Goal: Information Seeking & Learning: Learn about a topic

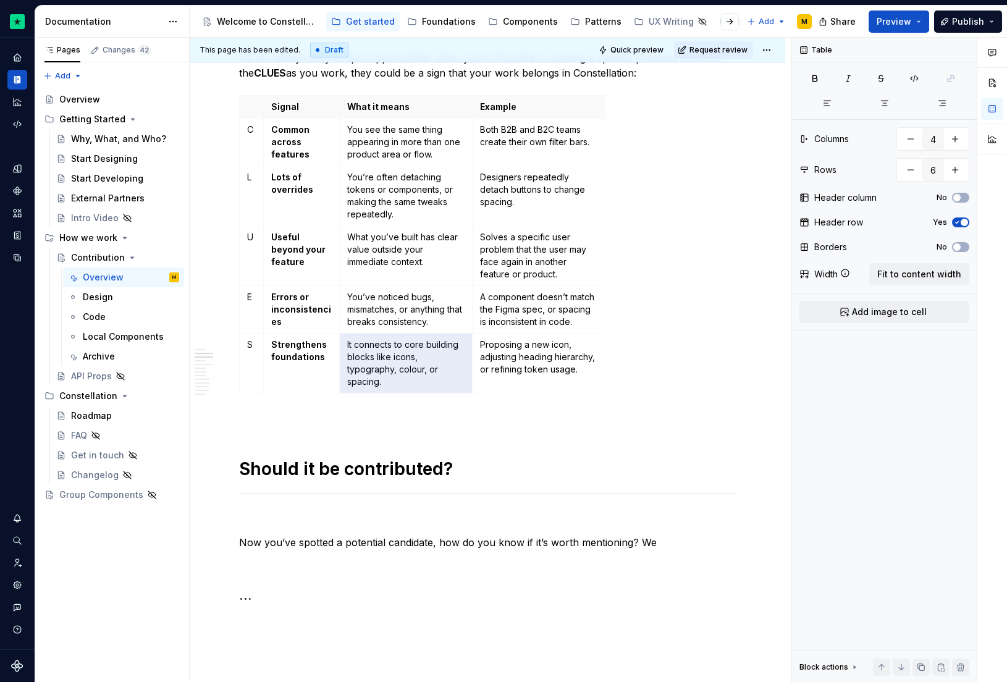
scroll to position [625, 0]
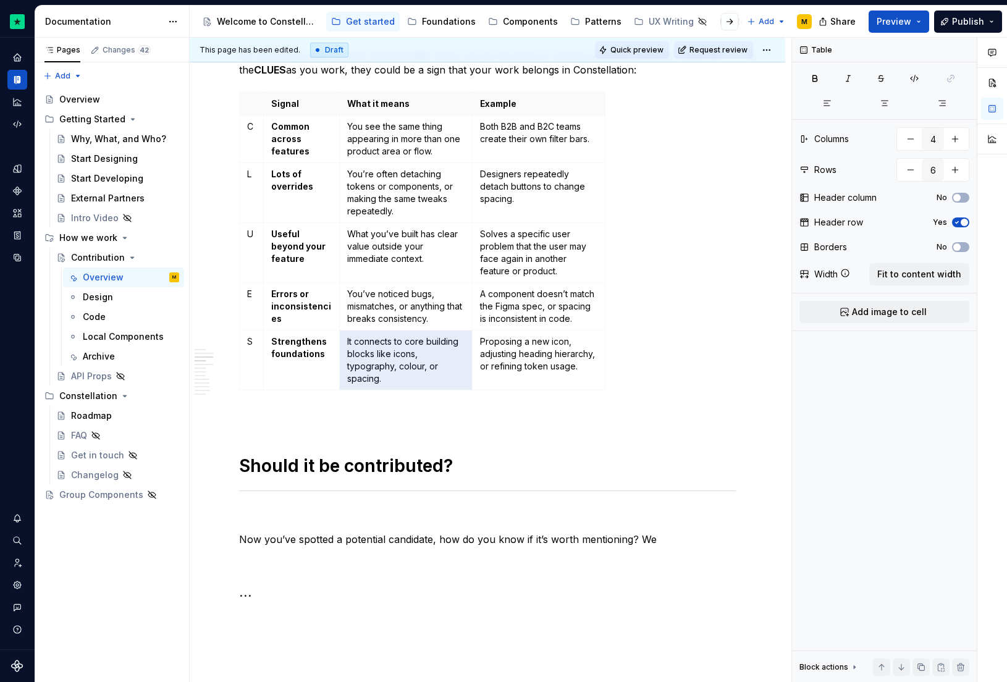
click at [612, 48] on button "Quick preview" at bounding box center [632, 49] width 74 height 17
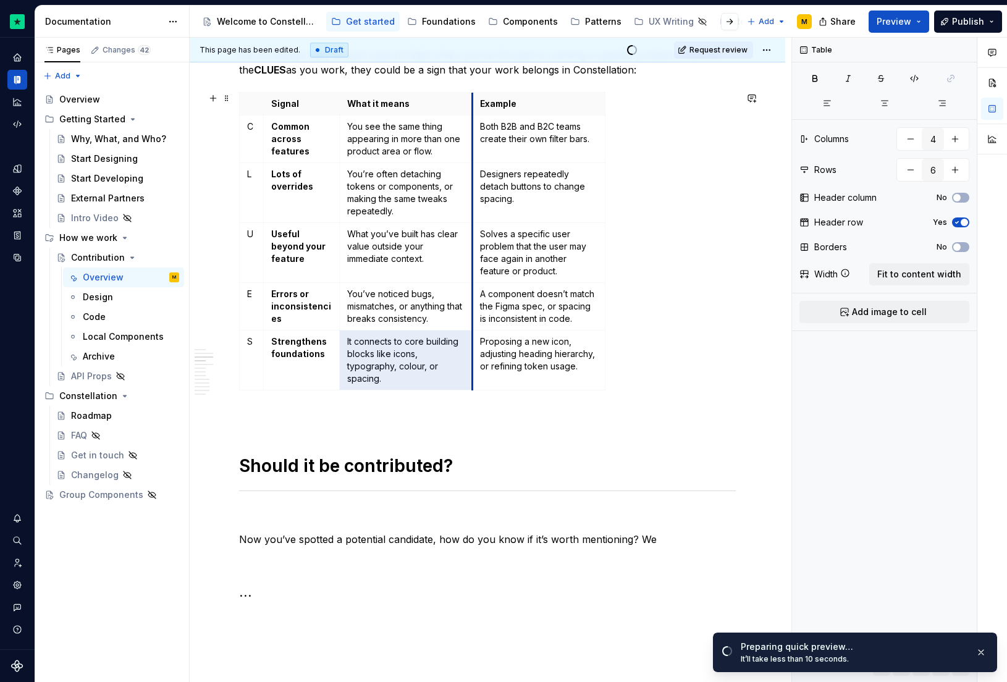
scroll to position [418, 0]
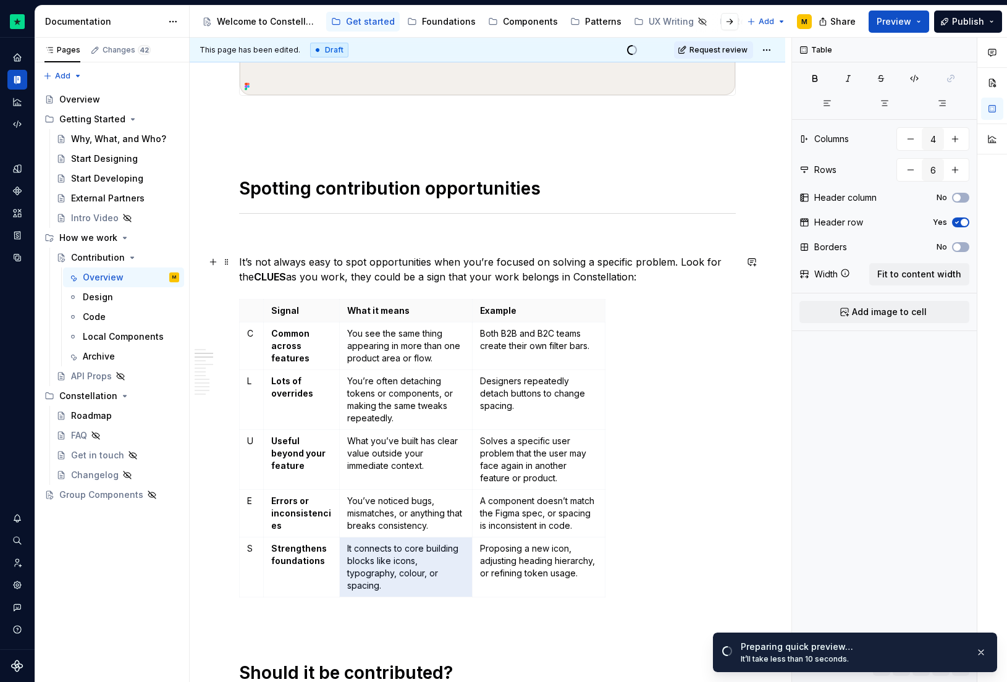
click at [717, 262] on p "It’s not always easy to spot opportunities when you’re focused on solving a spe…" at bounding box center [487, 270] width 497 height 30
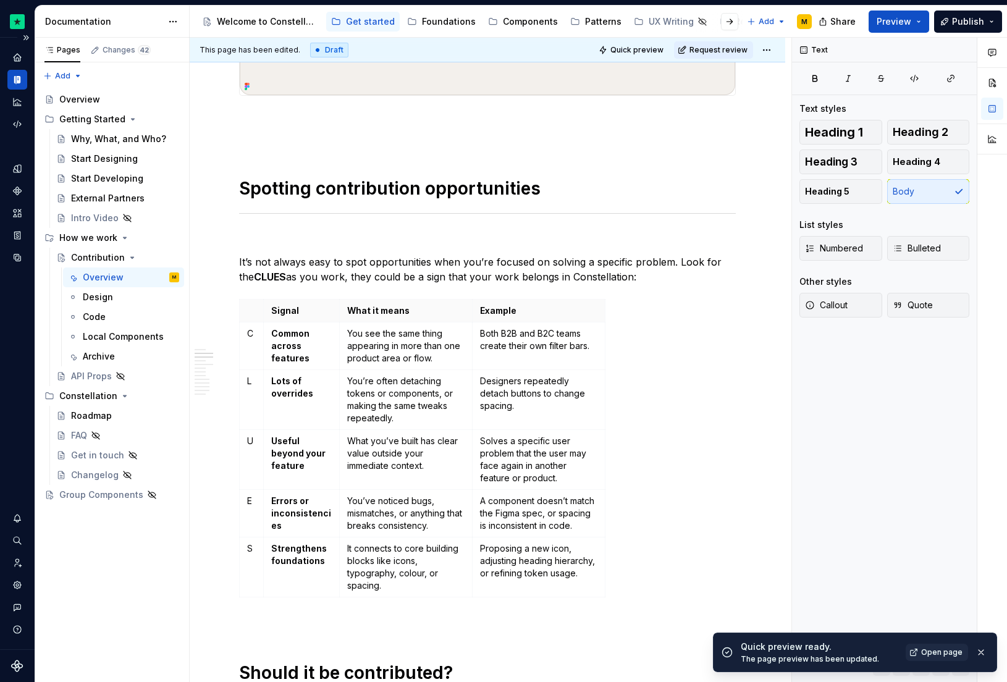
type textarea "*"
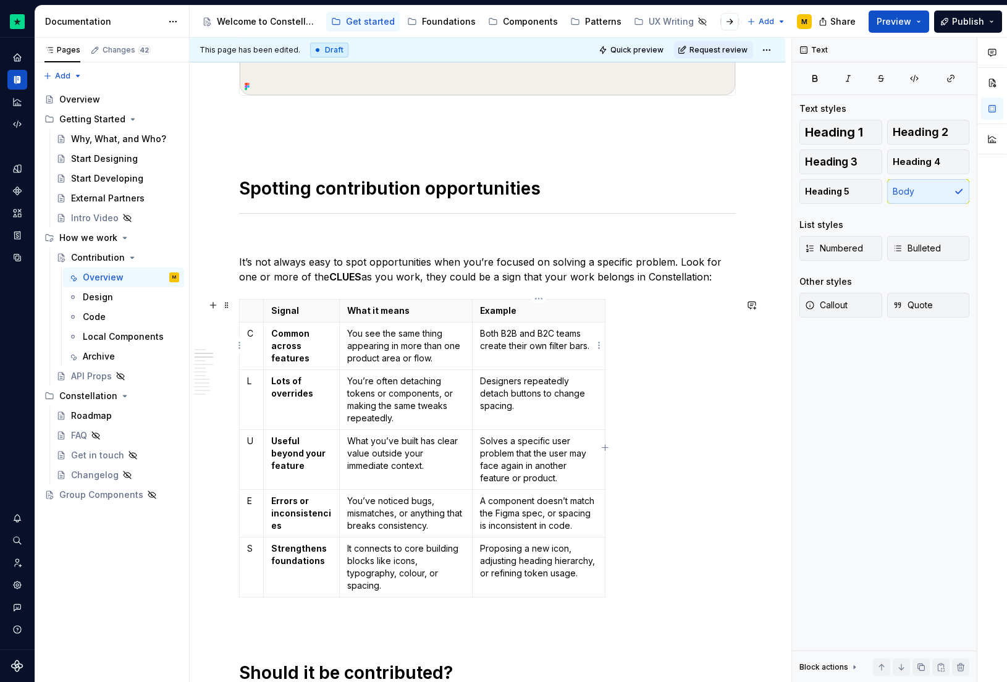
click at [562, 322] on td "Both B2B and B2C teams create their own filter bars." at bounding box center [538, 346] width 133 height 48
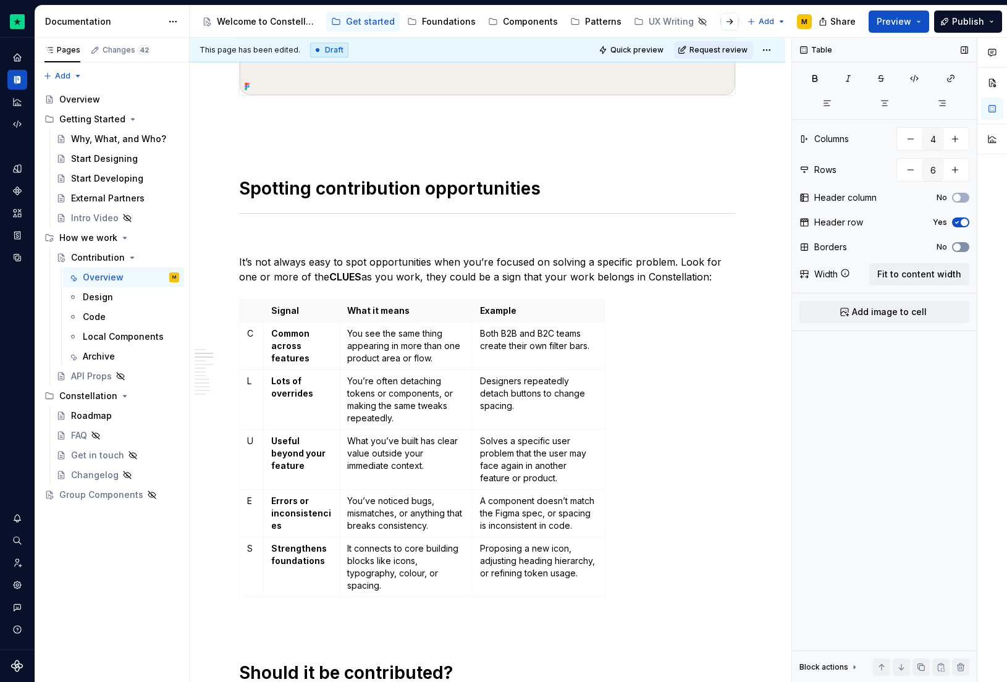
click at [956, 248] on span "button" at bounding box center [956, 246] width 7 height 7
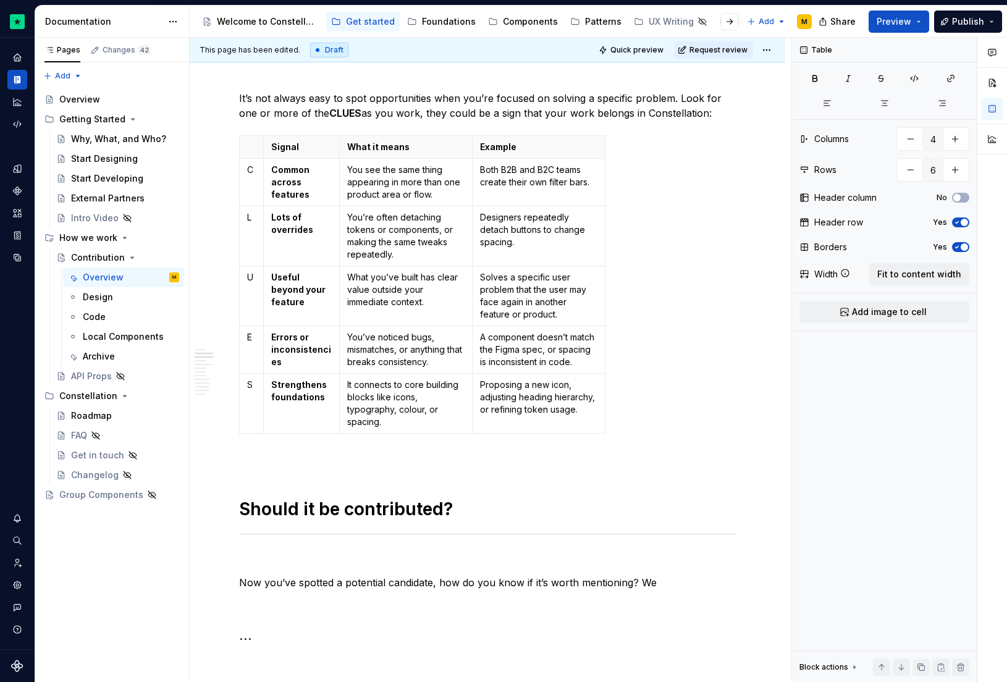
scroll to position [585, 0]
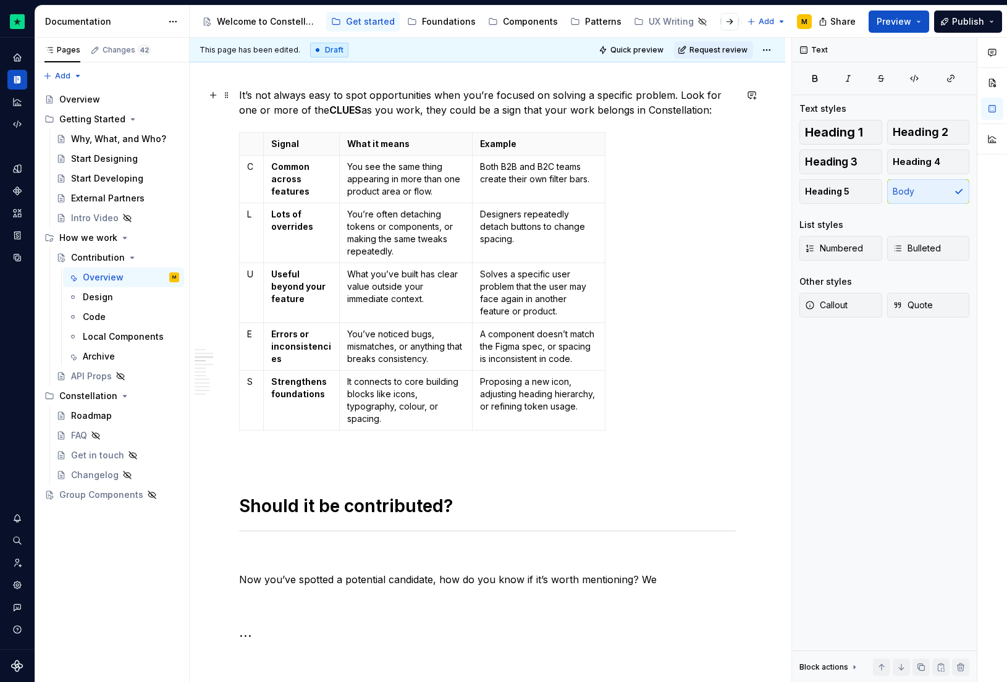
click at [716, 104] on p "It’s not always easy to spot opportunities when you’re focused on solving a spe…" at bounding box center [487, 103] width 497 height 30
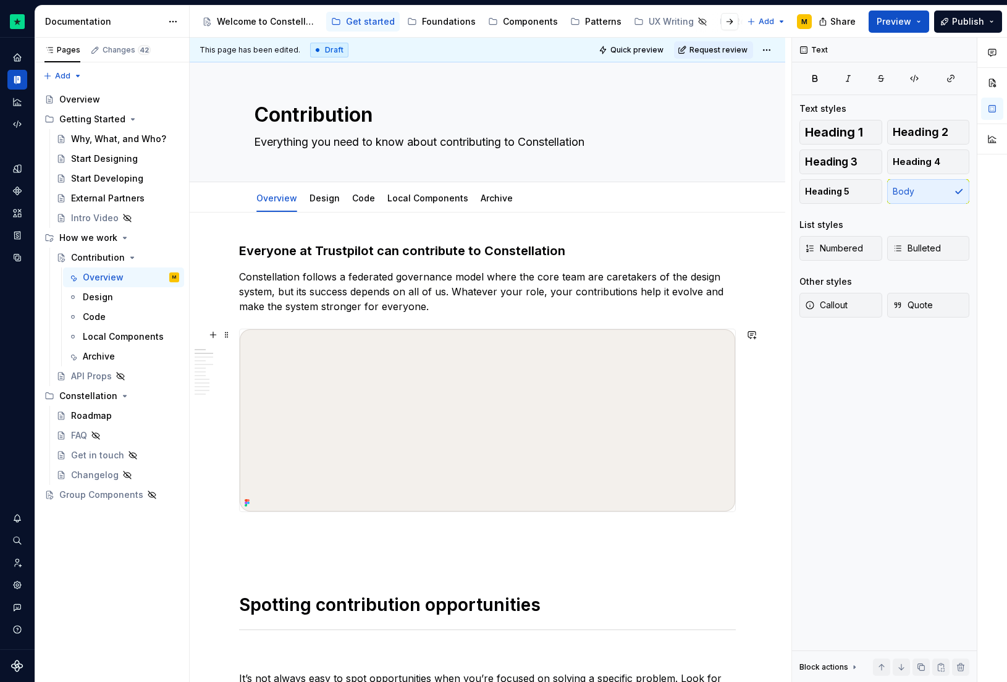
scroll to position [2, 0]
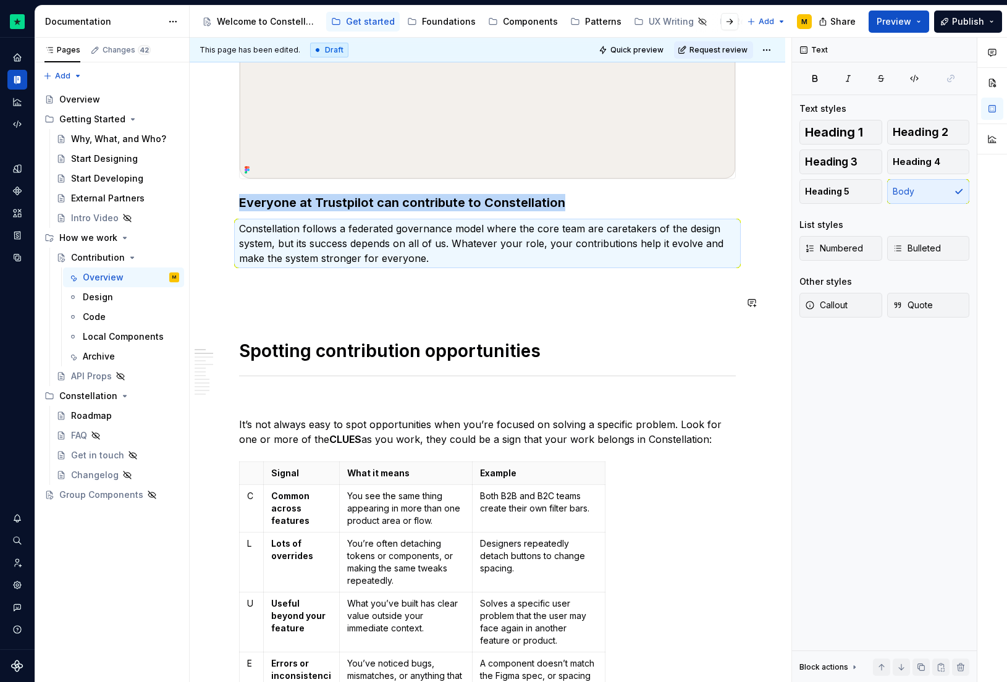
click at [265, 279] on p at bounding box center [487, 280] width 497 height 15
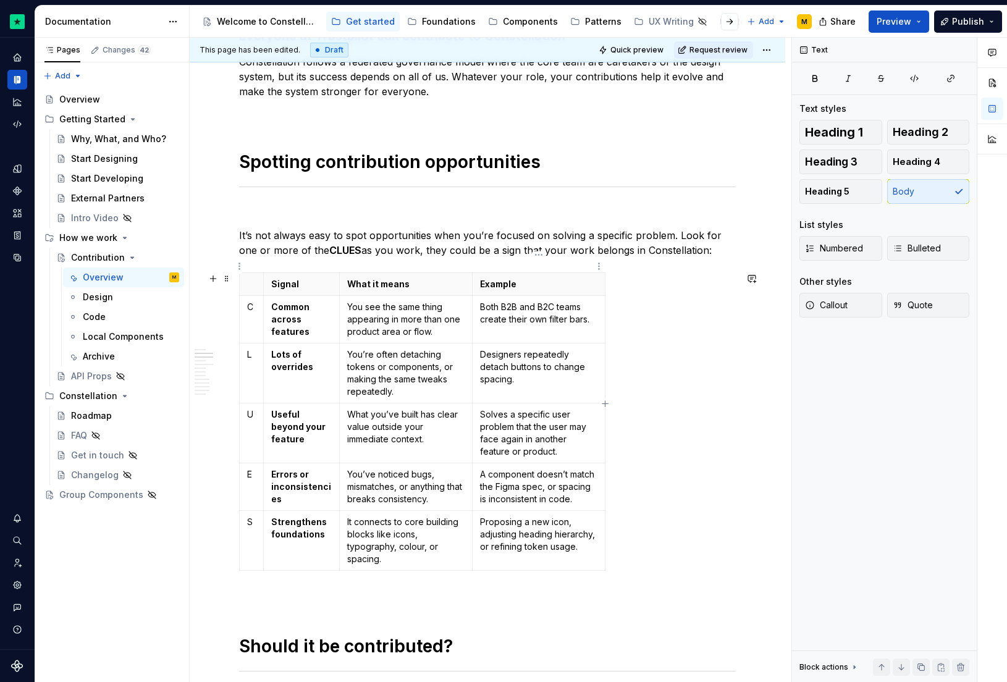
scroll to position [483, 0]
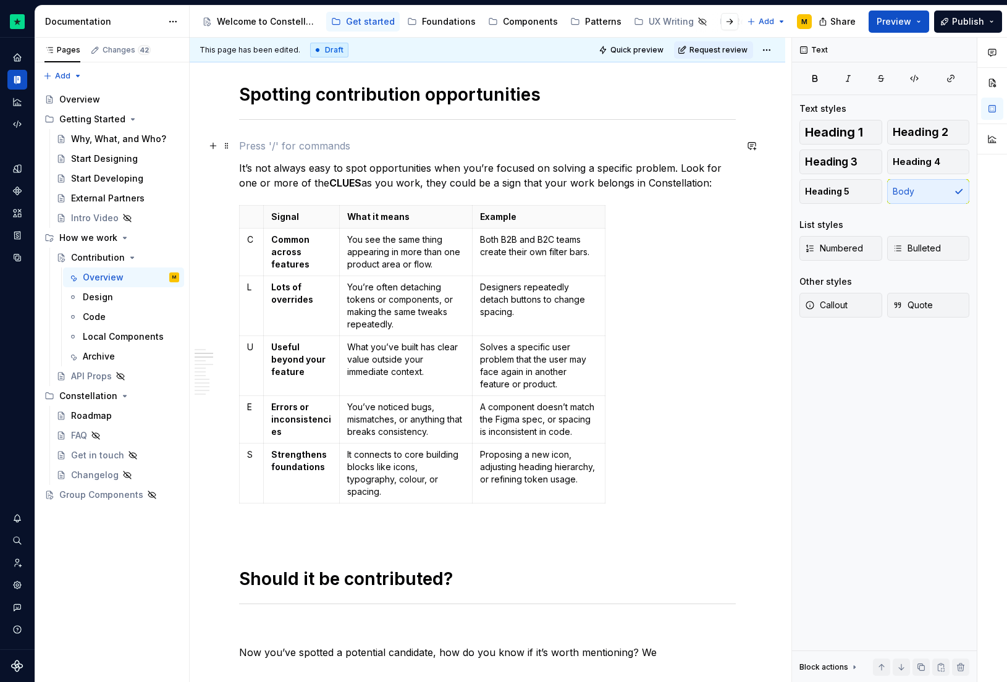
click at [448, 151] on p at bounding box center [487, 145] width 497 height 15
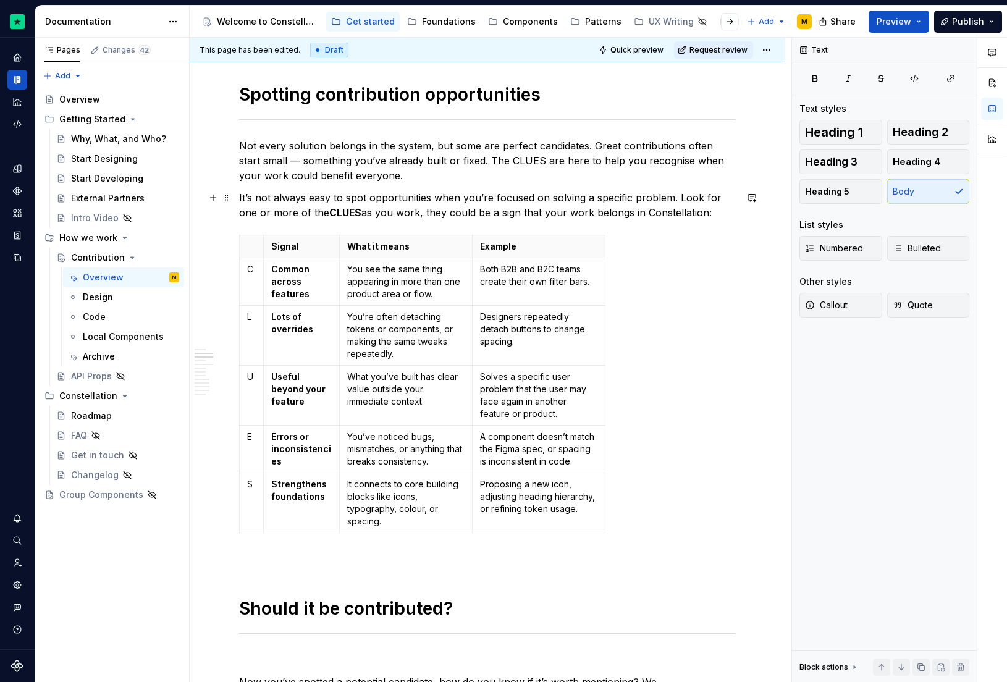
click at [724, 213] on p "It’s not always easy to spot opportunities when you’re focused on solving a spe…" at bounding box center [487, 205] width 497 height 30
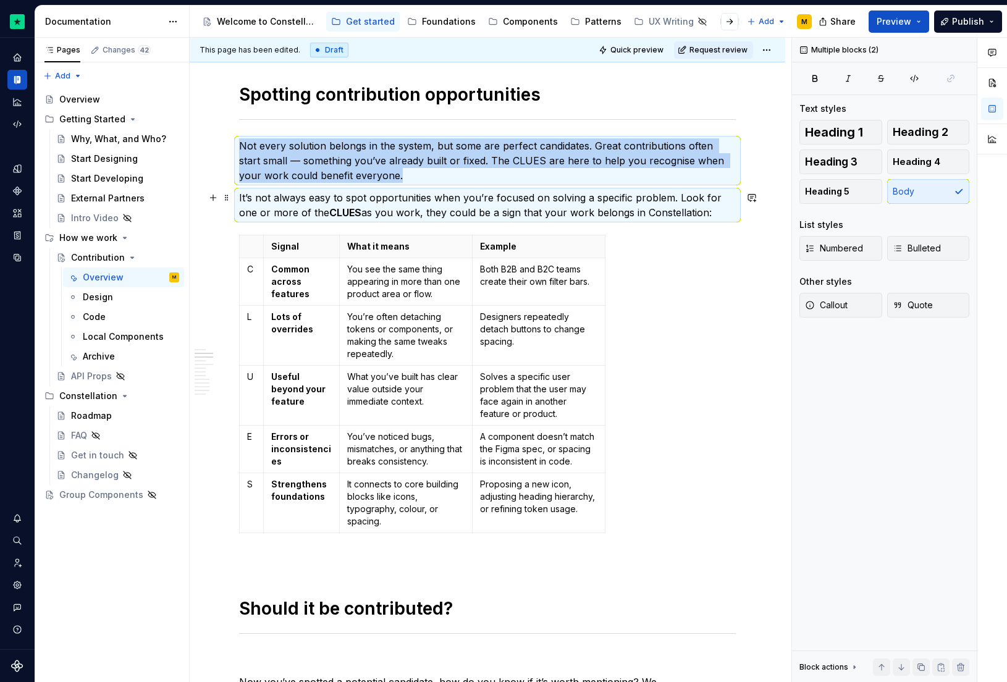
click at [717, 218] on p "It’s not always easy to spot opportunities when you’re focused on solving a spe…" at bounding box center [487, 205] width 497 height 30
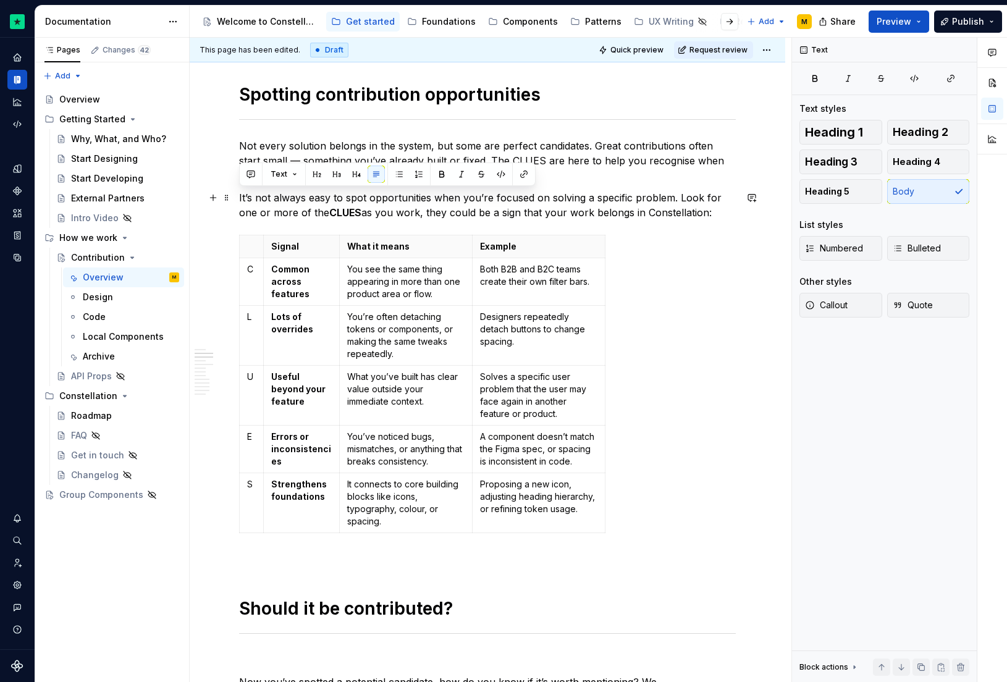
drag, startPoint x: 680, startPoint y: 213, endPoint x: 237, endPoint y: 203, distance: 443.2
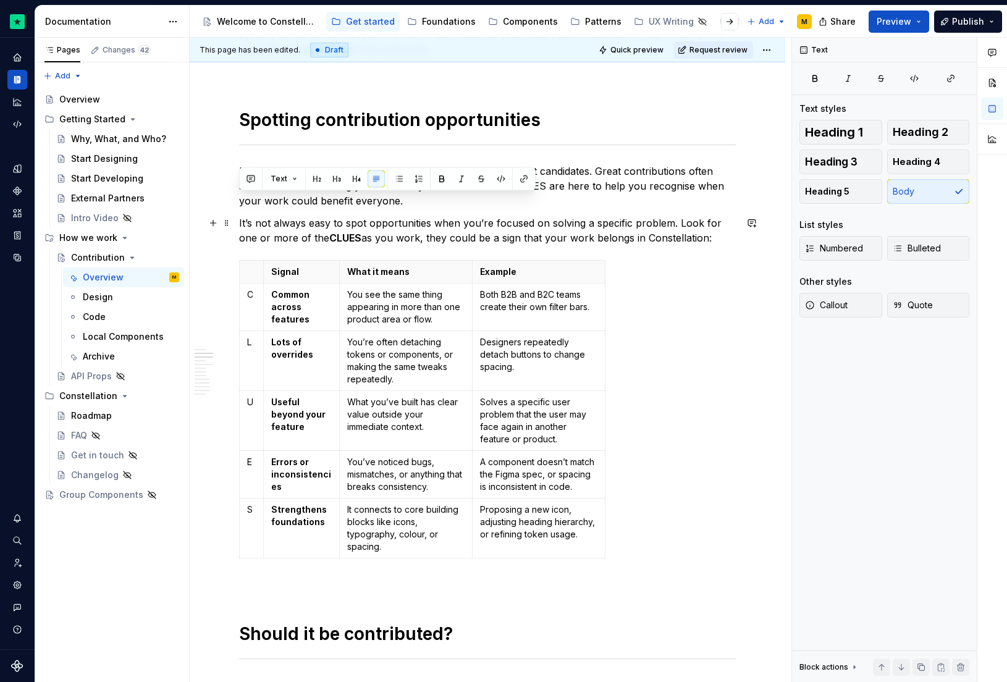
scroll to position [403, 0]
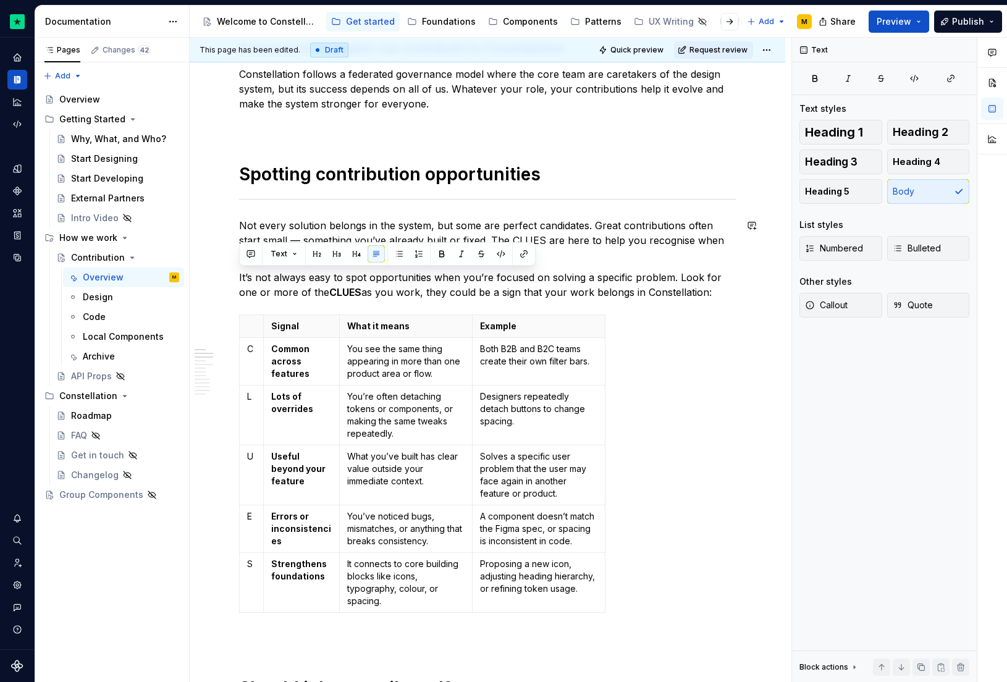
click at [659, 259] on p "Not every solution belongs in the system, but some are perfect candidates. Grea…" at bounding box center [487, 240] width 497 height 44
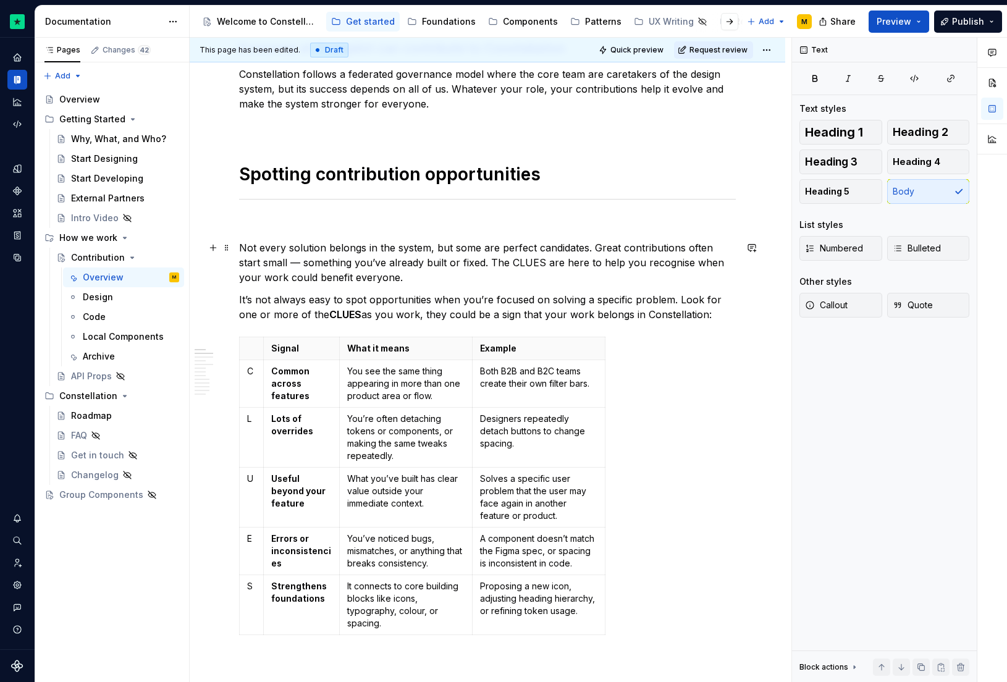
click at [295, 250] on p "Not every solution belongs in the system, but some are perfect candidates. Grea…" at bounding box center [487, 262] width 497 height 44
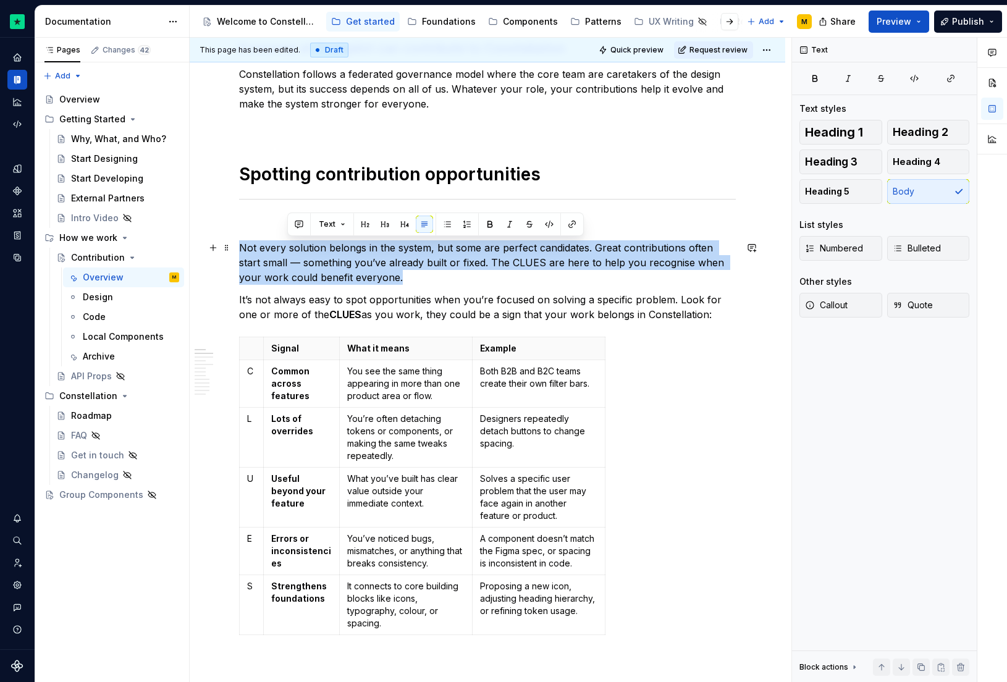
click at [295, 250] on p "Not every solution belongs in the system, but some are perfect candidates. Grea…" at bounding box center [487, 262] width 497 height 44
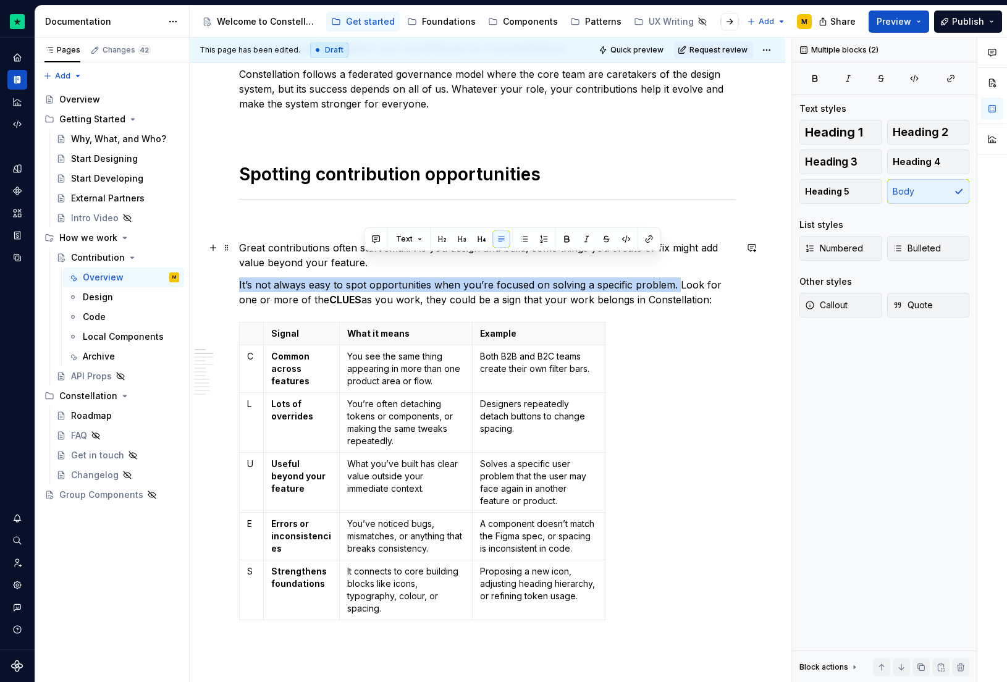
drag, startPoint x: 675, startPoint y: 284, endPoint x: 427, endPoint y: 260, distance: 248.9
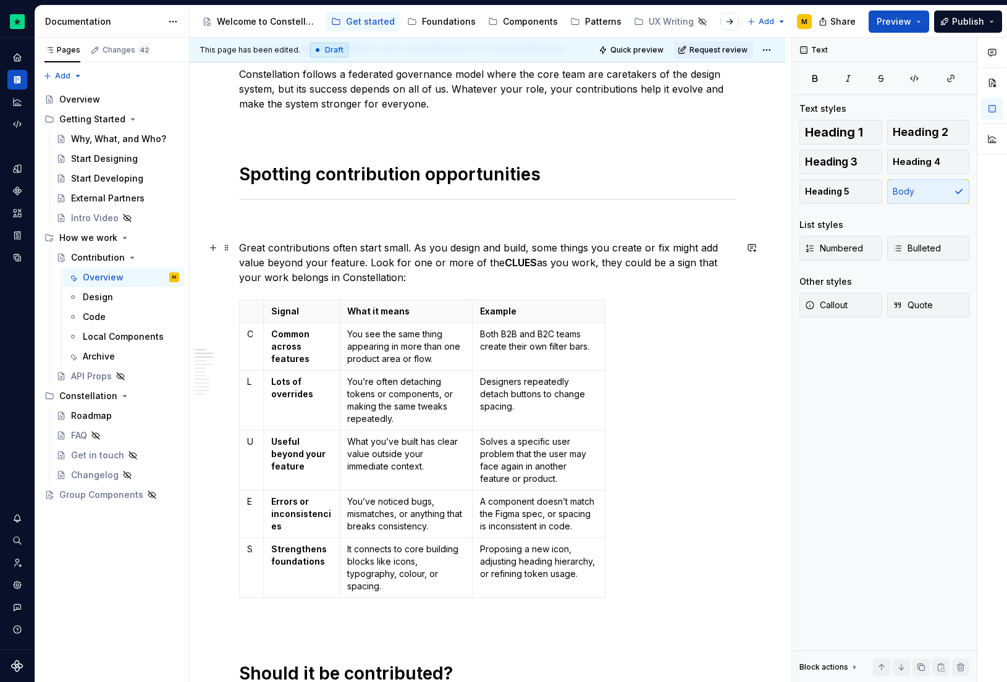
click at [479, 283] on p "Great contributions often start small. As you design and build, some things you…" at bounding box center [487, 262] width 497 height 44
click at [261, 220] on p at bounding box center [487, 225] width 497 height 15
click at [431, 272] on p "Great contributions often start small. As you design and build, some things you…" at bounding box center [487, 262] width 497 height 44
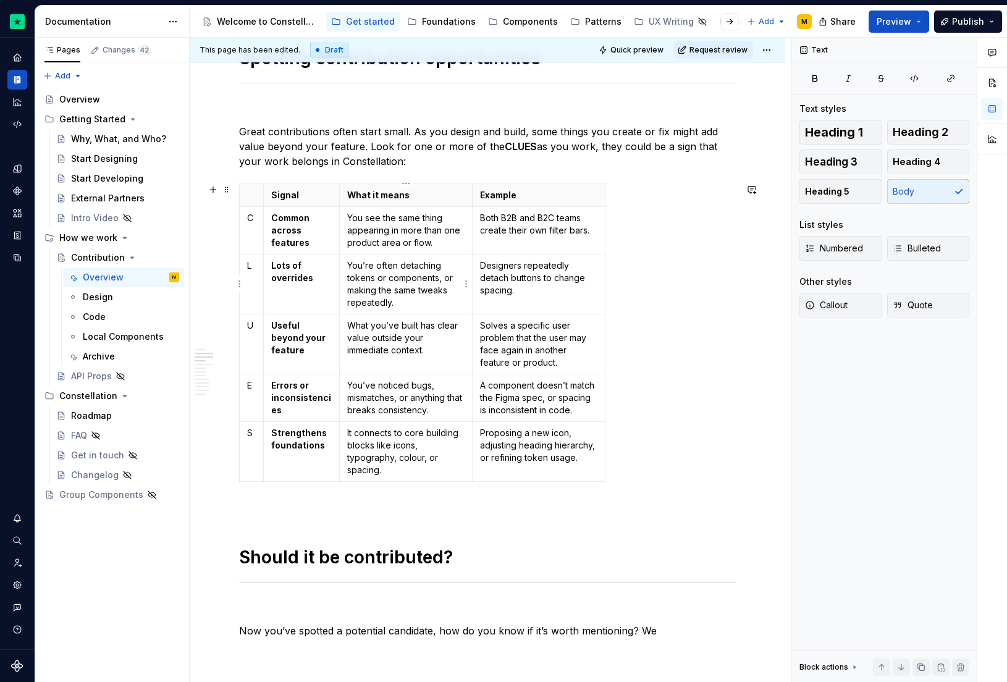
click at [400, 277] on p "You’re often detaching tokens or components, or making the same tweaks repeated…" at bounding box center [405, 284] width 117 height 49
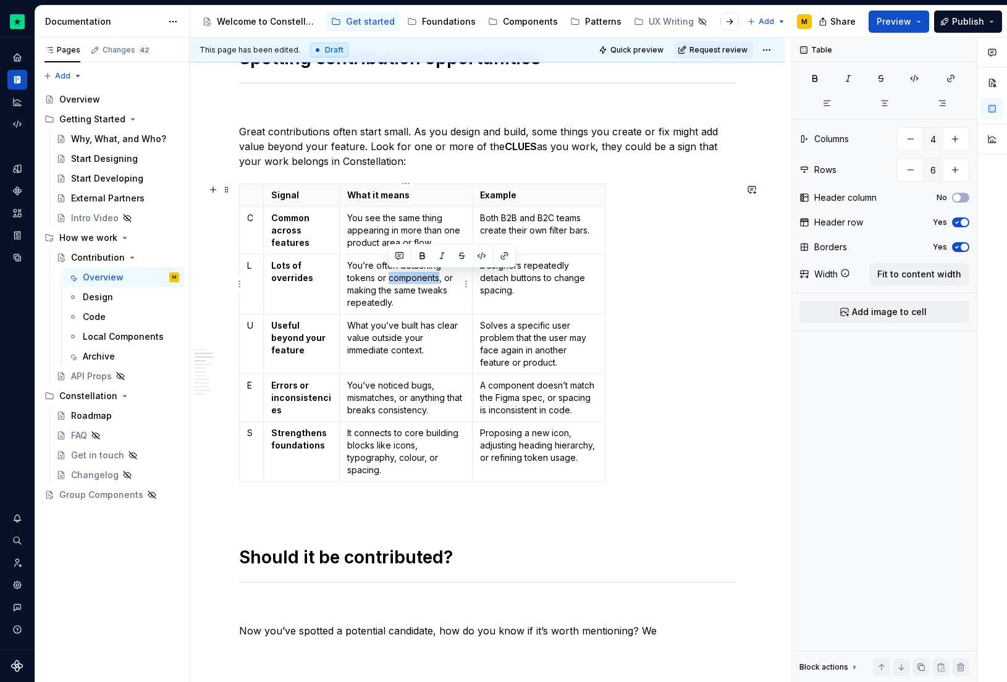
click at [400, 277] on p "You’re often detaching tokens or components, or making the same tweaks repeated…" at bounding box center [405, 284] width 117 height 49
click at [416, 311] on td "You’re often detaching tokens or components, or making the same tweaks repeated…" at bounding box center [405, 284] width 133 height 60
click at [408, 303] on p "You’re often detaching tokens or components, or making the same tweaks repeated…" at bounding box center [405, 284] width 117 height 49
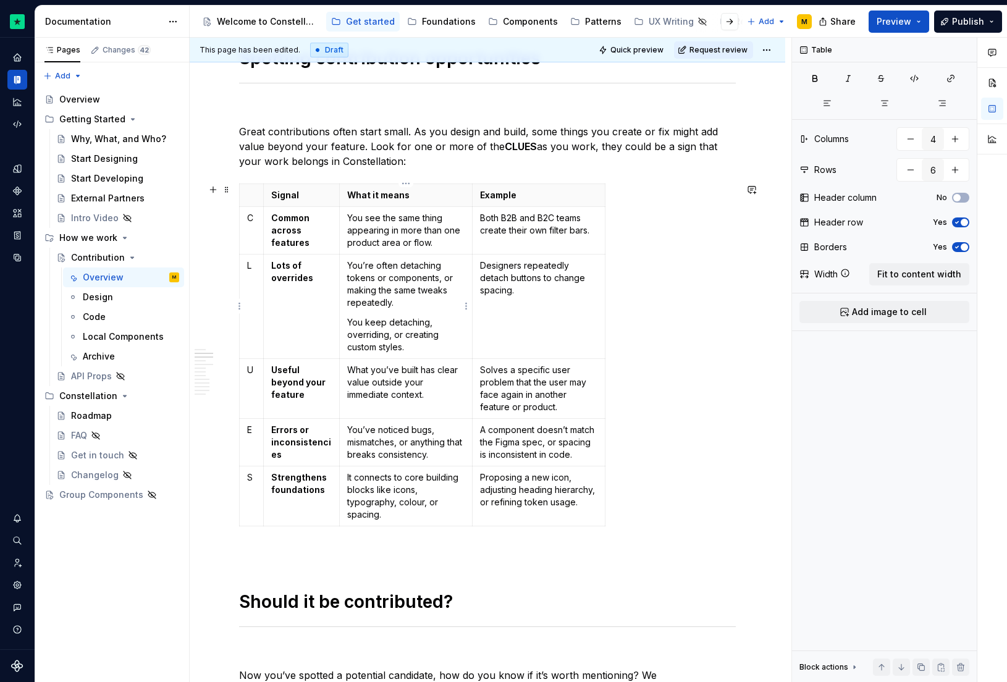
click at [385, 264] on p "You’re often detaching tokens or components, or making the same tweaks repeated…" at bounding box center [405, 284] width 117 height 49
copy p "often"
click at [375, 321] on p "You keep detaching, overriding, or creating custom styles." at bounding box center [405, 334] width 117 height 37
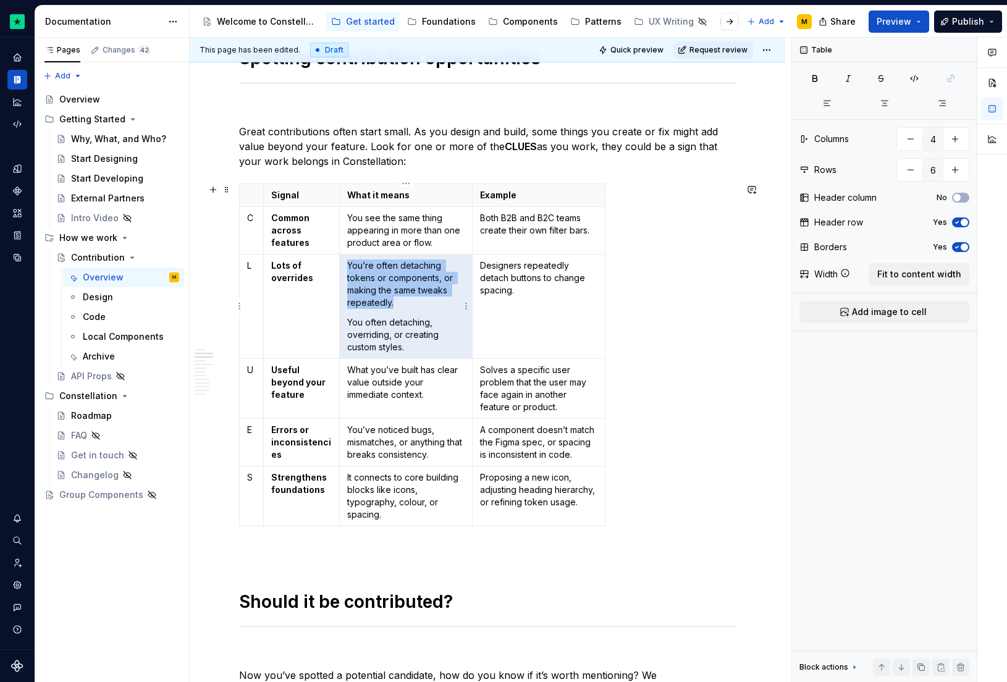
drag, startPoint x: 325, startPoint y: 276, endPoint x: 351, endPoint y: 268, distance: 27.4
click at [351, 268] on p "You’re often detaching tokens or components, or making the same tweaks repeated…" at bounding box center [405, 284] width 117 height 49
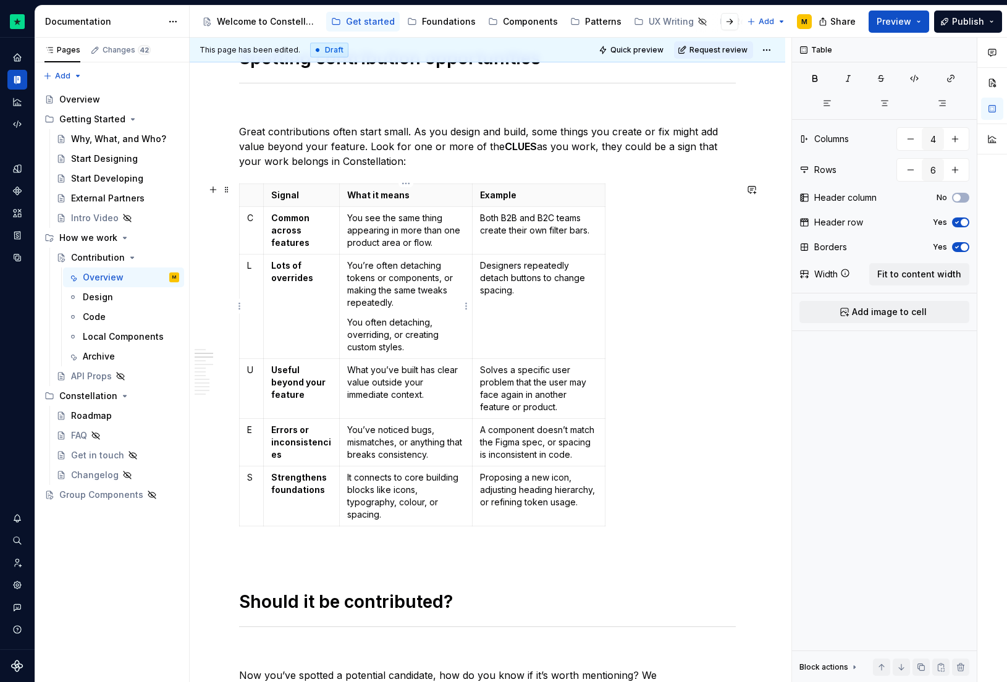
click at [410, 306] on p "You’re often detaching tokens or components, or making the same tweaks repeated…" at bounding box center [405, 284] width 117 height 49
click at [345, 263] on td "You’re often detaching tokens or components, or making the same tweaks repeated…" at bounding box center [405, 306] width 133 height 104
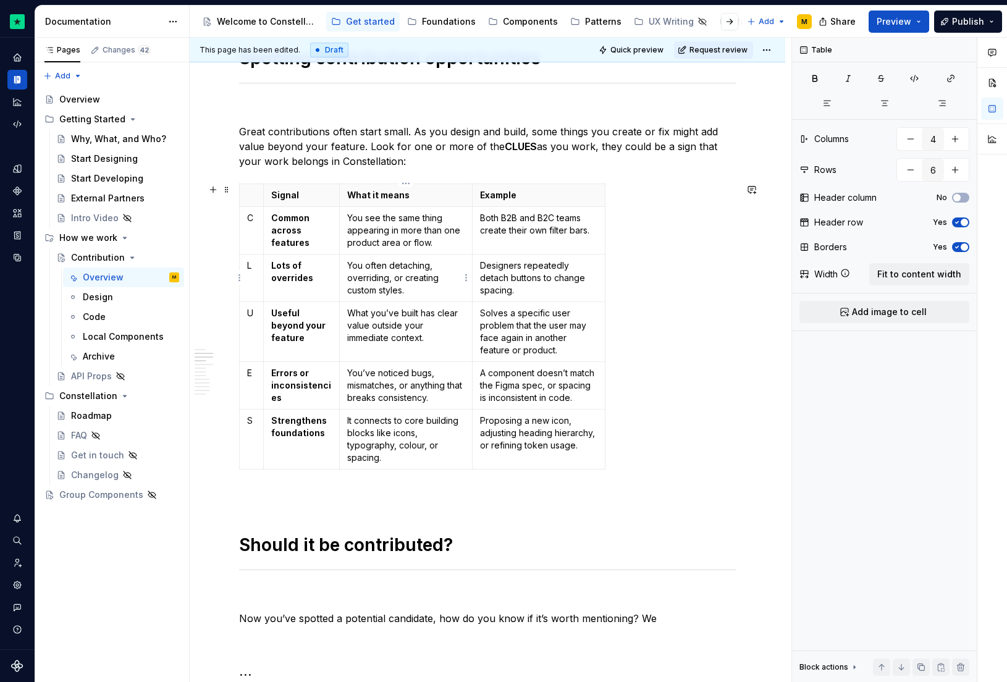
click at [397, 277] on p "You often detaching, overriding, or creating custom styles." at bounding box center [405, 278] width 117 height 37
click at [361, 196] on strong "What it means" at bounding box center [378, 195] width 62 height 11
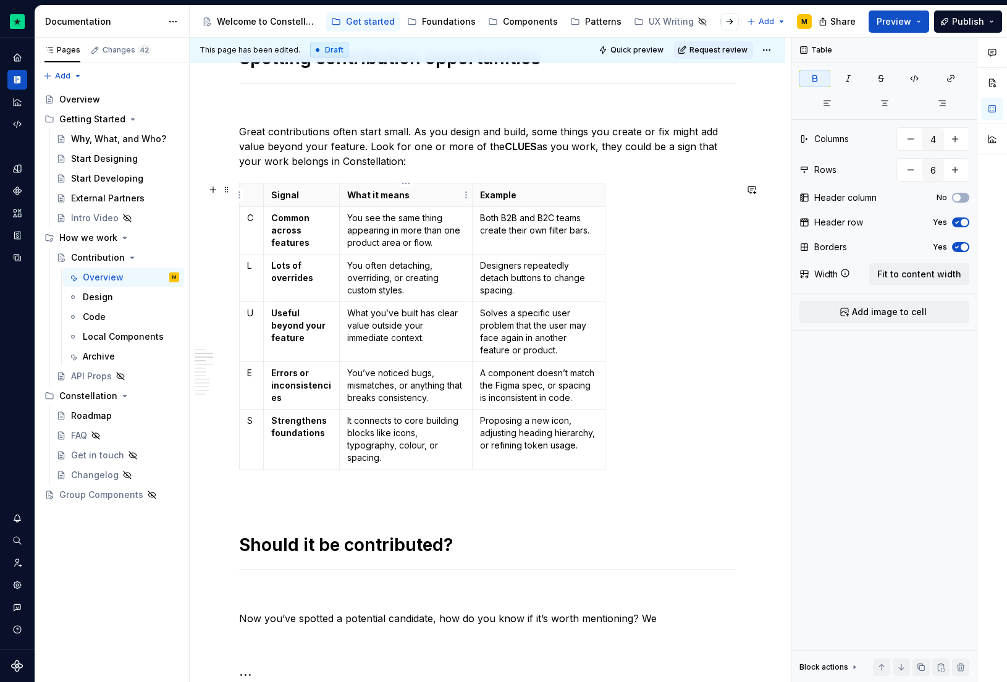
click at [361, 196] on strong "What it means" at bounding box center [378, 195] width 62 height 11
click at [368, 195] on strong "What it means" at bounding box center [378, 195] width 62 height 11
drag, startPoint x: 437, startPoint y: 196, endPoint x: 344, endPoint y: 199, distance: 94.0
click at [344, 199] on th "What it means" at bounding box center [405, 195] width 133 height 23
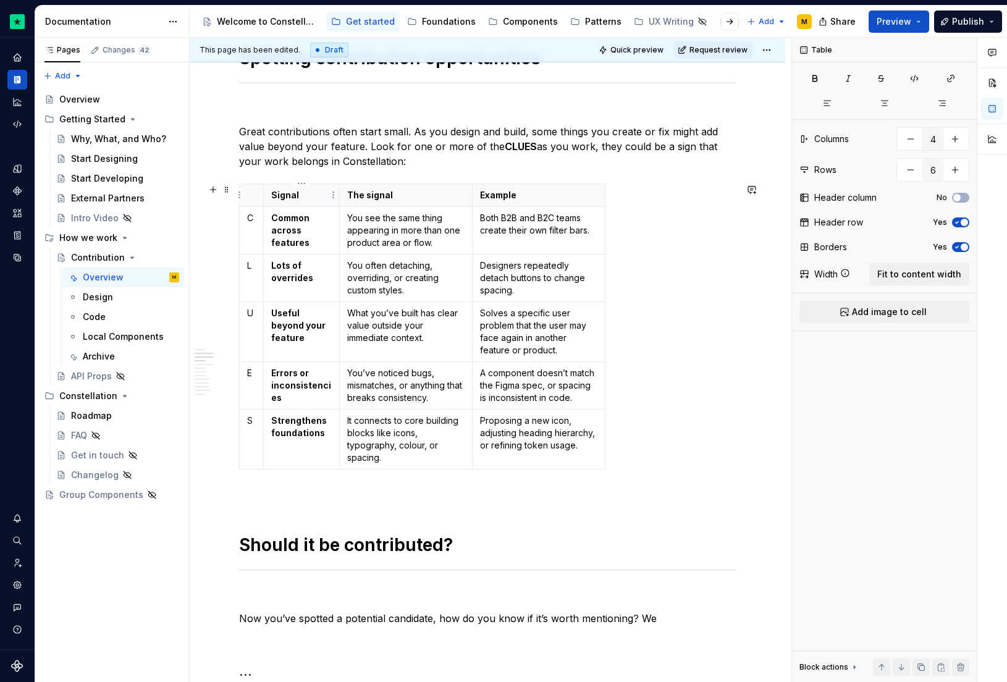
click at [282, 196] on strong "Signal" at bounding box center [285, 195] width 28 height 11
click at [615, 56] on button "Quick preview" at bounding box center [632, 49] width 74 height 17
type textarea "*"
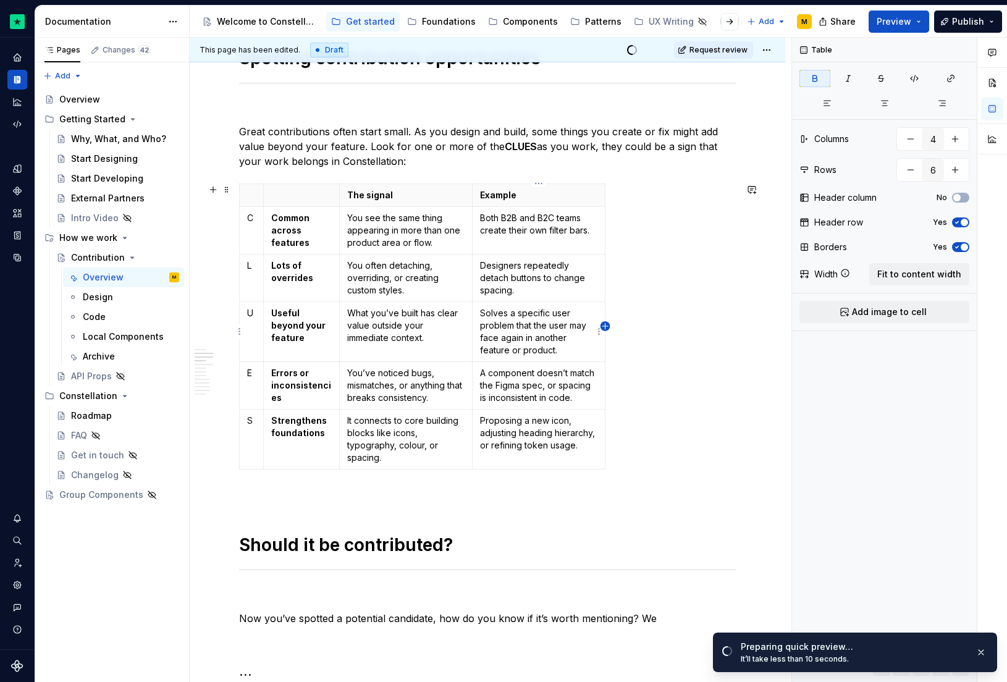
click at [603, 326] on icon "button" at bounding box center [606, 326] width 10 height 10
type input "5"
click at [628, 224] on table "The signal Example C Common across features You see the same thing appearing in…" at bounding box center [433, 327] width 389 height 286
drag, startPoint x: 627, startPoint y: 222, endPoint x: 725, endPoint y: 221, distance: 97.6
click at [650, 199] on p at bounding box center [665, 195] width 104 height 12
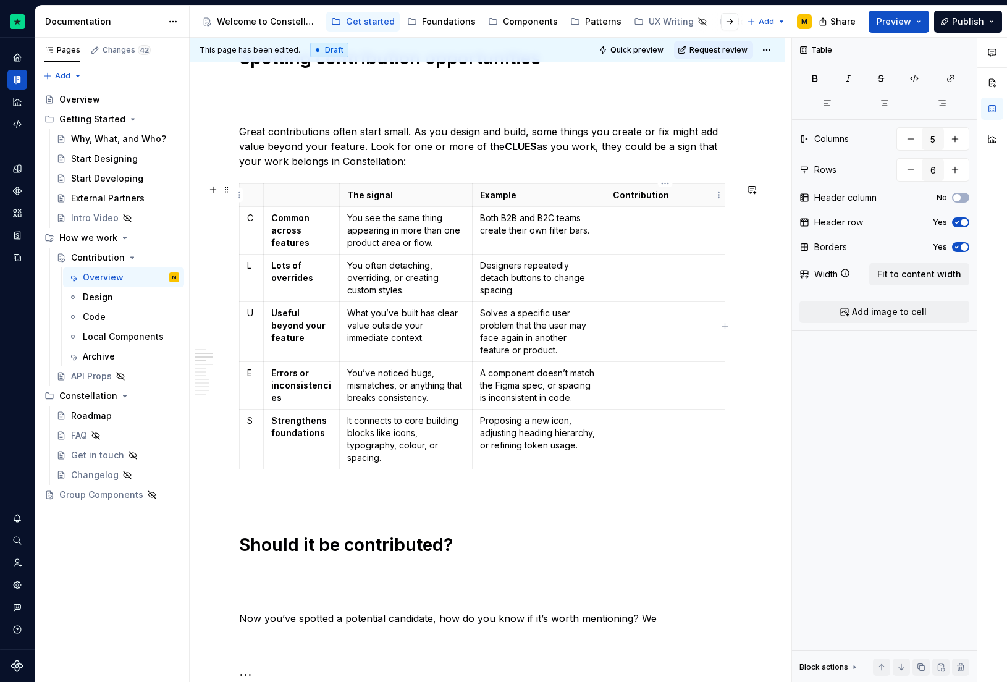
click at [644, 195] on p "Contribution" at bounding box center [665, 195] width 104 height 12
click at [664, 232] on td at bounding box center [666, 230] width 120 height 48
click at [664, 250] on td "Align both into one shared component." at bounding box center [666, 230] width 120 height 48
click at [656, 257] on td at bounding box center [666, 278] width 120 height 48
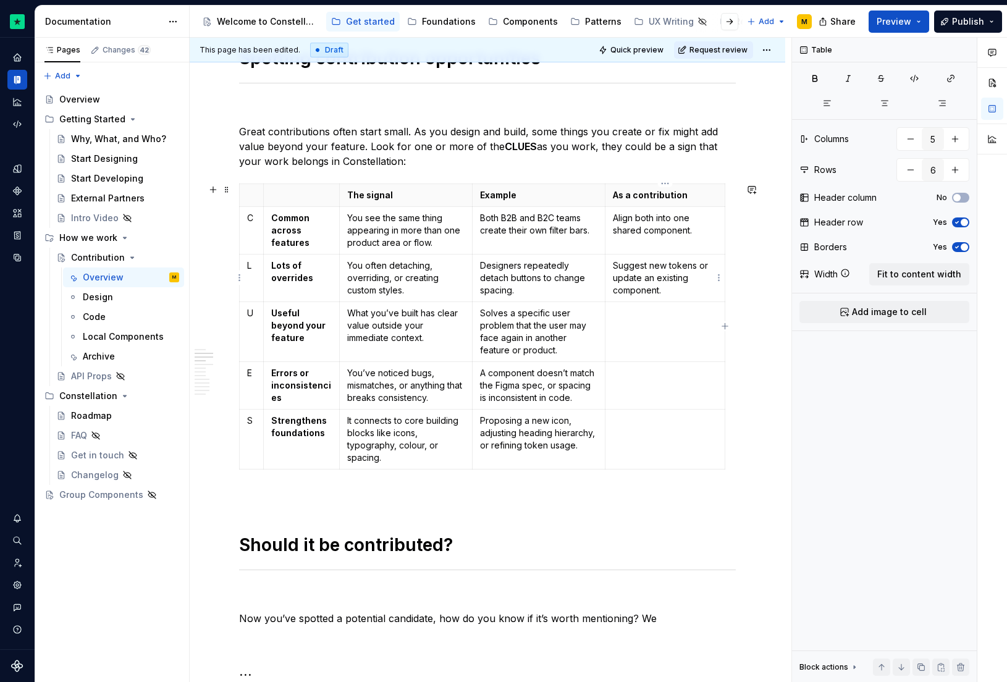
click at [644, 277] on p "Suggest new tokens or update an existing component." at bounding box center [665, 278] width 104 height 37
click at [689, 336] on td at bounding box center [666, 332] width 120 height 60
click at [662, 371] on p at bounding box center [665, 373] width 104 height 12
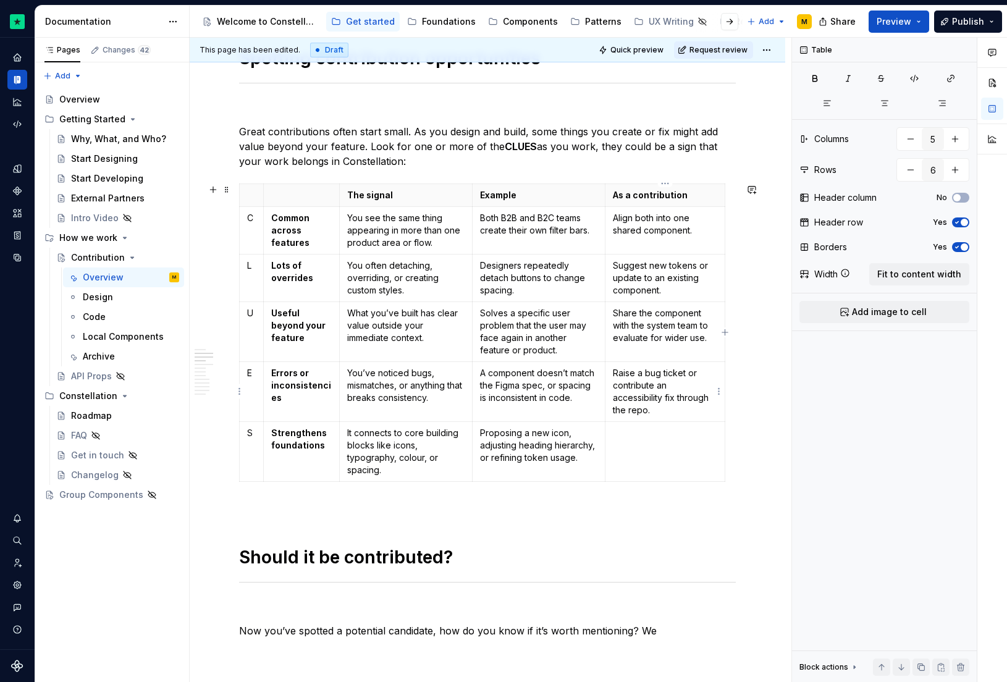
click at [658, 372] on p "Raise a bug ticket or contribute an accessibility fix through the repo." at bounding box center [665, 391] width 104 height 49
click at [651, 373] on p "Raise a bug ticket or contribute an accessibility fix through the repo." at bounding box center [665, 391] width 104 height 49
click at [649, 396] on p "Raise a ticket or contribute an accessibility fix through the repo." at bounding box center [665, 391] width 104 height 49
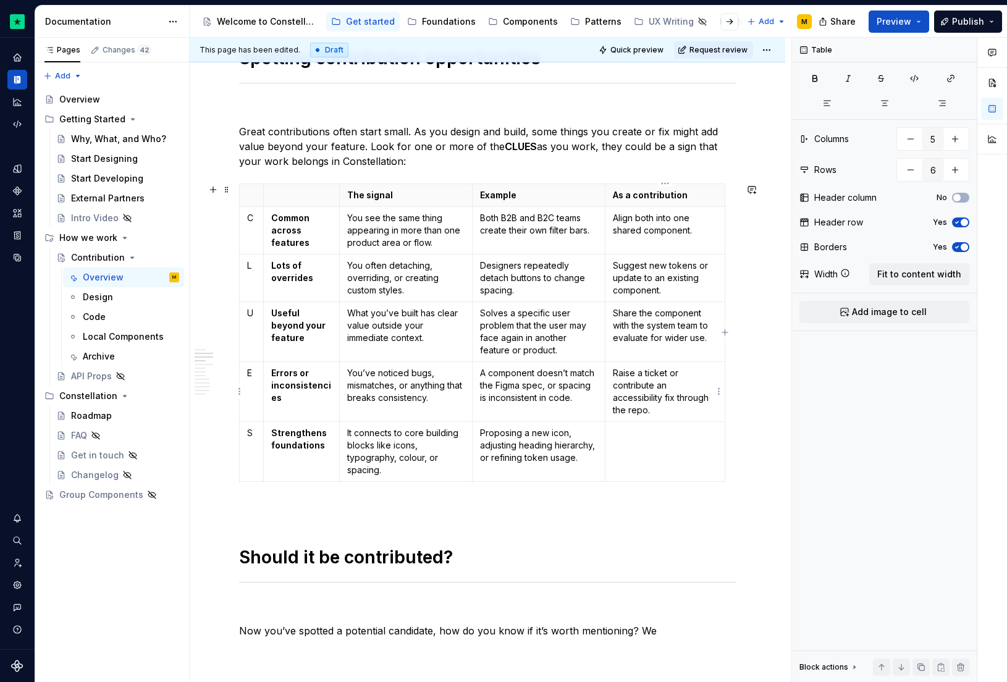
click at [649, 396] on p "Raise a ticket or contribute an accessibility fix through the repo." at bounding box center [665, 391] width 104 height 49
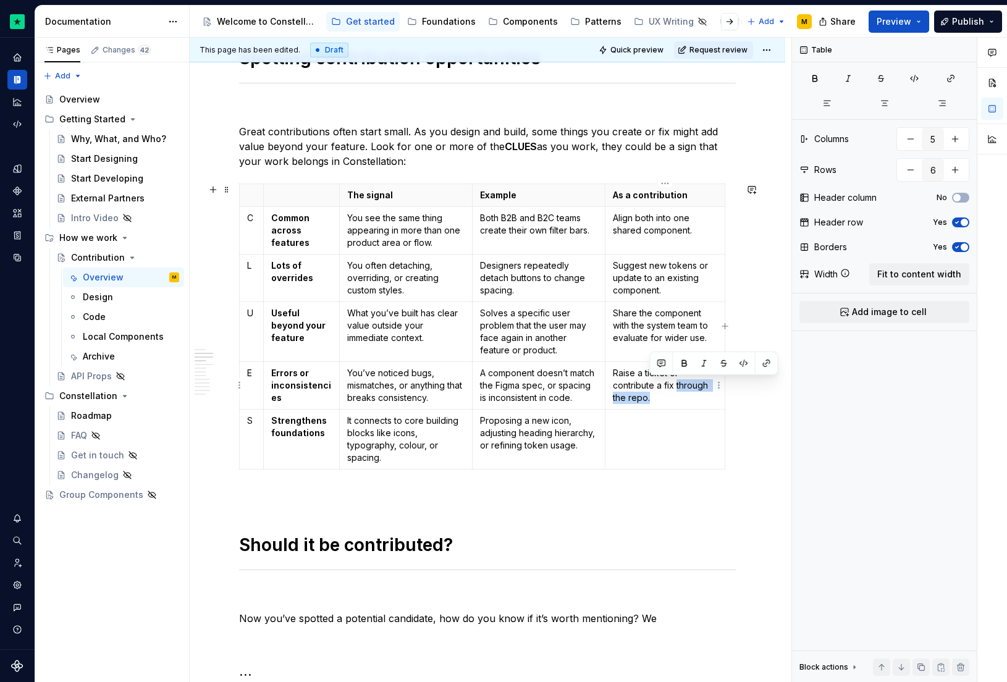
drag, startPoint x: 676, startPoint y: 385, endPoint x: 700, endPoint y: 395, distance: 26.0
click at [700, 395] on p "Raise a ticket or contribute a fix through the repo." at bounding box center [665, 385] width 104 height 37
click at [648, 426] on p at bounding box center [665, 421] width 104 height 12
click at [661, 232] on p "Align both into one shared component." at bounding box center [665, 224] width 104 height 25
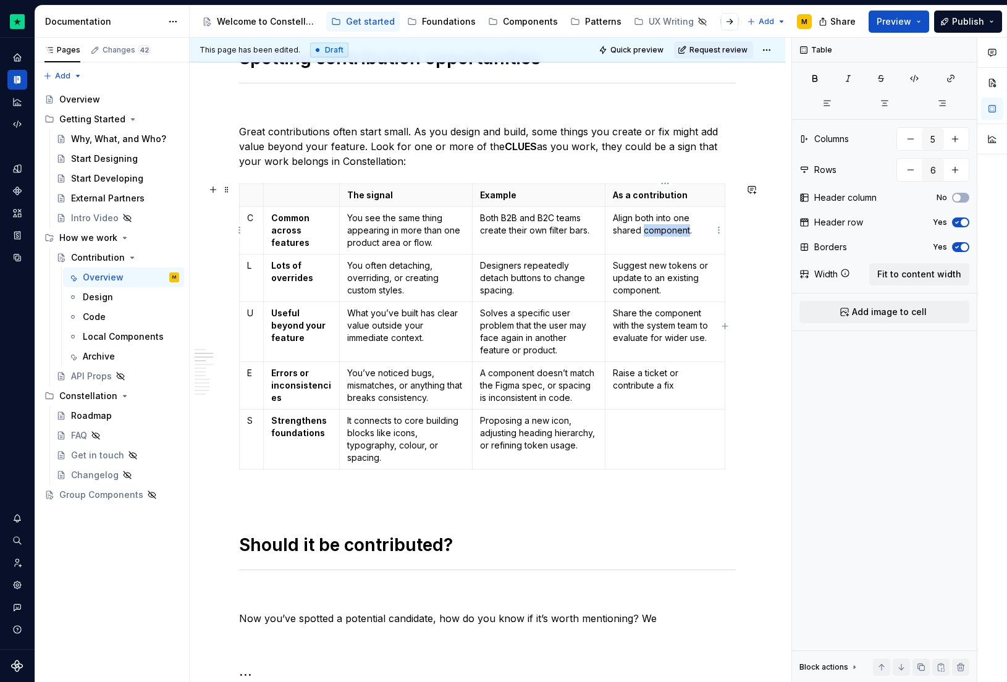
click at [661, 232] on p "Align both into one shared component." at bounding box center [665, 224] width 104 height 25
click at [645, 223] on p "Align both into one shared component." at bounding box center [665, 224] width 104 height 25
click at [655, 47] on span "Quick preview" at bounding box center [636, 50] width 53 height 10
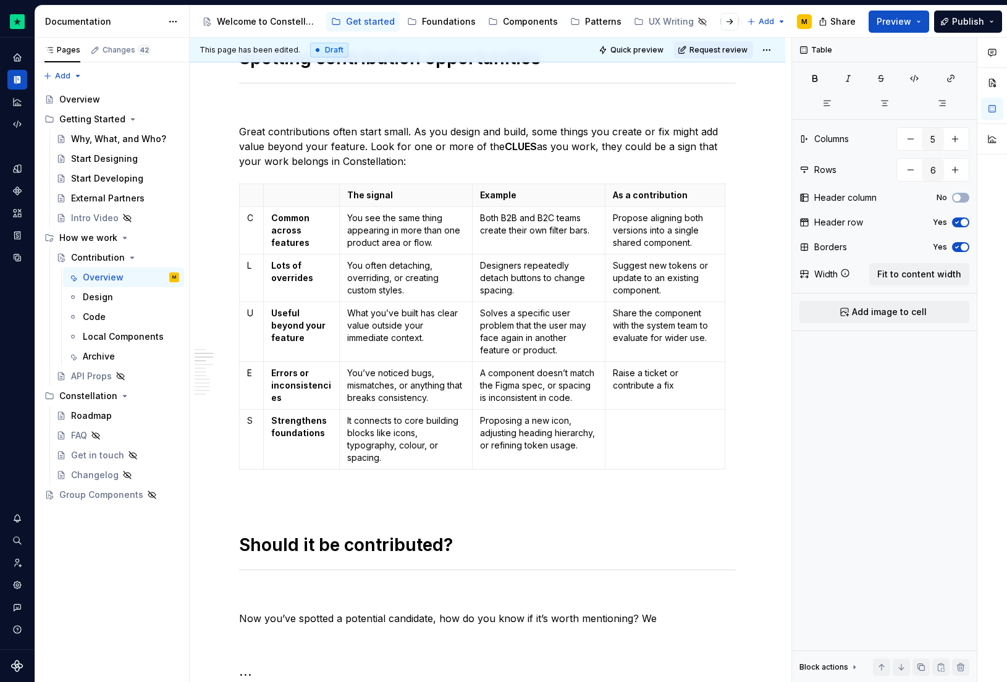
type textarea "*"
click at [415, 229] on p "You see the same thing appearing in more than one product area or flow." at bounding box center [405, 230] width 117 height 37
click at [310, 248] on p "Common across features" at bounding box center [301, 230] width 60 height 37
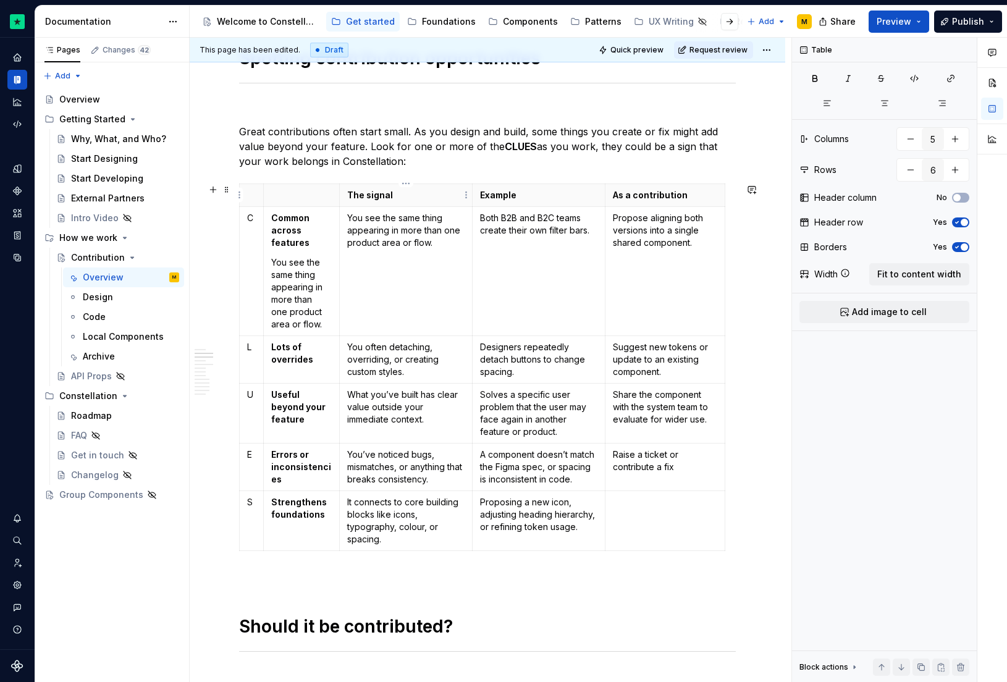
click at [375, 195] on p "The signal" at bounding box center [405, 195] width 117 height 12
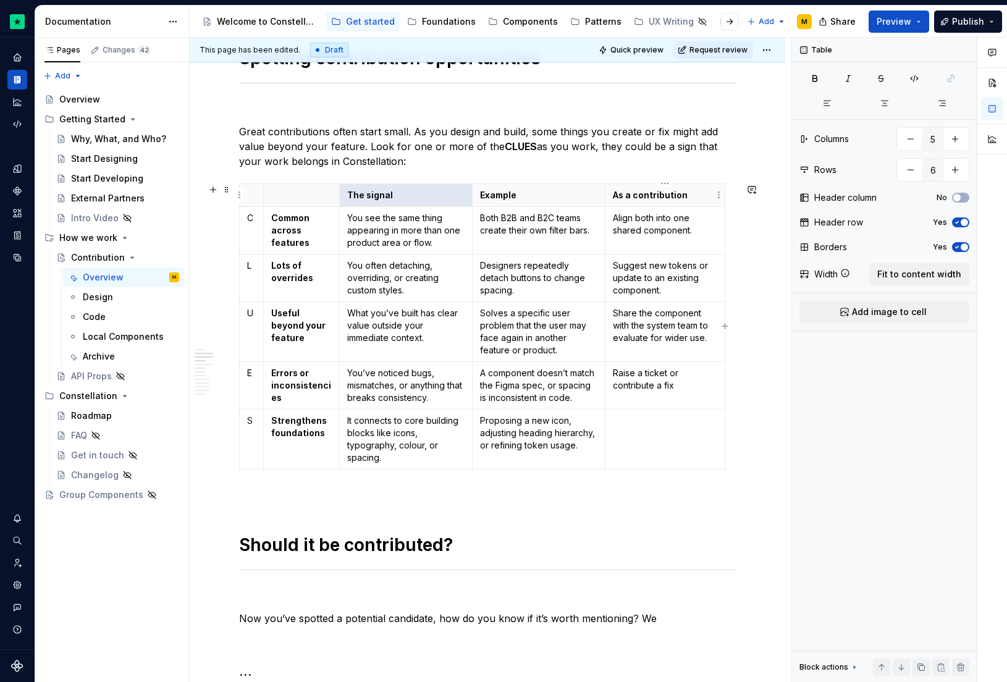
click at [651, 224] on p "Align both into one shared component." at bounding box center [665, 224] width 104 height 25
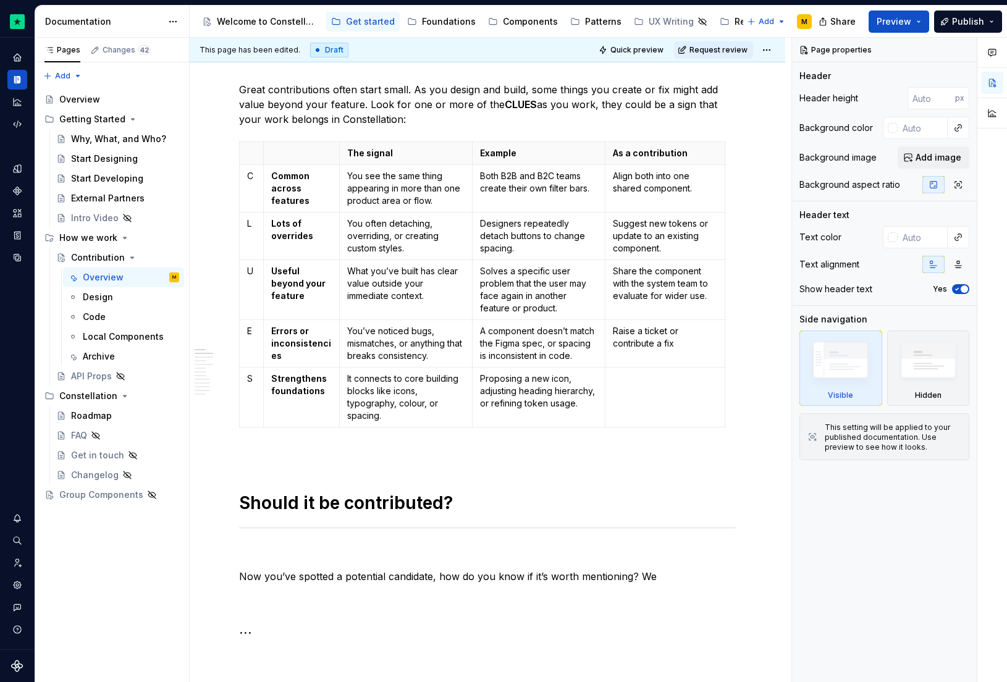
scroll to position [562, 0]
click at [654, 193] on td "Align both into one shared component." at bounding box center [666, 187] width 120 height 48
type textarea "*"
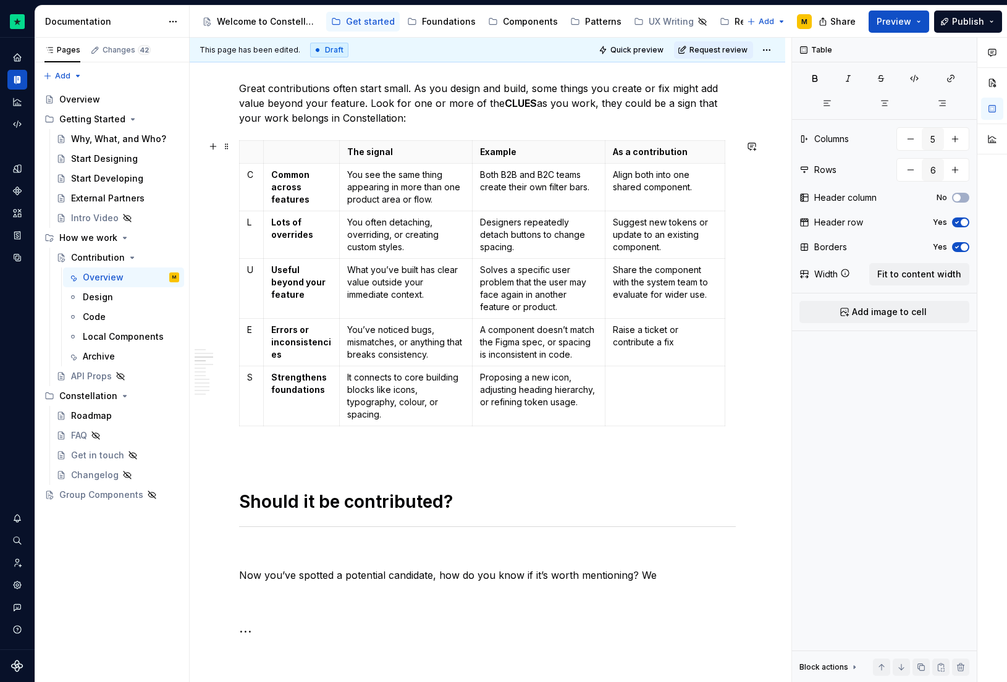
click at [226, 142] on span at bounding box center [227, 146] width 10 height 17
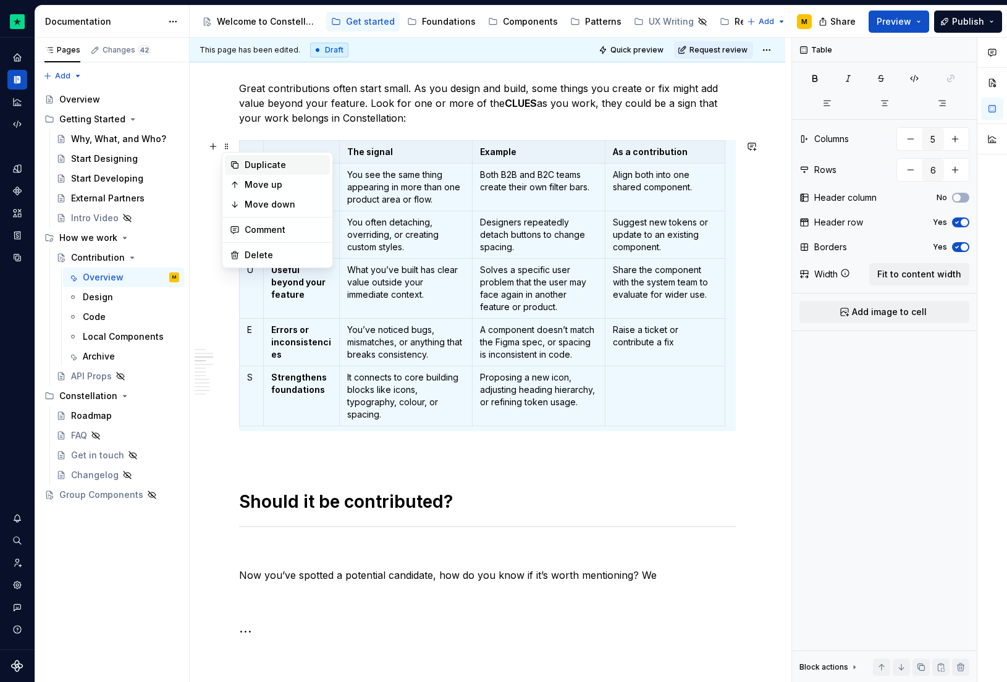
click at [250, 169] on div "Duplicate" at bounding box center [285, 165] width 80 height 12
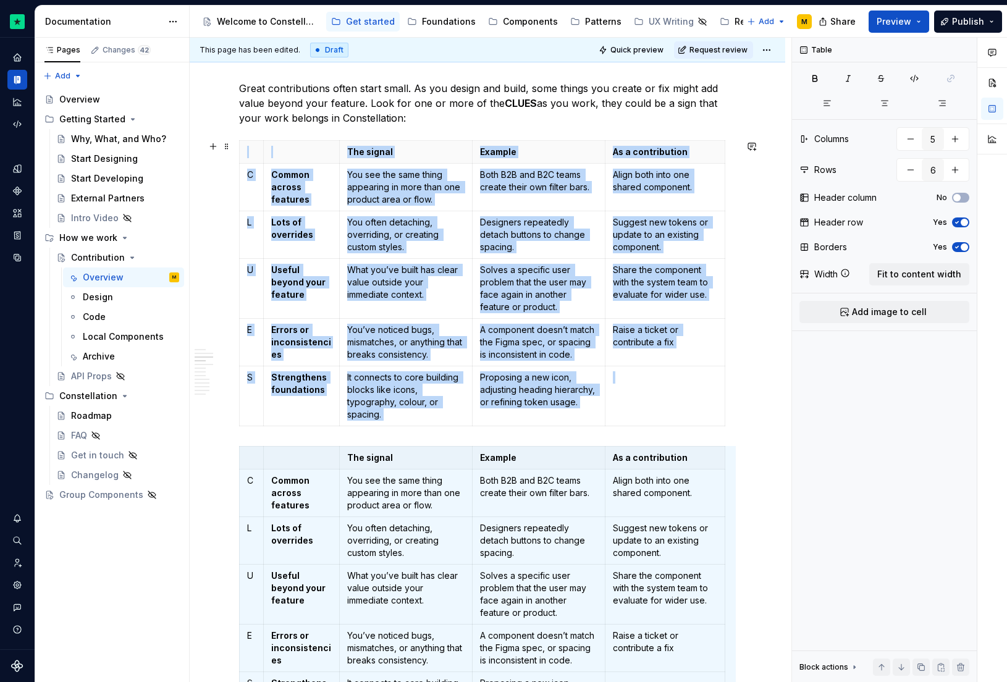
scroll to position [625, 0]
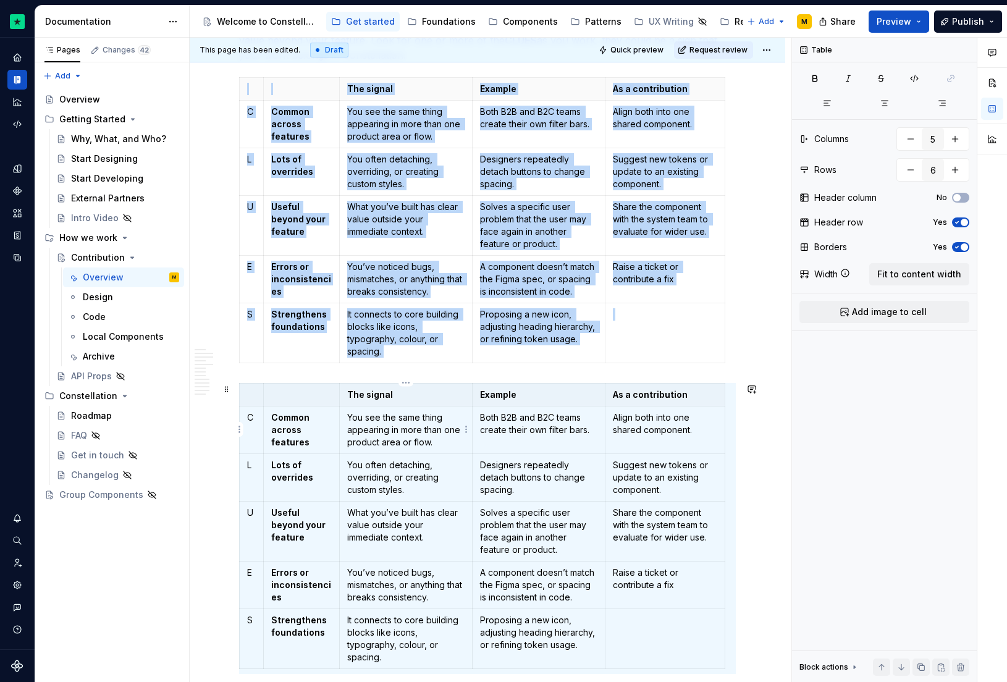
click at [363, 410] on td "You see the same thing appearing in more than one product area or flow." at bounding box center [405, 430] width 133 height 48
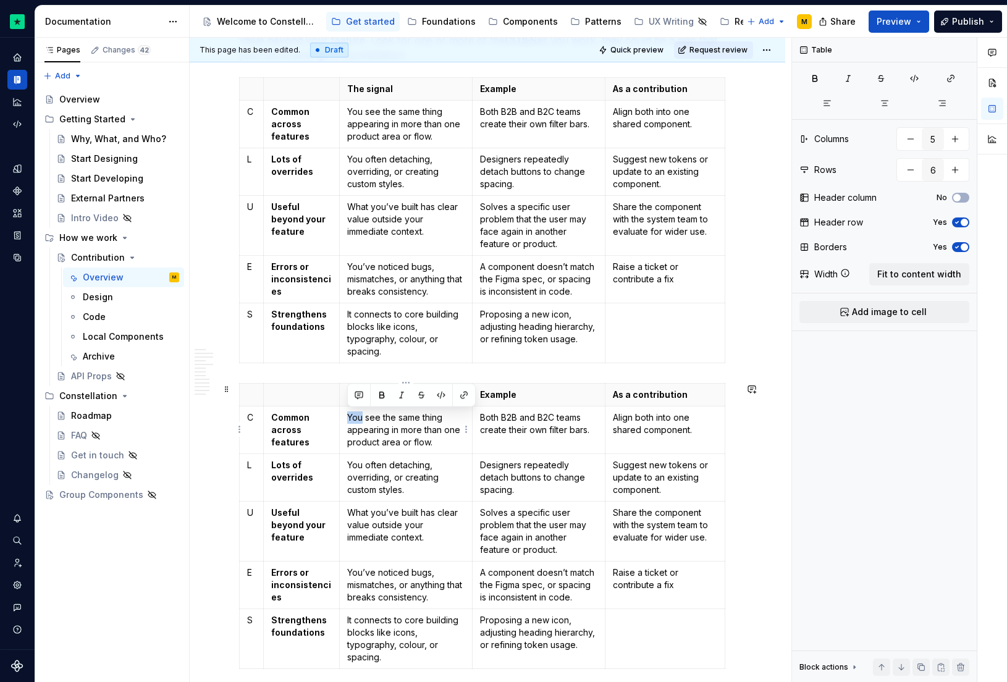
click at [363, 410] on td "You see the same thing appearing in more than one product area or flow." at bounding box center [405, 430] width 133 height 48
click at [316, 439] on p "Common across features" at bounding box center [301, 430] width 60 height 37
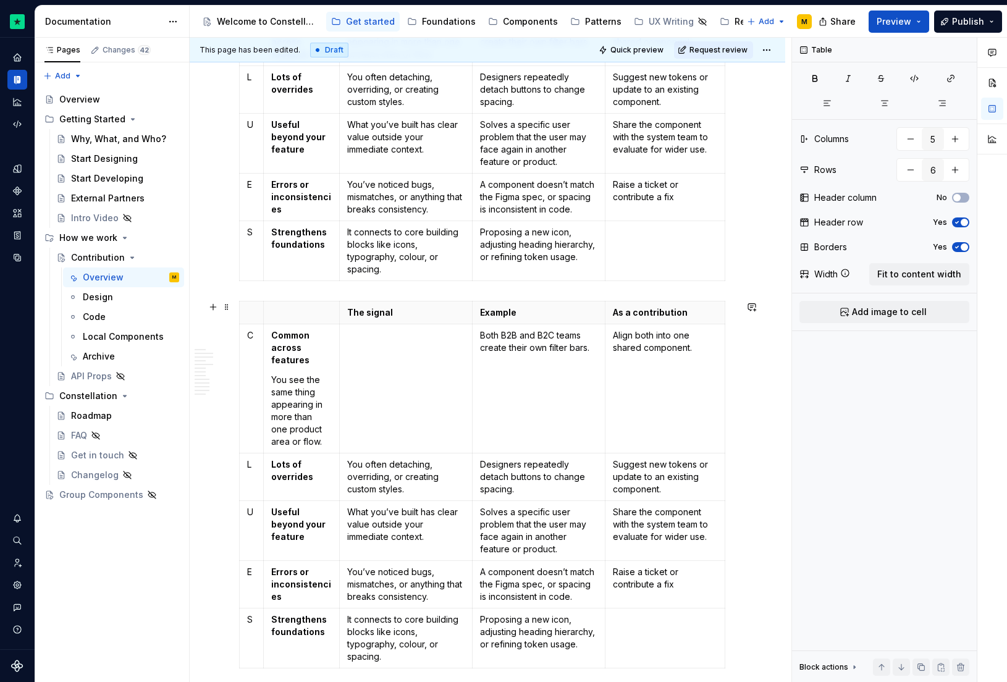
scroll to position [868, 0]
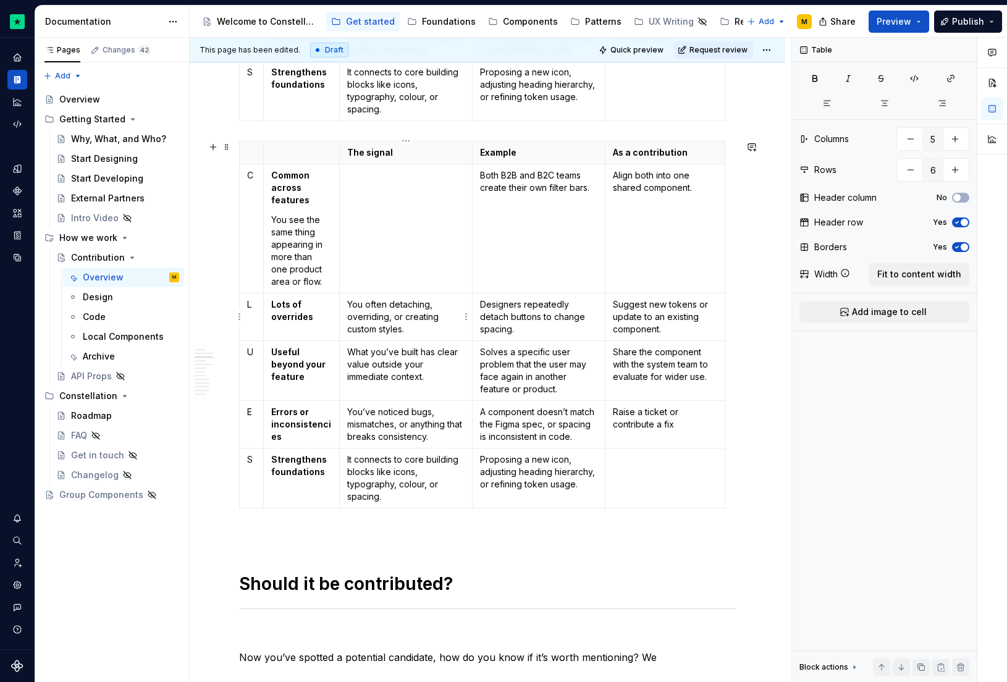
click at [373, 314] on p "You often detaching, overriding, or creating custom styles." at bounding box center [405, 316] width 117 height 37
click at [314, 315] on p "Lots of overrides" at bounding box center [301, 310] width 60 height 25
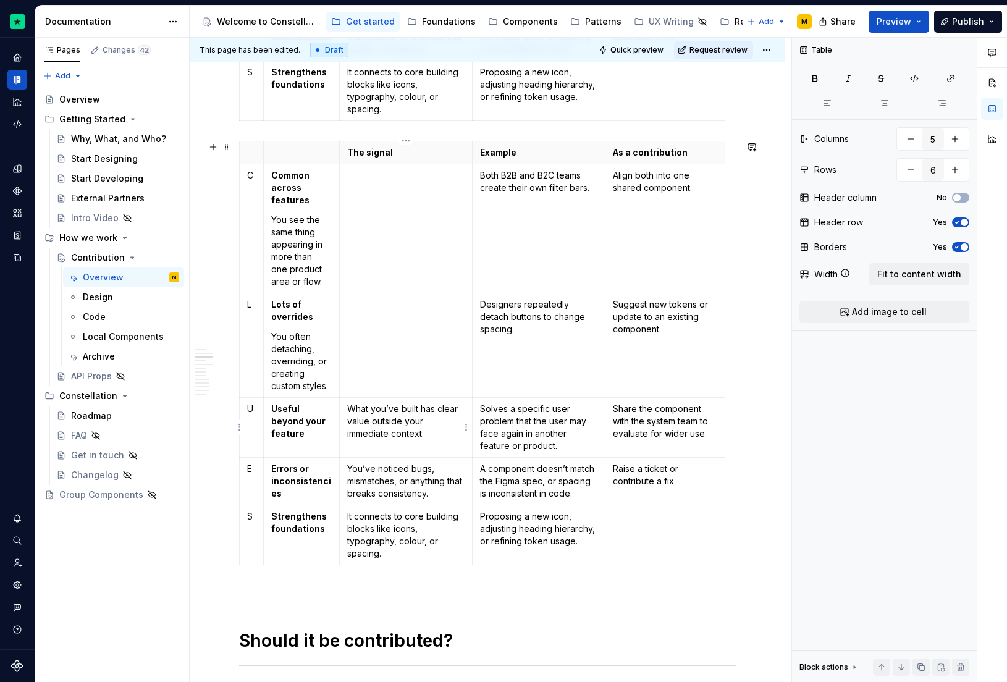
click at [419, 424] on p "What you’ve built has clear value outside your immediate context." at bounding box center [405, 421] width 117 height 37
click at [300, 433] on strong "Useful beyond your feature" at bounding box center [299, 420] width 56 height 35
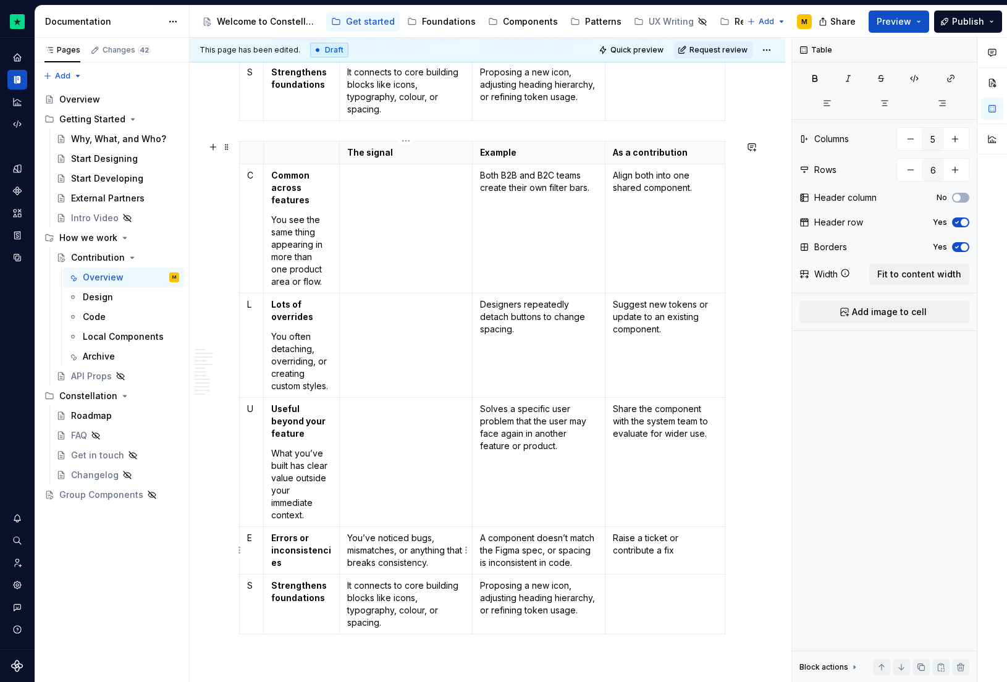
click at [393, 549] on p "You’ve noticed bugs, mismatches, or anything that breaks consistency." at bounding box center [405, 550] width 117 height 37
click at [316, 553] on strong "Errors or inconsistencies" at bounding box center [301, 550] width 60 height 35
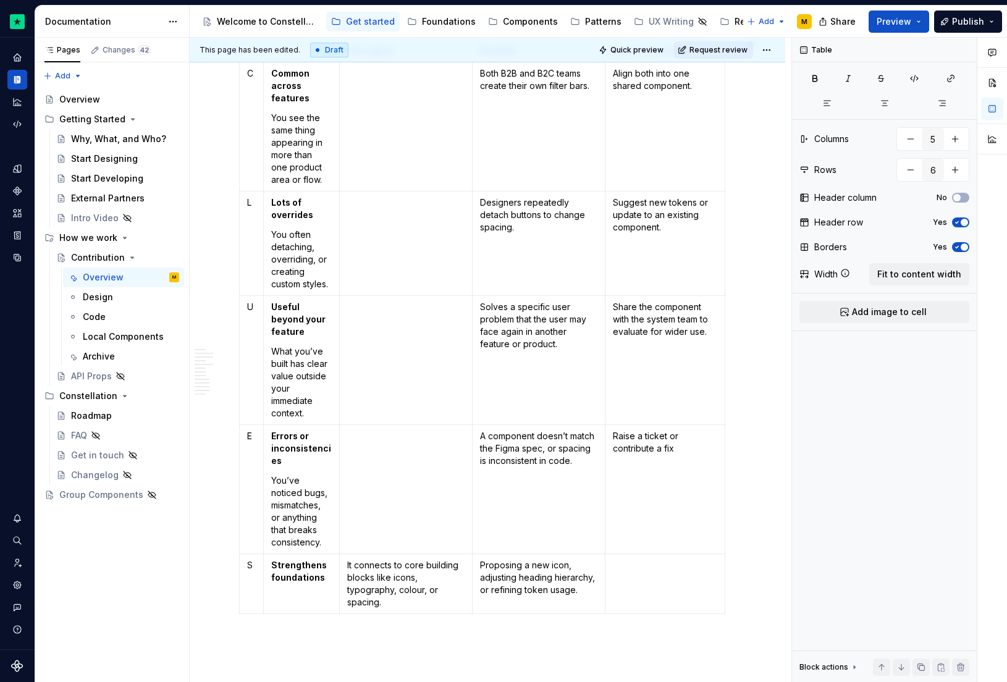
scroll to position [1089, 0]
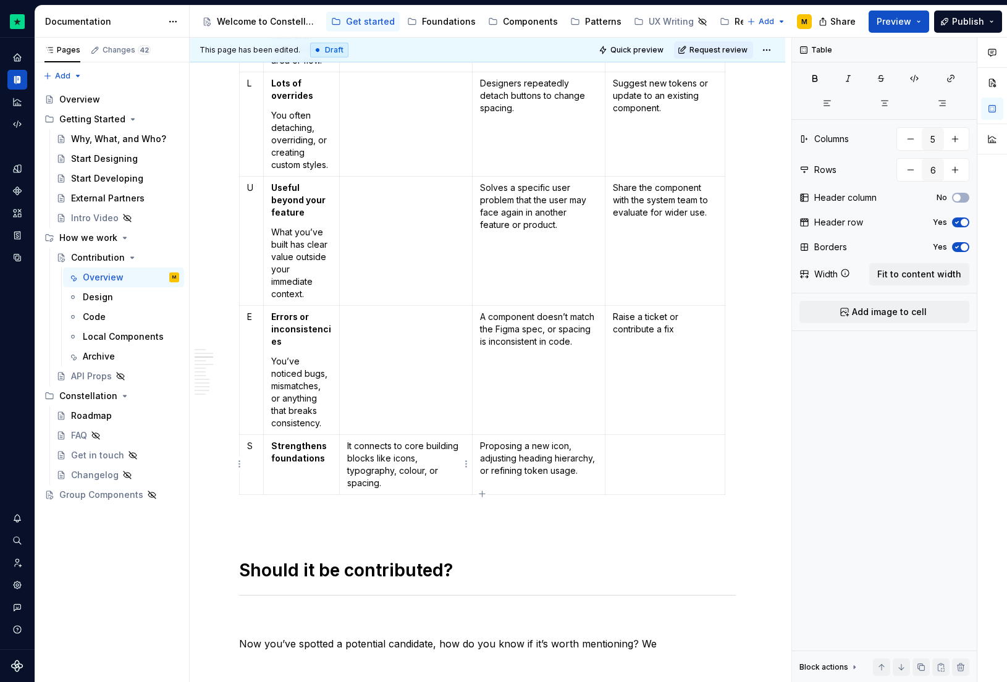
click at [378, 446] on p "It connects to core building blocks like icons, typography, colour, or spacing." at bounding box center [405, 464] width 117 height 49
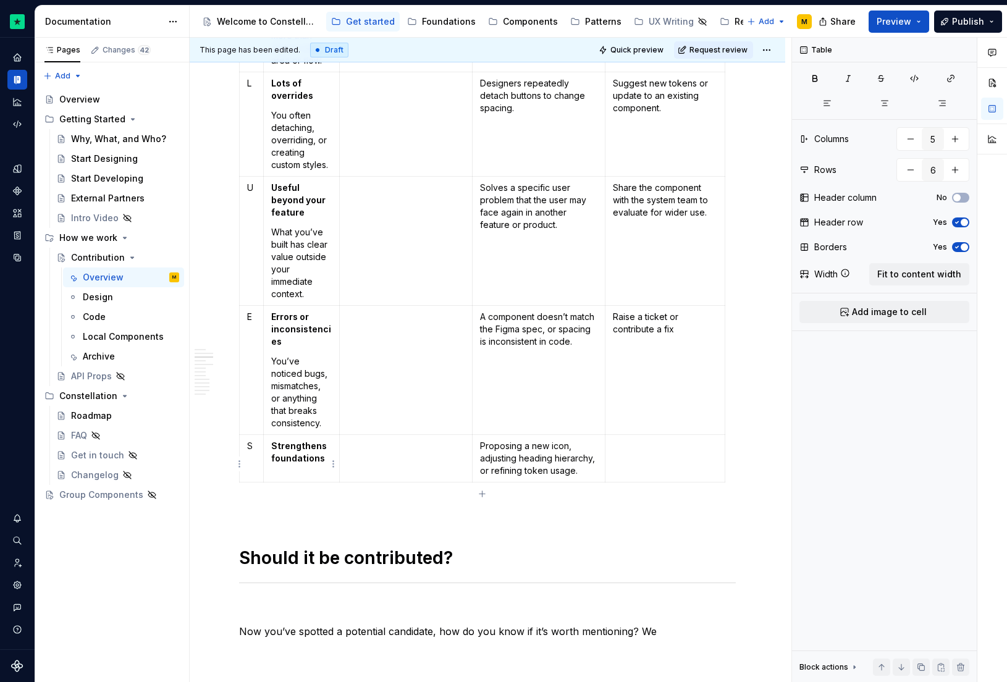
click at [319, 457] on strong "Strengthens foundations" at bounding box center [299, 452] width 57 height 23
click at [324, 457] on p "Strengthens foundations" at bounding box center [301, 452] width 60 height 25
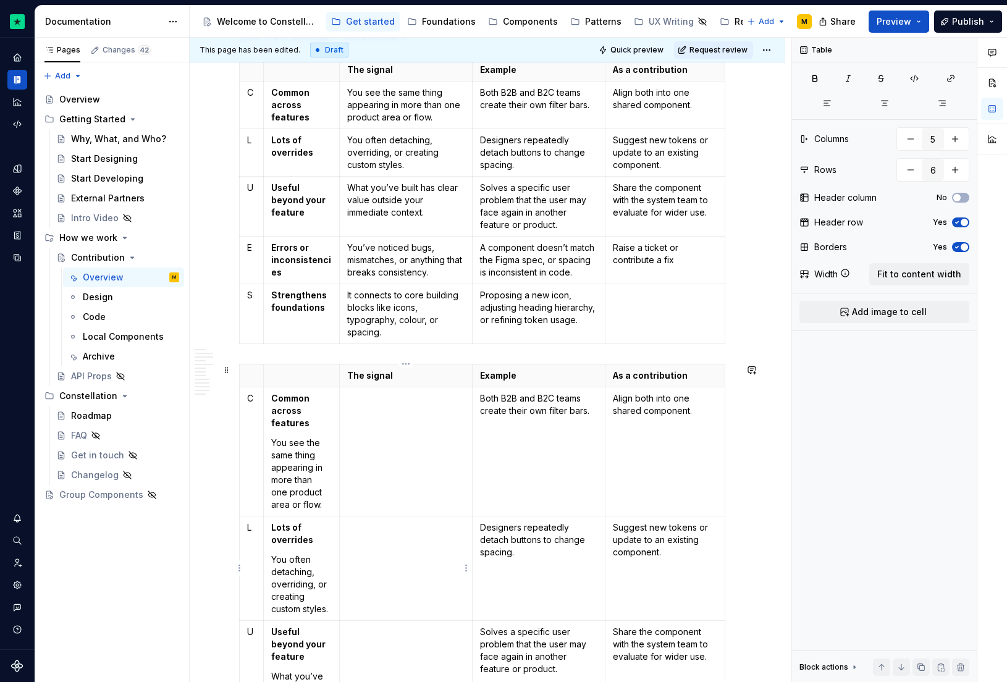
scroll to position [654, 0]
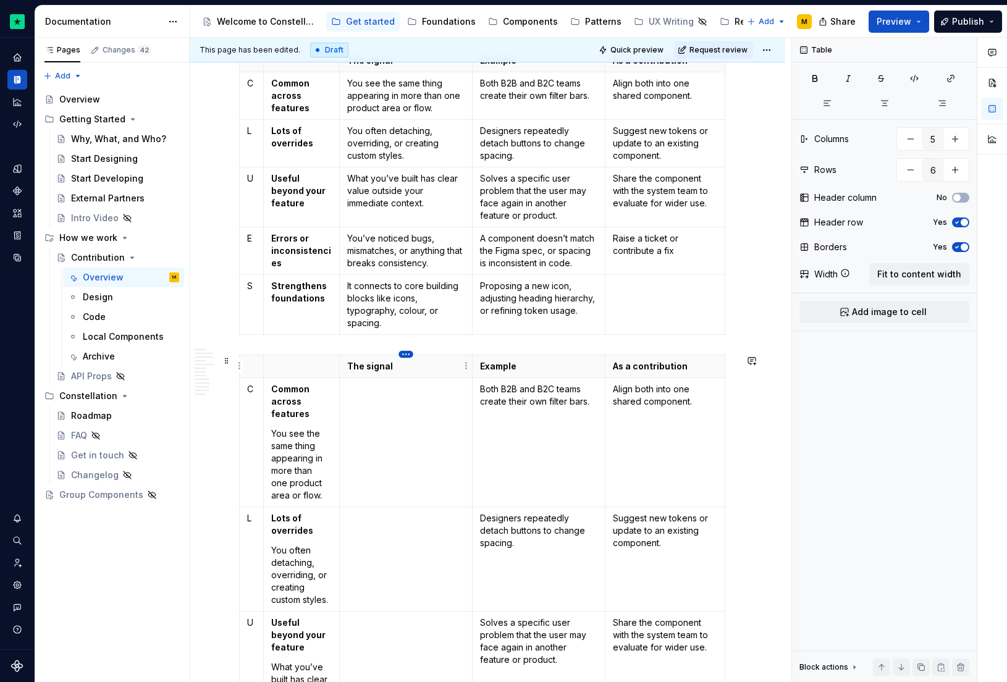
click at [400, 355] on html "Constellation Design System M Dataset Default Documentation Accessibility guide…" at bounding box center [503, 341] width 1007 height 682
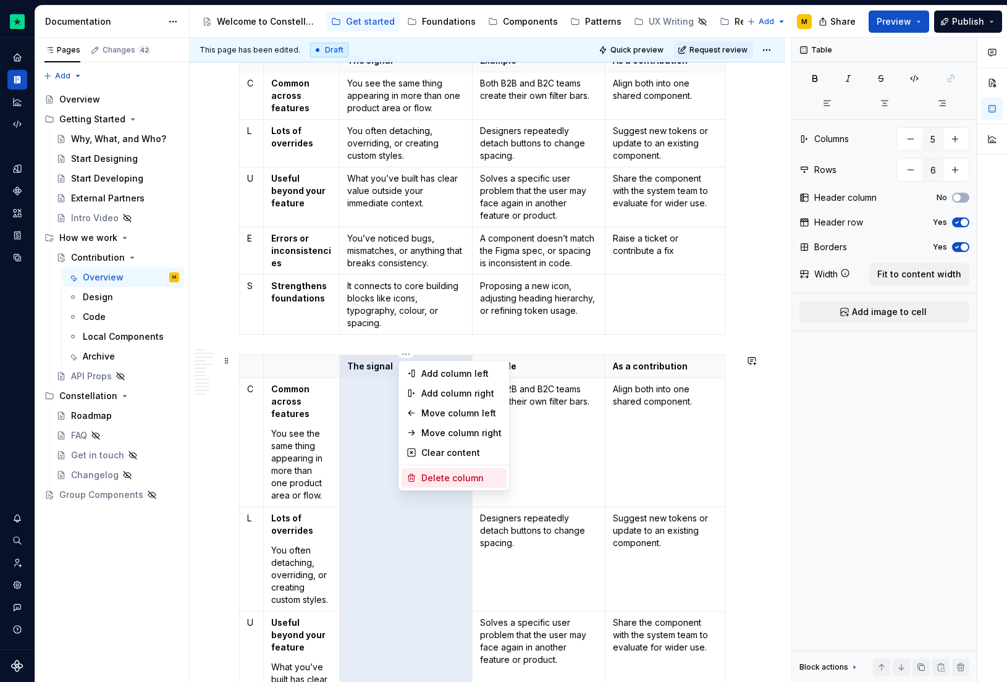
click at [431, 476] on div "Delete column" at bounding box center [461, 478] width 80 height 12
type input "4"
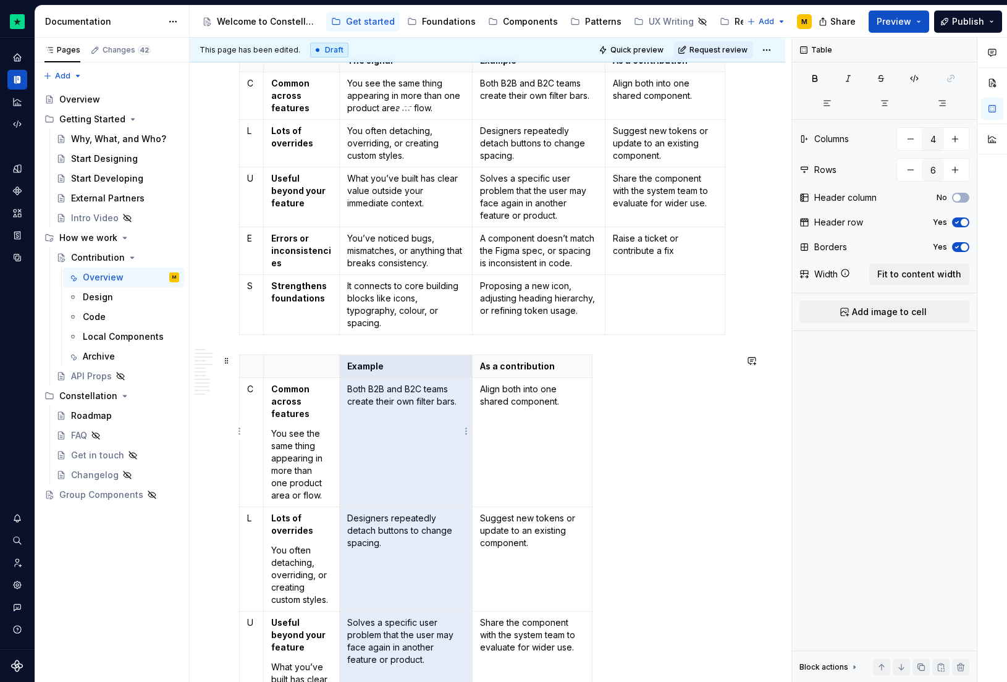
scroll to position [898, 0]
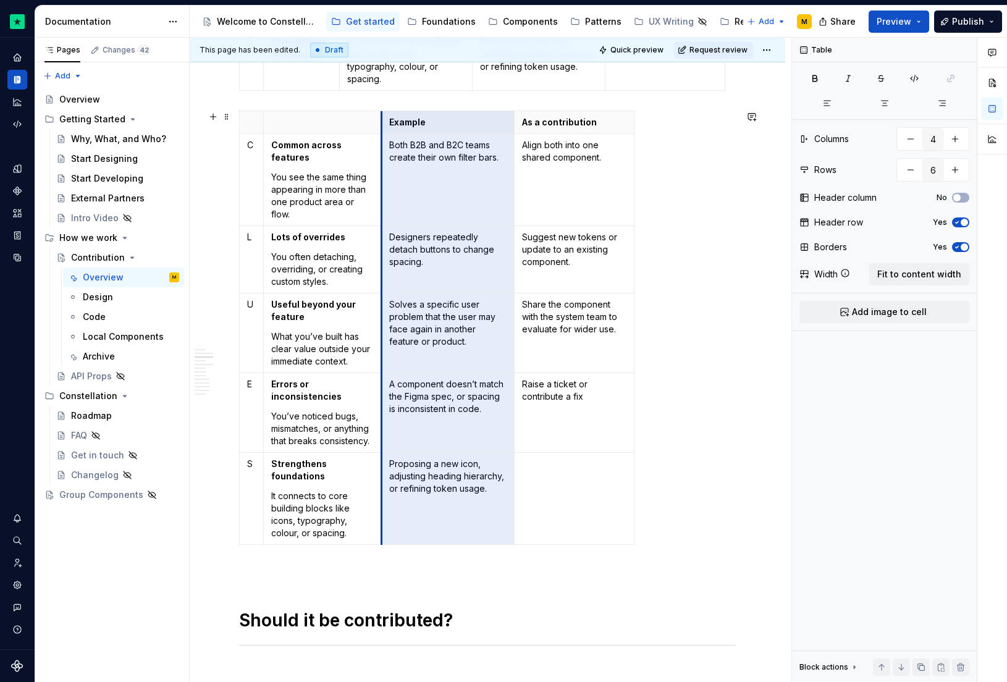
drag, startPoint x: 339, startPoint y: 175, endPoint x: 431, endPoint y: 175, distance: 91.4
click at [381, 174] on td "Both B2B and B2C teams create their own filter bars." at bounding box center [447, 179] width 133 height 92
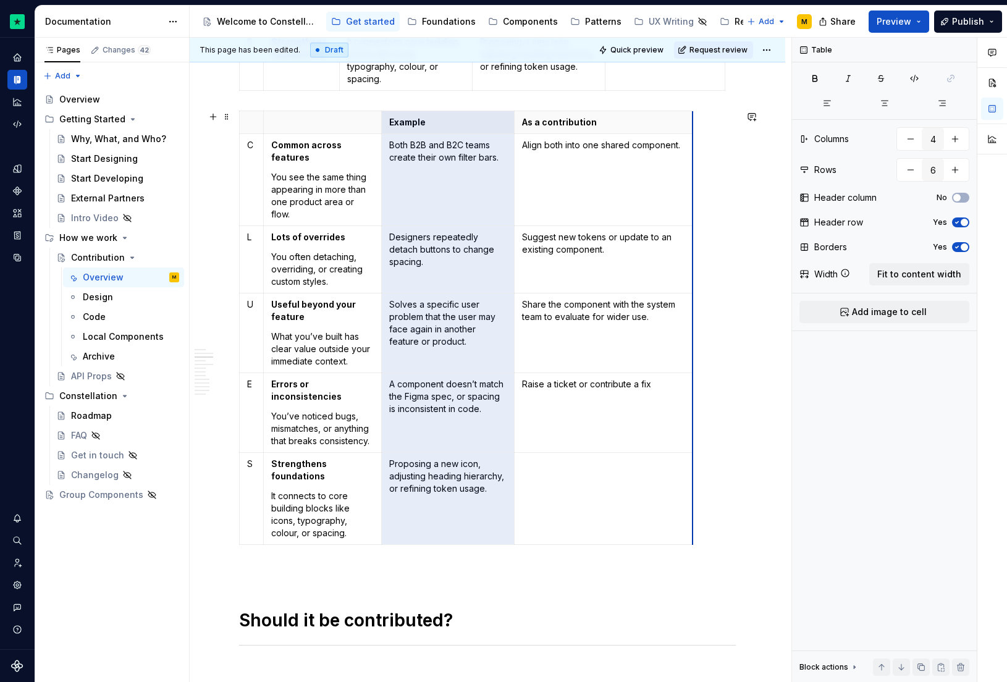
drag, startPoint x: 633, startPoint y: 172, endPoint x: 691, endPoint y: 173, distance: 58.7
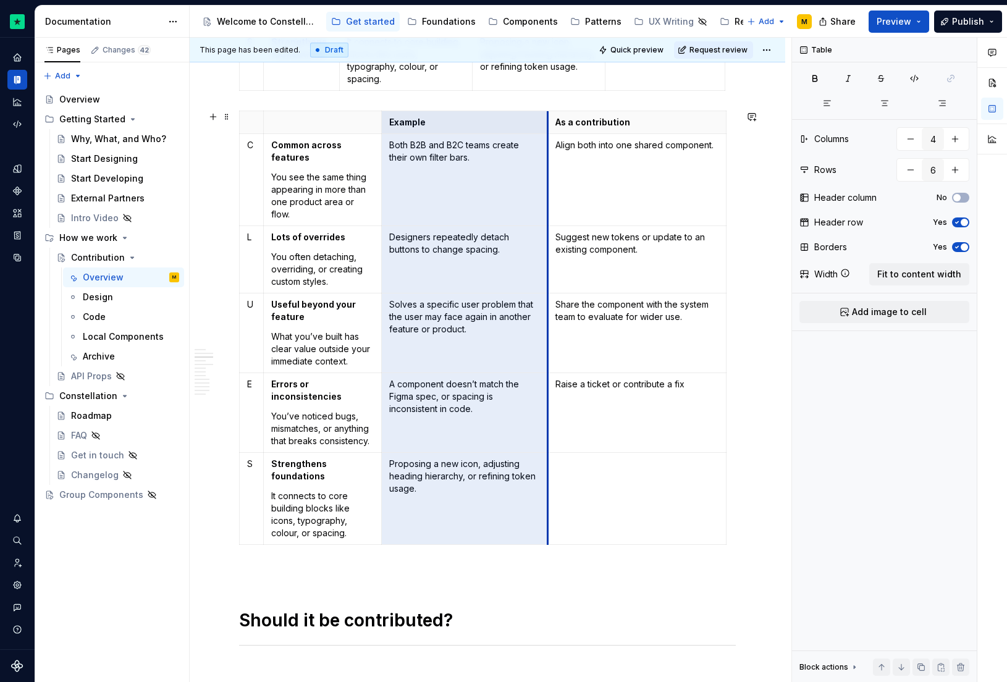
drag, startPoint x: 515, startPoint y: 175, endPoint x: 548, endPoint y: 176, distance: 33.4
click at [548, 176] on td "Align both into one shared component." at bounding box center [636, 179] width 179 height 92
click at [629, 48] on span "Quick preview" at bounding box center [636, 50] width 53 height 10
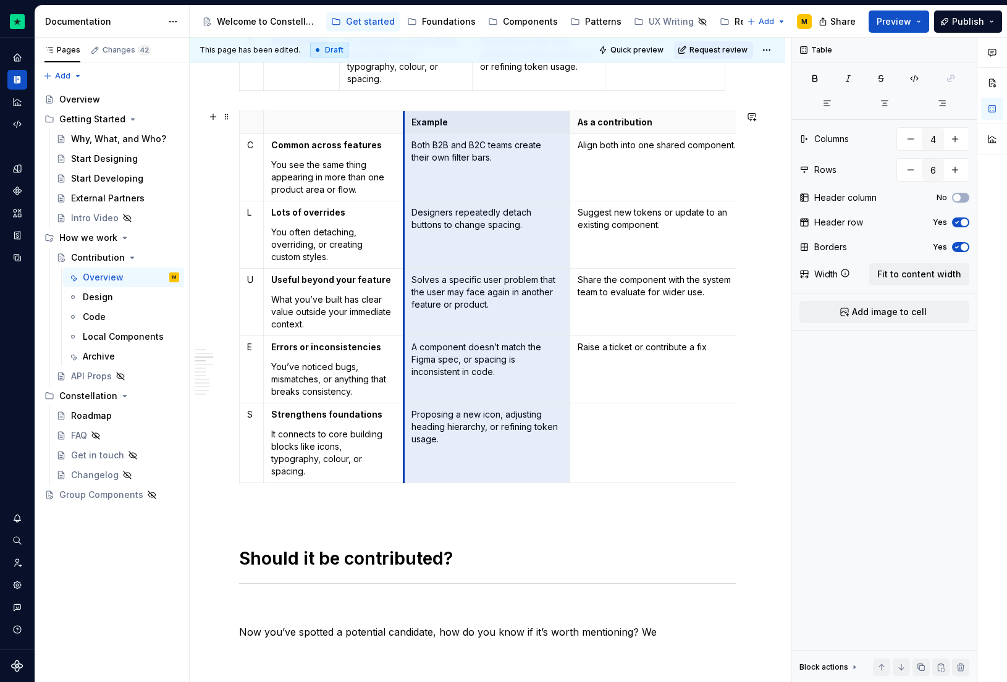
drag, startPoint x: 382, startPoint y: 145, endPoint x: 404, endPoint y: 146, distance: 22.3
click at [404, 146] on td "Both B2B and B2C teams create their own filter bars." at bounding box center [486, 166] width 166 height 67
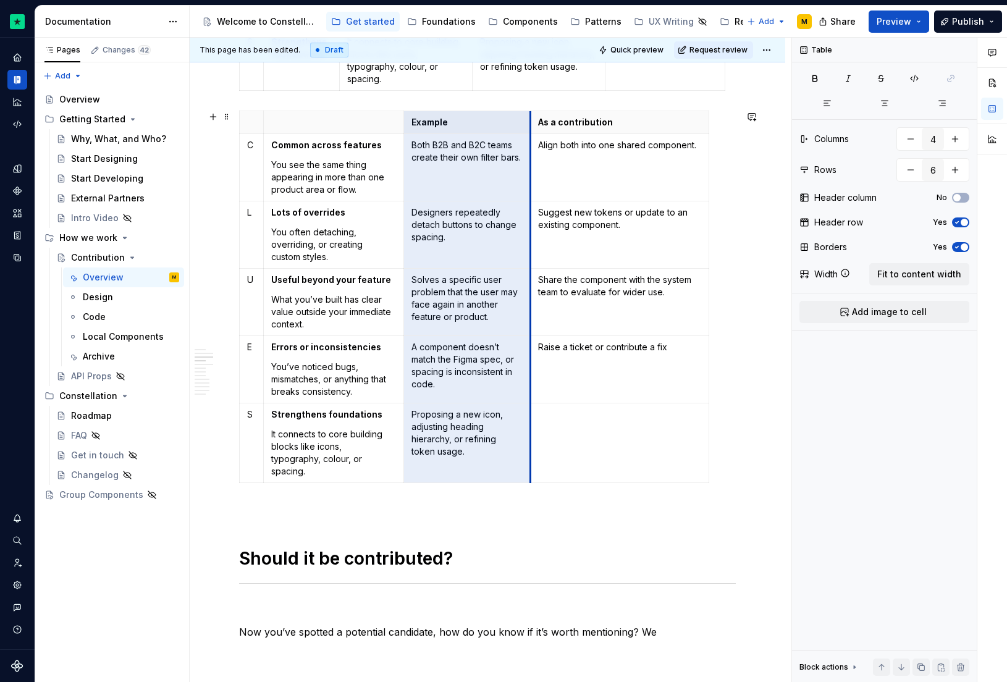
drag, startPoint x: 572, startPoint y: 137, endPoint x: 546, endPoint y: 137, distance: 26.0
click at [532, 137] on td "Align both into one shared component." at bounding box center [619, 166] width 179 height 67
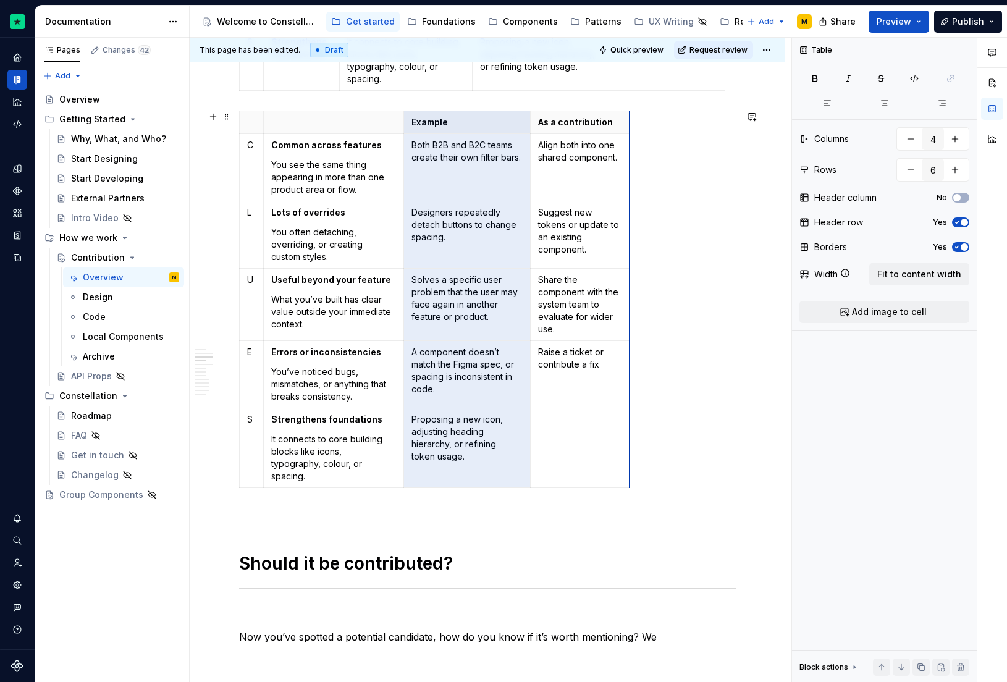
drag, startPoint x: 707, startPoint y: 141, endPoint x: 628, endPoint y: 139, distance: 79.1
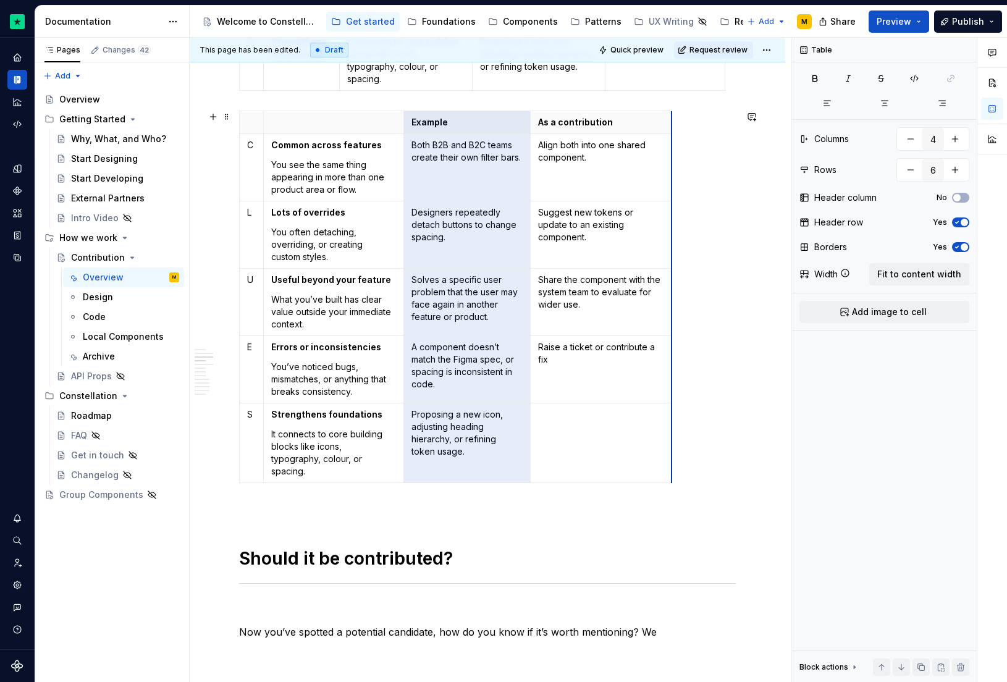
drag, startPoint x: 628, startPoint y: 150, endPoint x: 670, endPoint y: 149, distance: 42.0
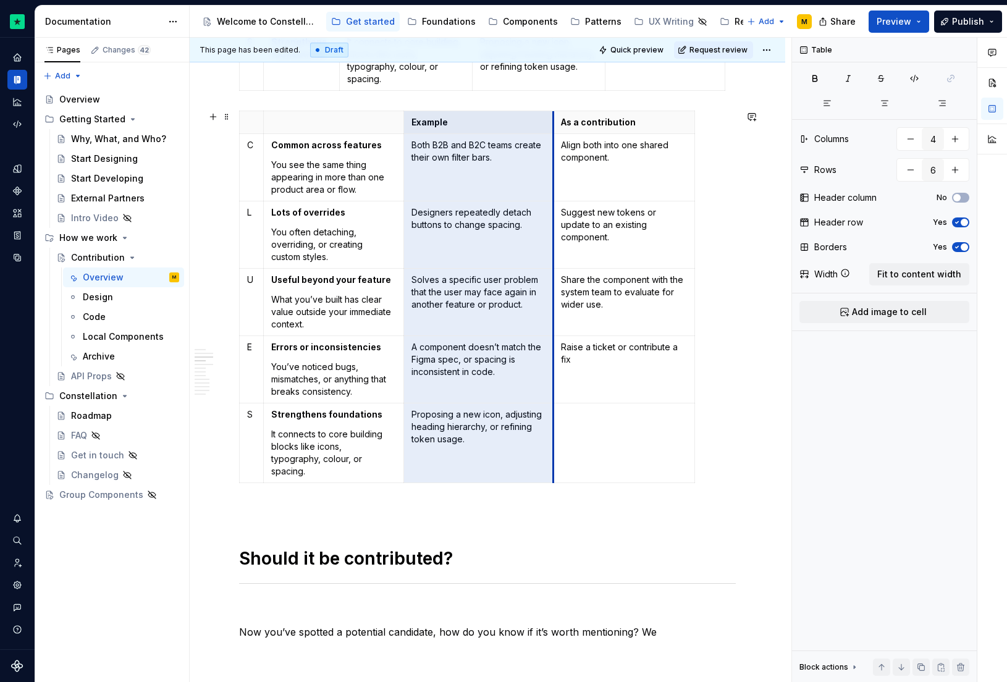
drag, startPoint x: 532, startPoint y: 156, endPoint x: 555, endPoint y: 153, distance: 23.0
click at [555, 153] on td "Align both into one shared component." at bounding box center [623, 166] width 141 height 67
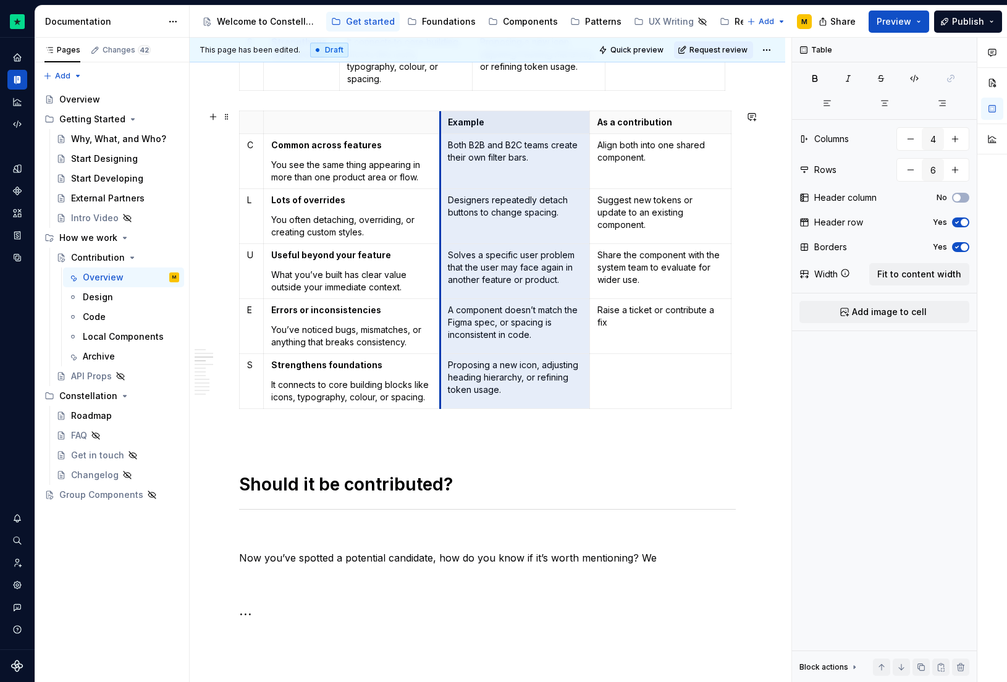
drag, startPoint x: 403, startPoint y: 157, endPoint x: 439, endPoint y: 154, distance: 36.5
click at [440, 154] on td "Both B2B and B2C teams create their own filter bars." at bounding box center [515, 160] width 150 height 55
click at [630, 47] on span "Quick preview" at bounding box center [636, 50] width 53 height 10
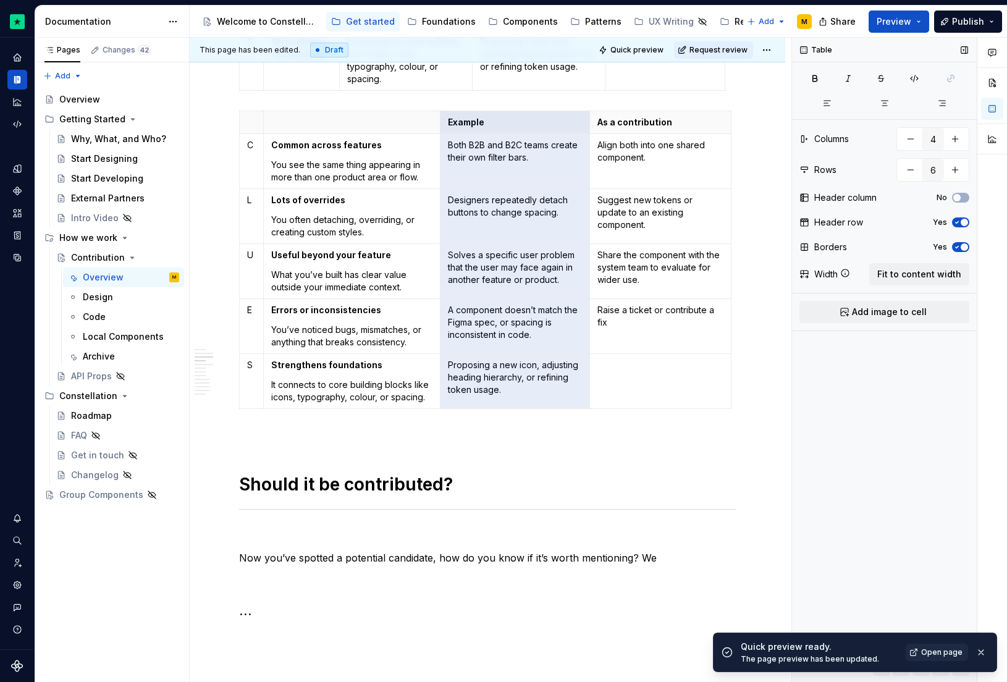
click at [965, 243] on span "button" at bounding box center [964, 246] width 7 height 7
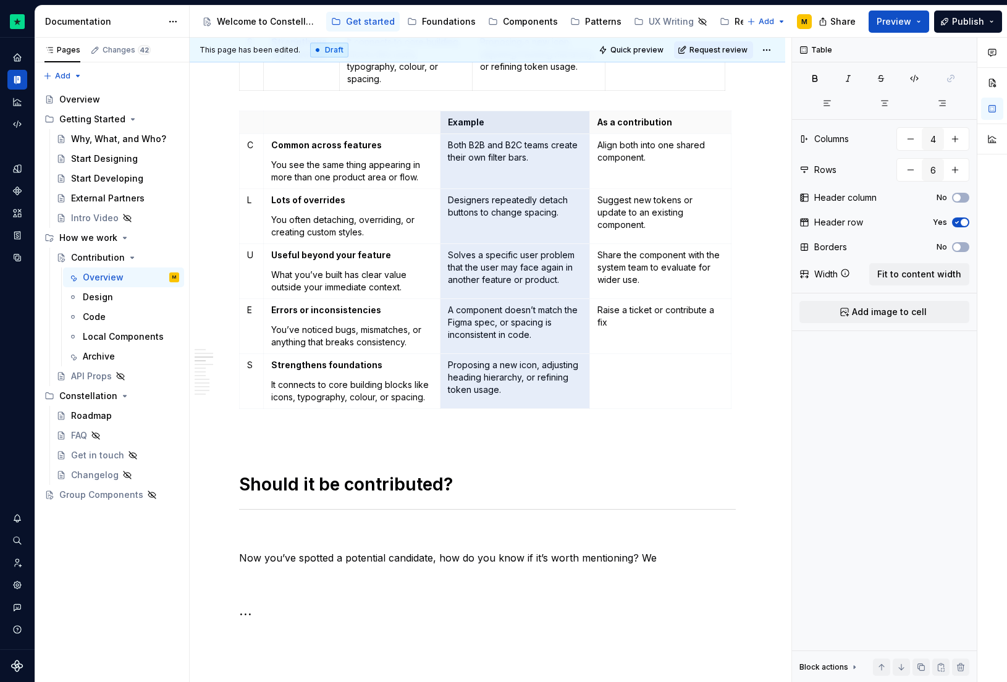
type textarea "*"
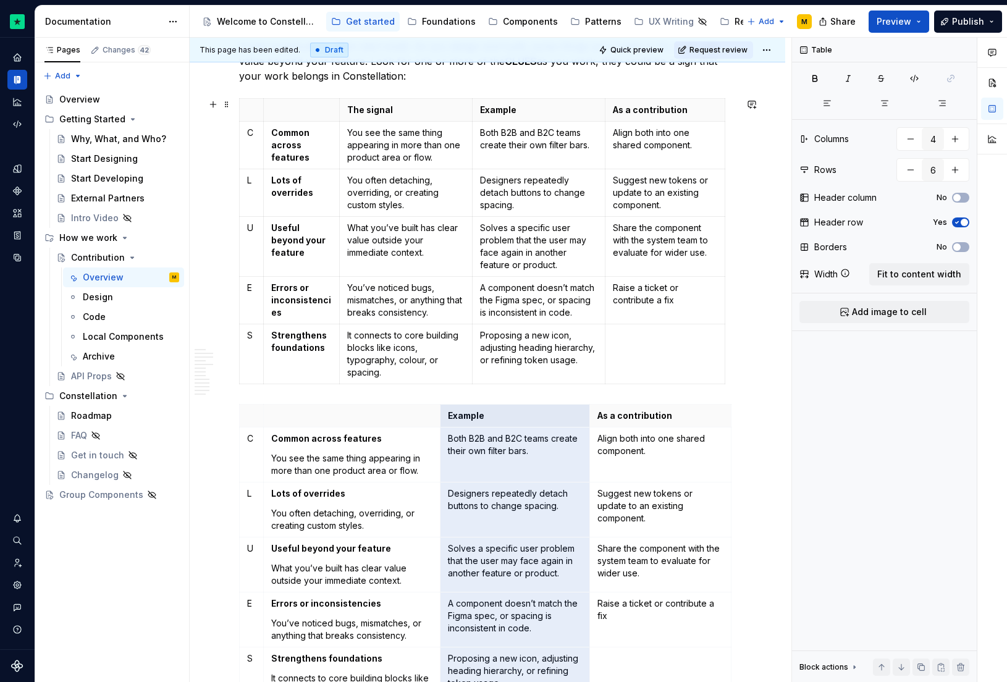
scroll to position [589, 0]
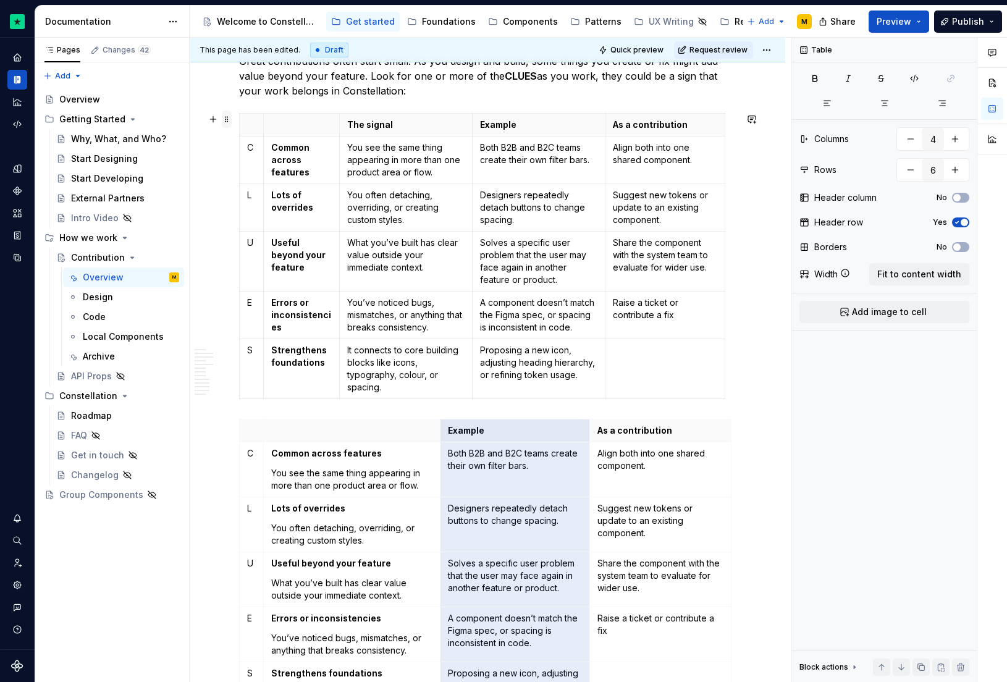
drag, startPoint x: 218, startPoint y: 114, endPoint x: 230, endPoint y: 120, distance: 13.8
click at [230, 120] on span at bounding box center [227, 119] width 10 height 17
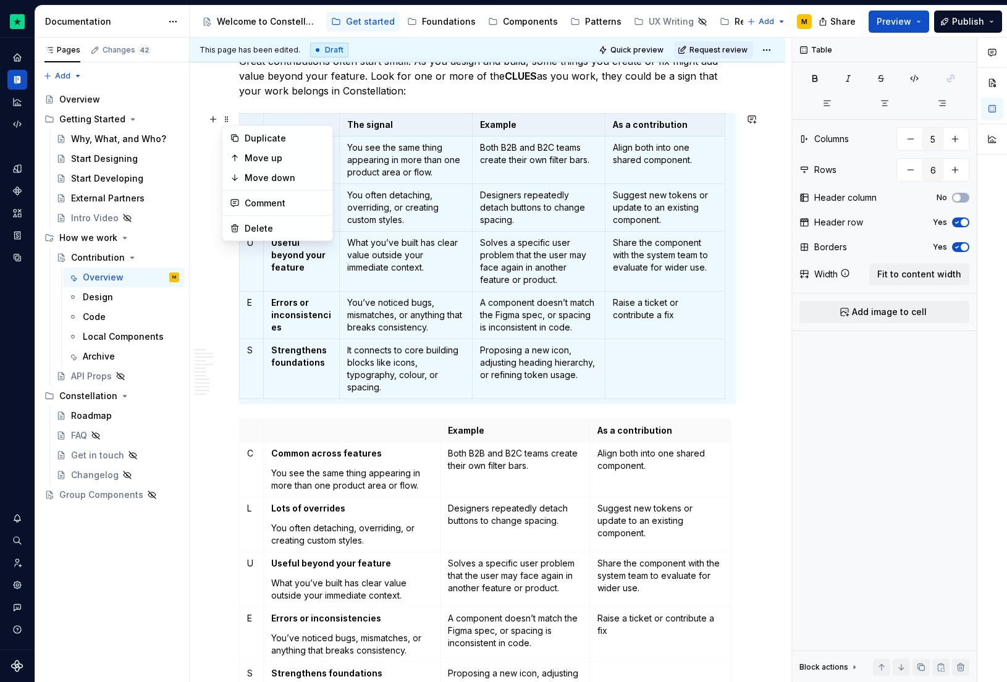
click at [517, 189] on p "Designers repeatedly detach buttons to change spacing." at bounding box center [538, 207] width 117 height 37
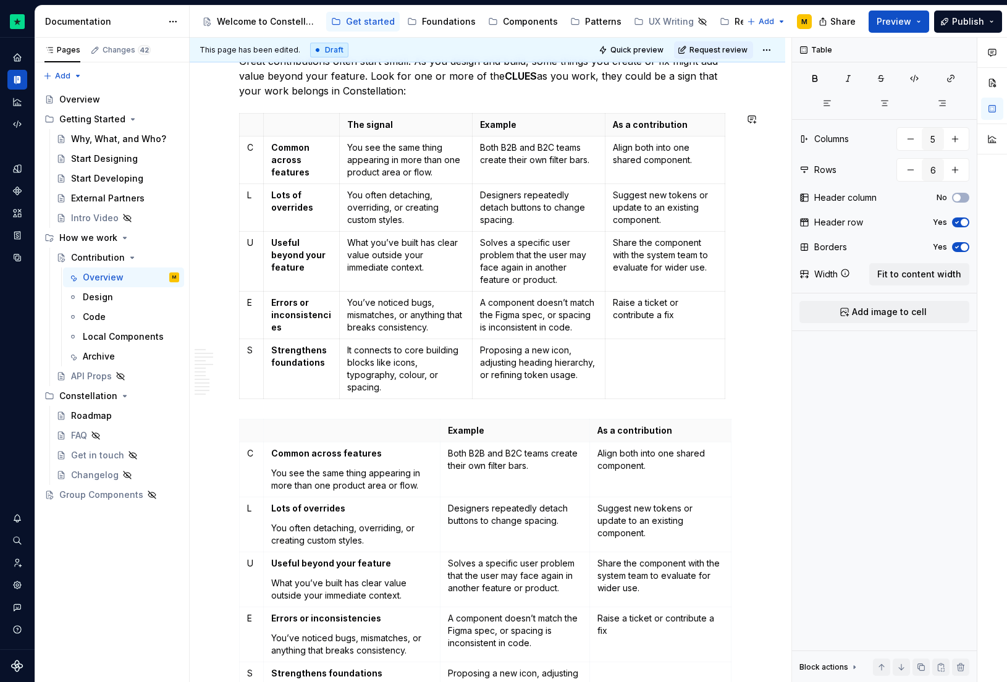
click at [222, 118] on span at bounding box center [227, 119] width 10 height 17
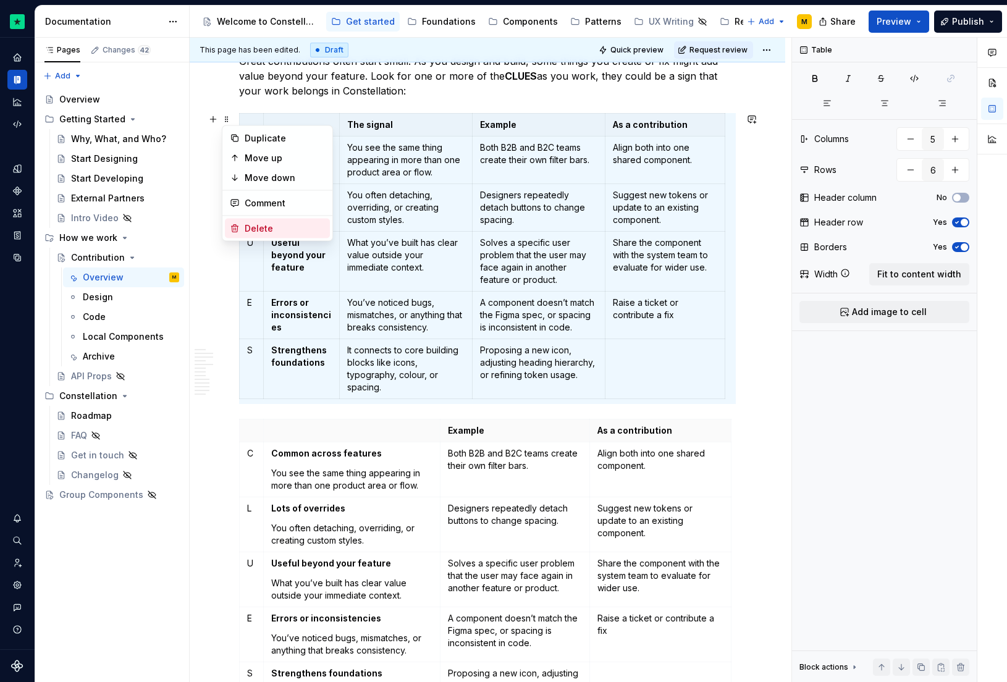
click at [261, 223] on div "Delete" at bounding box center [285, 228] width 80 height 12
type input "4"
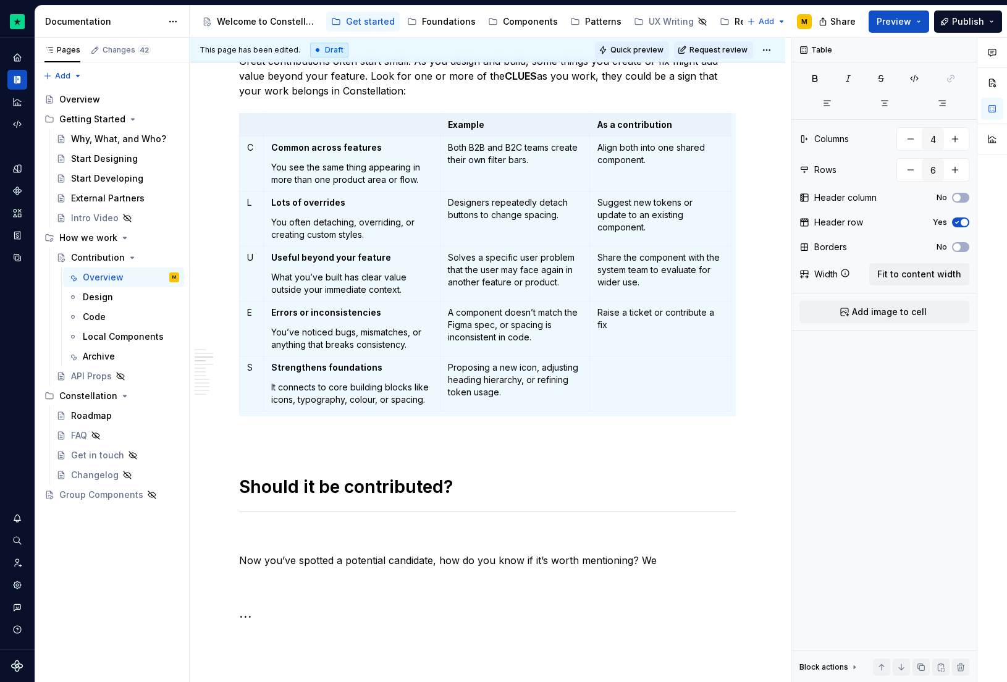
click at [659, 48] on span "Quick preview" at bounding box center [636, 50] width 53 height 10
click at [401, 488] on h1 "Should it be contributed?" at bounding box center [487, 487] width 497 height 22
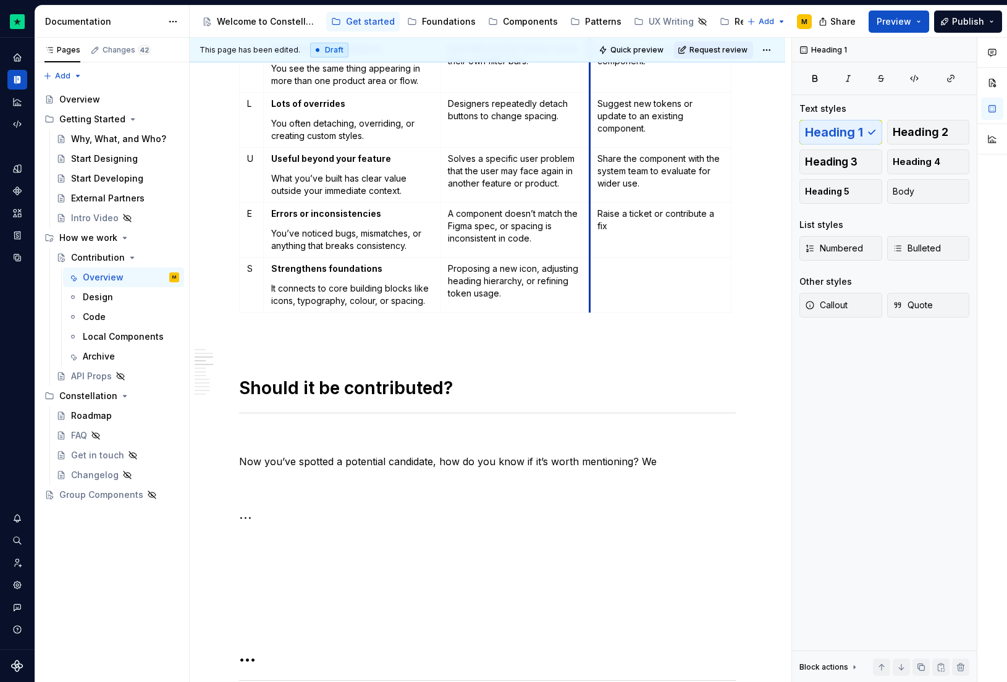
scroll to position [689, 0]
click at [649, 458] on p "Now you’ve spotted a potential candidate, how do you know if it’s worth mention…" at bounding box center [487, 461] width 497 height 15
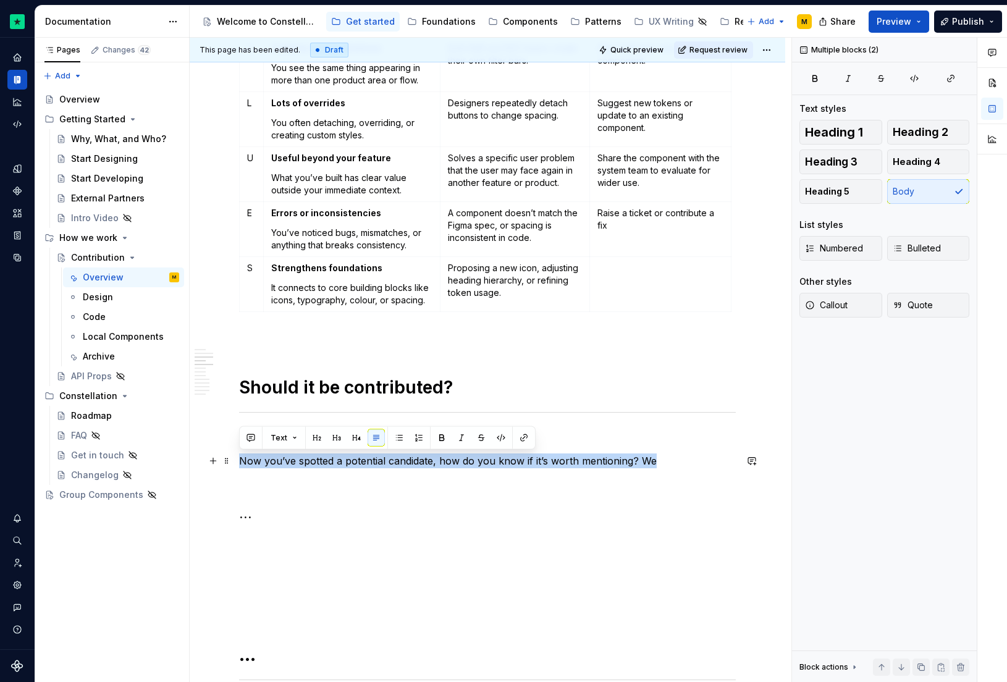
click at [647, 459] on p "Now you’ve spotted a potential candidate, how do you know if it’s worth mention…" at bounding box center [487, 461] width 497 height 15
click at [645, 460] on p "Now you’ve spotted a potential candidate, how do you know if it’s worth mention…" at bounding box center [487, 461] width 497 height 15
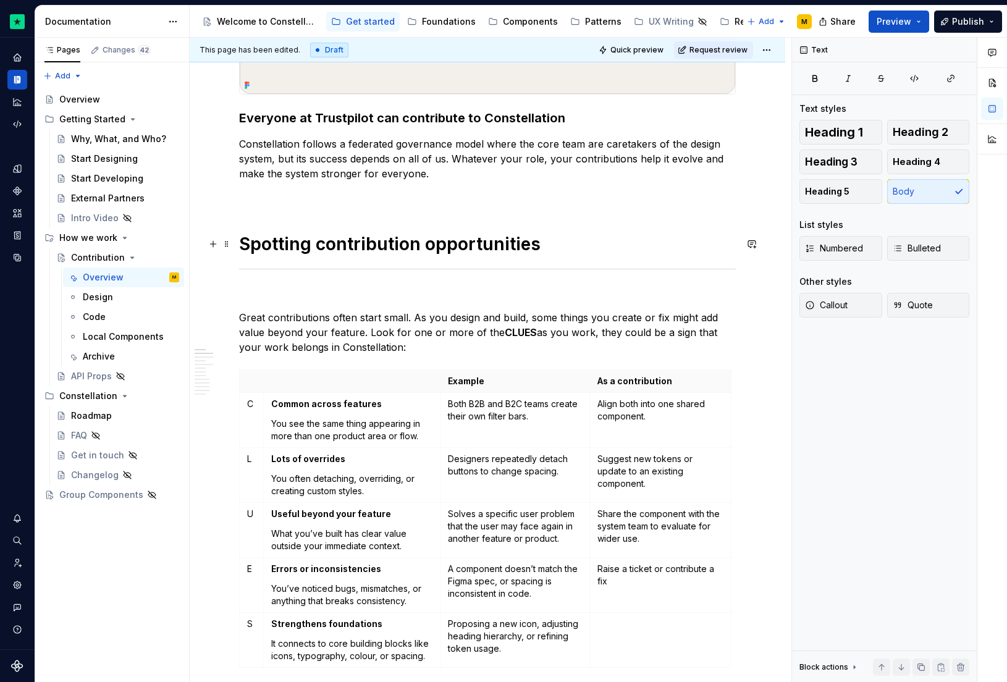
scroll to position [185, 0]
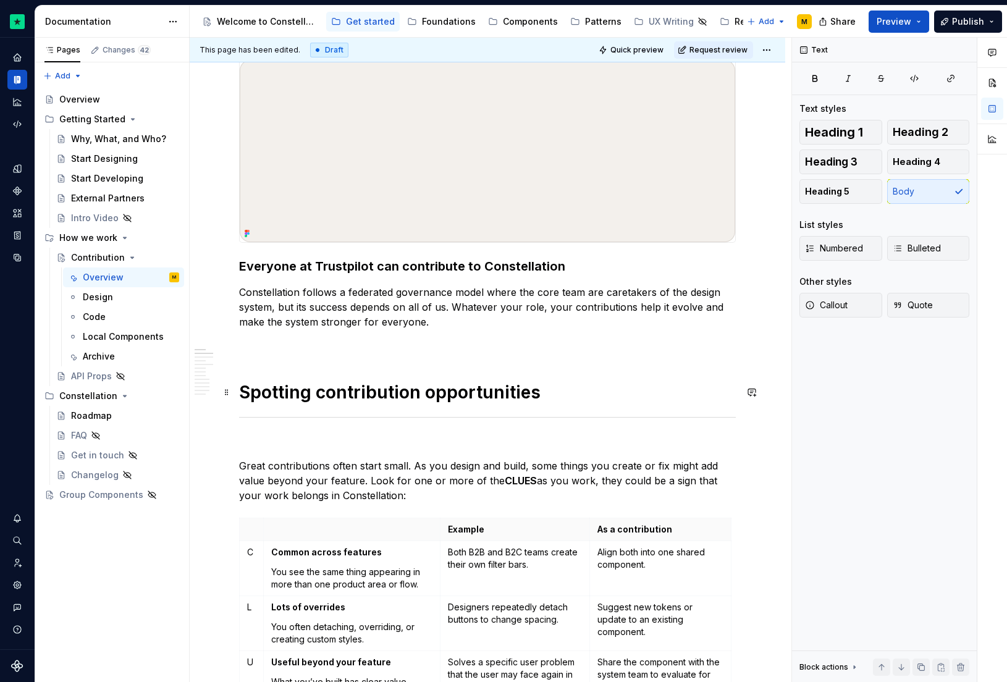
click at [297, 402] on h1 "Spotting contribution opportunities" at bounding box center [487, 392] width 497 height 22
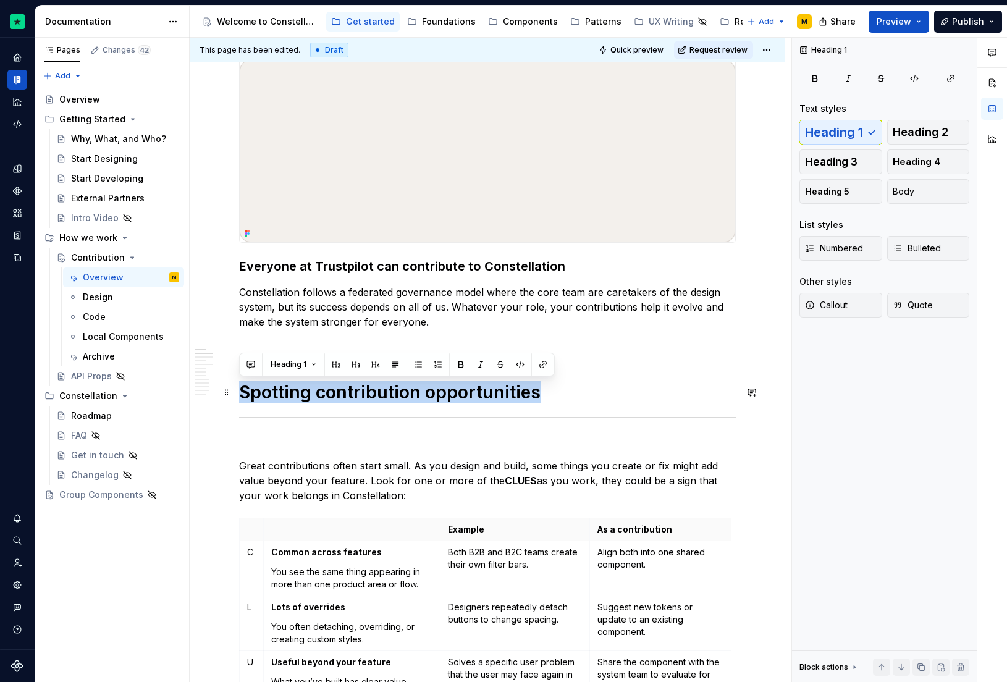
click at [297, 402] on h1 "Spotting contribution opportunities" at bounding box center [487, 392] width 497 height 22
click at [305, 363] on button "Heading 1" at bounding box center [293, 364] width 57 height 17
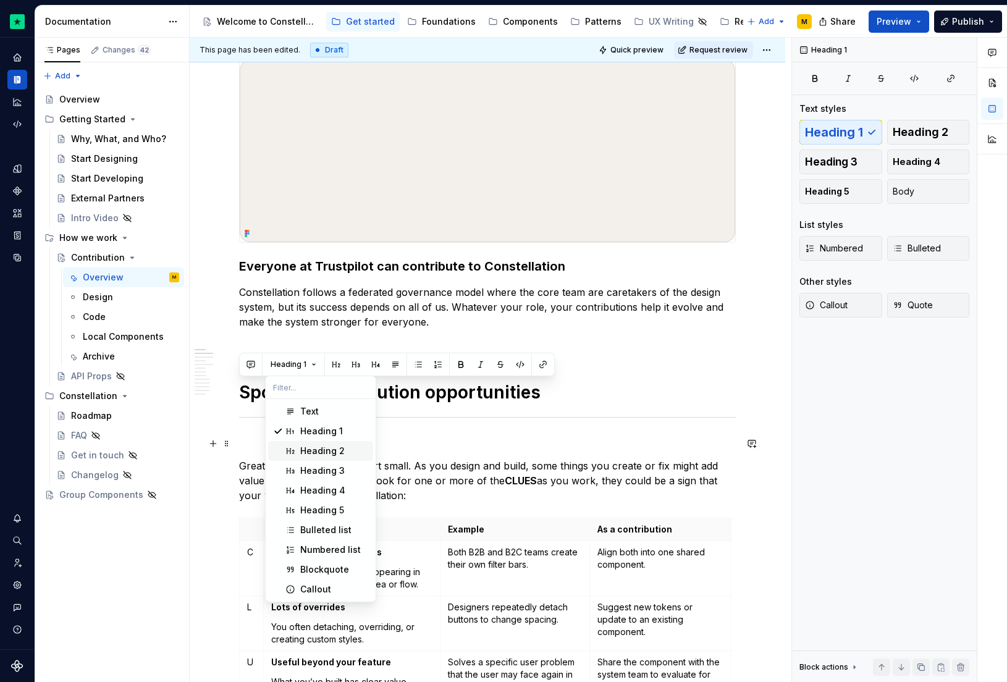
click at [300, 446] on div "Heading 2" at bounding box center [322, 451] width 44 height 12
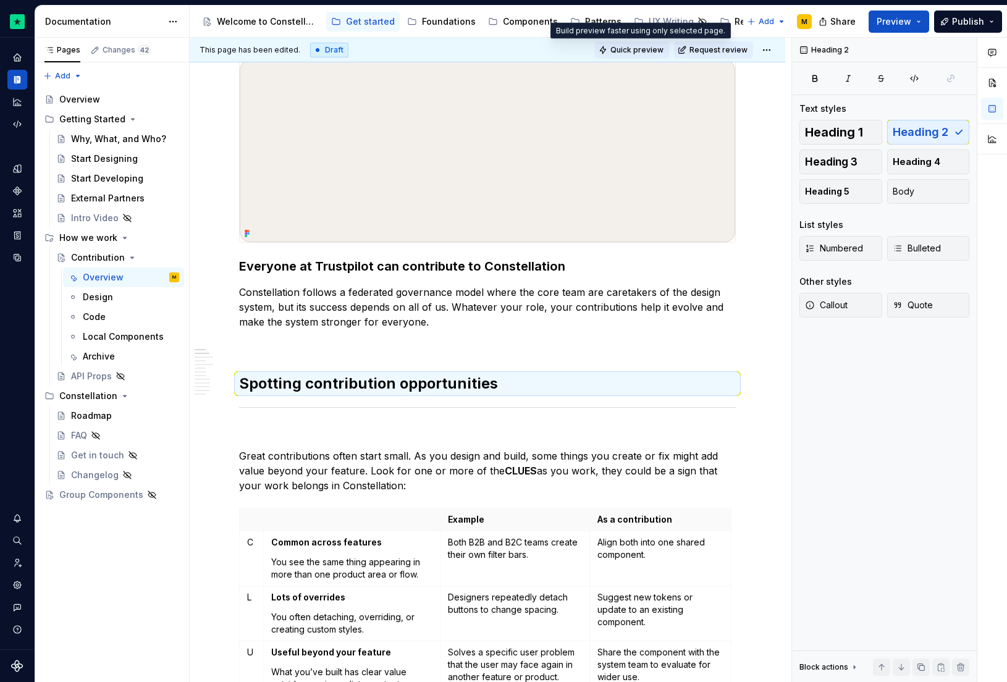
click at [615, 51] on button "Quick preview" at bounding box center [632, 49] width 74 height 17
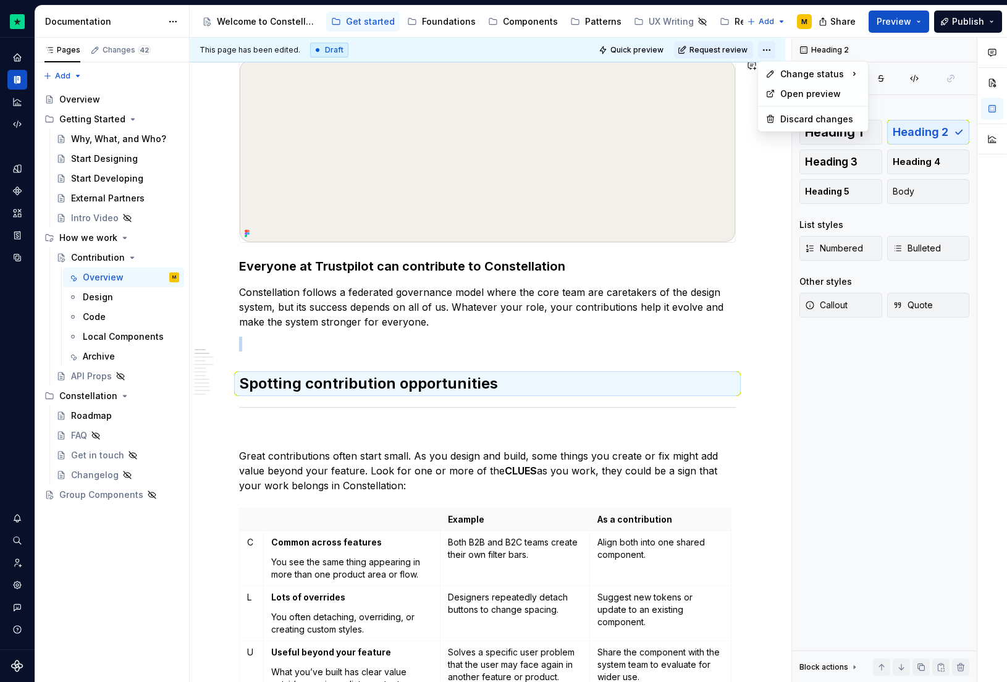
click at [769, 54] on html "Constellation Design System M Dataset Default Documentation Accessibility guide…" at bounding box center [503, 341] width 1007 height 682
click at [787, 98] on div "Open preview" at bounding box center [820, 94] width 80 height 12
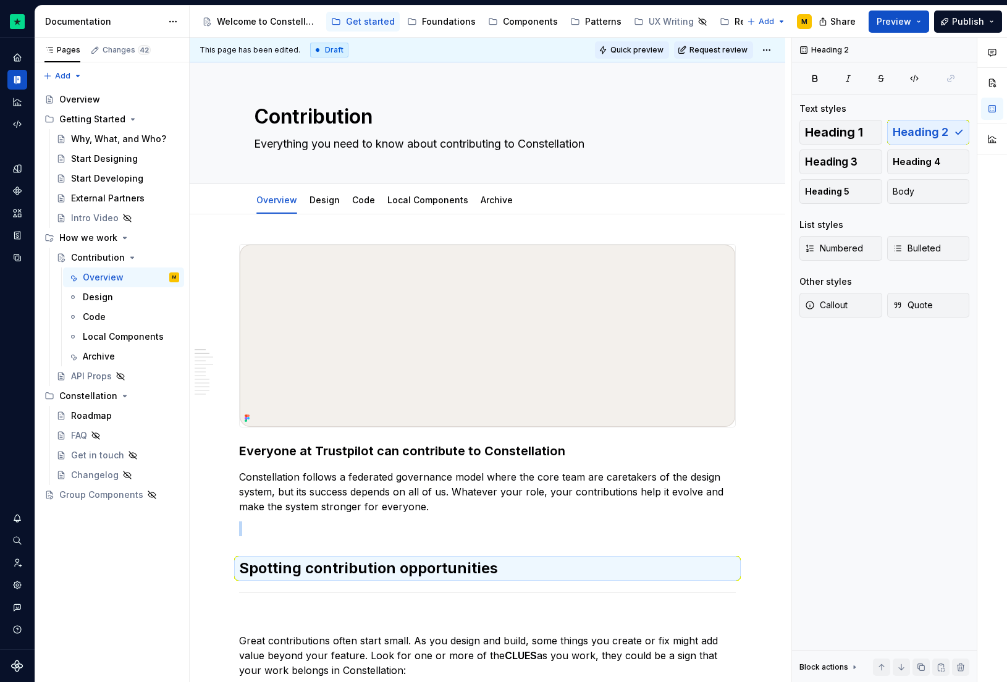
click at [627, 49] on span "Quick preview" at bounding box center [636, 50] width 53 height 10
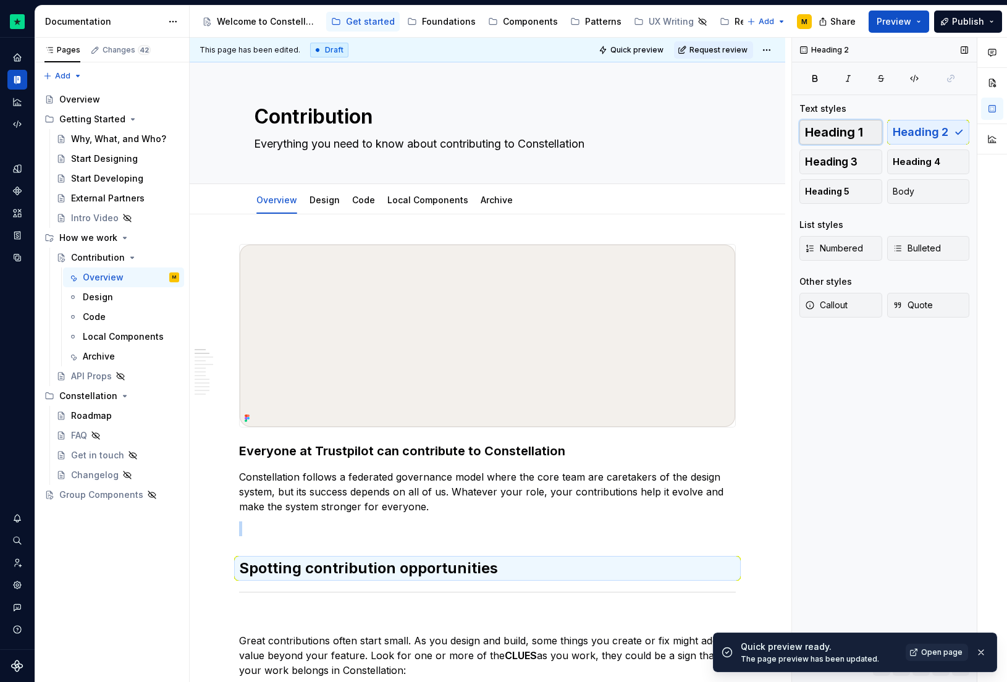
click at [838, 124] on button "Heading 1" at bounding box center [841, 132] width 83 height 25
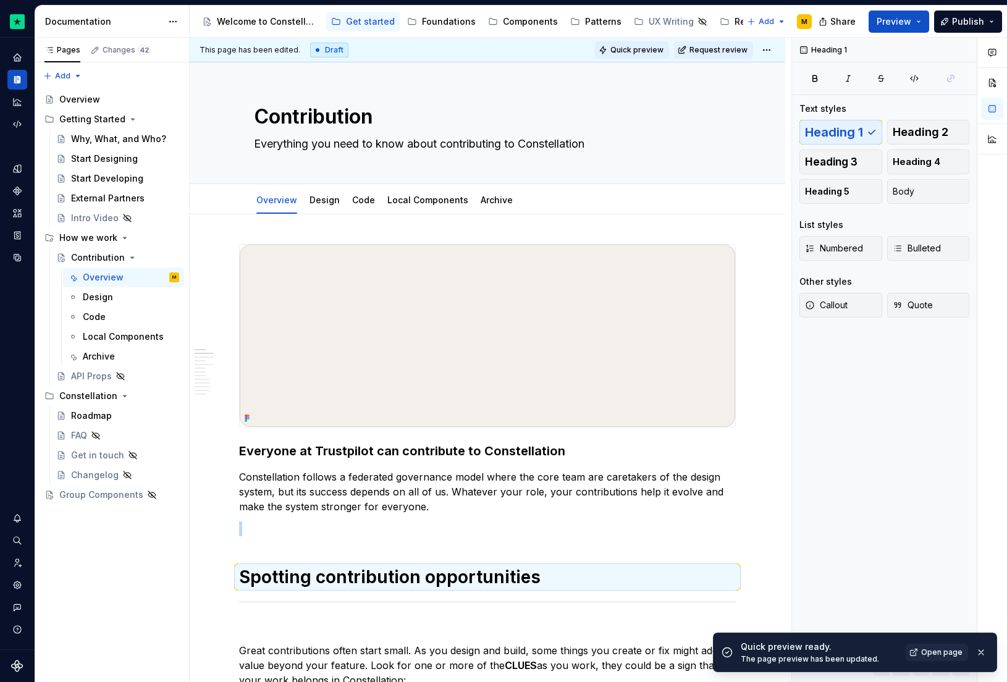
click at [648, 50] on span "Quick preview" at bounding box center [636, 50] width 53 height 10
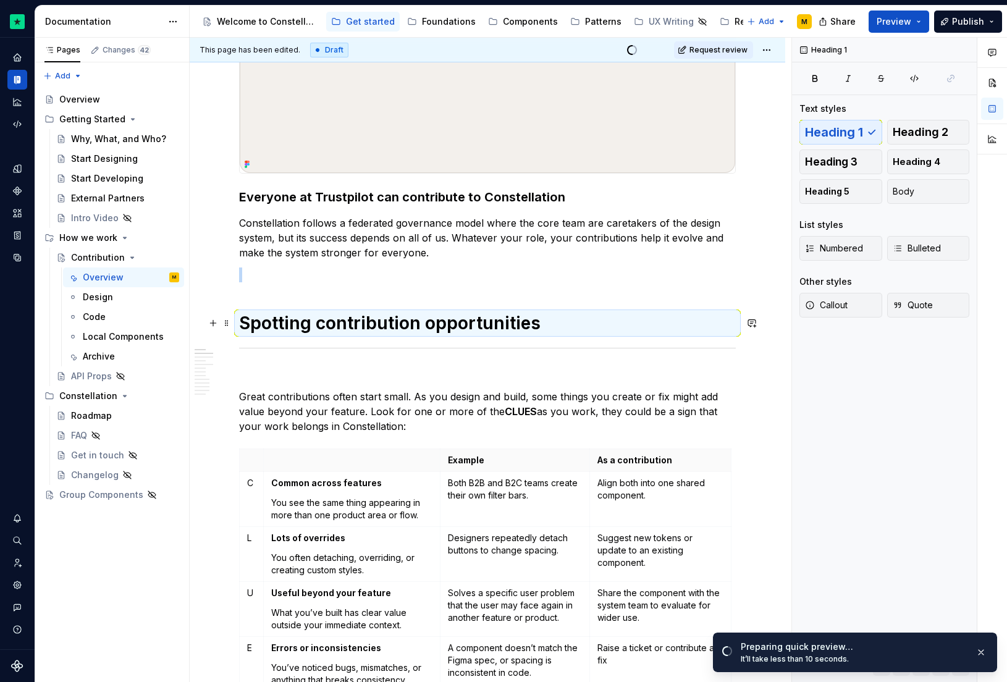
scroll to position [365, 0]
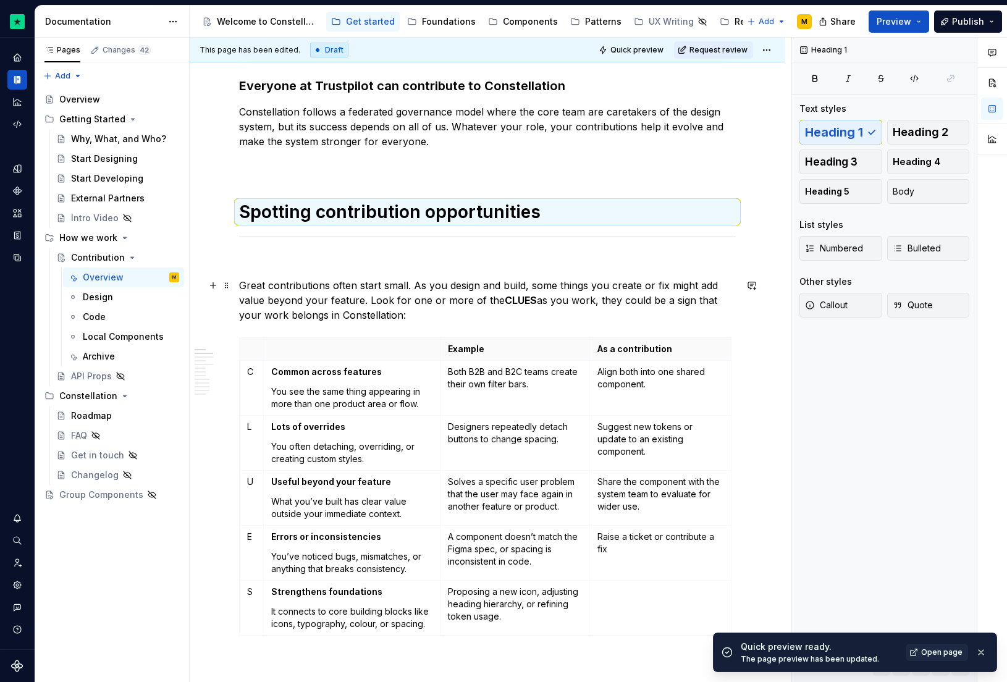
click at [413, 316] on p "Great contributions often start small. As you design and build, some things you…" at bounding box center [487, 300] width 497 height 44
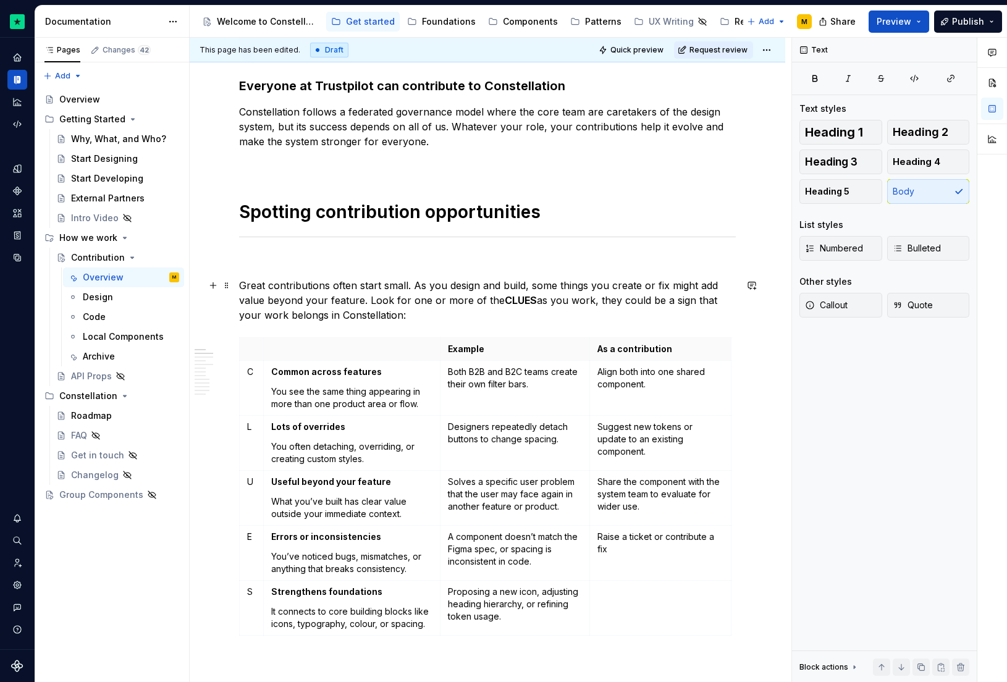
type textarea "*"
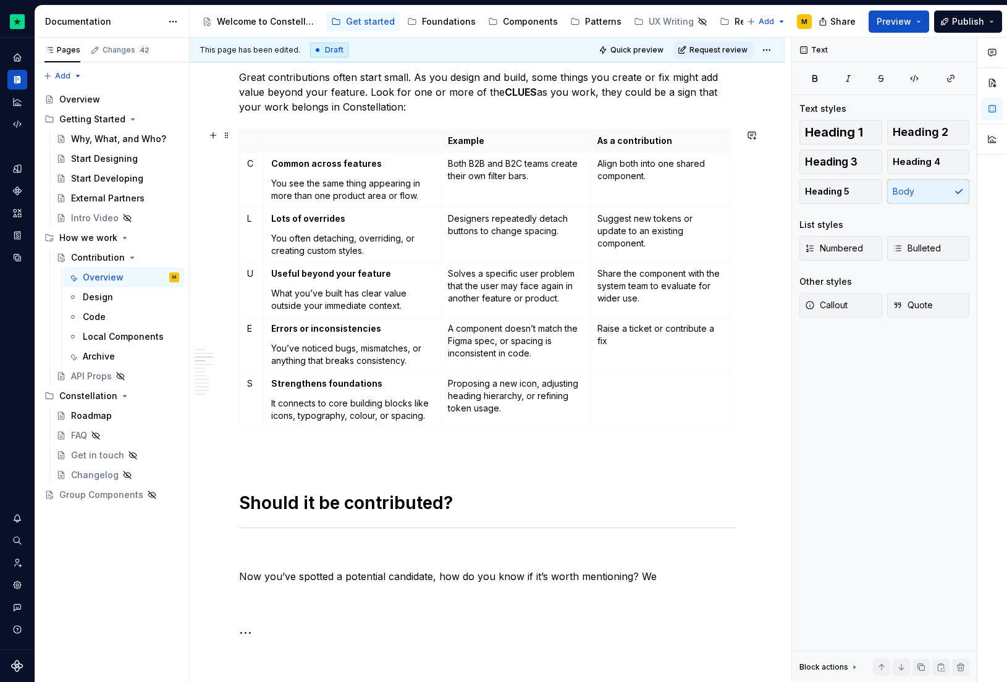
scroll to position [486, 0]
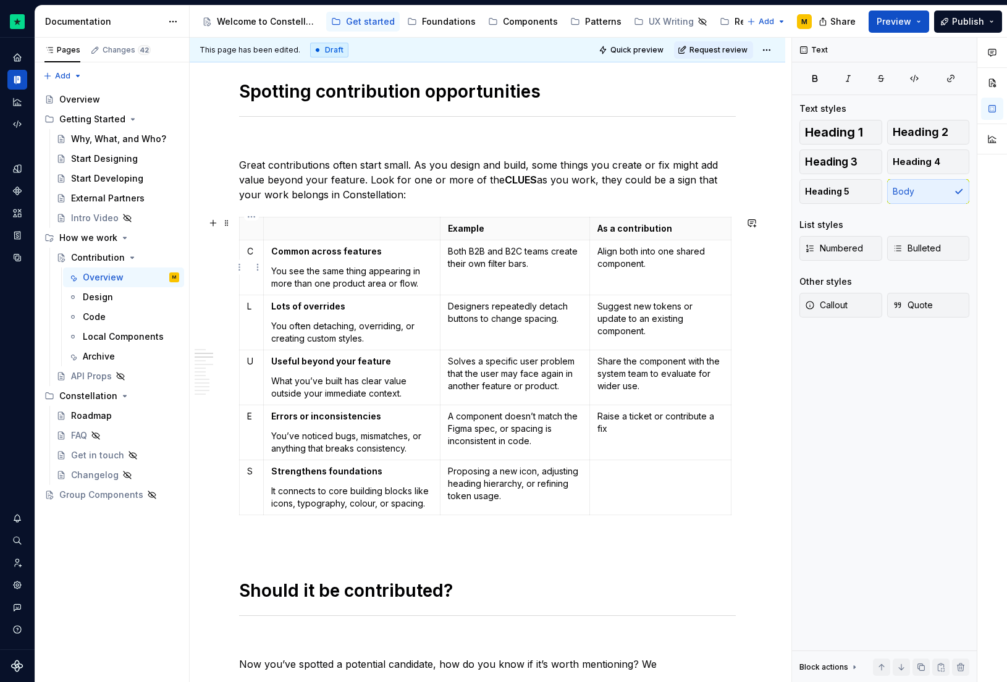
click at [247, 256] on p "C" at bounding box center [251, 251] width 9 height 12
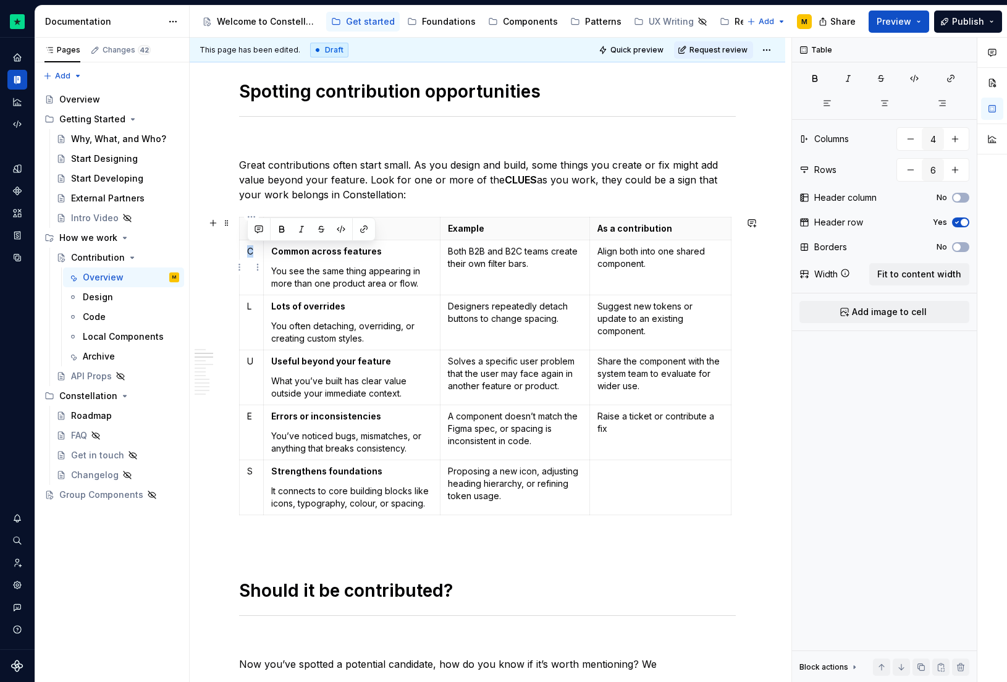
click at [247, 256] on p "C" at bounding box center [251, 251] width 9 height 12
click at [253, 266] on td "C" at bounding box center [252, 267] width 24 height 55
click at [899, 306] on span "Add image to cell" at bounding box center [889, 312] width 75 height 12
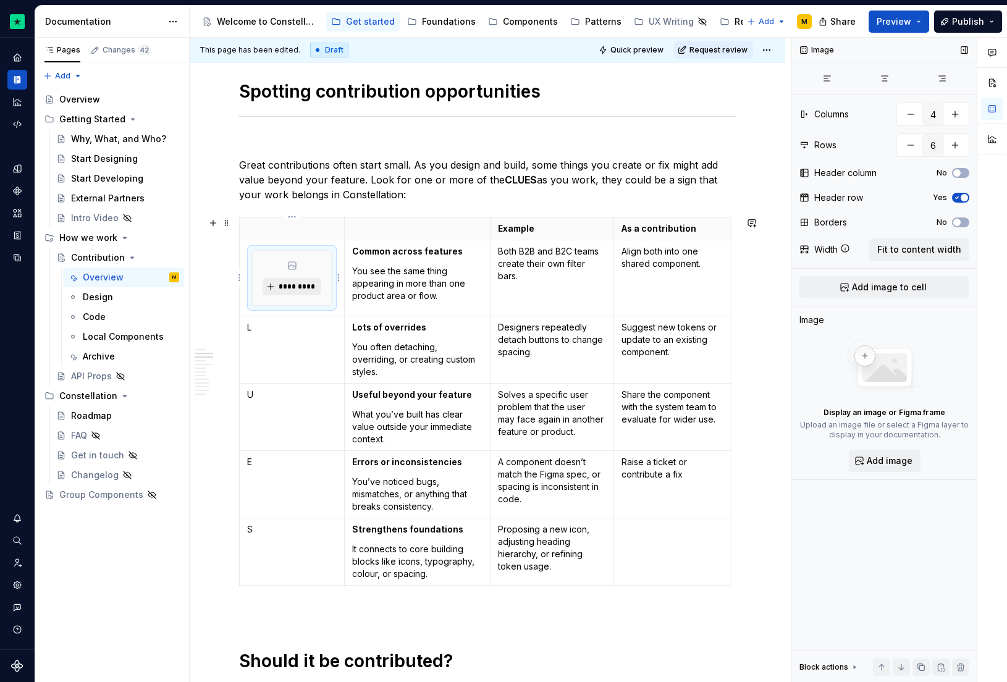
click at [302, 283] on span "*********" at bounding box center [297, 287] width 38 height 10
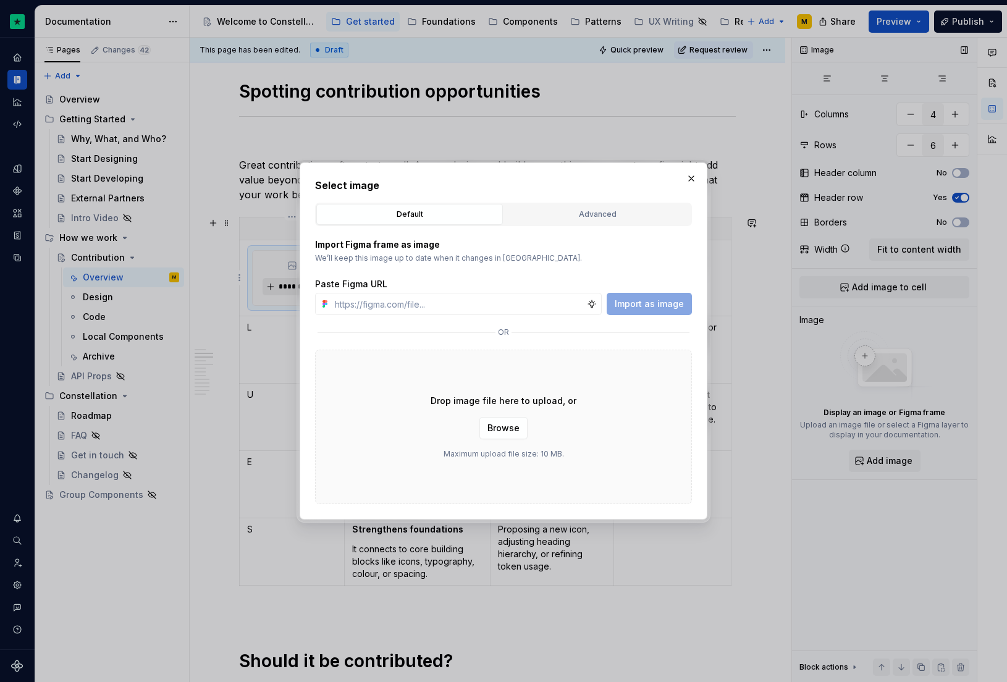
type textarea "*"
type input "[URL][DOMAIN_NAME]"
click at [641, 311] on button "Import as image" at bounding box center [649, 304] width 85 height 22
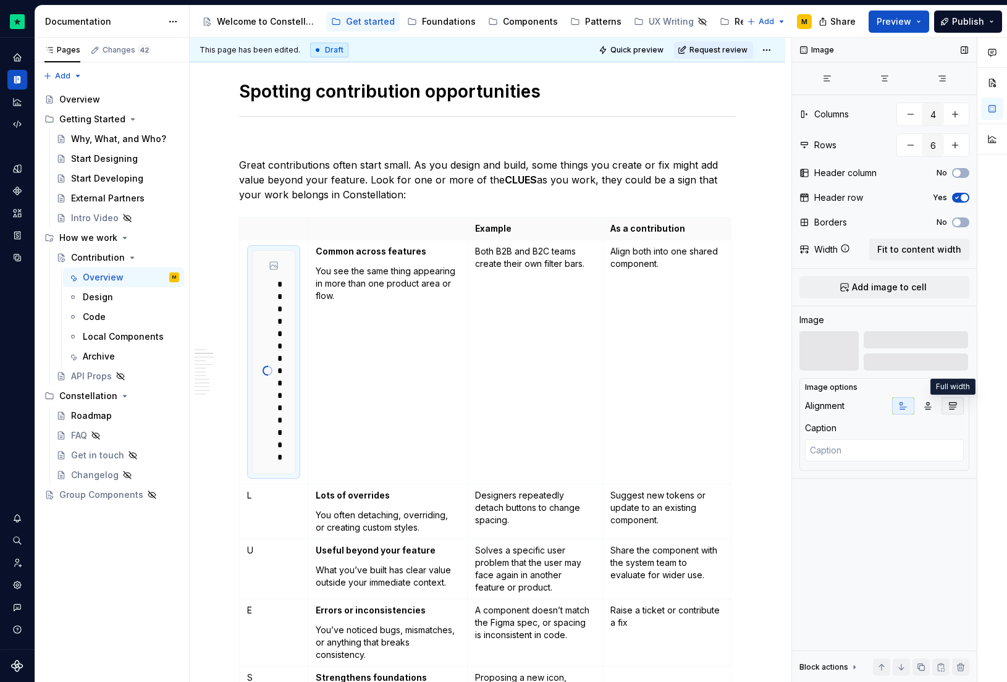
click at [953, 408] on icon "button" at bounding box center [953, 406] width 10 height 10
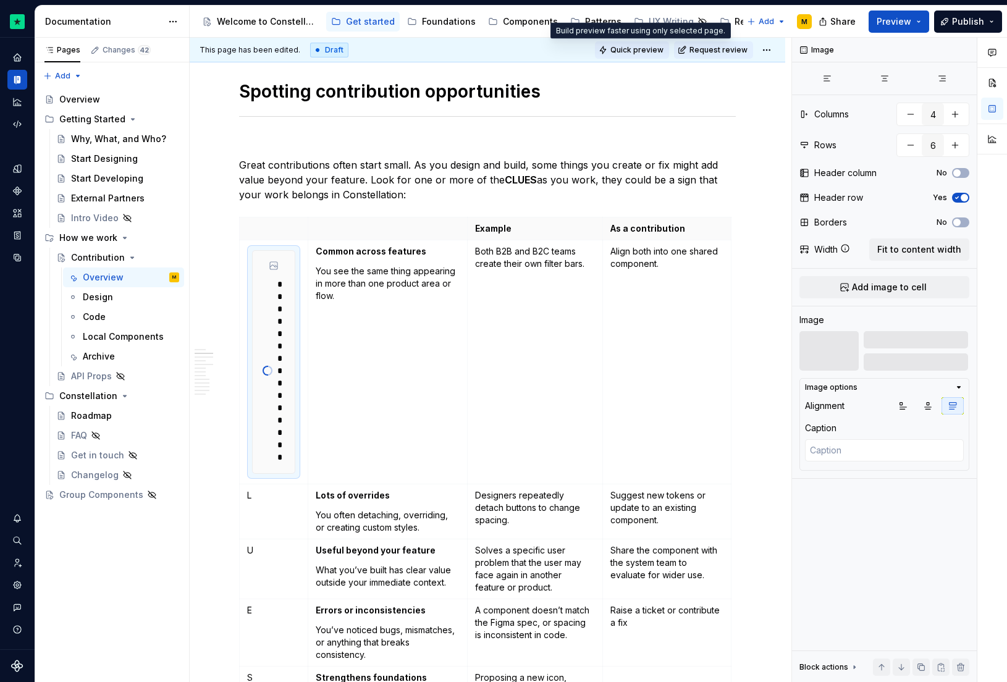
click at [636, 54] on button "Quick preview" at bounding box center [632, 49] width 74 height 17
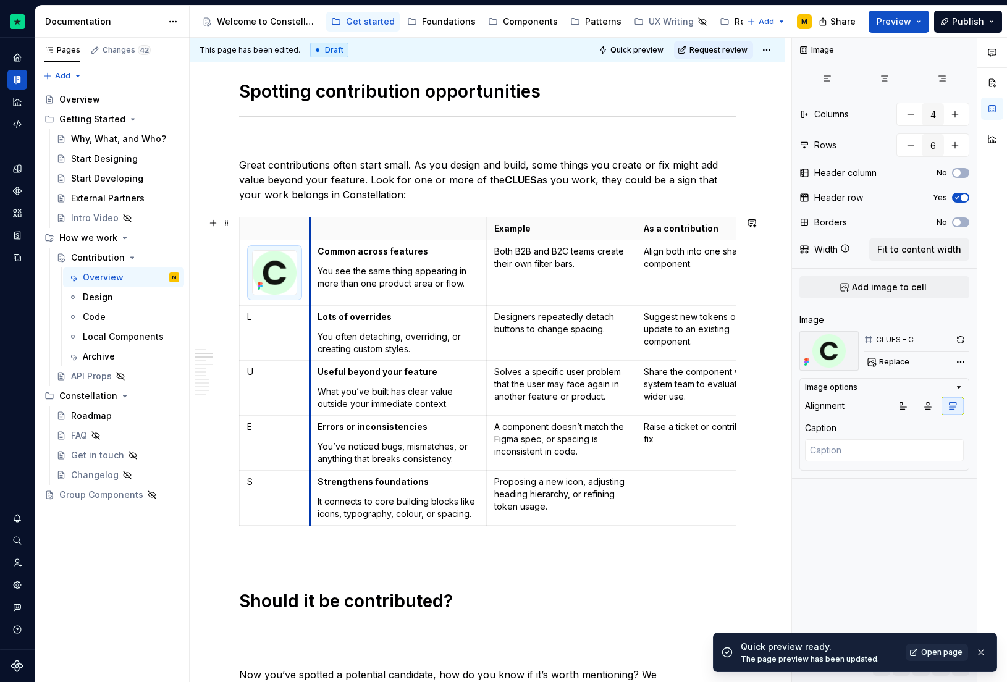
drag, startPoint x: 287, startPoint y: 273, endPoint x: 334, endPoint y: 268, distance: 46.6
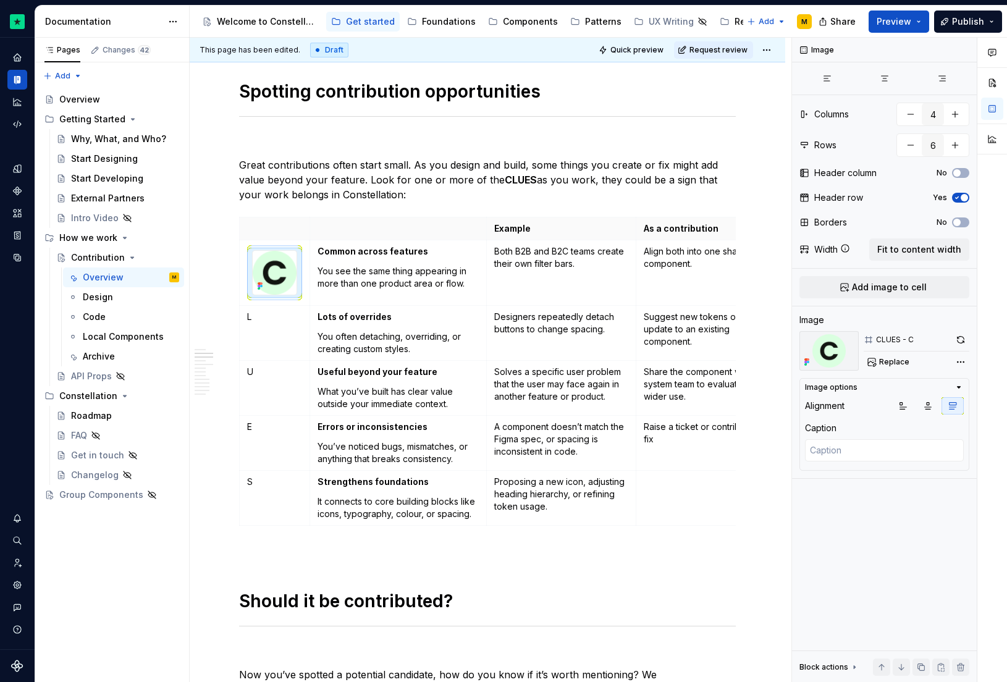
click at [627, 50] on span "Quick preview" at bounding box center [636, 50] width 53 height 10
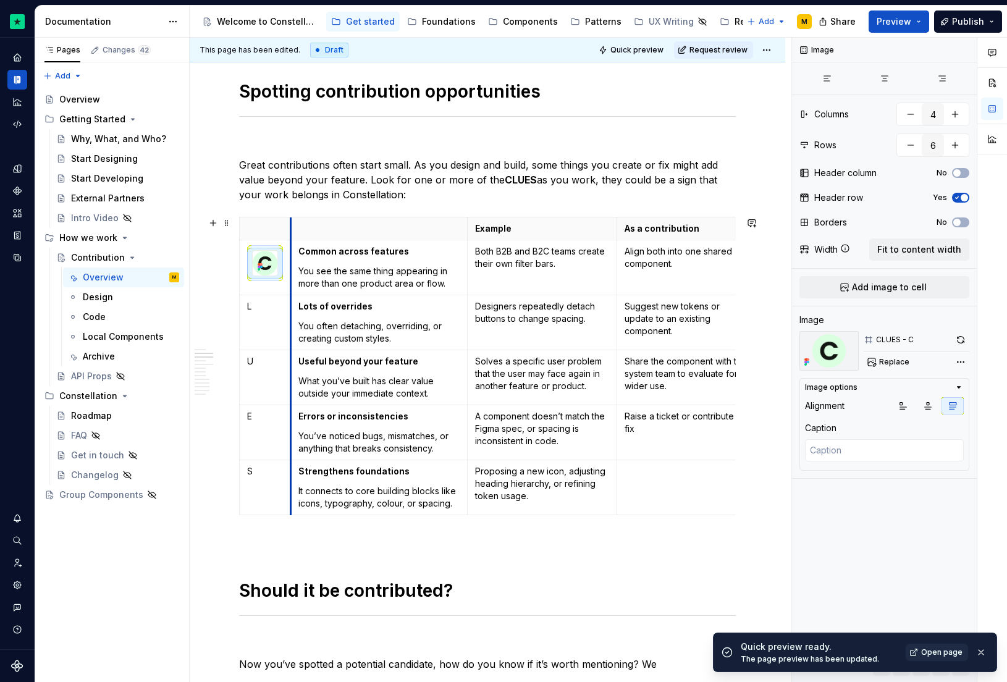
drag, startPoint x: 310, startPoint y: 249, endPoint x: 291, endPoint y: 249, distance: 19.2
click at [291, 249] on td "Common across features You see the same thing appearing in more than one produc…" at bounding box center [379, 267] width 176 height 55
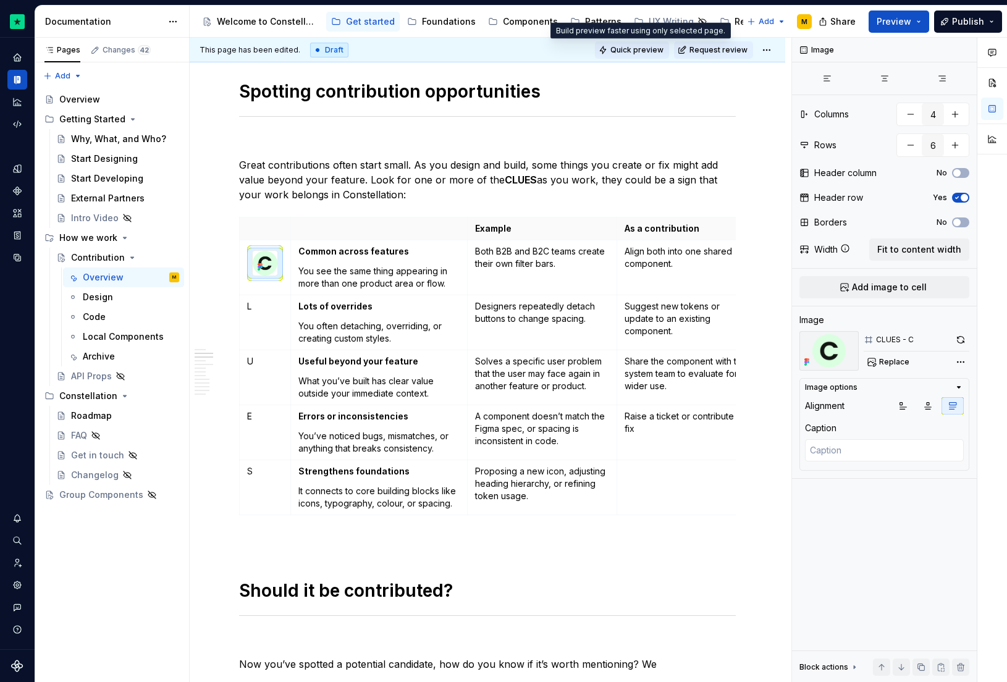
click at [646, 49] on span "Quick preview" at bounding box center [636, 50] width 53 height 10
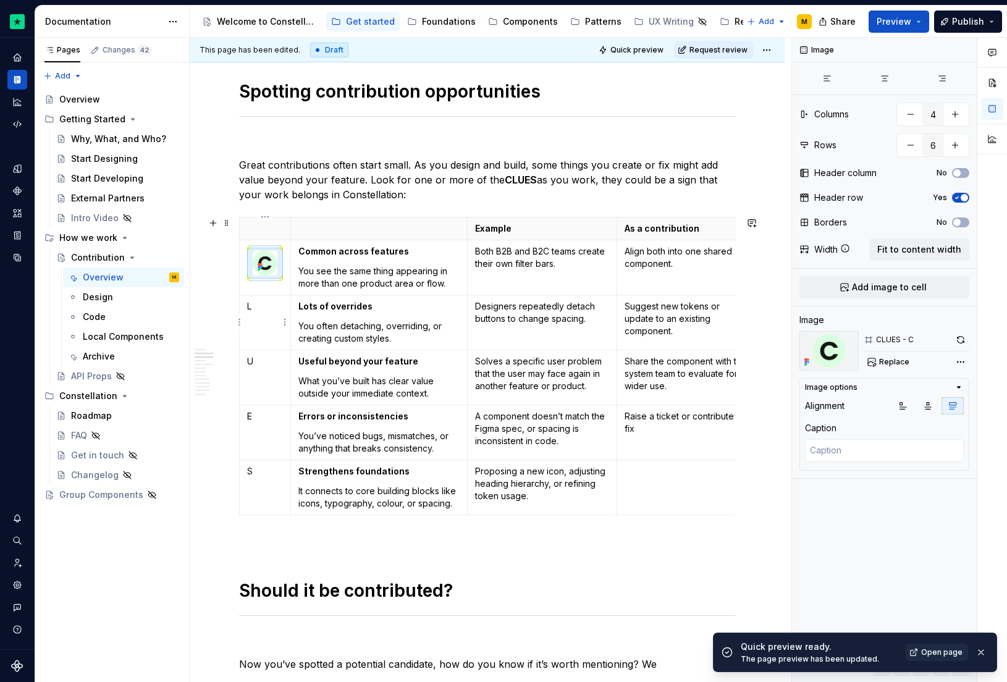
click at [260, 301] on p "L" at bounding box center [265, 306] width 36 height 12
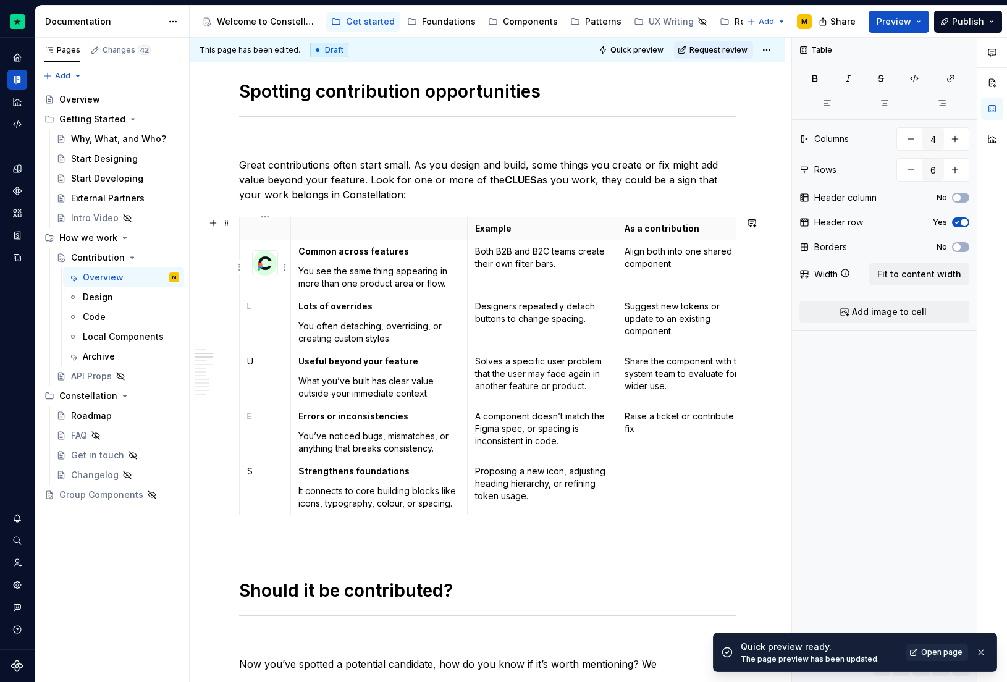
click at [266, 261] on img at bounding box center [265, 263] width 25 height 25
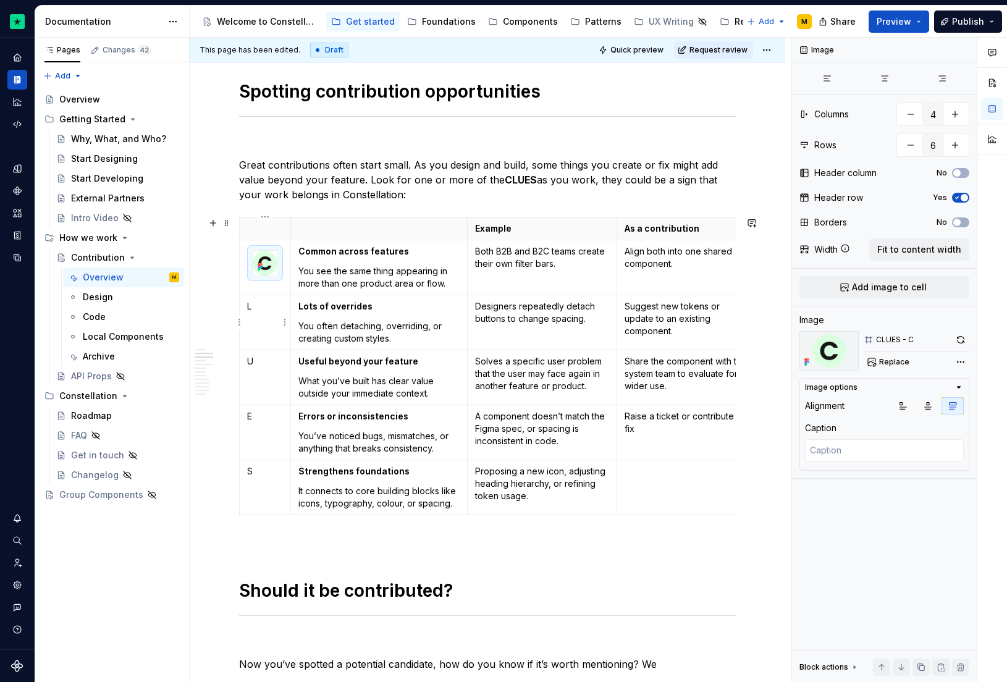
click at [261, 314] on td "L" at bounding box center [265, 322] width 51 height 55
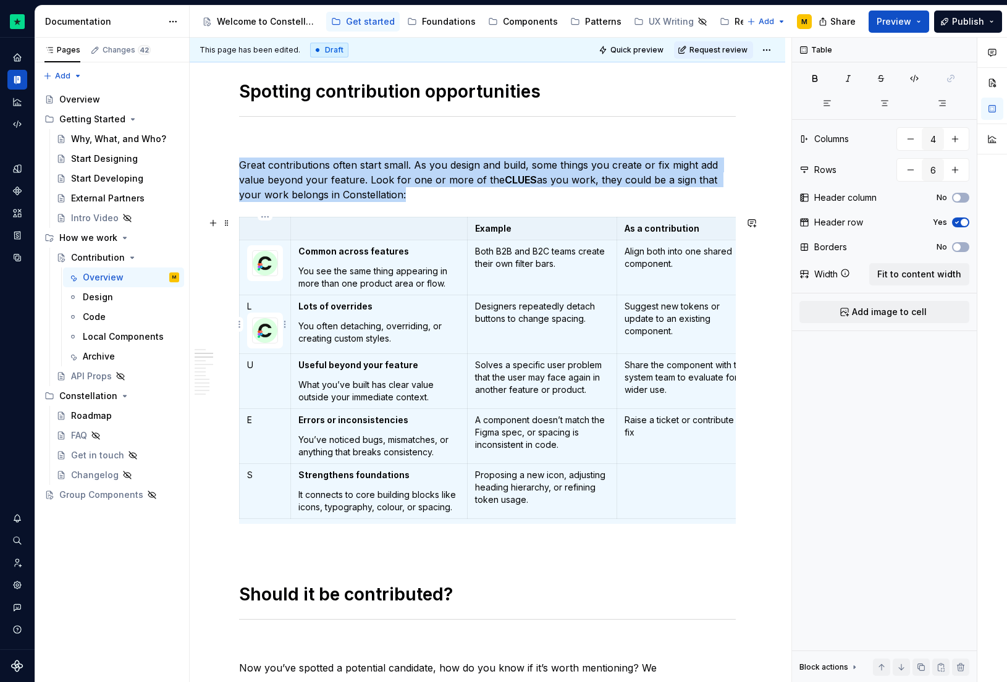
click at [257, 308] on p "L" at bounding box center [265, 306] width 36 height 12
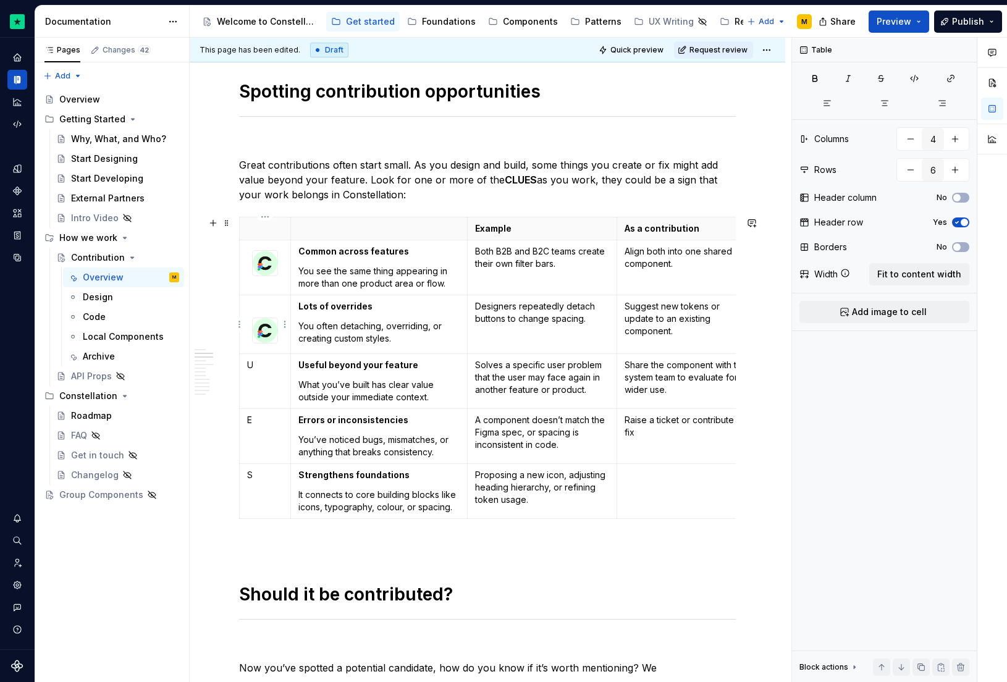
click at [243, 327] on td at bounding box center [265, 324] width 51 height 59
click at [254, 327] on img at bounding box center [265, 330] width 25 height 25
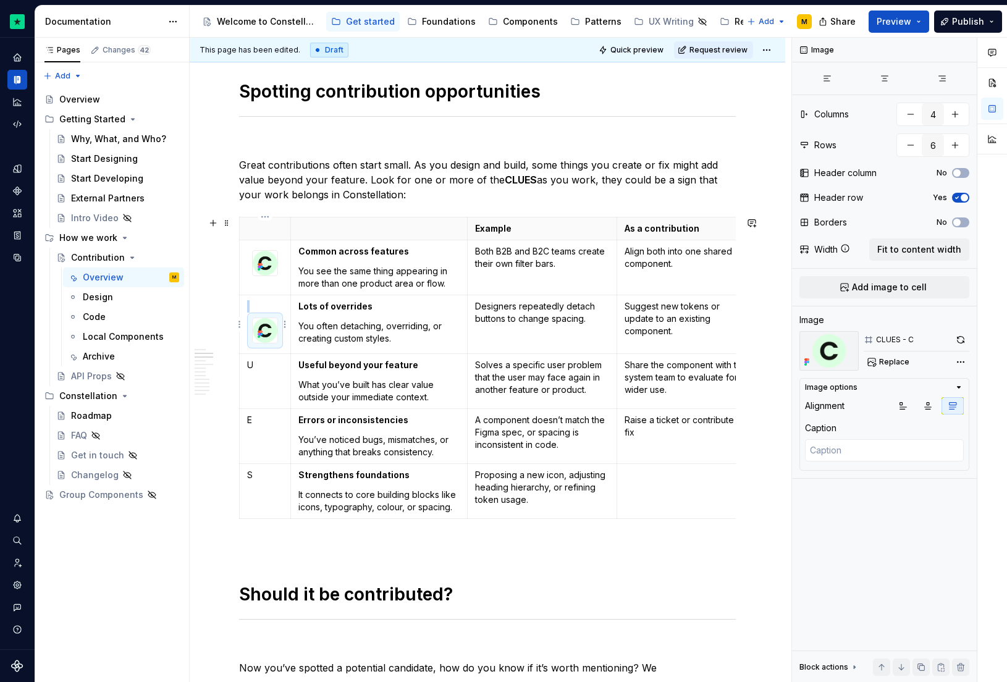
click at [252, 318] on div at bounding box center [265, 331] width 26 height 26
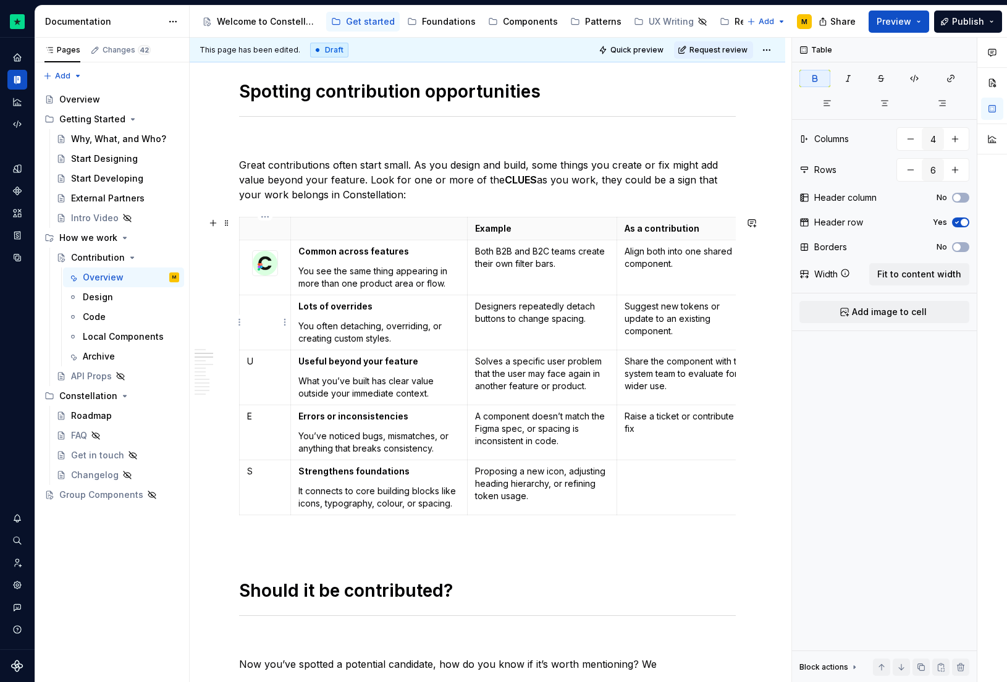
click at [272, 324] on td at bounding box center [265, 322] width 51 height 55
click at [881, 305] on button "Add image to cell" at bounding box center [885, 312] width 170 height 22
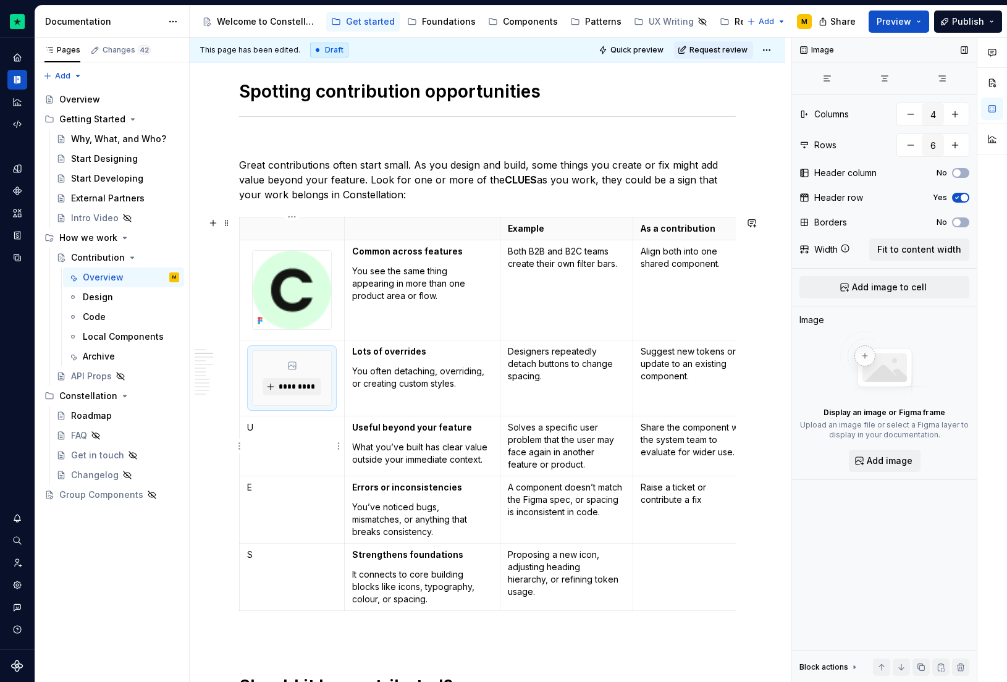
click at [274, 434] on td "U" at bounding box center [292, 446] width 105 height 60
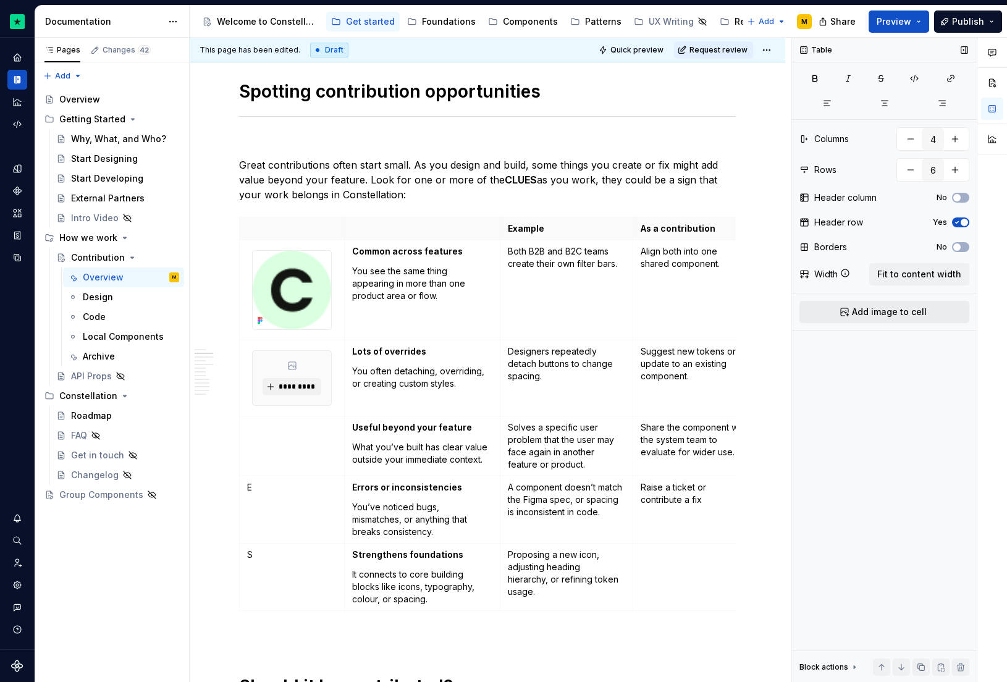
click at [861, 315] on span "Add image to cell" at bounding box center [889, 312] width 75 height 12
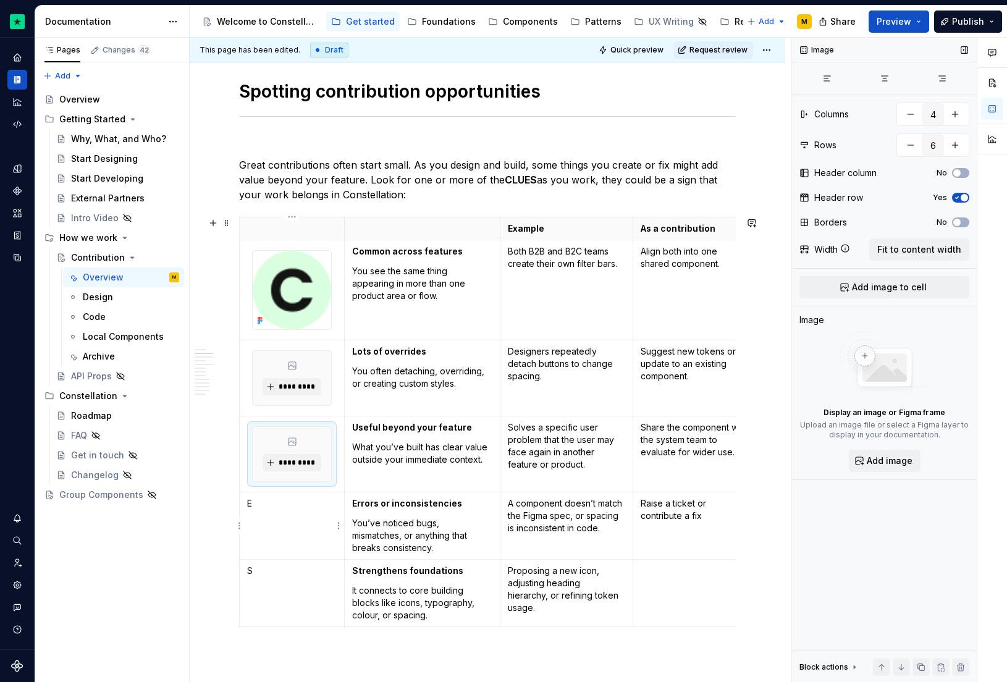
click at [282, 508] on p "E" at bounding box center [292, 503] width 90 height 12
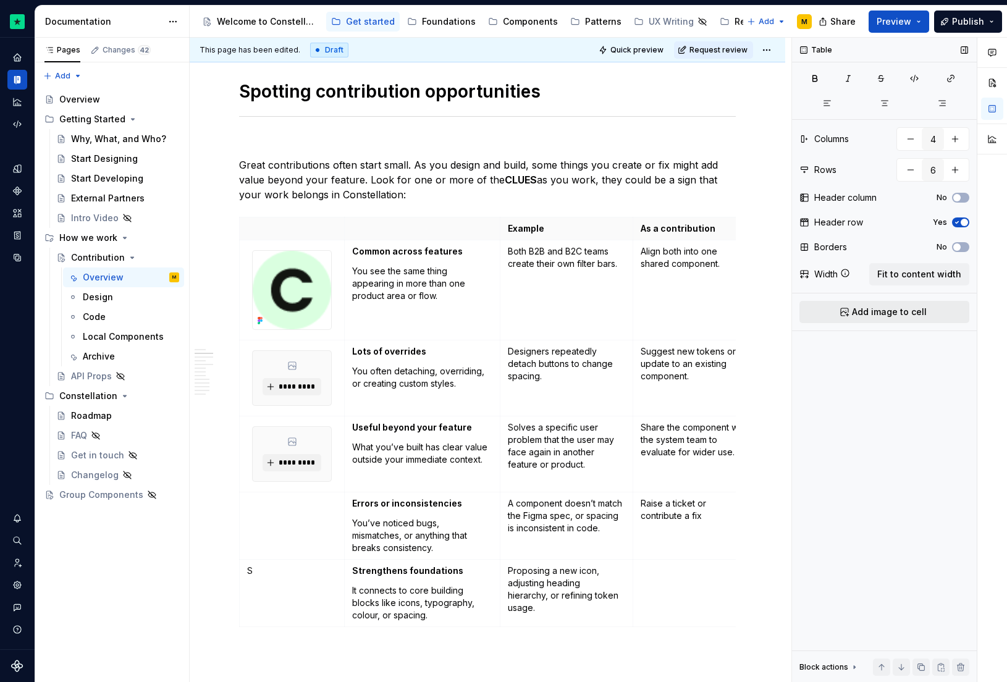
click at [871, 313] on span "Add image to cell" at bounding box center [889, 312] width 75 height 12
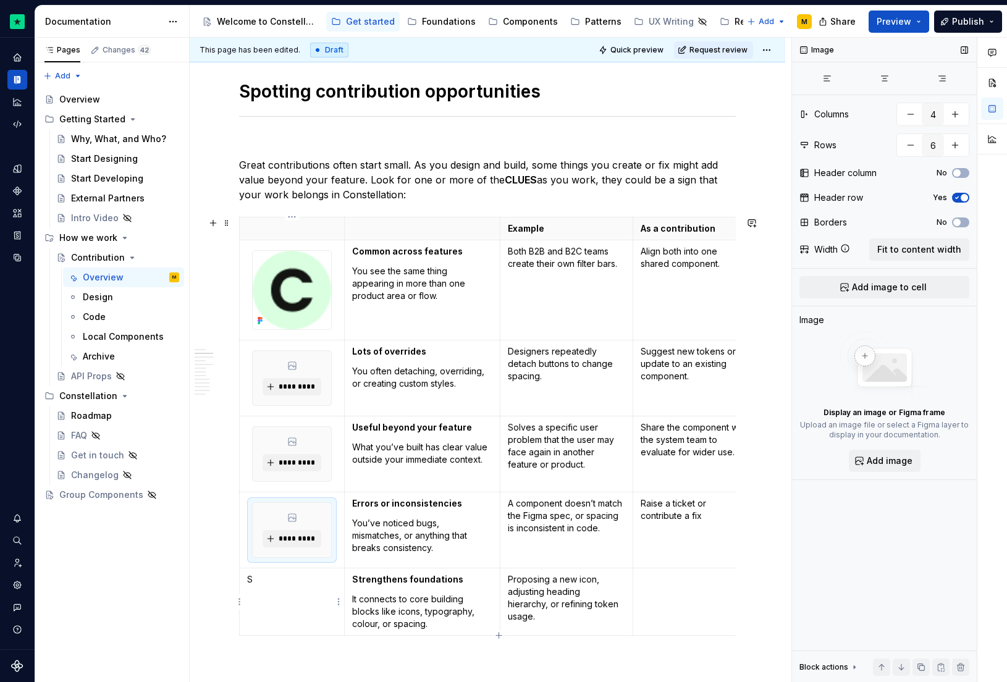
click at [265, 586] on td "S" at bounding box center [292, 601] width 105 height 67
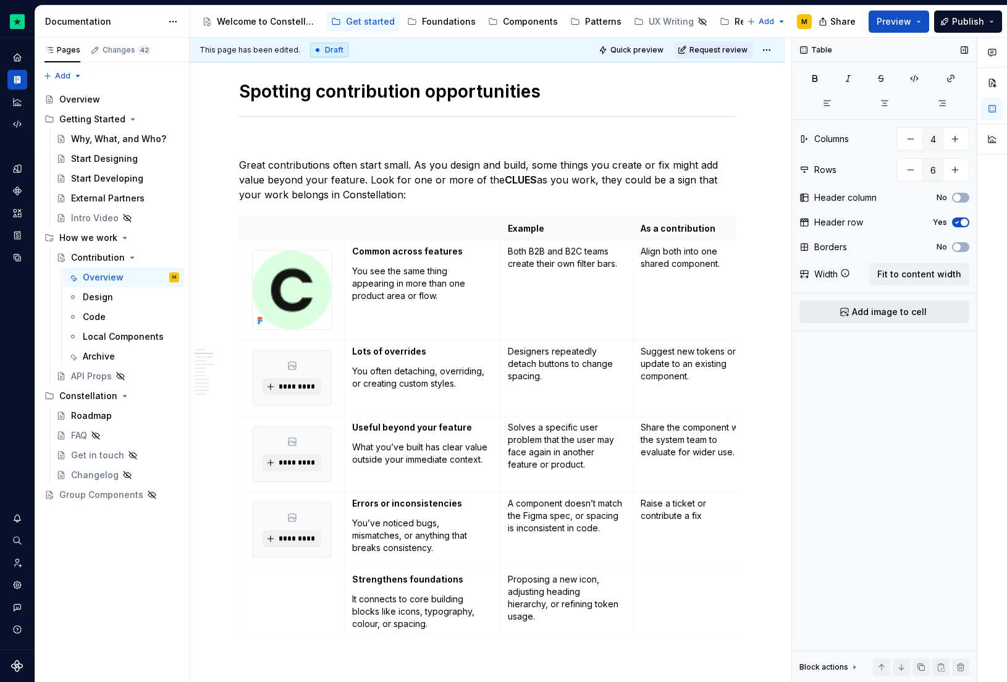
click at [890, 311] on span "Add image to cell" at bounding box center [889, 312] width 75 height 12
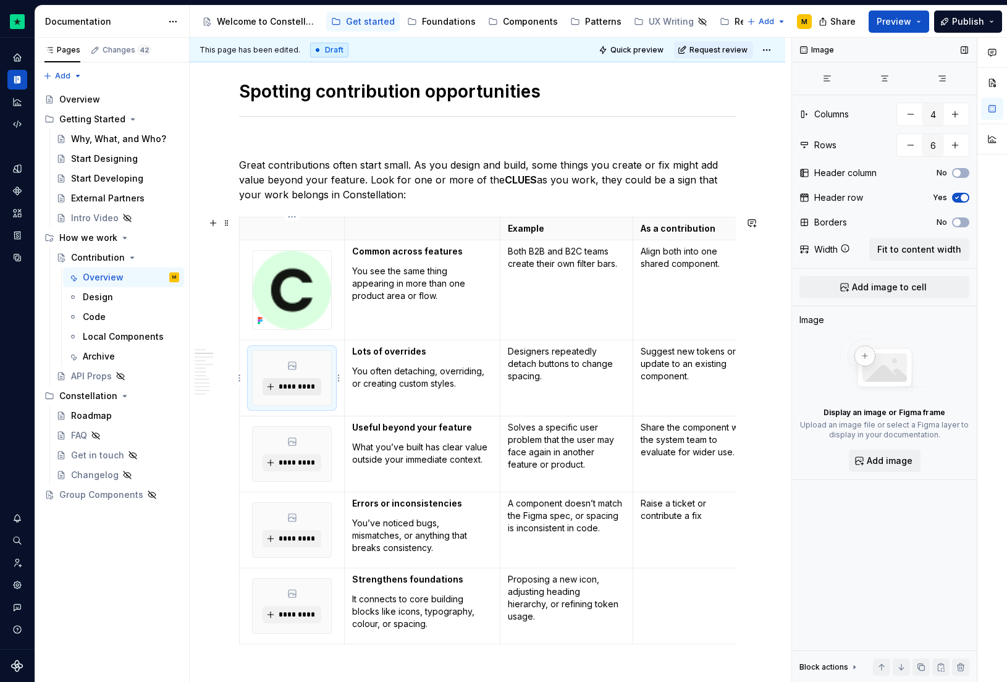
click at [295, 386] on span "*********" at bounding box center [297, 387] width 38 height 10
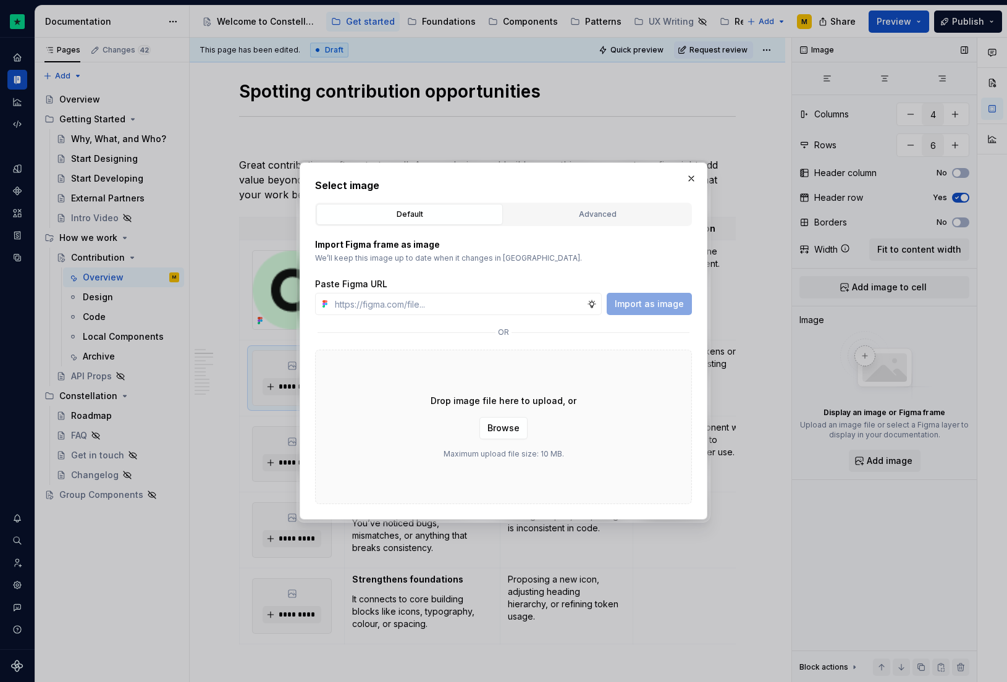
type textarea "*"
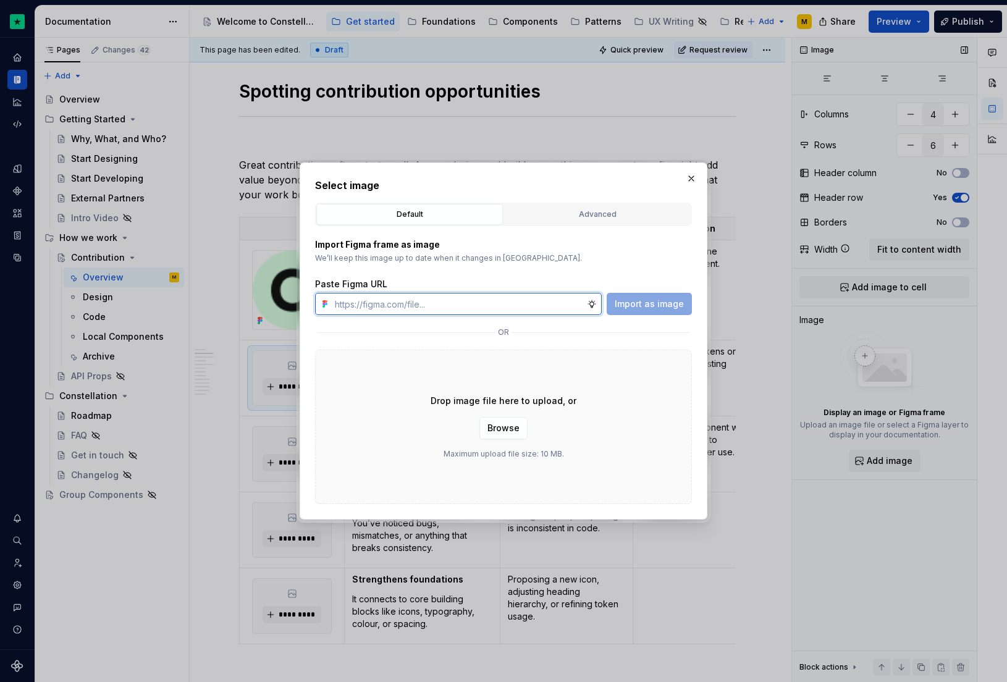
paste input "[URL][DOMAIN_NAME]"
type input "[URL][DOMAIN_NAME]"
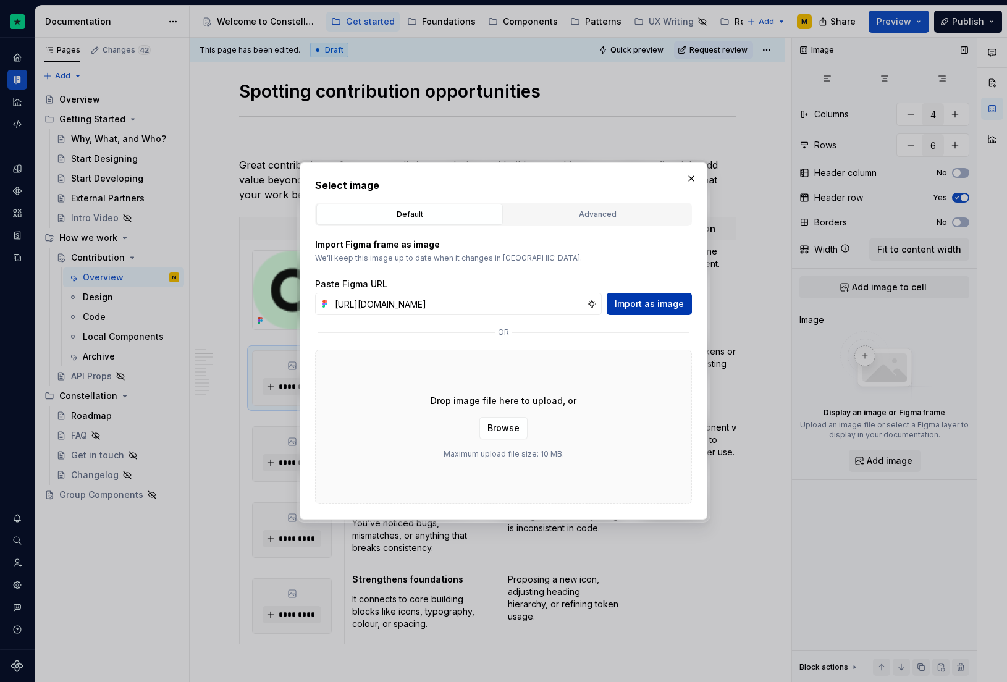
click at [632, 295] on button "Import as image" at bounding box center [649, 304] width 85 height 22
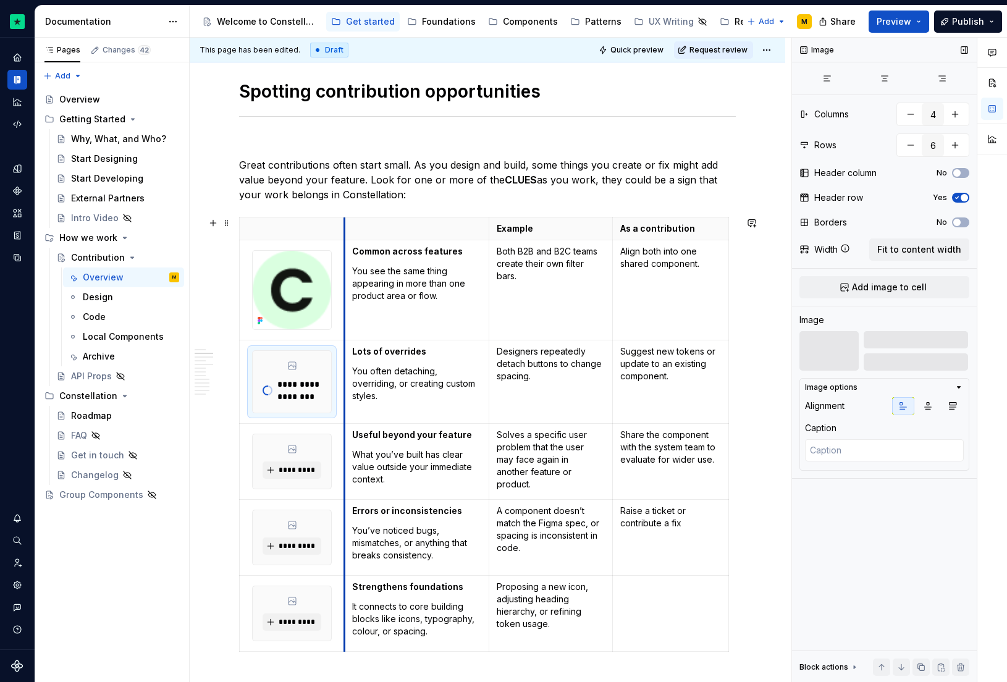
drag, startPoint x: 346, startPoint y: 258, endPoint x: 301, endPoint y: 253, distance: 45.4
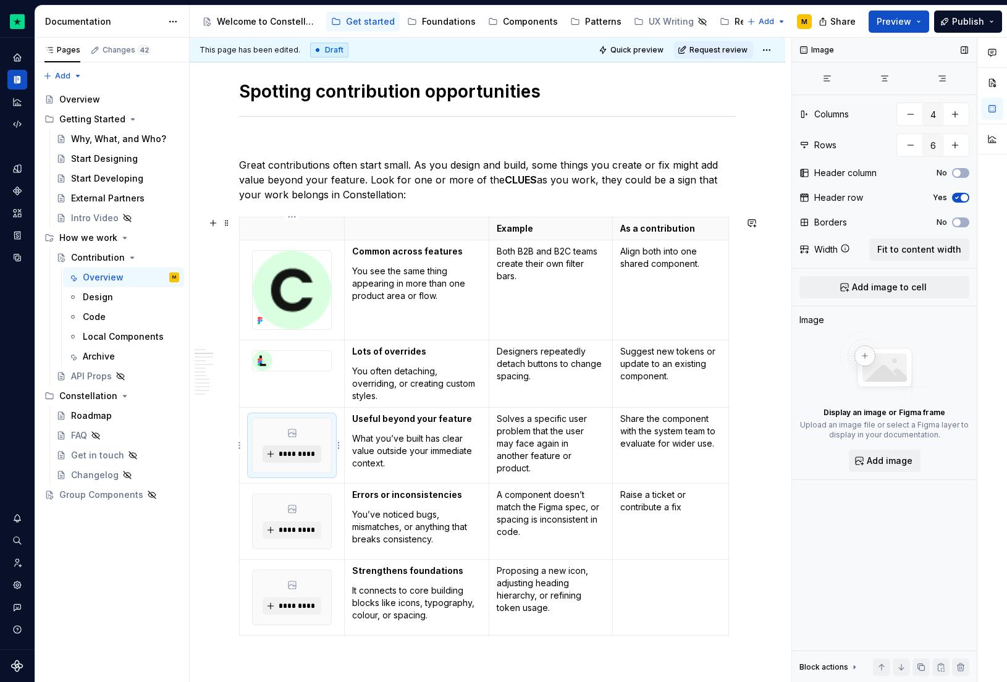
click at [289, 452] on span "*********" at bounding box center [297, 454] width 38 height 10
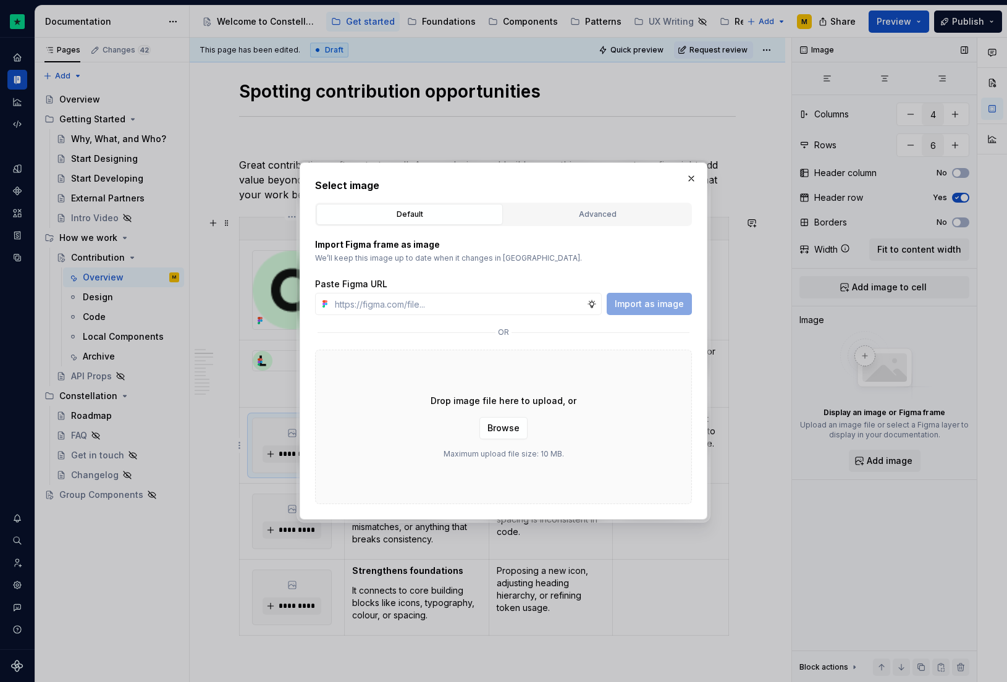
type textarea "*"
type input "[URL][DOMAIN_NAME]"
click at [648, 308] on span "Import as image" at bounding box center [649, 304] width 69 height 12
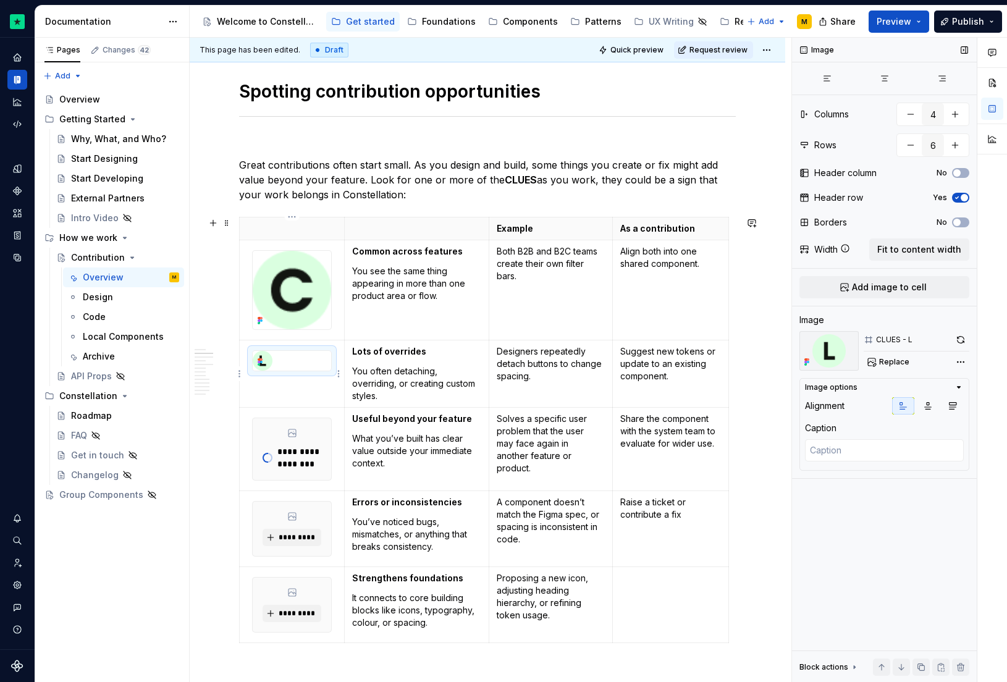
click at [288, 363] on div at bounding box center [292, 361] width 78 height 20
click at [296, 438] on div "**********" at bounding box center [292, 449] width 78 height 62
click at [282, 294] on img at bounding box center [292, 290] width 78 height 78
click at [904, 399] on button "button" at bounding box center [903, 405] width 22 height 17
type textarea "*"
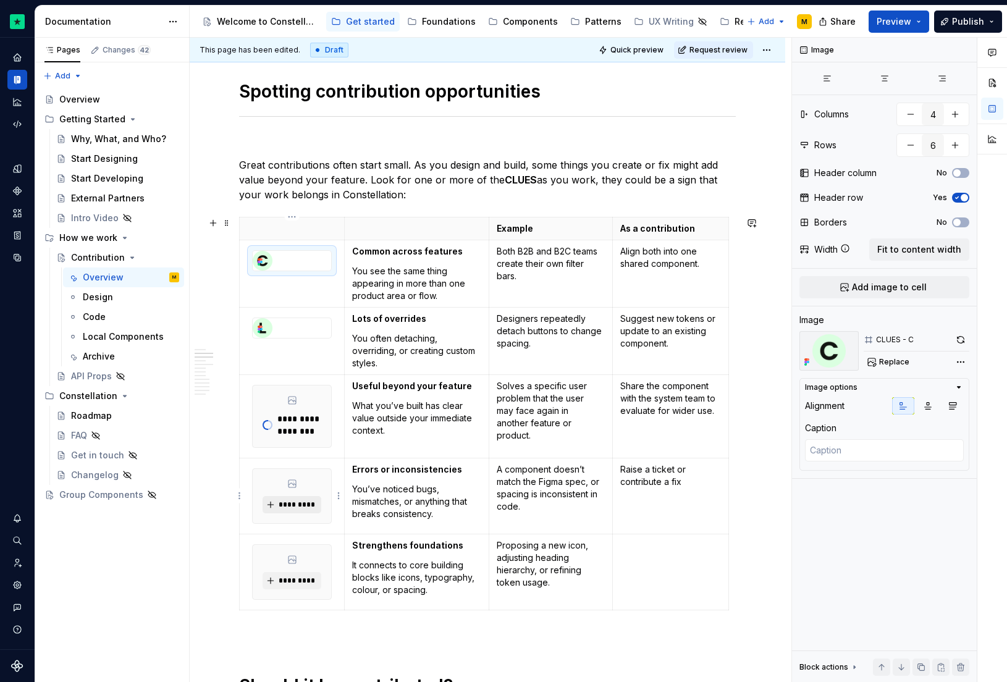
click at [280, 502] on span "*********" at bounding box center [297, 505] width 38 height 10
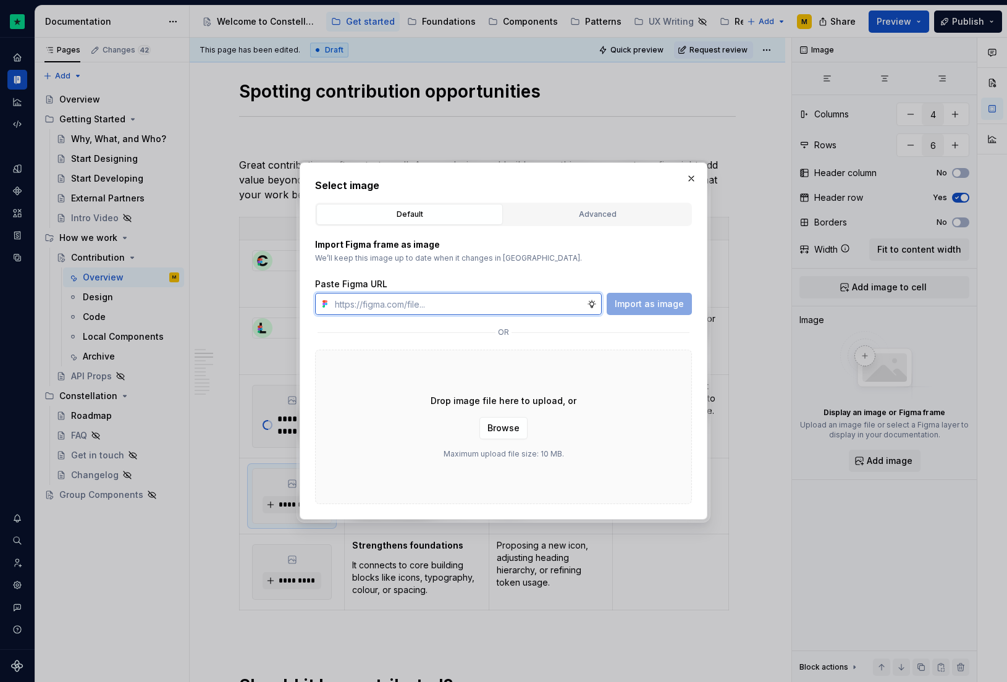
paste input "[URL][DOMAIN_NAME]"
type input "[URL][DOMAIN_NAME]"
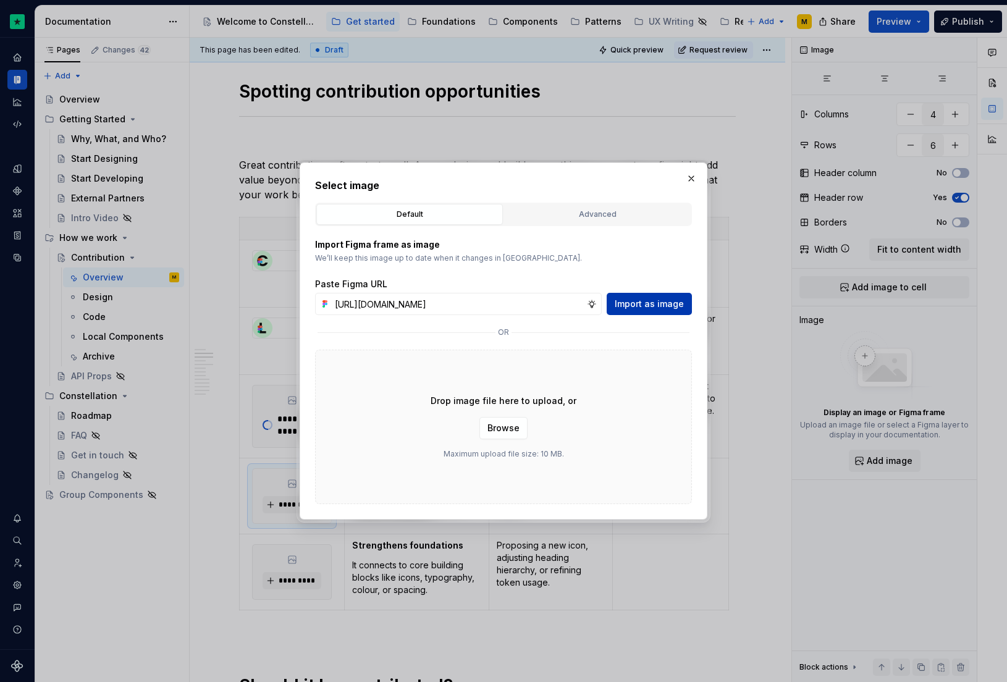
click at [649, 312] on button "Import as image" at bounding box center [649, 304] width 85 height 22
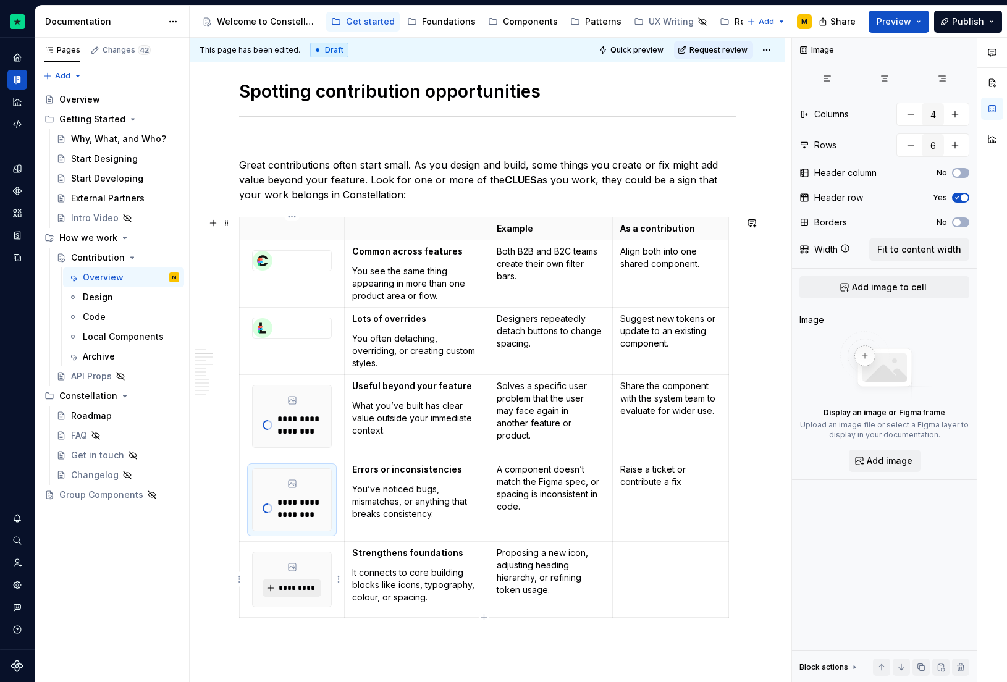
click at [291, 591] on span "*********" at bounding box center [297, 588] width 38 height 10
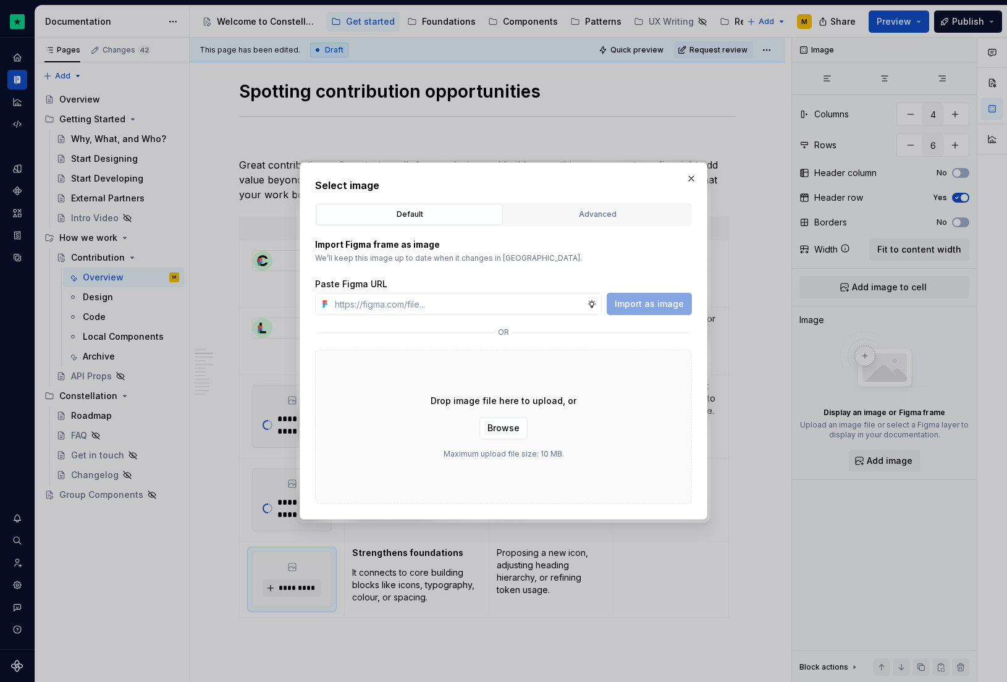
type textarea "*"
click at [410, 311] on input "text" at bounding box center [458, 304] width 257 height 22
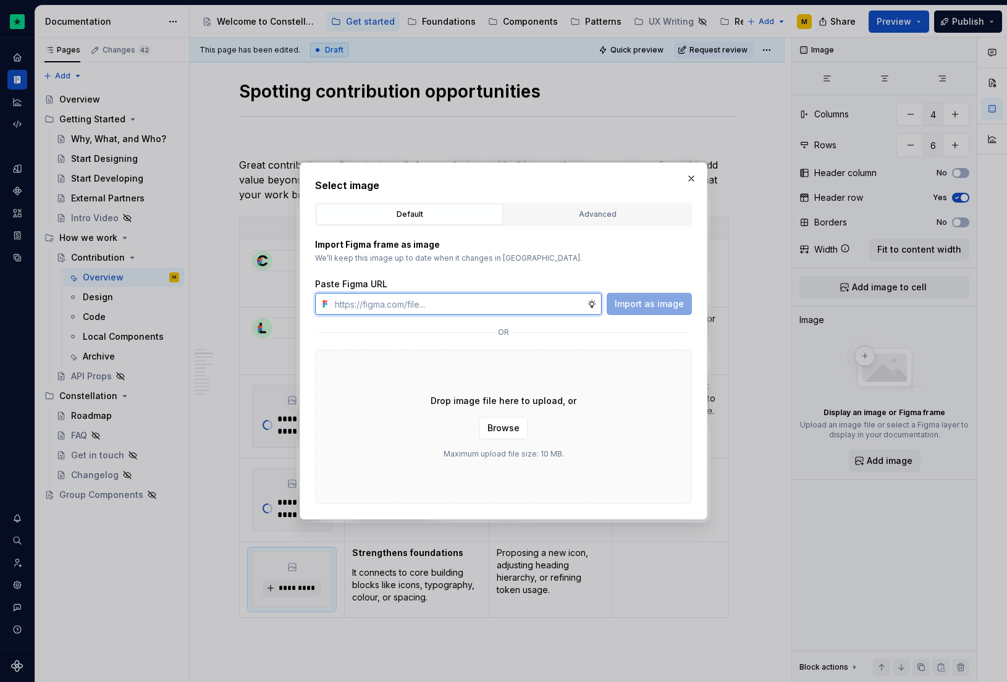
paste input "[URL][DOMAIN_NAME]"
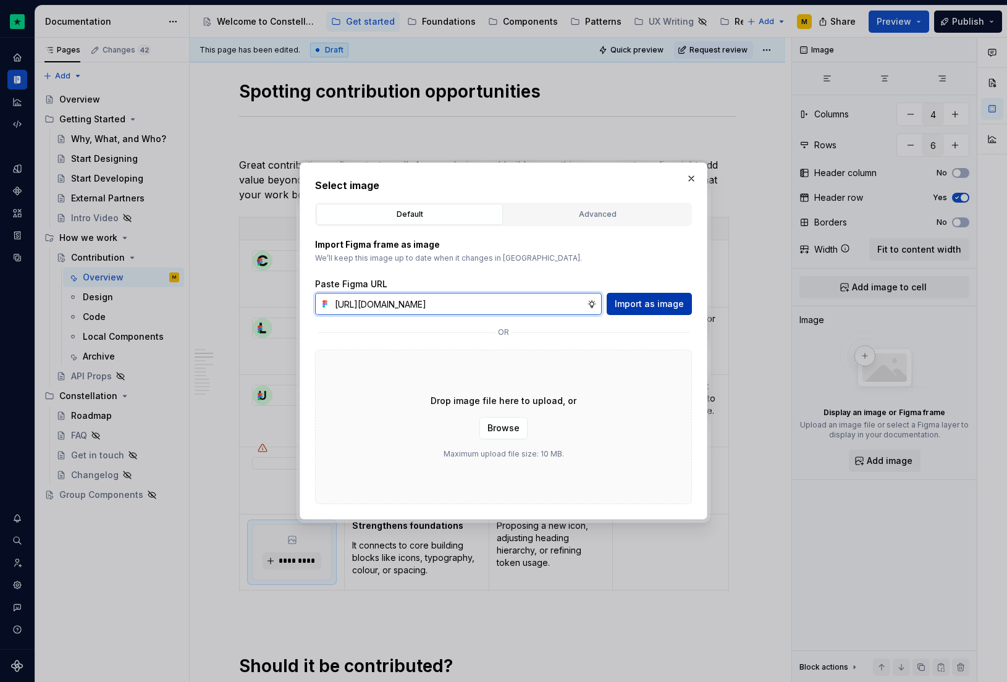
type input "[URL][DOMAIN_NAME]"
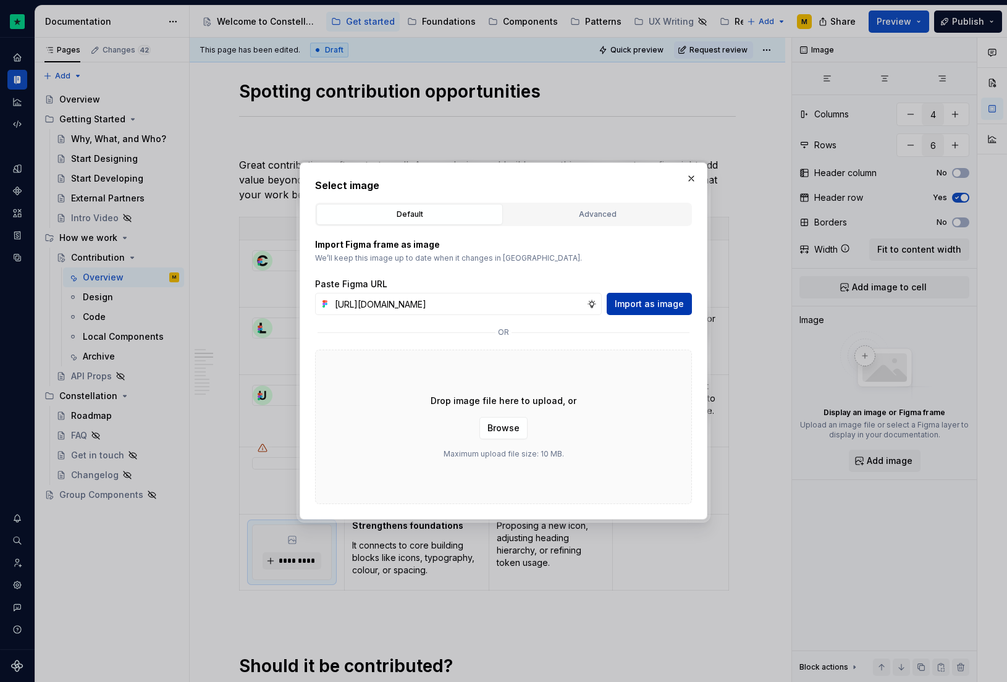
click at [620, 296] on button "Import as image" at bounding box center [649, 304] width 85 height 22
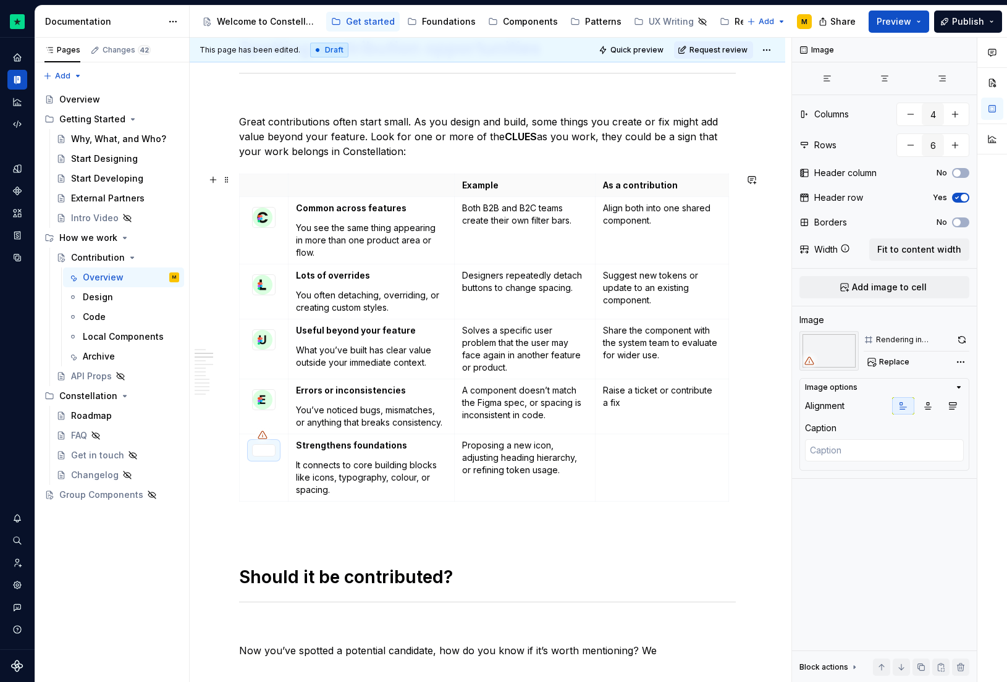
scroll to position [437, 0]
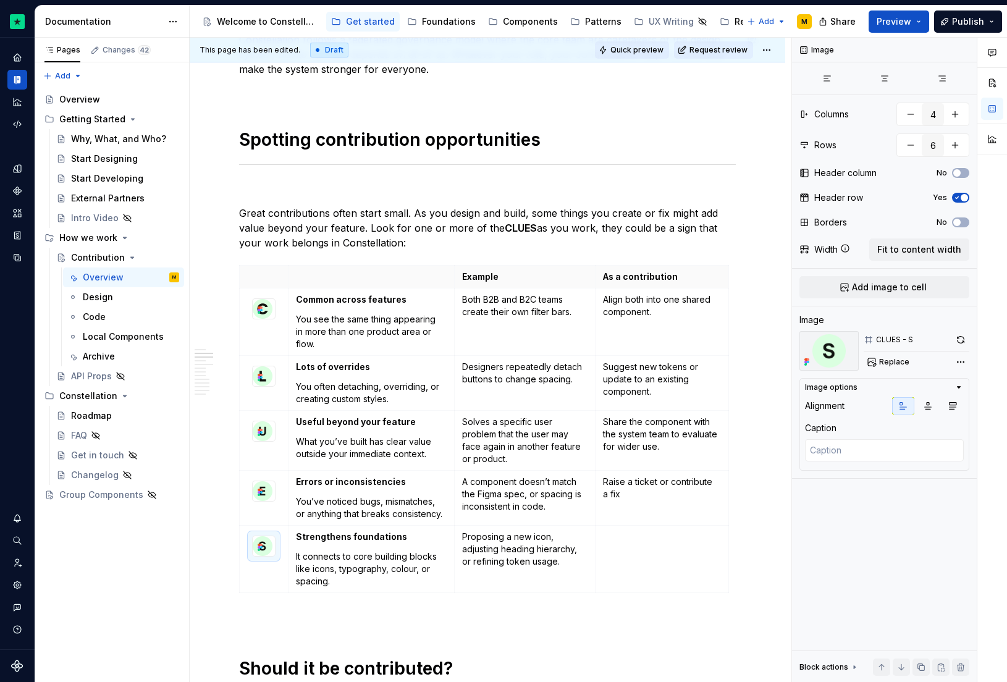
click at [638, 50] on span "Quick preview" at bounding box center [636, 50] width 53 height 10
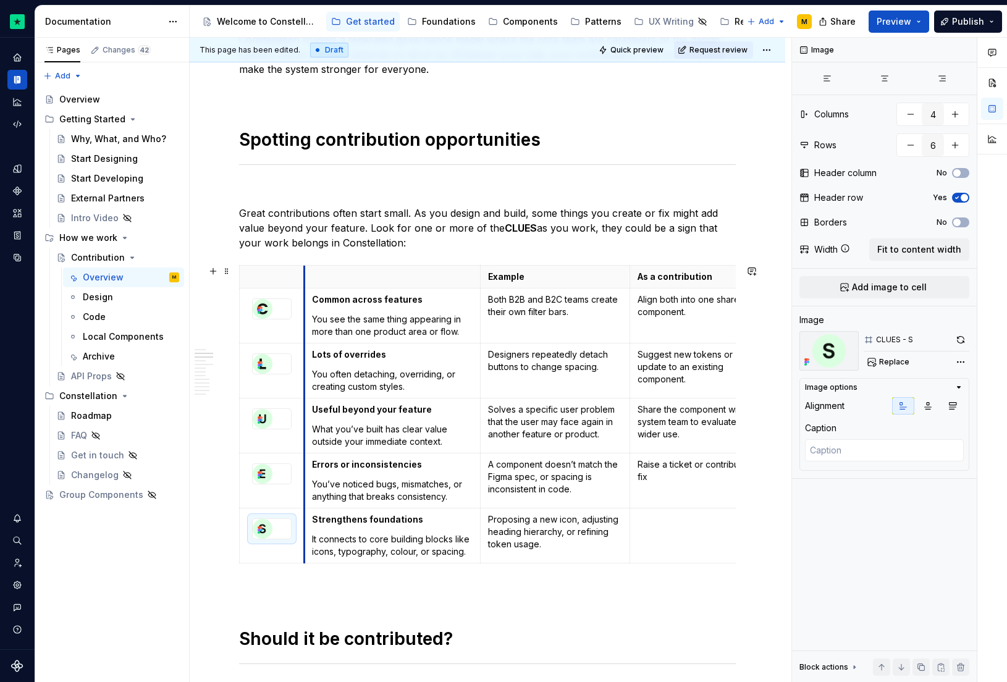
drag, startPoint x: 290, startPoint y: 324, endPoint x: 332, endPoint y: 332, distance: 43.3
click at [332, 332] on td "Common across features You see the same thing appearing in more than one produc…" at bounding box center [392, 315] width 176 height 55
click at [644, 48] on span "Quick preview" at bounding box center [636, 50] width 53 height 10
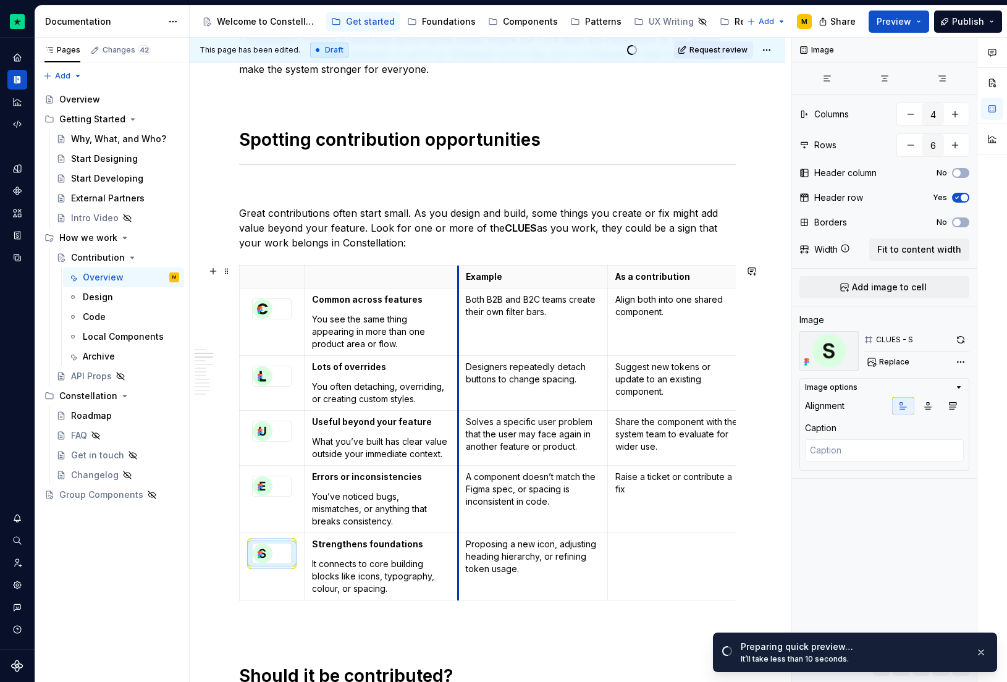
drag, startPoint x: 481, startPoint y: 294, endPoint x: 458, endPoint y: 294, distance: 22.3
click at [458, 294] on td "Both B2B and B2C teams create their own filter bars." at bounding box center [533, 321] width 150 height 67
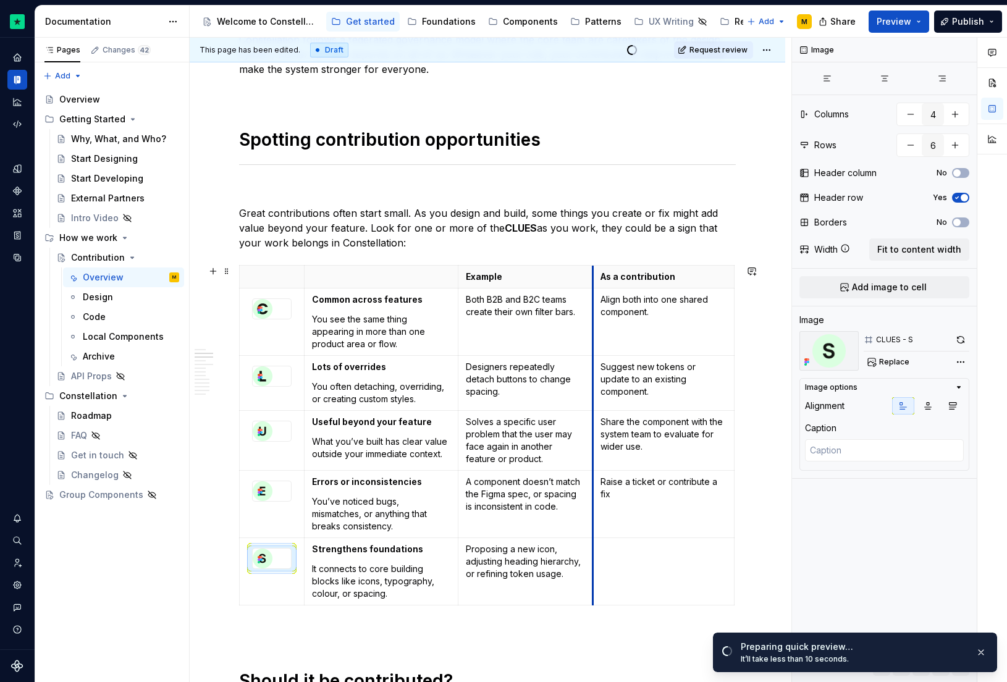
drag, startPoint x: 609, startPoint y: 302, endPoint x: 594, endPoint y: 303, distance: 14.9
click at [594, 303] on td "Align both into one shared component." at bounding box center [663, 321] width 141 height 67
click at [734, 305] on table "Example As a contribution Common across features You see the same thing appeari…" at bounding box center [487, 435] width 496 height 340
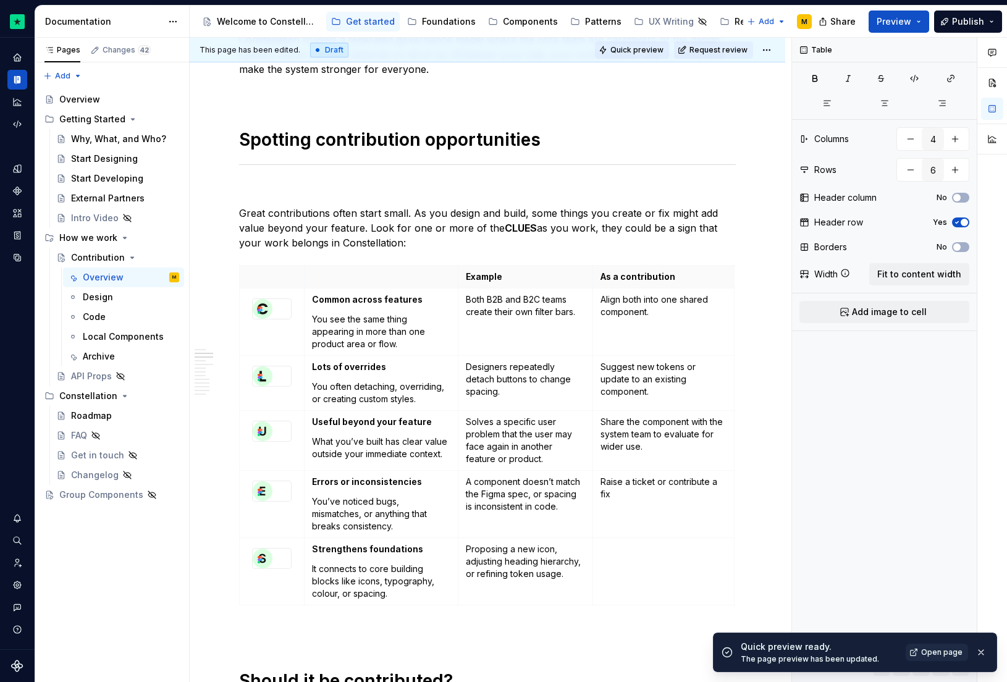
click at [623, 54] on span "Quick preview" at bounding box center [636, 50] width 53 height 10
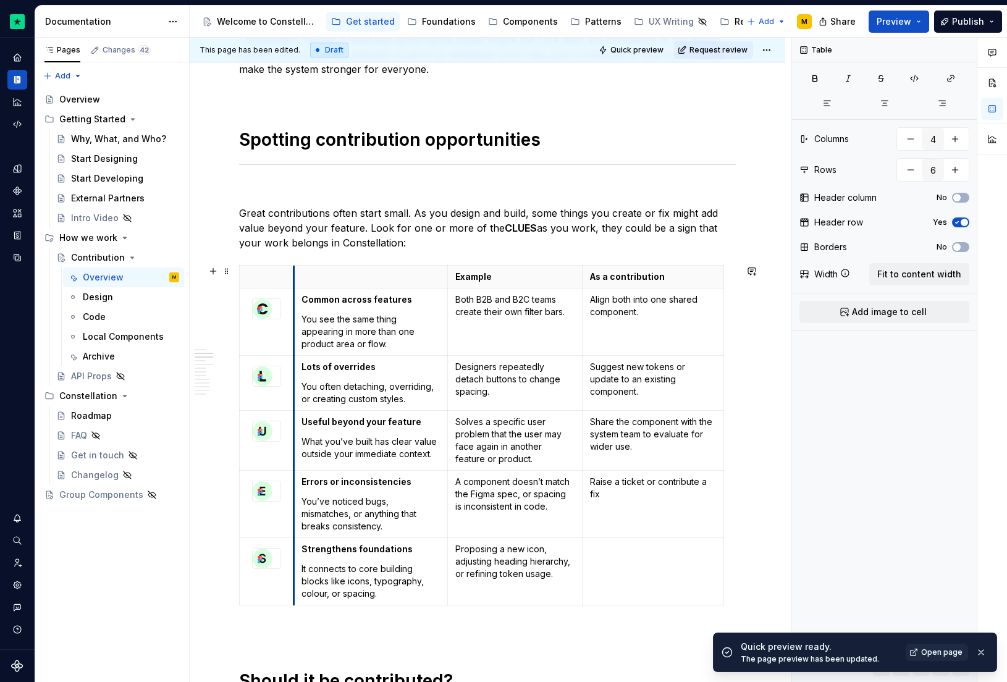
drag, startPoint x: 305, startPoint y: 303, endPoint x: 294, endPoint y: 303, distance: 10.5
click at [294, 303] on td "Common across features You see the same thing appearing in more than one produc…" at bounding box center [371, 321] width 154 height 67
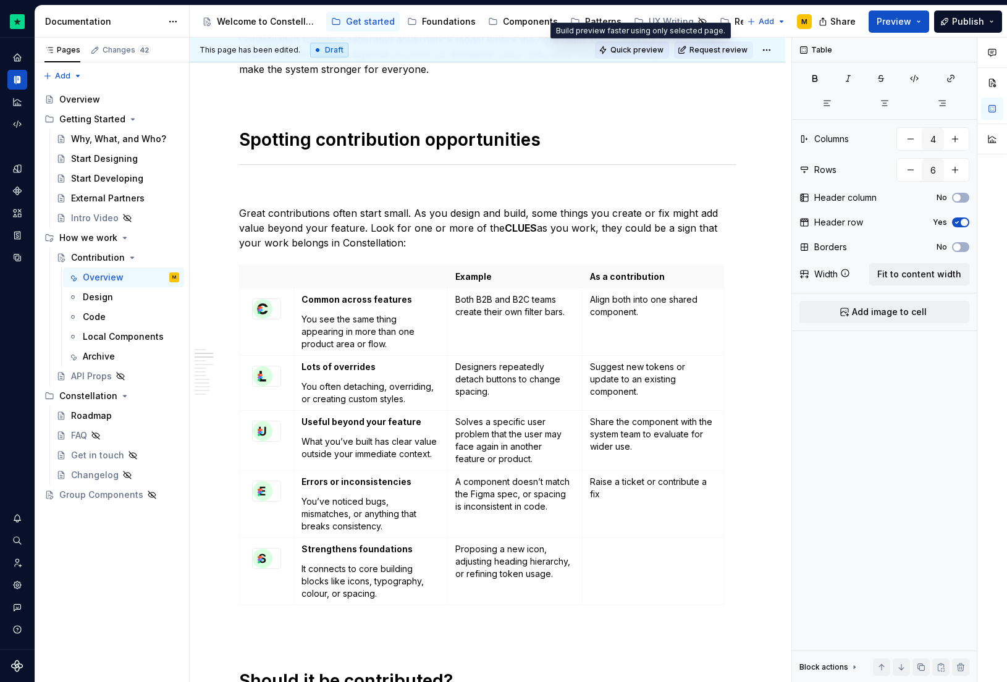
click at [615, 53] on button "Quick preview" at bounding box center [632, 49] width 74 height 17
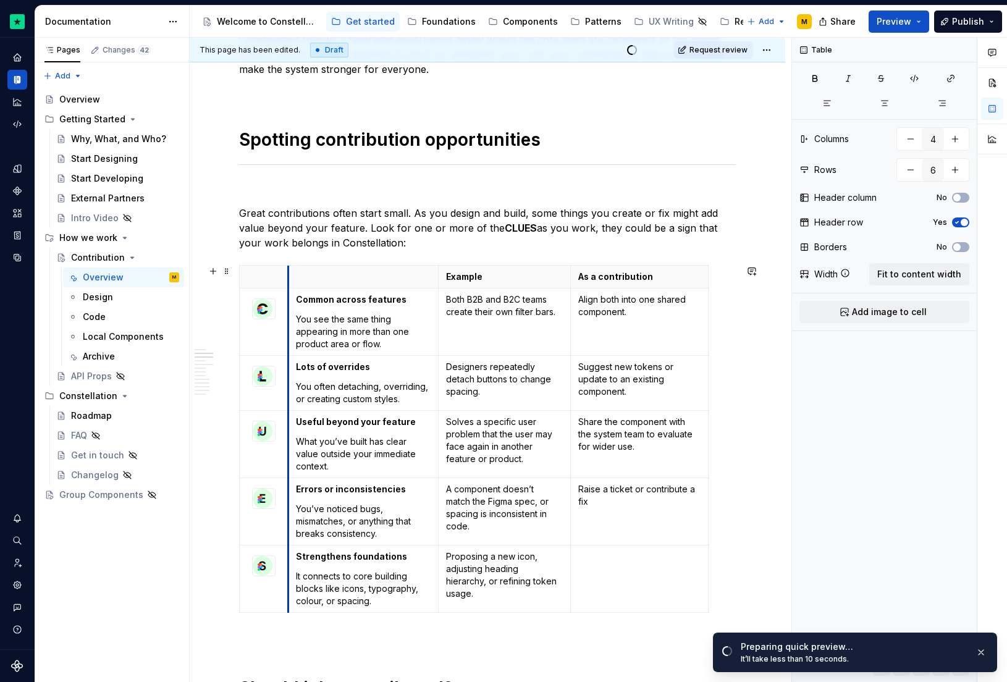
drag, startPoint x: 293, startPoint y: 313, endPoint x: 277, endPoint y: 313, distance: 15.5
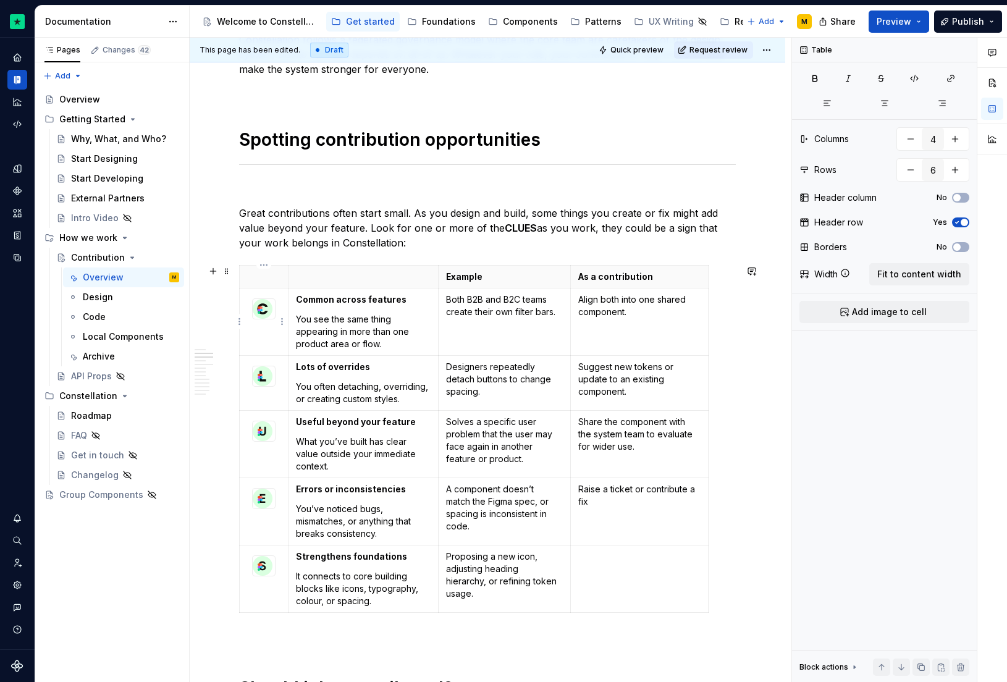
click at [258, 310] on icon at bounding box center [259, 310] width 2 height 2
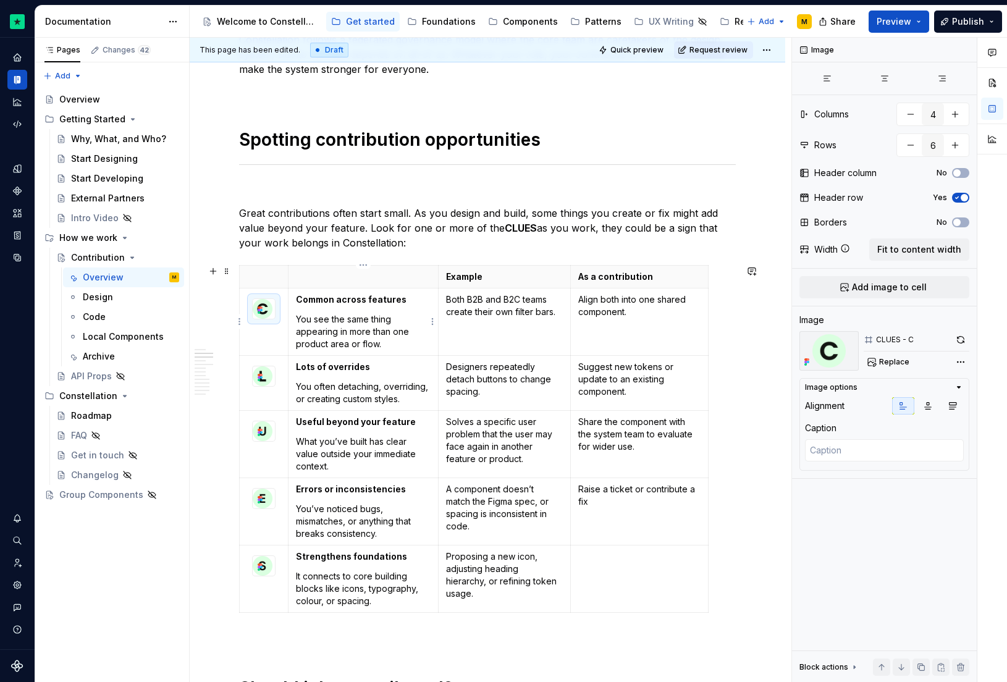
click at [292, 300] on td "Common across features You see the same thing appearing in more than one produc…" at bounding box center [364, 321] width 150 height 67
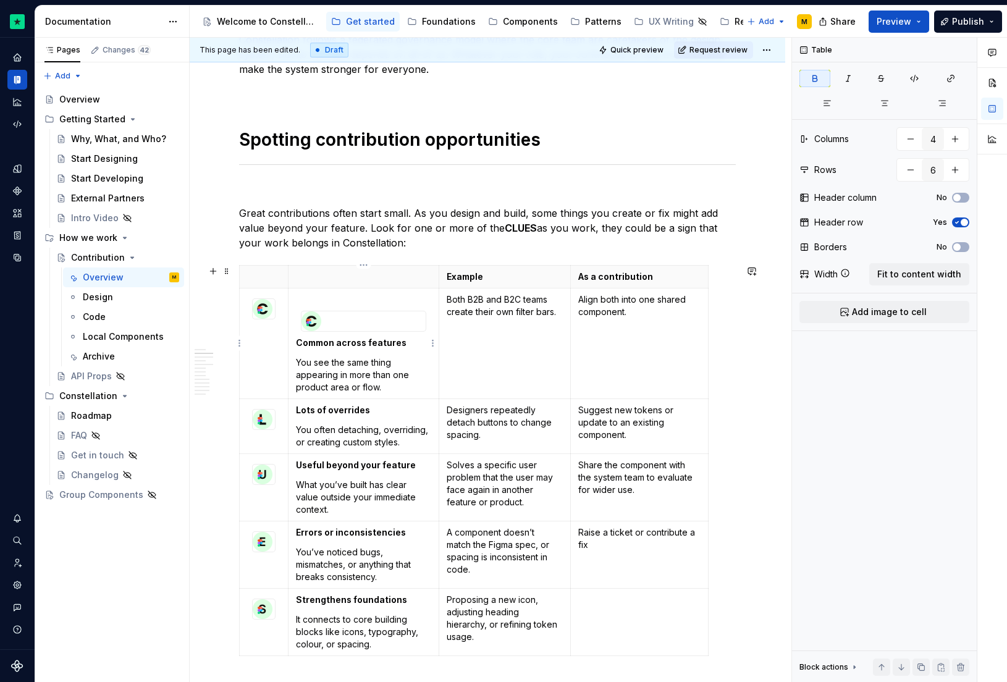
click at [321, 327] on div at bounding box center [364, 321] width 124 height 20
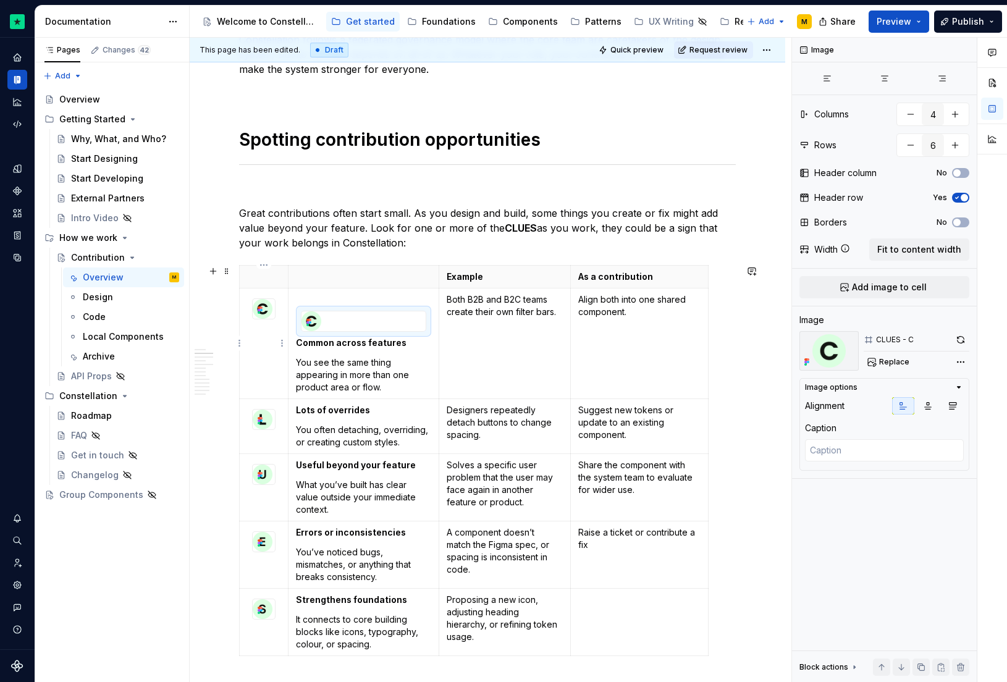
drag, startPoint x: 331, startPoint y: 329, endPoint x: 295, endPoint y: 345, distance: 38.7
click at [287, 348] on tr "Common across features You see the same thing appearing in more than one produc…" at bounding box center [474, 343] width 469 height 111
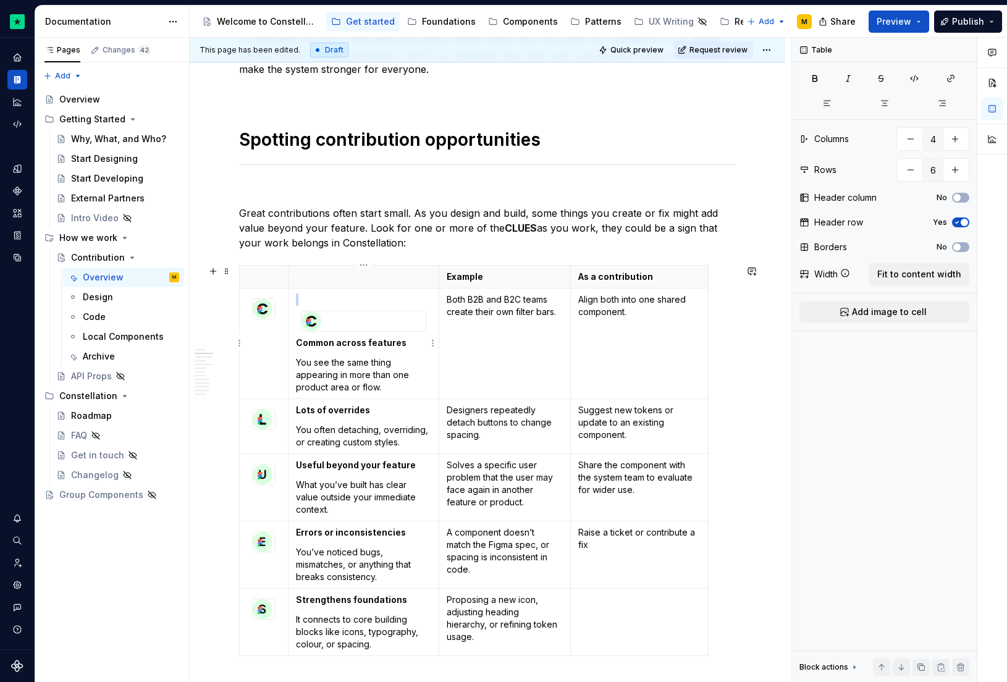
click at [304, 326] on icon at bounding box center [309, 323] width 10 height 10
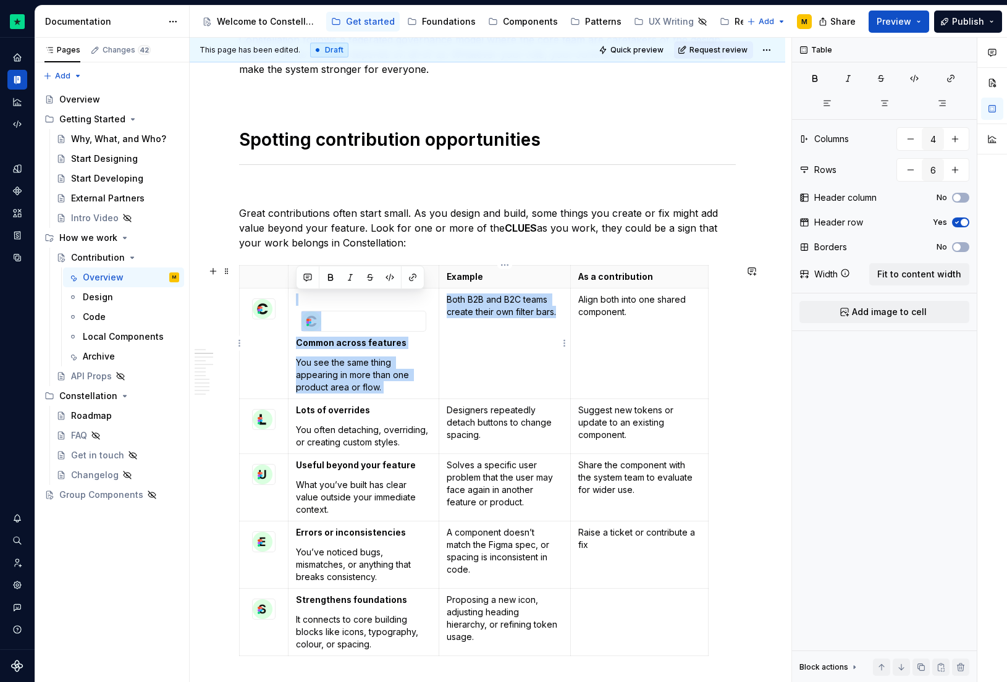
drag, startPoint x: 420, startPoint y: 316, endPoint x: 468, endPoint y: 346, distance: 56.9
click at [470, 347] on tr "Common across features You see the same thing appearing in more than one produc…" at bounding box center [474, 343] width 469 height 111
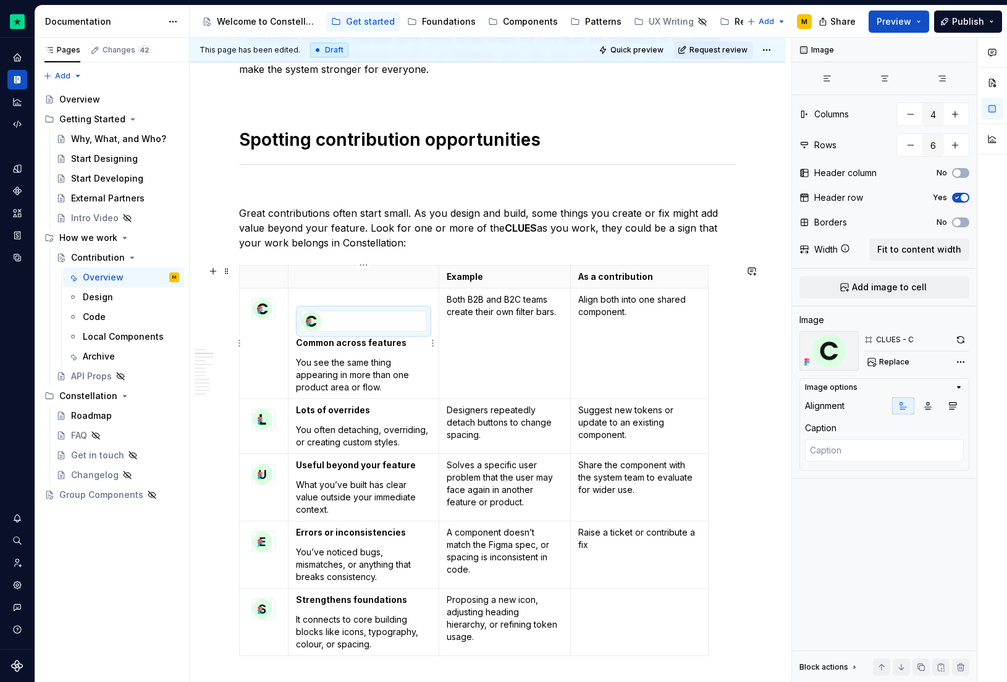
click at [369, 327] on div at bounding box center [364, 321] width 124 height 20
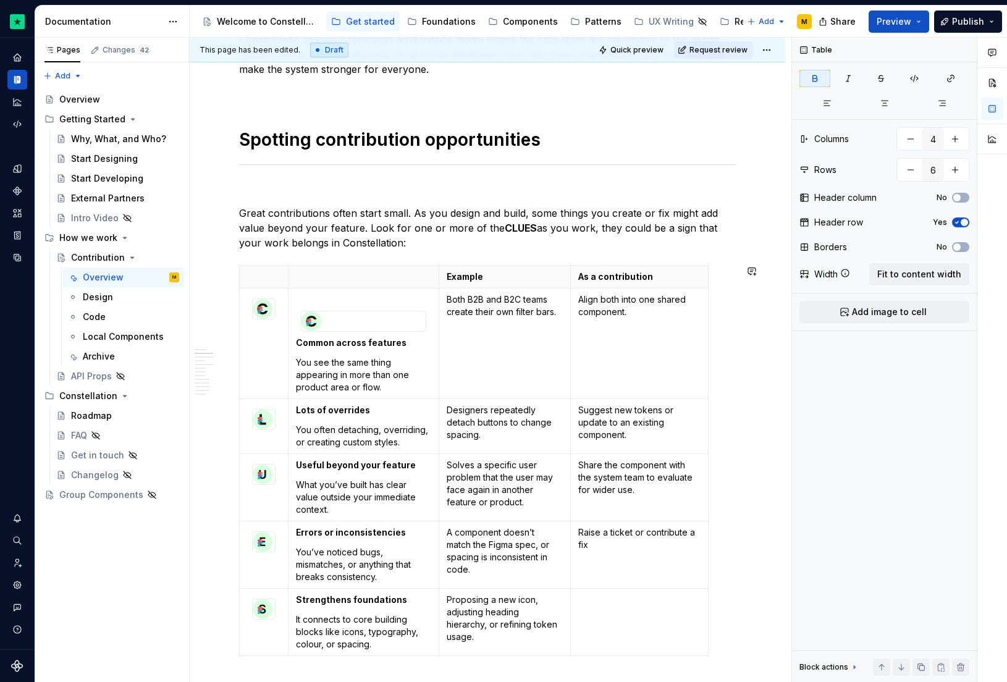
click at [355, 316] on div at bounding box center [364, 321] width 124 height 20
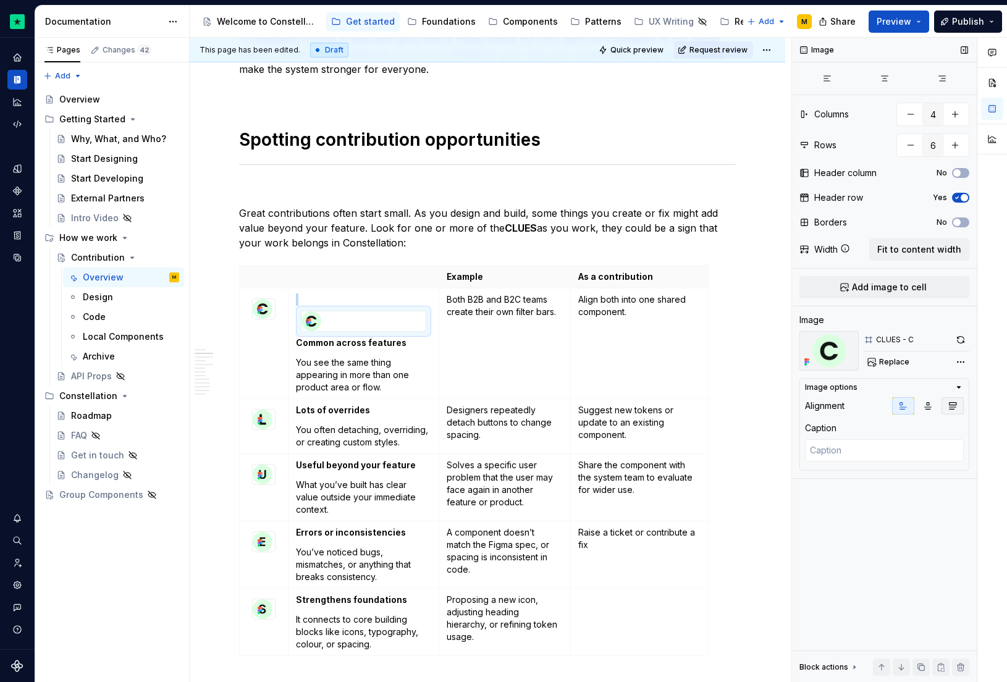
click at [954, 409] on icon "button" at bounding box center [953, 406] width 10 height 10
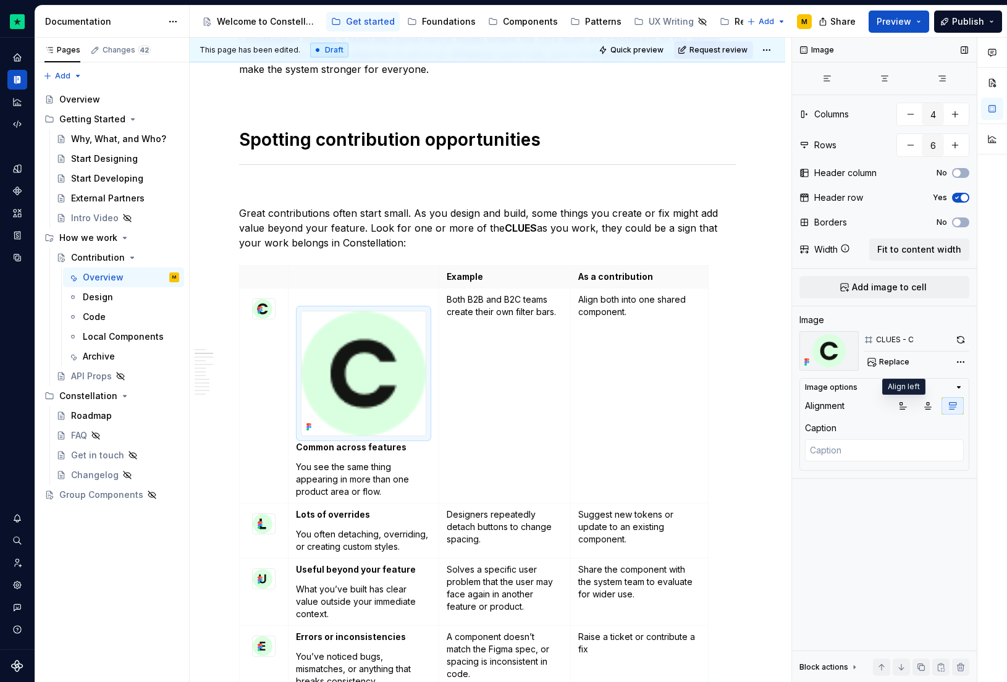
click at [890, 403] on div "Alignment" at bounding box center [884, 405] width 159 height 17
click at [370, 350] on img at bounding box center [364, 373] width 124 height 124
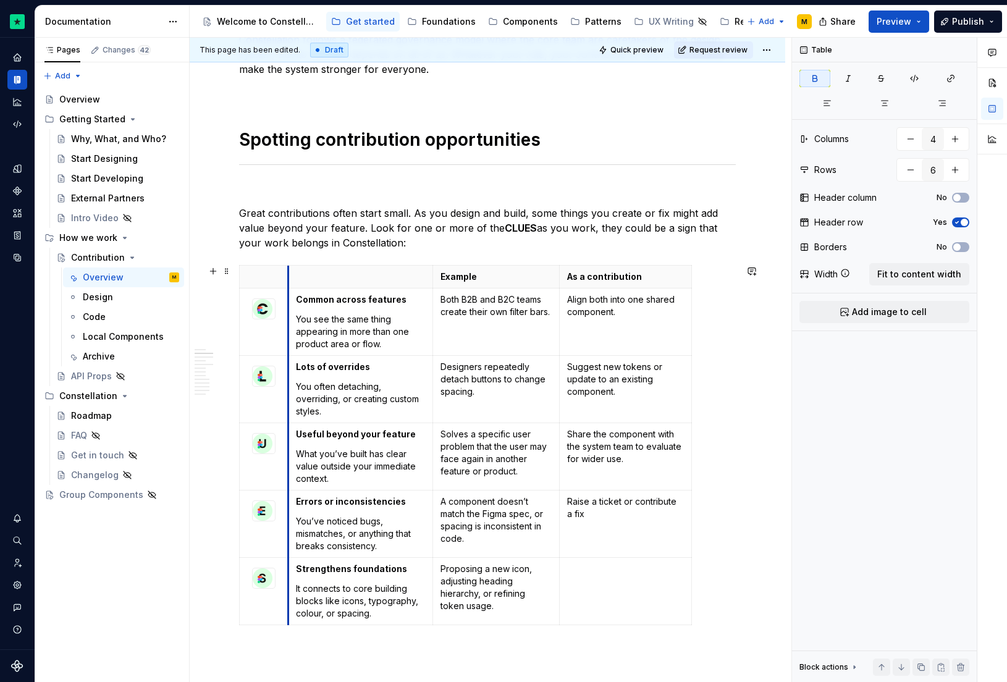
drag, startPoint x: 287, startPoint y: 326, endPoint x: 260, endPoint y: 324, distance: 27.3
click at [638, 51] on span "Quick preview" at bounding box center [636, 50] width 53 height 10
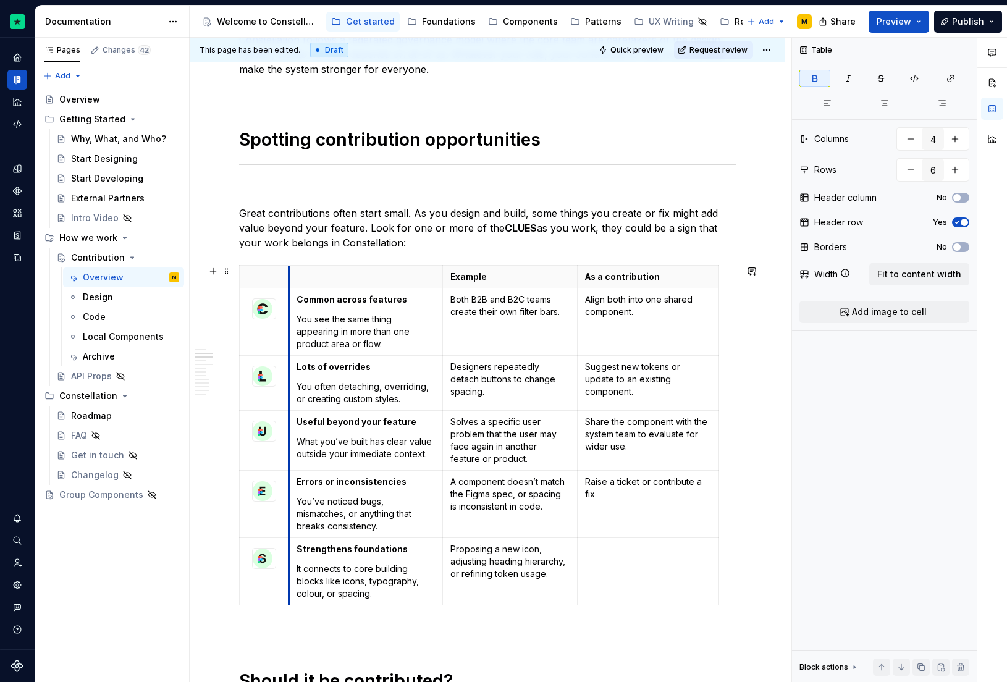
drag, startPoint x: 287, startPoint y: 321, endPoint x: 315, endPoint y: 319, distance: 27.3
click at [658, 50] on span "Quick preview" at bounding box center [636, 50] width 53 height 10
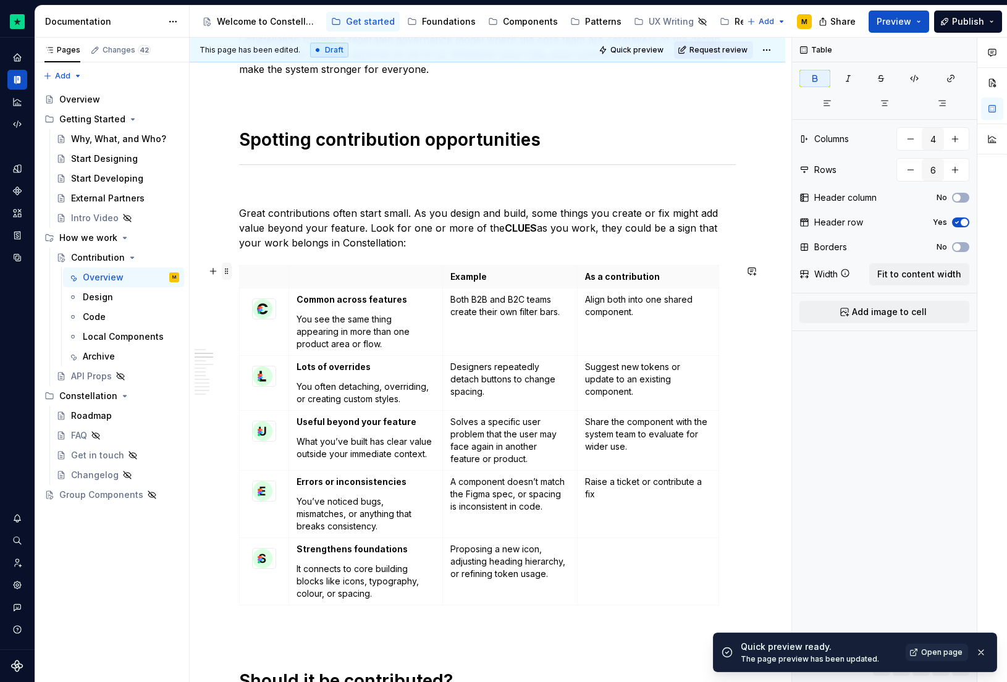
click at [231, 275] on span at bounding box center [227, 271] width 10 height 17
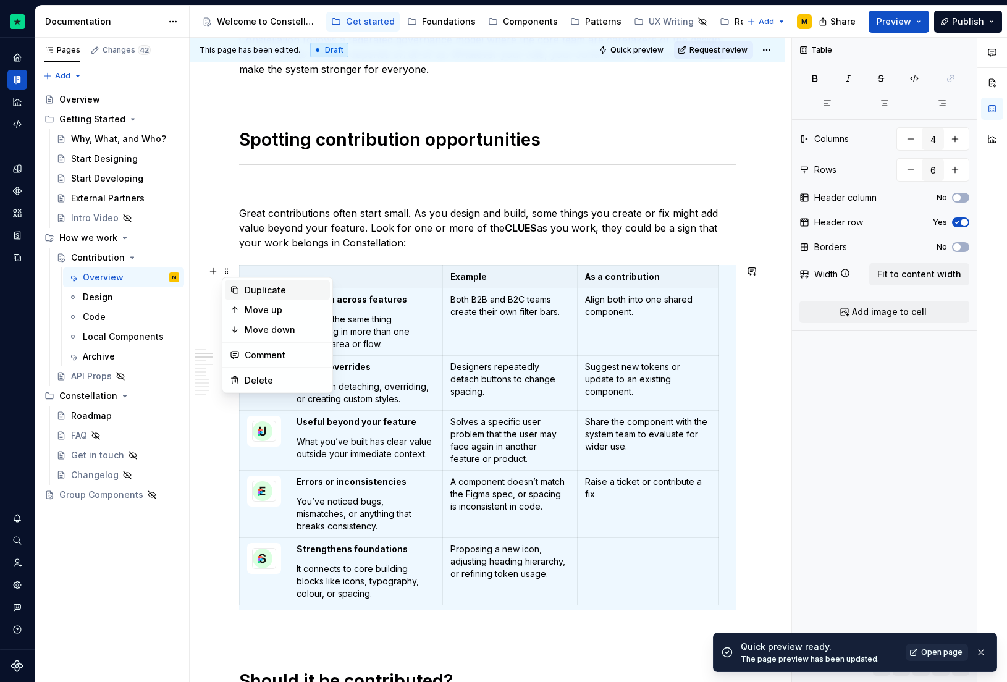
click at [260, 290] on div "Duplicate" at bounding box center [285, 290] width 80 height 12
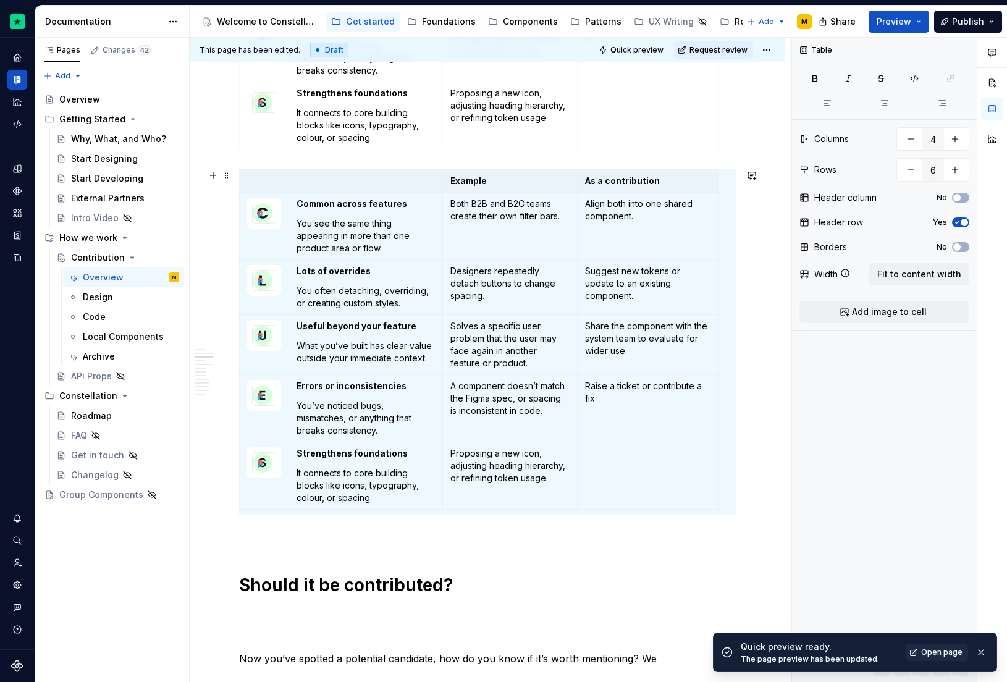
scroll to position [865, 0]
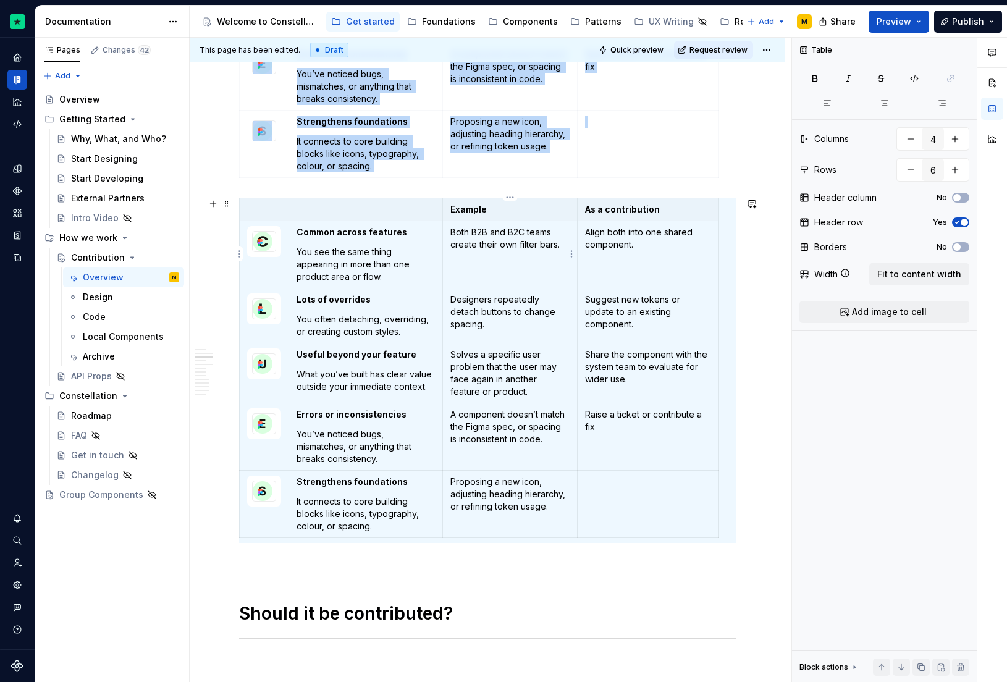
click at [467, 229] on p "Both B2B and B2C teams create their own filter bars." at bounding box center [509, 238] width 119 height 25
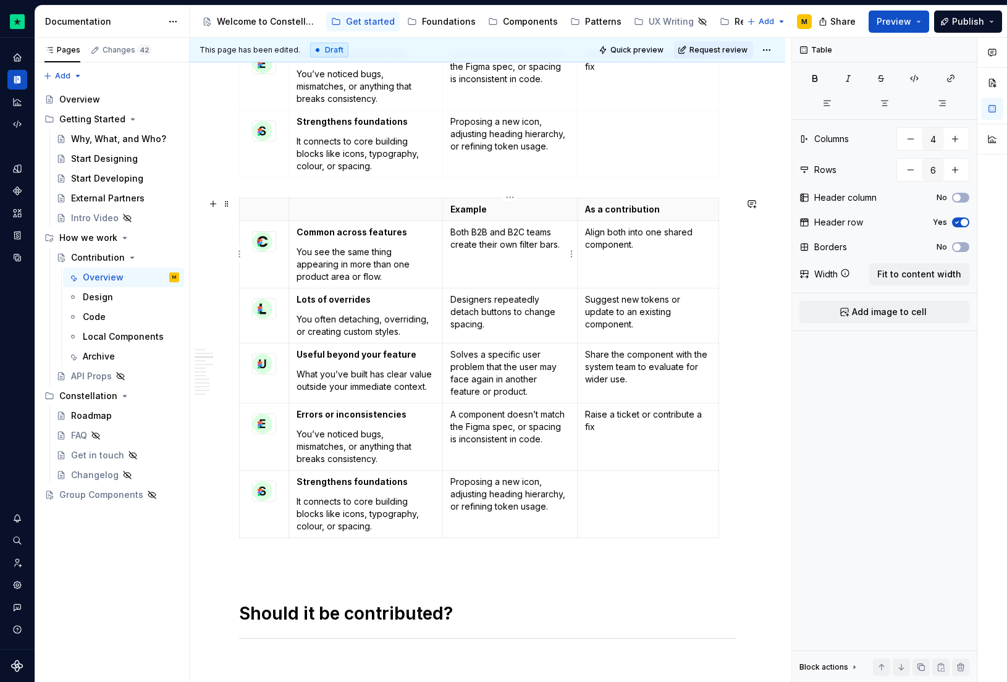
type textarea "*"
click at [437, 209] on html "Constellation Design System M Dataset Default Documentation Accessibility guide…" at bounding box center [503, 341] width 1007 height 682
click at [360, 196] on html "Constellation Design System M Dataset Default Documentation Accessibility guide…" at bounding box center [503, 341] width 1007 height 682
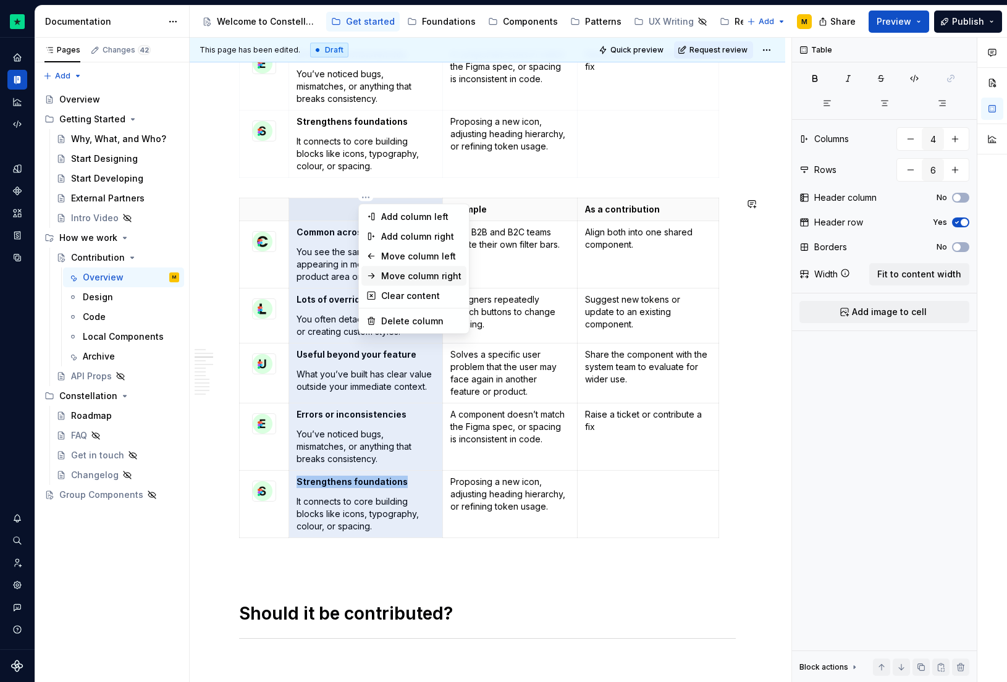
click at [400, 280] on div "Move column right" at bounding box center [421, 276] width 80 height 12
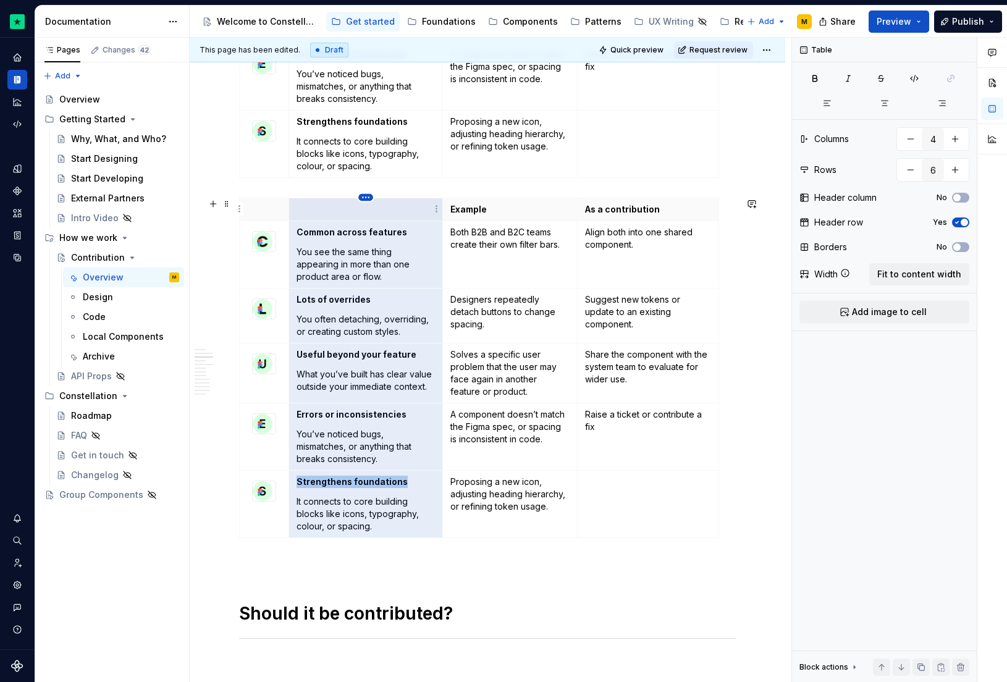
click at [363, 197] on html "Constellation Design System M Dataset Default Documentation Accessibility guide…" at bounding box center [503, 341] width 1007 height 682
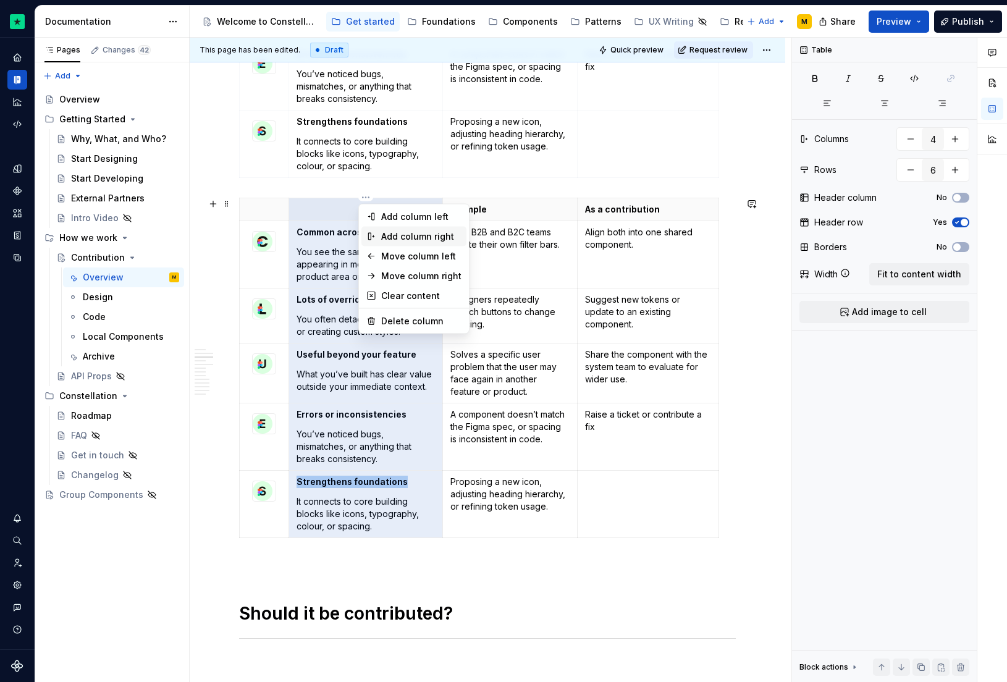
click at [395, 241] on div "Add column right" at bounding box center [421, 236] width 80 height 12
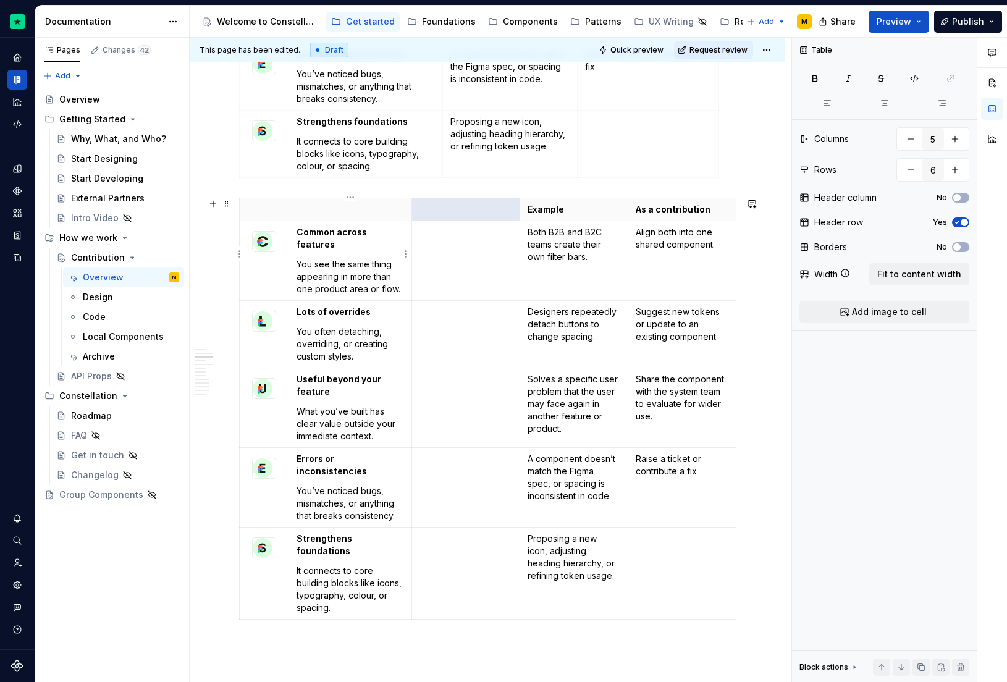
click at [344, 261] on p "You see the same thing appearing in more than one product area or flow." at bounding box center [351, 276] width 108 height 37
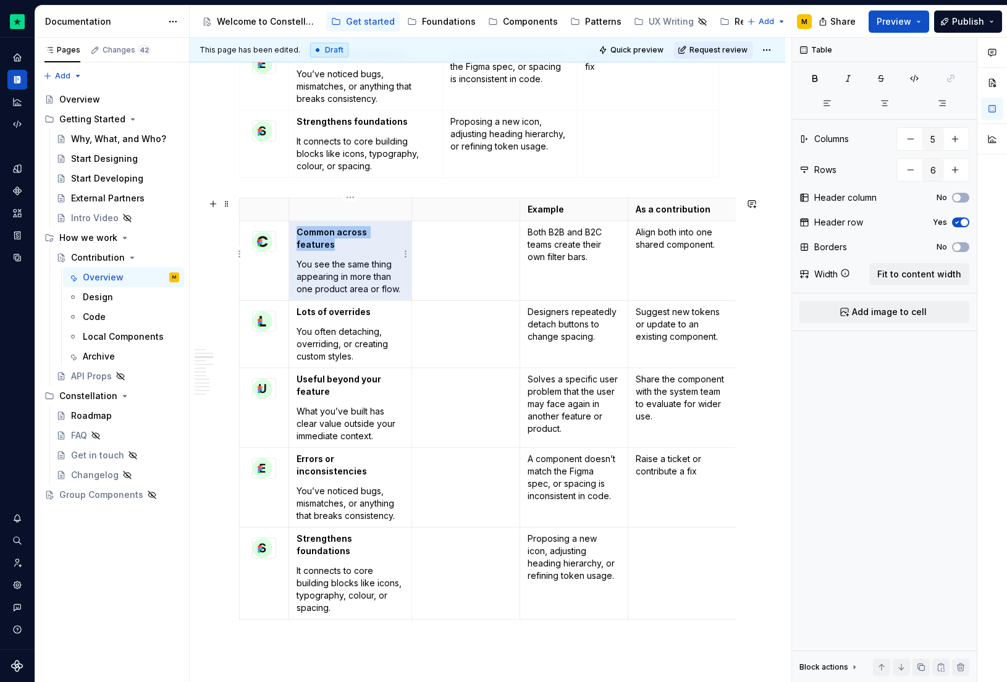
click at [384, 258] on p "You see the same thing appearing in more than one product area or flow." at bounding box center [351, 276] width 108 height 37
drag, startPoint x: 400, startPoint y: 277, endPoint x: 294, endPoint y: 252, distance: 109.7
click at [294, 252] on td "Common across features You see the same thing appearing in more than one produc…" at bounding box center [350, 261] width 123 height 80
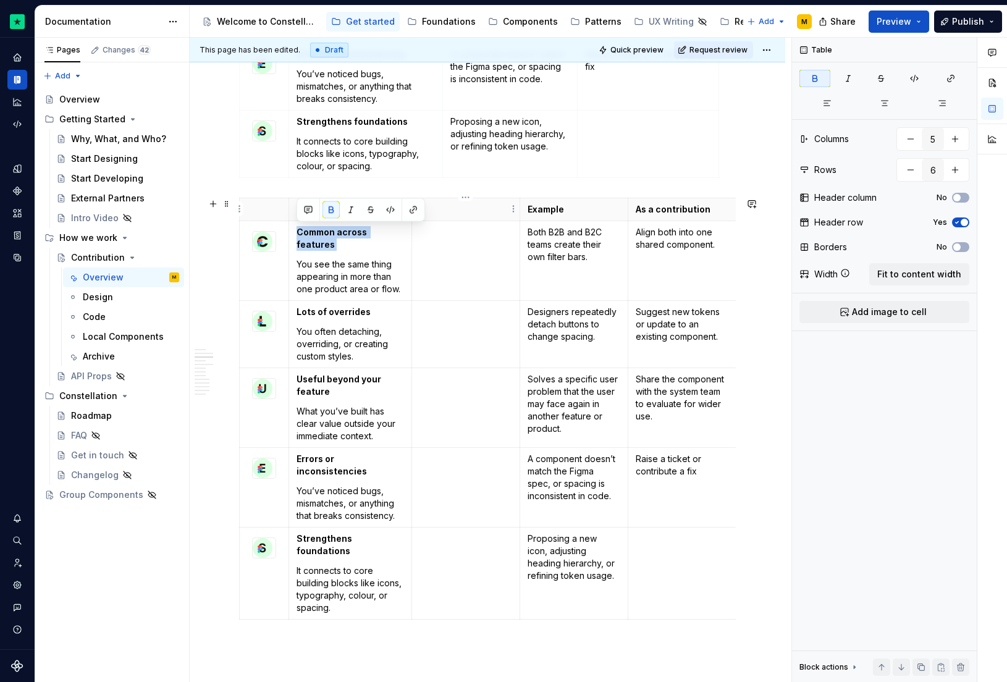
click at [462, 198] on html "Constellation Design System M Dataset Default Documentation Accessibility guide…" at bounding box center [503, 341] width 1007 height 682
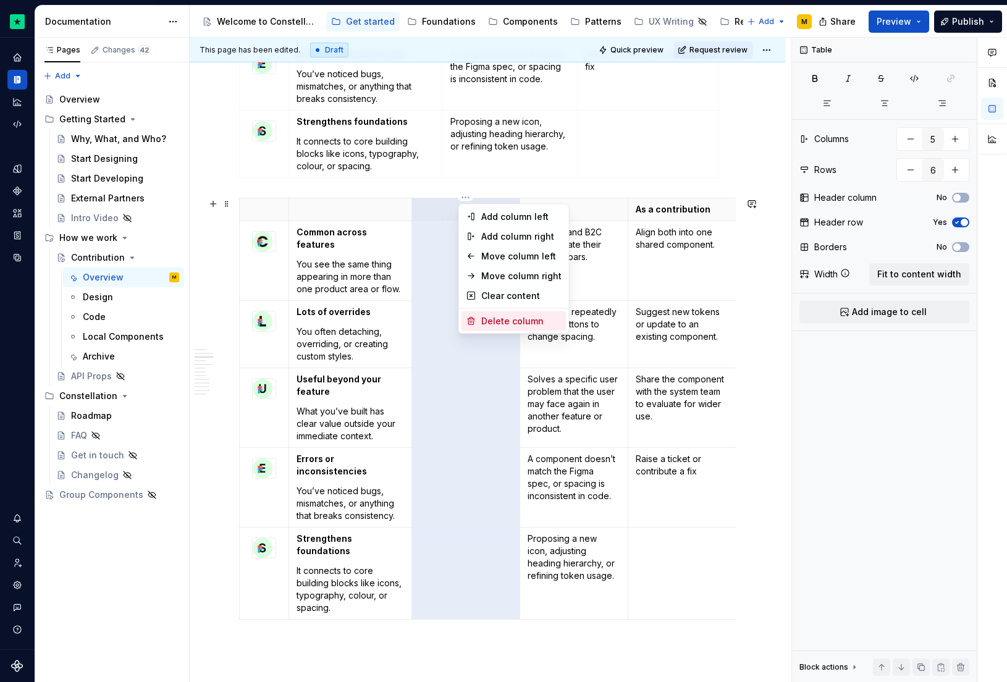
click at [499, 319] on div "Delete column" at bounding box center [521, 321] width 80 height 12
type input "4"
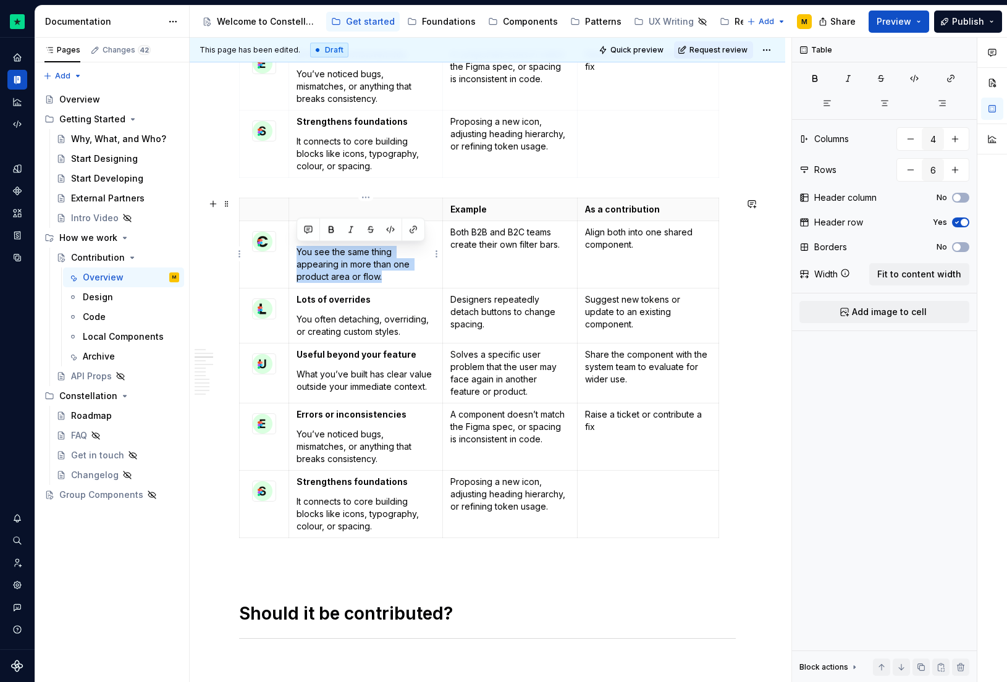
drag, startPoint x: 382, startPoint y: 274, endPoint x: 292, endPoint y: 253, distance: 92.8
click at [292, 253] on td "Common across features You see the same thing appearing in more than one produc…" at bounding box center [366, 254] width 154 height 67
drag, startPoint x: 299, startPoint y: 234, endPoint x: 413, endPoint y: 234, distance: 114.3
click at [413, 234] on p "Common across features" at bounding box center [366, 232] width 138 height 12
click at [272, 265] on td at bounding box center [264, 254] width 49 height 67
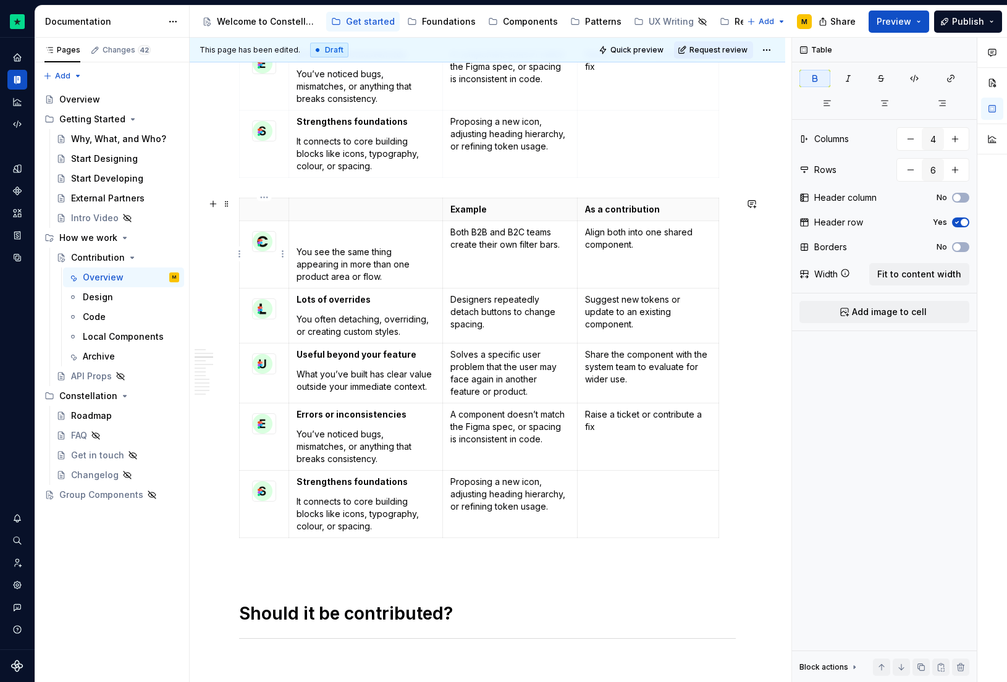
click at [267, 262] on td at bounding box center [264, 254] width 49 height 67
click at [260, 262] on td at bounding box center [264, 254] width 49 height 67
click at [251, 262] on td at bounding box center [264, 254] width 49 height 67
click at [262, 205] on p at bounding box center [264, 209] width 34 height 12
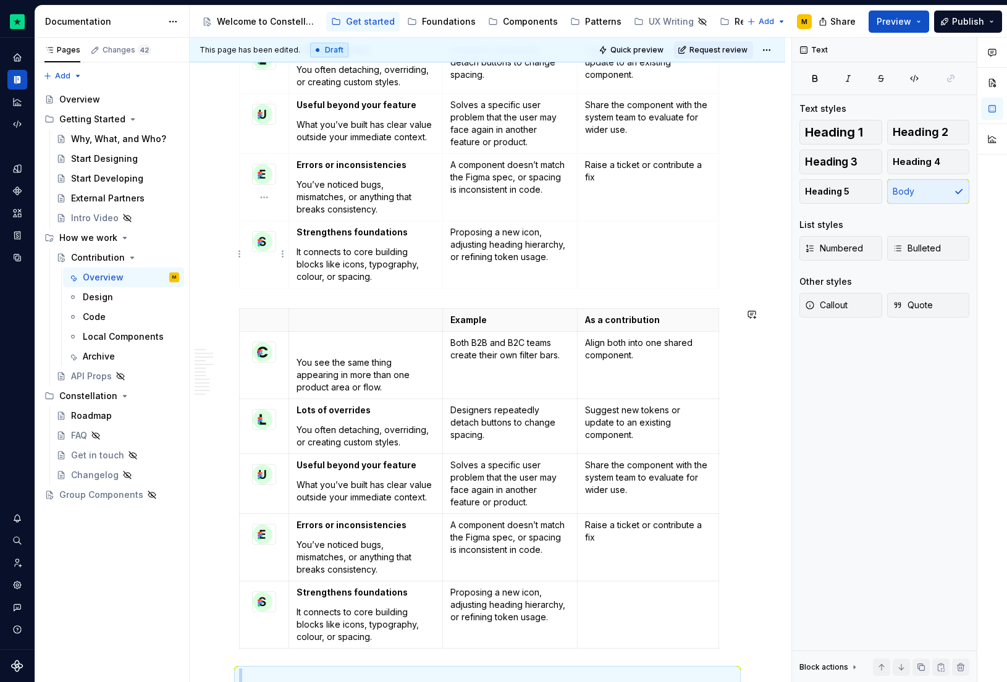
scroll to position [806, 0]
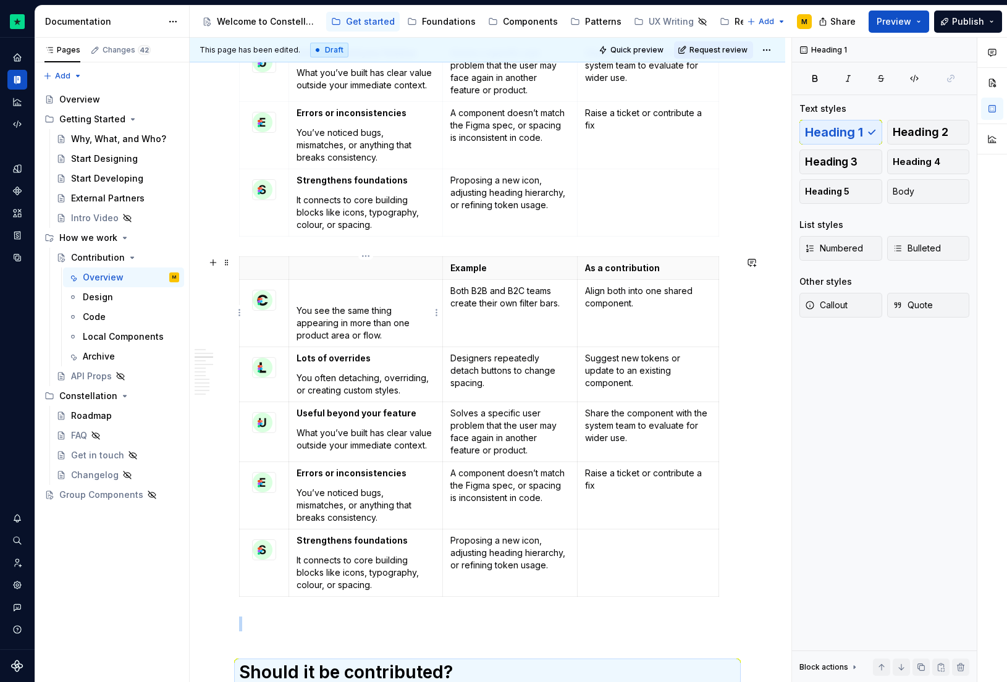
click at [279, 326] on td at bounding box center [264, 312] width 49 height 67
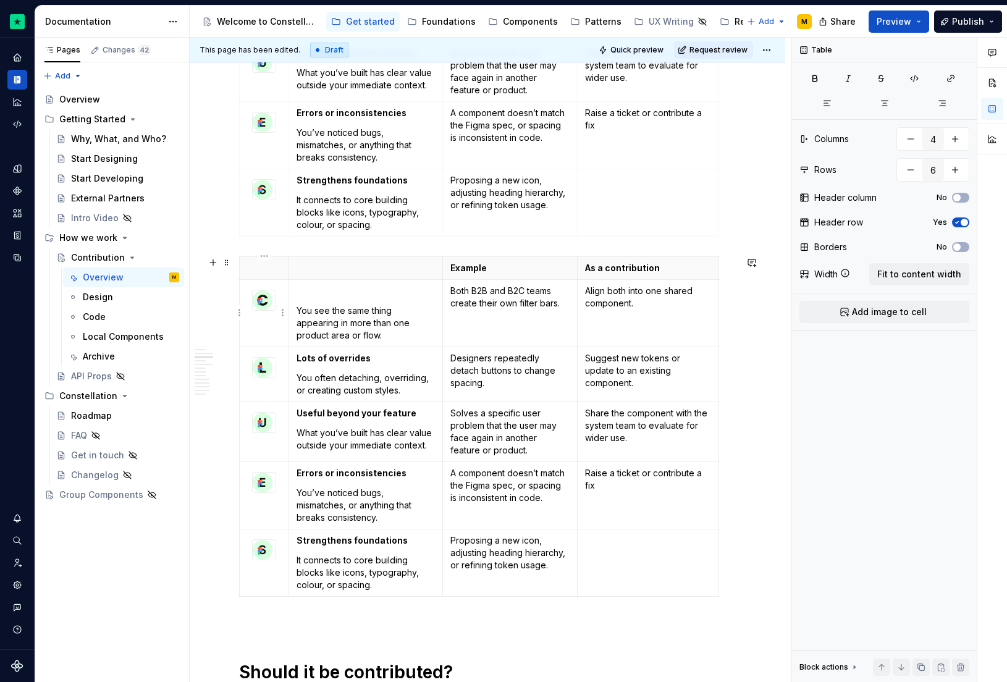
click at [279, 326] on td at bounding box center [264, 312] width 49 height 67
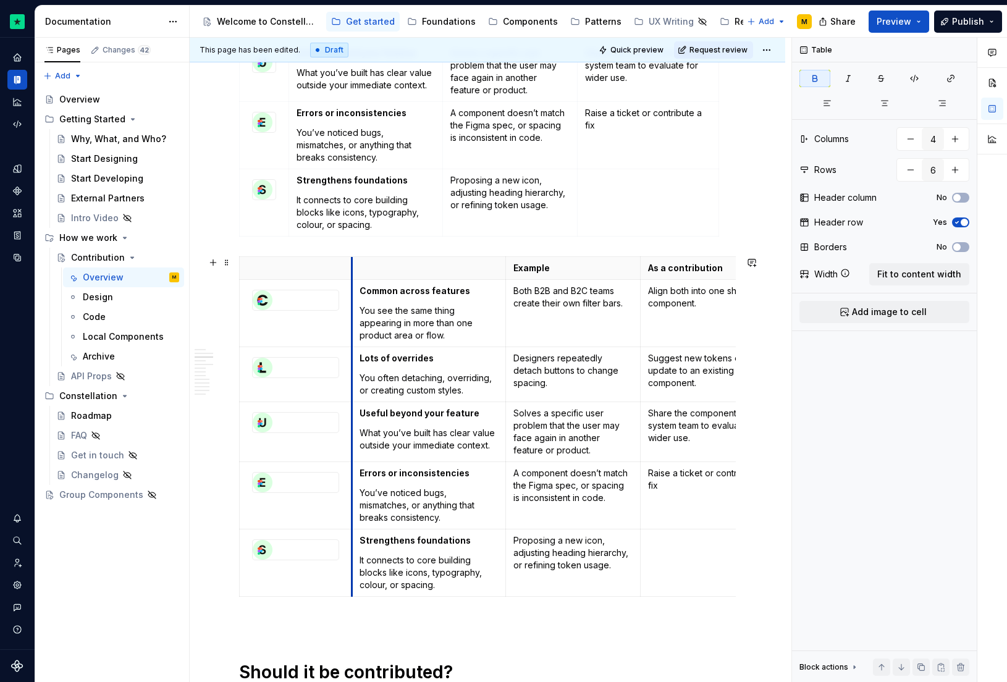
drag, startPoint x: 290, startPoint y: 283, endPoint x: 353, endPoint y: 282, distance: 63.0
click at [353, 282] on td "Common across features You see the same thing appearing in more than one produc…" at bounding box center [429, 312] width 154 height 67
click at [310, 298] on div at bounding box center [296, 300] width 86 height 20
click at [301, 323] on td at bounding box center [296, 312] width 112 height 67
click at [295, 300] on div at bounding box center [296, 300] width 86 height 20
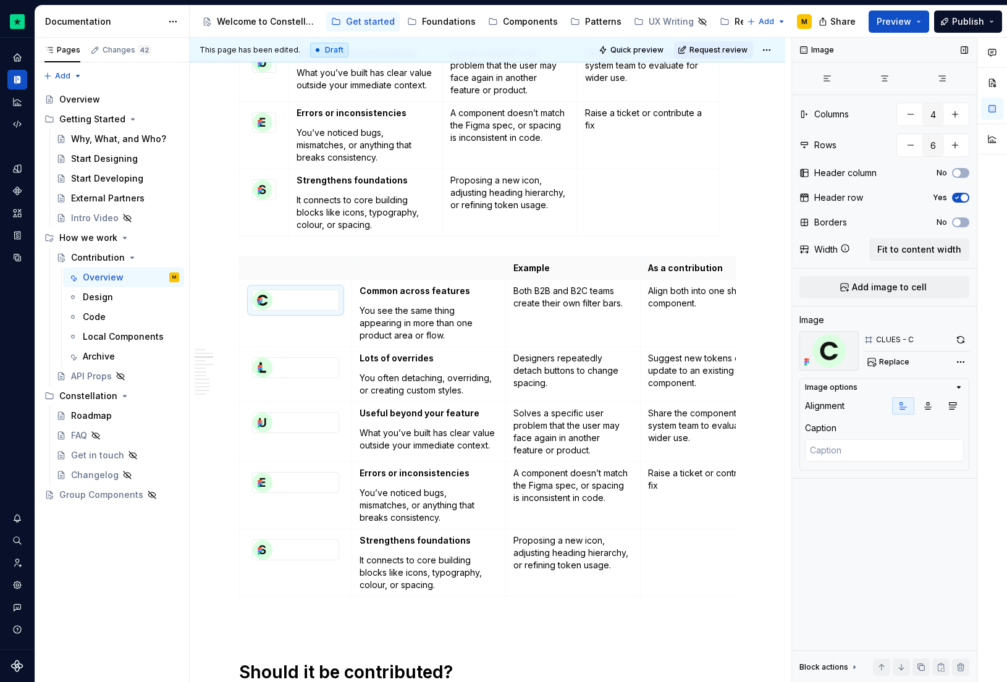
click at [905, 405] on icon "button" at bounding box center [903, 406] width 10 height 10
click at [395, 287] on strong "Common across features" at bounding box center [415, 290] width 111 height 11
type textarea "*"
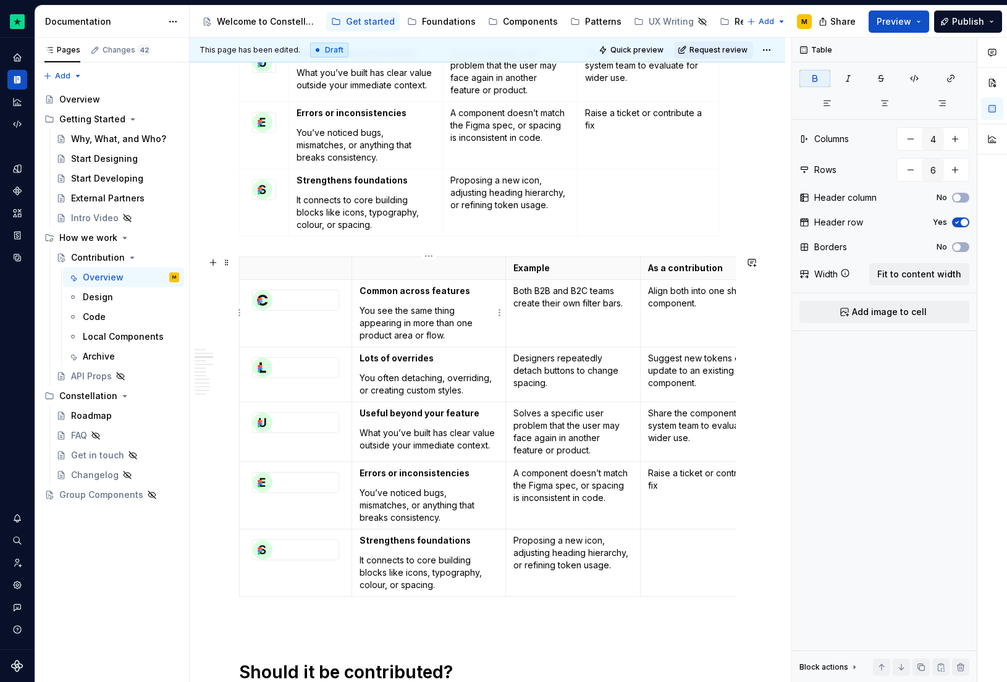
click at [395, 287] on strong "Common across features" at bounding box center [415, 290] width 111 height 11
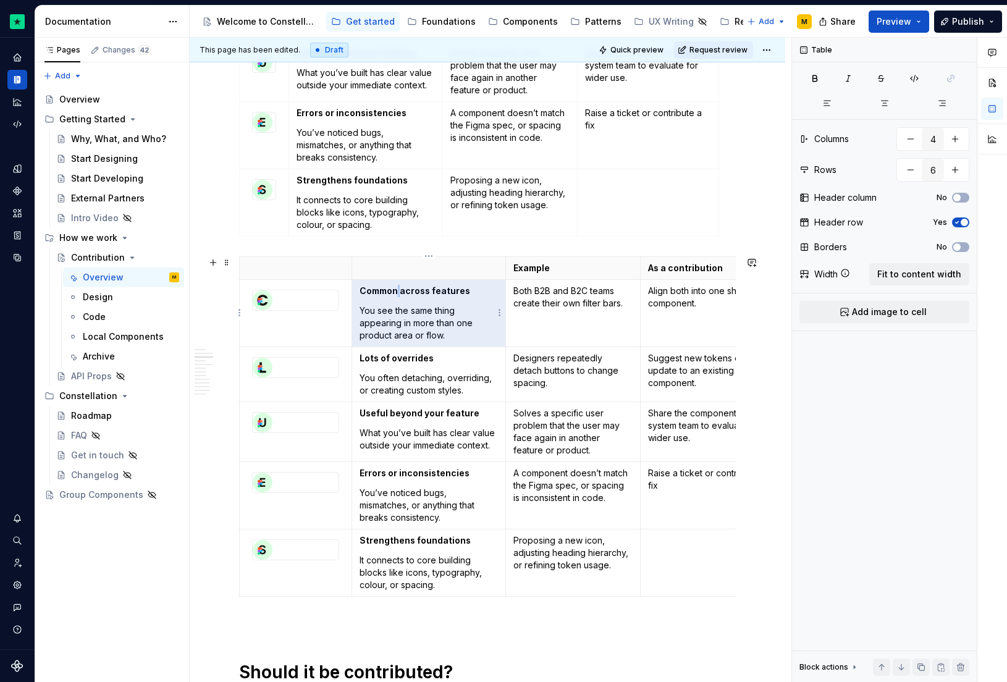
click at [395, 287] on strong "Common across features" at bounding box center [415, 290] width 111 height 11
click at [502, 264] on html "Constellation Design System M Dataset Default Documentation Accessibility guide…" at bounding box center [503, 341] width 1007 height 682
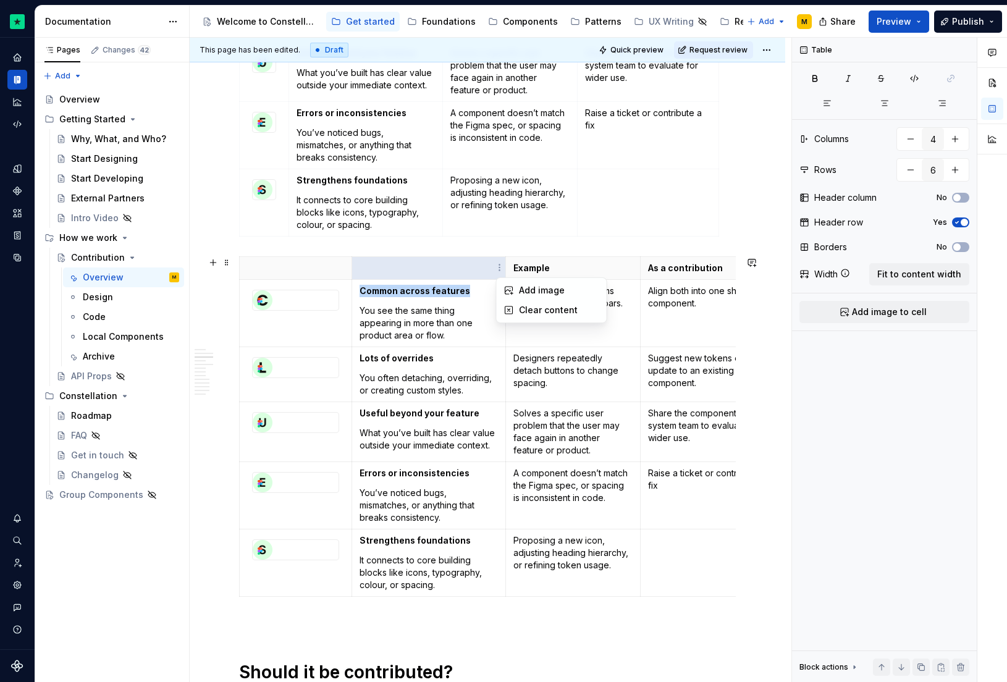
click at [502, 264] on html "Constellation Design System M Dataset Default Documentation Accessibility guide…" at bounding box center [503, 341] width 1007 height 682
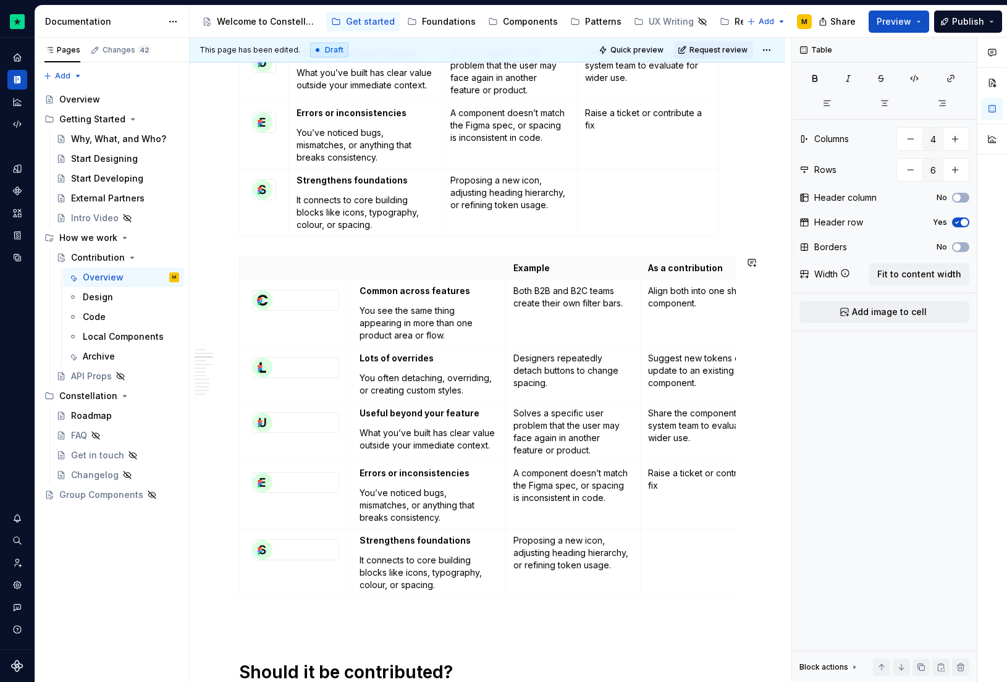
click at [433, 256] on html "Constellation Design System M Dataset Default Documentation Accessibility guide…" at bounding box center [503, 341] width 1007 height 682
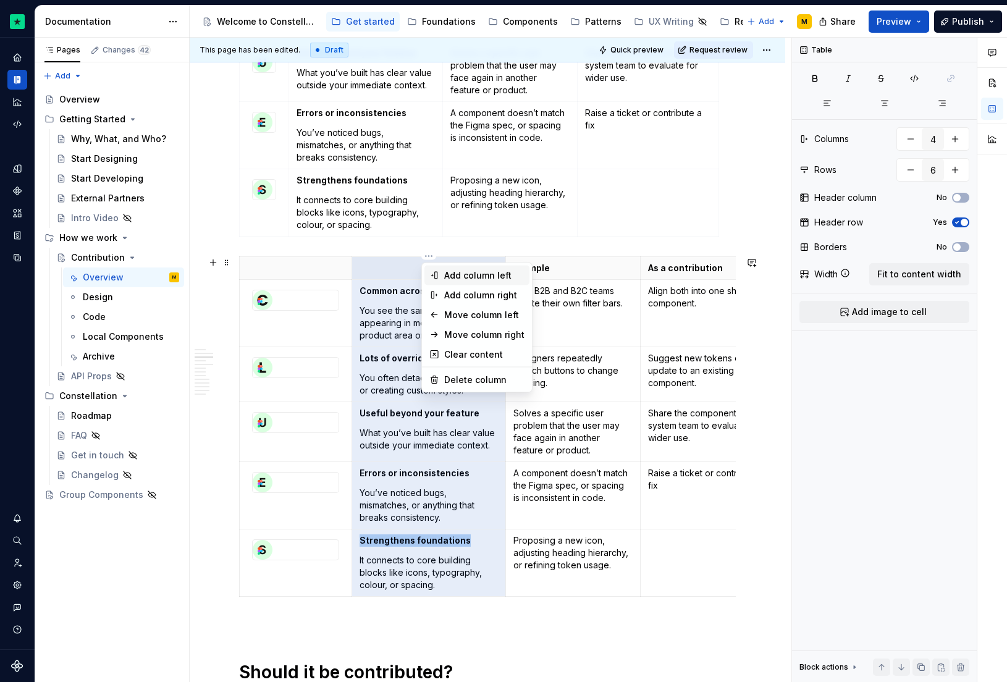
click at [459, 276] on div "Add column left" at bounding box center [484, 275] width 80 height 12
type input "5"
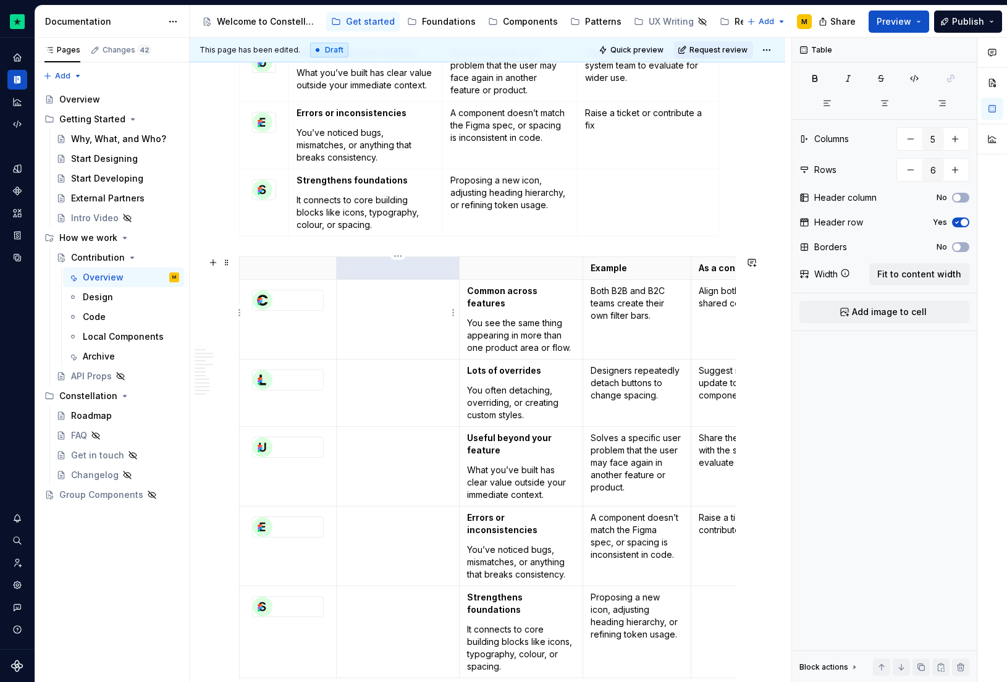
click at [302, 300] on div at bounding box center [288, 300] width 70 height 20
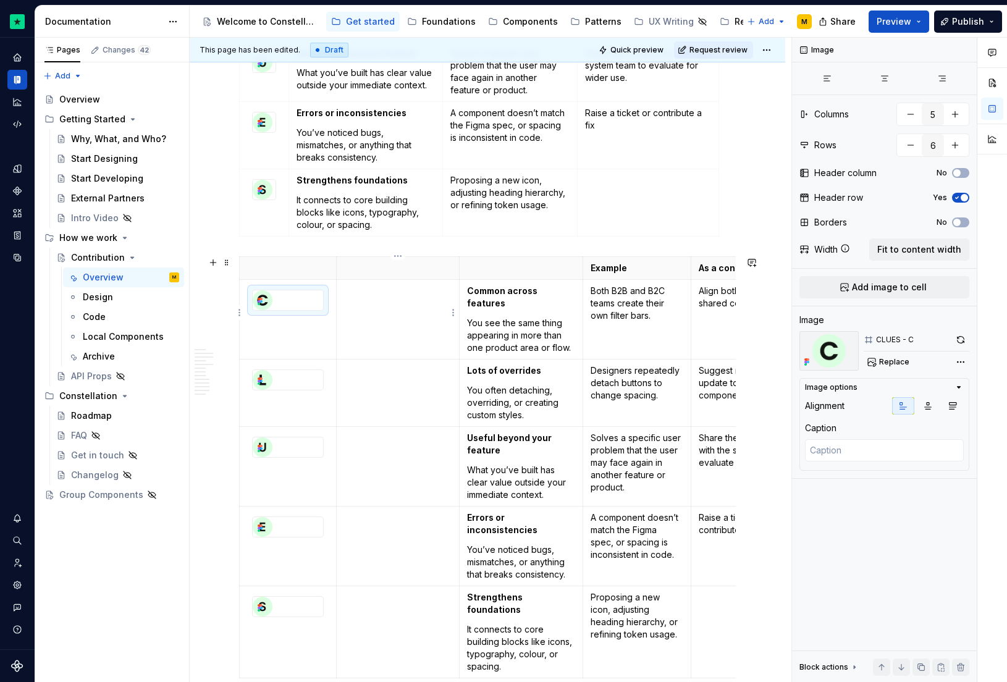
click at [389, 290] on p at bounding box center [398, 291] width 108 height 12
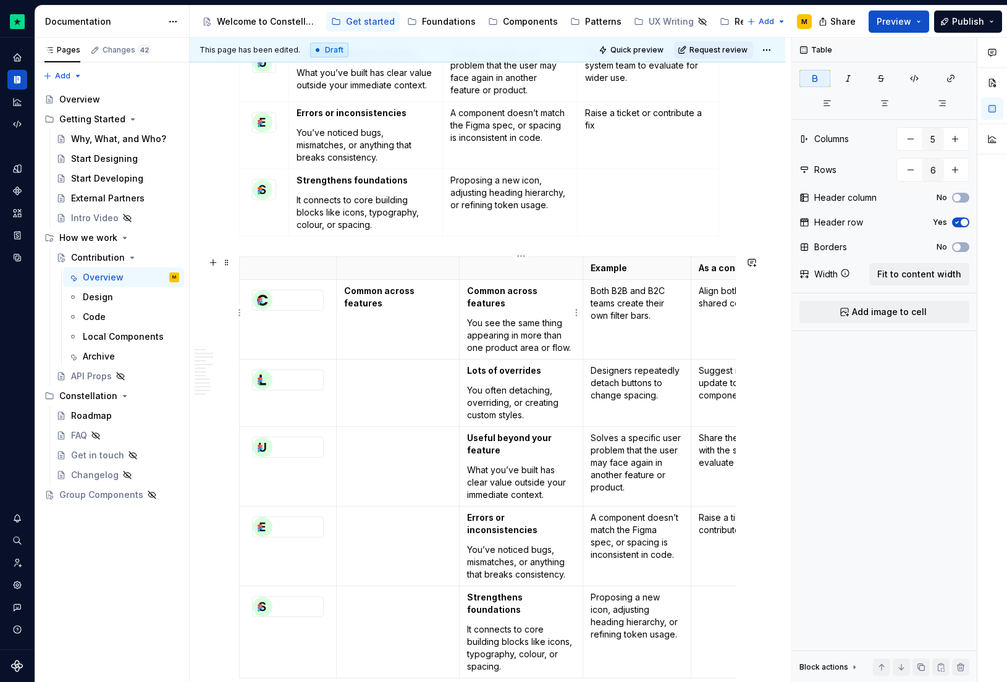
click at [509, 293] on strong "Common across features" at bounding box center [503, 296] width 72 height 23
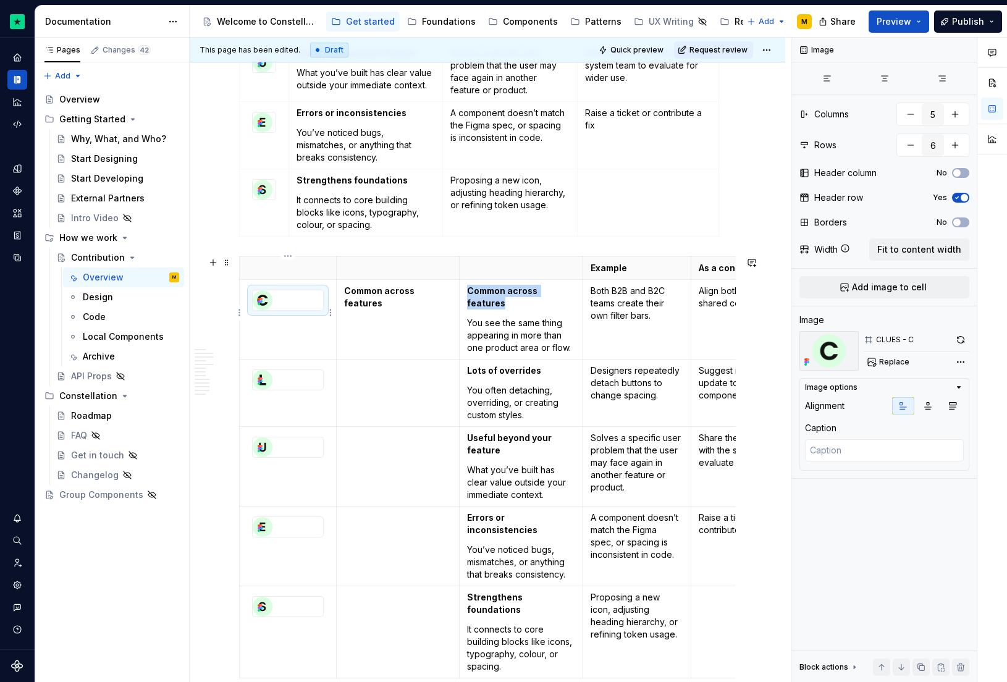
click at [306, 302] on div at bounding box center [288, 300] width 70 height 20
click at [358, 303] on td "Common across features" at bounding box center [398, 319] width 123 height 80
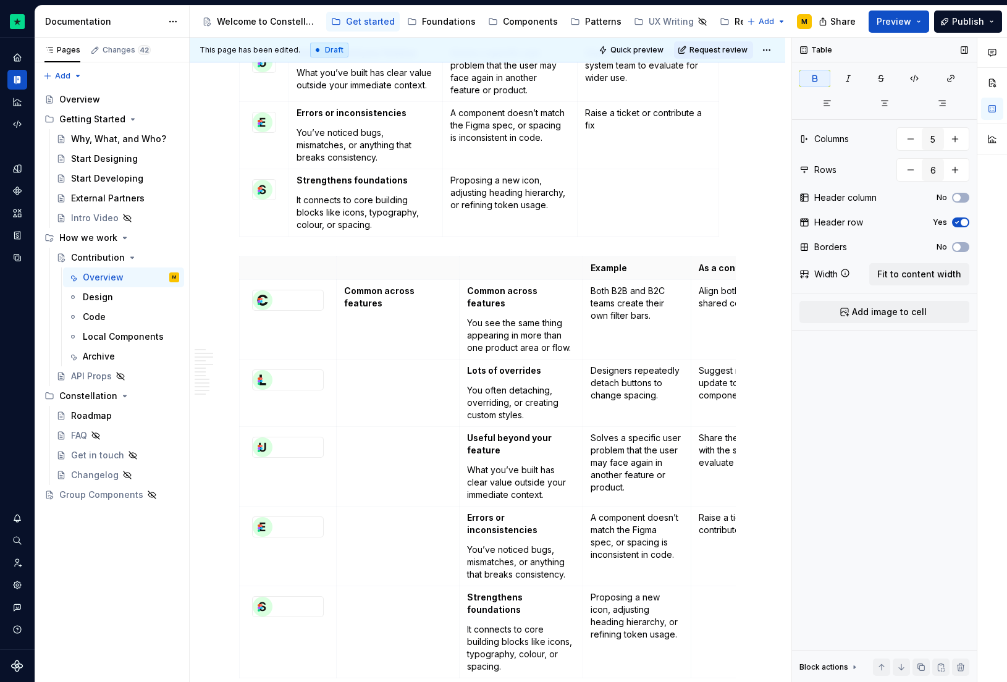
click at [842, 300] on div "Table Columns 5 Rows 6 Header column No Header row Yes Borders No Width Fit to …" at bounding box center [884, 360] width 185 height 645
click at [850, 306] on button "Add image to cell" at bounding box center [885, 312] width 170 height 22
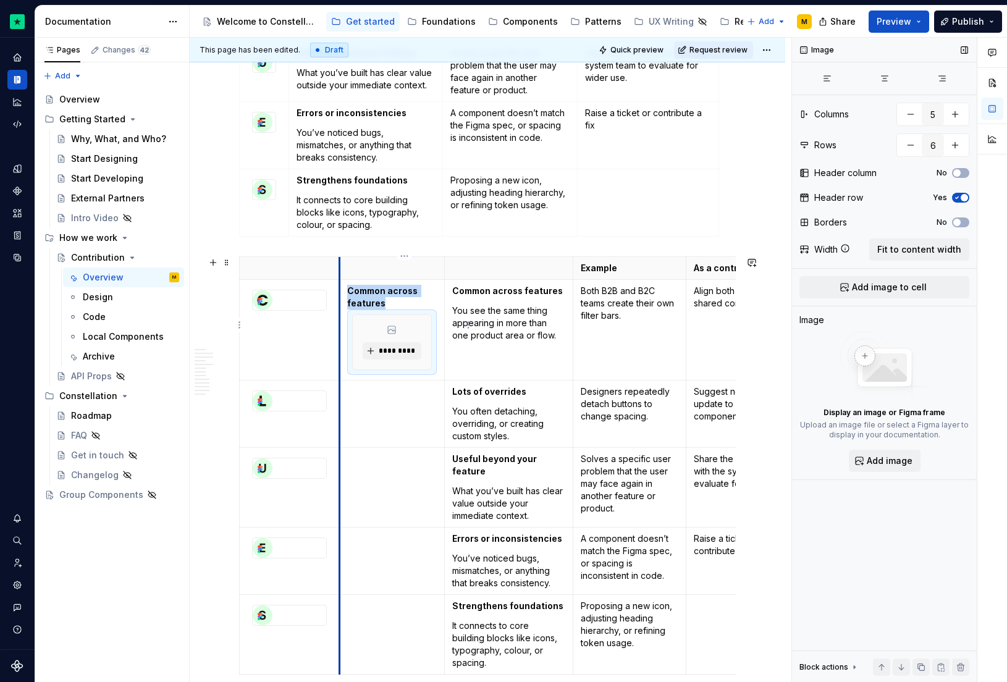
click at [336, 284] on tr "Common across features ********* Common across features You see the same thing …" at bounding box center [522, 329] width 565 height 101
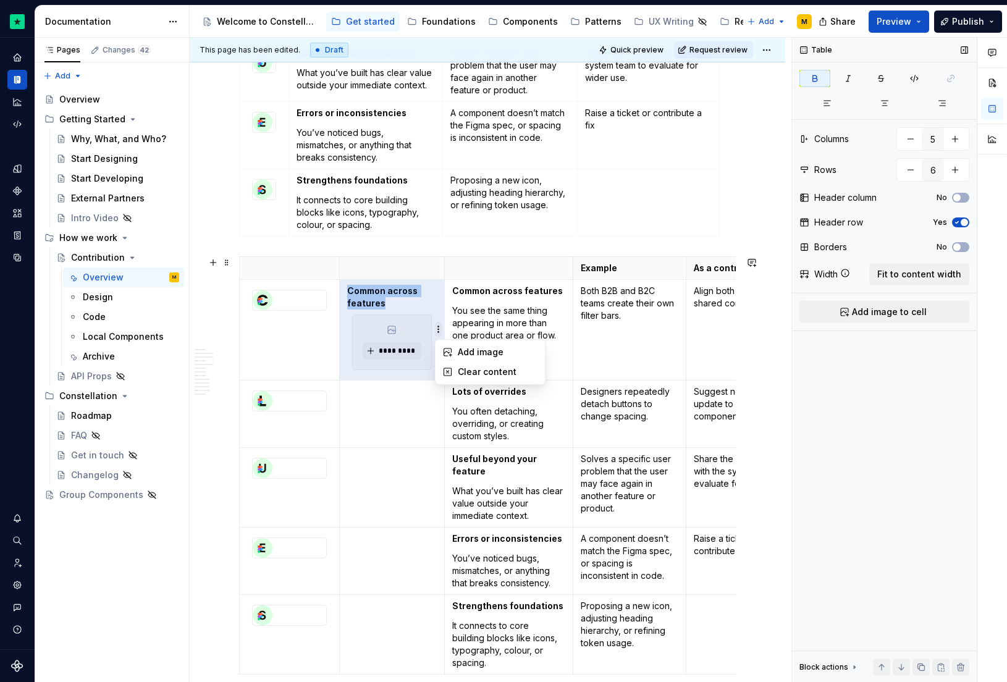
click at [442, 289] on html "Constellation Design System M Dataset Default Documentation Accessibility guide…" at bounding box center [503, 341] width 1007 height 682
click at [422, 311] on html "Constellation Design System M Dataset Default Documentation Accessibility guide…" at bounding box center [503, 341] width 1007 height 682
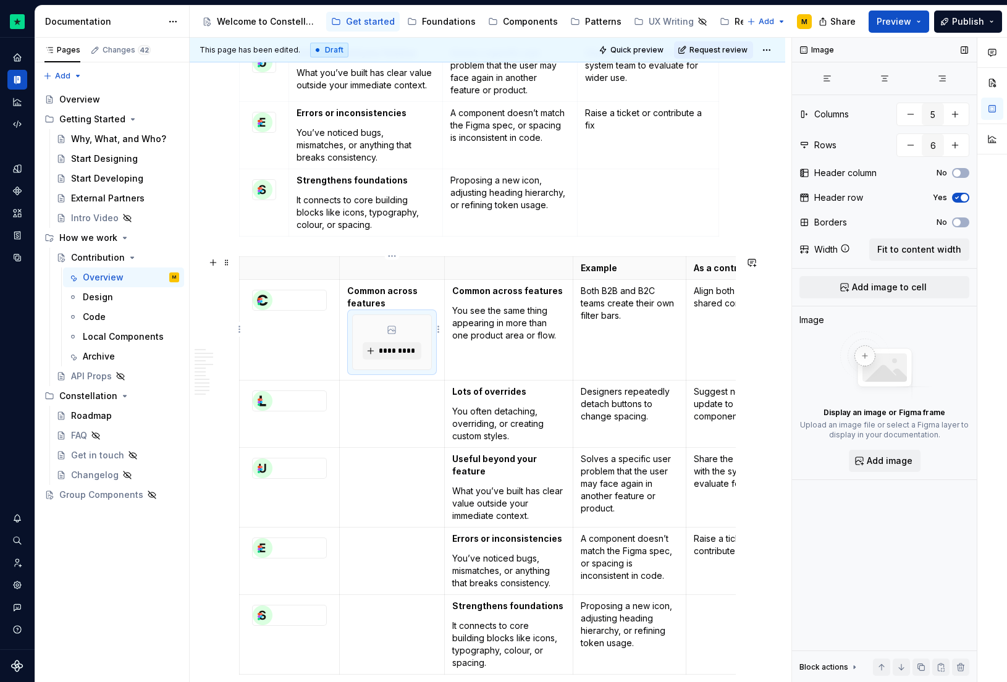
click at [366, 326] on div "*********" at bounding box center [392, 342] width 78 height 54
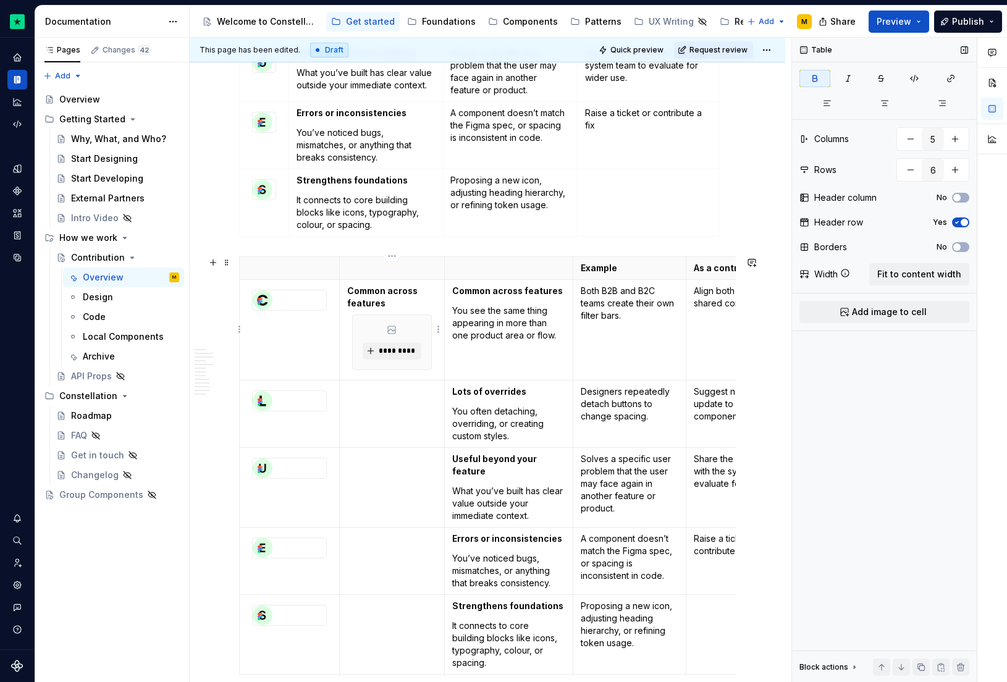
click at [348, 292] on strong "Common across features" at bounding box center [383, 296] width 72 height 23
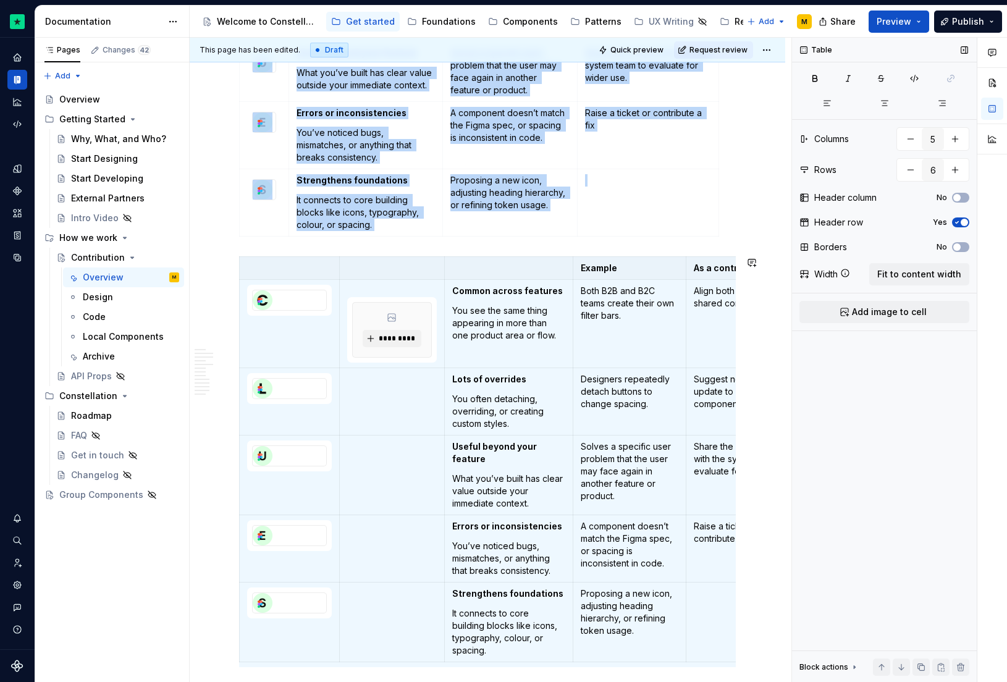
scroll to position [829, 0]
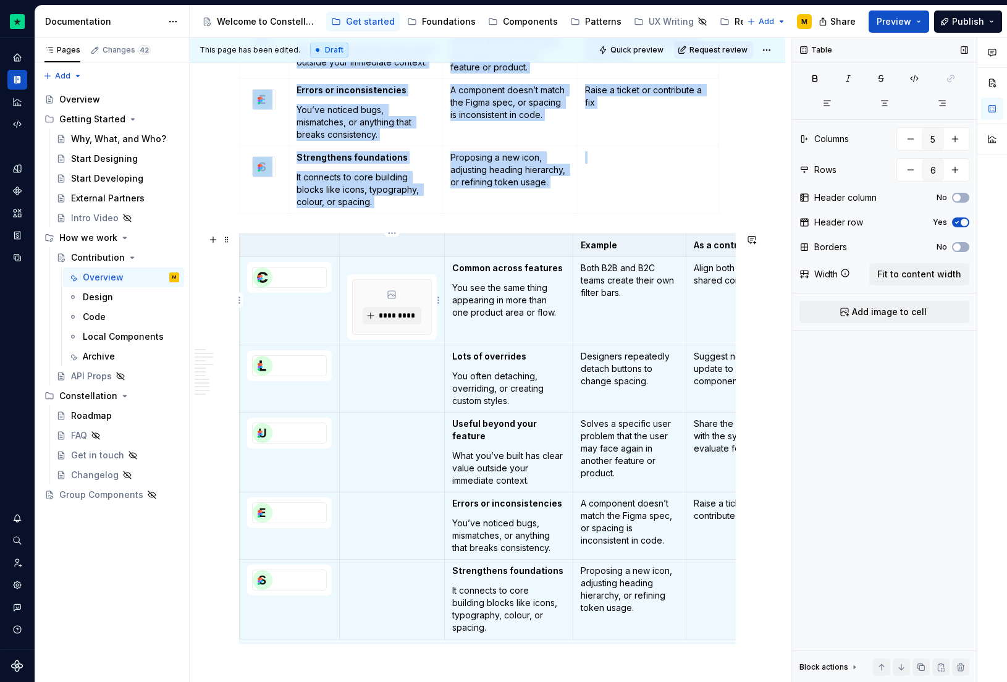
click at [381, 267] on p at bounding box center [392, 268] width 90 height 12
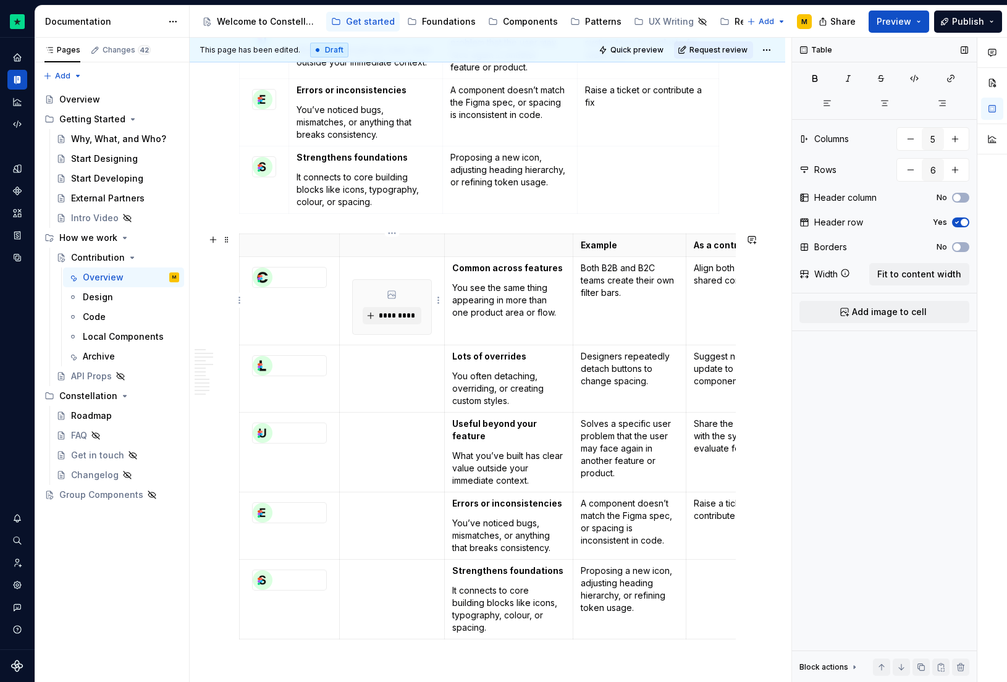
click at [439, 331] on td "*********" at bounding box center [391, 300] width 105 height 88
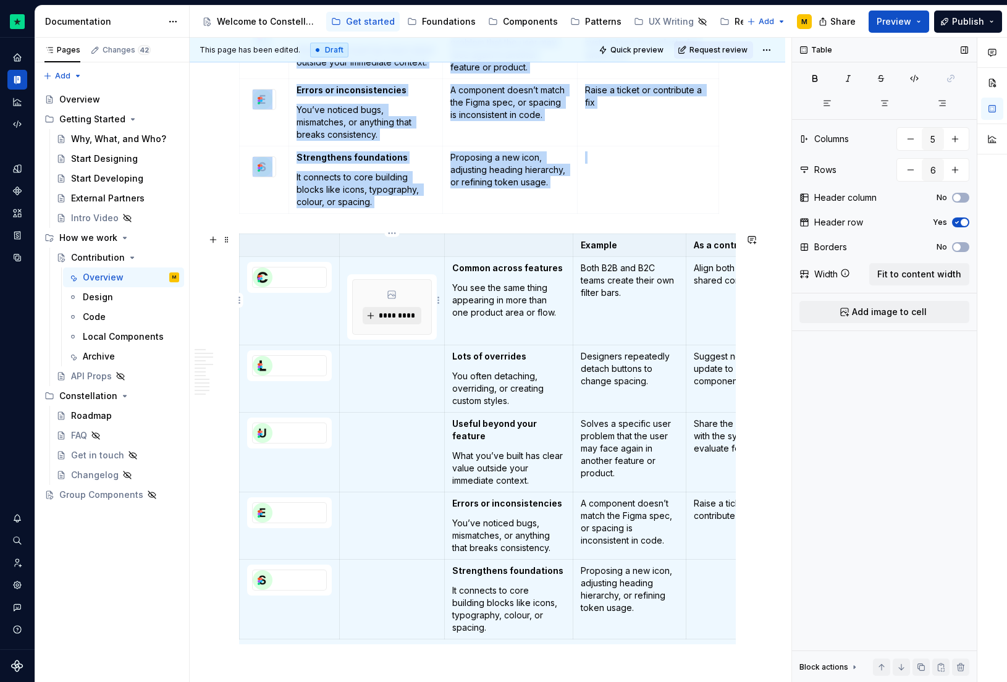
click at [399, 321] on button "*********" at bounding box center [392, 315] width 59 height 17
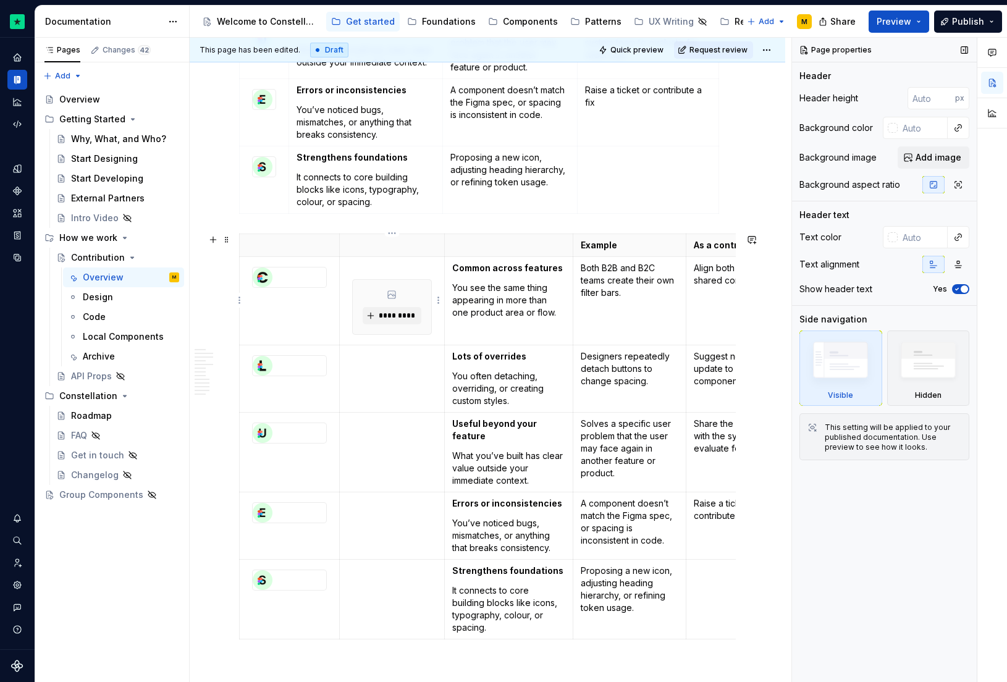
click at [368, 287] on div "*********" at bounding box center [392, 307] width 78 height 54
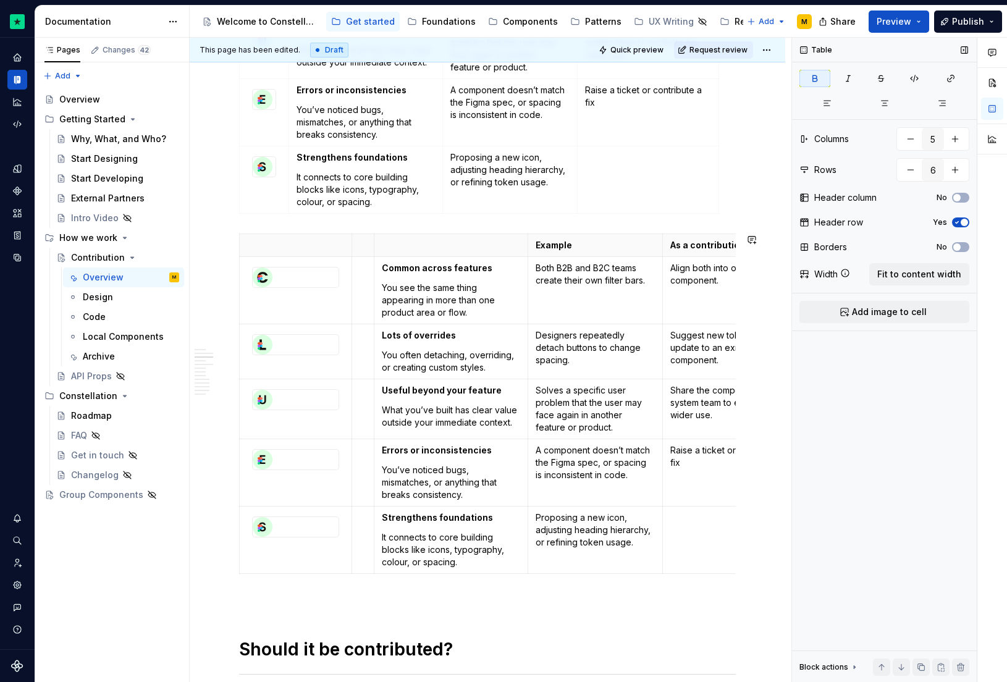
click at [369, 284] on html "Constellation Design System M Dataset Default Documentation Accessibility guide…" at bounding box center [503, 341] width 1007 height 682
click at [365, 273] on html "Constellation Design System M Dataset Default Documentation Accessibility guide…" at bounding box center [503, 341] width 1007 height 682
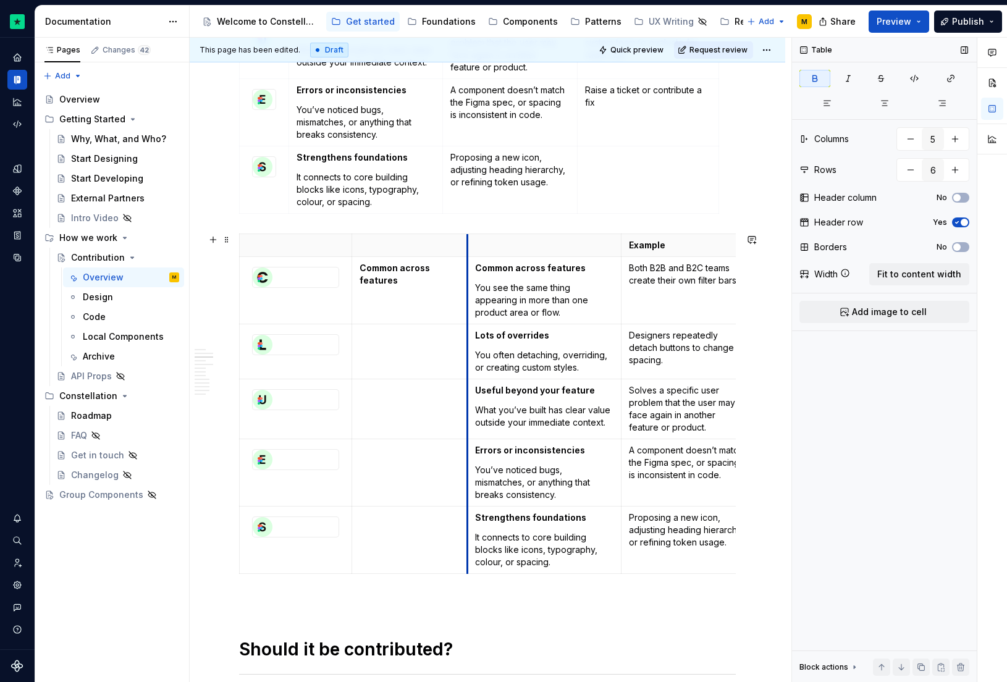
drag, startPoint x: 376, startPoint y: 253, endPoint x: 468, endPoint y: 251, distance: 92.1
click at [468, 251] on th at bounding box center [544, 245] width 154 height 23
click at [301, 270] on div at bounding box center [296, 278] width 86 height 20
type textarea "*"
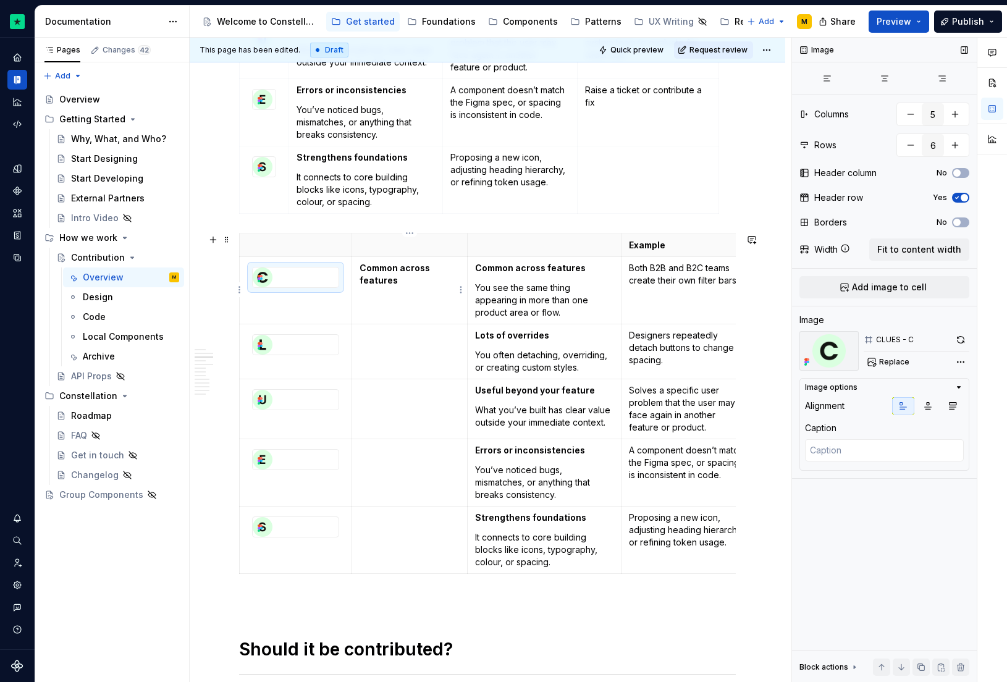
click at [356, 266] on td "Common across features" at bounding box center [410, 289] width 116 height 67
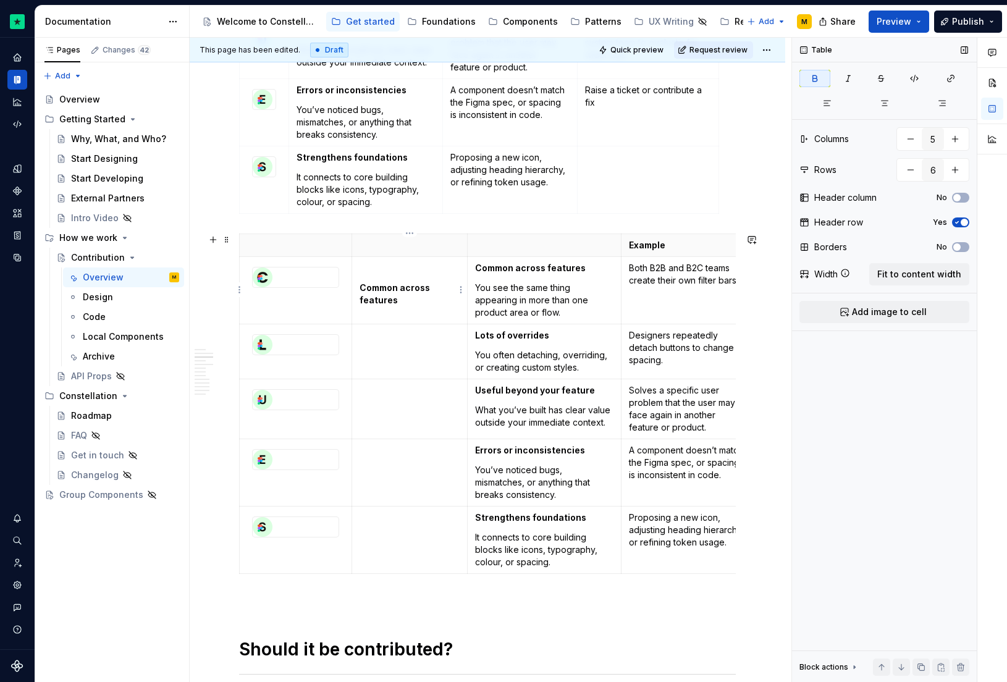
click at [365, 268] on p at bounding box center [410, 268] width 100 height 12
click at [850, 305] on button "Add image to cell" at bounding box center [885, 312] width 170 height 22
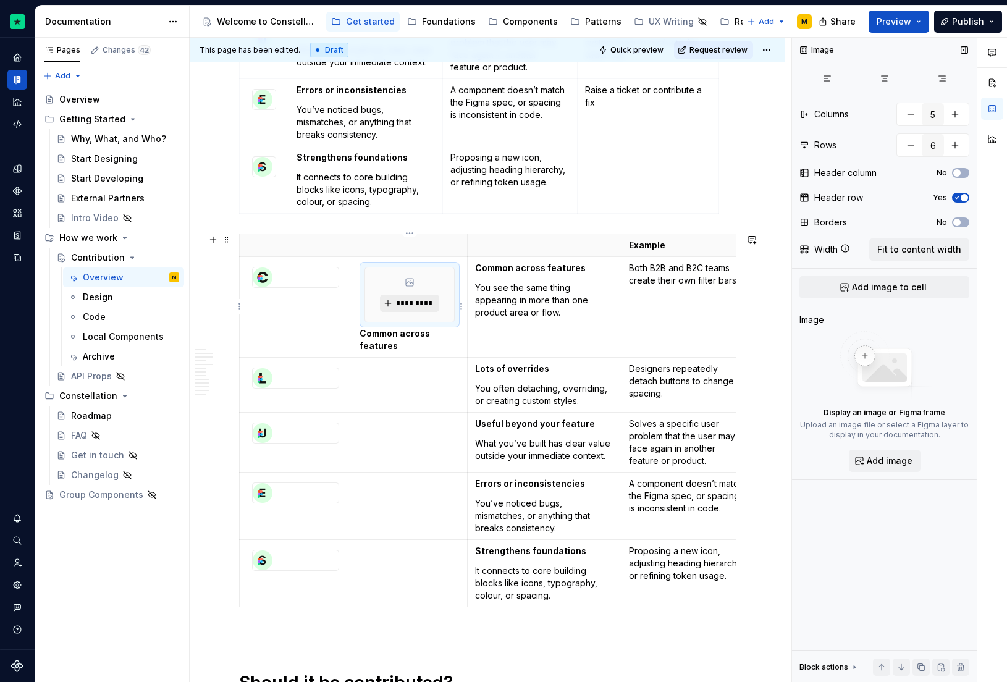
click at [396, 298] on span "*********" at bounding box center [414, 303] width 38 height 10
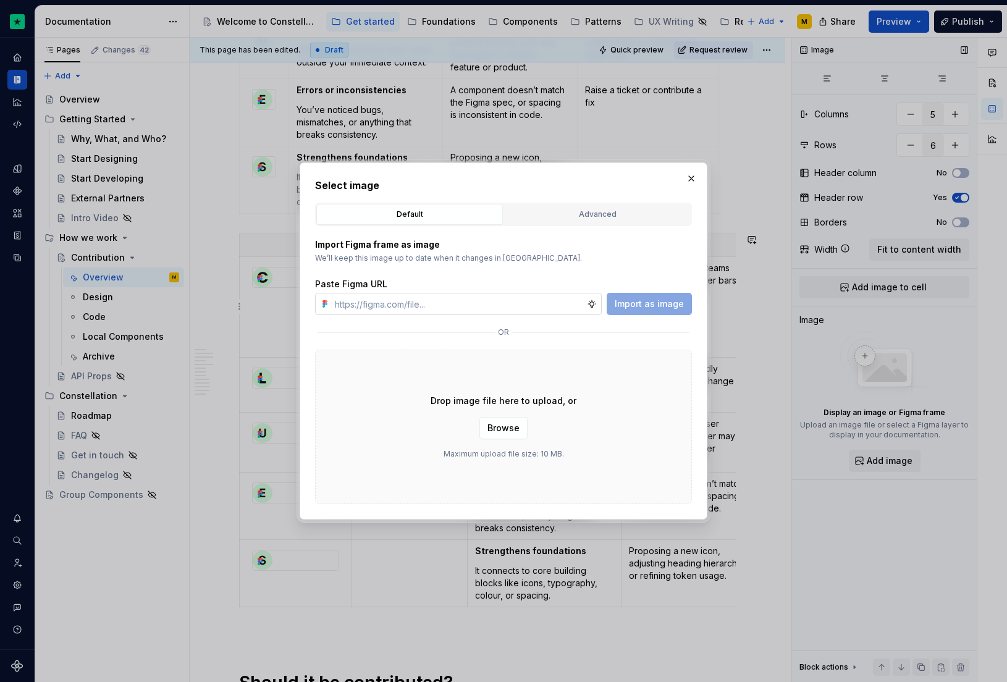
type input "Common across features"
paste input "[URL][DOMAIN_NAME]"
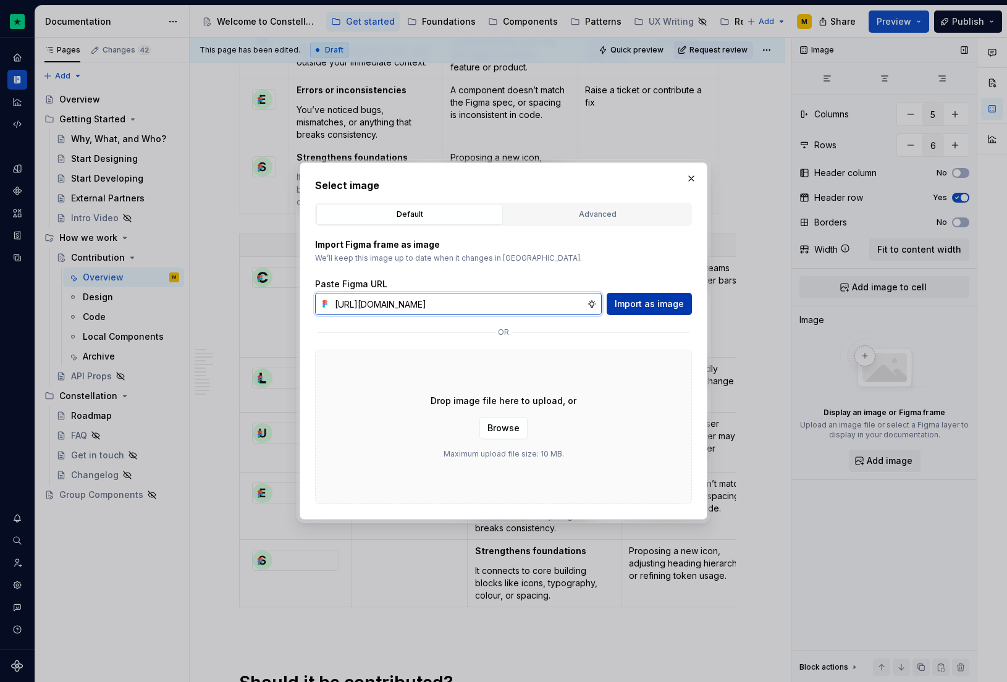
type input "[URL][DOMAIN_NAME]"
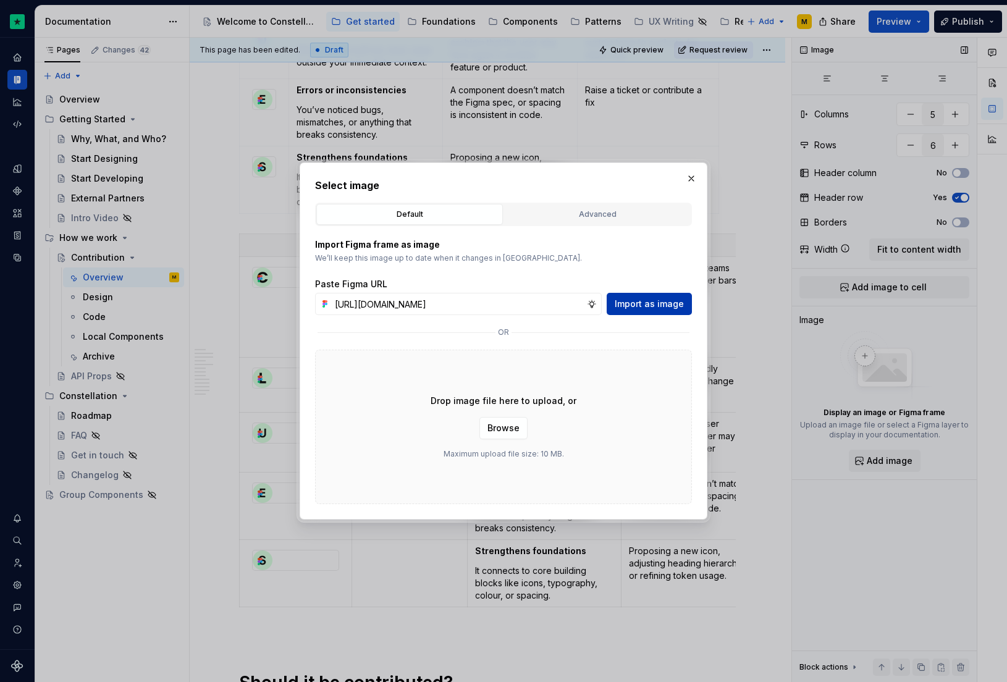
click at [646, 305] on span "Import as image" at bounding box center [649, 304] width 69 height 12
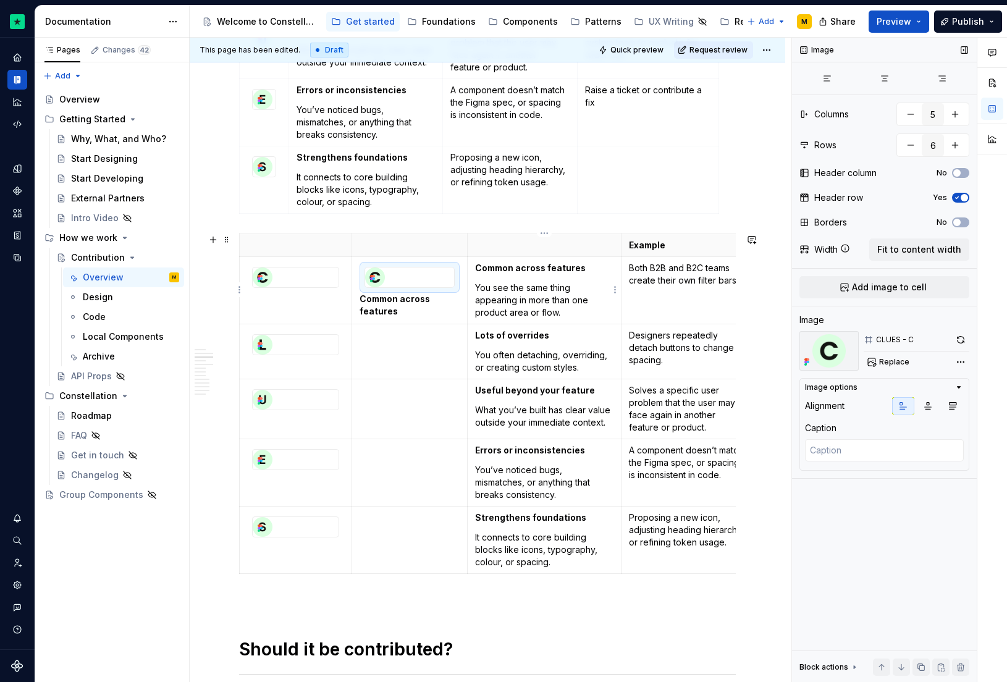
click at [492, 265] on strong "Common across features" at bounding box center [530, 268] width 111 height 11
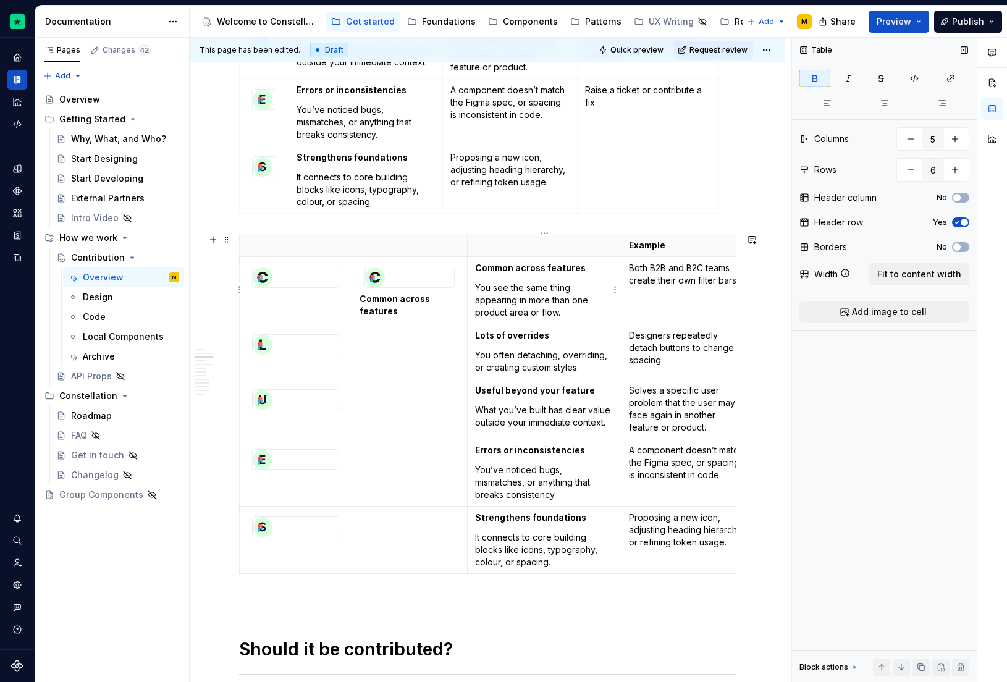
click at [492, 265] on strong "Common across features" at bounding box center [530, 268] width 111 height 11
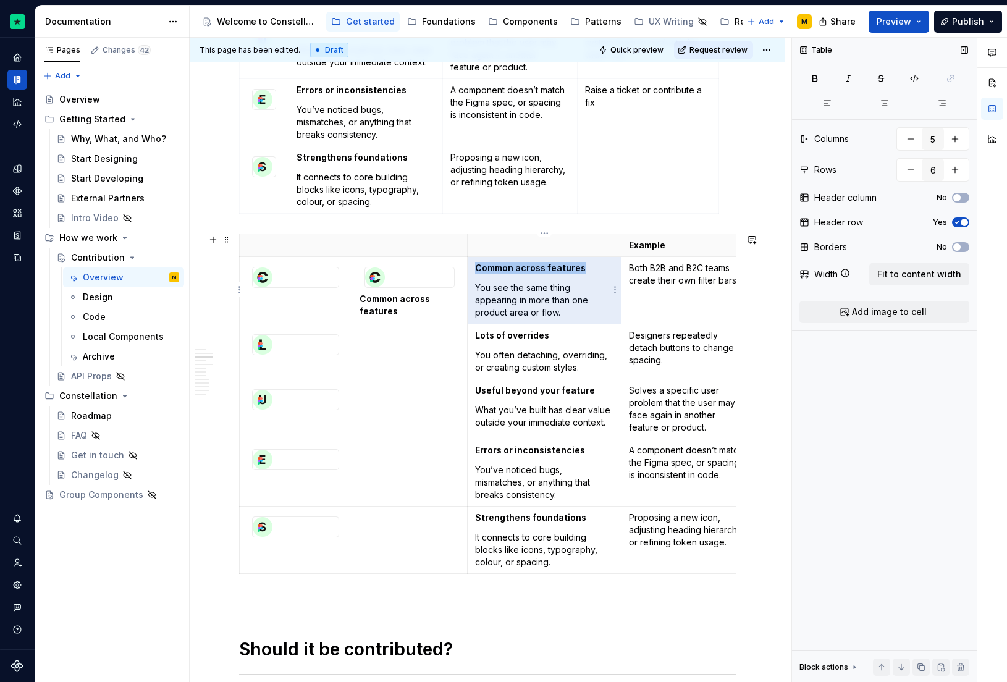
click at [551, 273] on p "Common across features" at bounding box center [544, 268] width 138 height 12
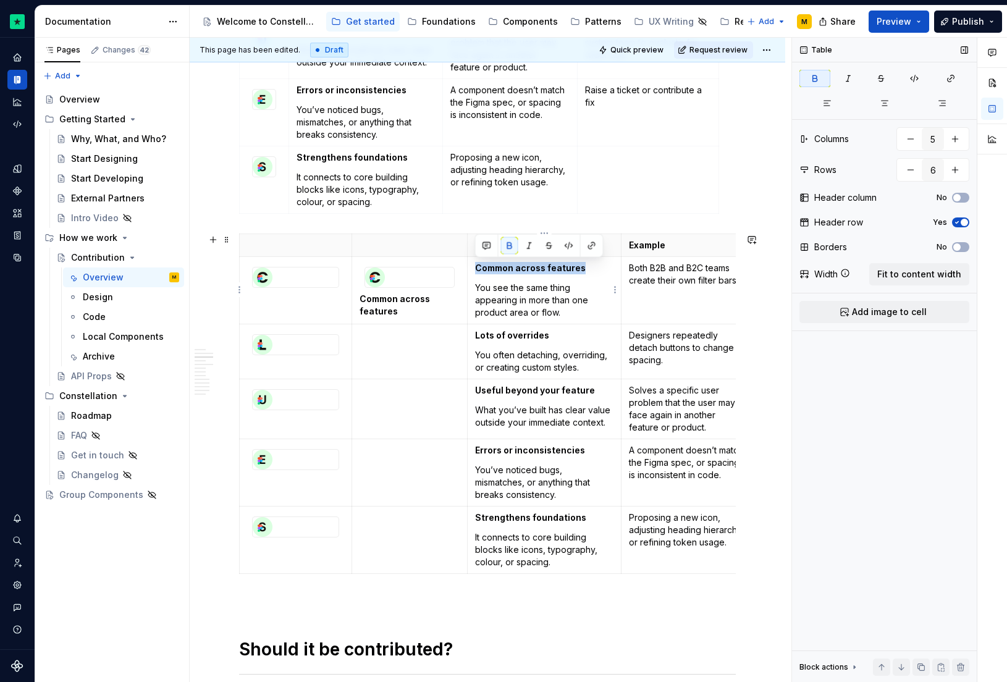
drag, startPoint x: 496, startPoint y: 261, endPoint x: 476, endPoint y: 261, distance: 19.8
click at [476, 262] on p "Common across features" at bounding box center [544, 268] width 138 height 12
click at [477, 285] on p "You see the same thing appearing in more than one product area or flow." at bounding box center [544, 300] width 138 height 37
click at [476, 285] on p "You see the same thing appearing in more than one product area or flow." at bounding box center [544, 300] width 138 height 37
click at [471, 287] on td "You see the same thing appearing in more than one product area or flow." at bounding box center [544, 289] width 154 height 67
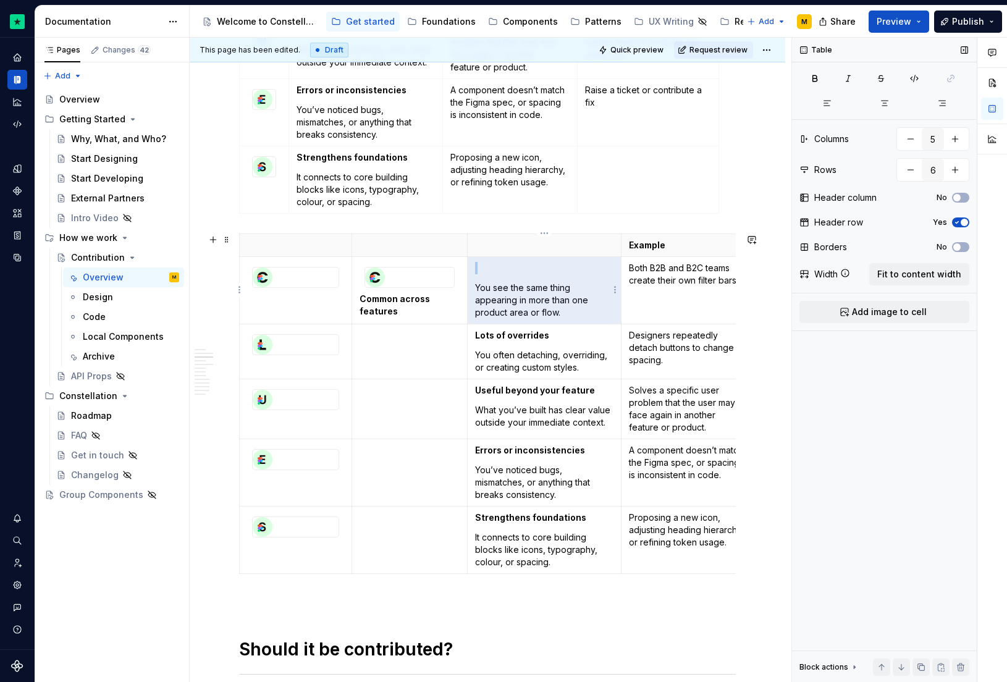
click at [473, 287] on td "You see the same thing appearing in more than one product area or flow." at bounding box center [544, 289] width 154 height 67
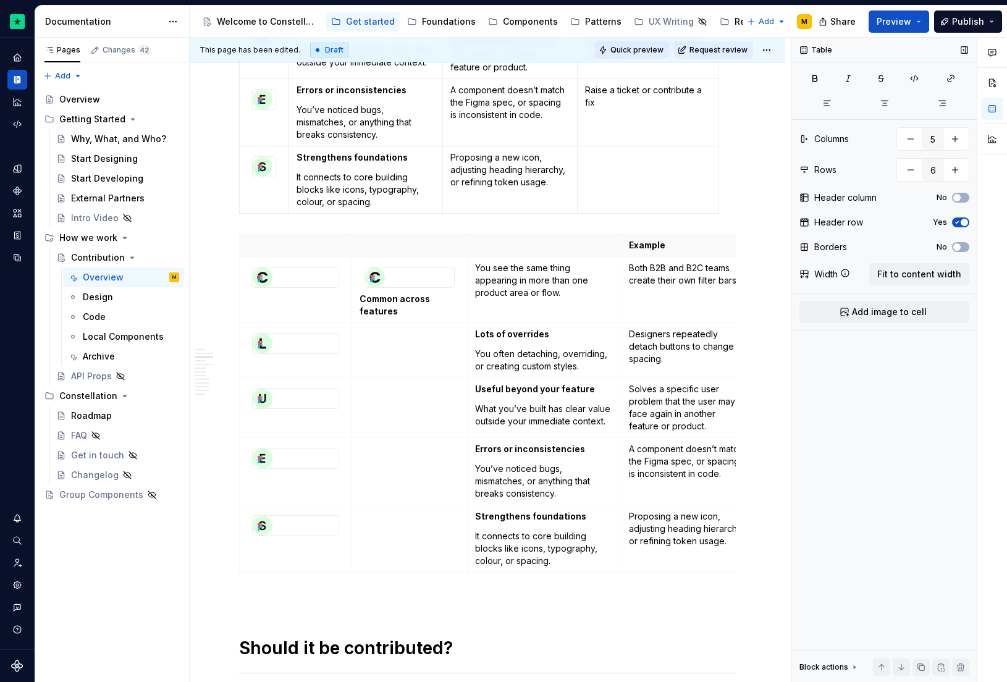
click at [641, 54] on span "Quick preview" at bounding box center [636, 50] width 53 height 10
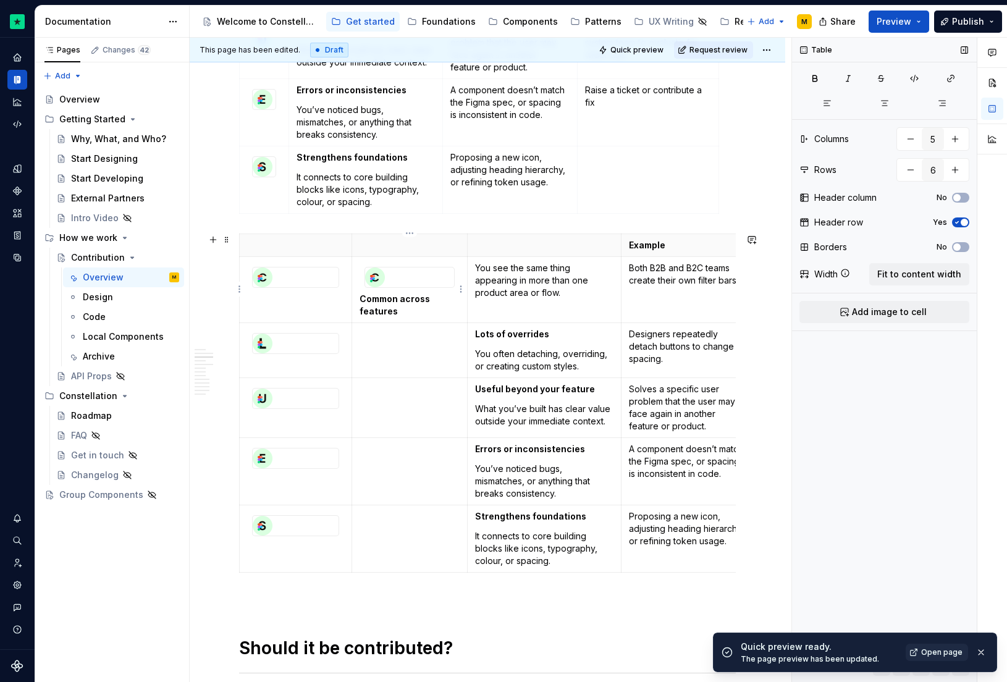
click at [361, 303] on p "Common across features" at bounding box center [410, 305] width 100 height 25
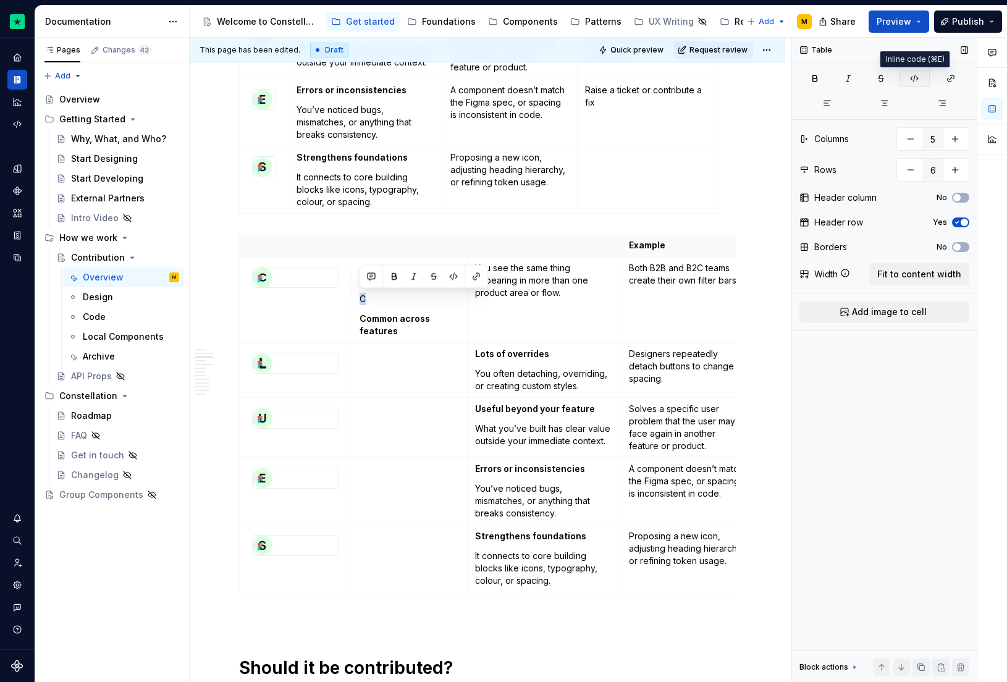
click at [911, 82] on icon "button" at bounding box center [915, 79] width 10 height 10
click at [373, 324] on p "Common across features" at bounding box center [410, 325] width 100 height 25
click at [361, 320] on strong "Common across features" at bounding box center [396, 324] width 72 height 23
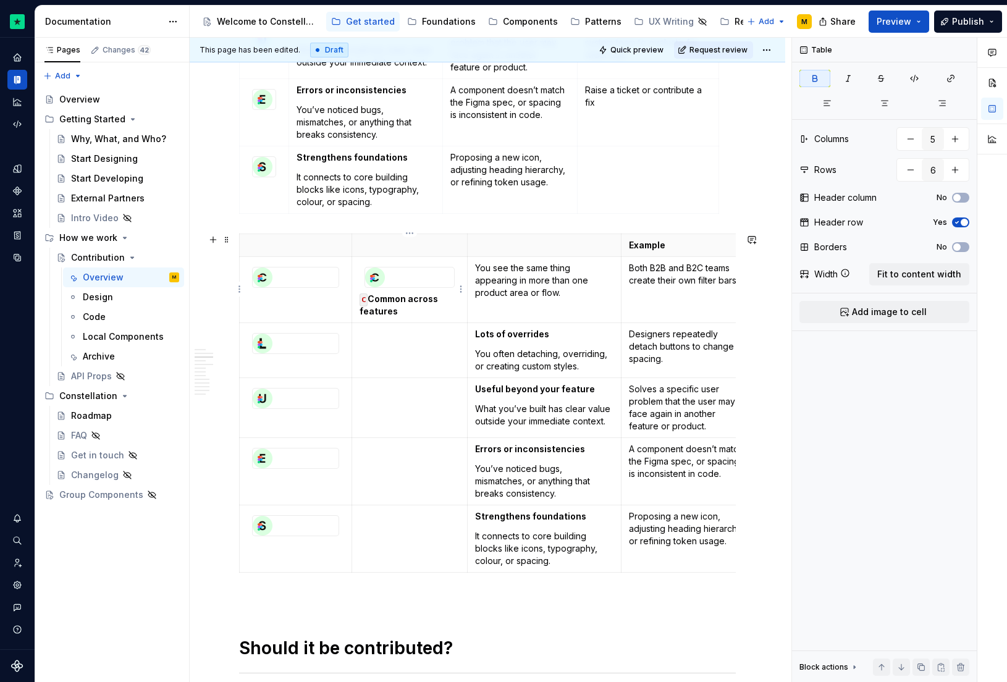
click at [401, 281] on div at bounding box center [409, 278] width 89 height 20
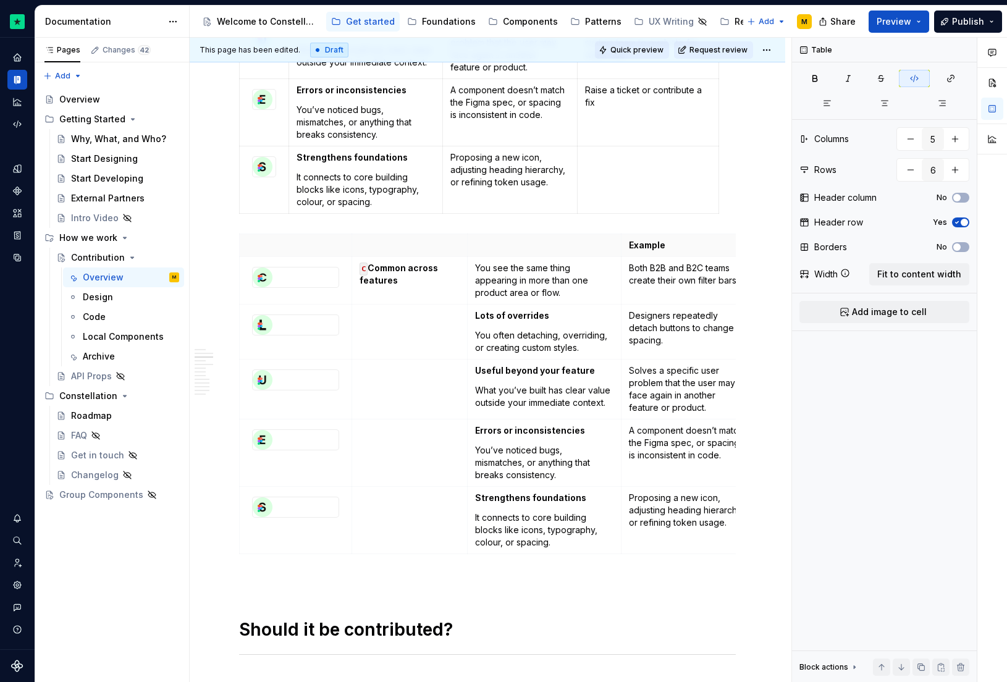
click at [621, 56] on button "Quick preview" at bounding box center [632, 49] width 74 height 17
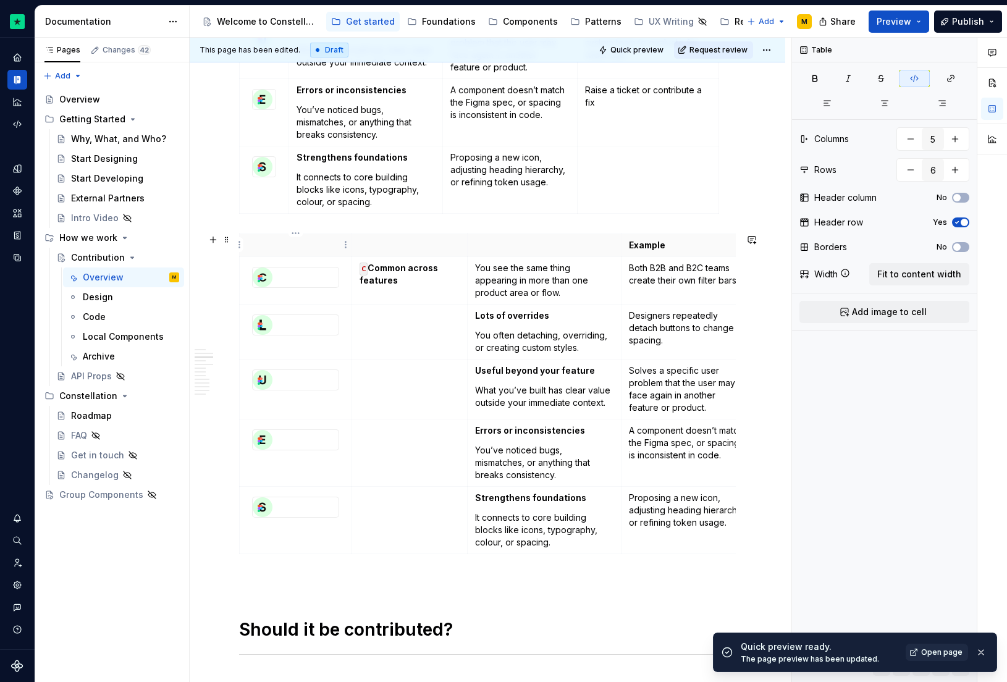
click at [228, 237] on span at bounding box center [227, 239] width 10 height 17
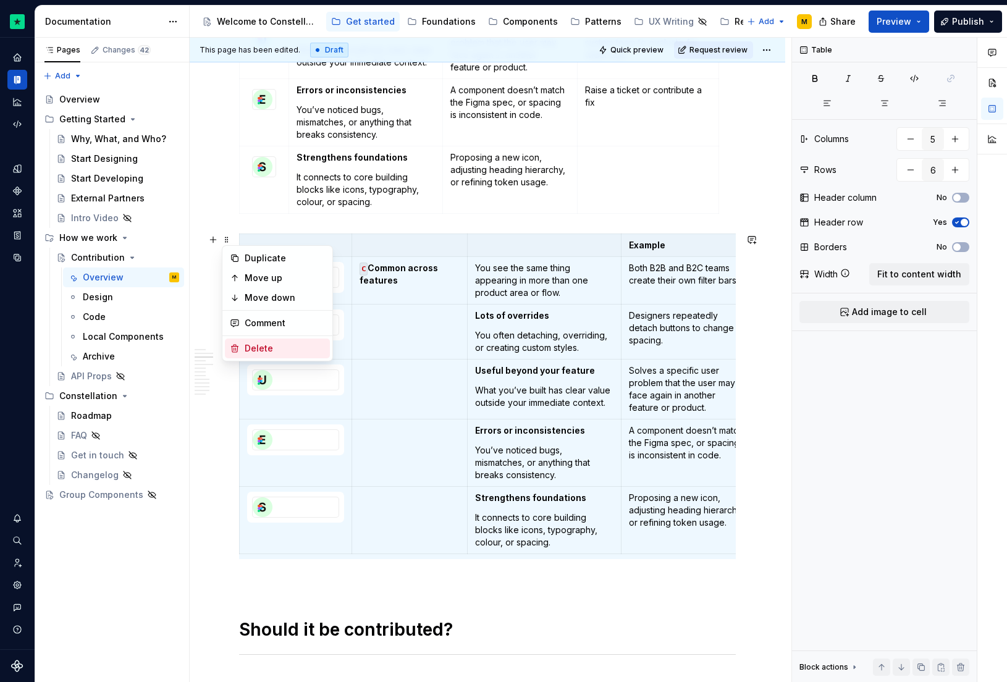
click at [304, 342] on div "Delete" at bounding box center [285, 348] width 80 height 12
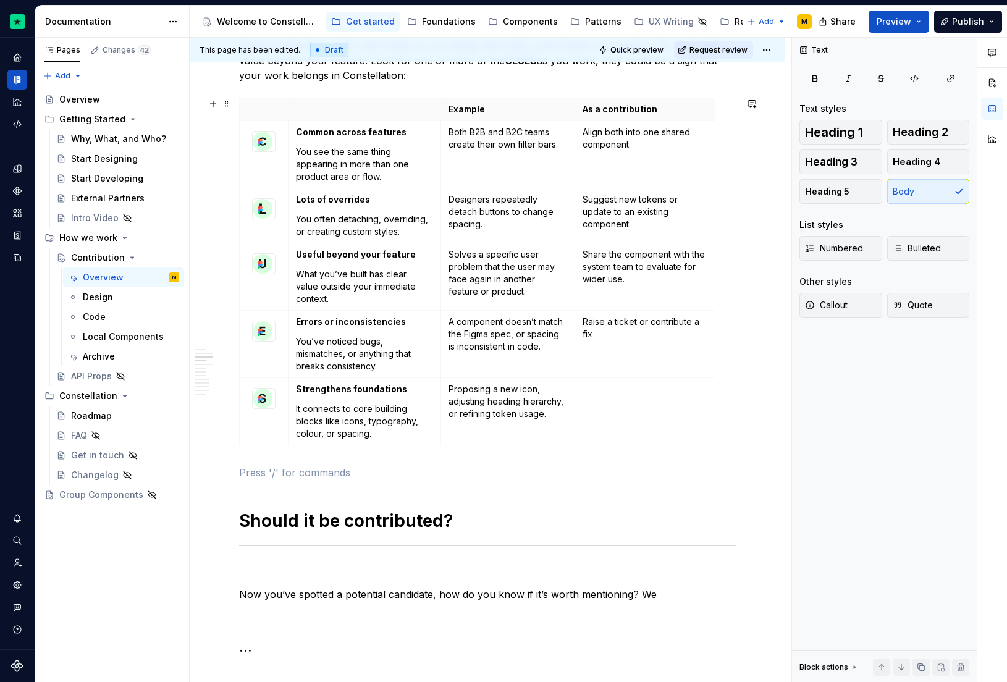
scroll to position [510, 0]
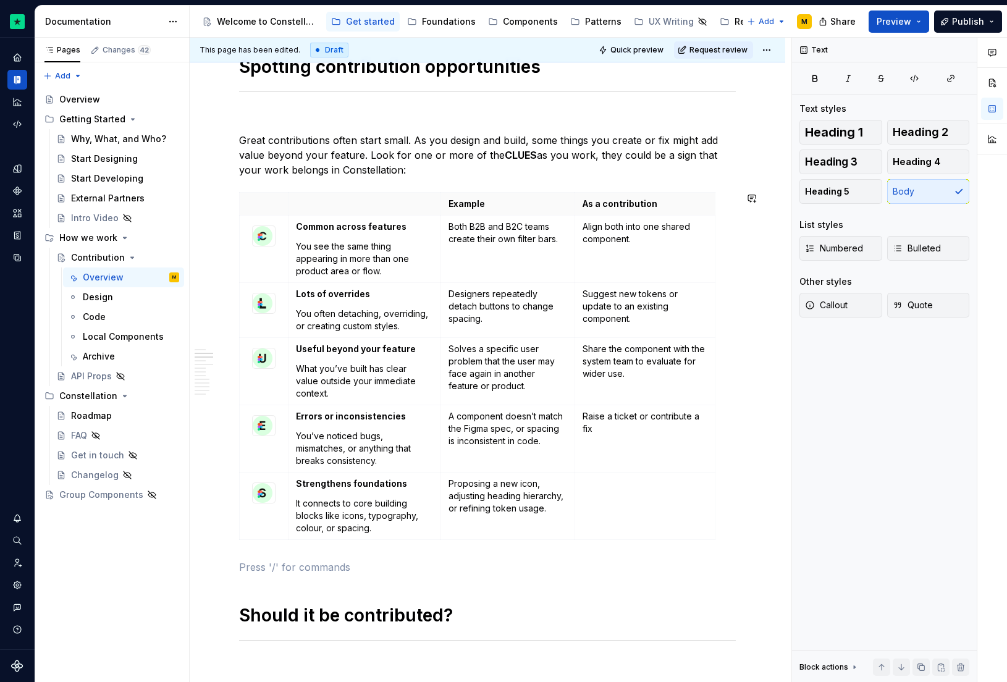
click at [670, 513] on td at bounding box center [645, 505] width 140 height 67
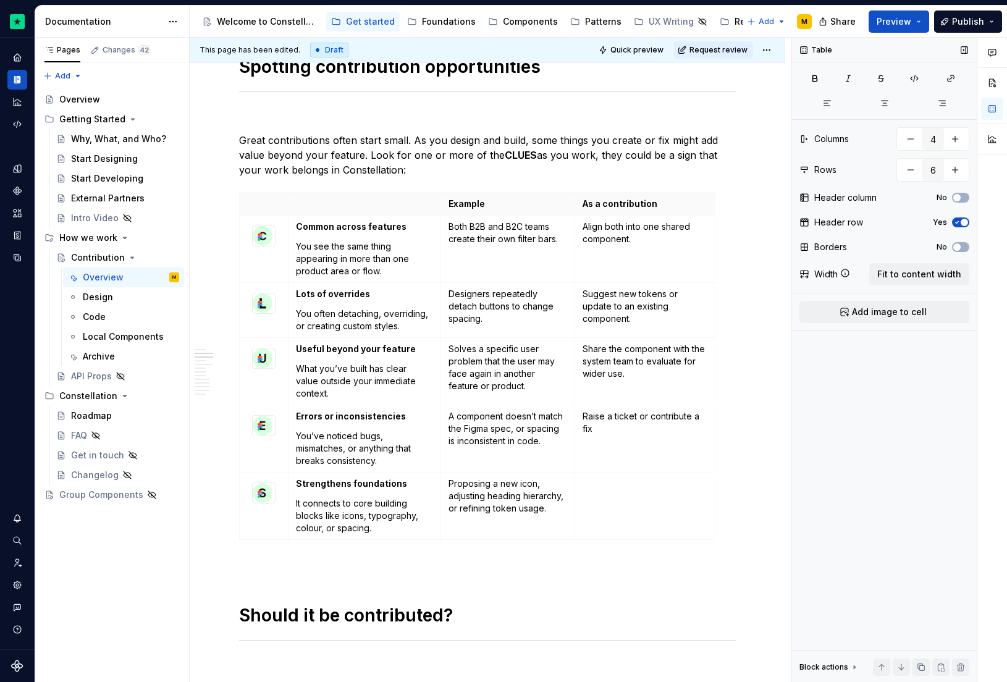
click at [954, 251] on div "No" at bounding box center [953, 247] width 33 height 10
click at [958, 246] on span "button" at bounding box center [956, 246] width 7 height 7
click at [617, 50] on span "Quick preview" at bounding box center [636, 50] width 53 height 10
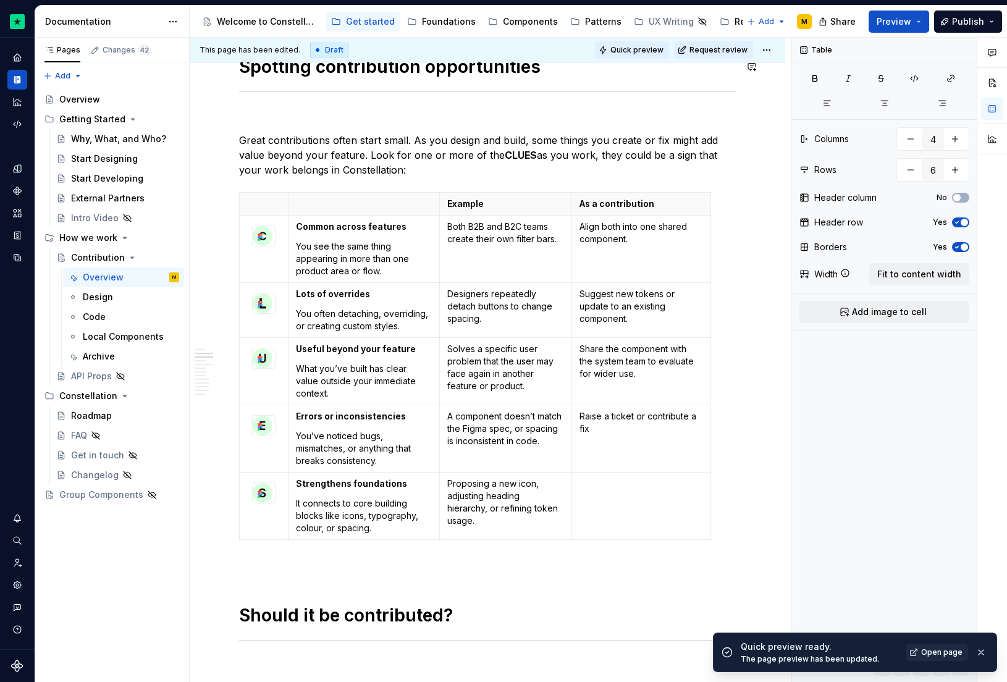
click at [638, 52] on span "Quick preview" at bounding box center [636, 50] width 53 height 10
click at [264, 227] on img at bounding box center [263, 236] width 20 height 20
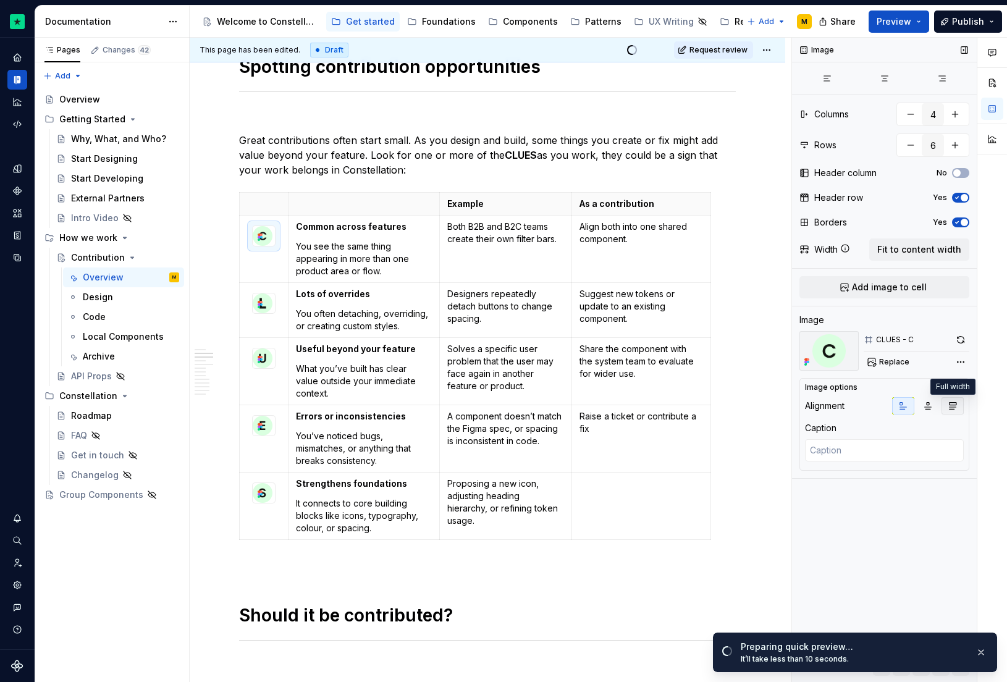
click at [948, 403] on icon "button" at bounding box center [953, 406] width 10 height 10
click at [258, 311] on img at bounding box center [263, 304] width 20 height 20
click at [952, 403] on icon "button" at bounding box center [953, 406] width 7 height 7
click at [270, 358] on img at bounding box center [263, 358] width 20 height 20
drag, startPoint x: 959, startPoint y: 403, endPoint x: 945, endPoint y: 405, distance: 13.7
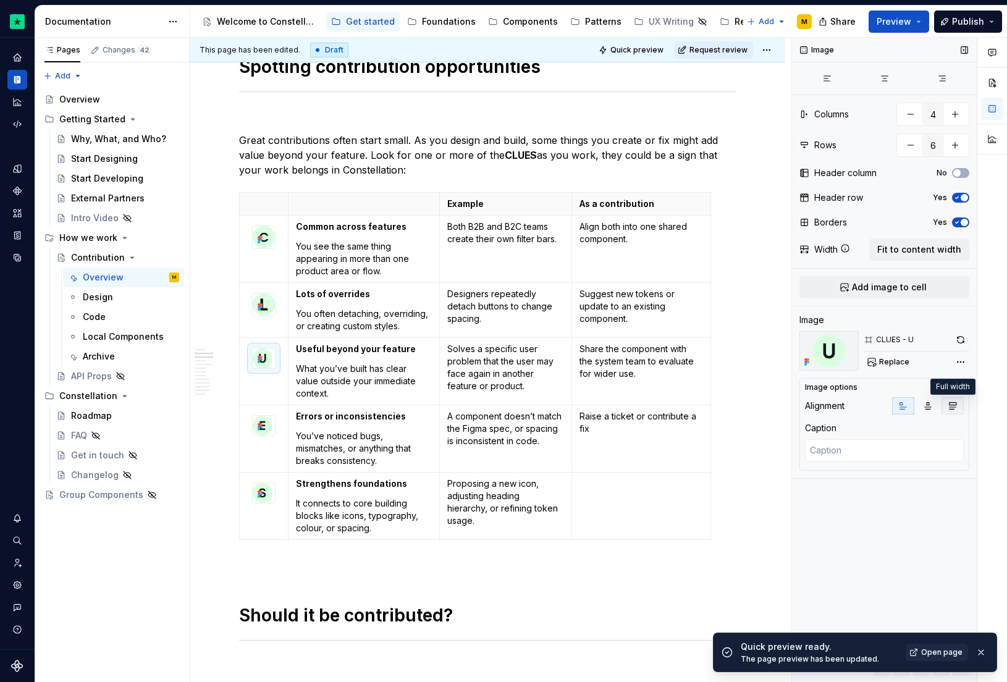
click at [959, 403] on button "button" at bounding box center [953, 405] width 22 height 17
click at [262, 419] on img at bounding box center [263, 426] width 20 height 20
drag, startPoint x: 959, startPoint y: 401, endPoint x: 948, endPoint y: 407, distance: 12.4
click at [960, 401] on button "button" at bounding box center [953, 405] width 22 height 17
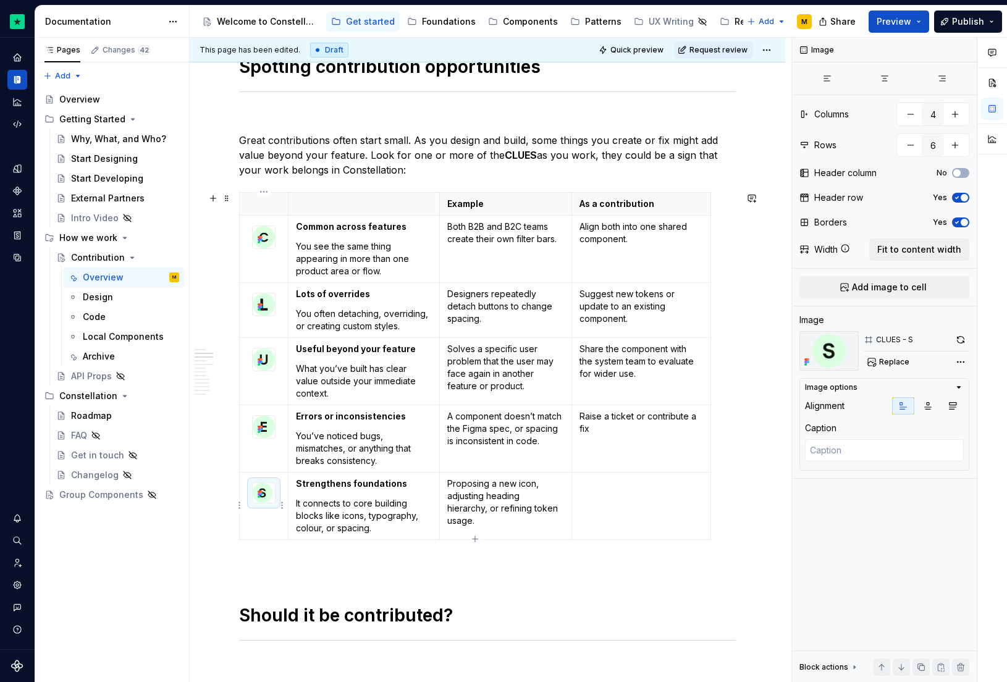
click at [266, 492] on img at bounding box center [263, 493] width 20 height 20
click at [954, 403] on icon "button" at bounding box center [953, 406] width 10 height 10
click at [659, 54] on span "Quick preview" at bounding box center [636, 50] width 53 height 10
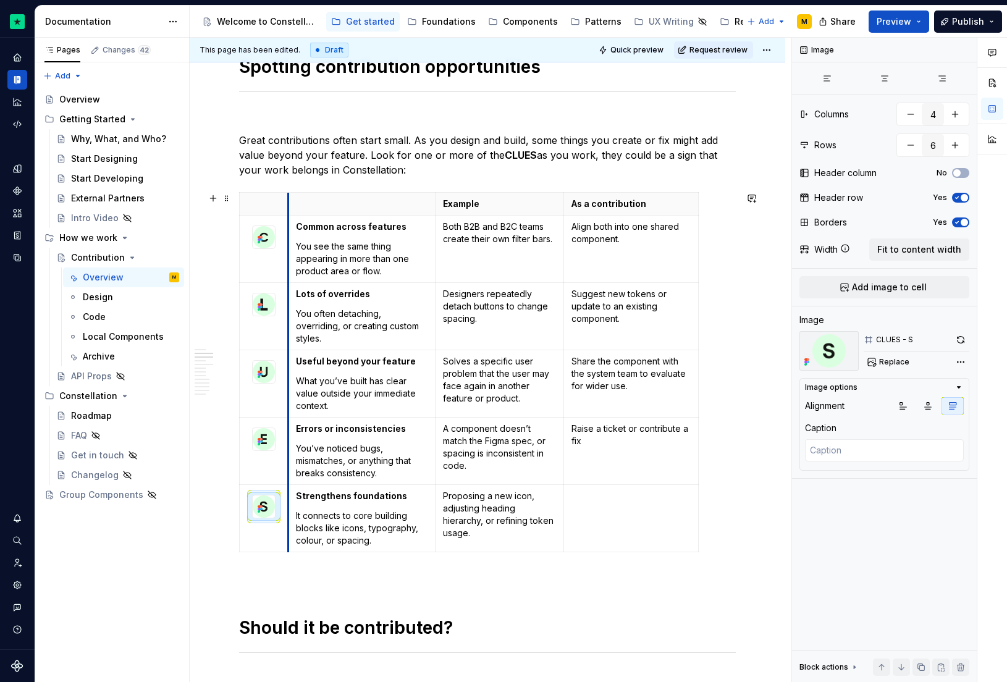
drag, startPoint x: 287, startPoint y: 222, endPoint x: 279, endPoint y: 222, distance: 8.0
click at [631, 54] on span "Quick preview" at bounding box center [636, 50] width 53 height 10
click at [358, 205] on p at bounding box center [362, 204] width 132 height 12
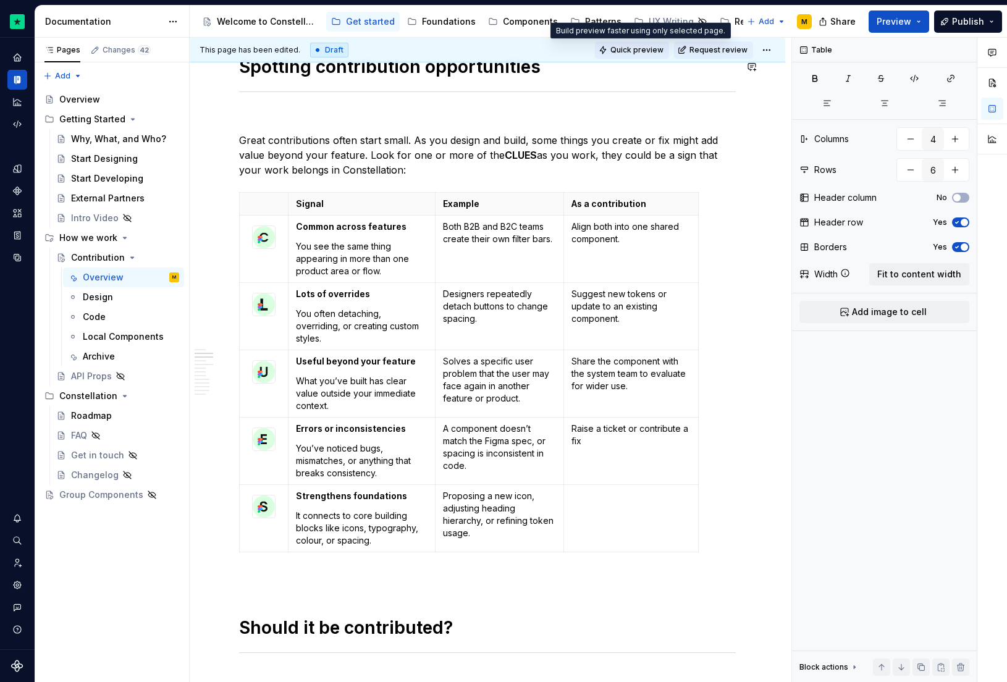
click at [609, 51] on button "Quick preview" at bounding box center [632, 49] width 74 height 17
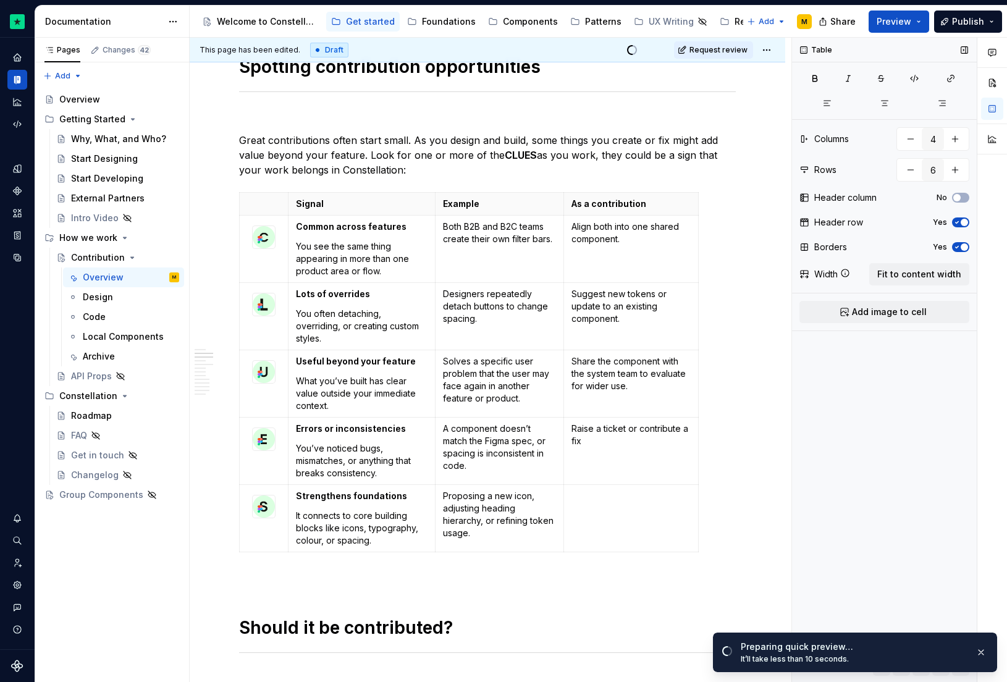
click at [959, 250] on icon "button" at bounding box center [957, 246] width 10 height 7
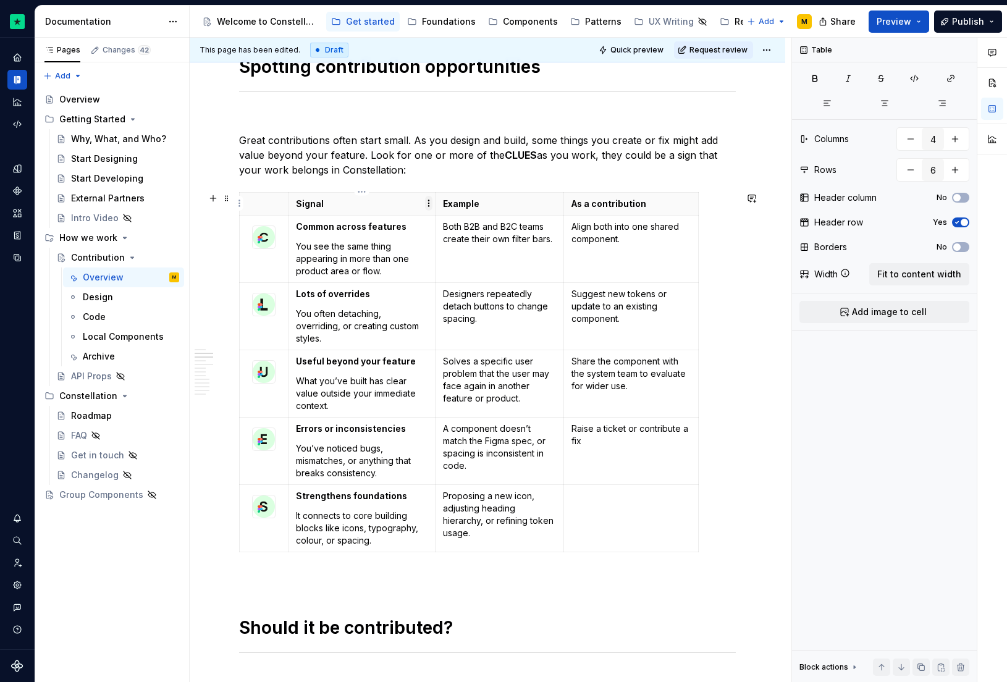
click at [430, 204] on html "Constellation Design System M Dataset Default Documentation Accessibility guide…" at bounding box center [503, 341] width 1007 height 682
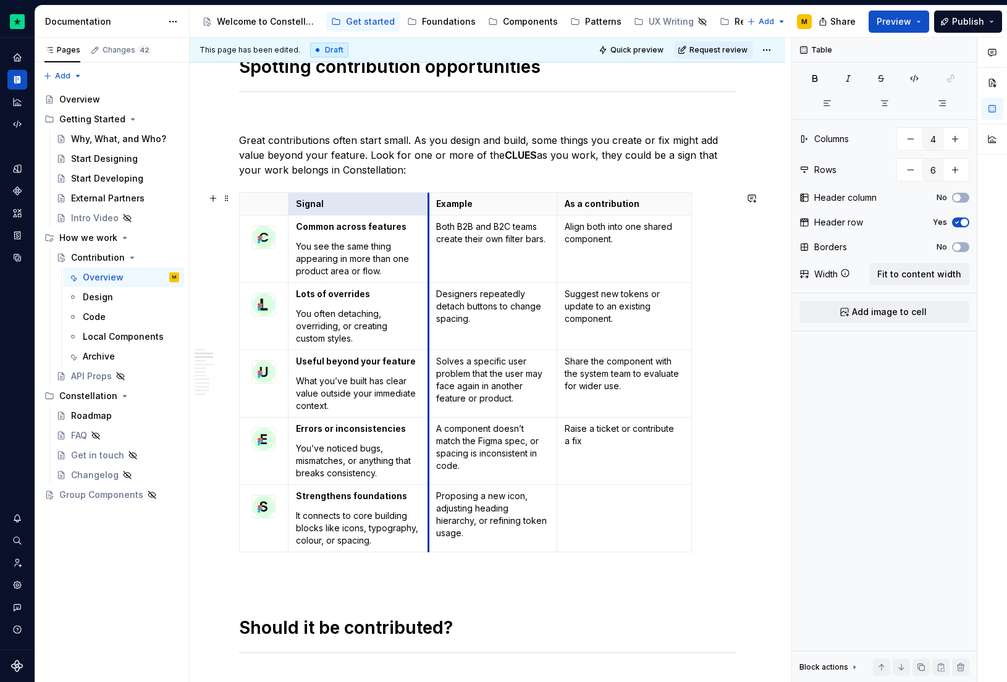
drag, startPoint x: 436, startPoint y: 201, endPoint x: 429, endPoint y: 200, distance: 6.8
click at [429, 200] on th "Example" at bounding box center [493, 203] width 129 height 23
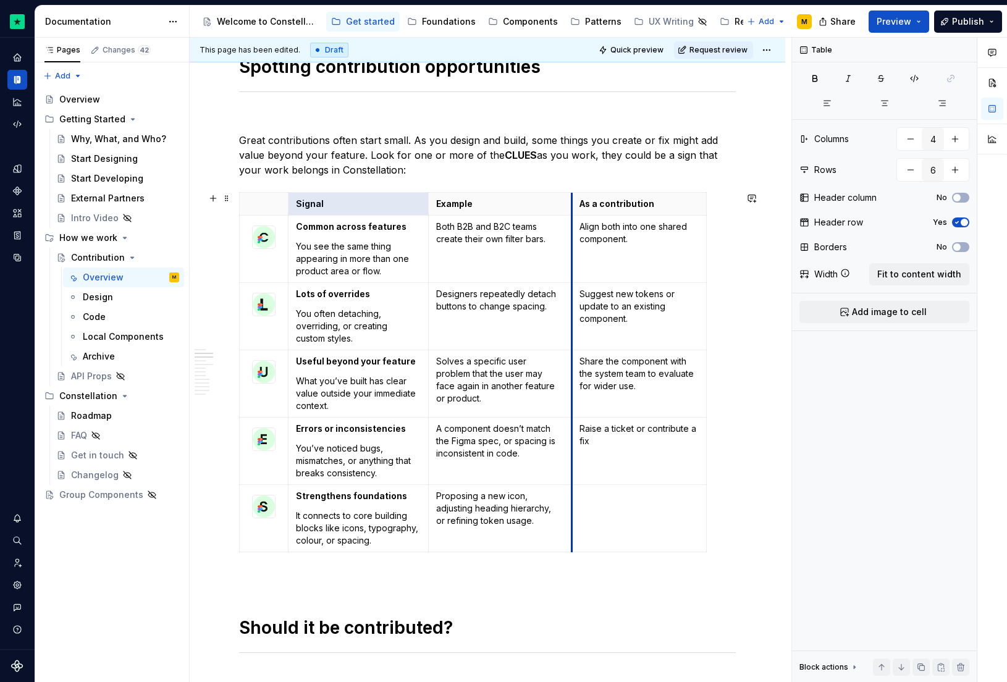
drag, startPoint x: 556, startPoint y: 222, endPoint x: 571, endPoint y: 222, distance: 14.8
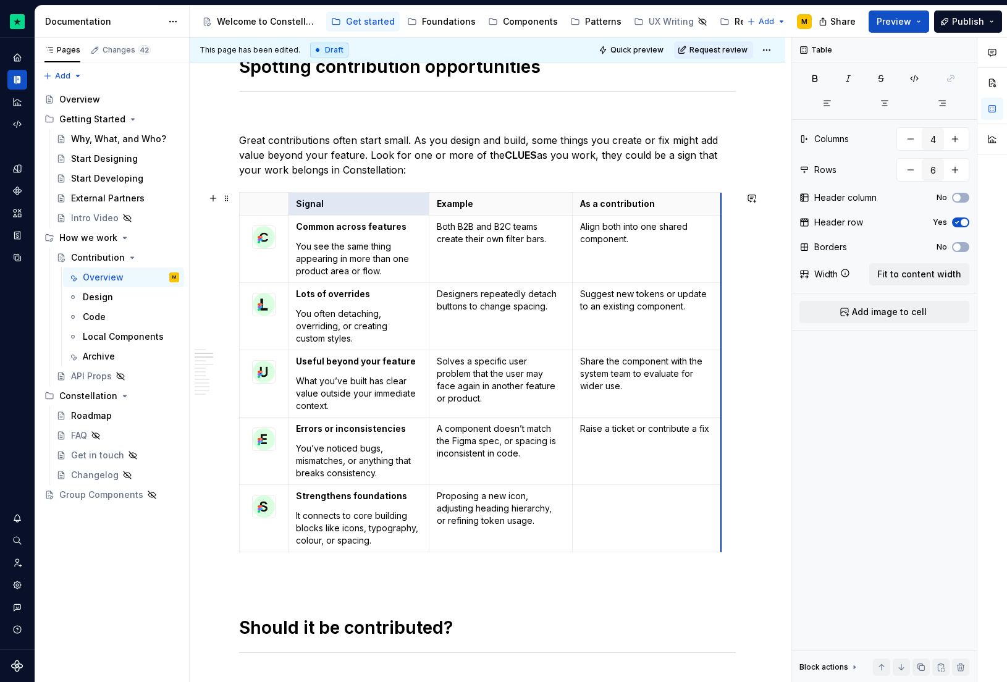
drag, startPoint x: 706, startPoint y: 224, endPoint x: 720, endPoint y: 224, distance: 14.8
click at [638, 57] on button "Quick preview" at bounding box center [632, 49] width 74 height 17
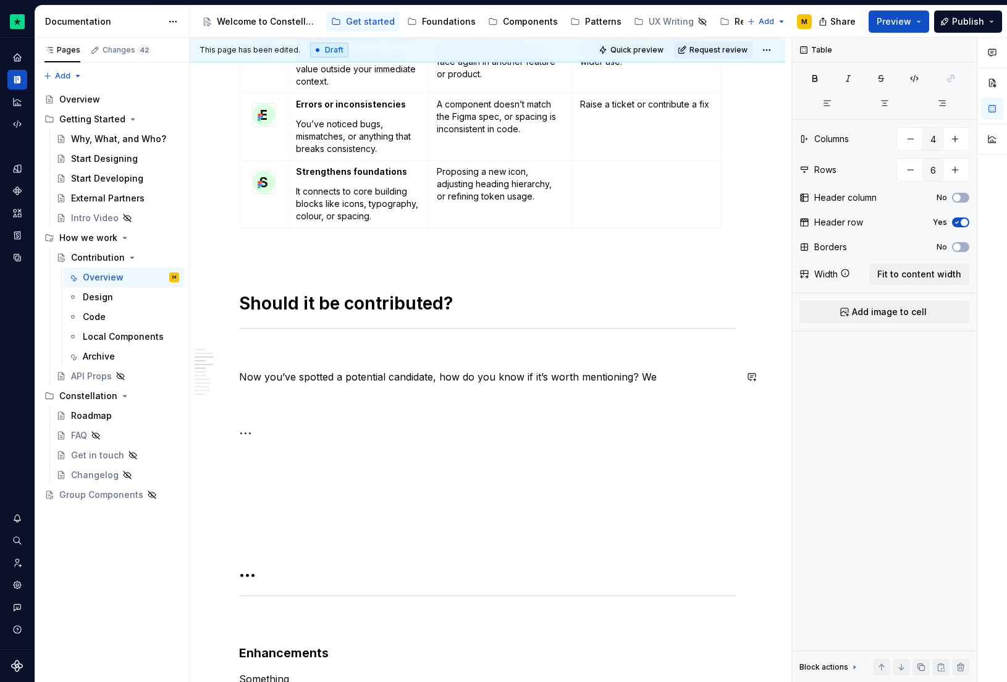
scroll to position [826, 0]
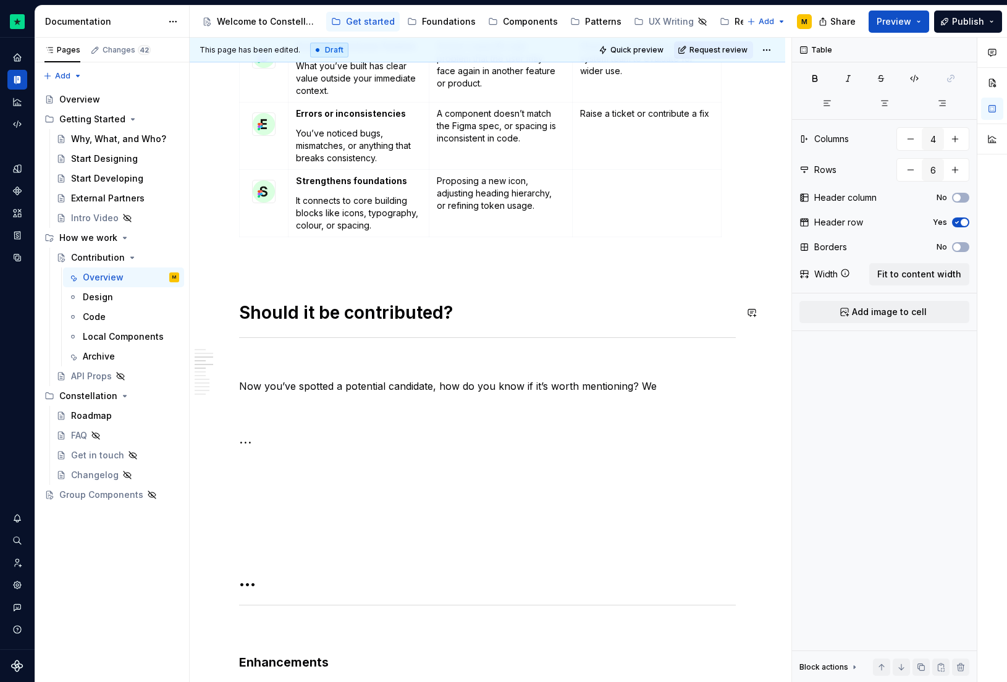
click at [261, 260] on p at bounding box center [487, 264] width 497 height 15
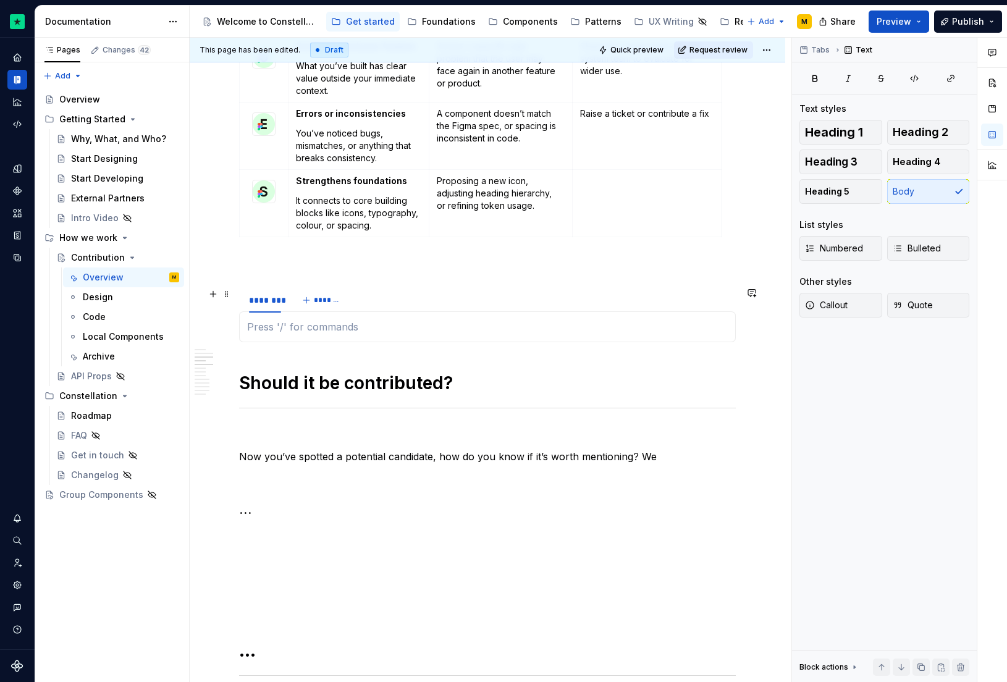
click at [239, 297] on div "********" at bounding box center [265, 303] width 52 height 31
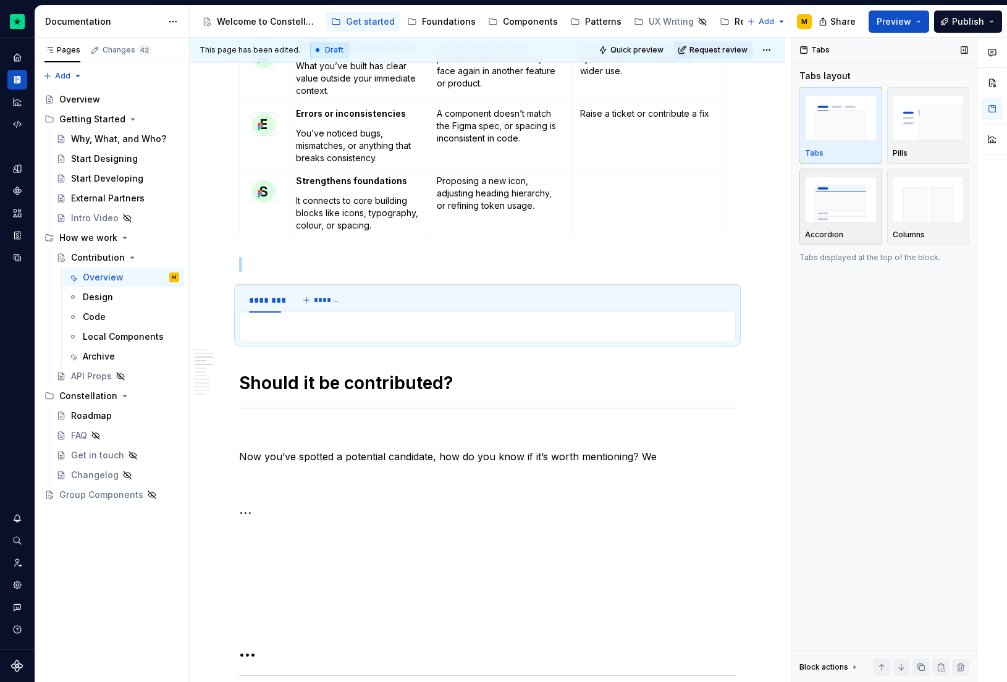
click at [853, 184] on img "button" at bounding box center [841, 199] width 72 height 45
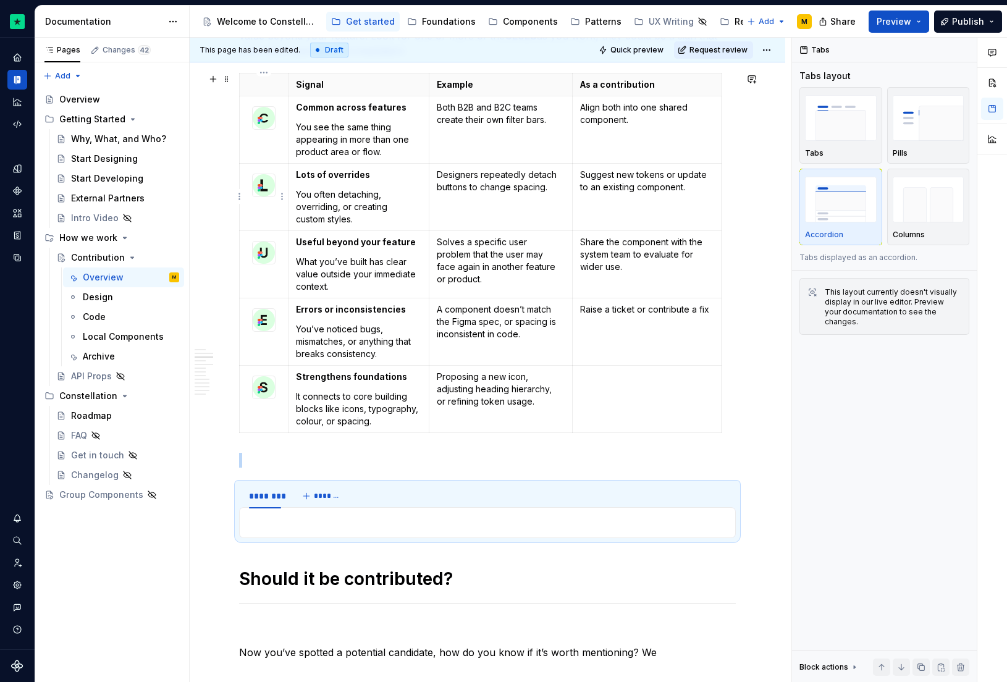
scroll to position [630, 0]
click at [269, 117] on img at bounding box center [264, 118] width 22 height 22
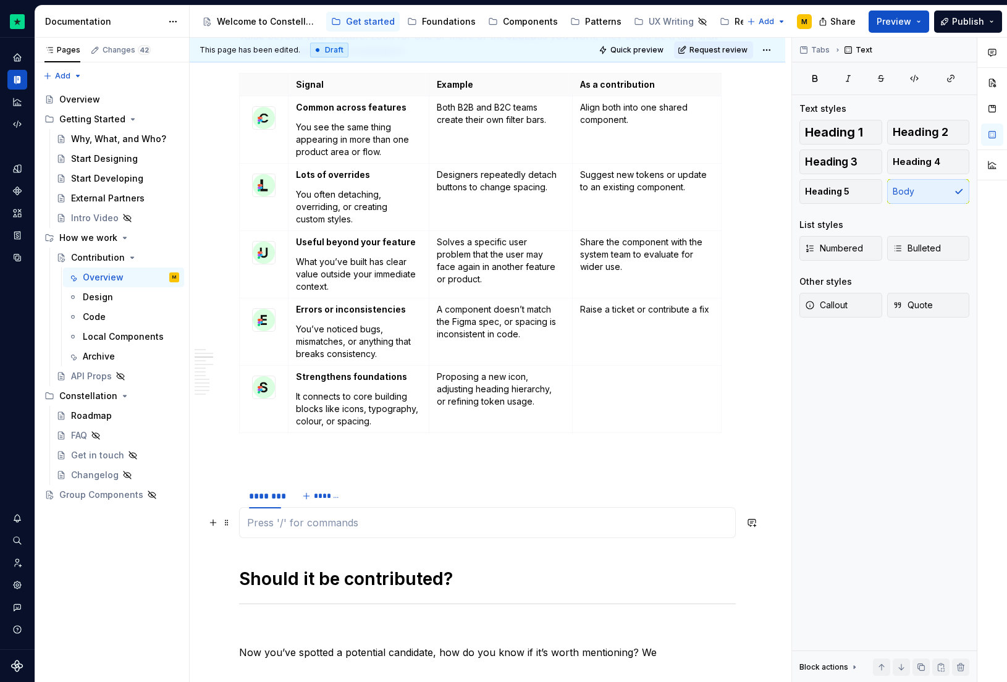
click at [295, 530] on div at bounding box center [487, 522] width 497 height 31
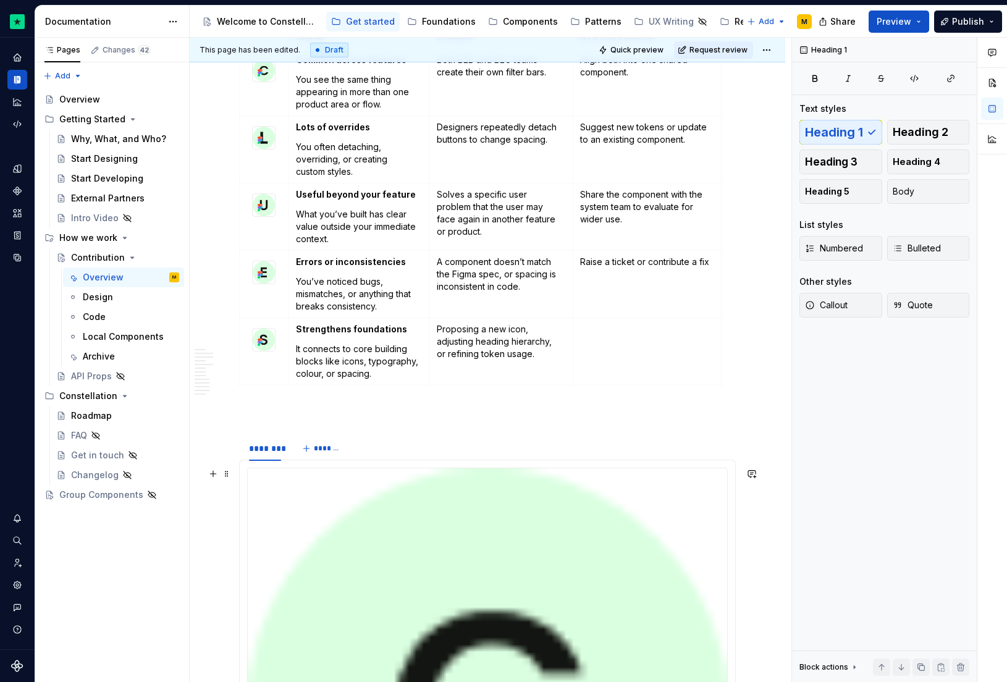
scroll to position [830, 0]
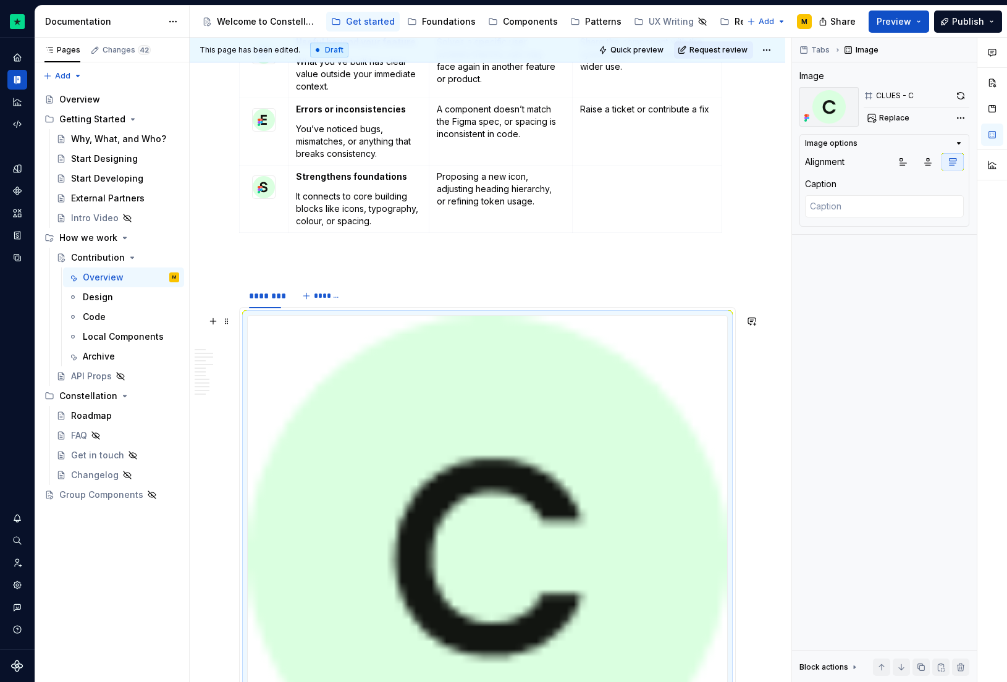
click at [415, 496] on img at bounding box center [487, 555] width 479 height 479
click at [900, 162] on icon "button" at bounding box center [903, 162] width 10 height 10
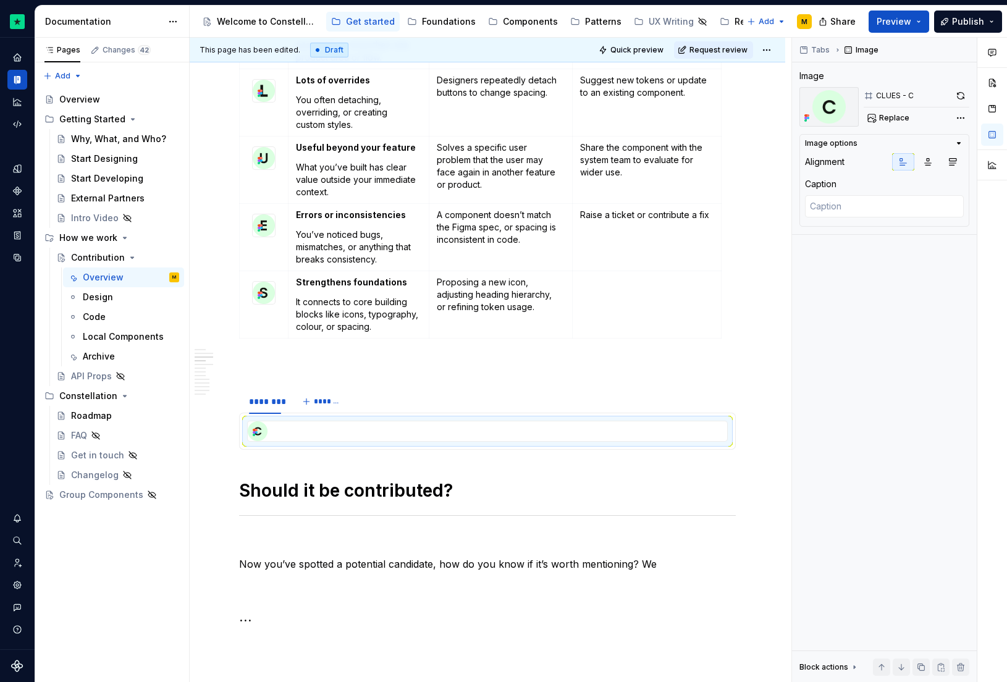
scroll to position [656, 0]
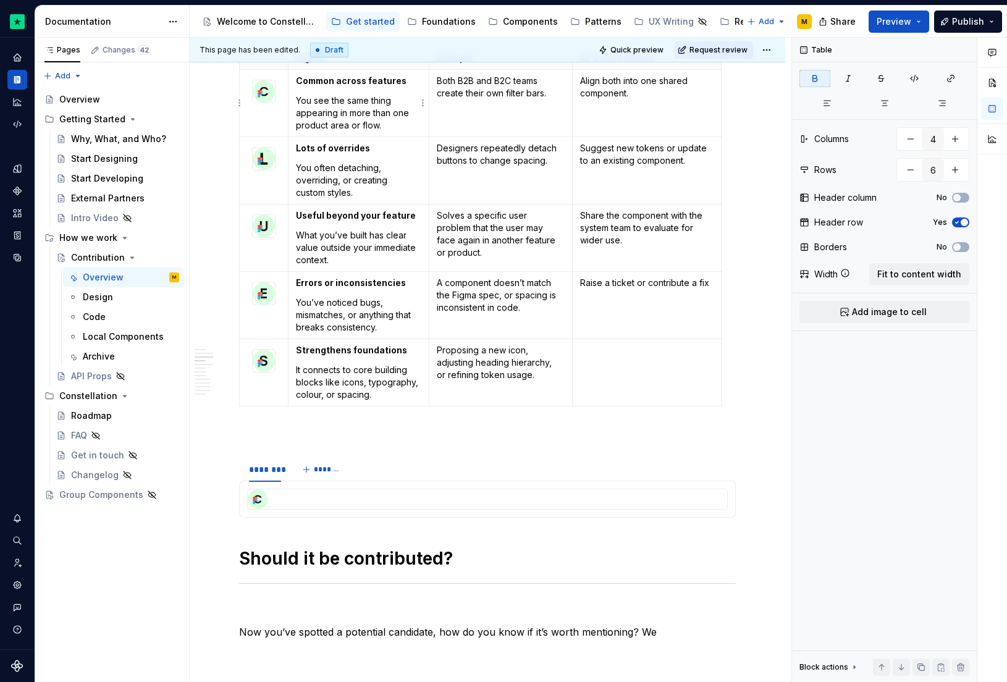
click at [344, 82] on strong "Common across features" at bounding box center [351, 80] width 111 height 11
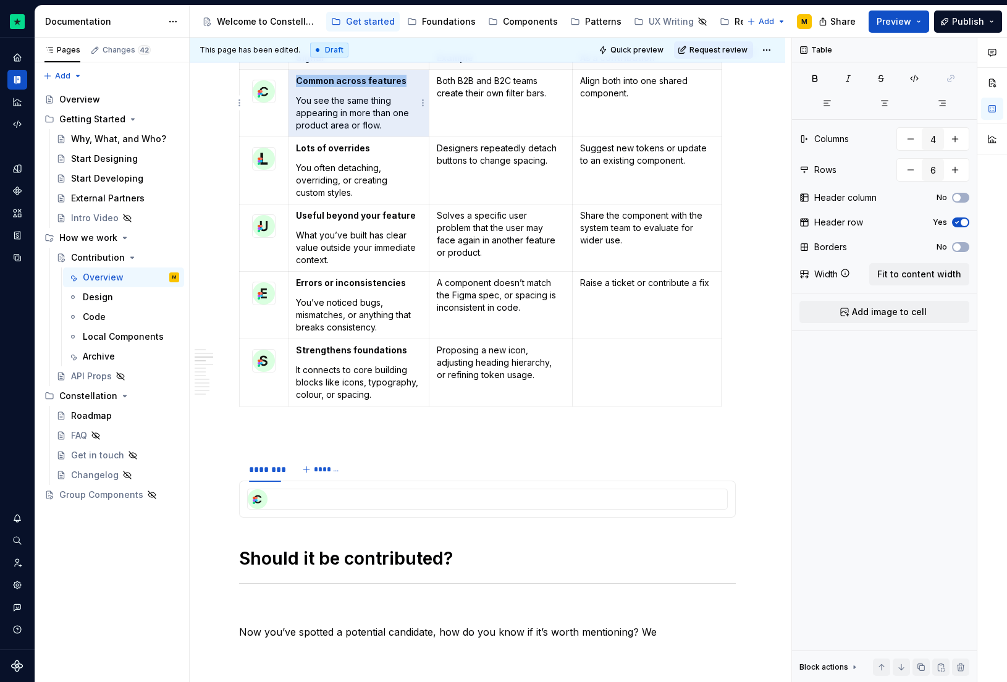
copy strong "Common across features"
type textarea "*"
click at [290, 507] on div at bounding box center [487, 499] width 479 height 20
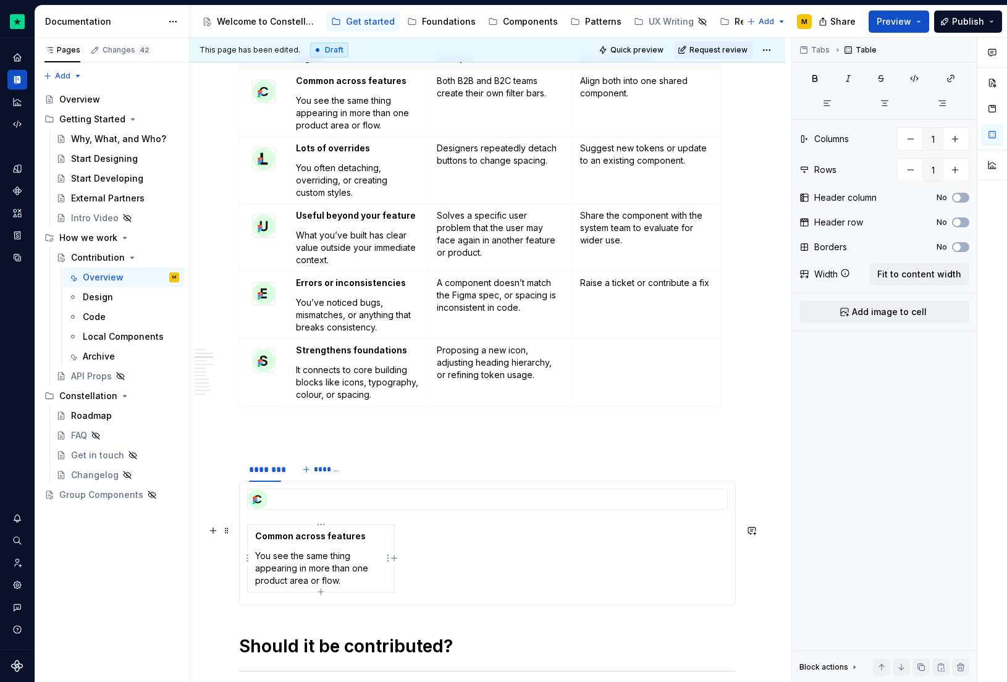
click at [298, 559] on p "You see the same thing appearing in more than one product area or flow." at bounding box center [321, 568] width 132 height 37
click at [352, 538] on strong "Common across features" at bounding box center [310, 536] width 111 height 11
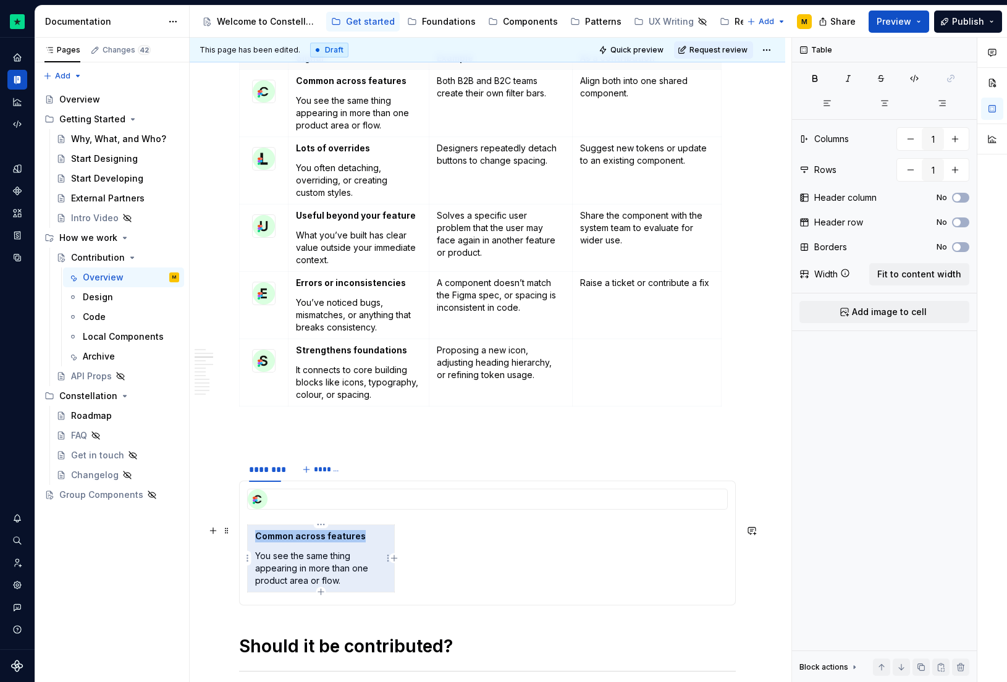
click at [352, 538] on strong "Common across features" at bounding box center [310, 536] width 111 height 11
copy strong "Common across features"
click at [449, 546] on div "Common across features You see the same thing appearing in more than one produc…" at bounding box center [487, 561] width 481 height 73
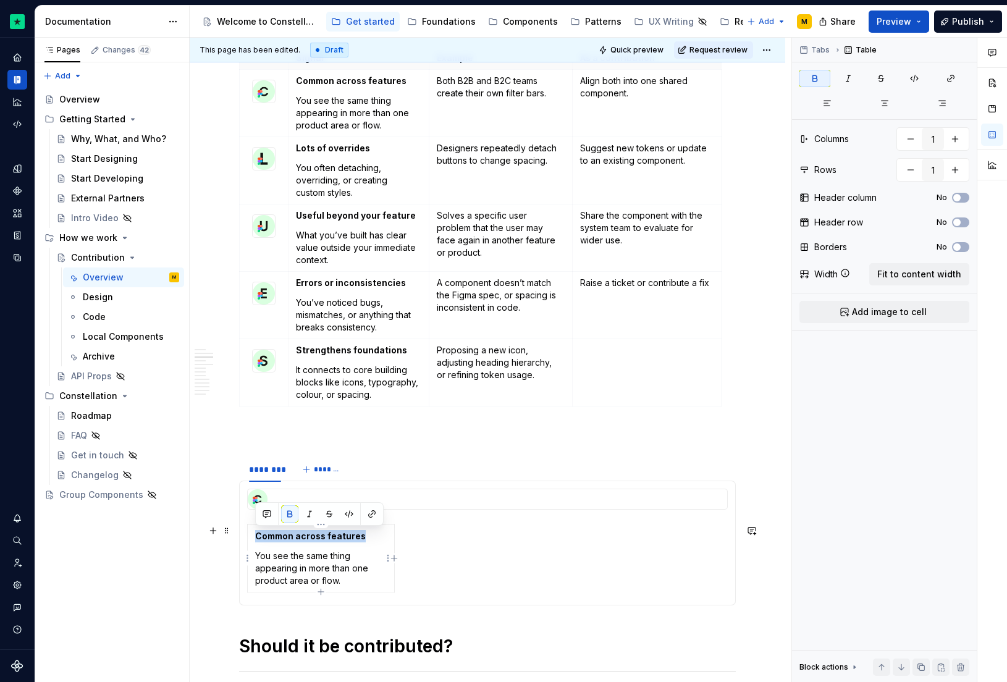
click at [360, 538] on strong "Common across features" at bounding box center [310, 536] width 111 height 11
copy strong "Common across features"
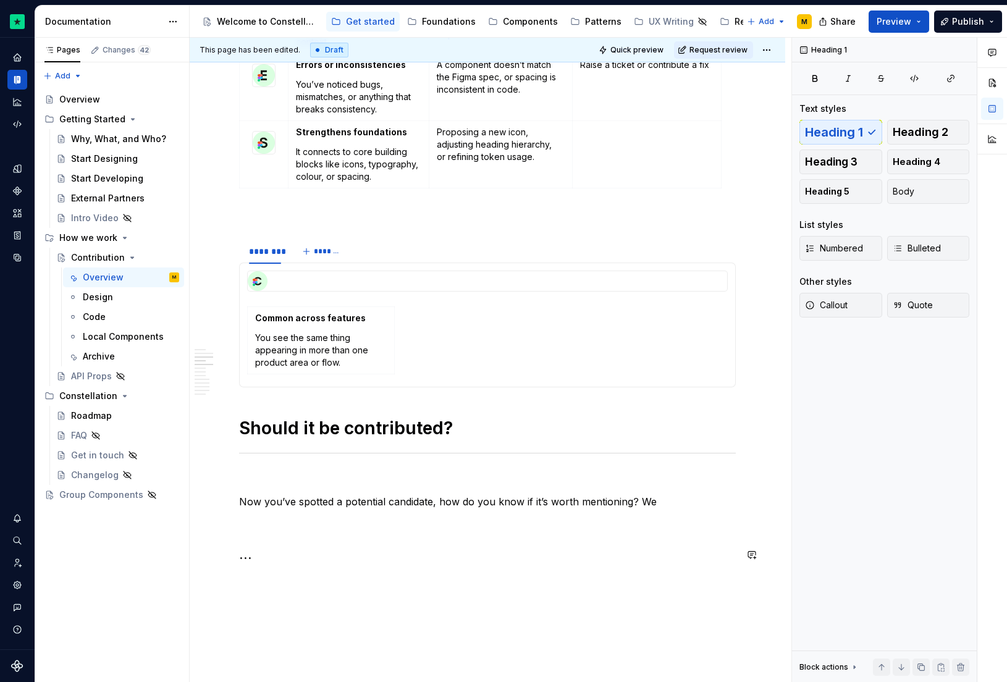
scroll to position [729, 0]
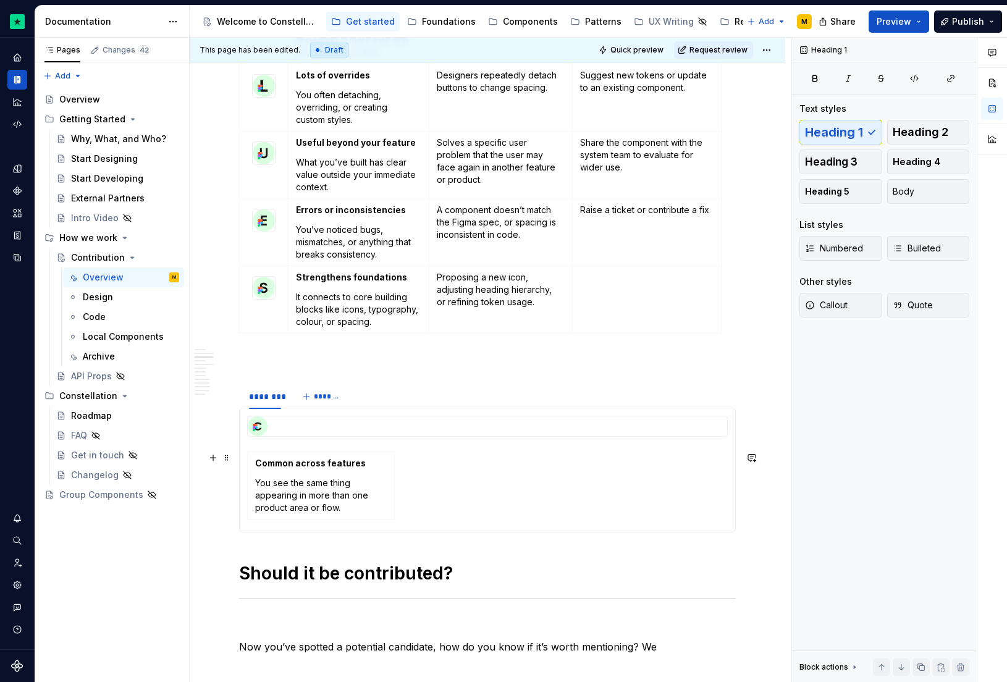
click at [443, 493] on div "Common across features You see the same thing appearing in more than one produc…" at bounding box center [487, 488] width 481 height 73
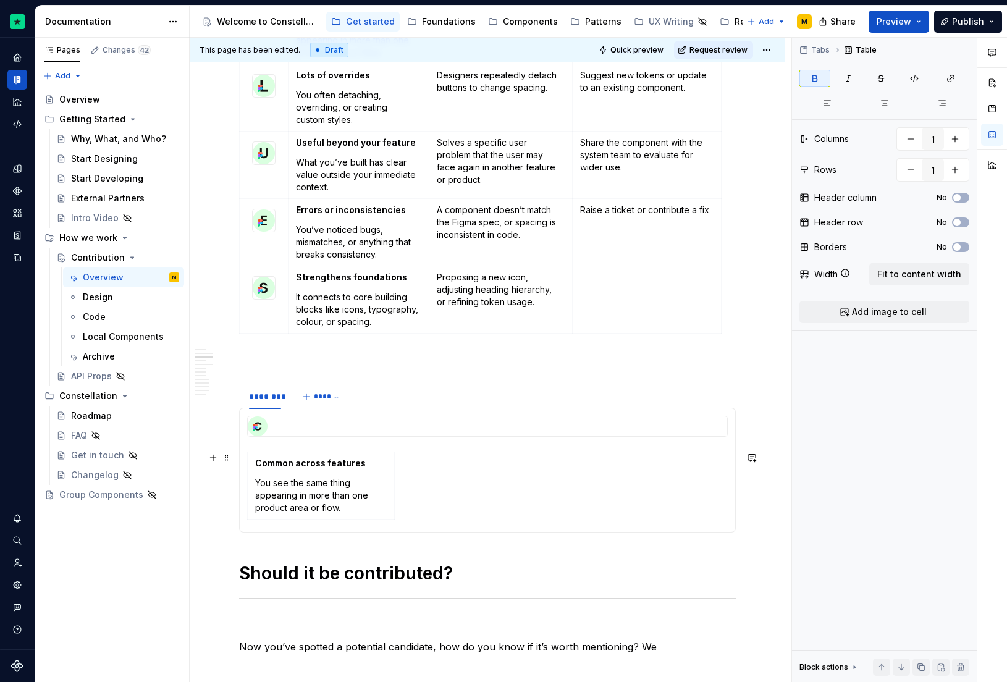
click at [319, 452] on td "Common across features You see the same thing appearing in more than one produc…" at bounding box center [321, 485] width 147 height 67
click at [326, 458] on strong "Common across features" at bounding box center [310, 463] width 111 height 11
click at [324, 450] on html "Constellation Design System M Dataset Default Documentation Accessibility guide…" at bounding box center [503, 341] width 1007 height 682
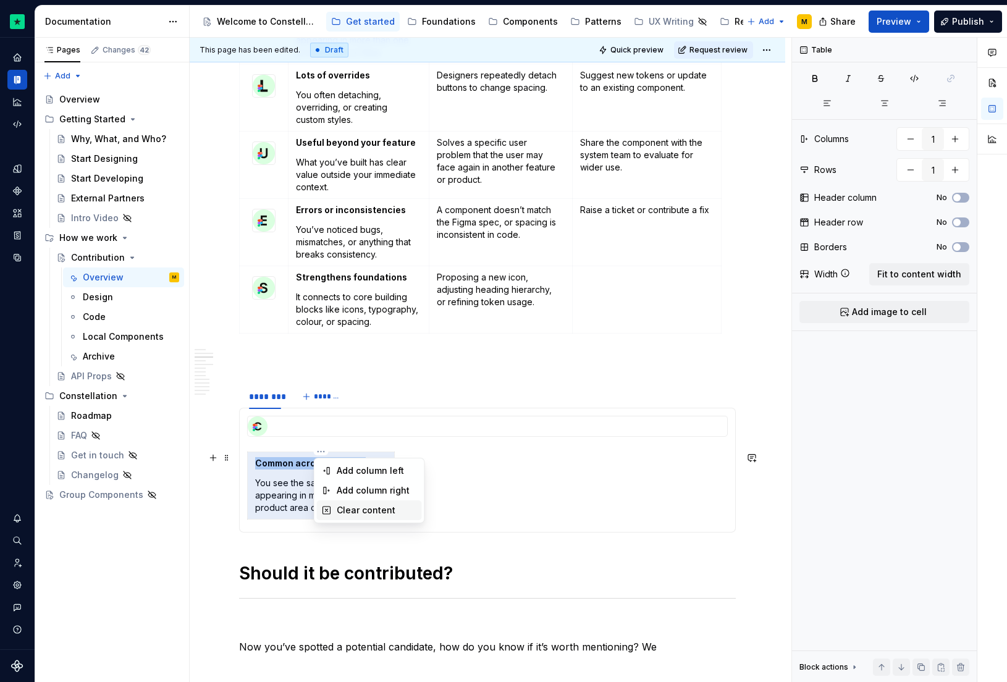
click at [357, 507] on div "Clear content" at bounding box center [377, 510] width 80 height 12
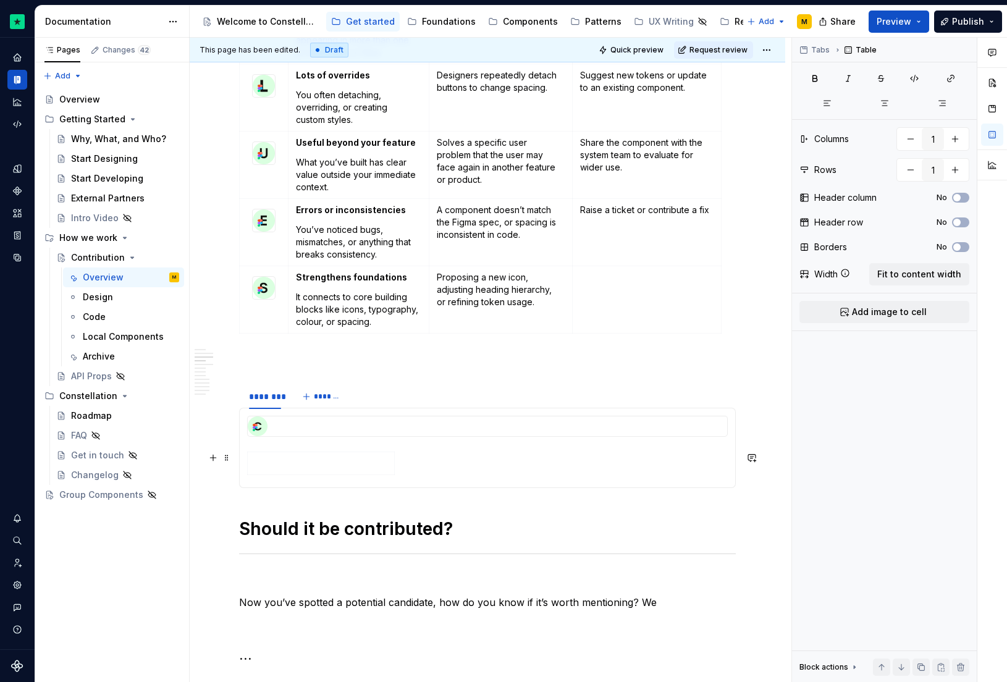
click at [245, 464] on div at bounding box center [487, 448] width 497 height 80
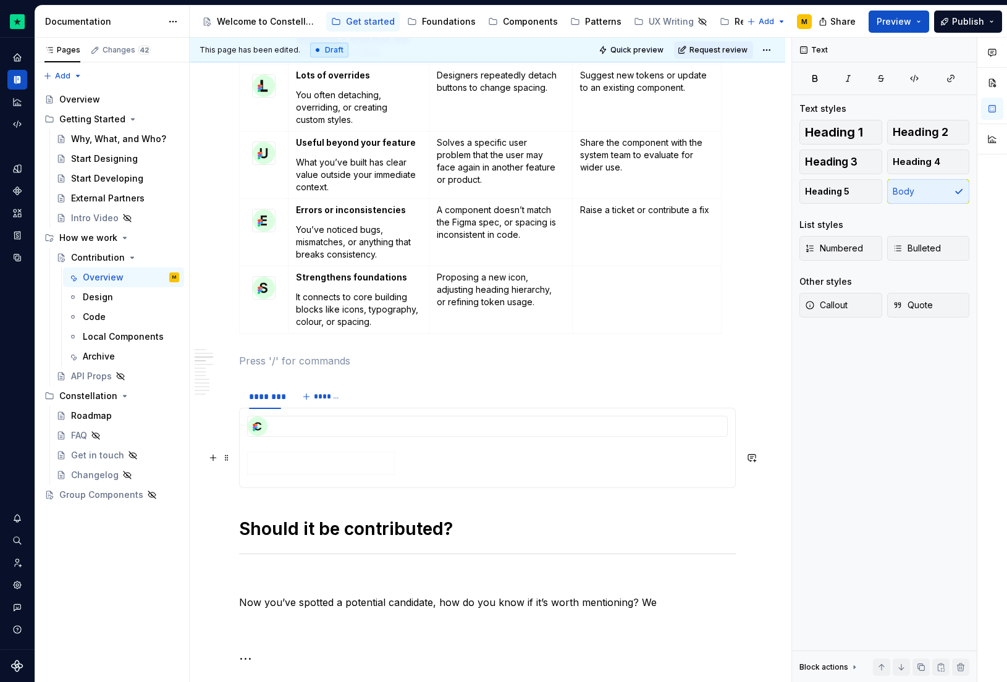
click at [247, 463] on html "Constellation Design System M Dataset Default Documentation Accessibility guide…" at bounding box center [503, 341] width 1007 height 682
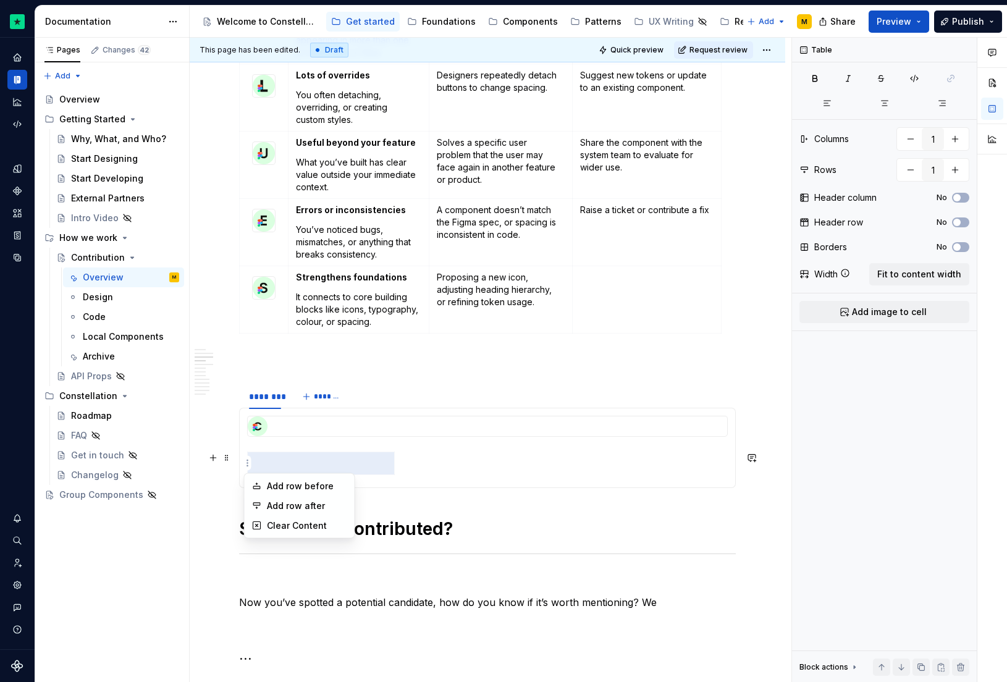
click at [447, 476] on html "Constellation Design System M Dataset Default Documentation Accessibility guide…" at bounding box center [503, 341] width 1007 height 682
click at [343, 467] on p at bounding box center [321, 463] width 132 height 12
click at [257, 462] on p at bounding box center [321, 463] width 132 height 12
click at [216, 455] on button "button" at bounding box center [213, 457] width 17 height 17
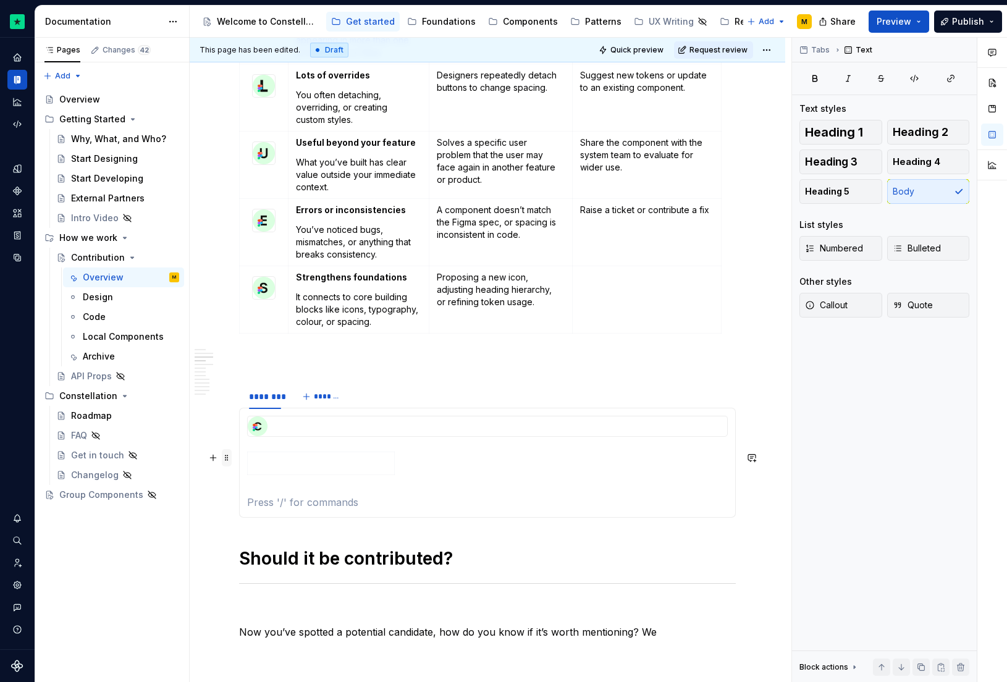
click at [224, 462] on span at bounding box center [227, 457] width 10 height 17
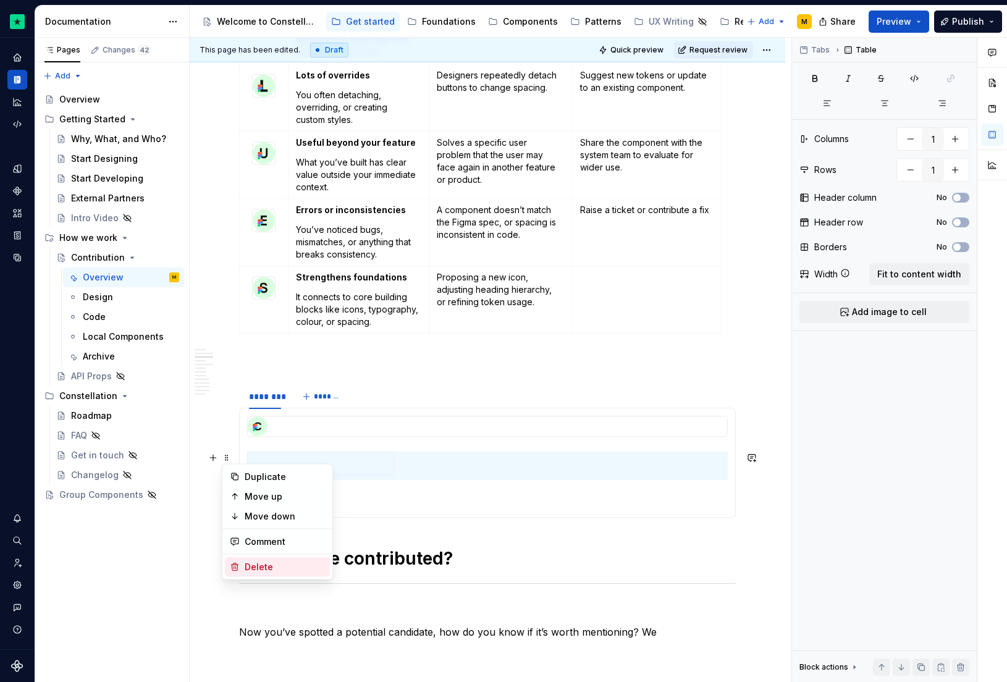
click at [264, 559] on div "Delete" at bounding box center [277, 567] width 105 height 20
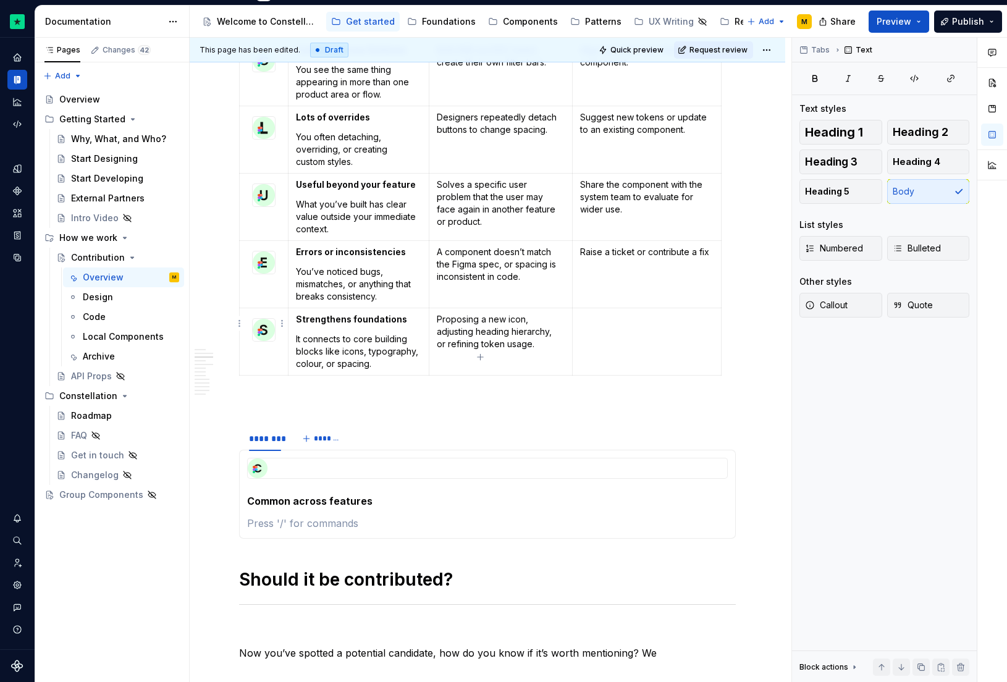
scroll to position [680, 0]
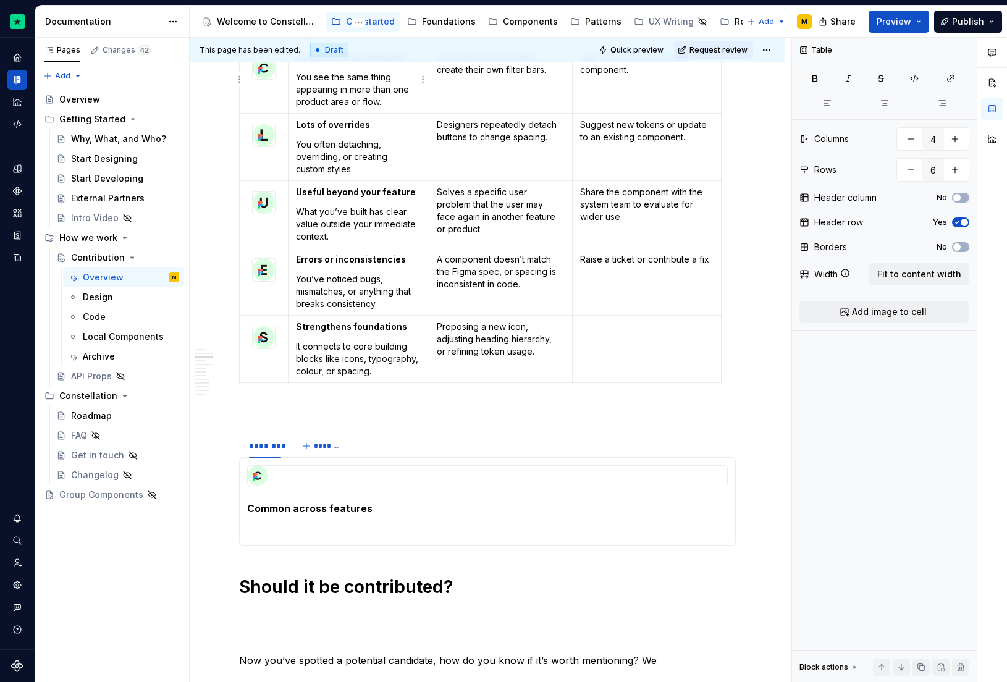
click at [336, 76] on p "You see the same thing appearing in more than one product area or flow." at bounding box center [358, 89] width 125 height 37
click at [357, 93] on p "You see the same thing appearing in more than one product area or flow." at bounding box center [358, 89] width 125 height 37
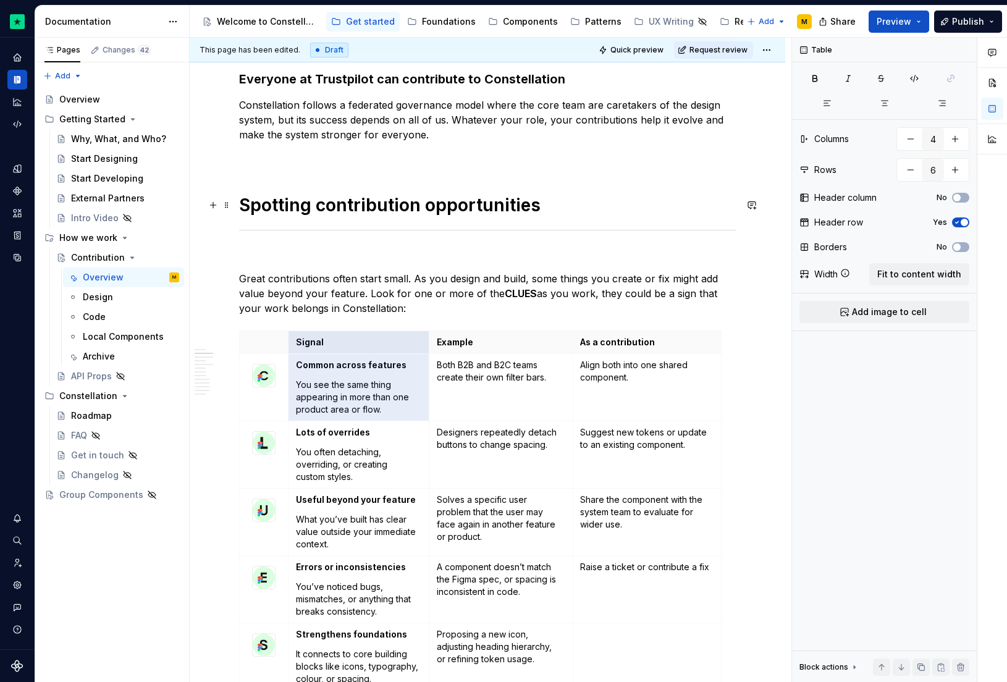
drag, startPoint x: 391, startPoint y: 103, endPoint x: 298, endPoint y: 75, distance: 96.0
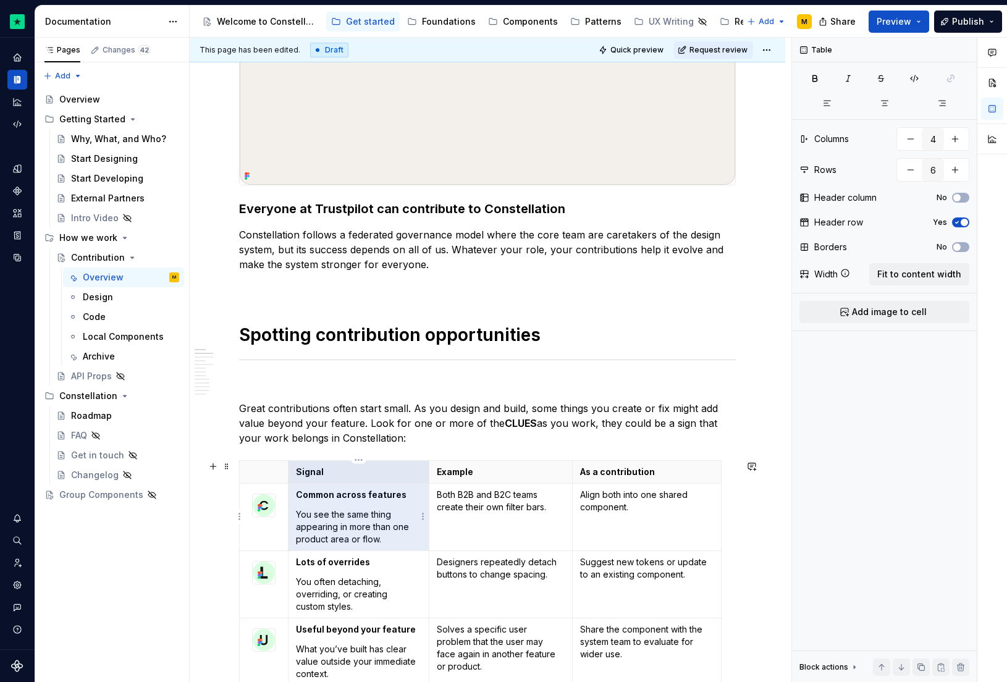
click at [308, 502] on td "Common across features You see the same thing appearing in more than one produc…" at bounding box center [359, 516] width 141 height 67
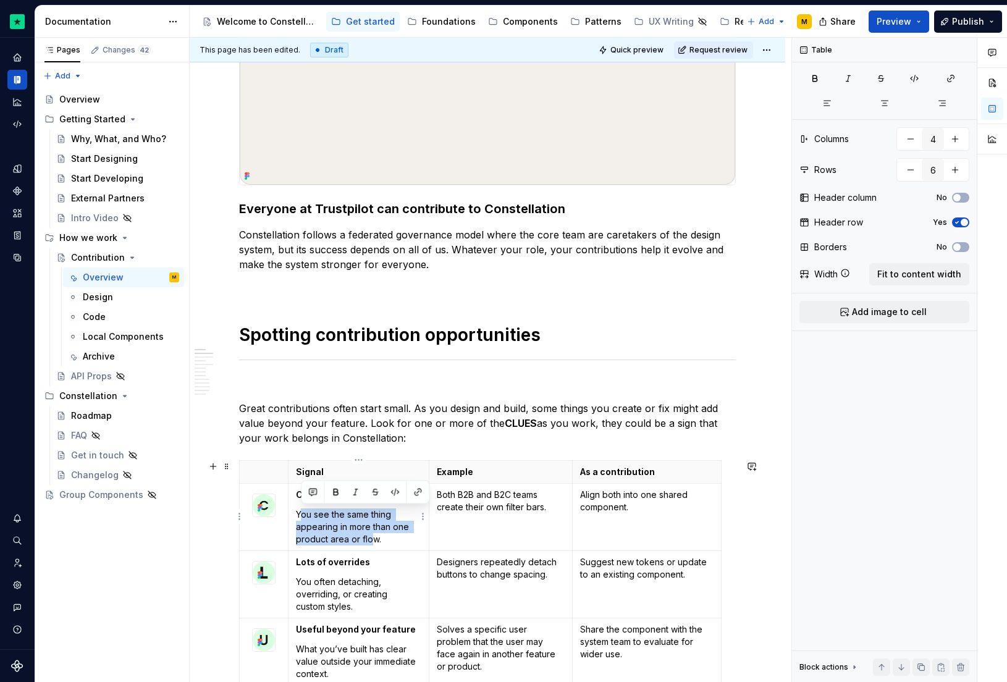
drag, startPoint x: 298, startPoint y: 515, endPoint x: 372, endPoint y: 534, distance: 76.0
click at [371, 534] on p "You see the same thing appearing in more than one product area or flow." at bounding box center [358, 527] width 125 height 37
click at [378, 536] on p "You see the same thing appearing in more than one product area or flow." at bounding box center [358, 527] width 125 height 37
click at [389, 539] on p "You see the same thing appearing in more than one product area or flow." at bounding box center [358, 527] width 125 height 37
click at [296, 515] on p "You see the same thing appearing in more than one product area or flow." at bounding box center [358, 527] width 125 height 37
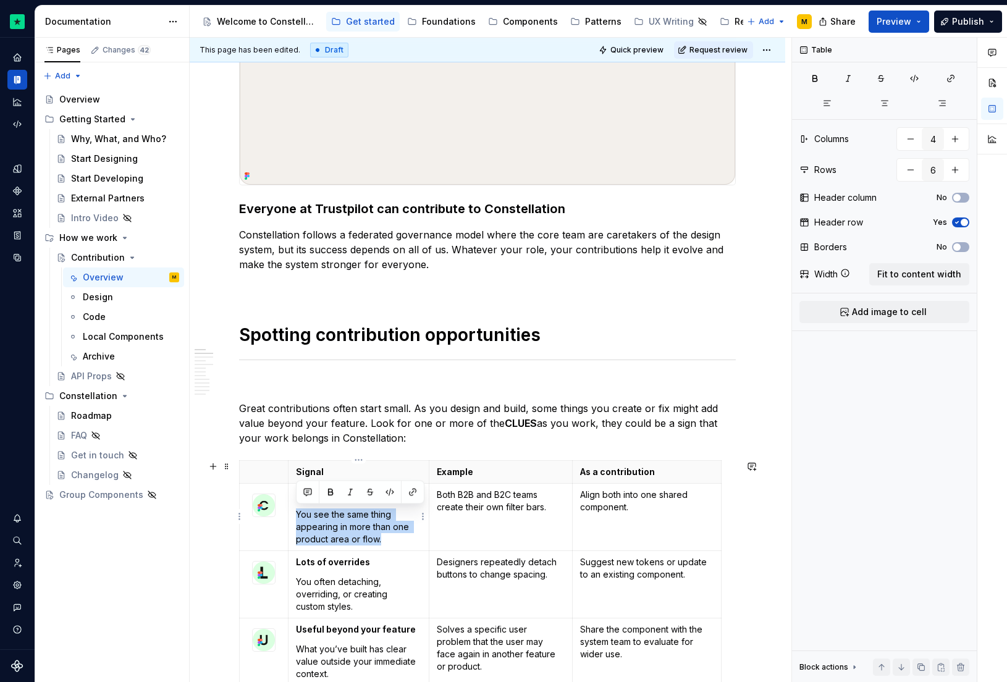
copy p "You see the same thing appearing in more than one product area or flow."
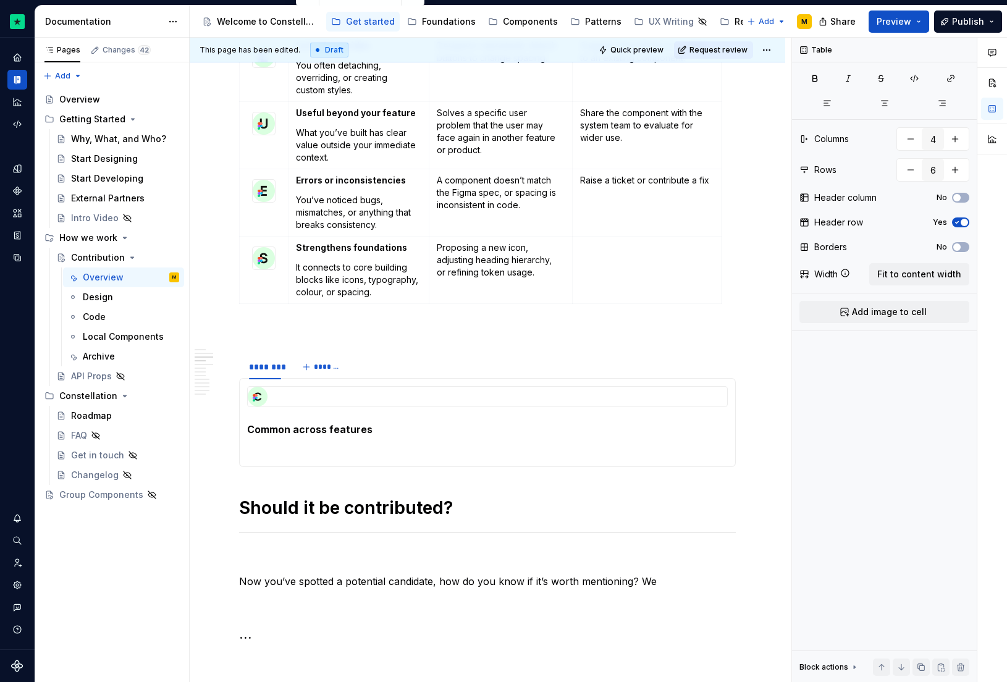
scroll to position [808, 0]
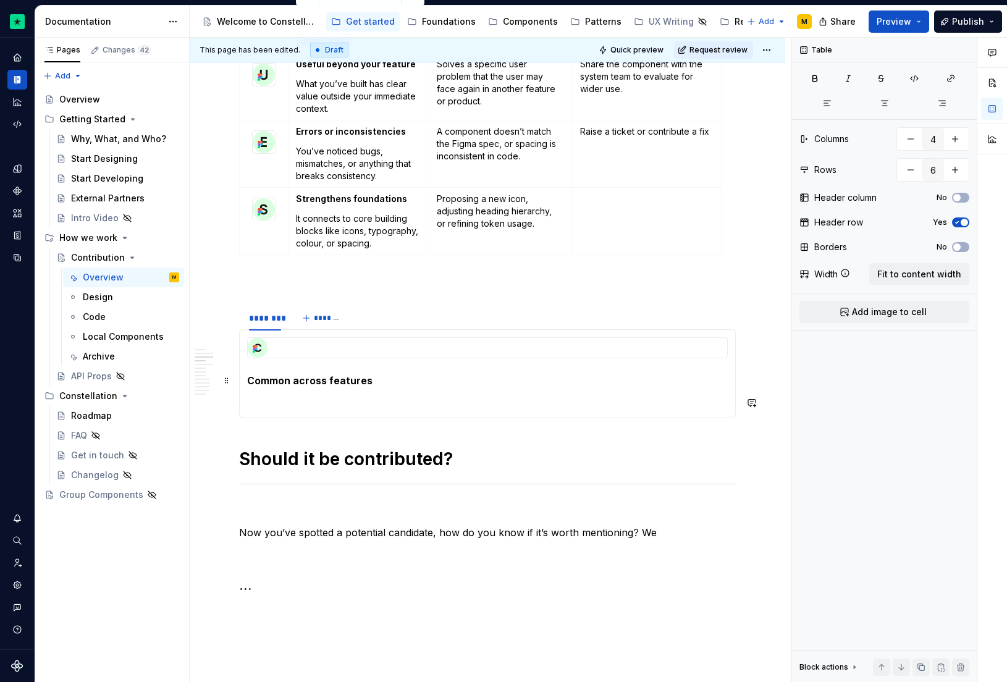
click at [272, 386] on p "Common across features" at bounding box center [487, 380] width 481 height 15
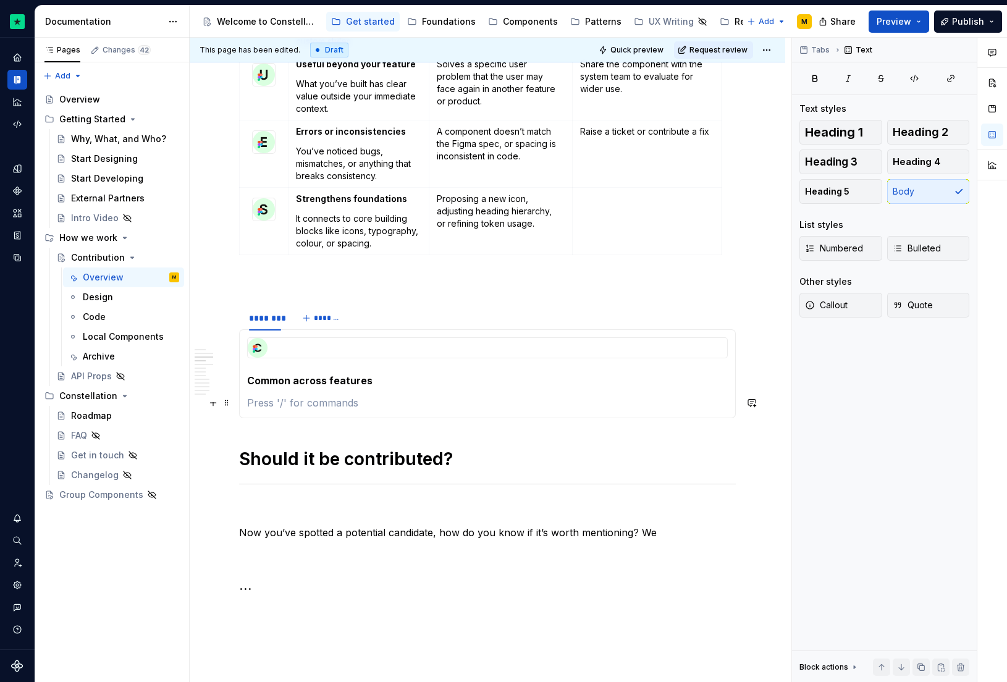
click at [266, 405] on p at bounding box center [487, 402] width 481 height 15
click at [251, 401] on p "You see the same thing appearing in more than one product area or flow." at bounding box center [487, 402] width 481 height 15
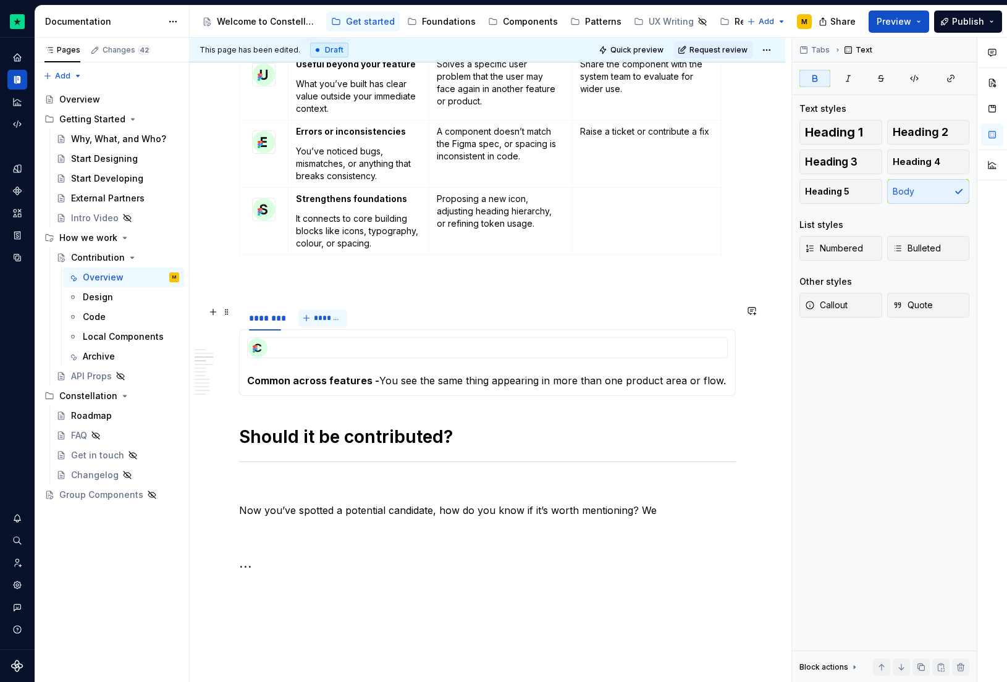
click at [310, 316] on button "*******" at bounding box center [322, 318] width 49 height 17
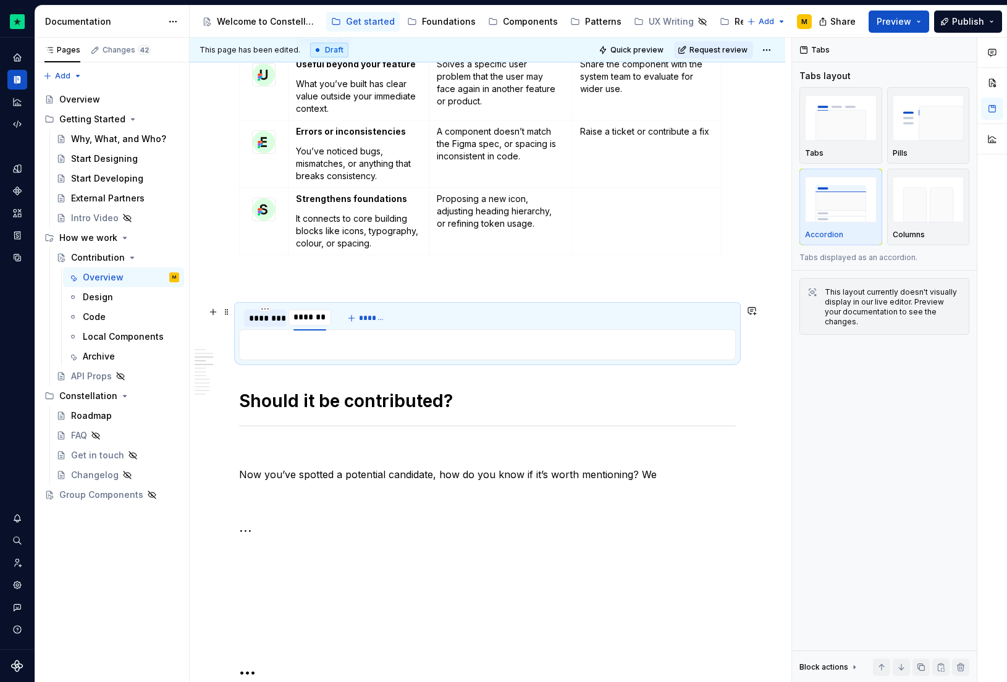
click at [270, 318] on div "********" at bounding box center [265, 318] width 32 height 12
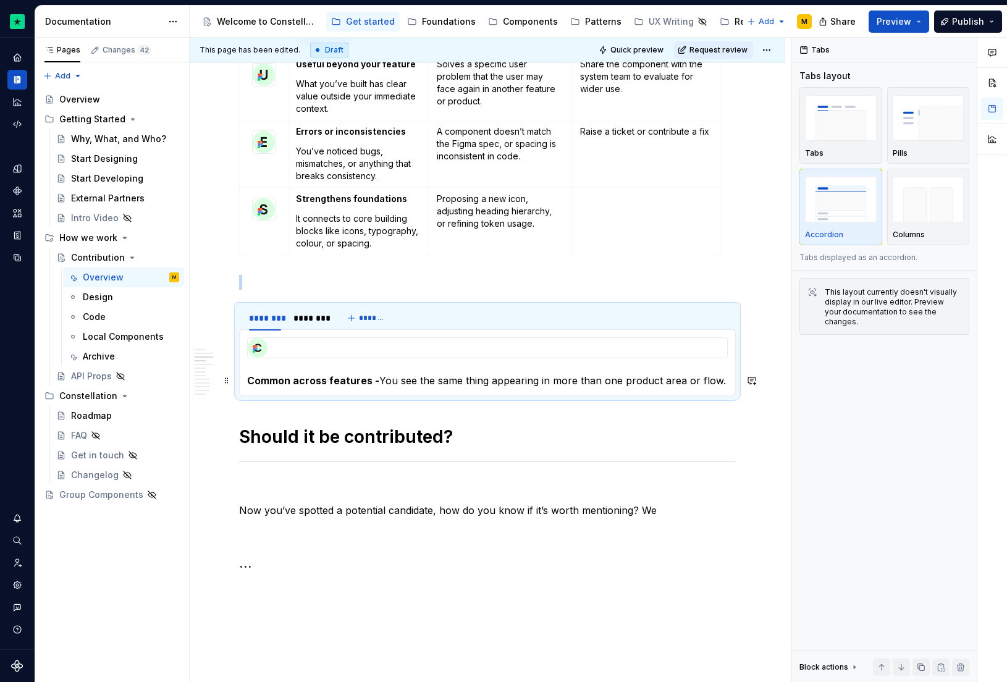
click at [302, 385] on strong "Common across features -" at bounding box center [313, 380] width 132 height 12
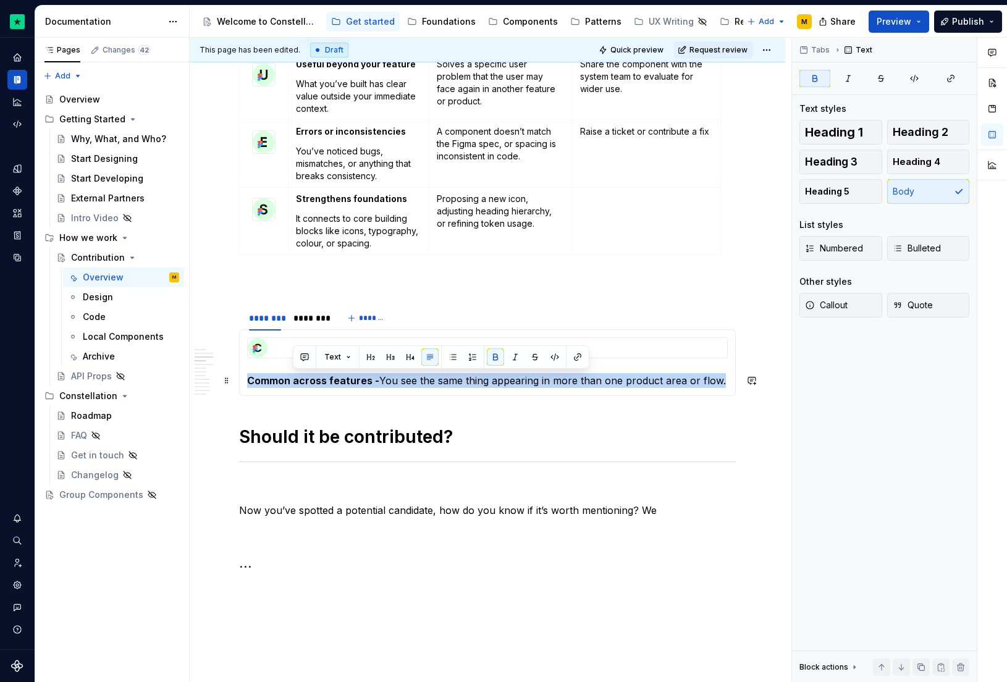
click at [302, 385] on strong "Common across features -" at bounding box center [313, 380] width 132 height 12
copy p "Common across features - You see the same thing appearing in more than one prod…"
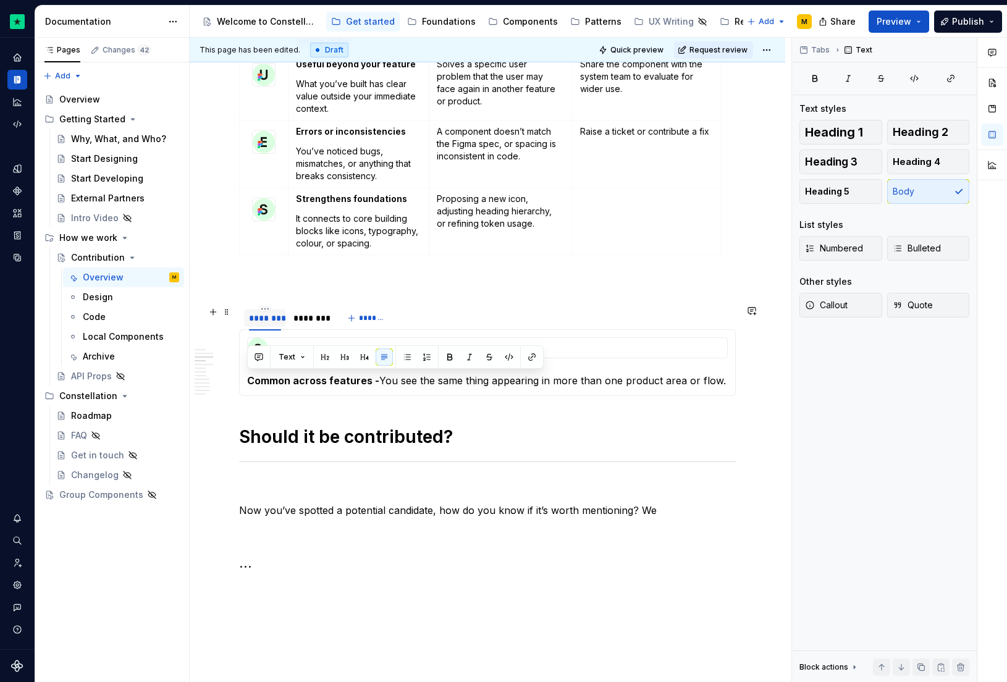
click at [266, 316] on div "********" at bounding box center [265, 318] width 32 height 12
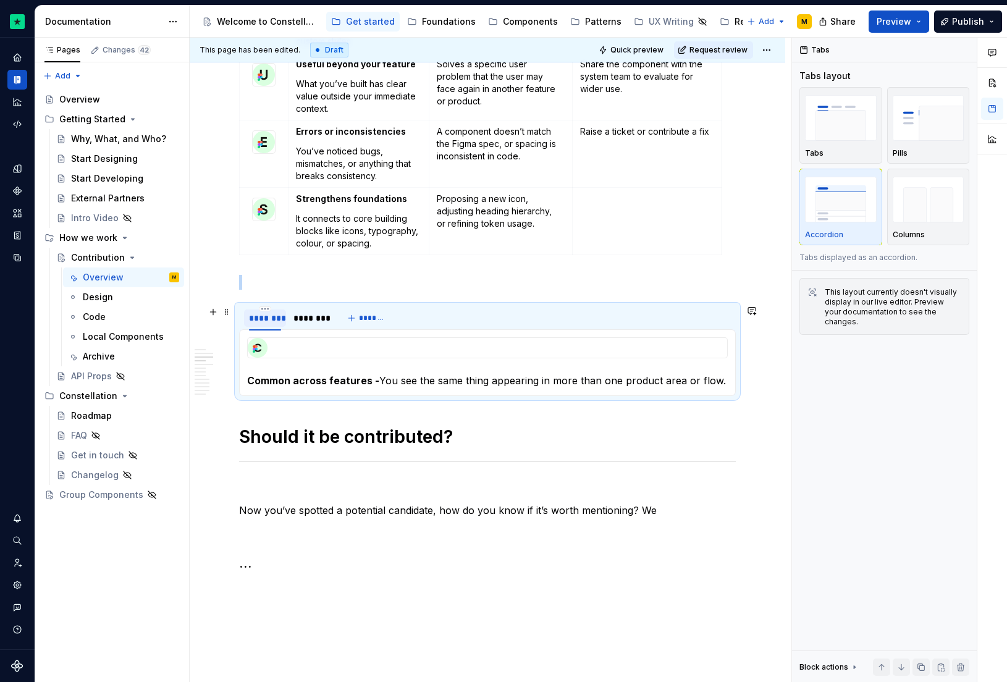
click at [266, 316] on div "********" at bounding box center [265, 318] width 32 height 12
type input "**********"
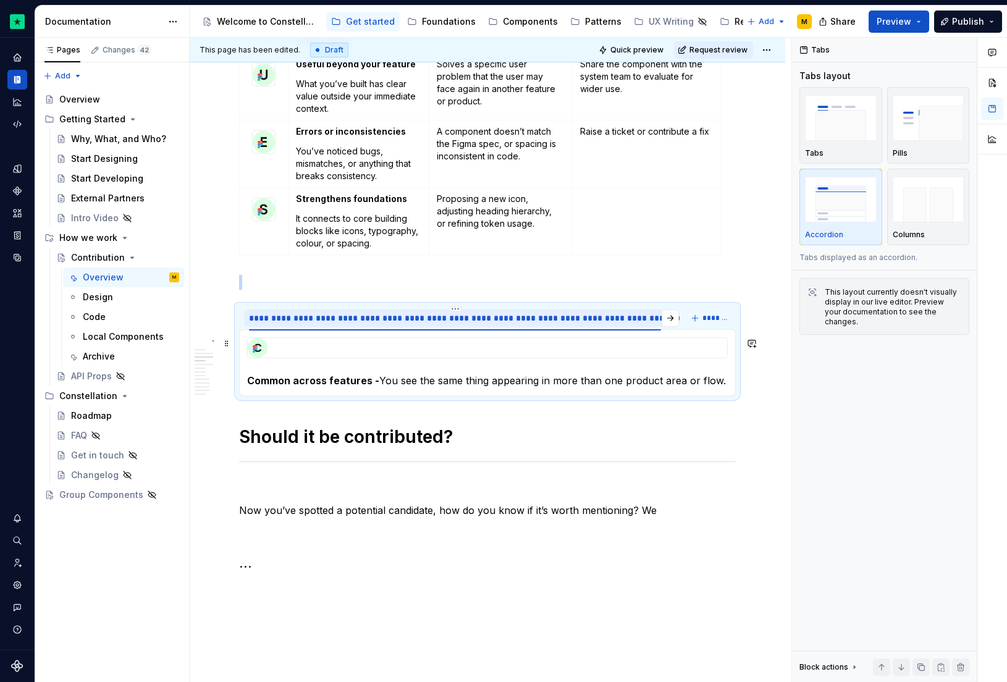
scroll to position [786, 0]
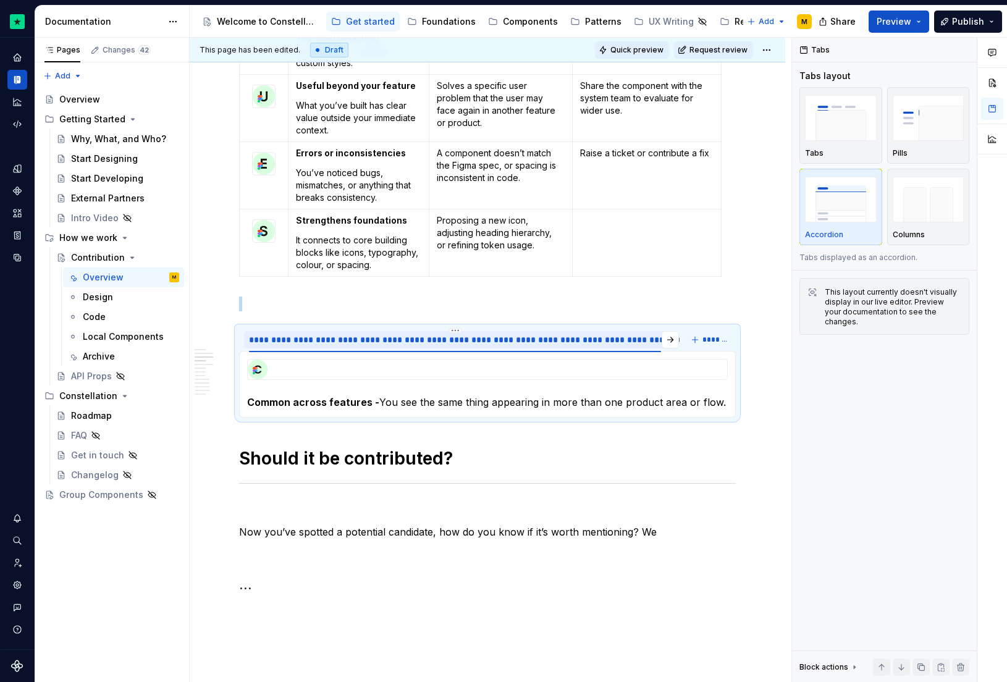
click at [643, 53] on span "Quick preview" at bounding box center [636, 50] width 53 height 10
click at [914, 114] on img "button" at bounding box center [929, 117] width 72 height 45
click at [613, 49] on button "Quick preview" at bounding box center [632, 49] width 74 height 17
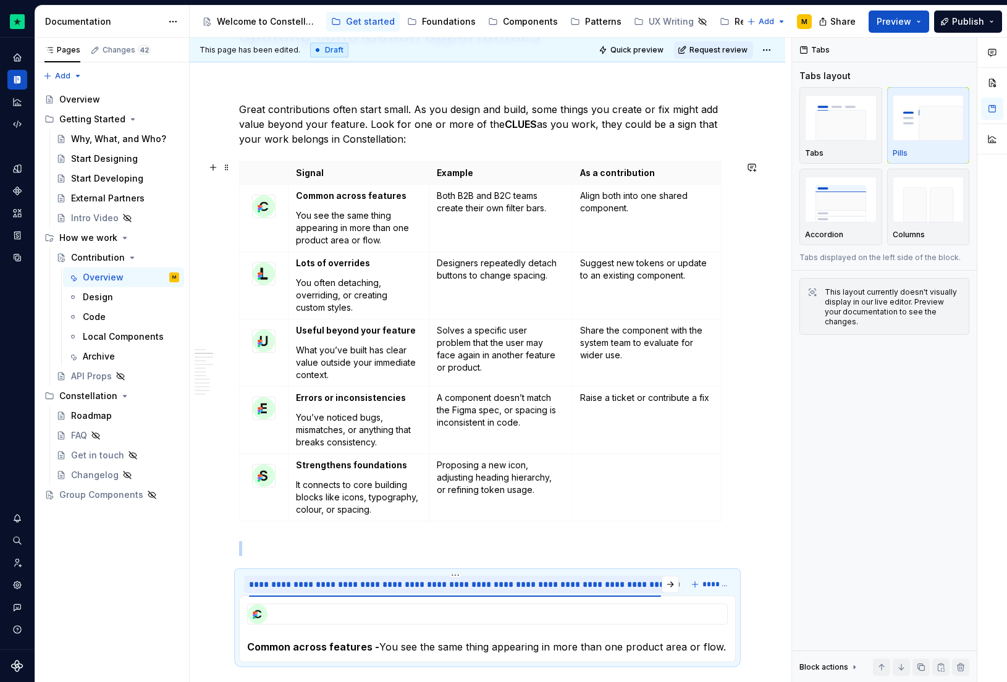
scroll to position [677, 0]
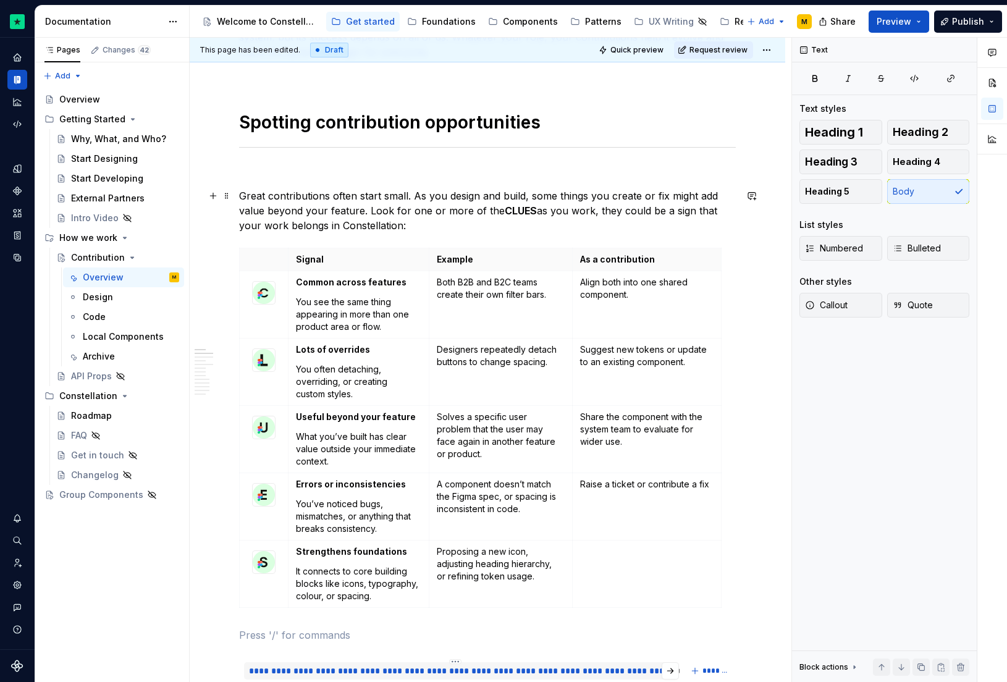
scroll to position [682, 0]
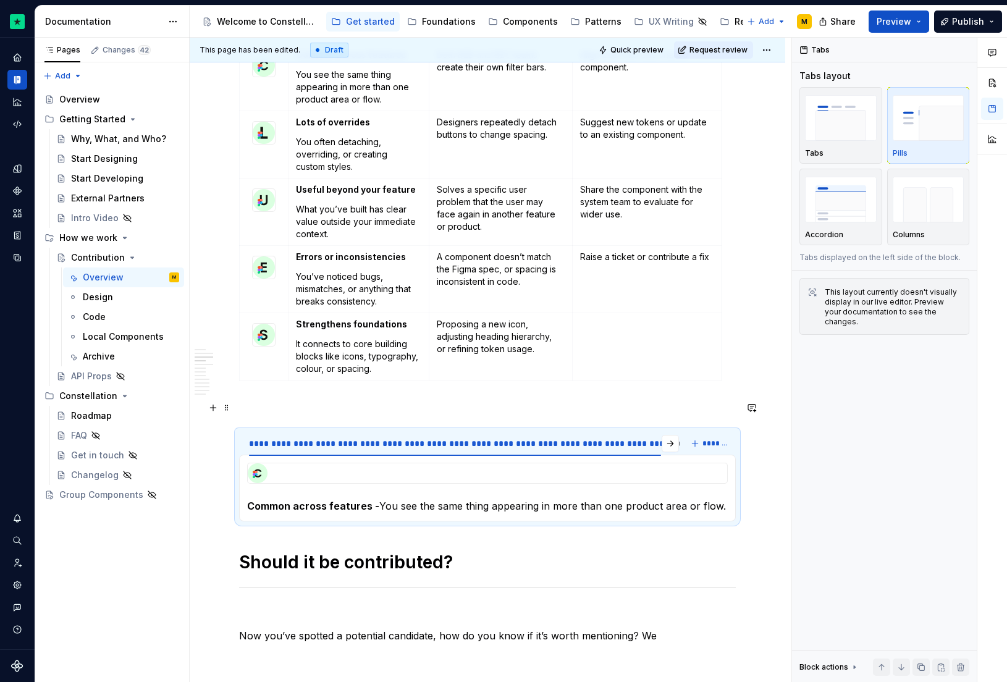
click at [319, 405] on p at bounding box center [487, 407] width 497 height 15
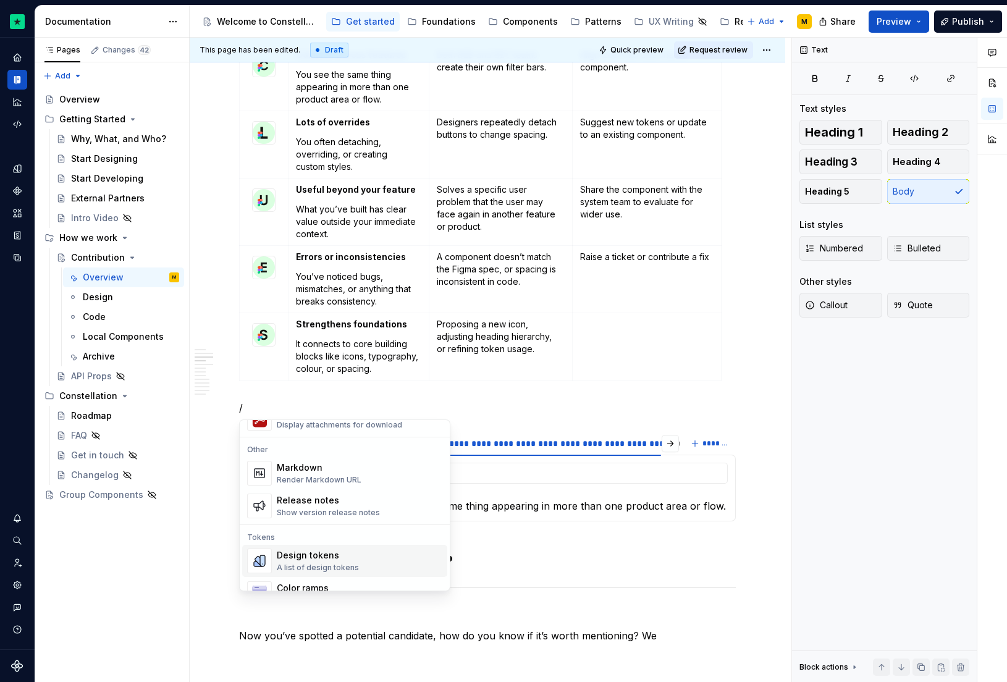
scroll to position [788, 0]
click at [391, 480] on div "Markdown Render Markdown URL" at bounding box center [360, 477] width 166 height 25
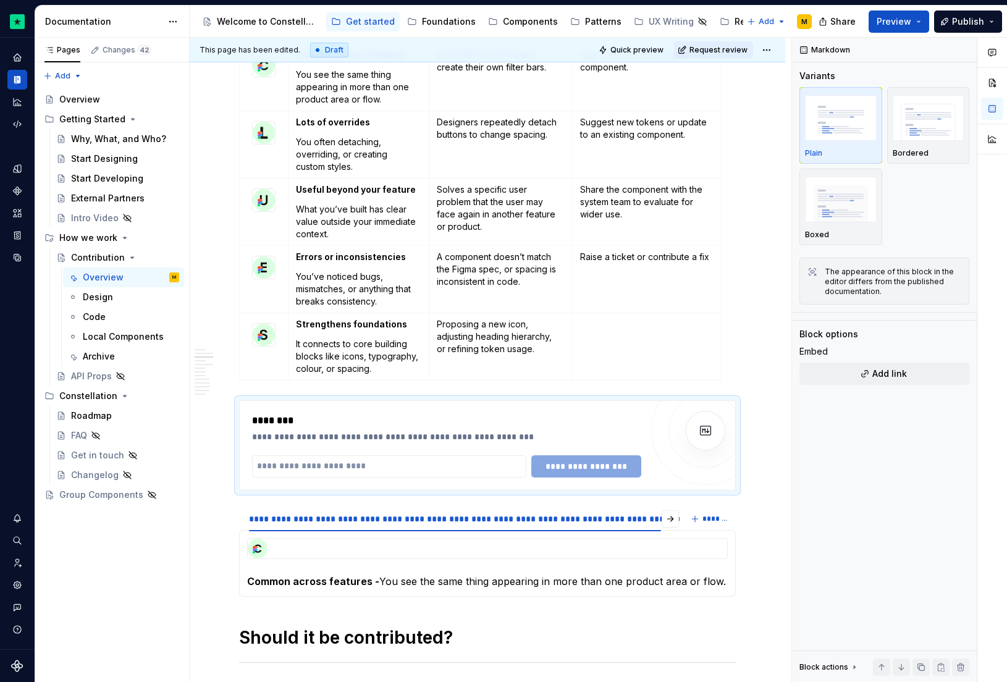
click at [391, 480] on div "**********" at bounding box center [488, 445] width 496 height 89
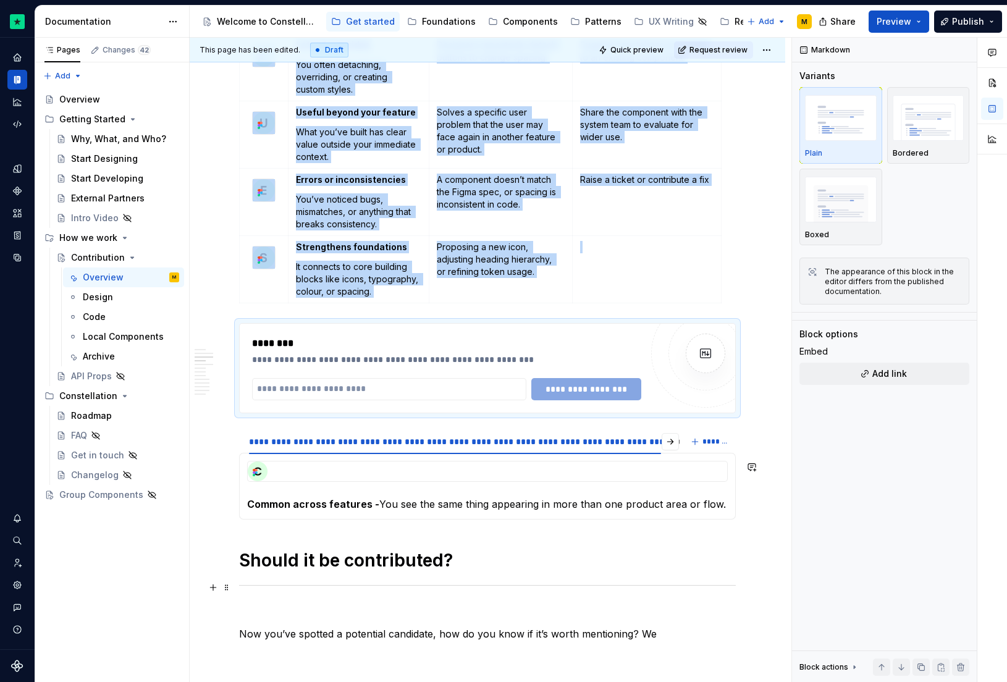
scroll to position [798, 0]
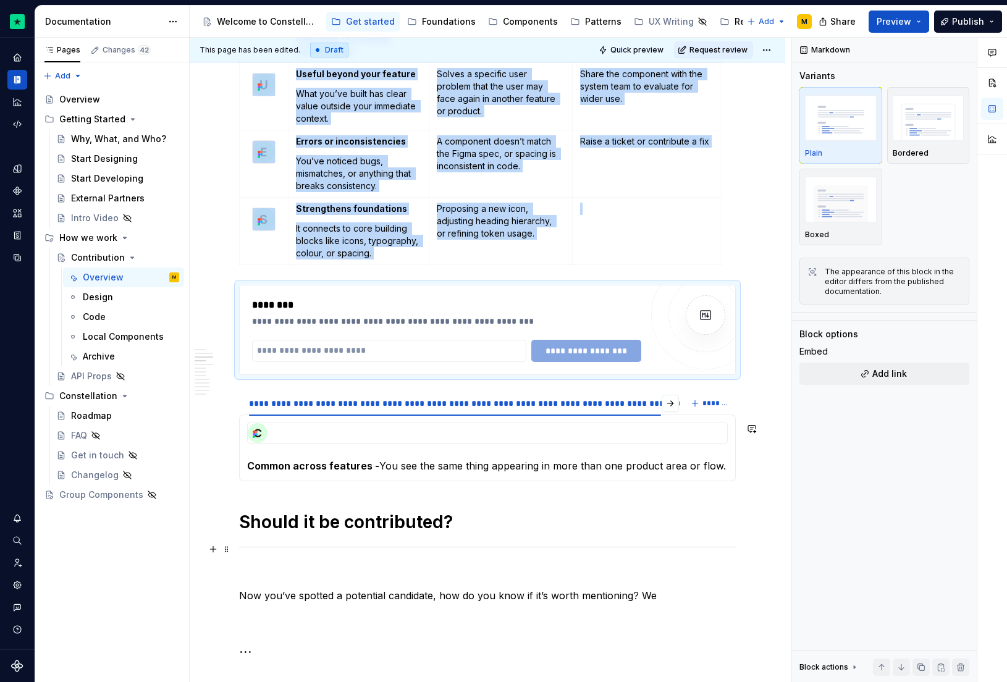
click at [614, 550] on div at bounding box center [487, 547] width 497 height 8
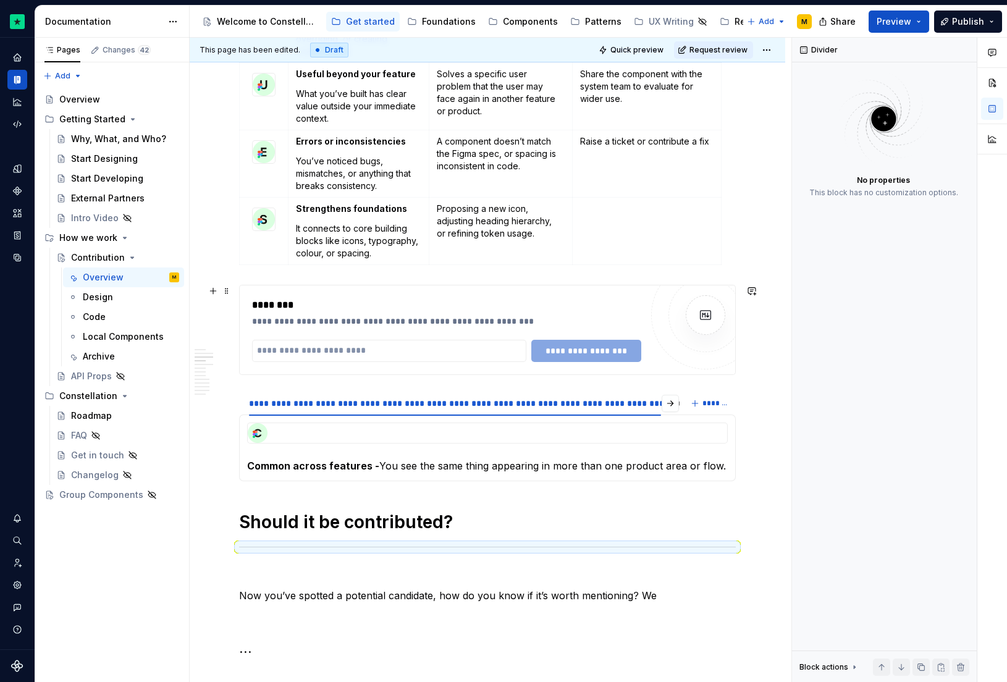
click at [392, 330] on div "**********" at bounding box center [446, 330] width 389 height 64
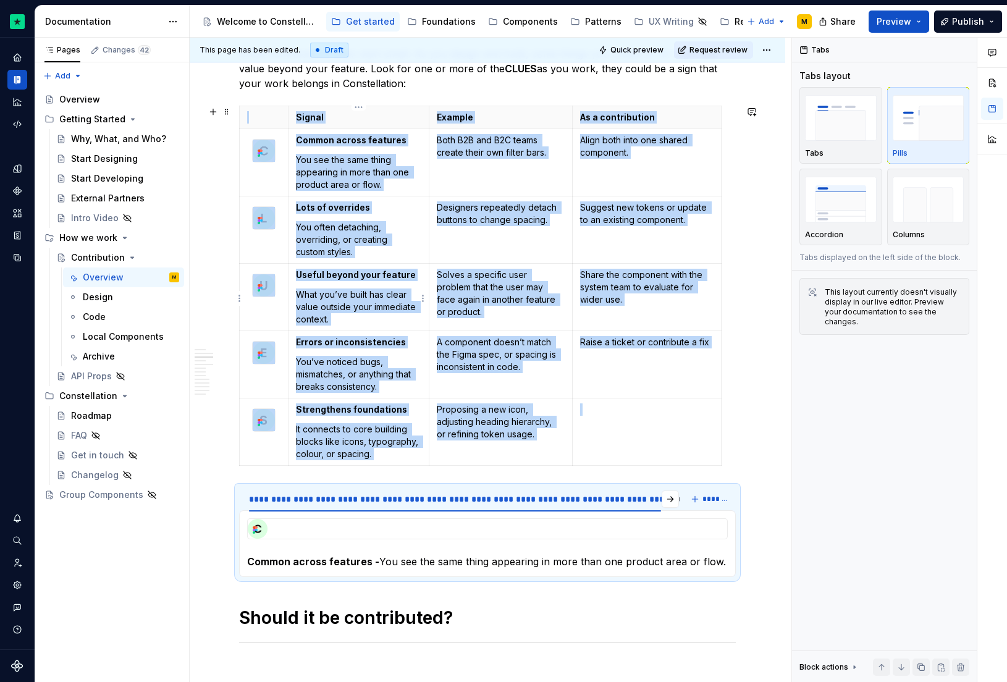
scroll to position [611, 0]
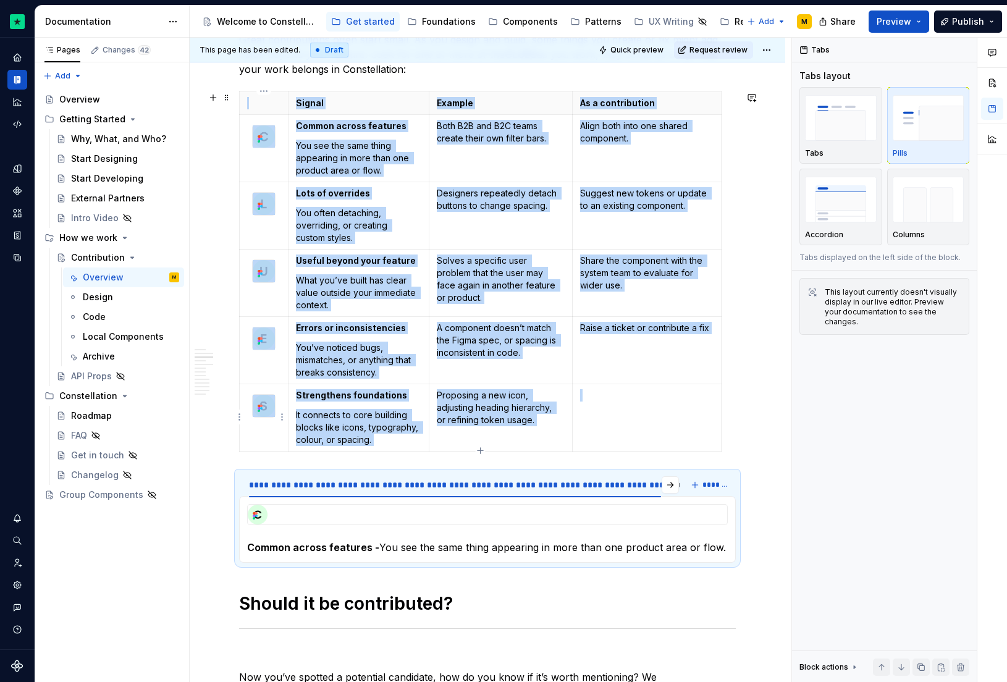
click at [273, 409] on img at bounding box center [264, 406] width 22 height 22
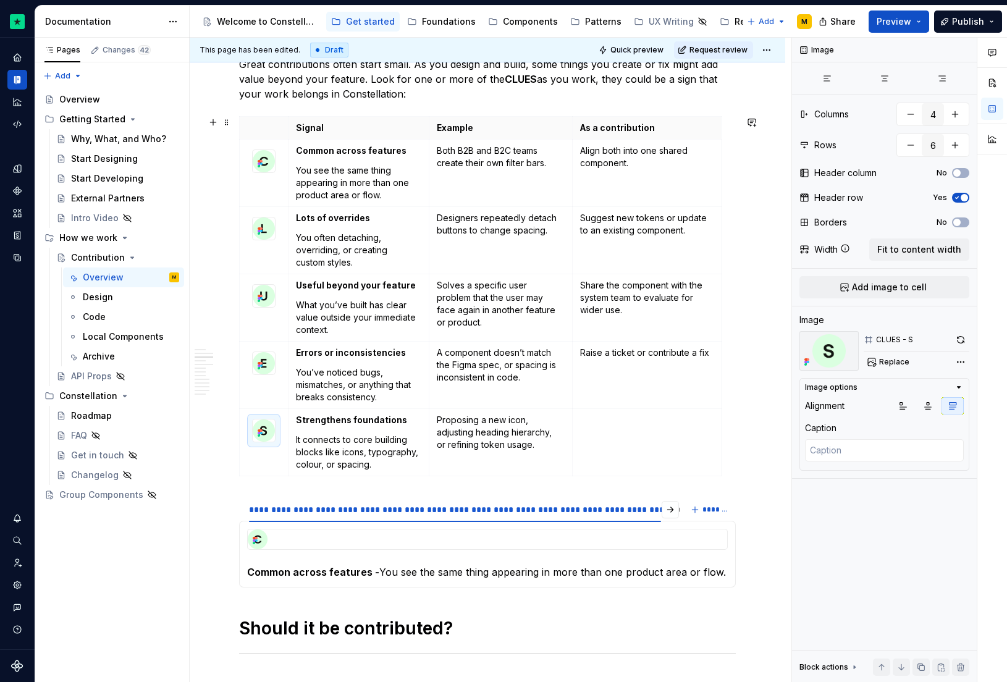
scroll to position [518, 0]
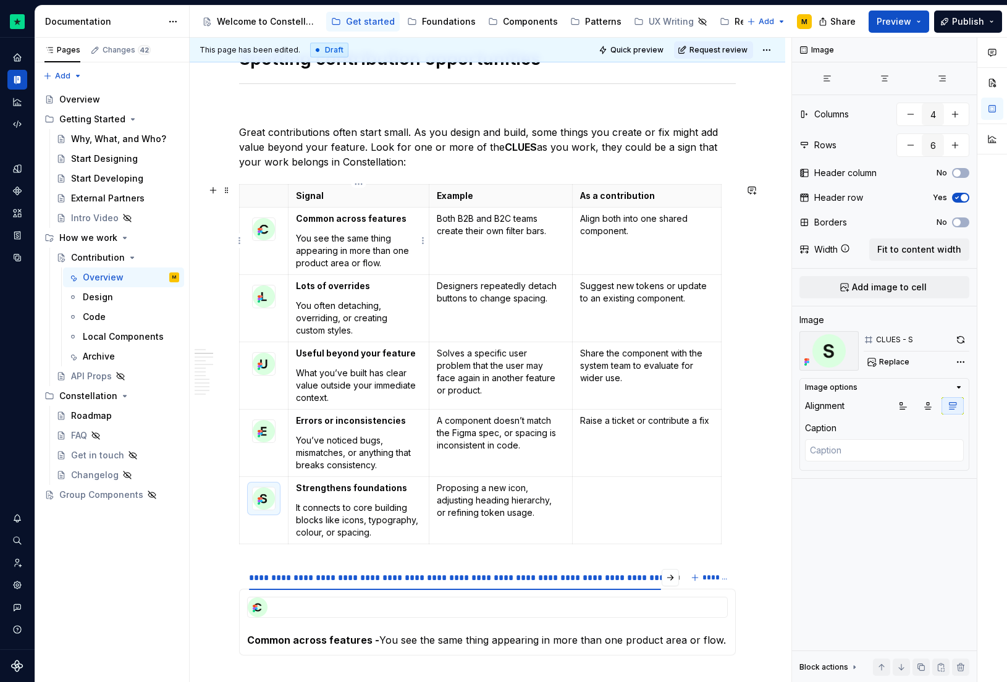
click at [345, 224] on p "Common across features" at bounding box center [358, 219] width 125 height 12
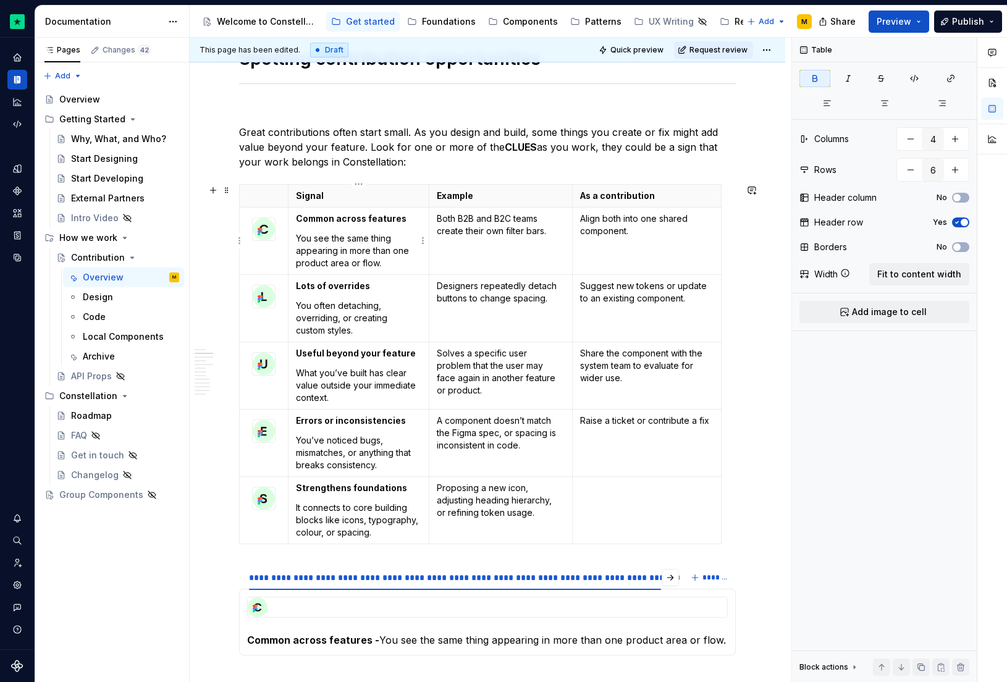
click at [345, 224] on p "Common across features" at bounding box center [358, 219] width 125 height 12
click at [405, 222] on p "Common across features" at bounding box center [358, 219] width 125 height 12
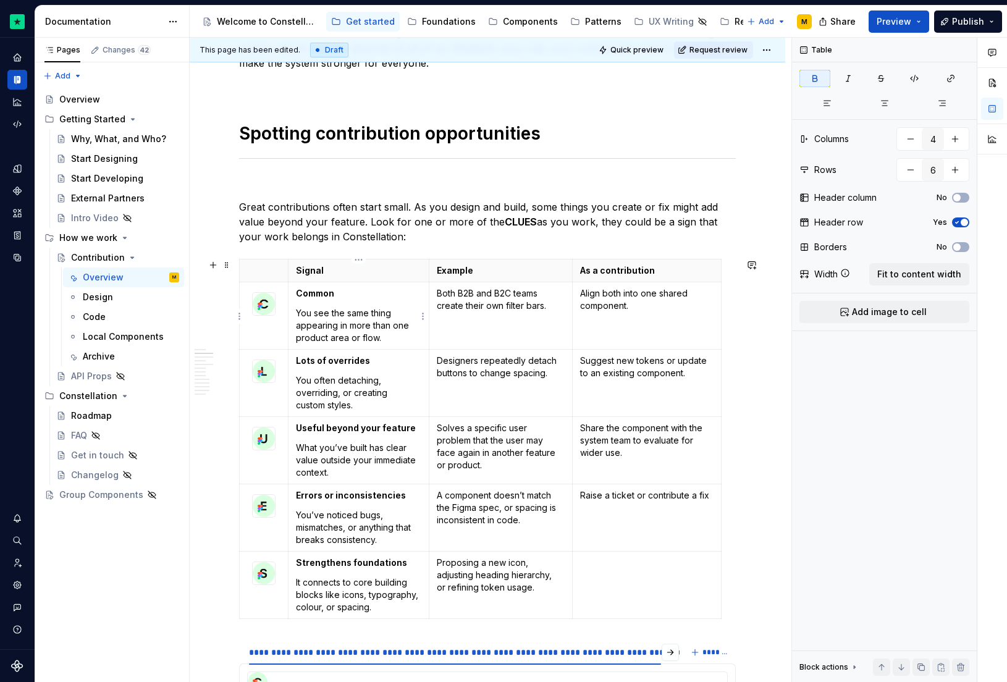
scroll to position [458, 0]
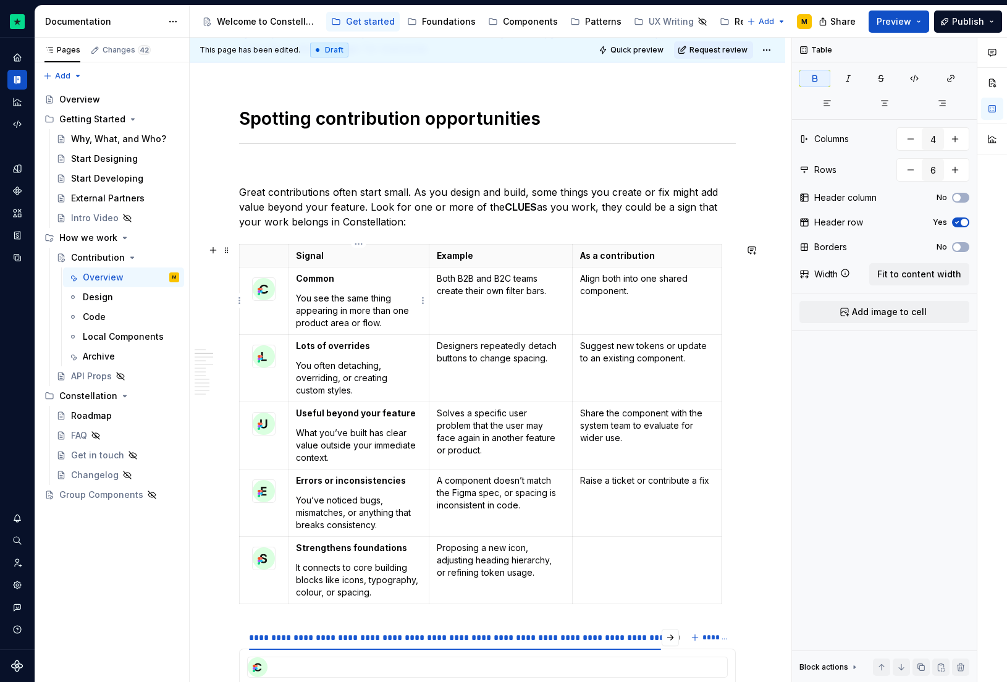
click at [347, 306] on p "You see the same thing appearing in more than one product area or flow." at bounding box center [358, 310] width 125 height 37
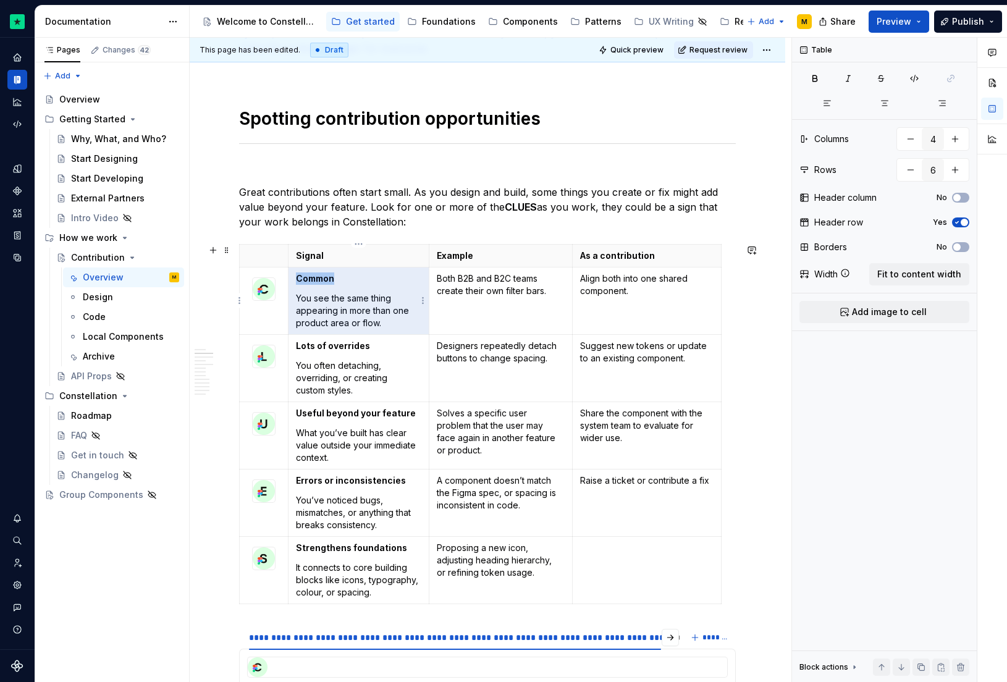
click at [366, 302] on p "You see the same thing appearing in more than one product area or flow." at bounding box center [358, 310] width 125 height 37
drag, startPoint x: 399, startPoint y: 328, endPoint x: 295, endPoint y: 299, distance: 107.2
click at [296, 299] on p "You see the same thing appearing in more than one product area or flow." at bounding box center [358, 310] width 125 height 37
click at [297, 298] on p "You see the same thing appearing in more than one product area or flow." at bounding box center [358, 310] width 125 height 37
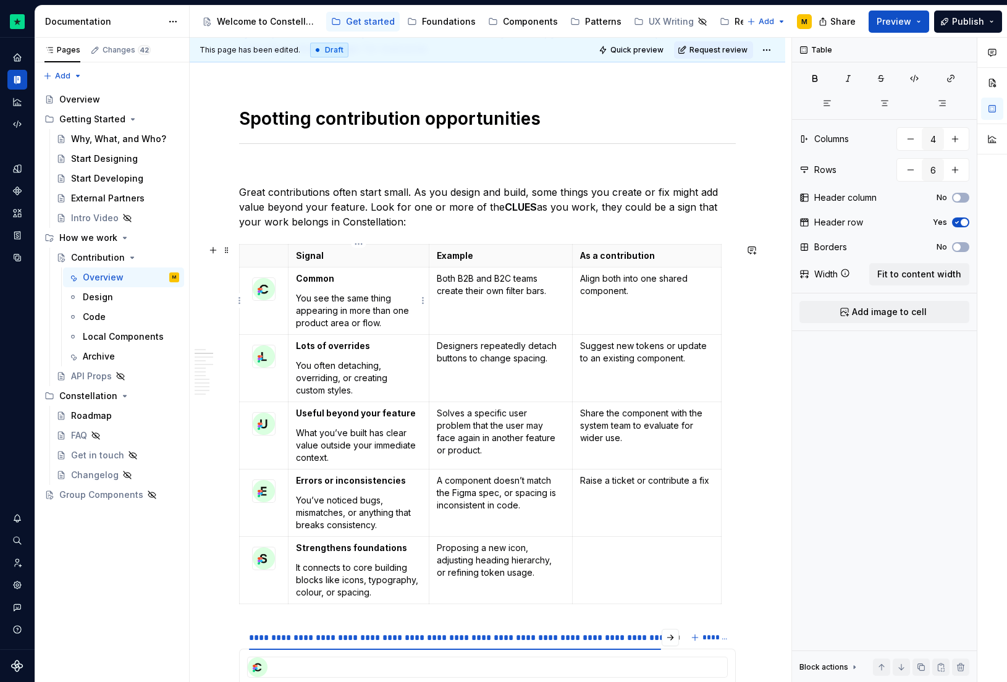
click at [386, 323] on p "You see the same thing appearing in more than one product area or flow." at bounding box center [358, 310] width 125 height 37
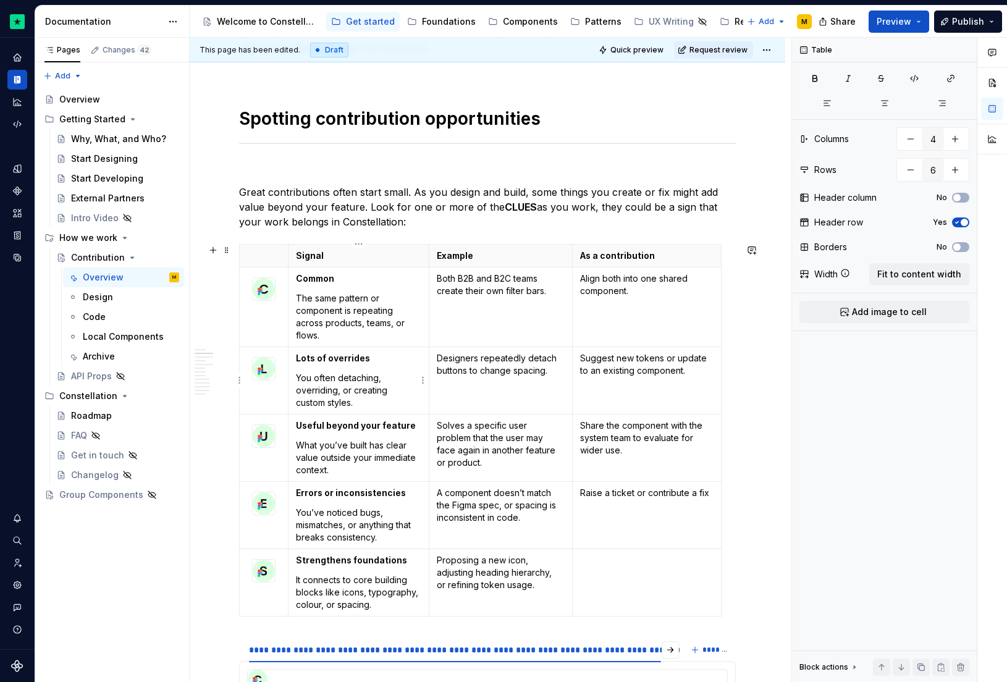
click at [315, 356] on strong "Lots of overrides" at bounding box center [333, 358] width 74 height 11
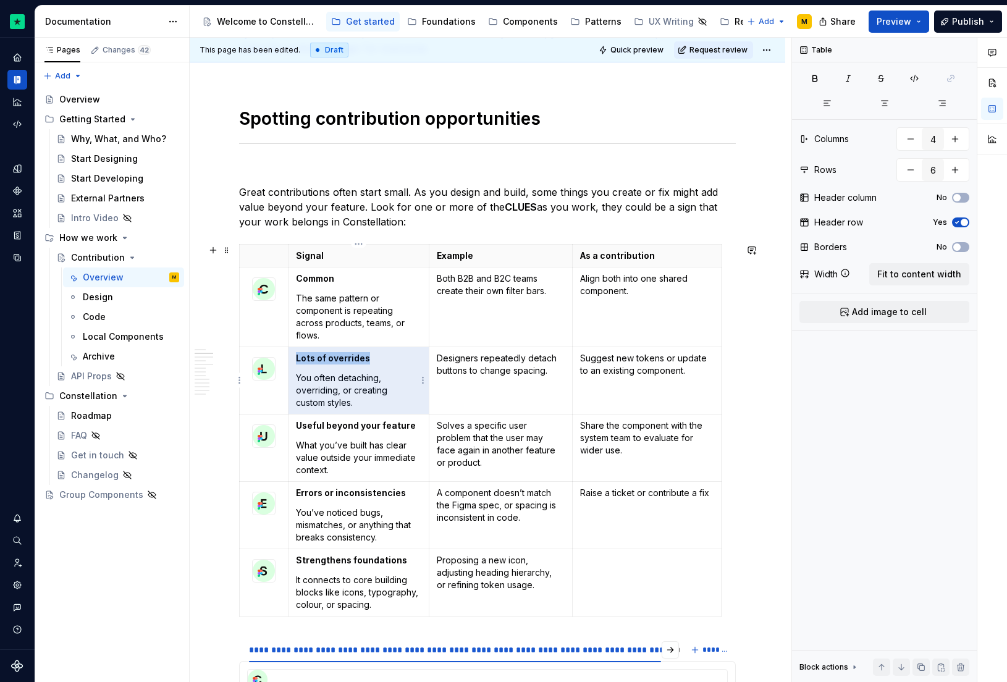
click at [378, 356] on p "Lots of overrides" at bounding box center [358, 358] width 125 height 12
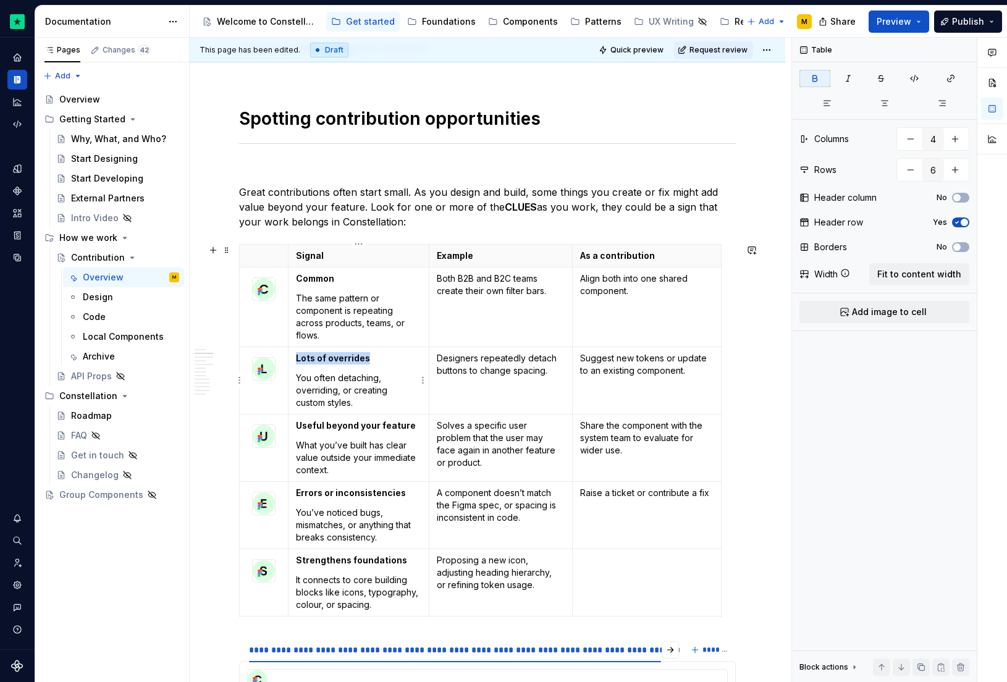
click at [297, 355] on strong "Lots of overrides" at bounding box center [333, 358] width 74 height 11
click at [303, 360] on strong "Lots of overrides" at bounding box center [333, 358] width 74 height 11
click at [302, 360] on p "L Local styles & overrides" at bounding box center [358, 358] width 125 height 12
click at [394, 357] on p "Local styles & overrides" at bounding box center [358, 358] width 125 height 12
click at [409, 392] on p "You often detaching, overriding, or creating custom styles." at bounding box center [358, 390] width 125 height 37
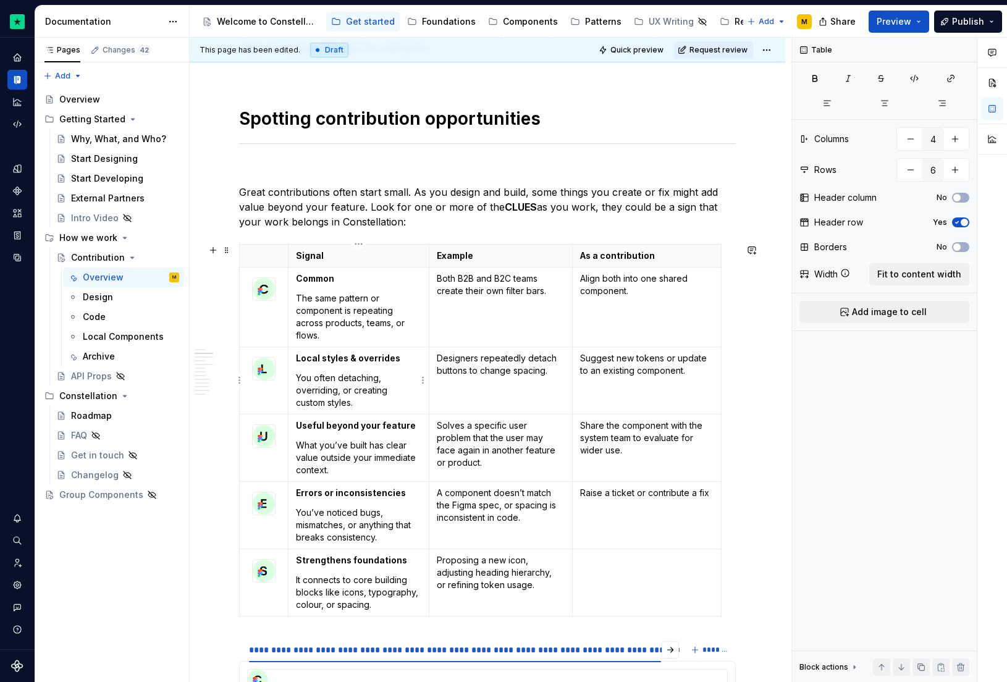
click at [331, 380] on p "You often detaching, overriding, or creating custom styles." at bounding box center [358, 390] width 125 height 37
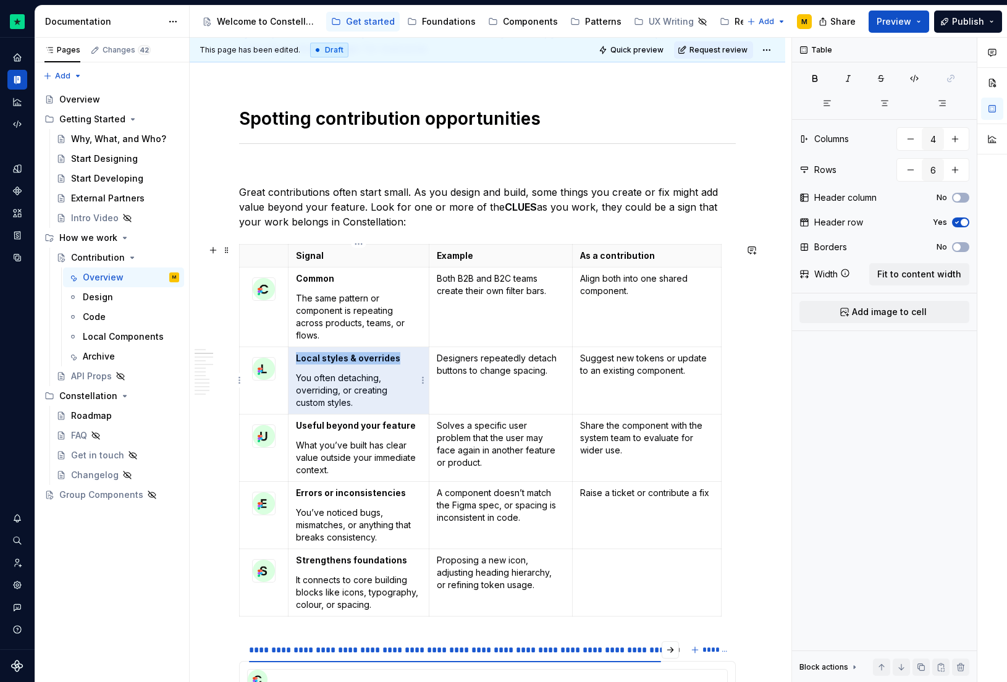
click at [338, 380] on p "You often detaching, overriding, or creating custom styles." at bounding box center [358, 390] width 125 height 37
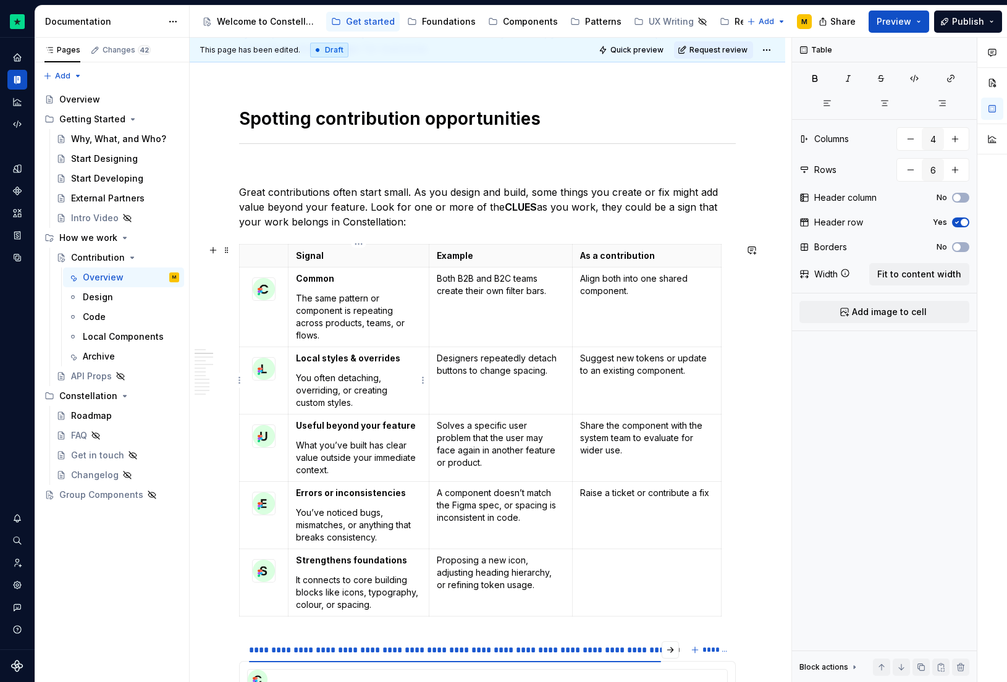
click at [371, 405] on p "You often detaching, overriding, or creating custom styles." at bounding box center [358, 390] width 125 height 37
click at [295, 378] on td "Local styles & overrides You often detaching, overriding, or creating custom st…" at bounding box center [359, 380] width 141 height 67
click at [310, 379] on p "You keep detaching, overriding, or creating custom styles." at bounding box center [358, 390] width 125 height 37
click at [355, 376] on p "You’re often keep detaching, overriding, or creating custom styles." at bounding box center [358, 390] width 125 height 37
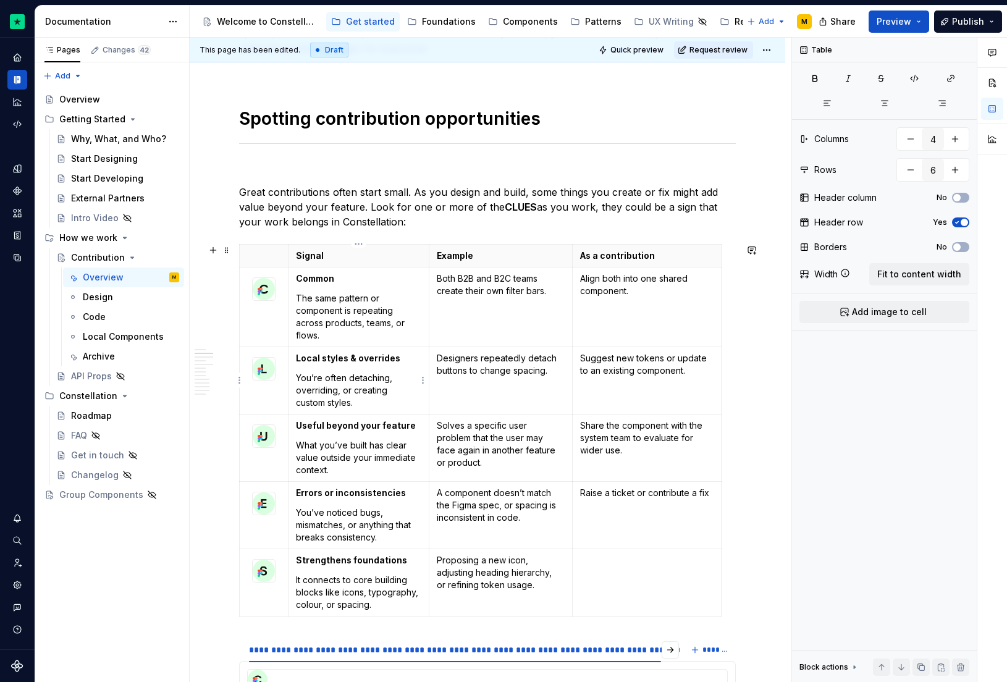
click at [362, 408] on p "You’re often detaching, overriding, or creating custom styles." at bounding box center [358, 390] width 125 height 37
click at [470, 361] on p "Designers repeatedly detach buttons to change spacing." at bounding box center [501, 364] width 128 height 25
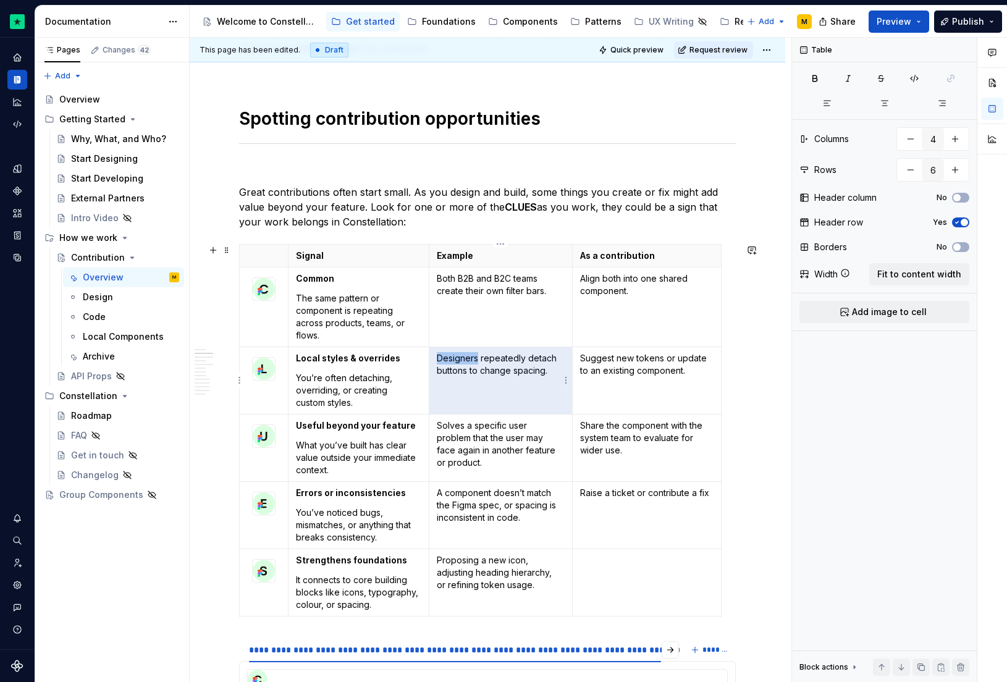
click at [470, 361] on p "Designers repeatedly detach buttons to change spacing." at bounding box center [501, 364] width 128 height 25
drag, startPoint x: 510, startPoint y: 371, endPoint x: 526, endPoint y: 370, distance: 16.1
click at [510, 371] on p "Designers repeatedly detach buttons to change spacing." at bounding box center [501, 364] width 128 height 25
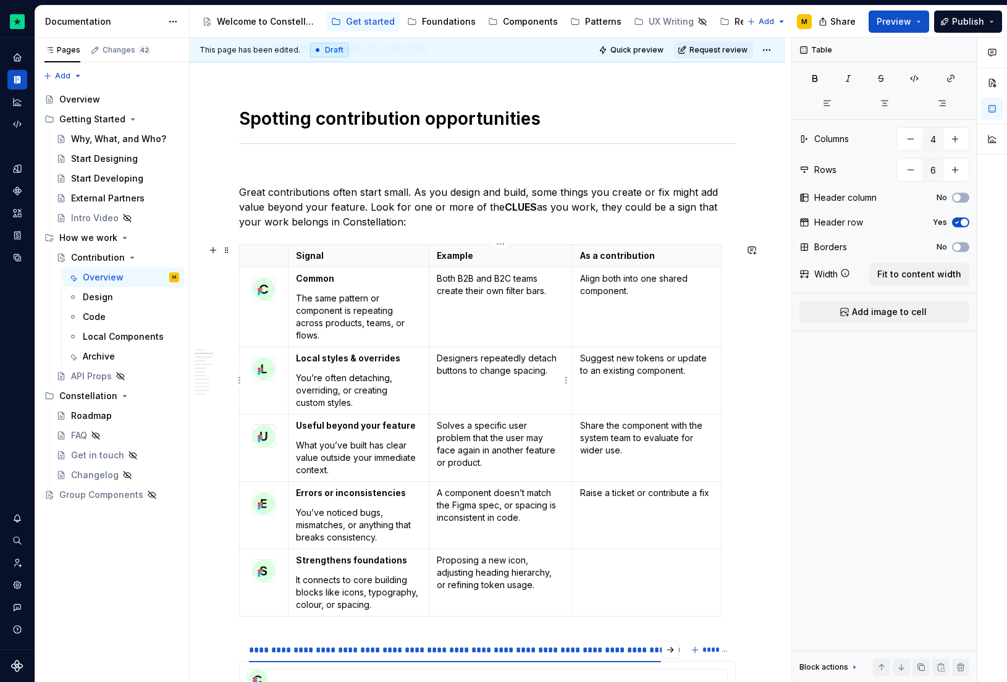
click at [565, 368] on td "Designers repeatedly detach buttons to change spacing." at bounding box center [500, 380] width 143 height 67
click at [439, 362] on p "Designers repeatedly detach buttons to change spacing." at bounding box center [501, 364] width 128 height 25
click at [449, 284] on p "Both B2B and B2C teams create their own filter bars." at bounding box center [501, 284] width 128 height 25
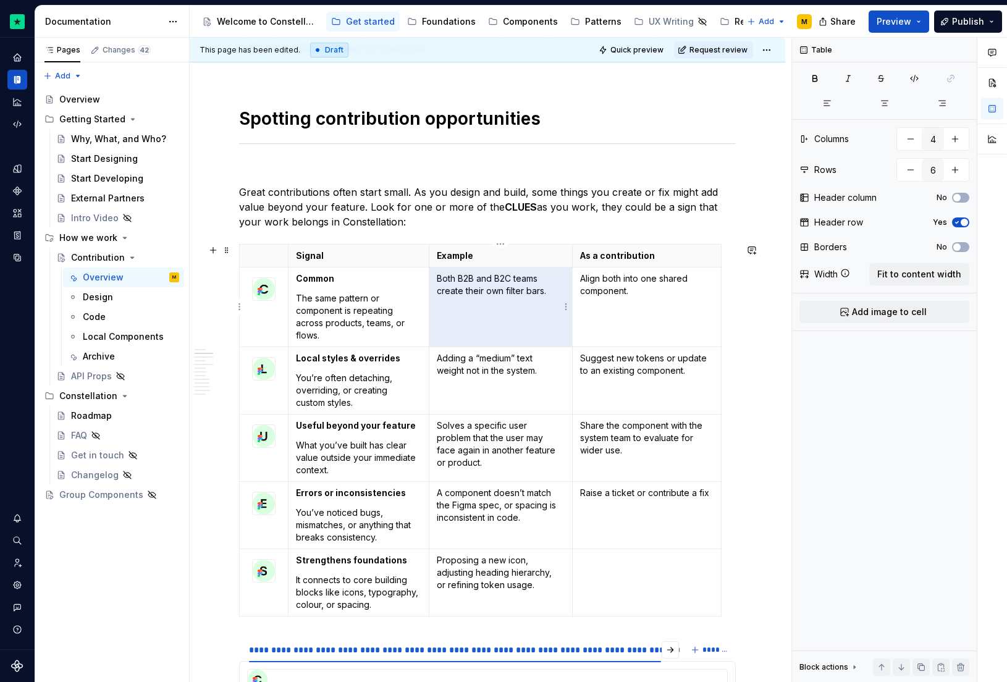
click at [533, 281] on p "Both B2B and B2C teams create their own filter bars." at bounding box center [501, 284] width 128 height 25
drag, startPoint x: 559, startPoint y: 288, endPoint x: 436, endPoint y: 276, distance: 123.0
click at [436, 276] on td "Both B2B and B2C teams create their own filter bars." at bounding box center [500, 307] width 143 height 80
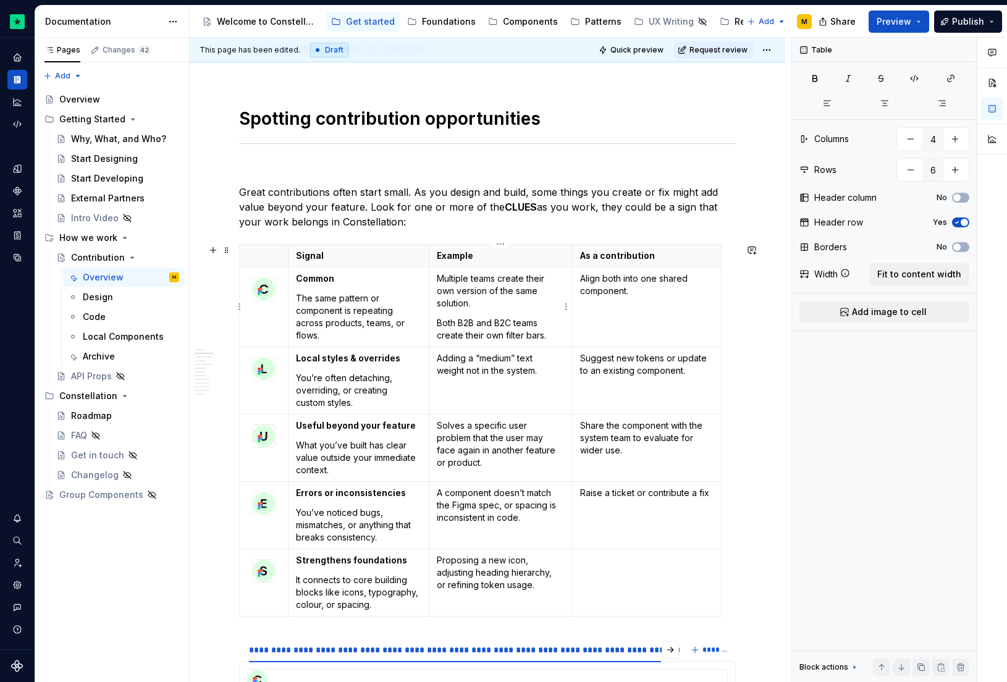
click at [546, 333] on p "Both B2B and B2C teams create their own filter bars." at bounding box center [501, 329] width 128 height 25
click at [625, 276] on p "Align both into one shared component." at bounding box center [647, 284] width 134 height 25
click at [648, 45] on span "Quick preview" at bounding box center [636, 50] width 53 height 10
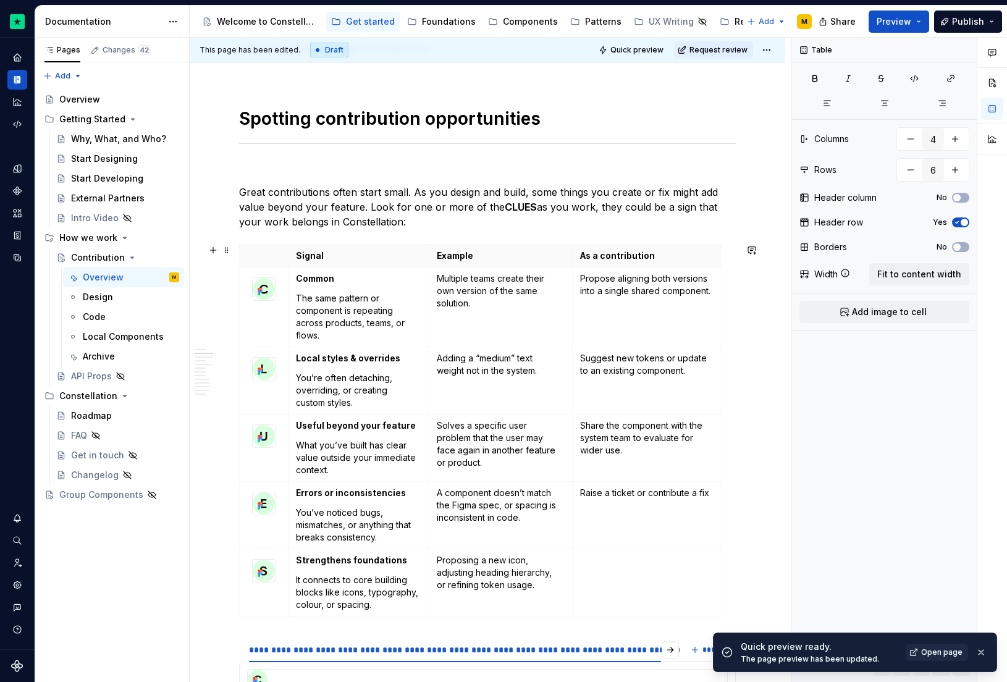
scroll to position [693, 0]
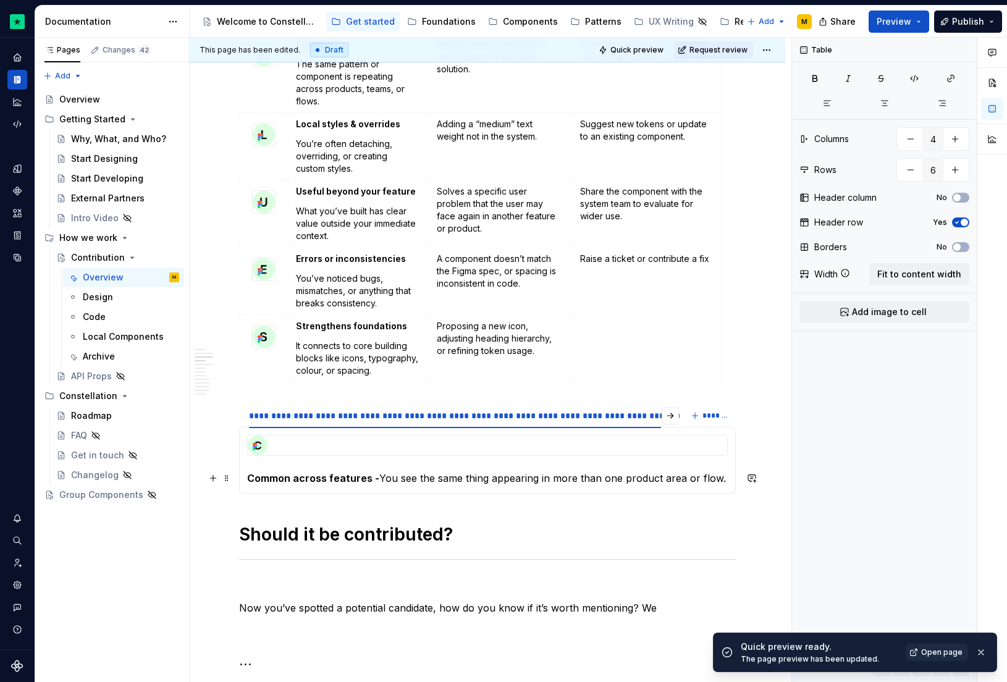
click at [239, 463] on section "**********" at bounding box center [487, 447] width 497 height 91
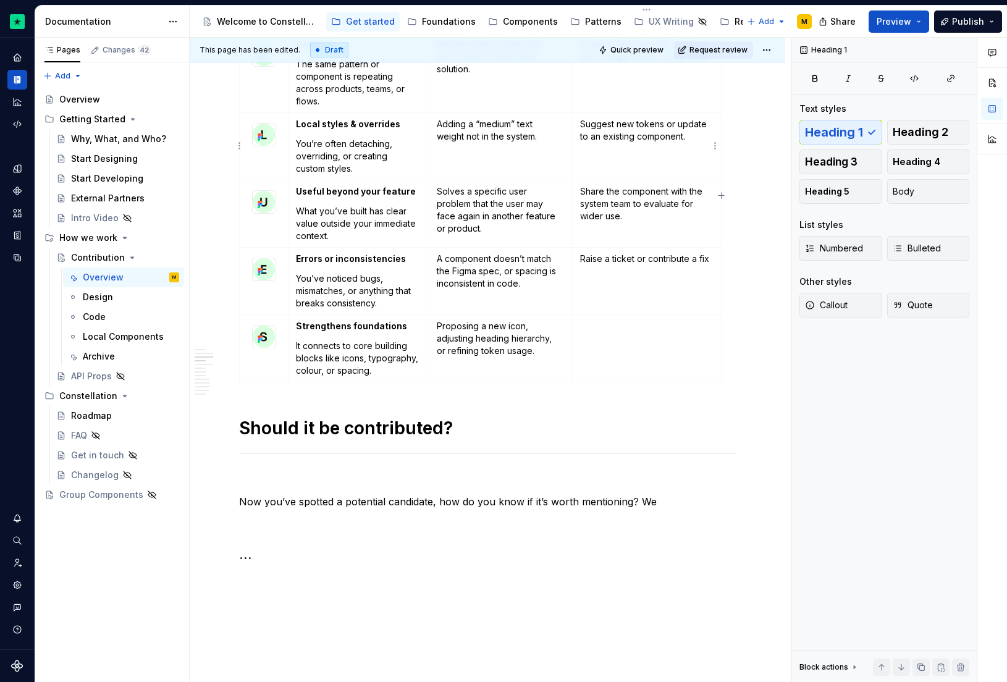
type textarea "*"
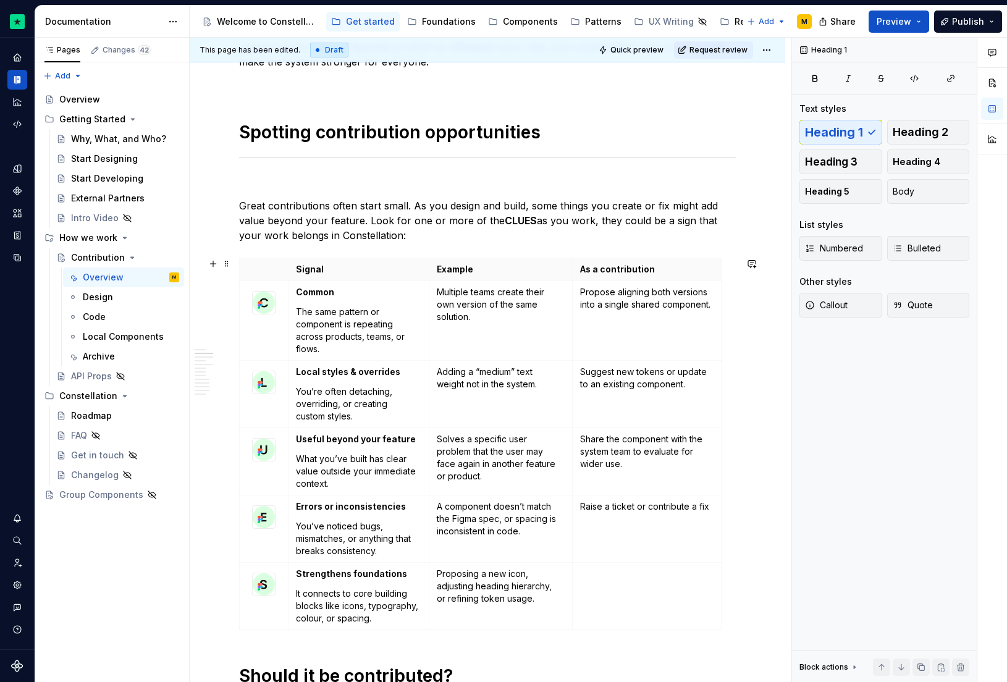
scroll to position [423, 0]
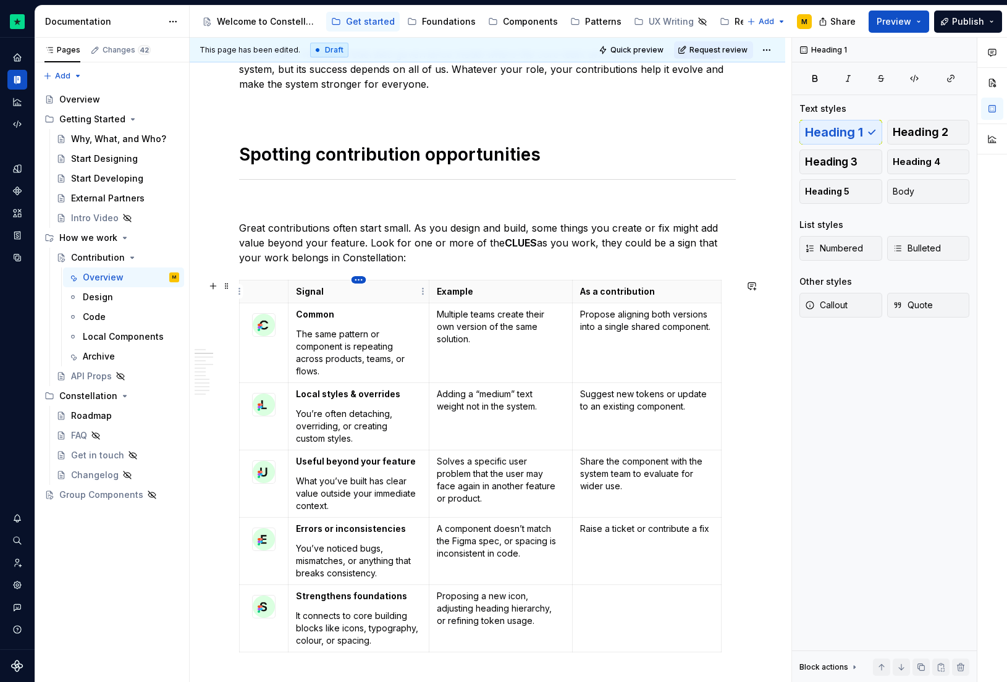
click at [362, 281] on html "Constellation Design System M Dataset Default Documentation Accessibility guide…" at bounding box center [503, 341] width 1007 height 682
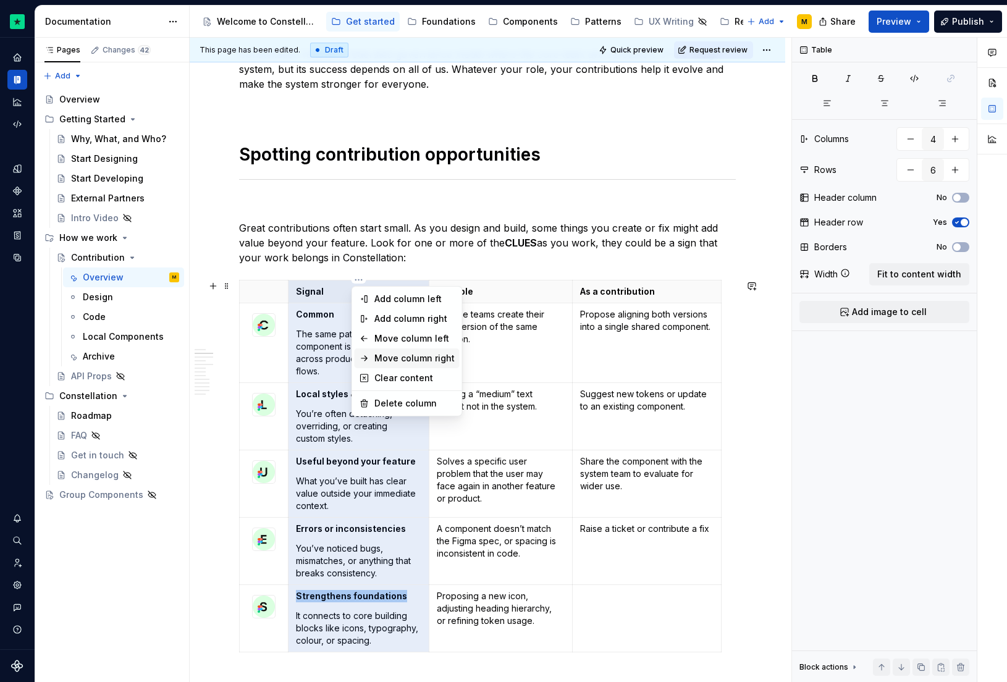
click at [399, 355] on div "Move column right" at bounding box center [414, 358] width 80 height 12
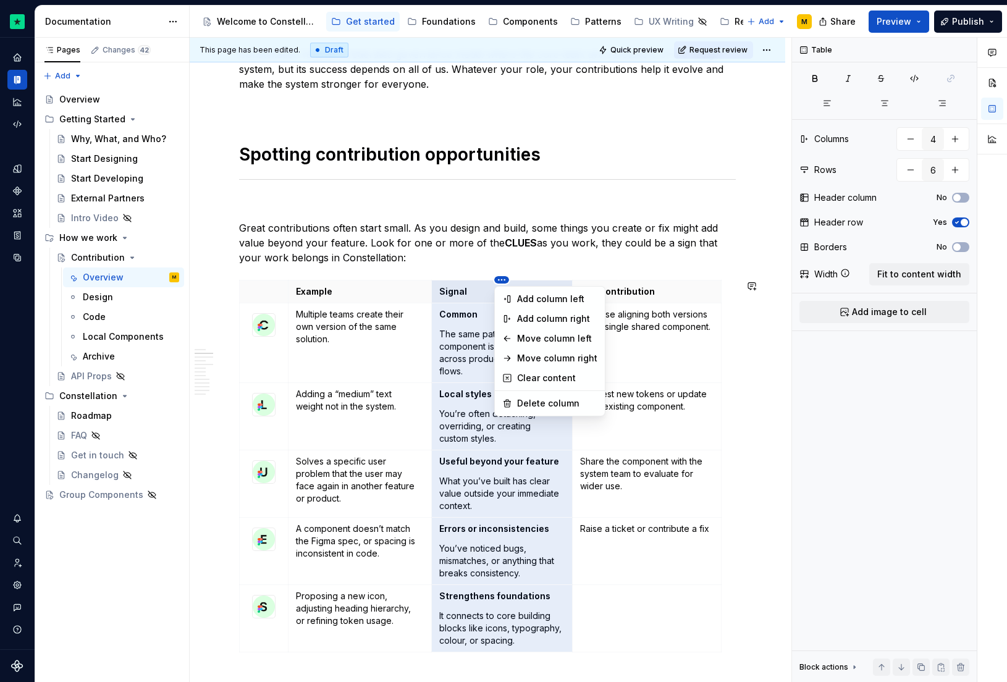
click at [503, 279] on html "Constellation Design System M Dataset Default Documentation Accessibility guide…" at bounding box center [503, 341] width 1007 height 682
click at [514, 341] on div "Move column left" at bounding box center [549, 339] width 105 height 20
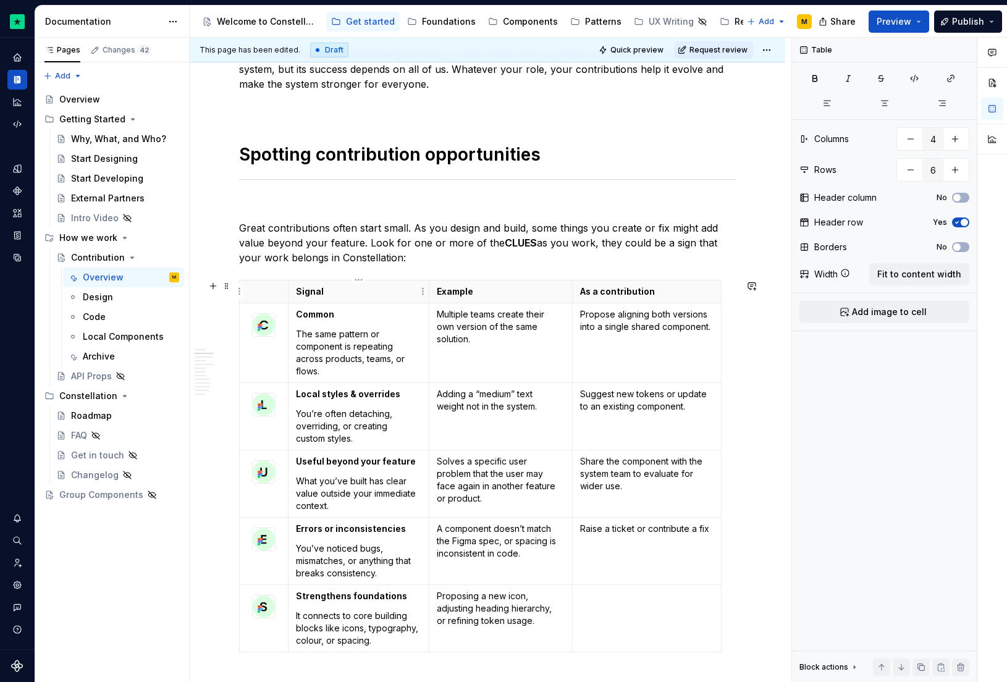
click at [355, 289] on p "Signal" at bounding box center [358, 291] width 125 height 12
click at [358, 279] on html "Constellation Design System M Dataset Default Documentation Accessibility guide…" at bounding box center [503, 341] width 1007 height 682
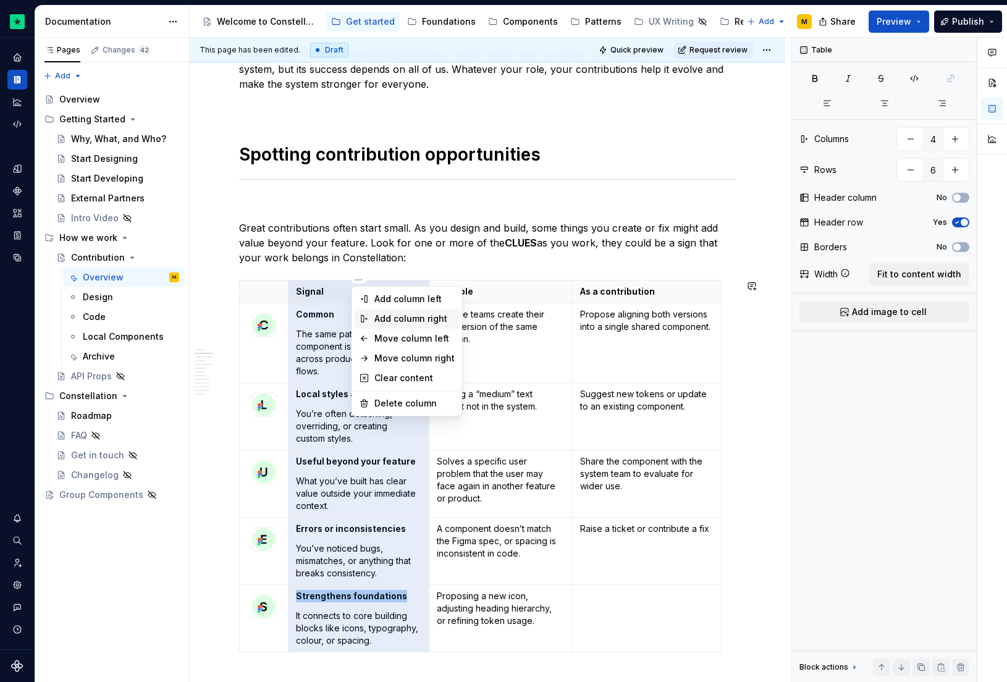
click at [383, 317] on div "Add column right" at bounding box center [414, 319] width 80 height 12
type input "5"
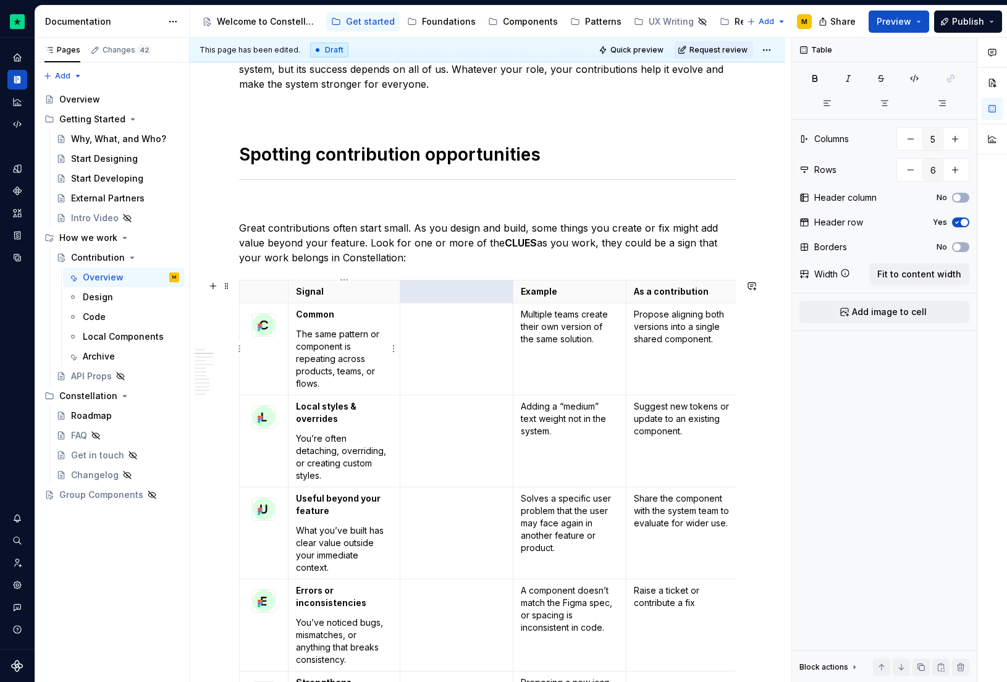
click at [365, 369] on p "The same pattern or component is repeating across products, teams, or flows." at bounding box center [344, 359] width 96 height 62
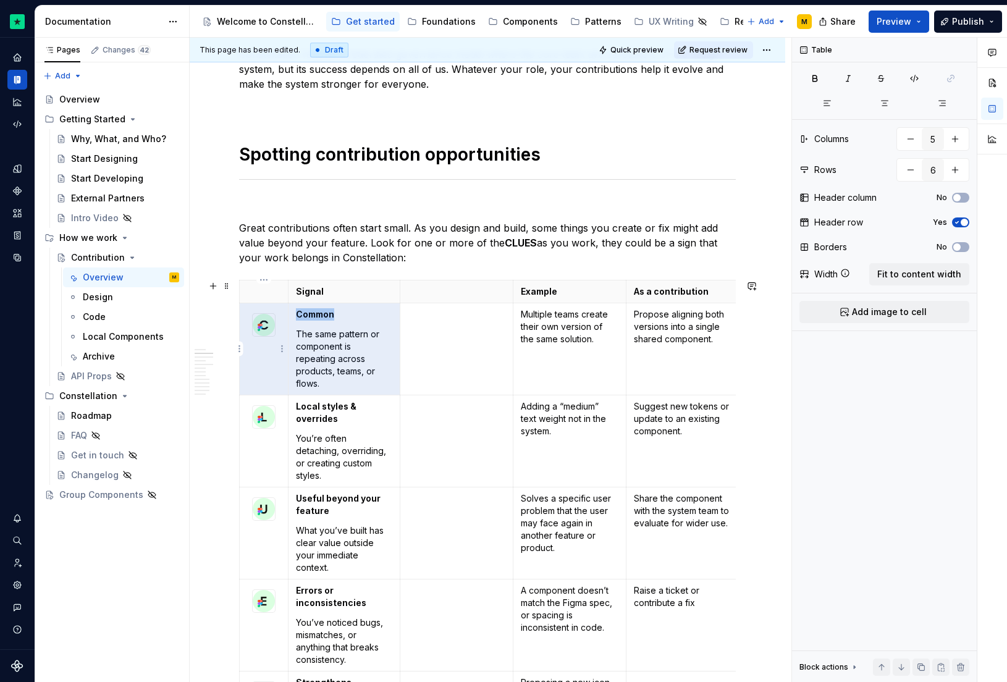
drag, startPoint x: 358, startPoint y: 382, endPoint x: 294, endPoint y: 333, distance: 80.7
click at [294, 333] on td "Common The same pattern or component is repeating across products, teams, or fl…" at bounding box center [345, 349] width 112 height 92
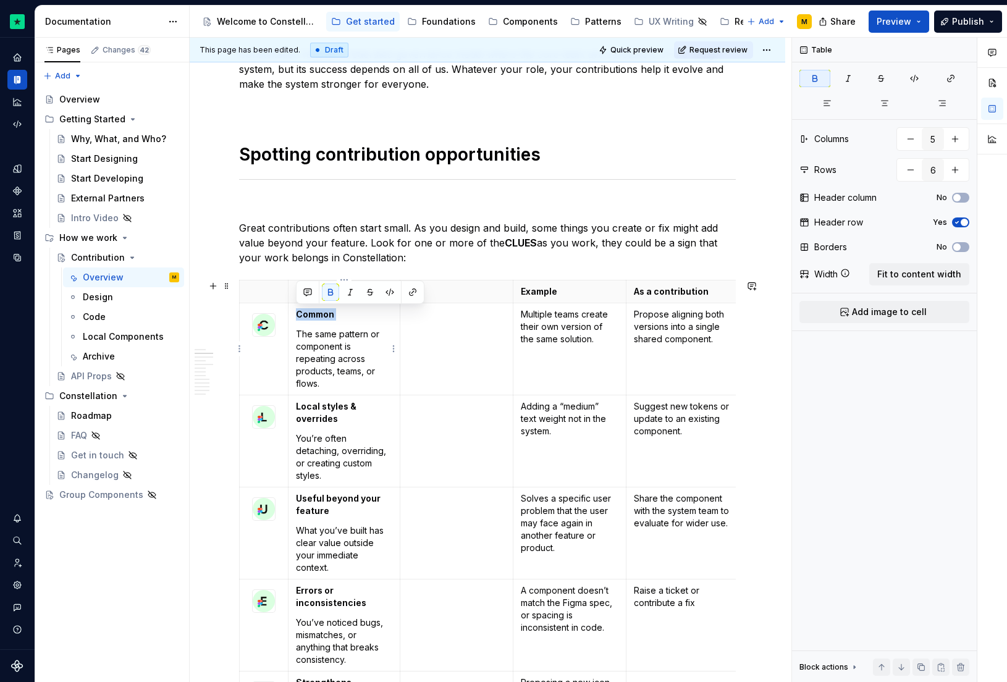
click at [303, 332] on p "The same pattern or component is repeating across products, teams, or flows." at bounding box center [344, 359] width 96 height 62
click at [297, 335] on p "The same pattern or component is repeating across products, teams, or flows." at bounding box center [344, 359] width 96 height 62
click at [335, 384] on p "The same pattern or component is repeating across products, teams, or flows." at bounding box center [344, 359] width 96 height 62
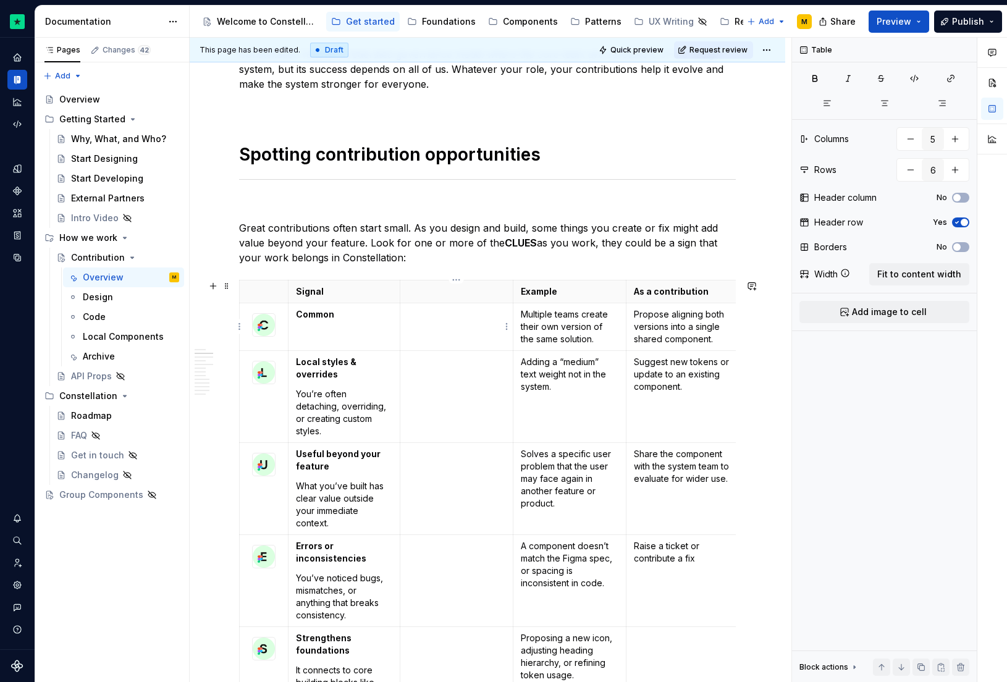
click at [446, 319] on p at bounding box center [457, 314] width 98 height 12
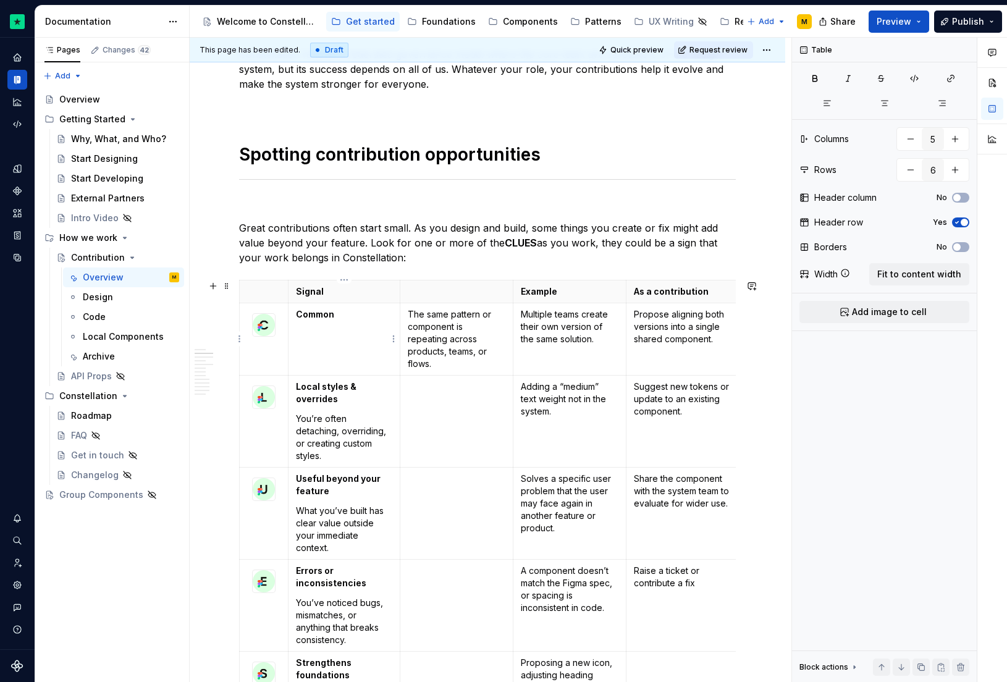
click at [330, 325] on td "Common" at bounding box center [345, 339] width 112 height 72
click at [318, 369] on td "Common" at bounding box center [345, 339] width 112 height 72
click at [321, 345] on td "Common" at bounding box center [345, 339] width 112 height 72
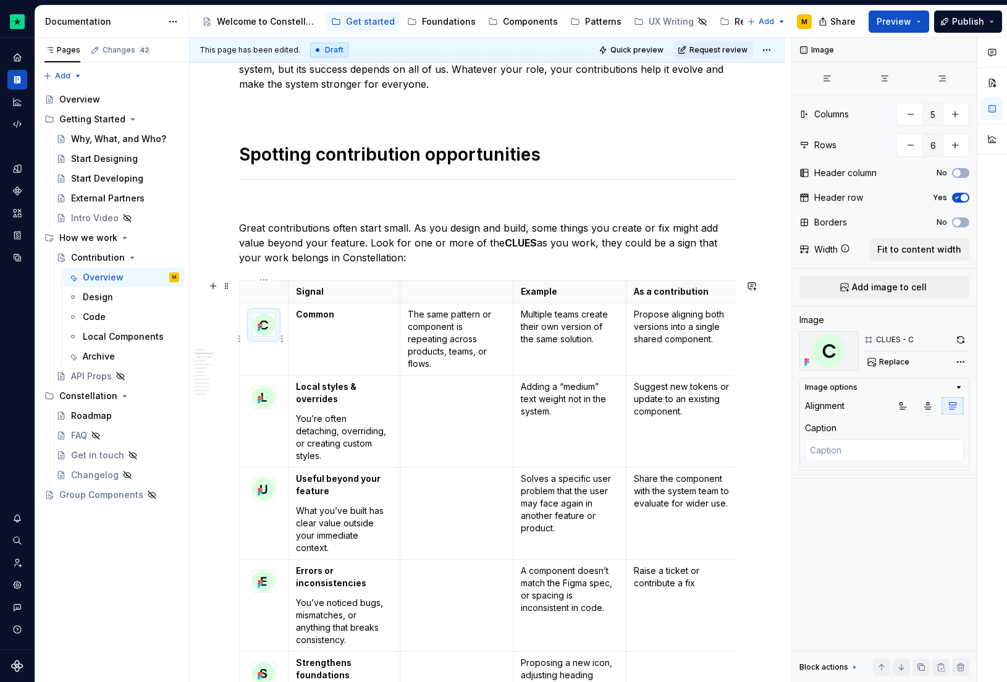
click at [272, 323] on img at bounding box center [264, 325] width 22 height 22
click at [298, 313] on strong "Common" at bounding box center [315, 314] width 38 height 11
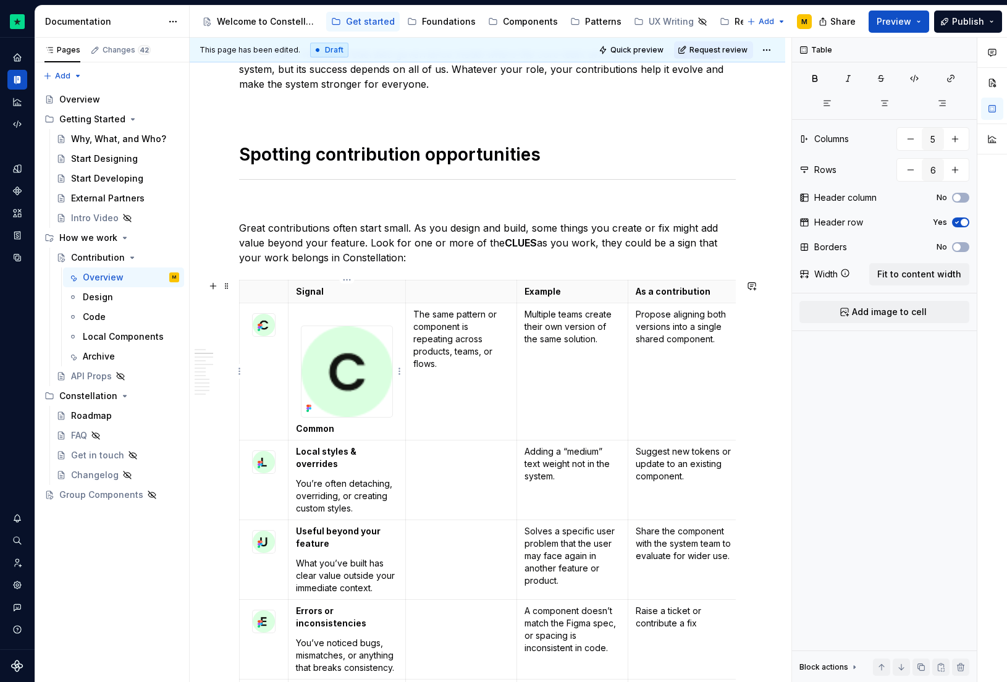
click at [334, 312] on p at bounding box center [347, 314] width 102 height 12
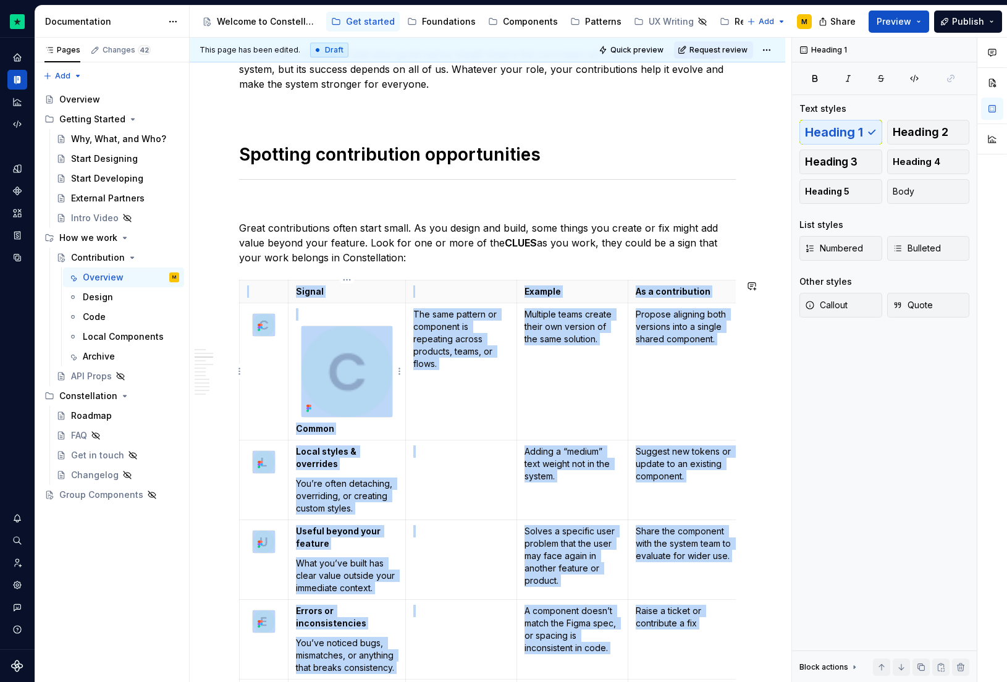
scroll to position [577, 0]
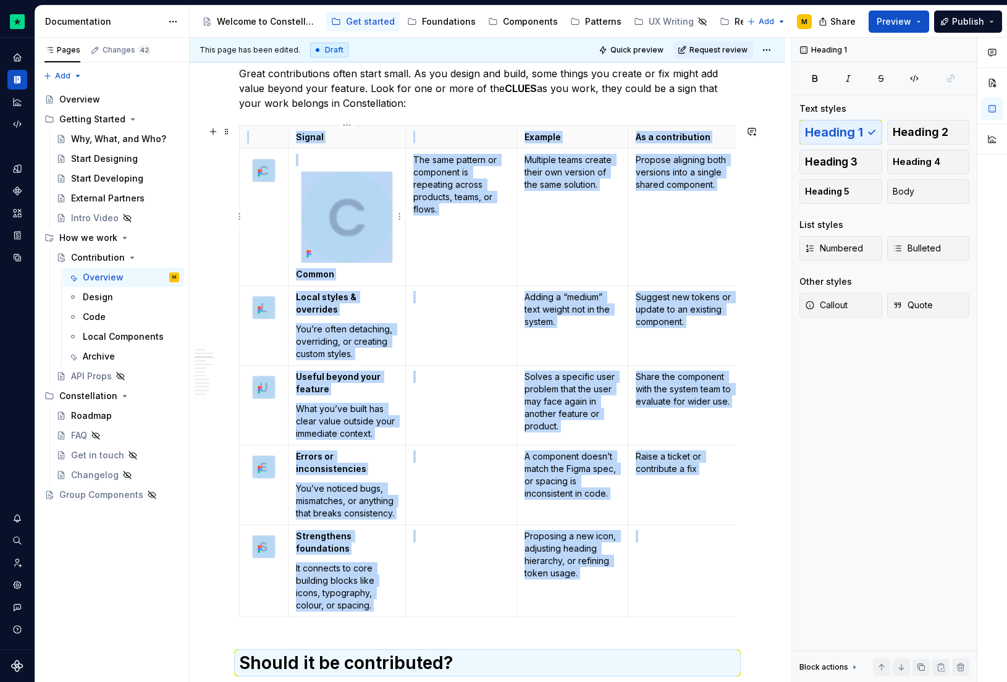
click at [344, 214] on img at bounding box center [347, 217] width 91 height 91
type textarea "*"
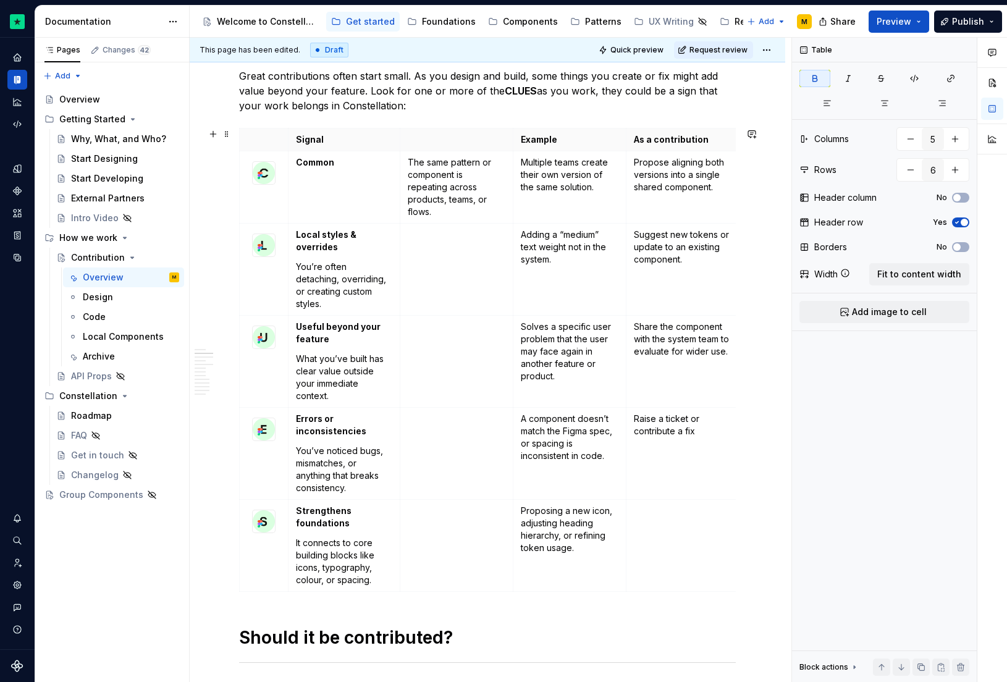
scroll to position [348, 0]
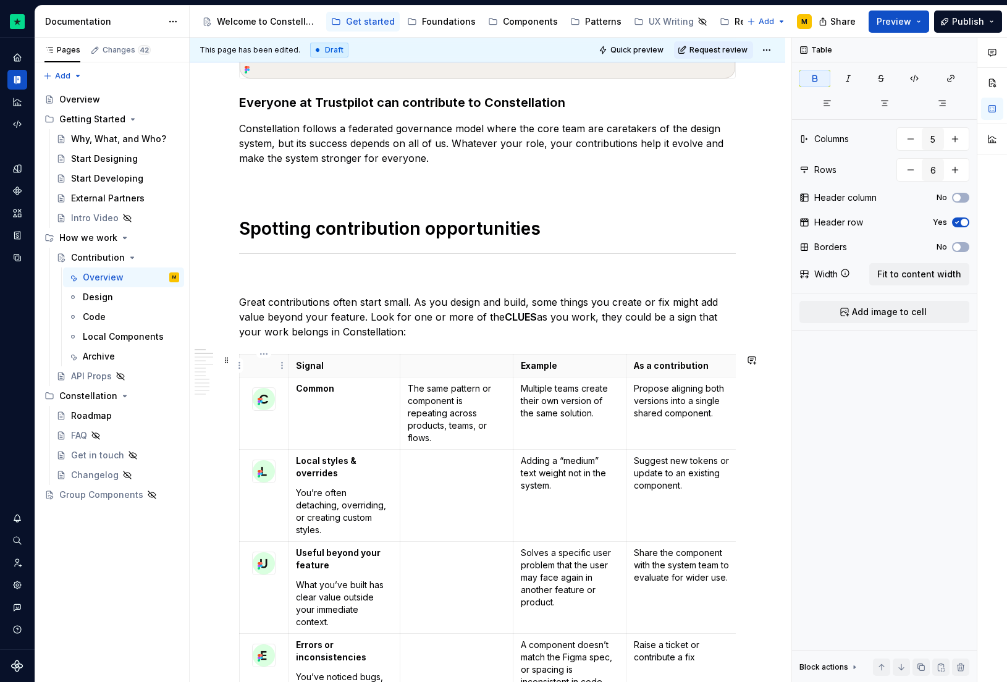
click at [267, 357] on html "Constellation Design System M Dataset Default Documentation Accessibility guide…" at bounding box center [503, 341] width 1007 height 682
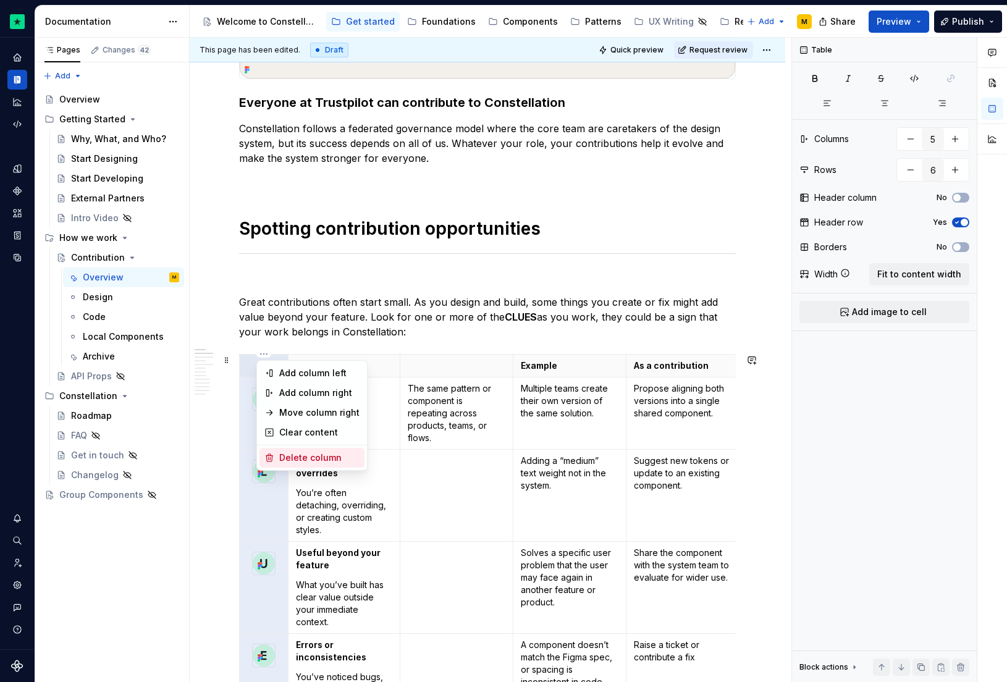
click at [291, 452] on div "Delete column" at bounding box center [319, 458] width 80 height 12
type input "4"
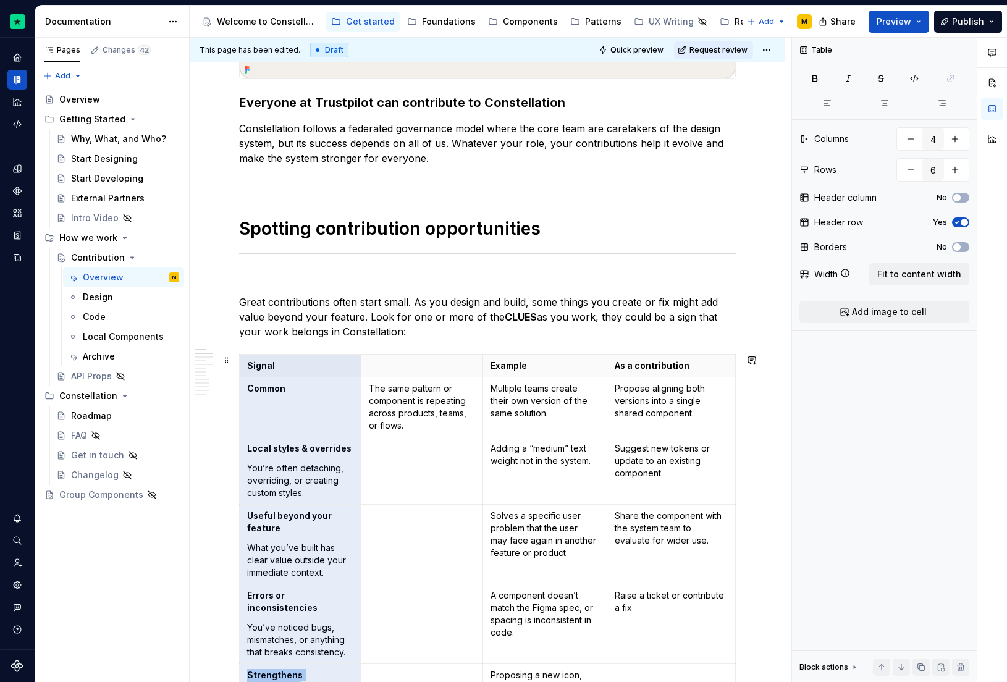
scroll to position [394, 0]
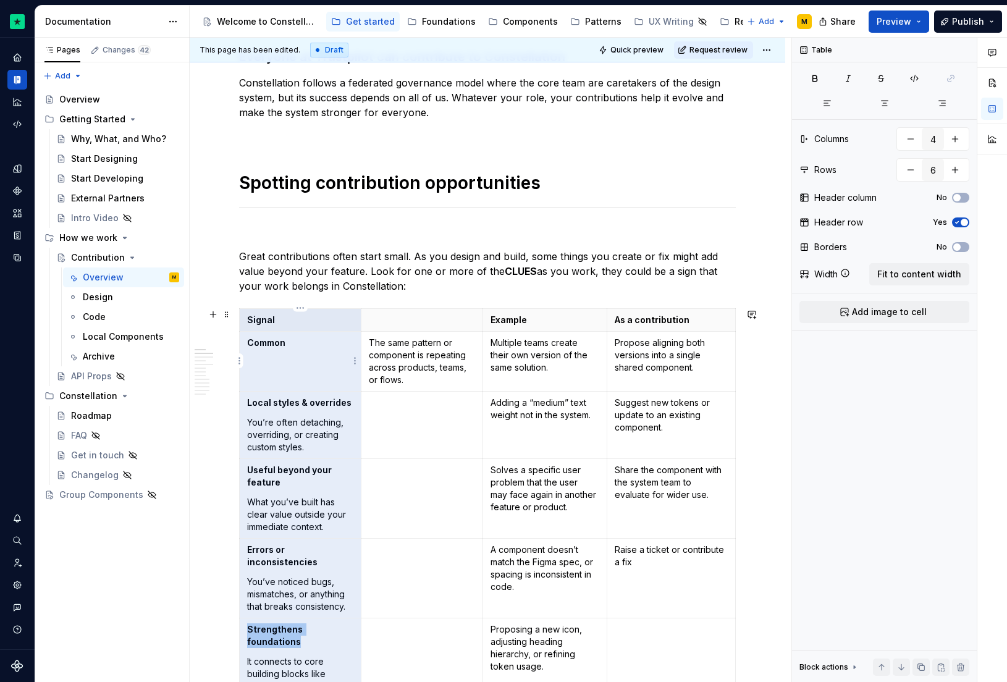
click at [287, 367] on td "Common" at bounding box center [301, 361] width 122 height 60
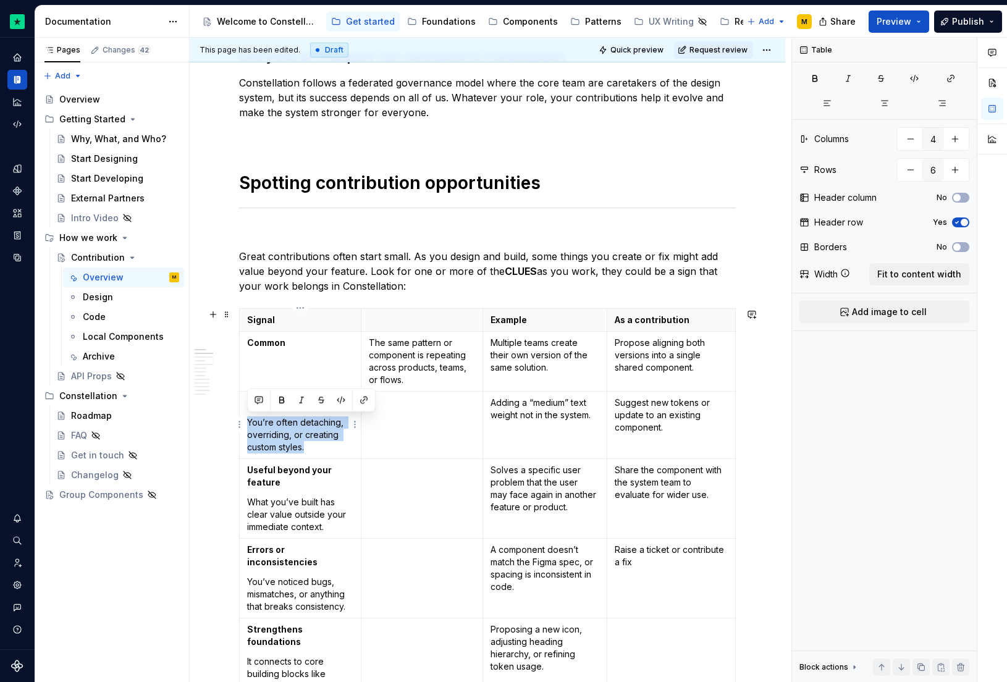
drag, startPoint x: 326, startPoint y: 446, endPoint x: 248, endPoint y: 427, distance: 79.4
click at [248, 427] on p "You’re often detaching, overriding, or creating custom styles." at bounding box center [300, 434] width 106 height 37
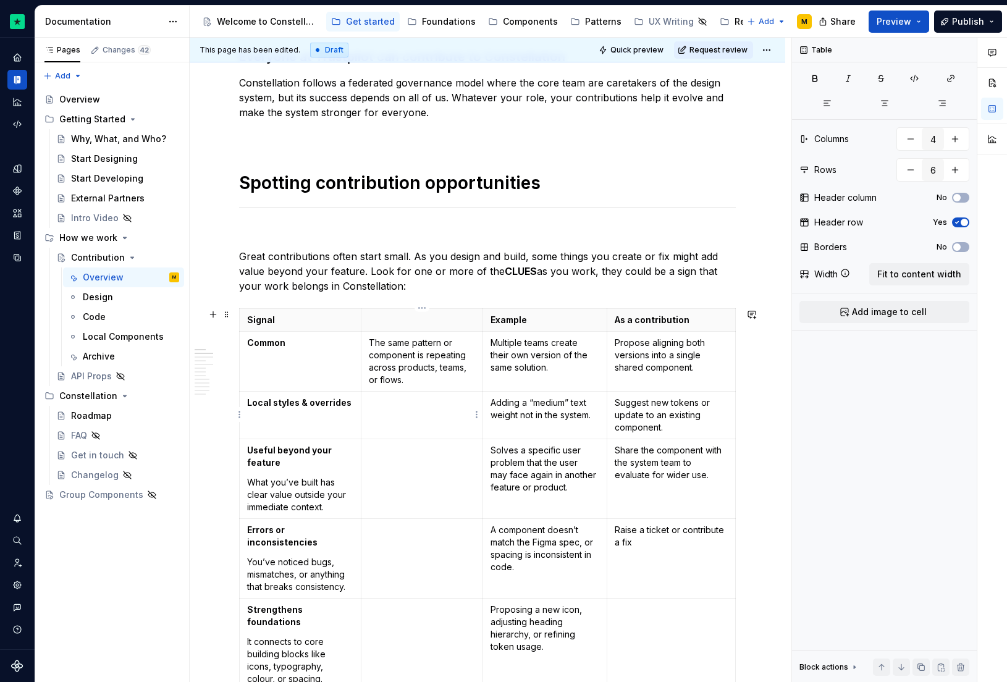
click at [410, 418] on td at bounding box center [422, 415] width 122 height 48
drag, startPoint x: 254, startPoint y: 345, endPoint x: 287, endPoint y: 344, distance: 32.8
click at [287, 344] on p "Common" at bounding box center [300, 343] width 106 height 12
drag, startPoint x: 254, startPoint y: 403, endPoint x: 368, endPoint y: 401, distance: 113.7
click at [368, 401] on tr "Local styles & overrides You’re often detaching, overriding, or creating custom…" at bounding box center [488, 415] width 496 height 48
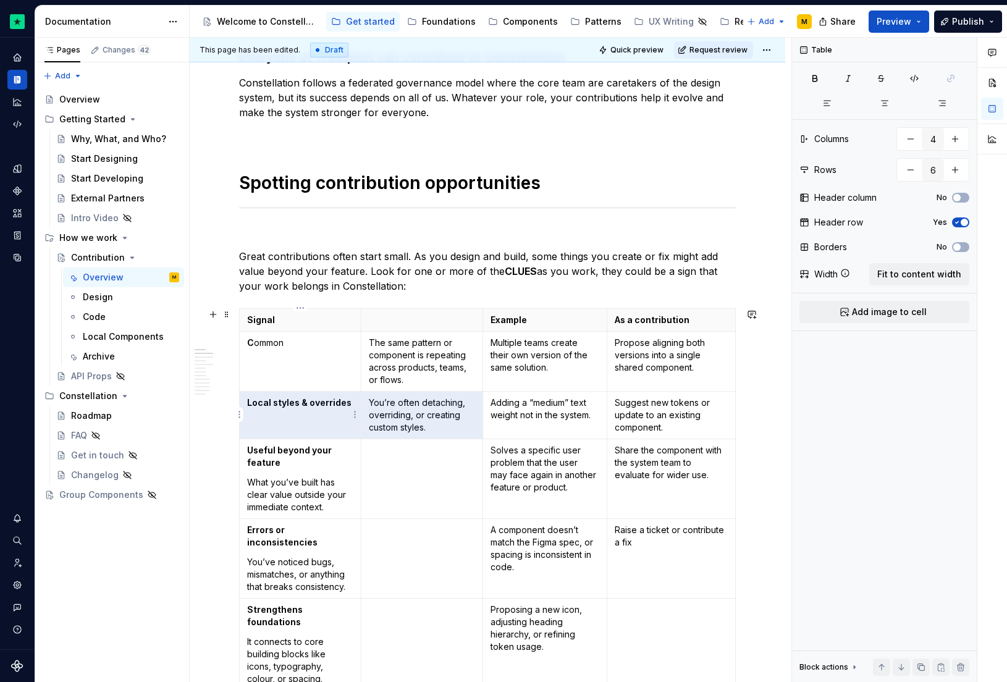
click at [353, 403] on td "Local styles & overrides" at bounding box center [301, 415] width 122 height 48
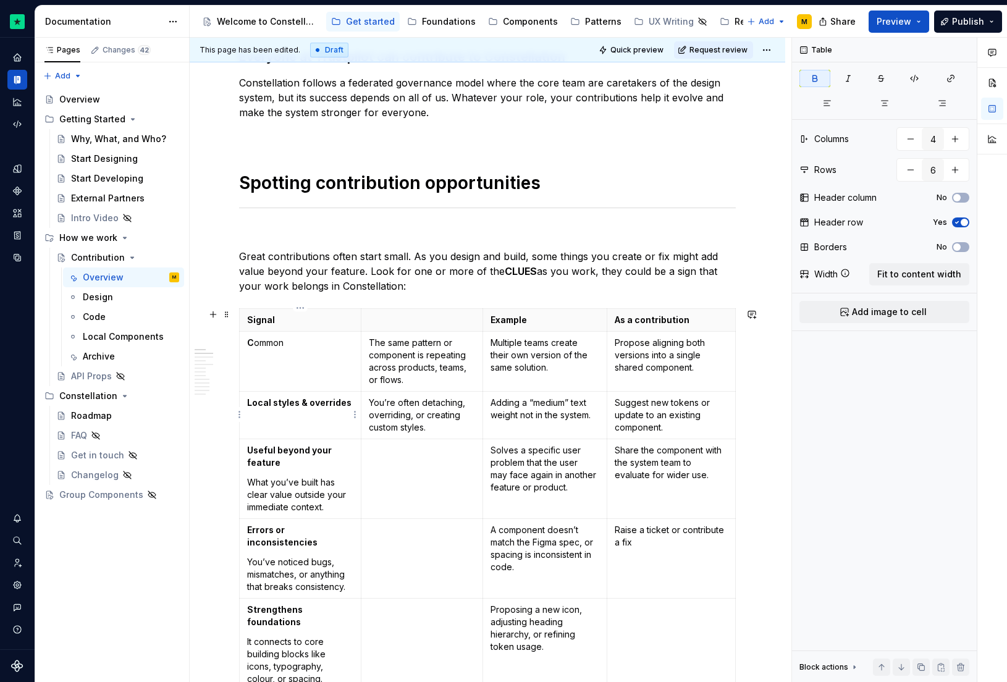
click at [253, 403] on strong "Local styles & overrides" at bounding box center [299, 402] width 104 height 11
drag, startPoint x: 255, startPoint y: 453, endPoint x: 297, endPoint y: 462, distance: 43.5
click at [297, 462] on p "Useful beyond your feature" at bounding box center [300, 456] width 106 height 25
click at [258, 486] on p "What you’ve built has clear value outside your immediate context." at bounding box center [300, 494] width 106 height 37
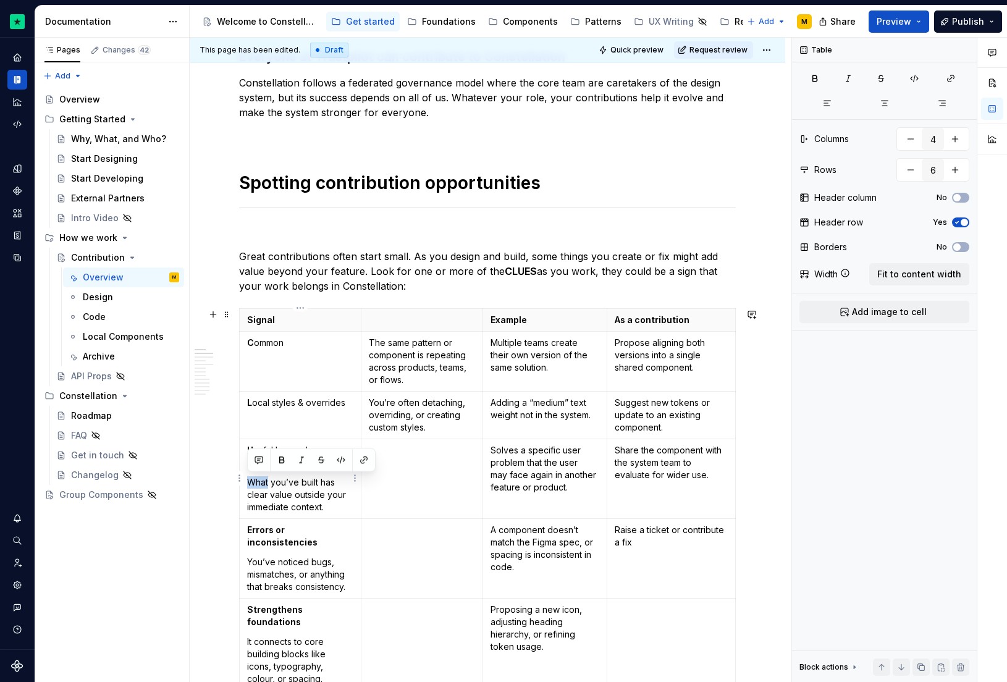
click at [258, 486] on p "What you’ve built has clear value outside your immediate context." at bounding box center [300, 494] width 106 height 37
click at [346, 486] on p "What you’ve built has clear value outside your immediate context." at bounding box center [300, 494] width 106 height 37
drag, startPoint x: 340, startPoint y: 510, endPoint x: 251, endPoint y: 484, distance: 93.3
click at [251, 484] on p "What you’ve built has clear value outside your immediate context." at bounding box center [300, 494] width 106 height 37
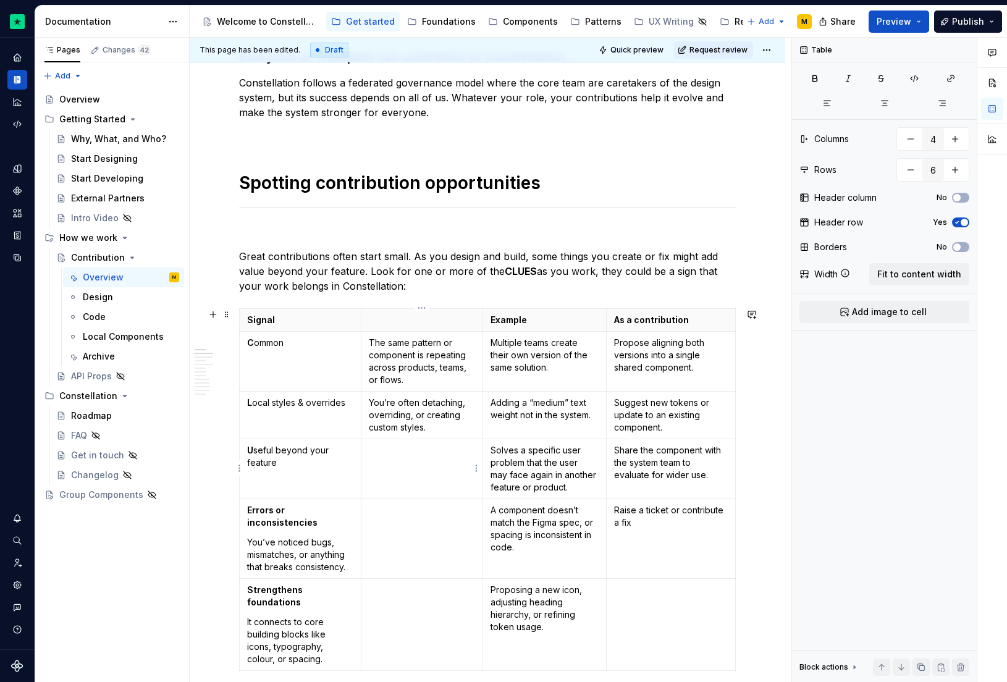
click at [403, 468] on td at bounding box center [422, 469] width 122 height 60
drag, startPoint x: 252, startPoint y: 509, endPoint x: 350, endPoint y: 509, distance: 98.2
click at [318, 509] on strong "Errors or inconsistencies" at bounding box center [282, 516] width 70 height 23
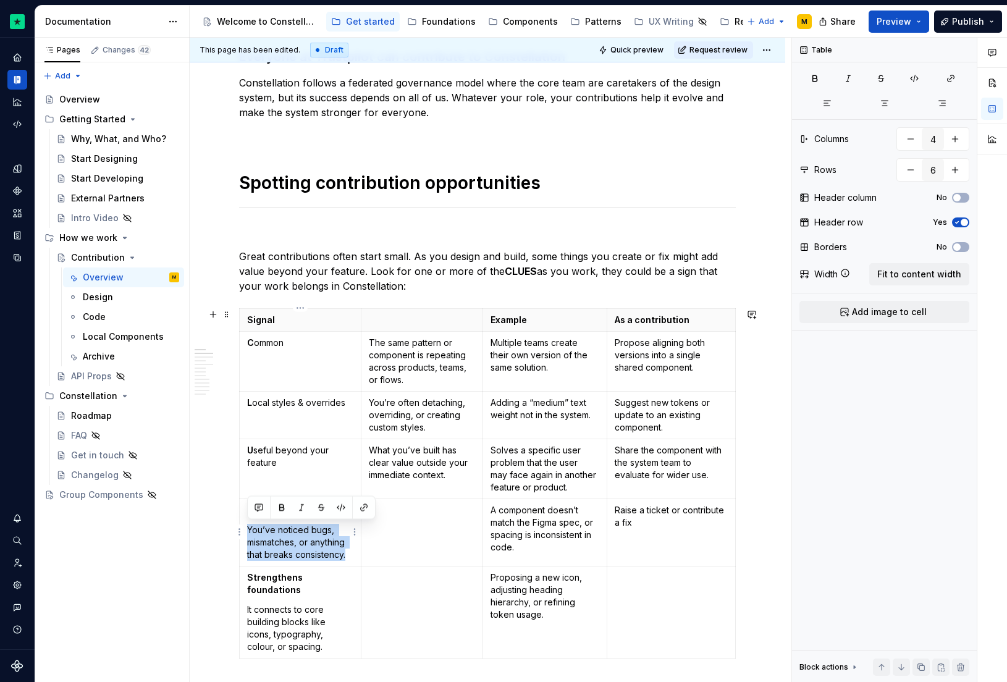
drag, startPoint x: 347, startPoint y: 554, endPoint x: 247, endPoint y: 528, distance: 104.0
click at [247, 528] on p "You’ve noticed bugs, mismatches, or anything that breaks consistency." at bounding box center [300, 542] width 106 height 37
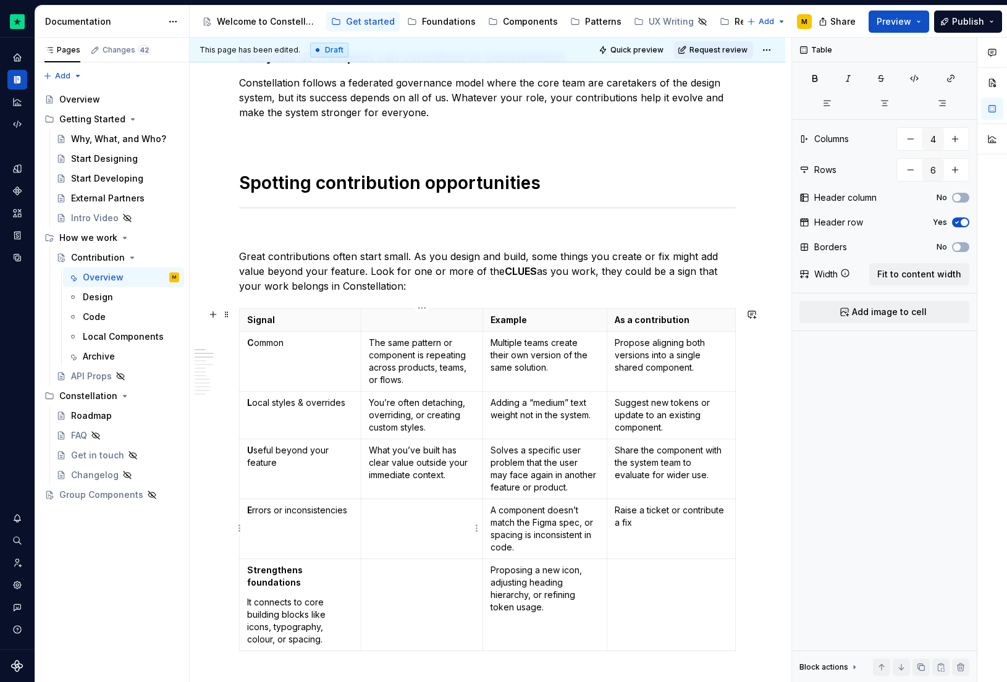
click at [419, 518] on td at bounding box center [422, 529] width 122 height 60
drag, startPoint x: 254, startPoint y: 574, endPoint x: 356, endPoint y: 566, distance: 102.3
click at [356, 566] on td "Strengthens foundations It connects to core building blocks like icons, typogra…" at bounding box center [301, 605] width 122 height 92
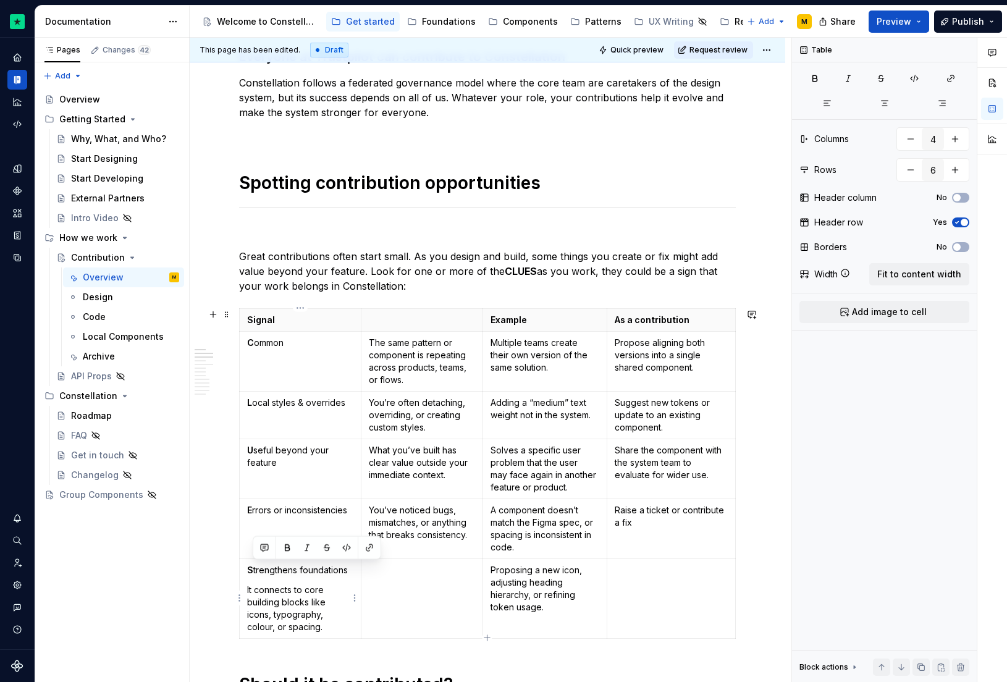
click at [325, 630] on p "It connects to core building blocks like icons, typography, colour, or spacing." at bounding box center [300, 608] width 106 height 49
click at [247, 589] on p "It connects to core building blocks like icons, typography, colour, or spacing." at bounding box center [300, 608] width 106 height 49
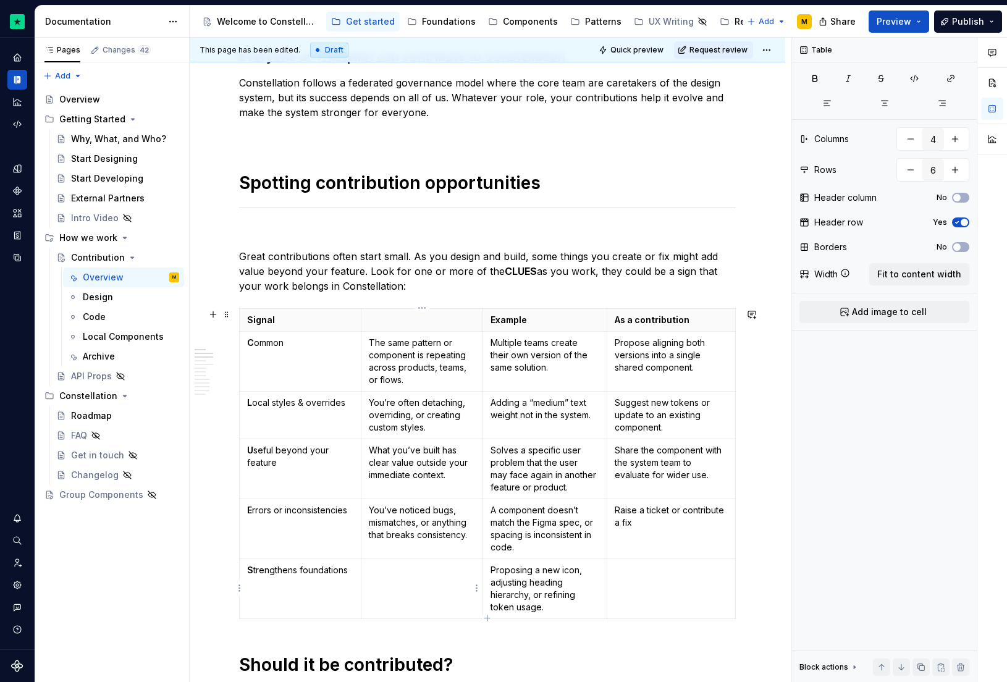
click at [420, 580] on td at bounding box center [422, 589] width 122 height 60
click at [636, 47] on span "Quick preview" at bounding box center [636, 50] width 53 height 10
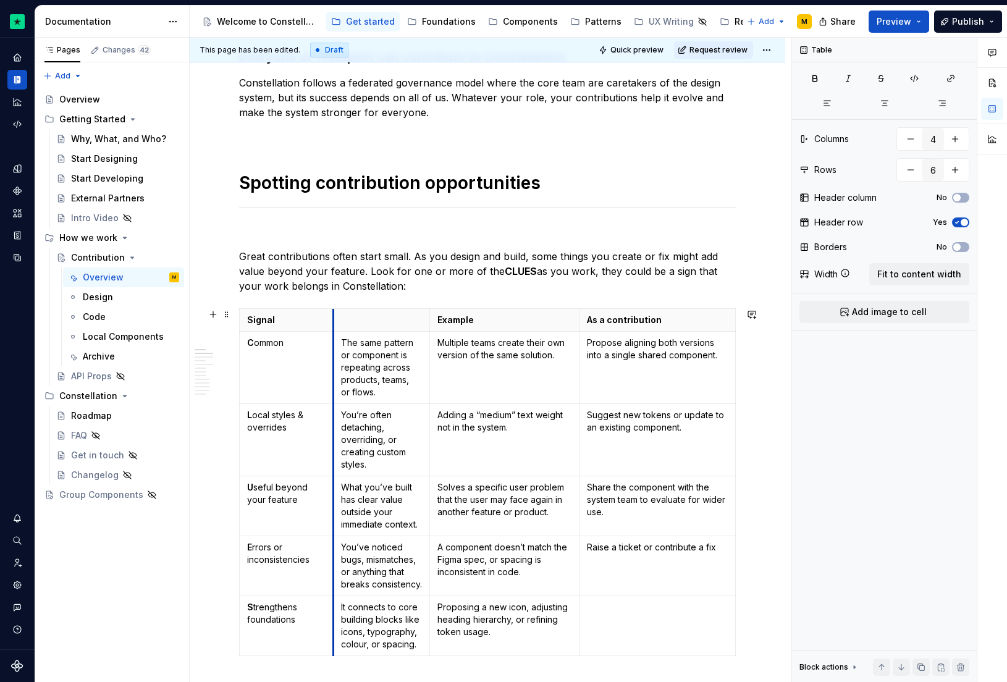
drag, startPoint x: 361, startPoint y: 355, endPoint x: 307, endPoint y: 353, distance: 53.8
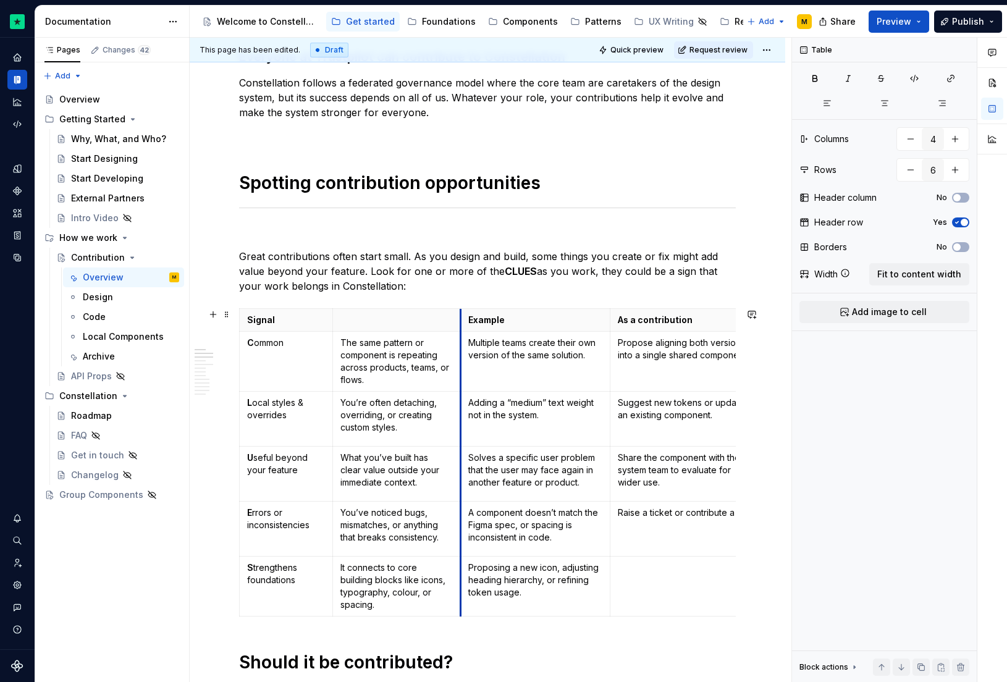
drag, startPoint x: 428, startPoint y: 350, endPoint x: 460, endPoint y: 348, distance: 32.2
click at [461, 348] on td "Multiple teams create their own version of the same solution." at bounding box center [536, 361] width 150 height 60
click at [649, 49] on span "Quick preview" at bounding box center [636, 50] width 53 height 10
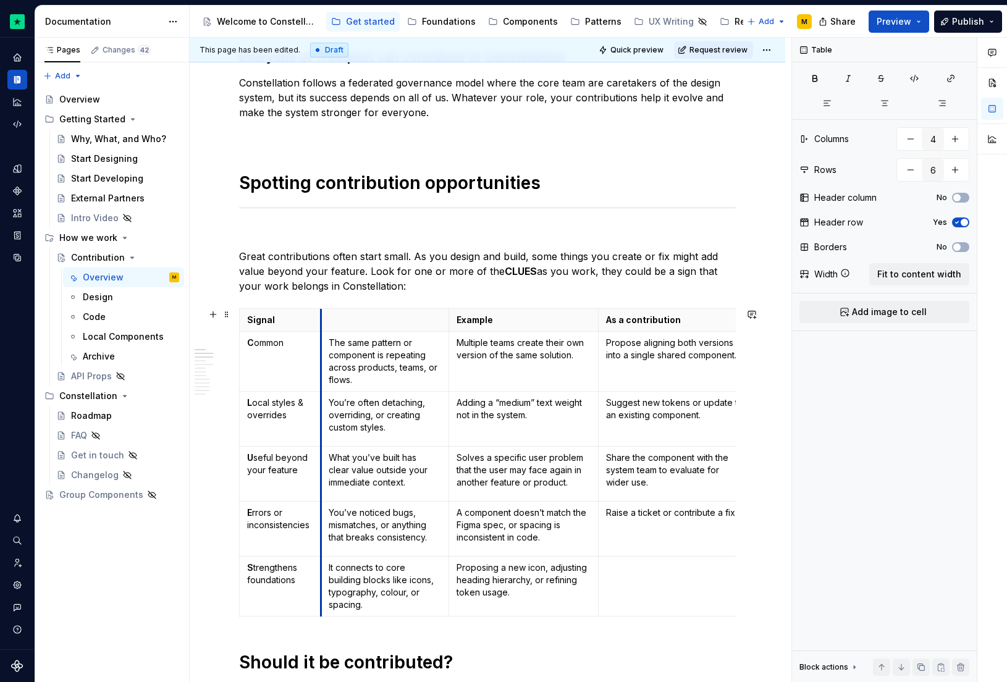
drag, startPoint x: 334, startPoint y: 341, endPoint x: 323, endPoint y: 342, distance: 11.8
click at [323, 342] on td "The same pattern or component is repeating across products, teams, or flows." at bounding box center [385, 361] width 128 height 60
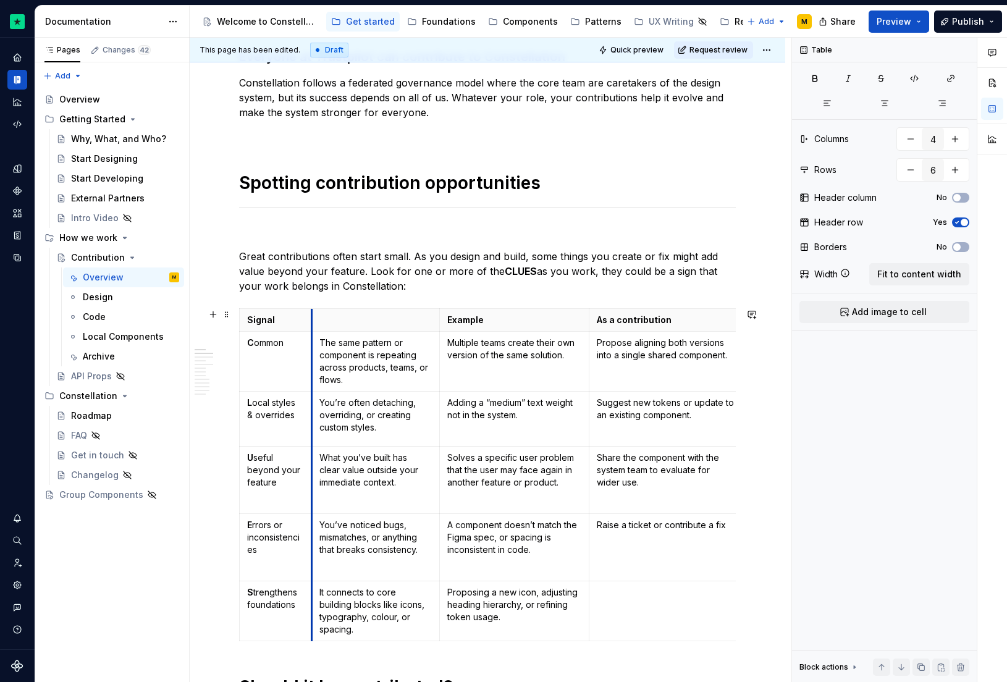
drag, startPoint x: 323, startPoint y: 358, endPoint x: 314, endPoint y: 357, distance: 9.5
click at [314, 357] on td "The same pattern or component is repeating across products, teams, or flows." at bounding box center [376, 361] width 128 height 60
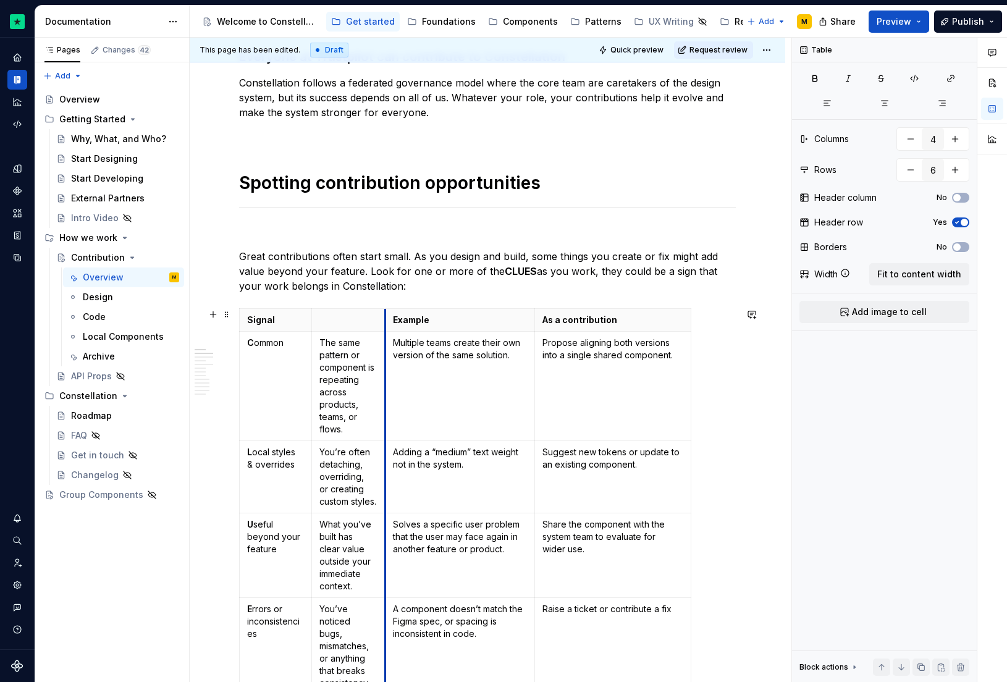
drag, startPoint x: 439, startPoint y: 329, endPoint x: 385, endPoint y: 326, distance: 54.5
click at [386, 326] on th "Example" at bounding box center [461, 319] width 150 height 23
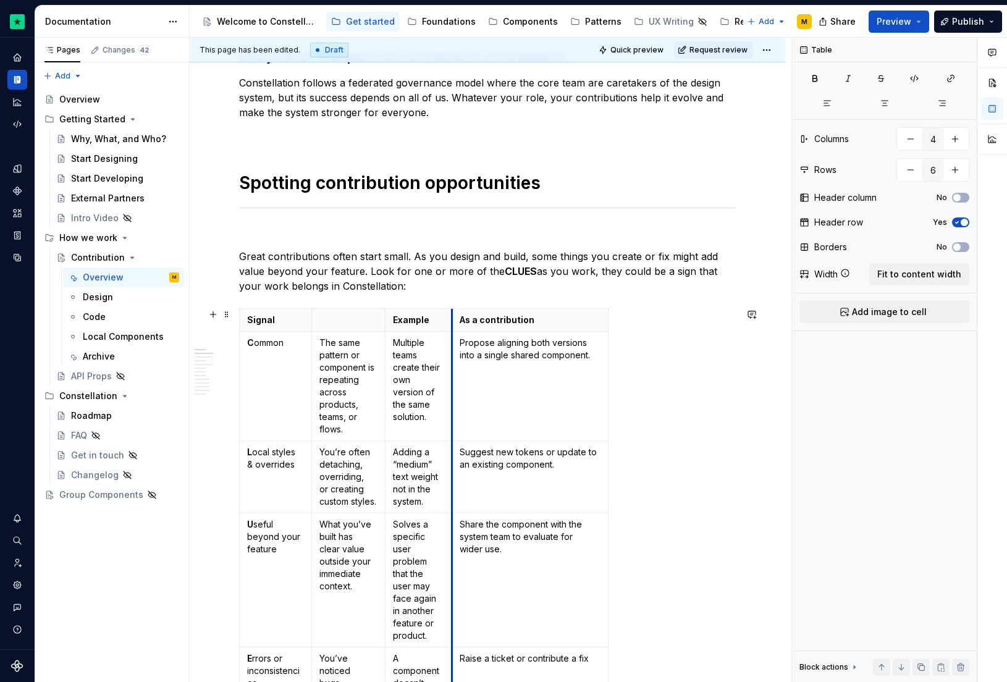
drag, startPoint x: 536, startPoint y: 329, endPoint x: 453, endPoint y: 328, distance: 82.8
click at [453, 328] on th "As a contribution" at bounding box center [530, 319] width 156 height 23
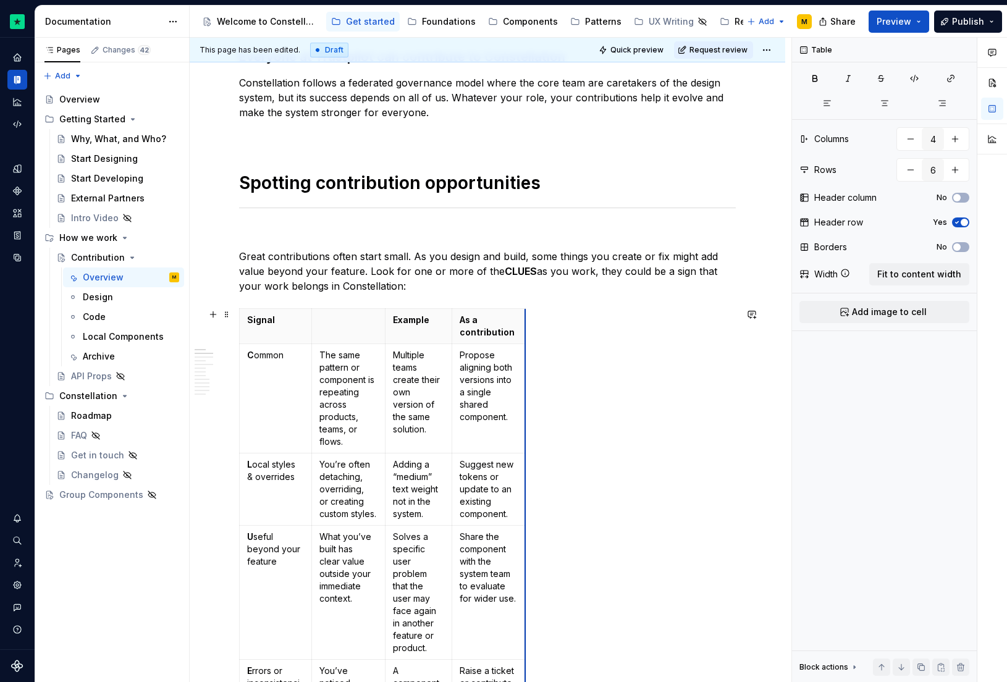
drag, startPoint x: 607, startPoint y: 336, endPoint x: 524, endPoint y: 335, distance: 82.8
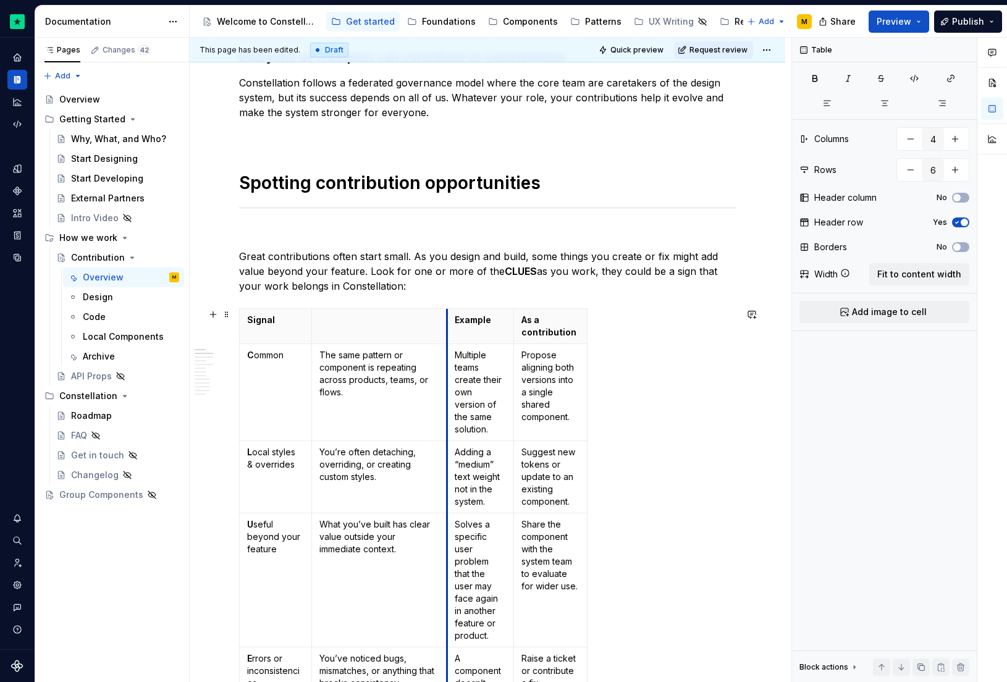
drag, startPoint x: 386, startPoint y: 336, endPoint x: 448, endPoint y: 330, distance: 62.0
click at [448, 330] on th "Example" at bounding box center [480, 325] width 67 height 35
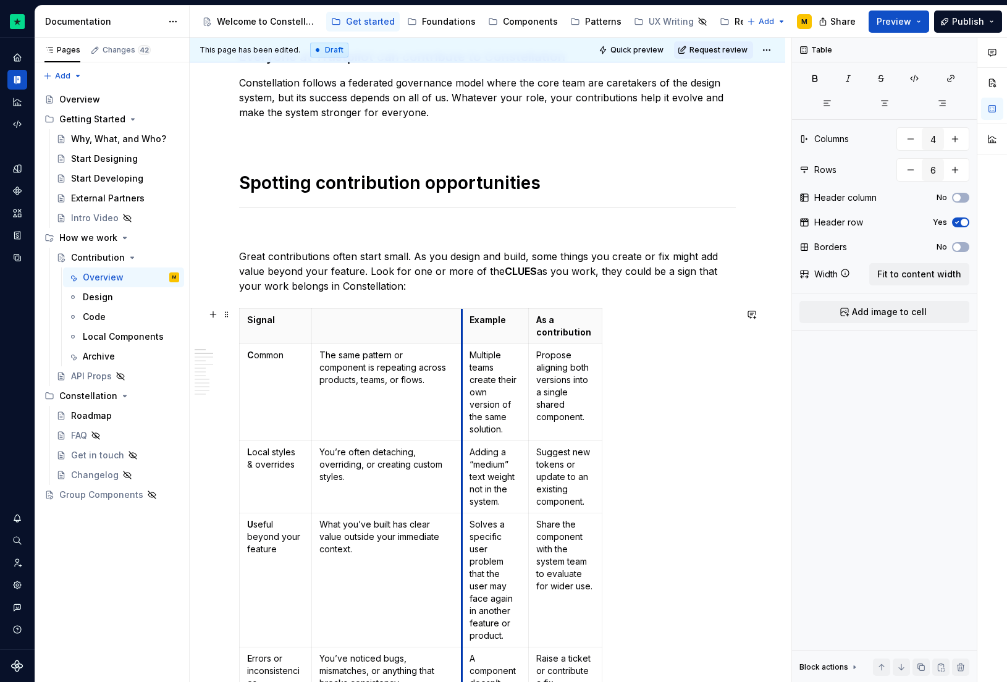
drag, startPoint x: 446, startPoint y: 332, endPoint x: 461, endPoint y: 330, distance: 14.9
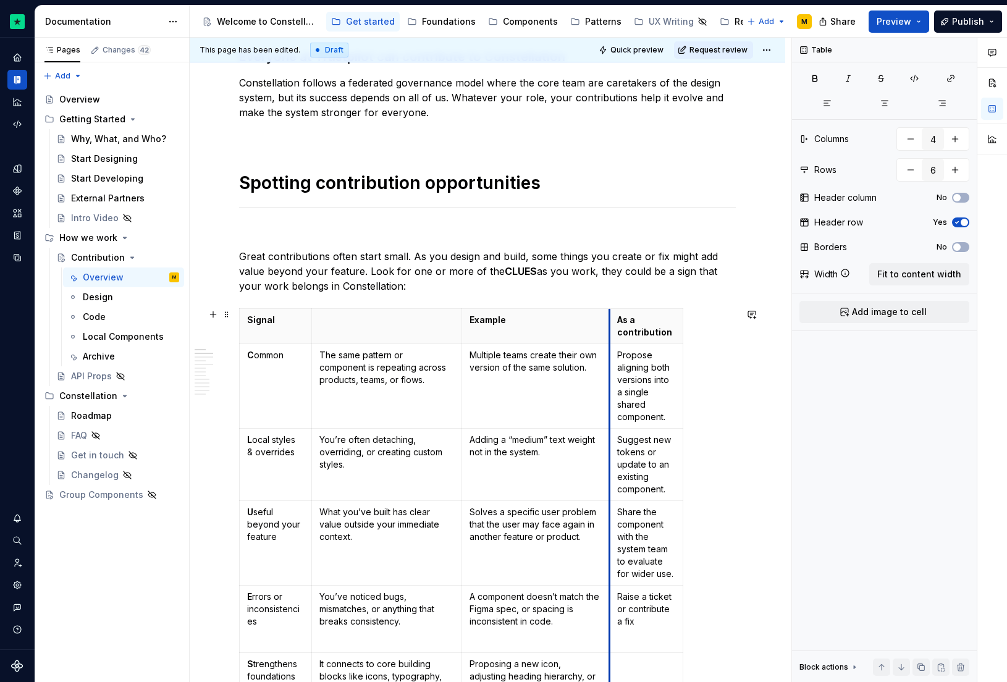
drag, startPoint x: 527, startPoint y: 331, endPoint x: 608, endPoint y: 329, distance: 81.0
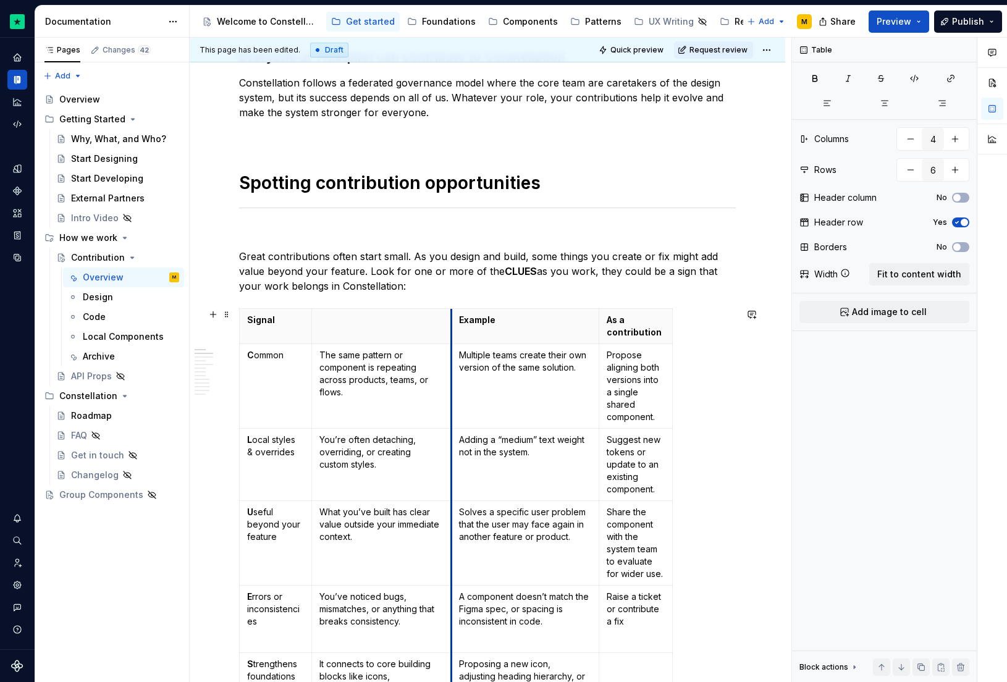
drag, startPoint x: 461, startPoint y: 336, endPoint x: 450, endPoint y: 337, distance: 10.5
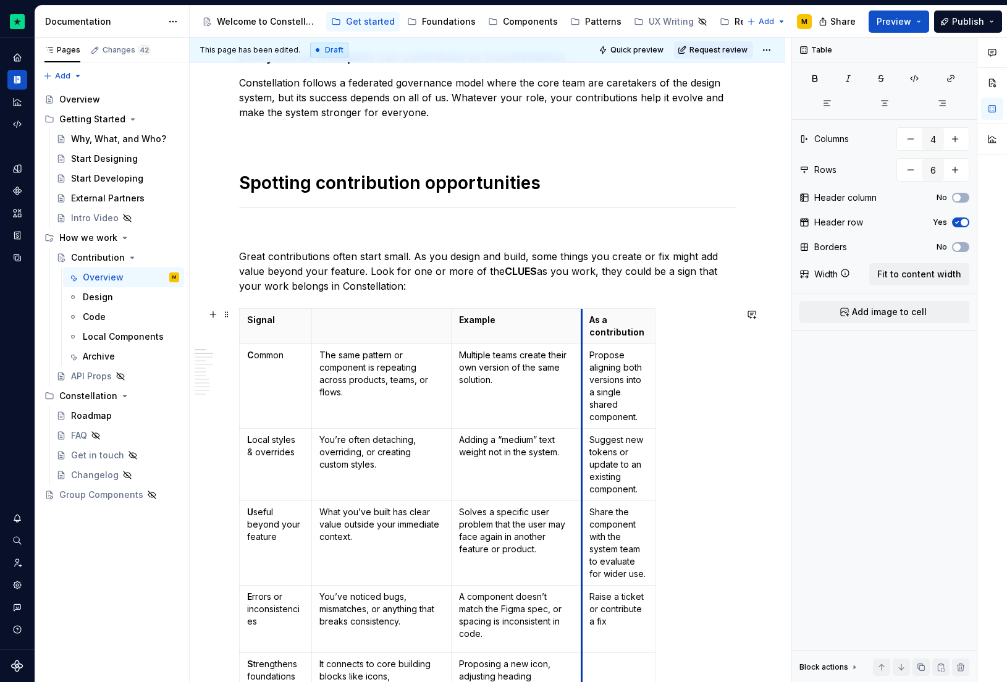
drag, startPoint x: 601, startPoint y: 336, endPoint x: 583, endPoint y: 336, distance: 17.3
click at [583, 336] on th "As a contribution" at bounding box center [619, 325] width 74 height 35
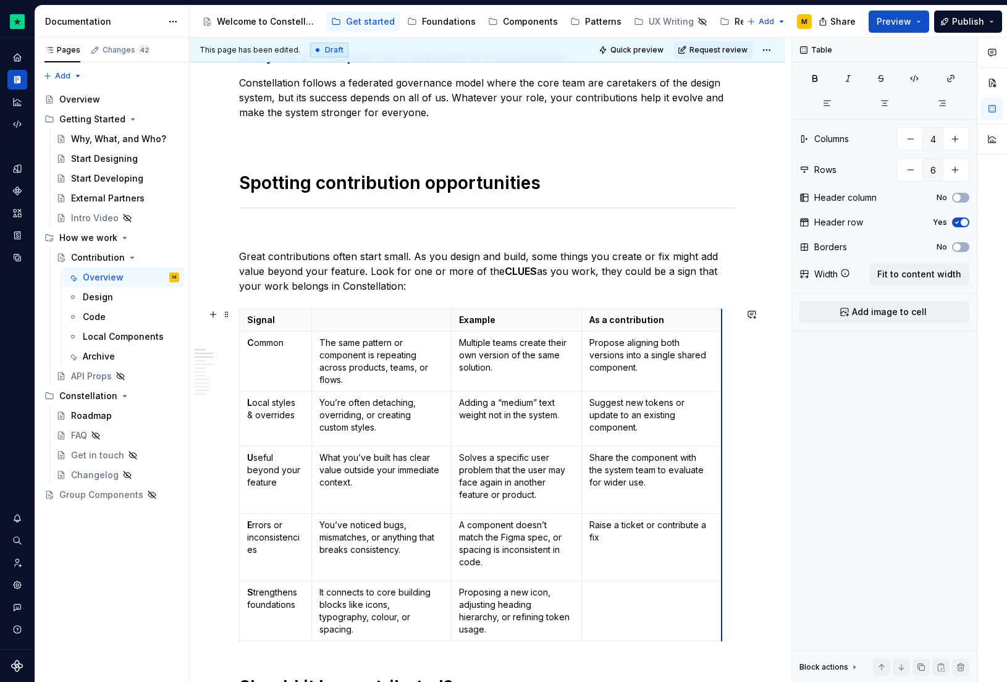
drag, startPoint x: 654, startPoint y: 337, endPoint x: 720, endPoint y: 336, distance: 66.7
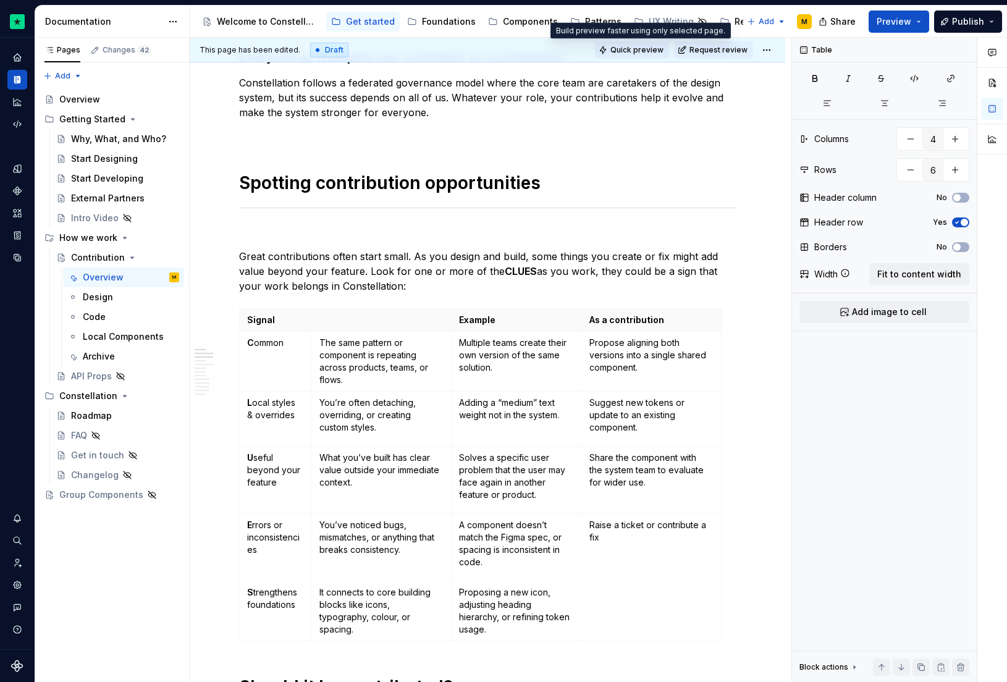
click at [648, 54] on span "Quick preview" at bounding box center [636, 50] width 53 height 10
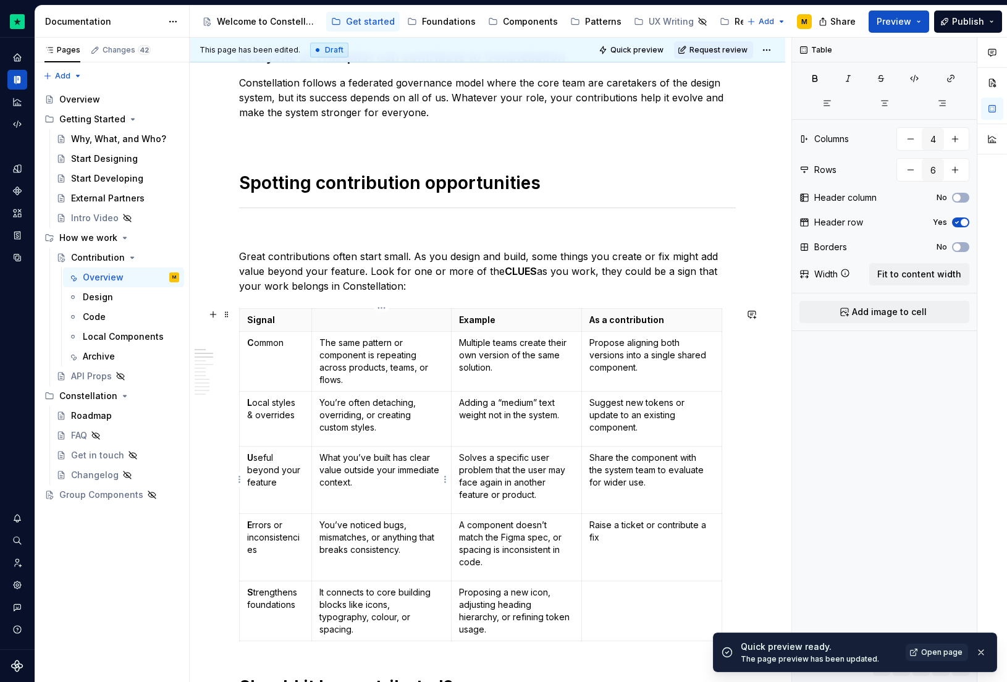
click at [342, 481] on p "What you’ve built has clear value outside your immediate context." at bounding box center [381, 470] width 124 height 37
click at [437, 487] on p "What you’ve built has clear value outside your immediate context." at bounding box center [381, 470] width 124 height 37
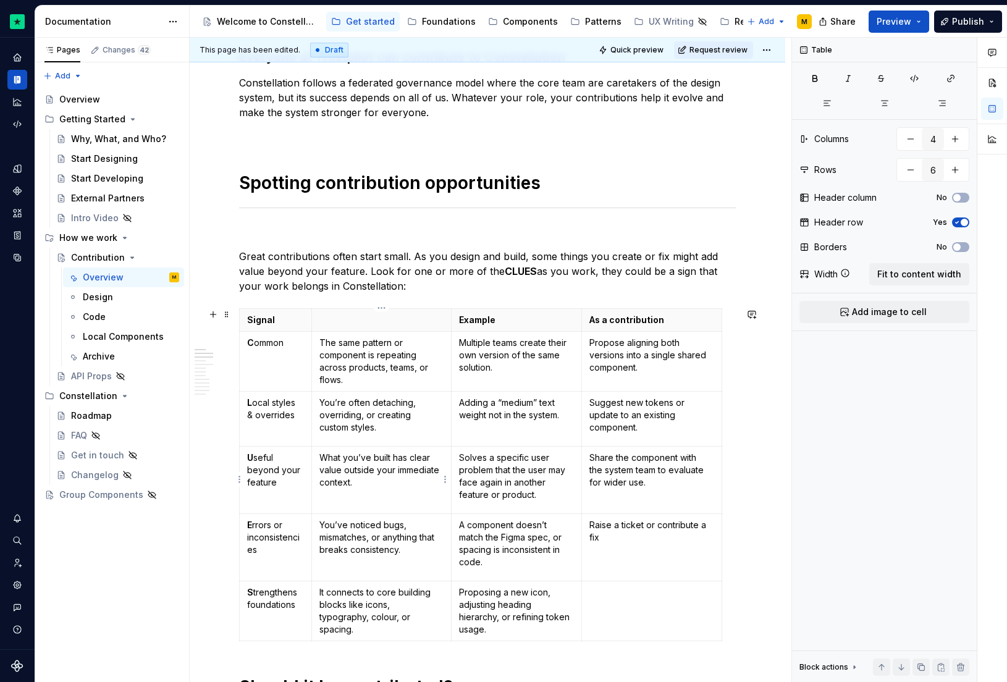
click at [415, 483] on p "What you’ve built has clear value outside your immediate context." at bounding box center [381, 470] width 124 height 37
click at [512, 465] on p "Solves a specific user problem that the user may face again in another feature …" at bounding box center [516, 476] width 115 height 49
click at [526, 481] on p "Solves a specific user problem that the user may face again in another feature …" at bounding box center [516, 476] width 115 height 49
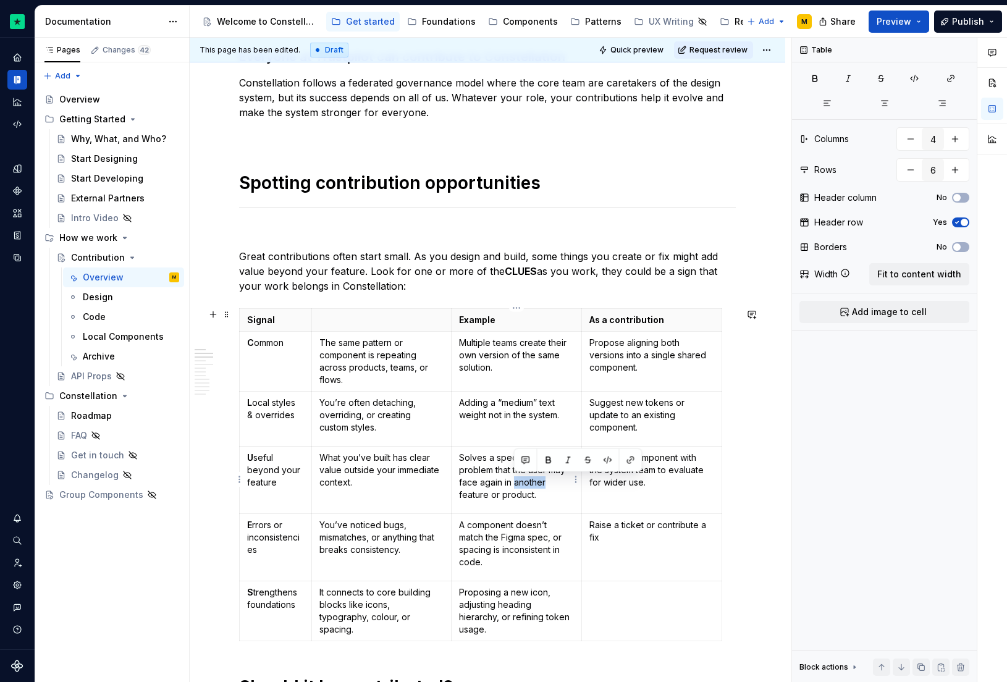
click at [526, 481] on p "Solves a specific user problem that the user may face again in another feature …" at bounding box center [516, 476] width 115 height 49
click at [554, 497] on p "Solves a specific user problem that the user may face again in another feature …" at bounding box center [516, 476] width 115 height 49
click at [663, 457] on p "Share the component with the system team to evaluate for wider use." at bounding box center [651, 470] width 125 height 37
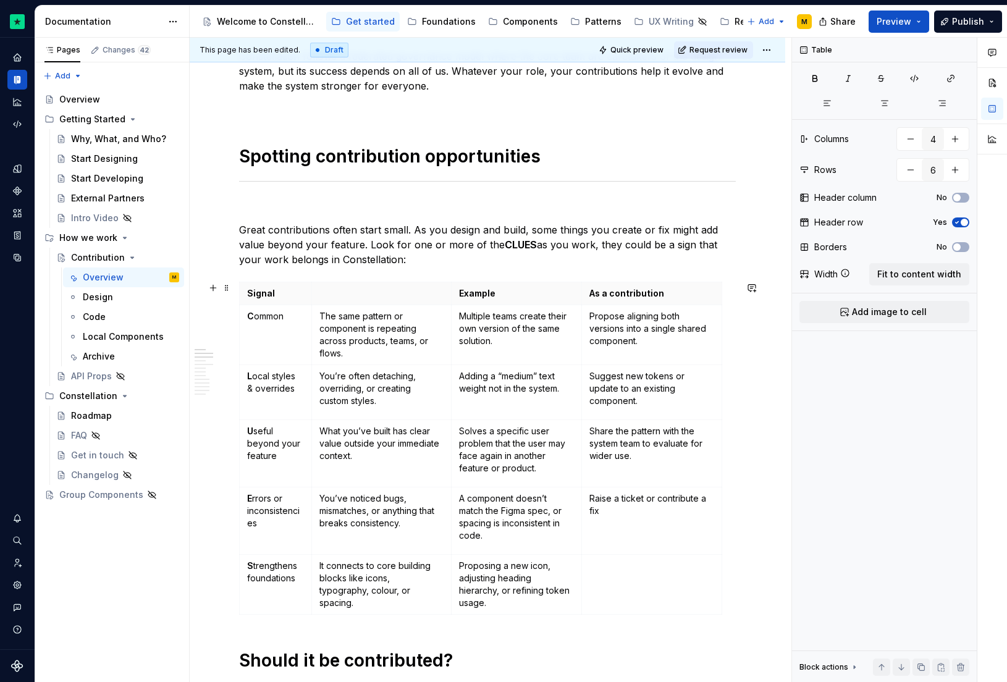
scroll to position [412, 0]
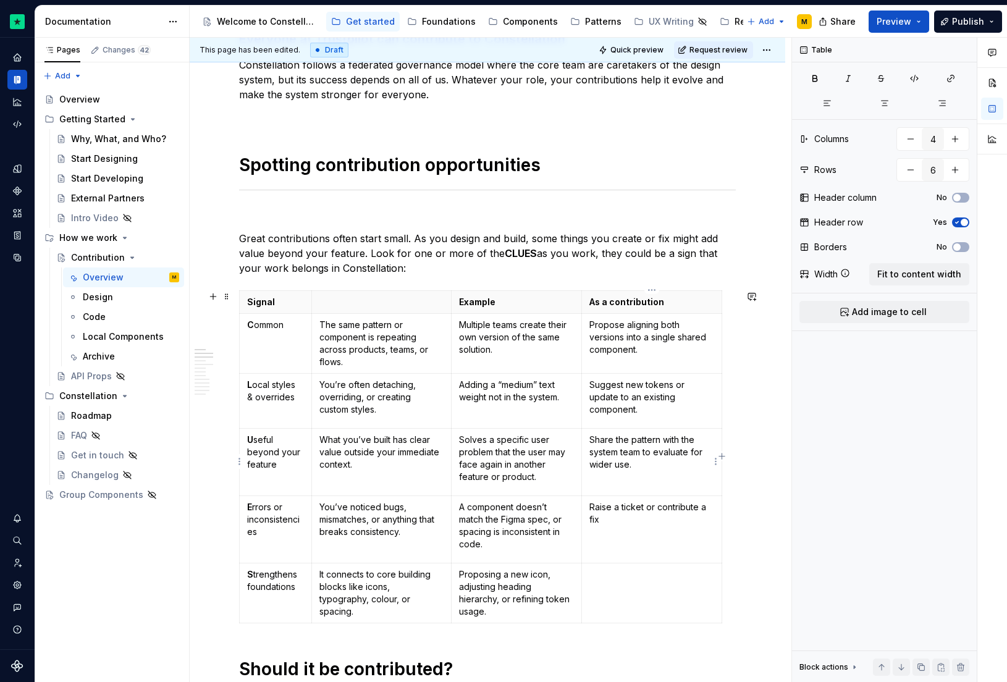
click at [642, 441] on p "Share the pattern with the system team to evaluate for wider use." at bounding box center [651, 452] width 125 height 37
click at [656, 471] on td "Share the solution with the system team to evaluate for wider use." at bounding box center [652, 461] width 140 height 67
click at [605, 454] on p "Share the solution with the system team to evaluate for wider use." at bounding box center [651, 452] width 125 height 37
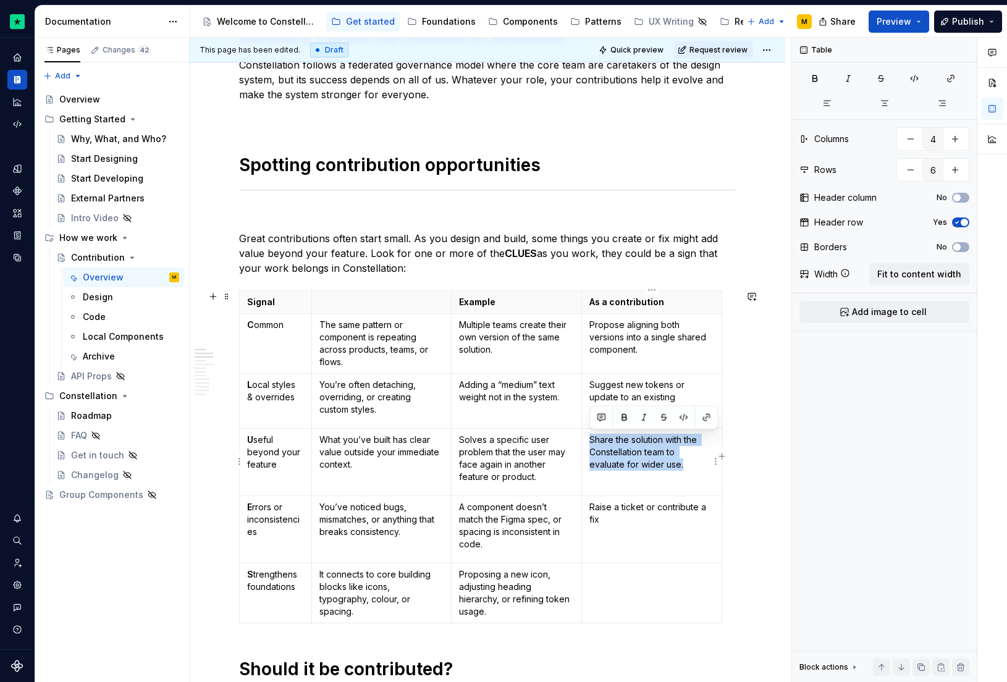
drag, startPoint x: 700, startPoint y: 463, endPoint x: 592, endPoint y: 442, distance: 110.2
click at [592, 442] on p "Share the solution with the Constellation team to evaluate for wider use." at bounding box center [651, 452] width 125 height 37
click at [613, 439] on p "Becomes a shared pattern that can be used by other teams" at bounding box center [651, 452] width 125 height 37
click at [372, 522] on p "You’ve noticed bugs, mismatches, or anything that breaks consistency." at bounding box center [381, 519] width 124 height 37
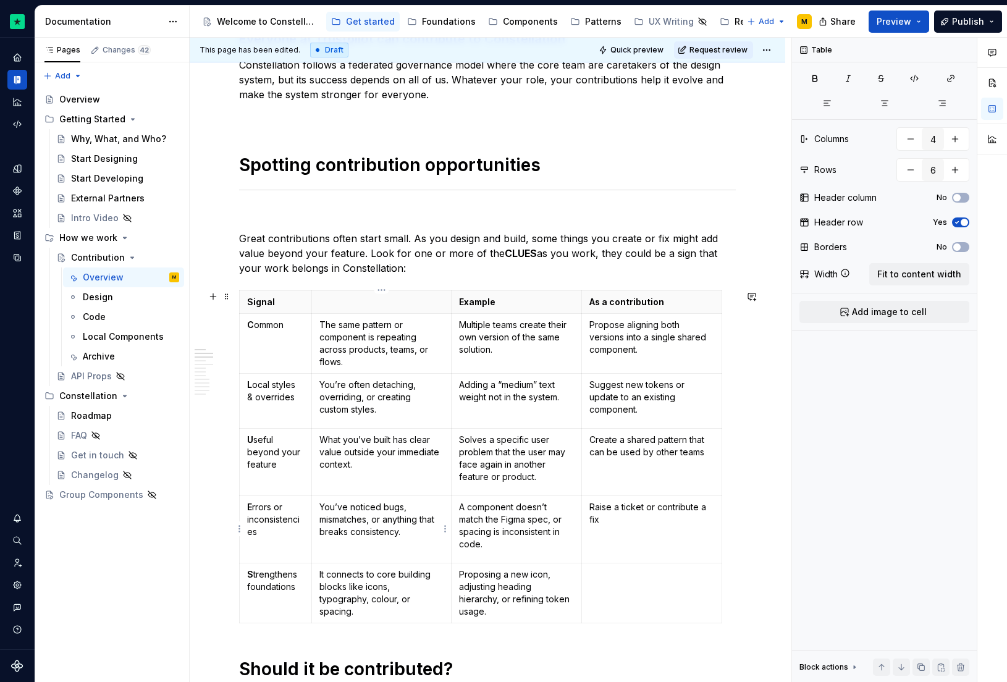
click at [372, 522] on p "You’ve noticed bugs, mismatches, or anything that breaks consistency." at bounding box center [381, 519] width 124 height 37
click at [538, 543] on p "A component doesn’t match the Figma spec, or spacing is inconsistent in code." at bounding box center [516, 525] width 115 height 49
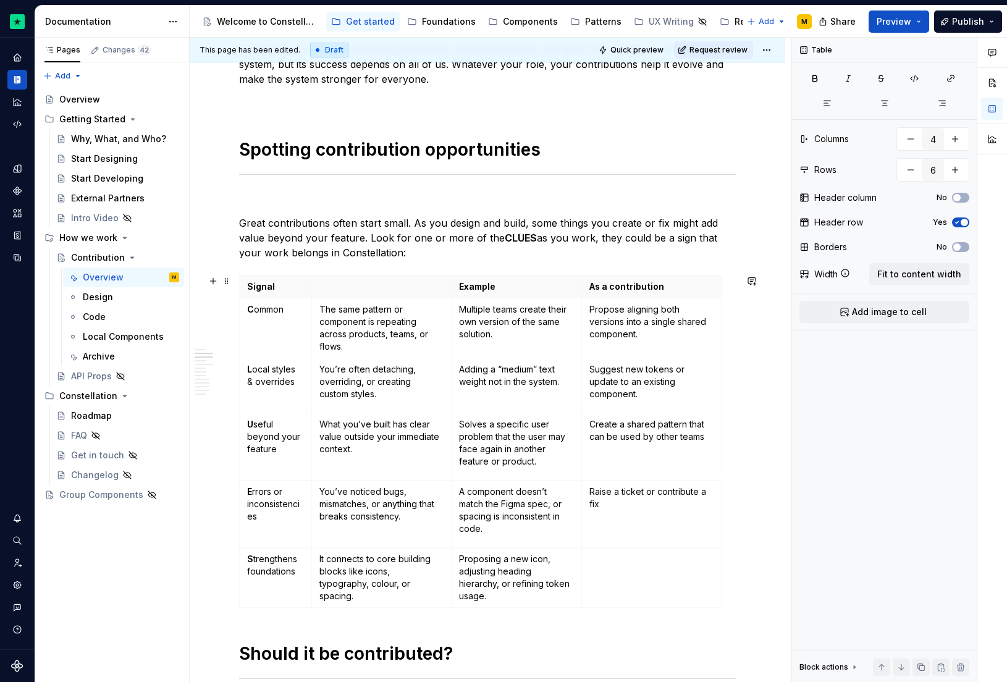
scroll to position [447, 0]
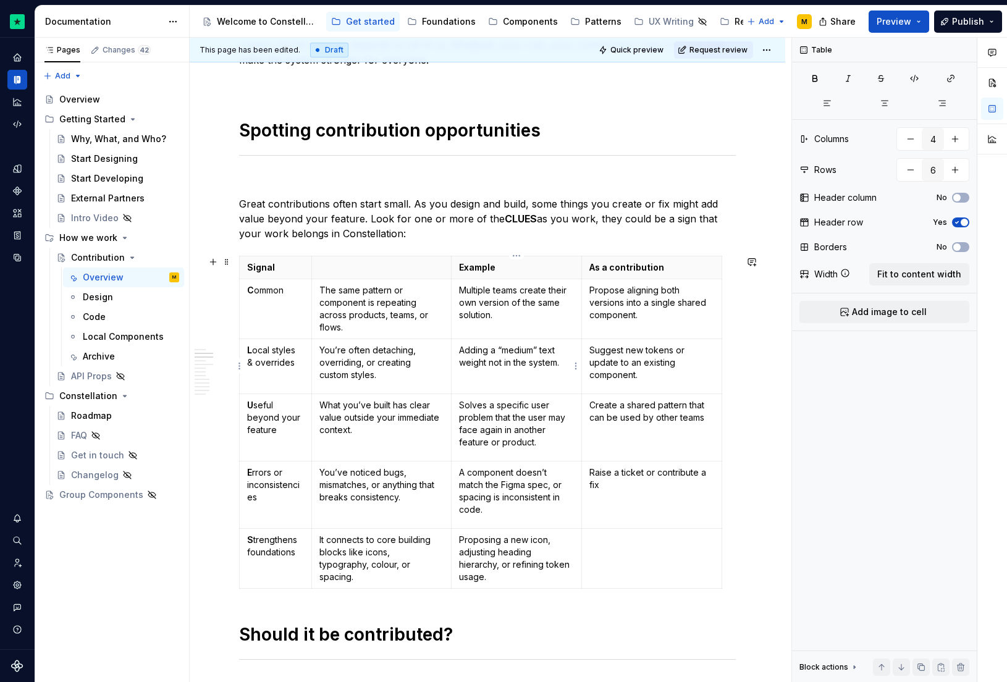
click at [504, 353] on p "Adding a “medium” text weight not in the system." at bounding box center [516, 356] width 115 height 25
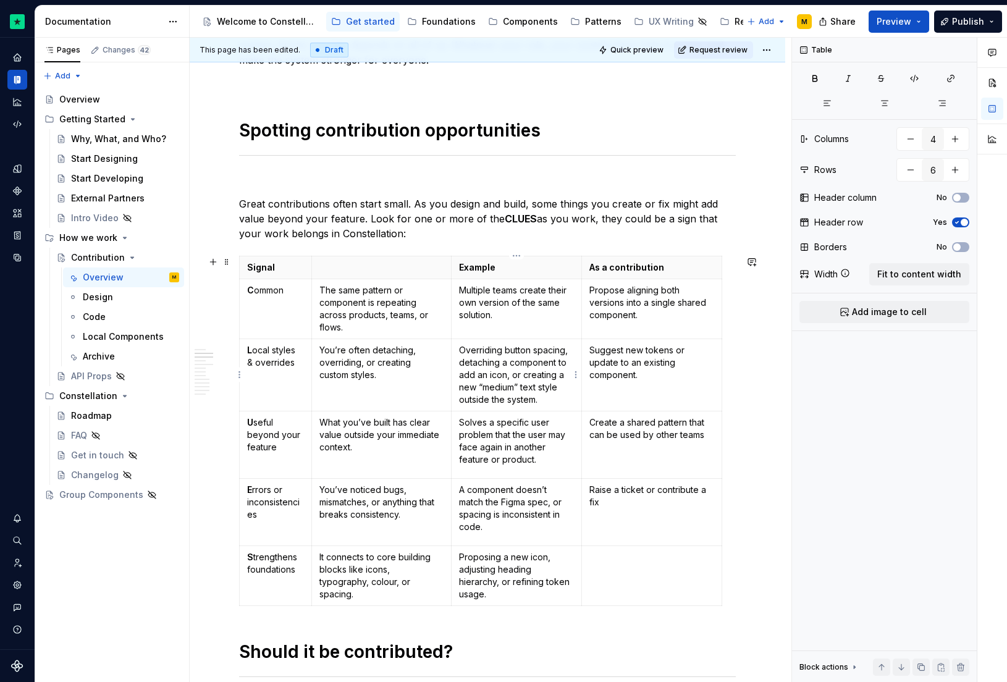
click at [515, 354] on p "Overriding button spacing, detaching a component to add an icon, or creating a …" at bounding box center [516, 375] width 115 height 62
click at [565, 352] on p "Overriding button spacing, detaching a component to add an icon, or creating a …" at bounding box center [516, 375] width 115 height 62
click at [549, 384] on p "Overriding button spacing, detaching a component to add an icon, or creating a …" at bounding box center [516, 375] width 115 height 62
click at [505, 349] on p "Overriding button spacing, detaching a component to add an icon, or creating a …" at bounding box center [516, 375] width 115 height 62
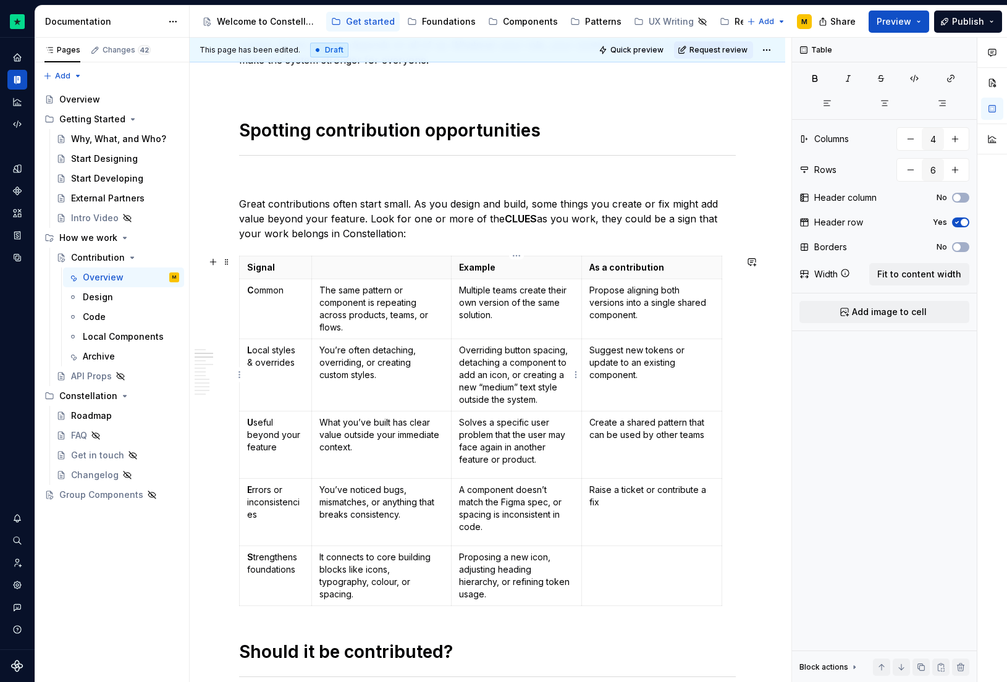
click at [505, 349] on p "Overriding button spacing, detaching a component to add an icon, or creating a …" at bounding box center [516, 375] width 115 height 62
click at [466, 390] on p "Overriding button spacing, detaching a component to add an icon, or creating a …" at bounding box center [516, 375] width 115 height 62
drag, startPoint x: 519, startPoint y: 395, endPoint x: 461, endPoint y: 352, distance: 72.4
click at [461, 352] on p "Overriding button spacing, detaching a component to add an icon, or creating a …" at bounding box center [516, 375] width 115 height 62
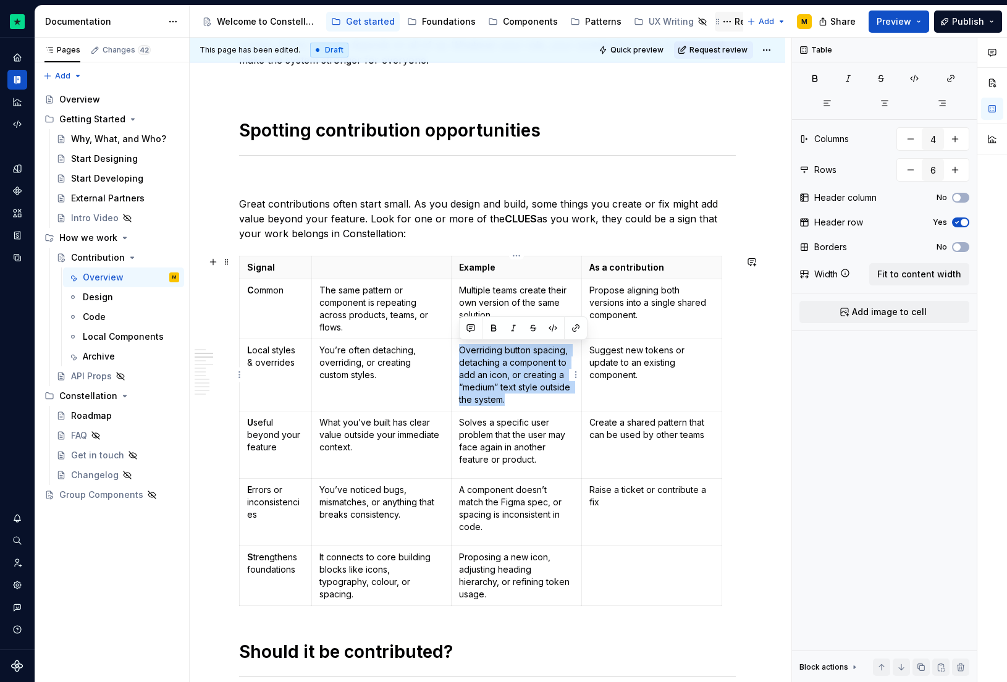
copy p "Overriding button spacing, detaching a component to add an icon, or creating a …"
click at [520, 382] on p "Overriding button spacing, detaching a component to add an icon, or creating a …" at bounding box center [516, 375] width 115 height 62
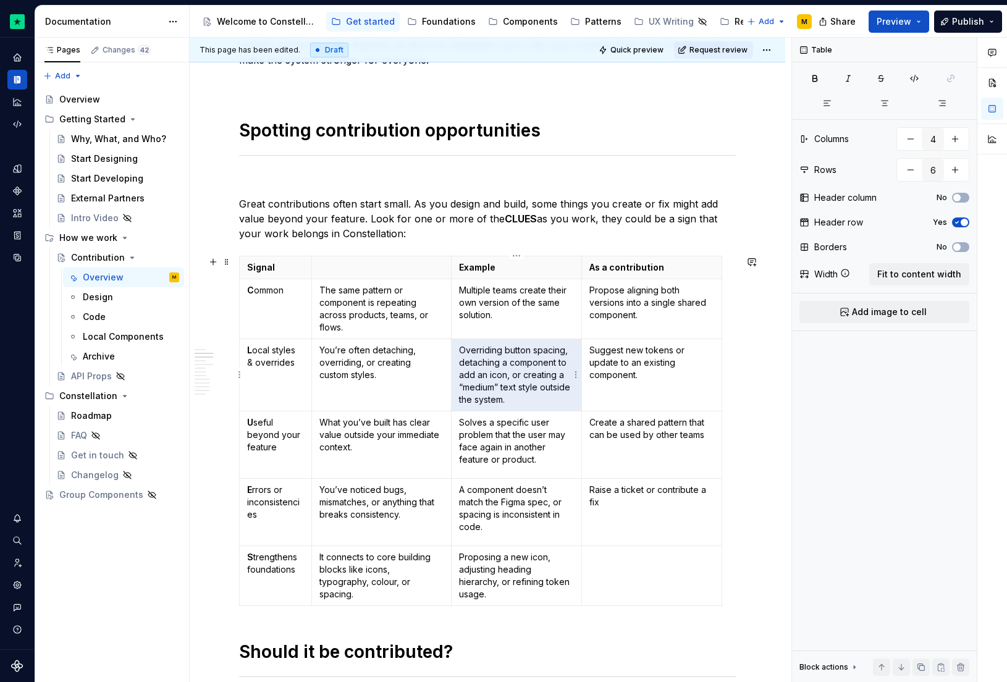
click at [503, 373] on p "Overriding button spacing, detaching a component to add an icon, or creating a …" at bounding box center [516, 375] width 115 height 62
click at [492, 398] on p "Overriding button spacing, detaching a component to add an icon, or creating a …" at bounding box center [516, 375] width 115 height 62
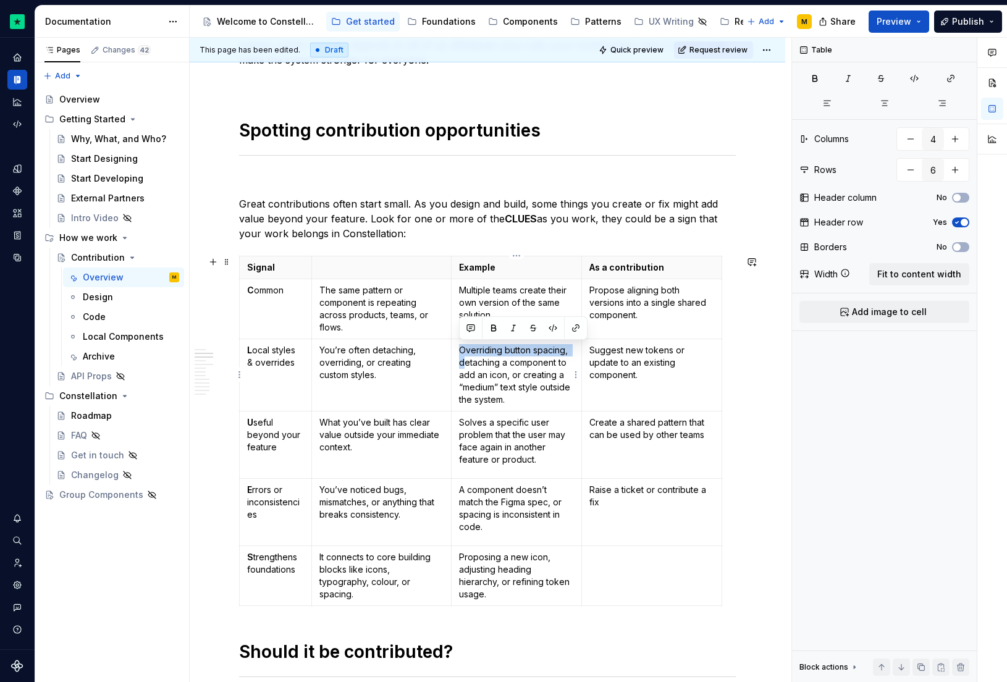
drag, startPoint x: 465, startPoint y: 363, endPoint x: 462, endPoint y: 350, distance: 12.7
click at [462, 350] on p "Overriding button spacing, detaching a component to add an icon, or creating a …" at bounding box center [516, 375] width 115 height 62
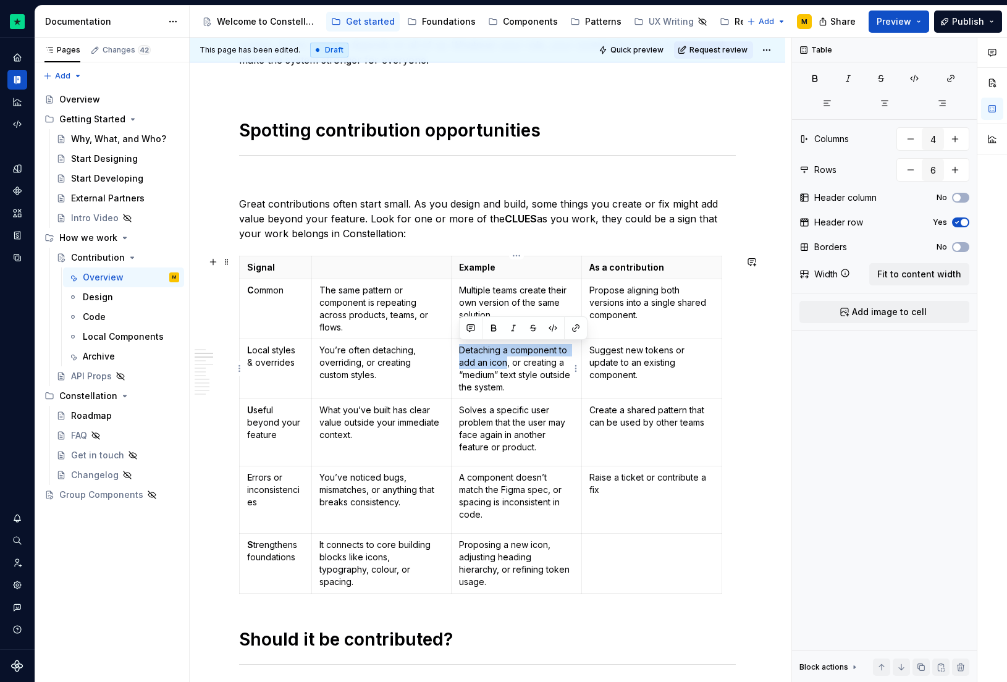
drag, startPoint x: 507, startPoint y: 363, endPoint x: 455, endPoint y: 348, distance: 53.4
click at [455, 348] on td "Detaching a component to add an icon, or creating a “medium” text style outside…" at bounding box center [517, 369] width 130 height 60
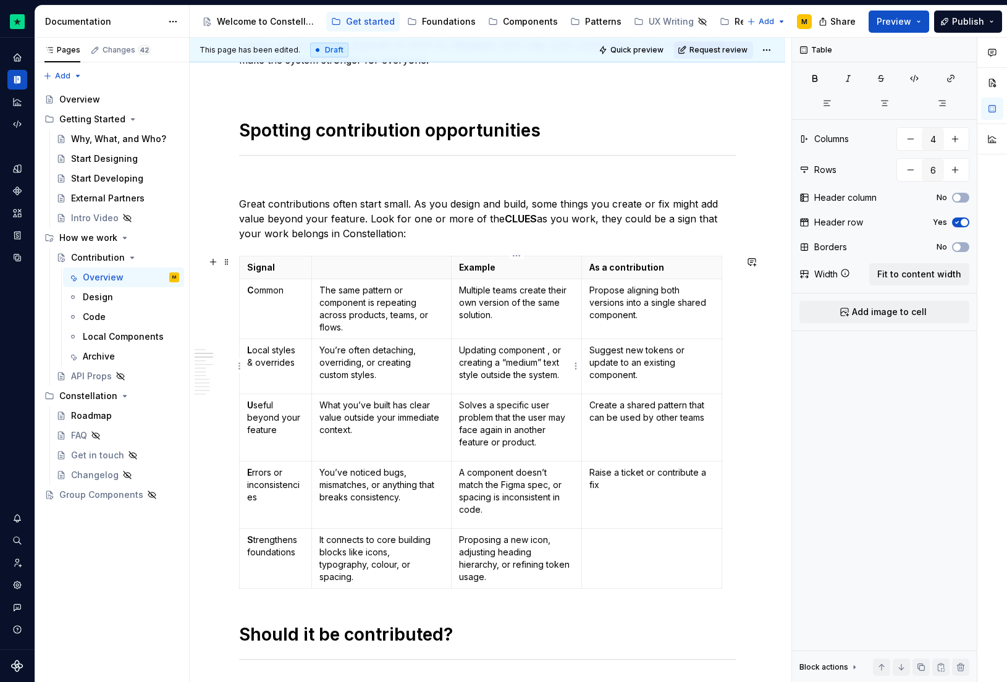
click at [483, 351] on p "Updating component , or creating a “medium” text style outside the system." at bounding box center [516, 362] width 115 height 37
click at [552, 350] on p "Overriding component , or creating a “medium” text style outside the system." at bounding box center [516, 362] width 115 height 37
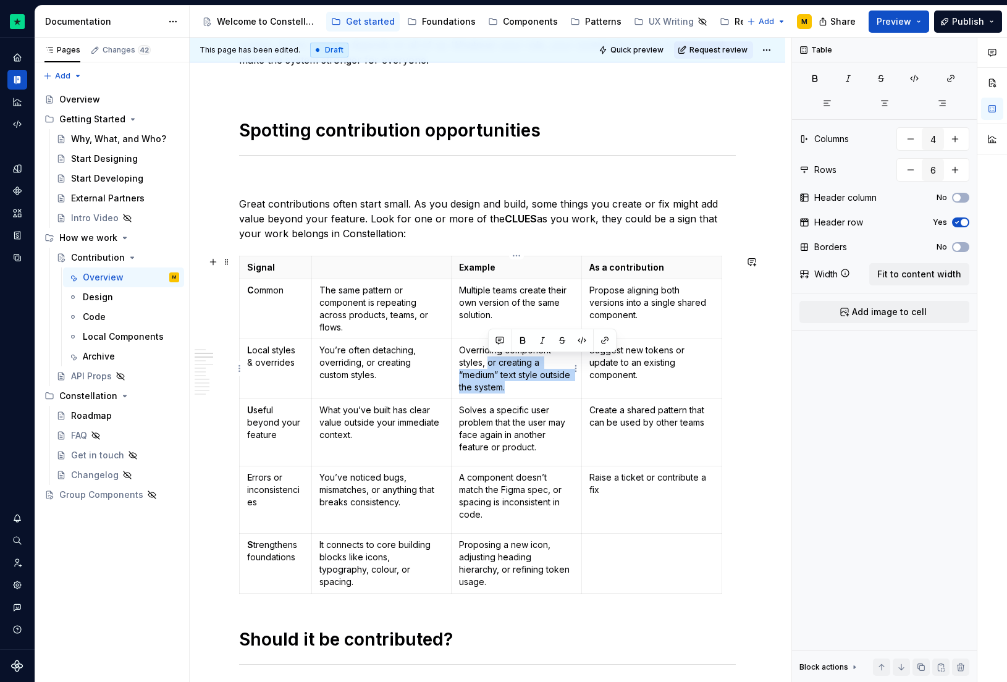
drag, startPoint x: 489, startPoint y: 365, endPoint x: 514, endPoint y: 384, distance: 31.7
click at [514, 384] on p "Overriding component styles, or creating a “medium” text style outside the syst…" at bounding box center [516, 368] width 115 height 49
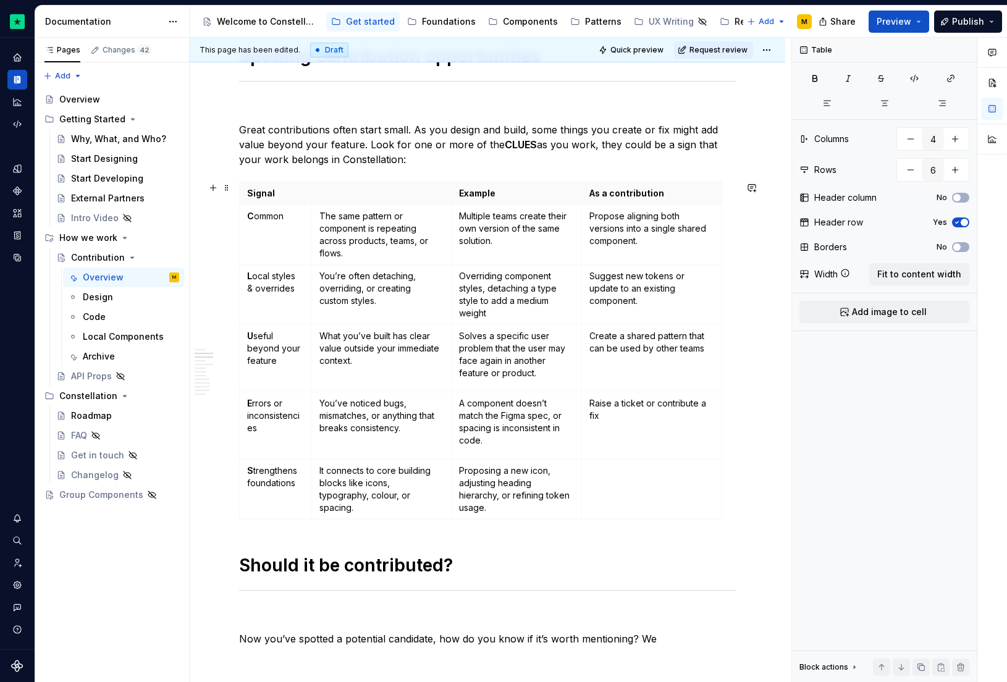
scroll to position [522, 0]
click at [522, 431] on p "A component doesn’t match the Figma spec, or spacing is inconsistent in code." at bounding box center [516, 420] width 115 height 49
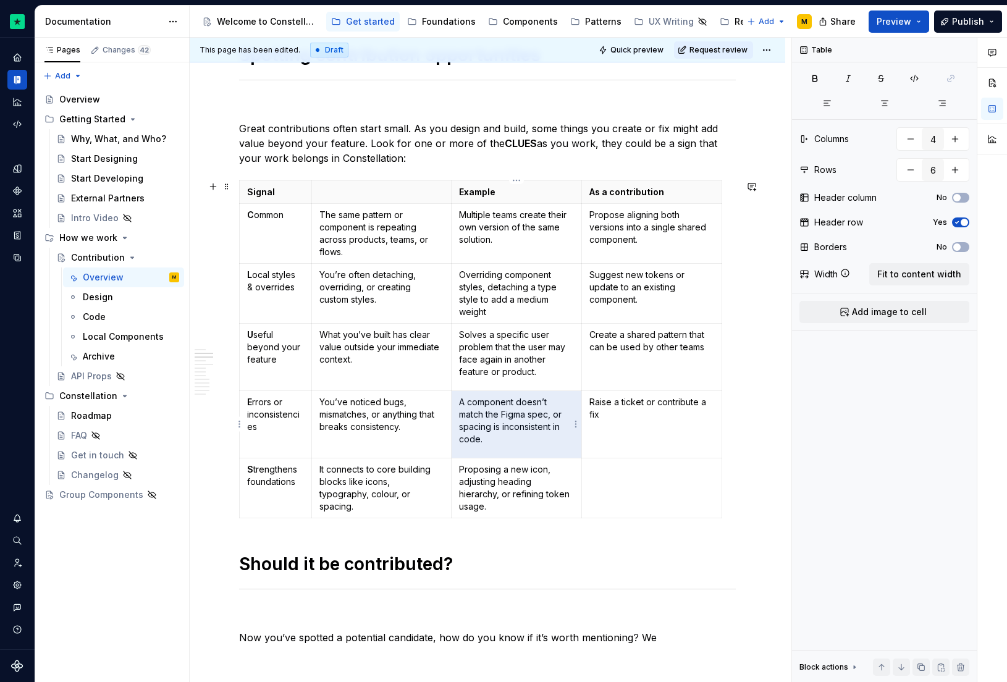
click at [514, 412] on p "A component doesn’t match the Figma spec, or spacing is inconsistent in code." at bounding box center [516, 420] width 115 height 49
click at [496, 444] on p "A component doesn’t match the Figma spec, or spacing is inconsistent in code." at bounding box center [516, 420] width 115 height 49
click at [460, 405] on p "A component doesn’t match the Figma spec, or spacing is inconsistent in code." at bounding box center [516, 420] width 115 height 49
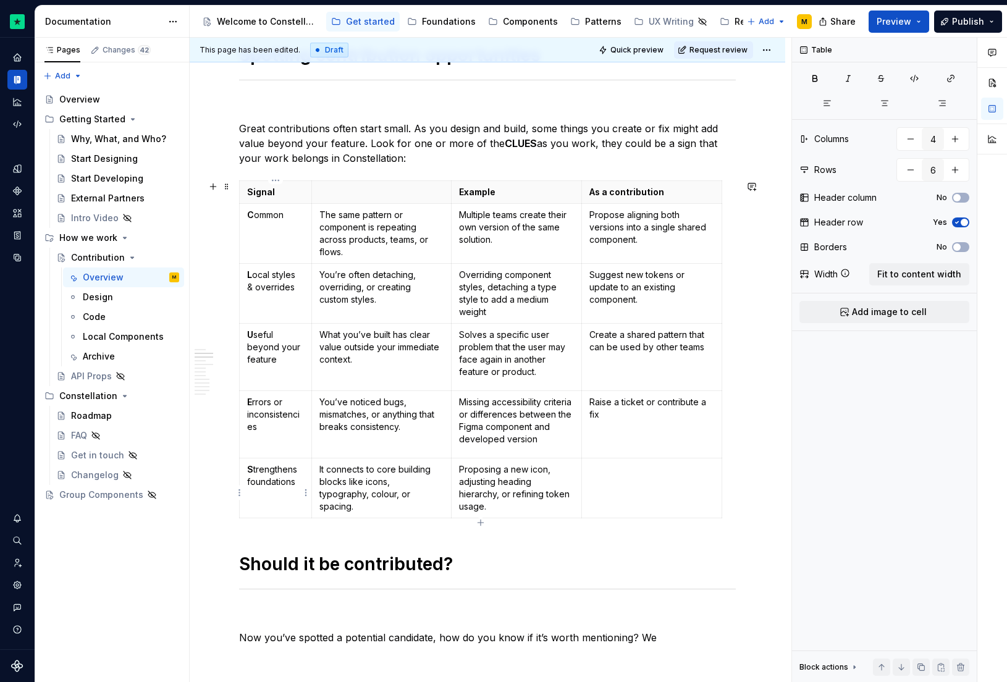
click at [279, 488] on p "S trengthens foundations" at bounding box center [275, 475] width 57 height 25
click at [358, 490] on p "It connects to core building blocks like icons, typography, colour, or spacing." at bounding box center [381, 487] width 124 height 49
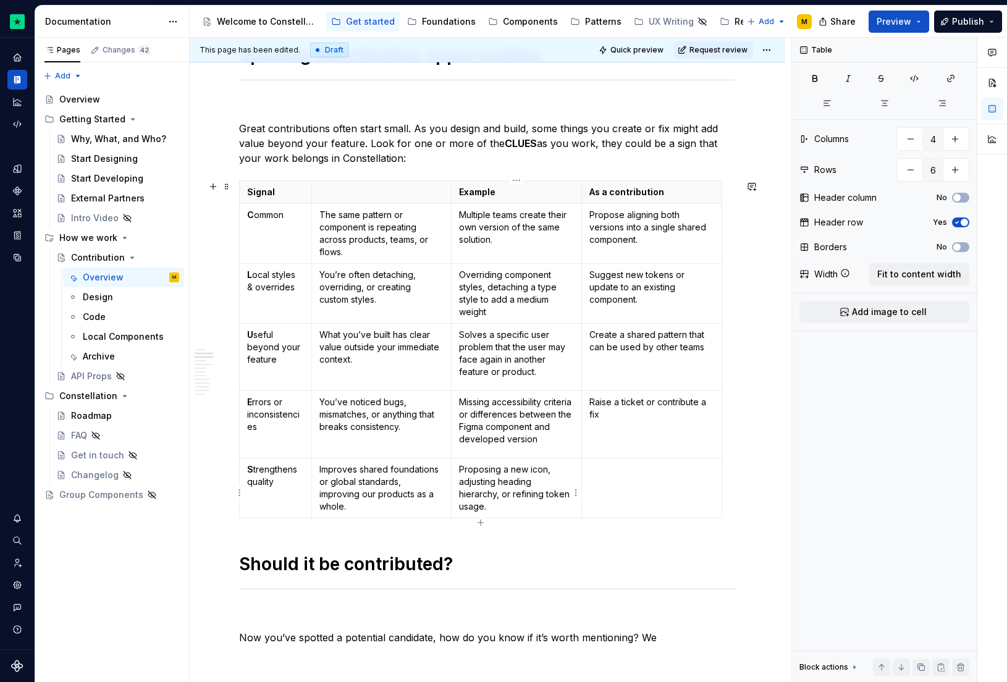
click at [489, 481] on p "Proposing a new icon, adjusting heading hierarchy, or refining token usage." at bounding box center [516, 487] width 115 height 49
type textarea "*"
click at [362, 497] on p "Improves shared foundations or global standards, improving our products as a wh…" at bounding box center [381, 487] width 124 height 49
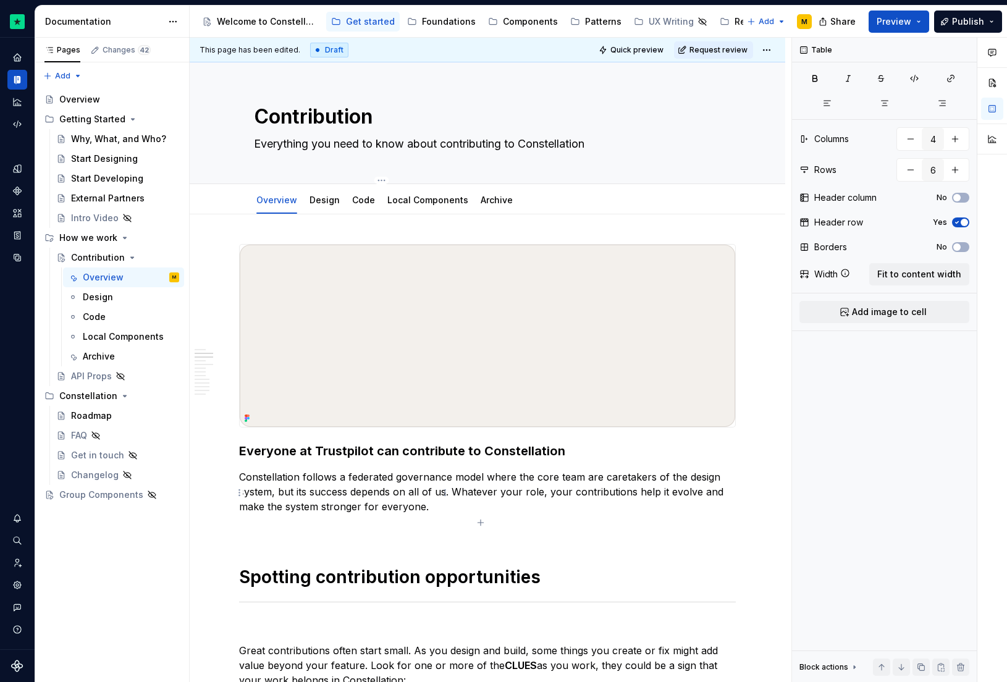
scroll to position [522, 0]
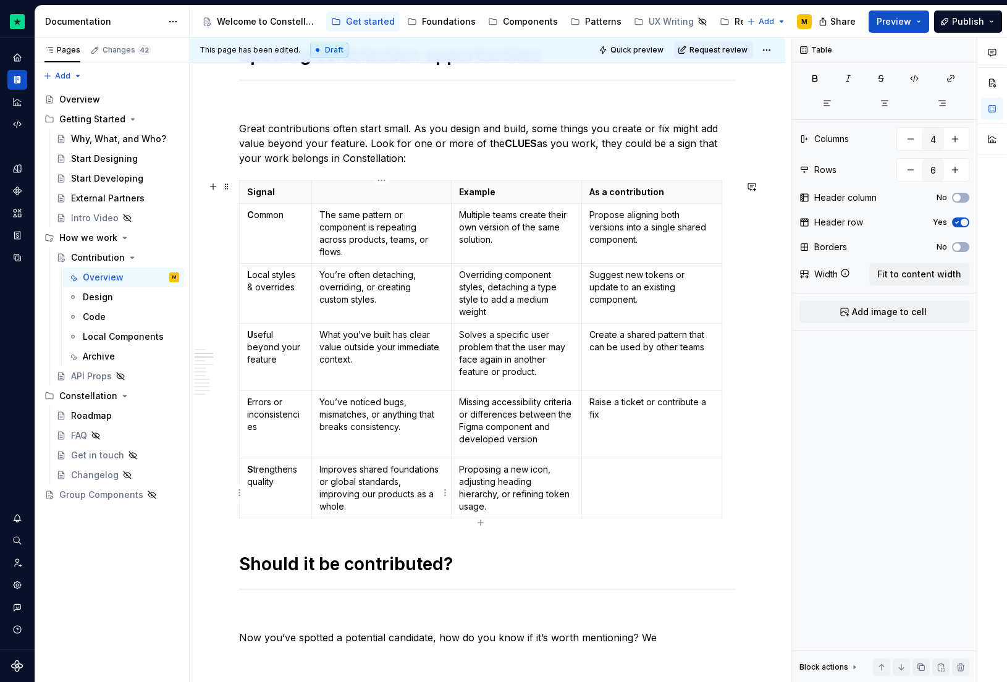
click at [368, 510] on p "Improves shared foundations or global standards, improving our products as a wh…" at bounding box center [381, 487] width 124 height 49
drag, startPoint x: 361, startPoint y: 502, endPoint x: 358, endPoint y: 479, distance: 22.5
click at [358, 479] on p "Improves shared foundations or global standards, improving our products as a wh…" at bounding box center [381, 487] width 124 height 49
click at [511, 481] on p "Proposing a new icon, adjusting heading hierarchy, or refining token usage." at bounding box center [516, 487] width 115 height 49
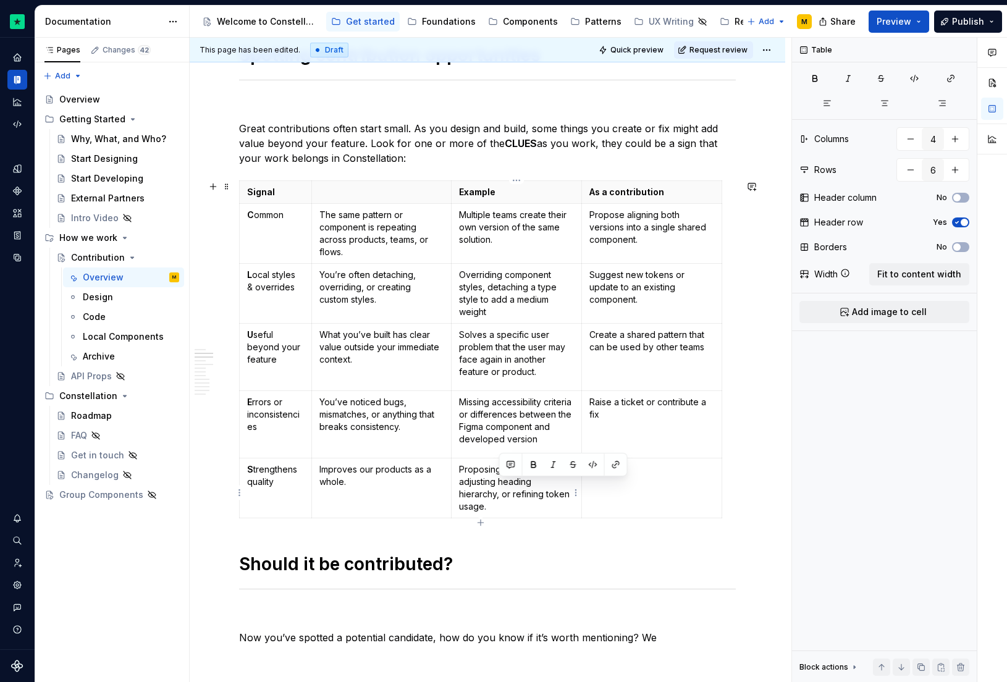
click at [511, 481] on p "Proposing a new icon, adjusting heading hierarchy, or refining token usage." at bounding box center [516, 487] width 115 height 49
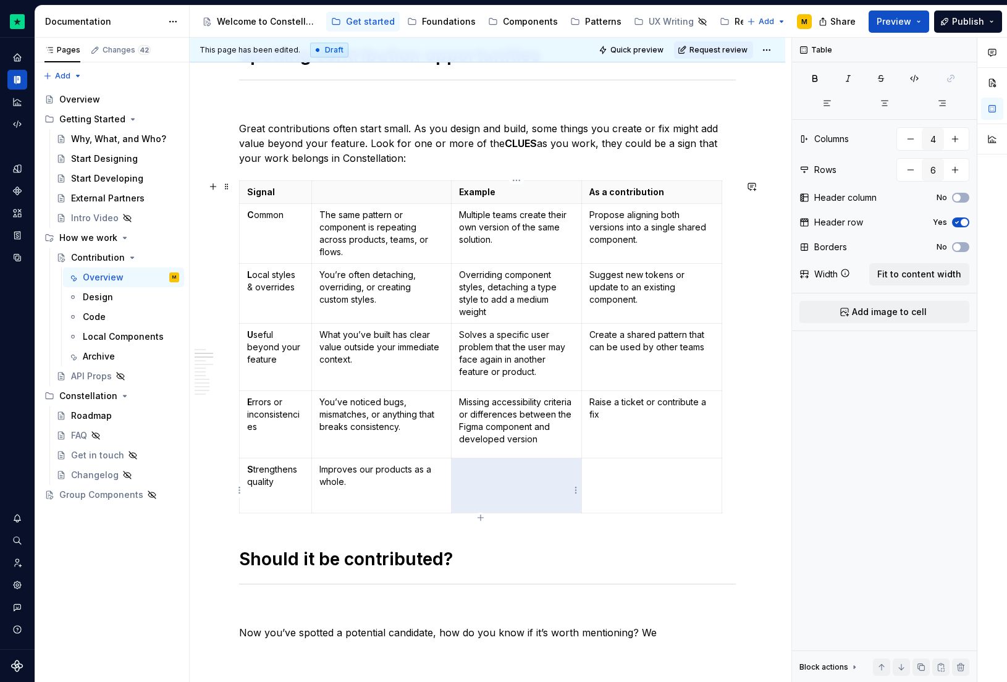
click at [481, 476] on p at bounding box center [516, 469] width 115 height 12
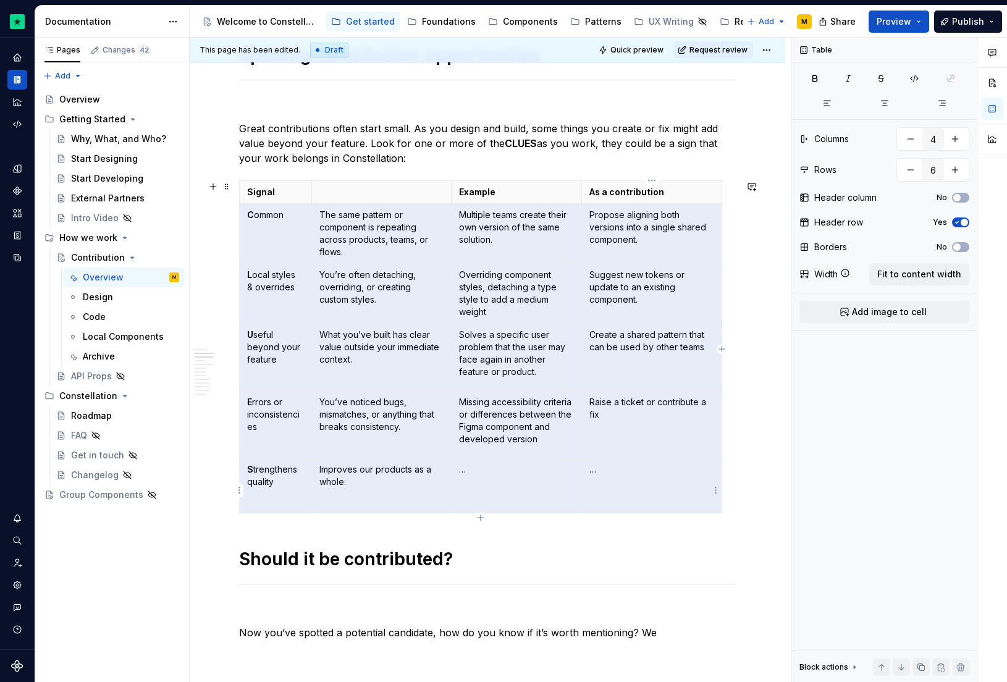
drag, startPoint x: 247, startPoint y: 214, endPoint x: 641, endPoint y: 490, distance: 481.0
click at [641, 490] on tbody "Signal Example As a contribution C ommon The same pattern or component is repea…" at bounding box center [481, 346] width 483 height 332
click at [475, 243] on p "Multiple teams create their own version of the same solution." at bounding box center [516, 227] width 115 height 37
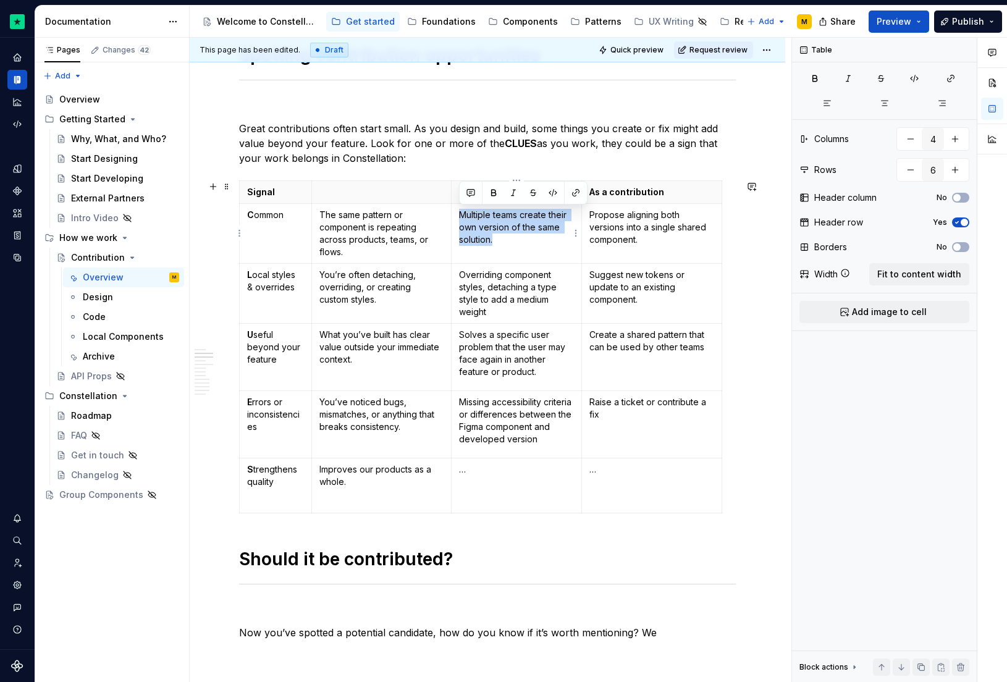
drag, startPoint x: 507, startPoint y: 242, endPoint x: 455, endPoint y: 215, distance: 58.6
click at [455, 215] on td "Multiple teams create their own version of the same solution." at bounding box center [517, 233] width 130 height 60
click at [504, 237] on p "Multiple teams create their own version of the same solution." at bounding box center [516, 227] width 115 height 37
drag, startPoint x: 507, startPoint y: 238, endPoint x: 462, endPoint y: 217, distance: 49.8
click at [462, 217] on p "Multiple teams create their own version of the same solution." at bounding box center [516, 227] width 115 height 37
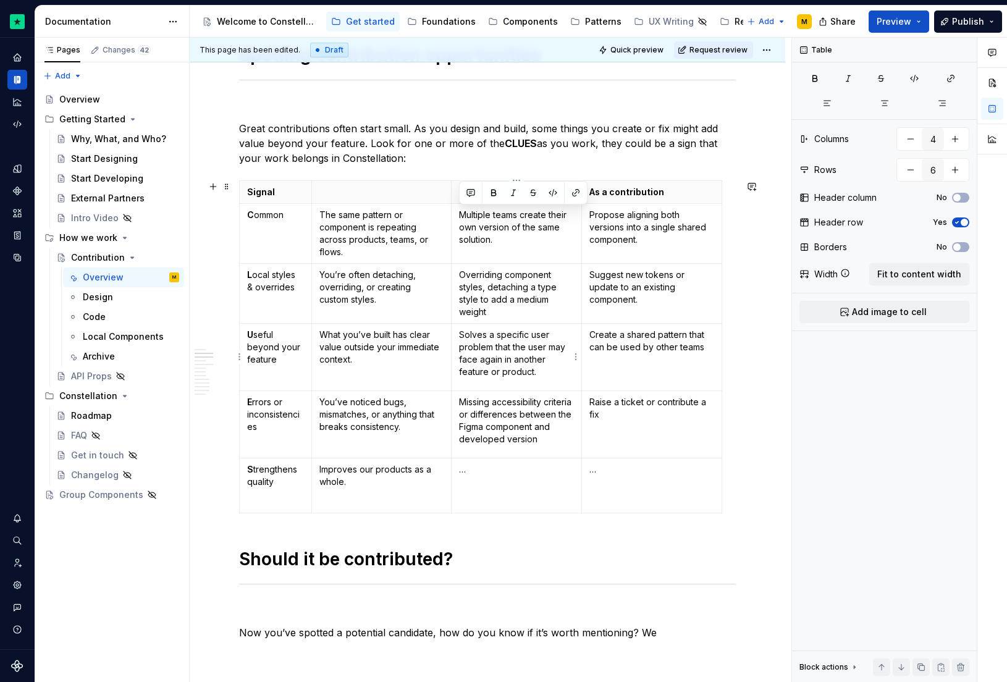
click at [512, 345] on p "Solves a specific user problem that the user may face again in another feature …" at bounding box center [516, 353] width 115 height 49
click at [481, 366] on p "Solves a specific user problem that the user may face again in another feature …" at bounding box center [516, 353] width 115 height 49
click at [514, 214] on p "Multiple teams create their own version of the same solution." at bounding box center [516, 227] width 115 height 37
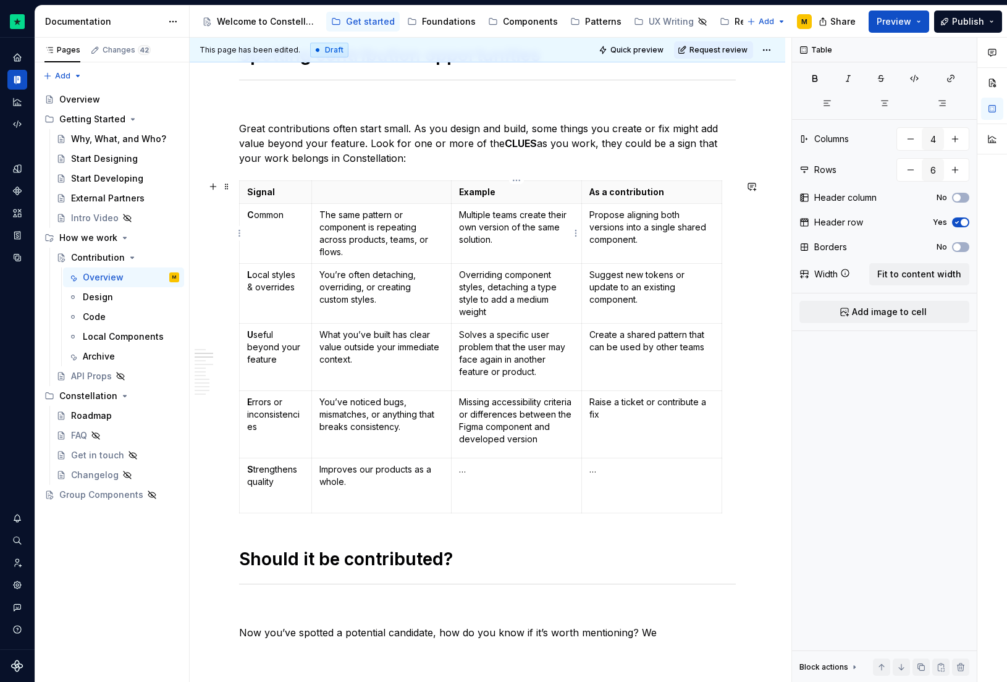
click at [514, 214] on p "Multiple teams create their own version of the same solution." at bounding box center [516, 227] width 115 height 37
type textarea "*"
click at [227, 188] on span at bounding box center [227, 186] width 10 height 17
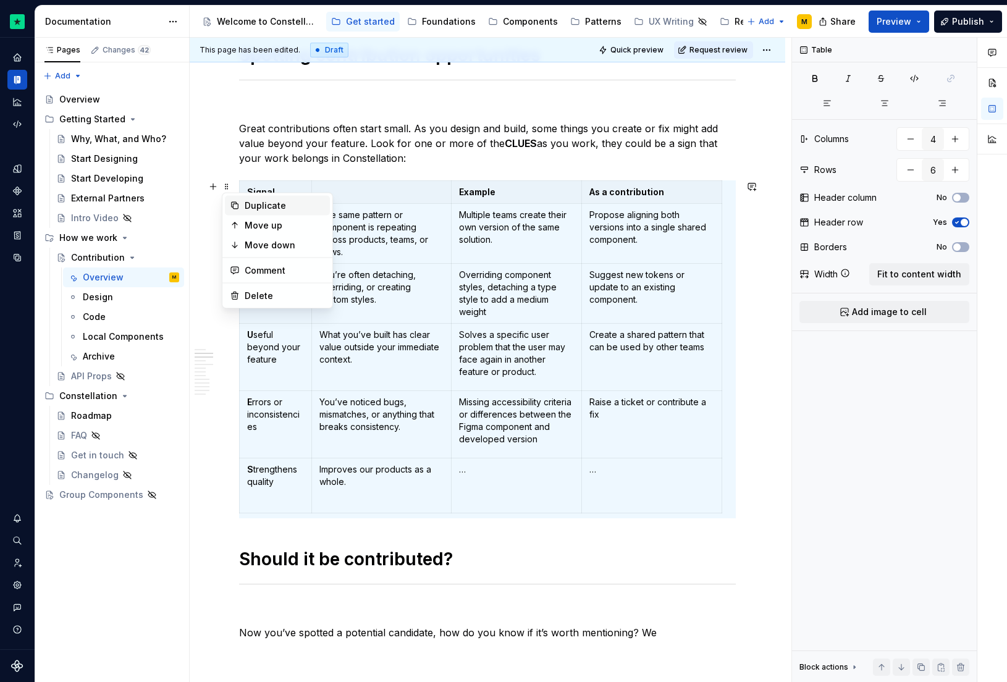
click at [263, 208] on div "Duplicate" at bounding box center [285, 206] width 80 height 12
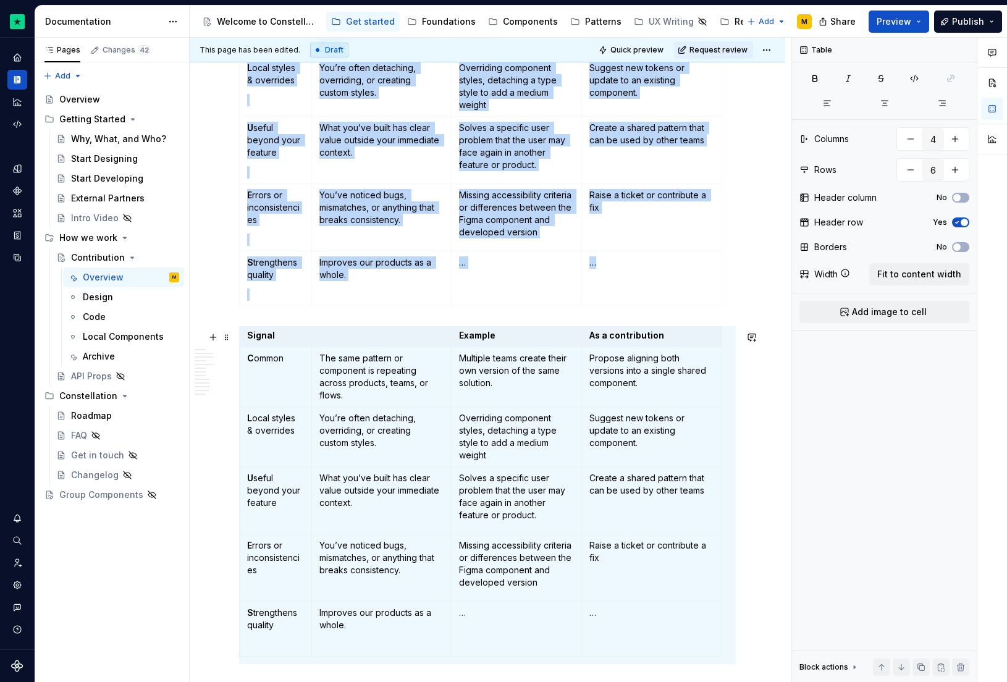
scroll to position [5, 0]
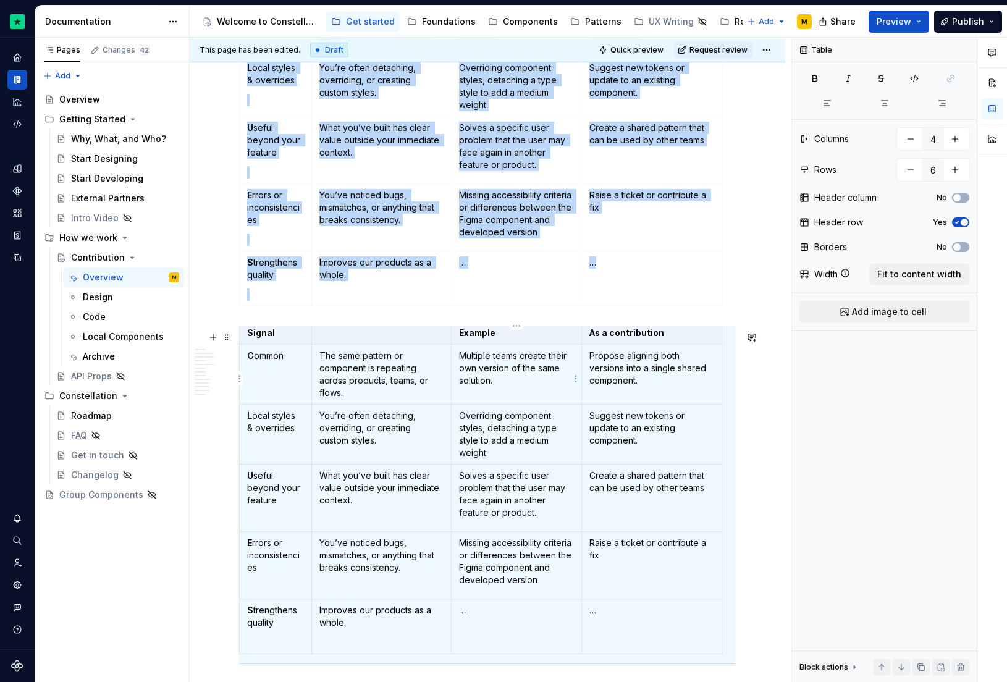
click at [462, 387] on p "Multiple teams create their own version of the same solution." at bounding box center [516, 368] width 115 height 37
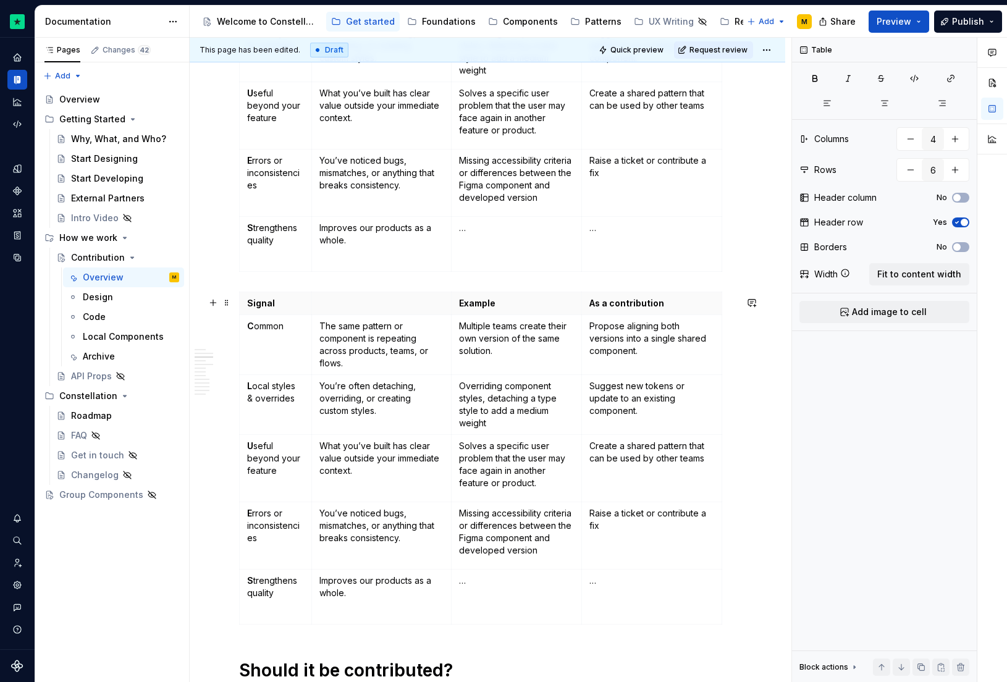
scroll to position [827, 0]
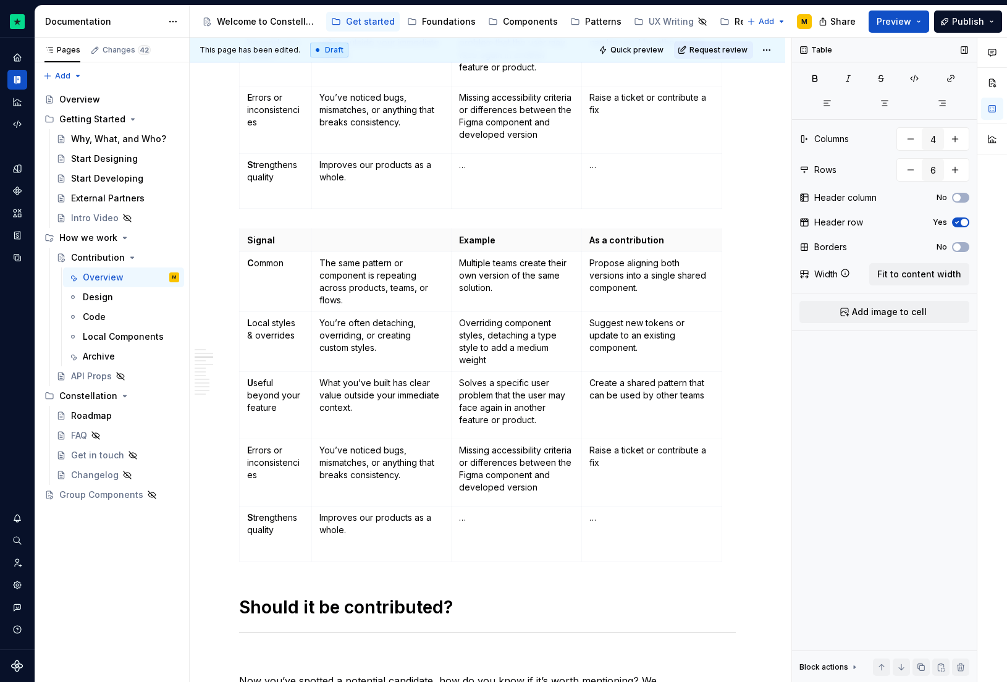
click at [957, 221] on icon "button" at bounding box center [957, 222] width 10 height 7
click at [226, 240] on span at bounding box center [227, 239] width 10 height 17
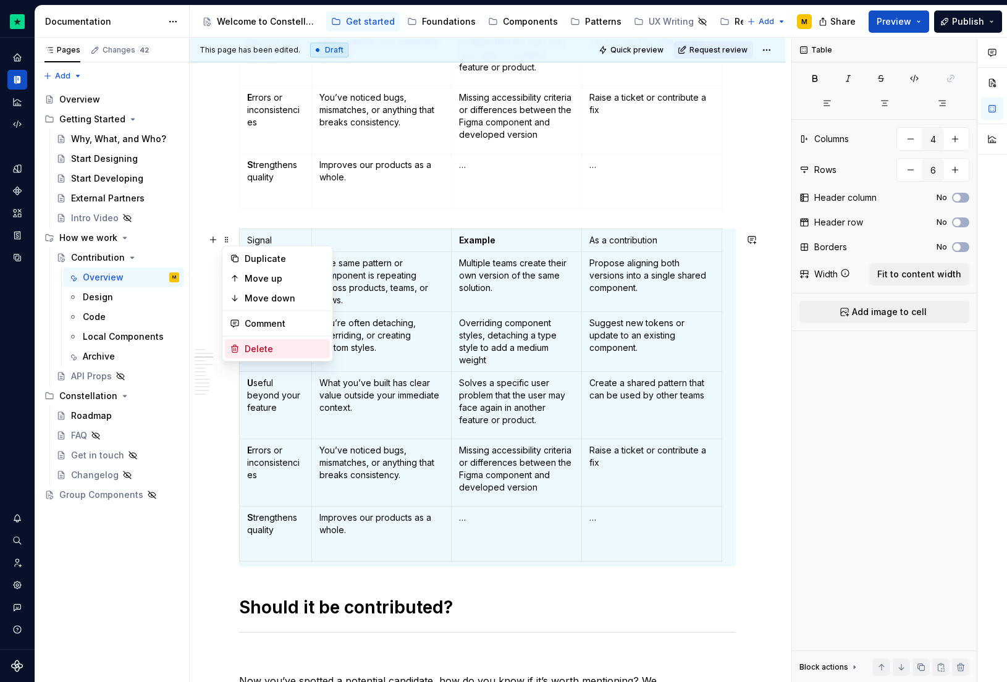
click at [411, 325] on p "You’re often detaching, overriding, or creating custom styles." at bounding box center [381, 335] width 124 height 37
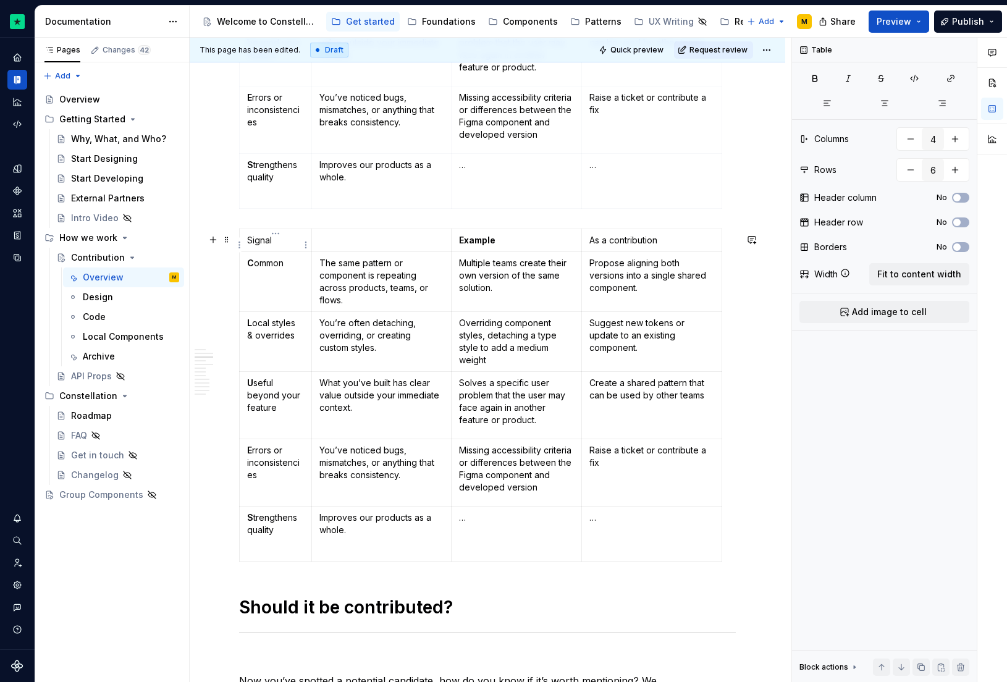
click at [272, 245] on p "Signal" at bounding box center [275, 240] width 57 height 12
click at [240, 242] on html "Constellation Design System M Dataset Default Documentation Accessibility guide…" at bounding box center [503, 341] width 1007 height 682
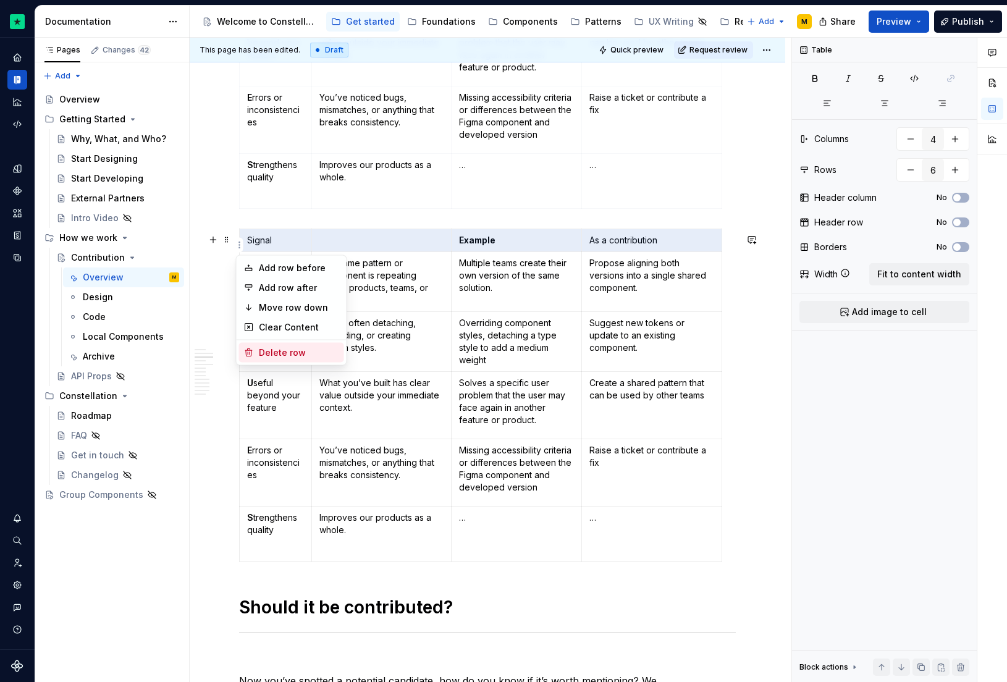
click at [291, 348] on div "Delete row" at bounding box center [299, 353] width 80 height 12
type input "5"
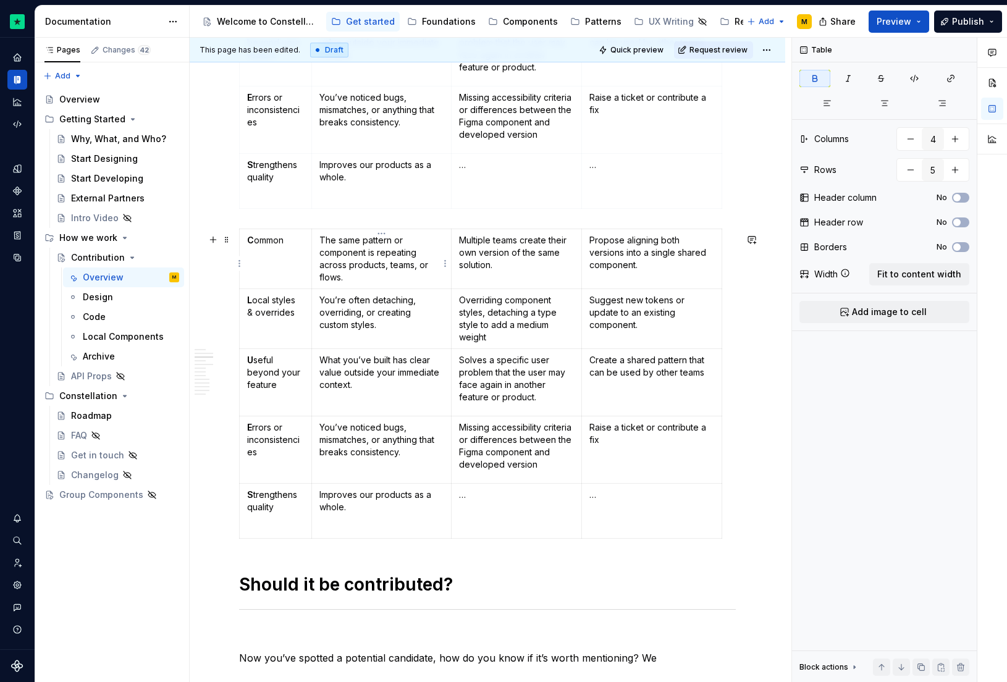
click at [360, 263] on p "The same pattern or component is repeating across products, teams, or flows." at bounding box center [381, 258] width 124 height 49
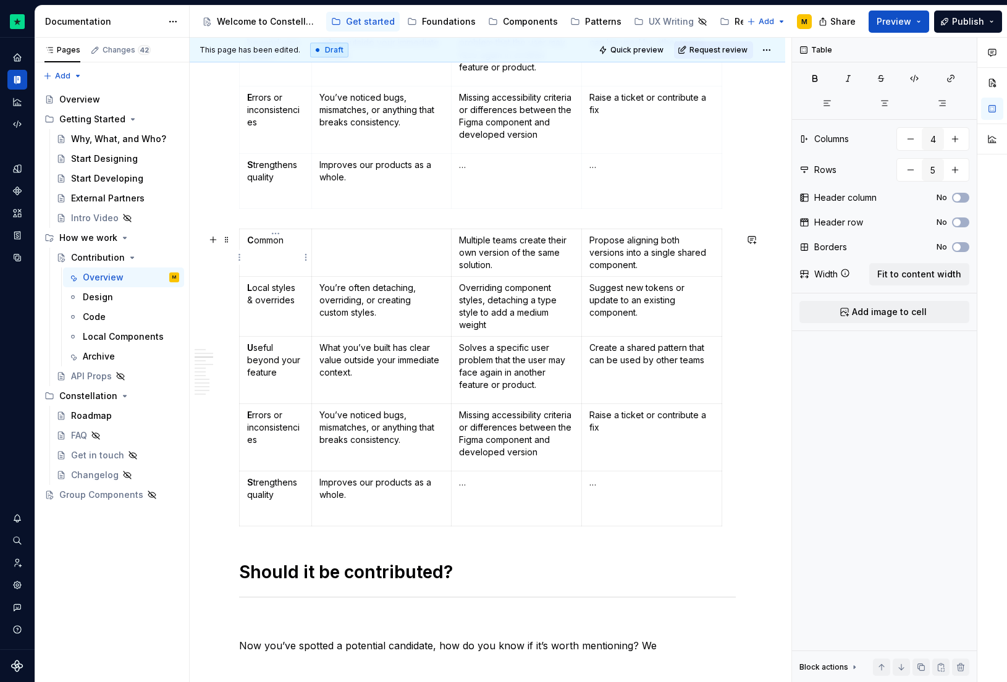
click at [288, 247] on p "C ommon" at bounding box center [275, 240] width 57 height 12
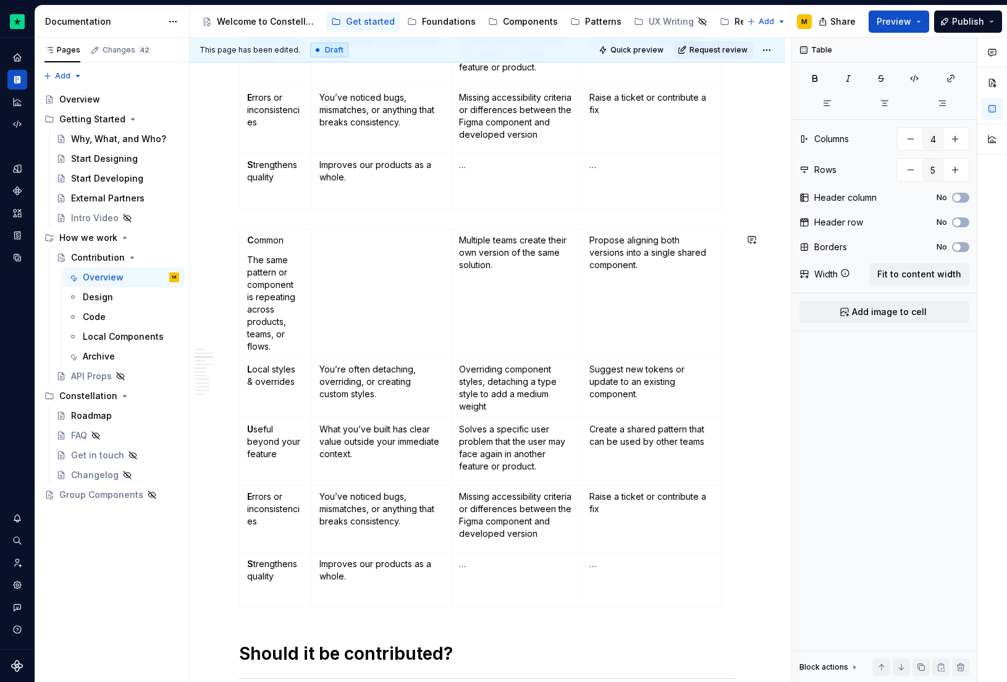
click at [517, 255] on p "Multiple teams create their own version of the same solution." at bounding box center [516, 252] width 115 height 37
click at [513, 234] on html "Constellation Design System M Dataset Default Documentation Accessibility guide…" at bounding box center [503, 341] width 1007 height 682
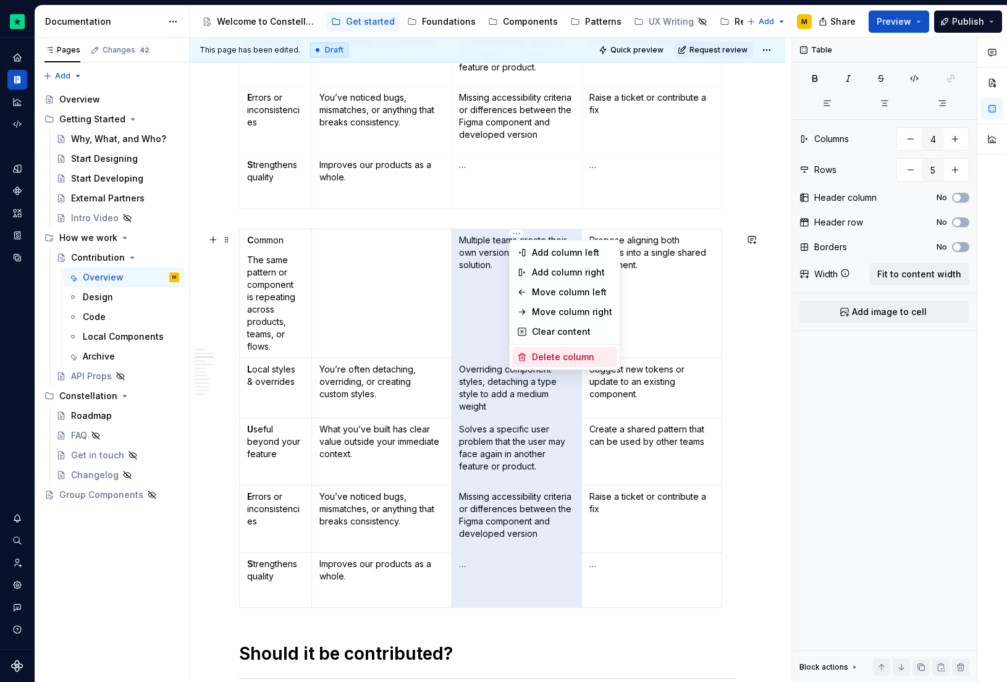
click at [541, 359] on div "Delete column" at bounding box center [572, 357] width 80 height 12
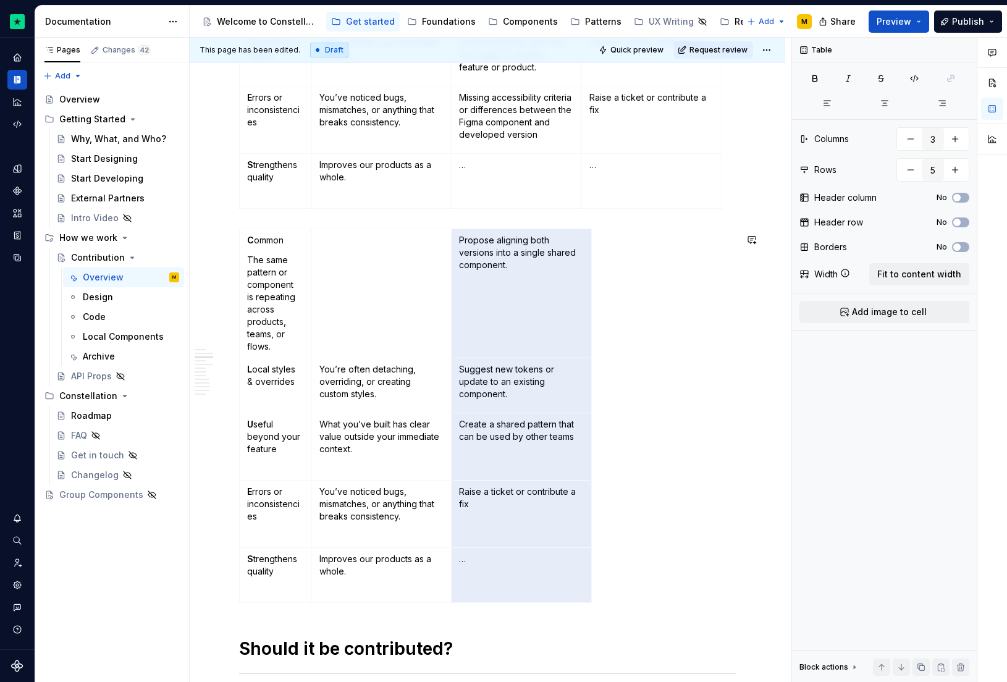
click at [523, 233] on td "Propose aligning both versions into a single shared component." at bounding box center [521, 293] width 140 height 129
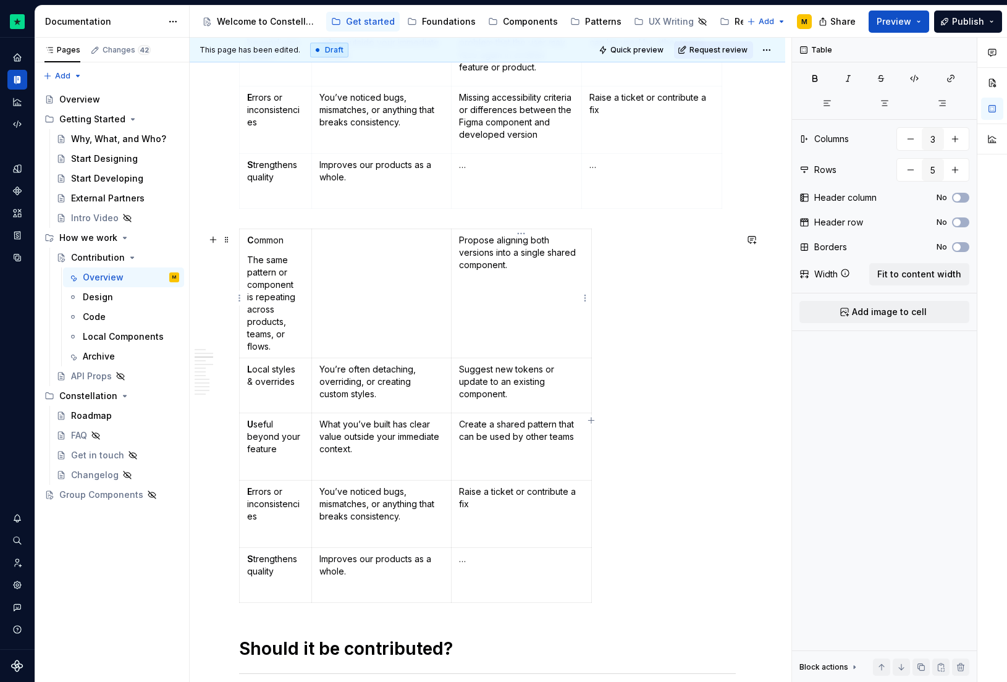
click at [516, 240] on p "Propose aligning both versions into a single shared component." at bounding box center [521, 252] width 125 height 37
click at [518, 235] on html "Constellation Design System M Dataset Default Documentation Accessibility guide…" at bounding box center [503, 341] width 1007 height 682
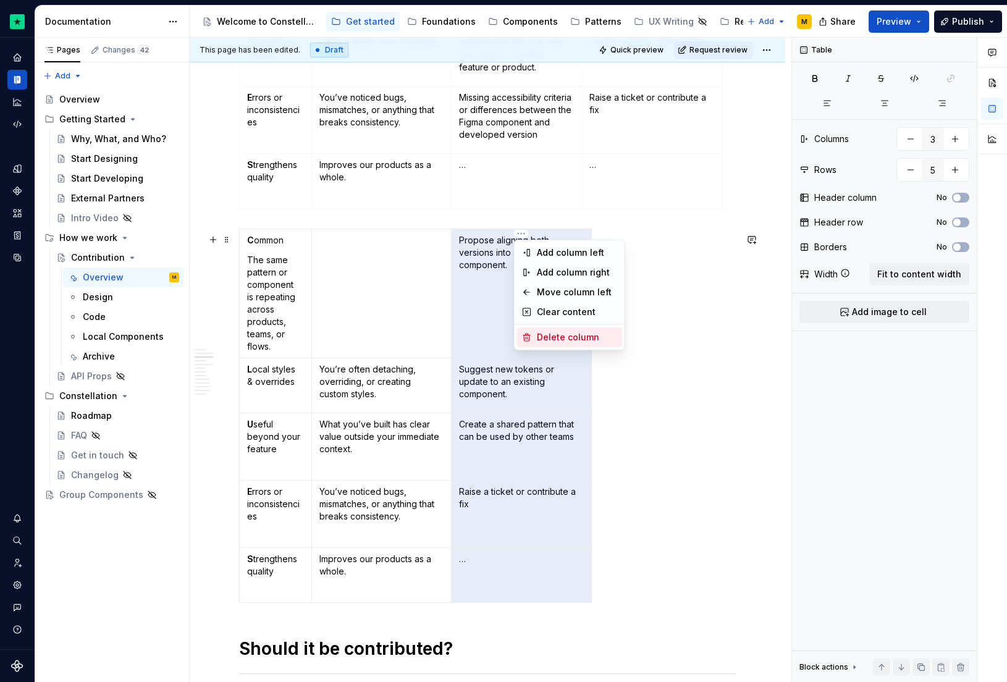
click at [557, 339] on div "Delete column" at bounding box center [577, 337] width 80 height 12
type input "2"
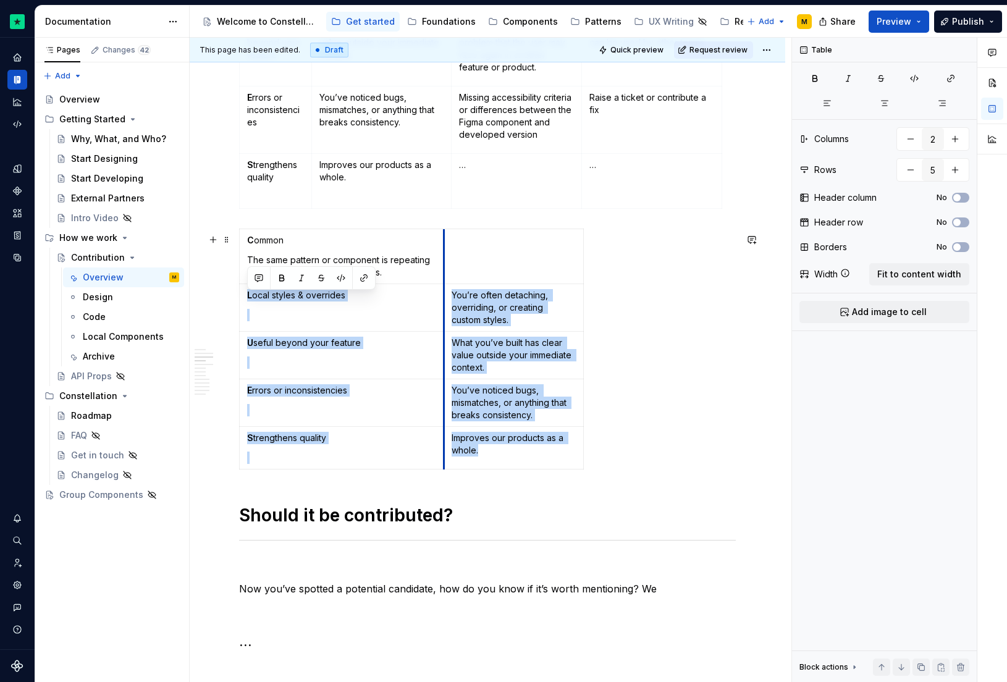
drag, startPoint x: 313, startPoint y: 272, endPoint x: 446, endPoint y: 274, distance: 132.2
click at [446, 274] on td at bounding box center [514, 256] width 140 height 55
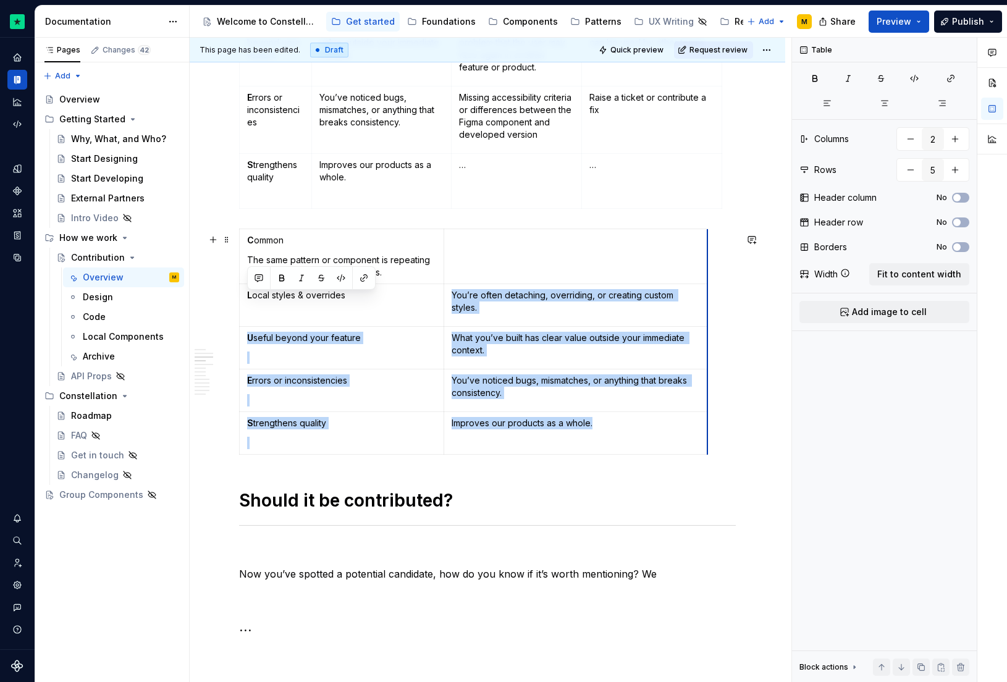
drag, startPoint x: 583, startPoint y: 291, endPoint x: 707, endPoint y: 291, distance: 124.2
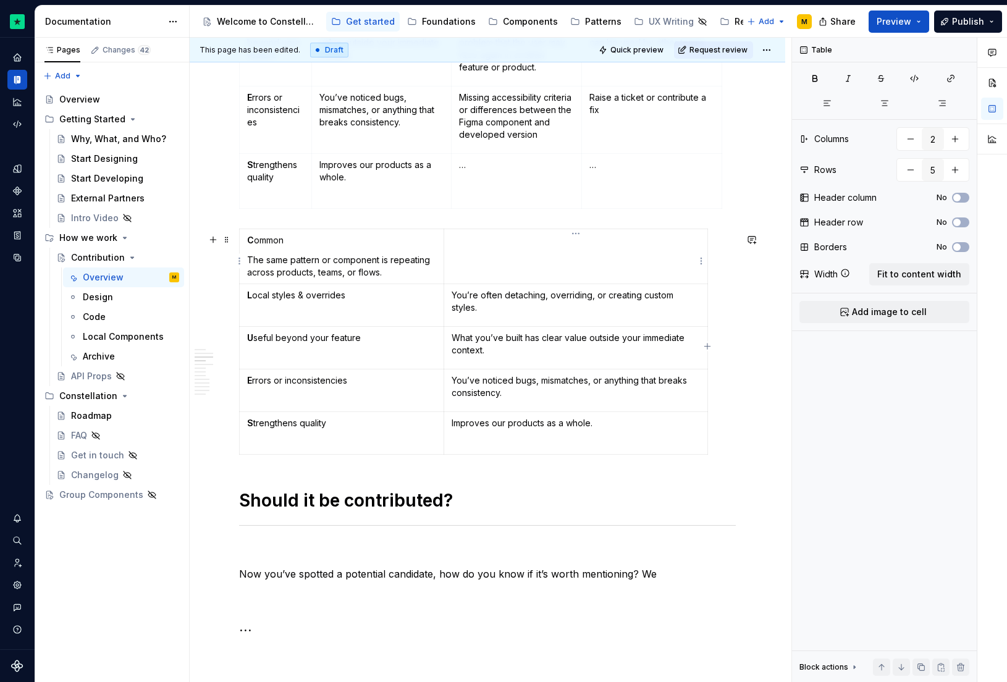
click at [548, 271] on td at bounding box center [575, 256] width 263 height 55
type textarea "*"
type input "4"
type input "6"
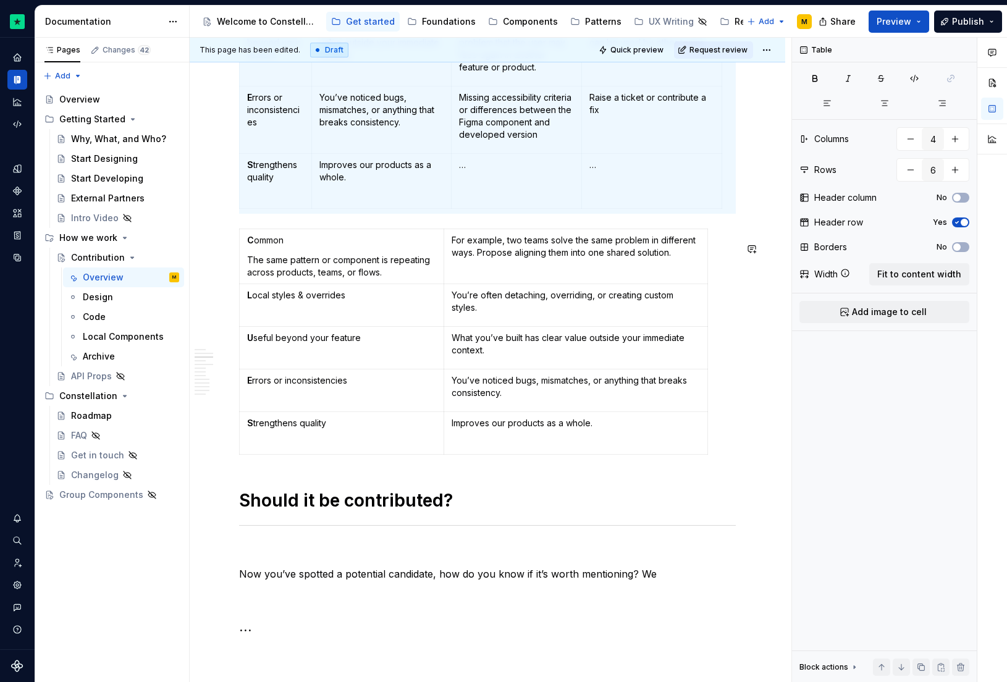
scroll to position [664, 0]
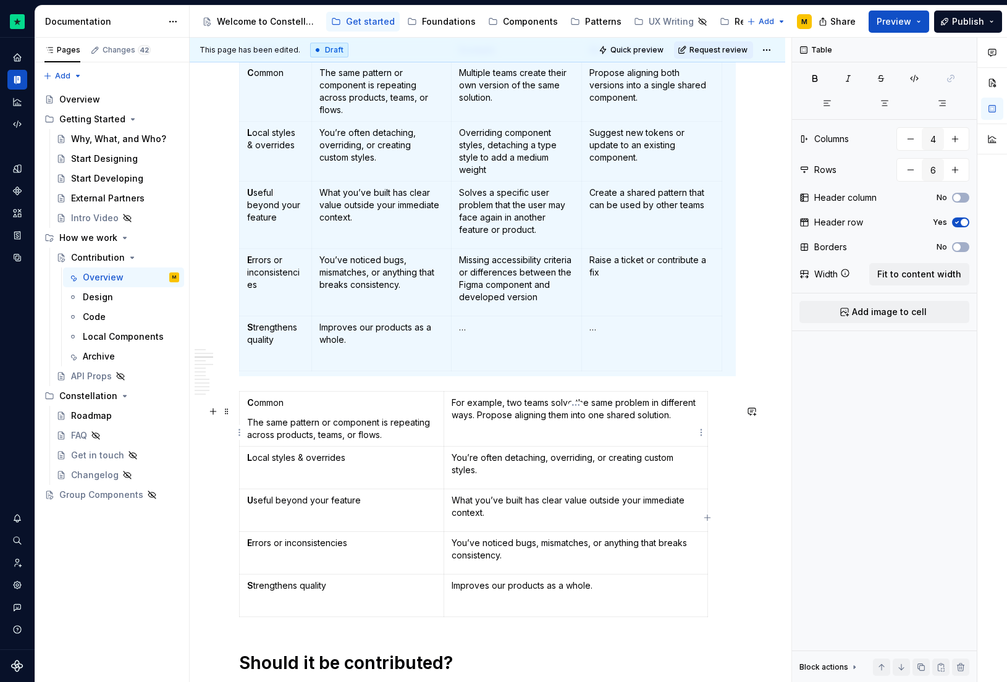
type input "2"
type input "5"
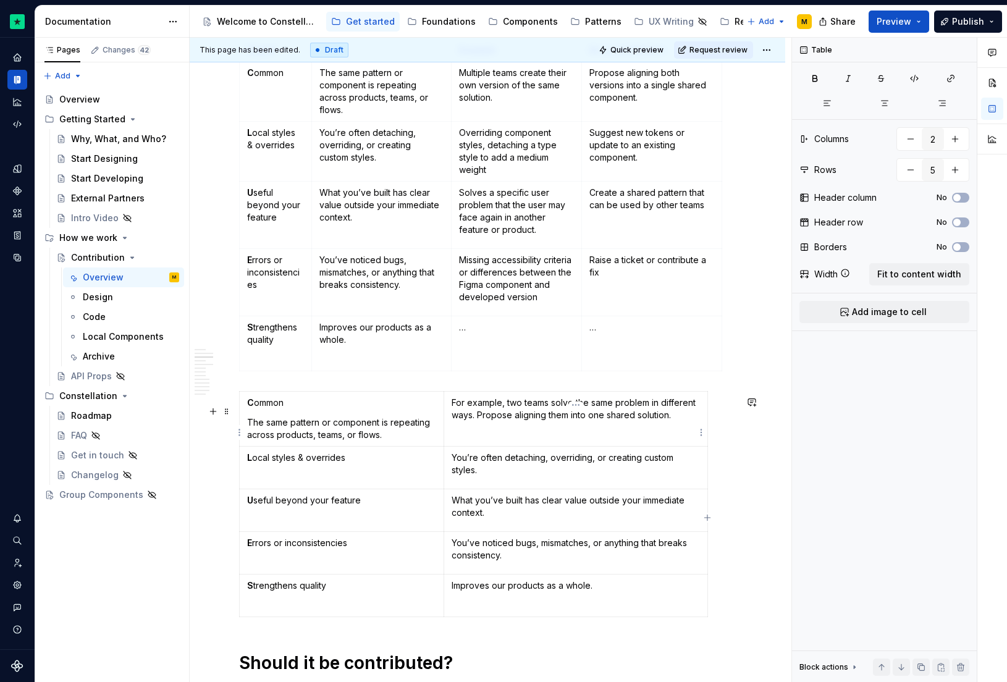
click at [454, 421] on p "For example, two teams solve the same problem in different ways. Propose aligni…" at bounding box center [576, 409] width 248 height 25
click at [453, 407] on p "For example, two teams solve the same problem in different ways. Propose aligni…" at bounding box center [576, 409] width 248 height 25
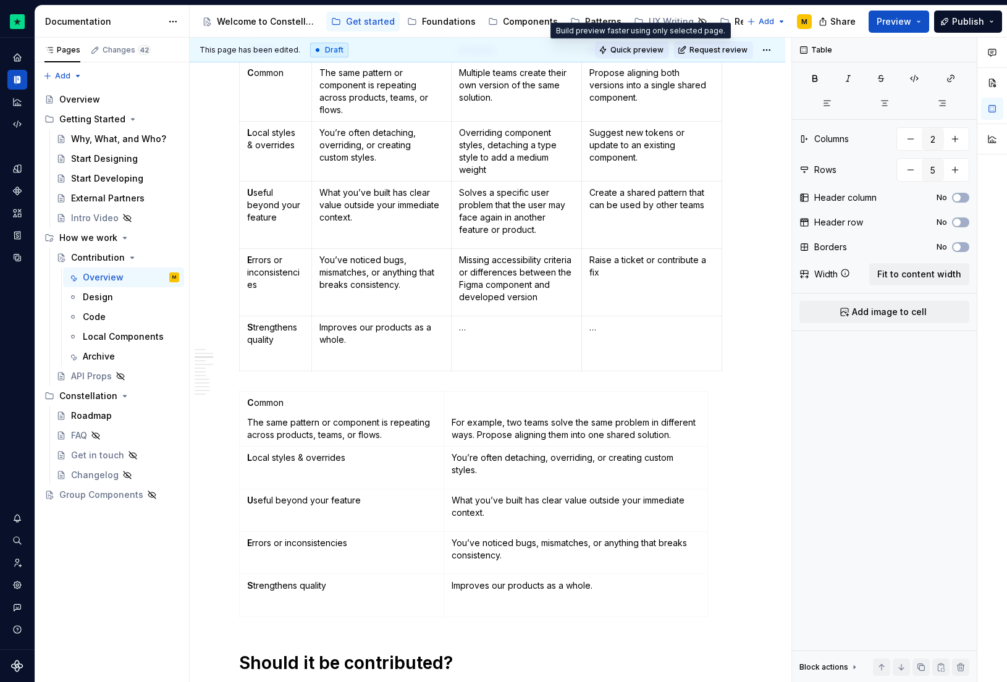
click at [627, 48] on span "Quick preview" at bounding box center [636, 50] width 53 height 10
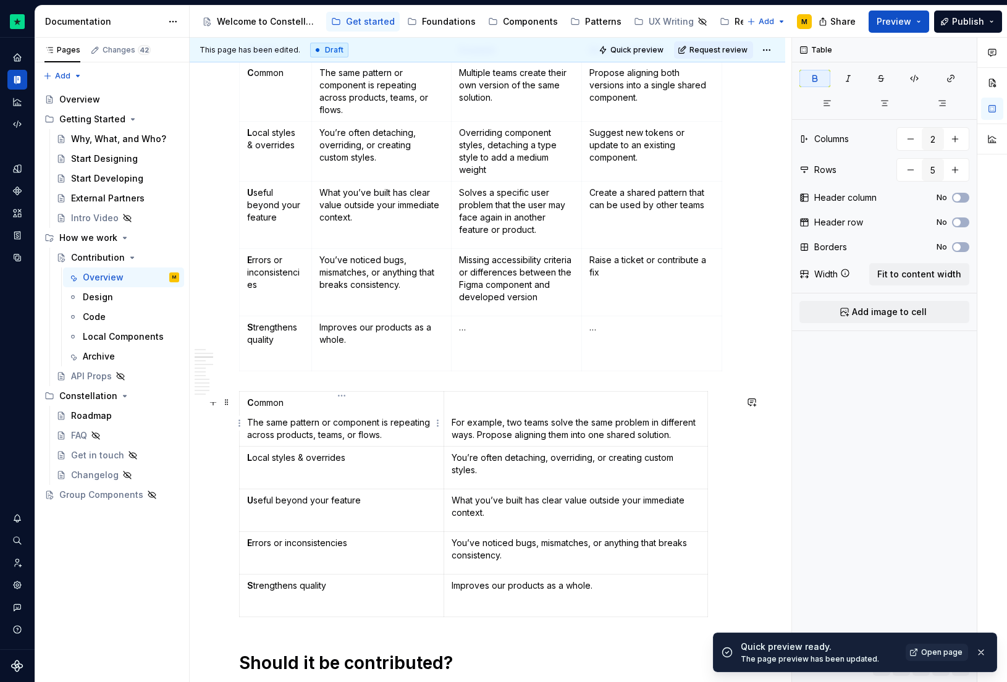
click at [255, 402] on p "C ommon" at bounding box center [341, 403] width 189 height 12
click at [284, 384] on button "button" at bounding box center [281, 385] width 17 height 17
click at [250, 422] on p "The same pattern or component is repeating across products, teams, or flows." at bounding box center [341, 428] width 189 height 25
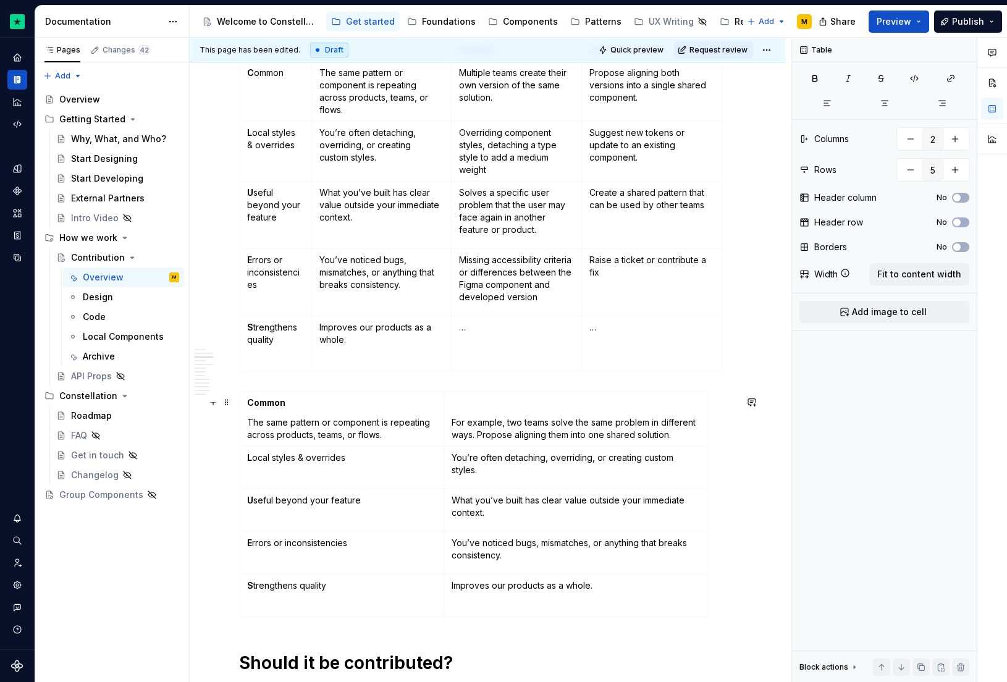
type textarea "*"
click at [240, 423] on html "Constellation Design System M Dataset Default Documentation Accessibility guide…" at bounding box center [503, 341] width 1007 height 682
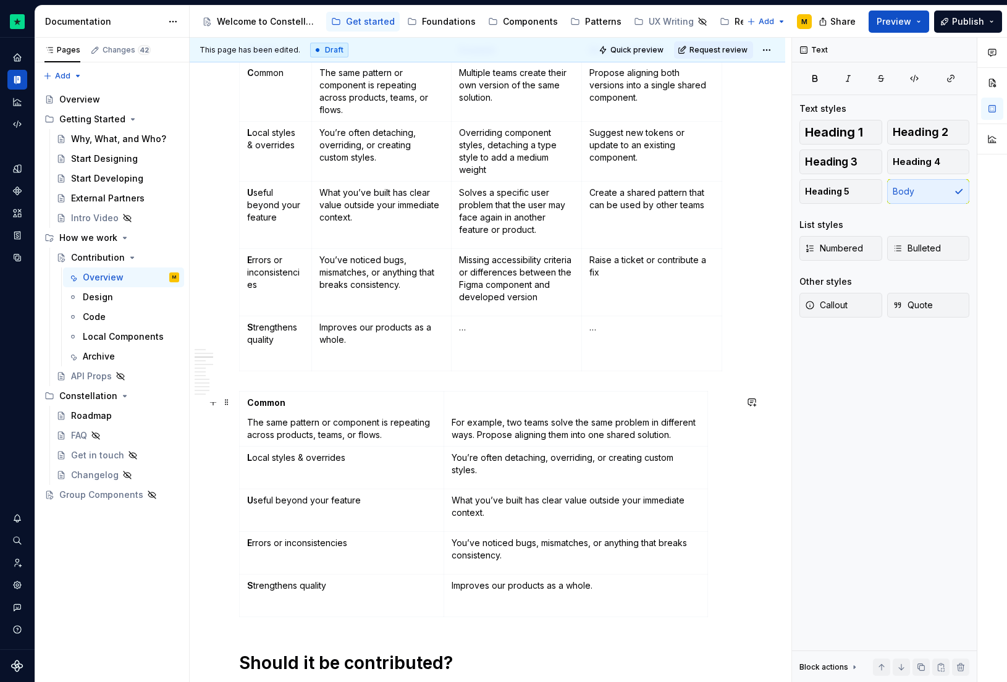
click at [306, 388] on html "Constellation Design System M Dataset Default Documentation Accessibility guide…" at bounding box center [503, 341] width 1007 height 682
click at [322, 397] on td "Common The same pattern or component is repeating across products, teams, or fl…" at bounding box center [342, 418] width 205 height 55
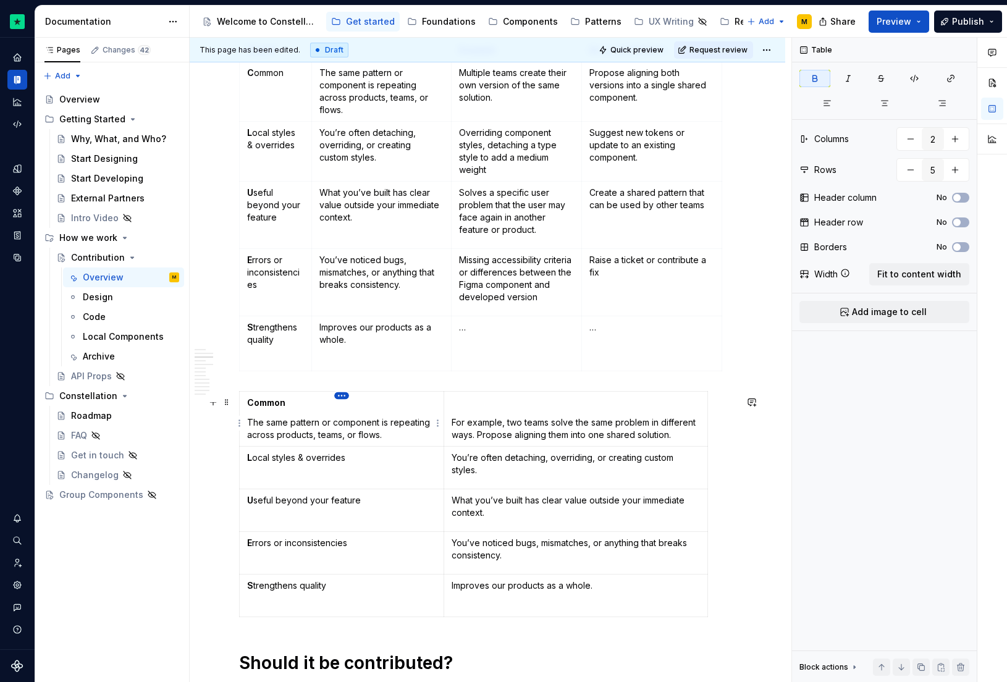
click at [338, 397] on html "Constellation Design System M Dataset Default Documentation Accessibility guide…" at bounding box center [503, 341] width 1007 height 682
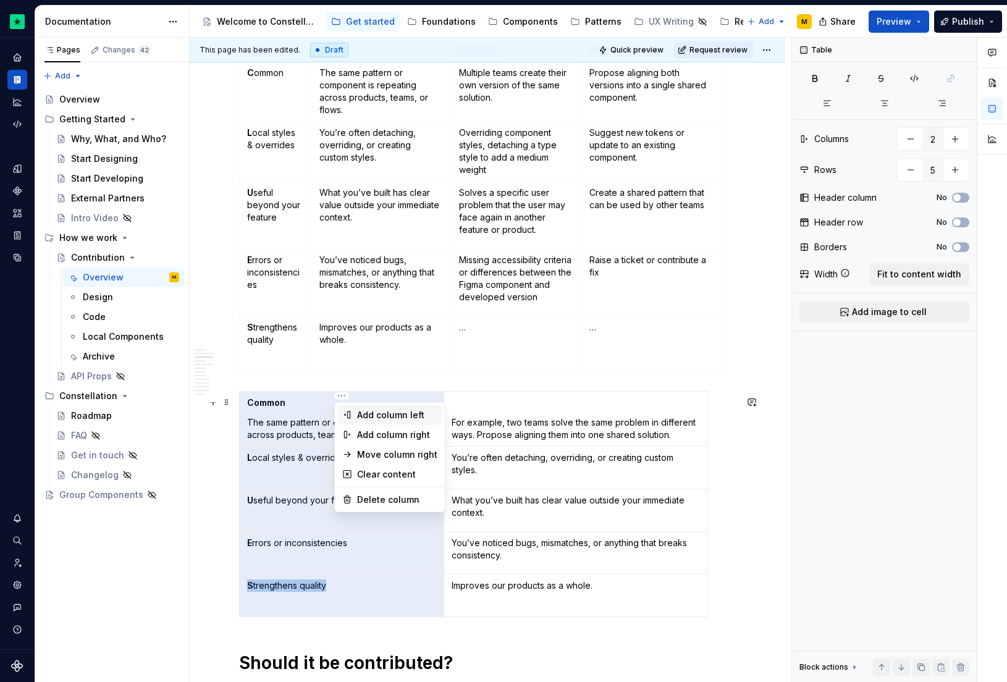
click at [360, 414] on div "Add column left" at bounding box center [397, 415] width 80 height 12
type input "3"
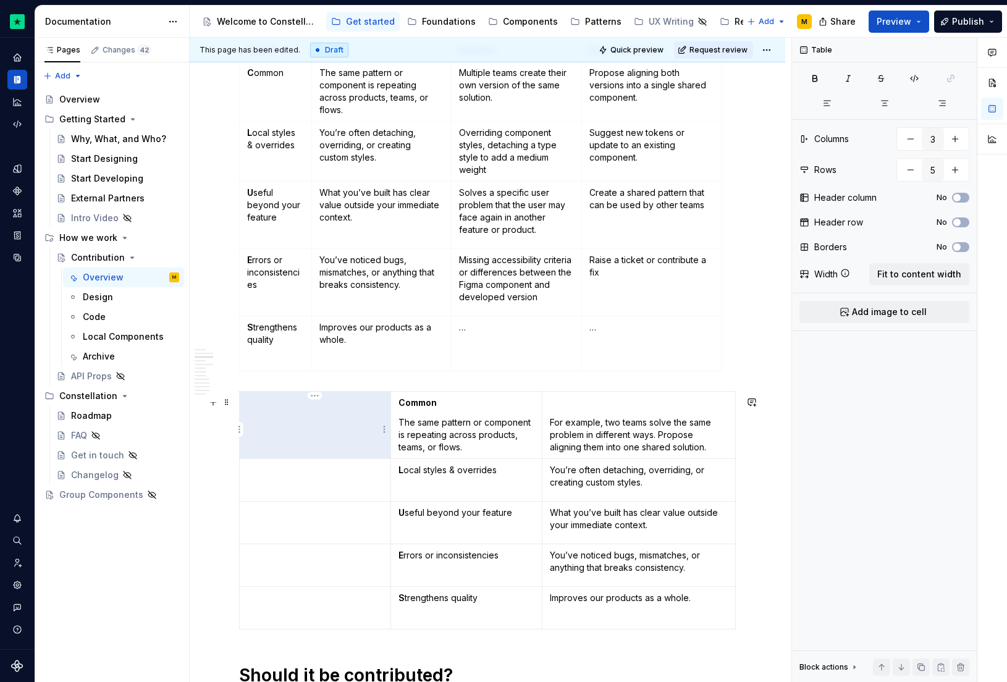
click at [277, 420] on td at bounding box center [315, 424] width 151 height 67
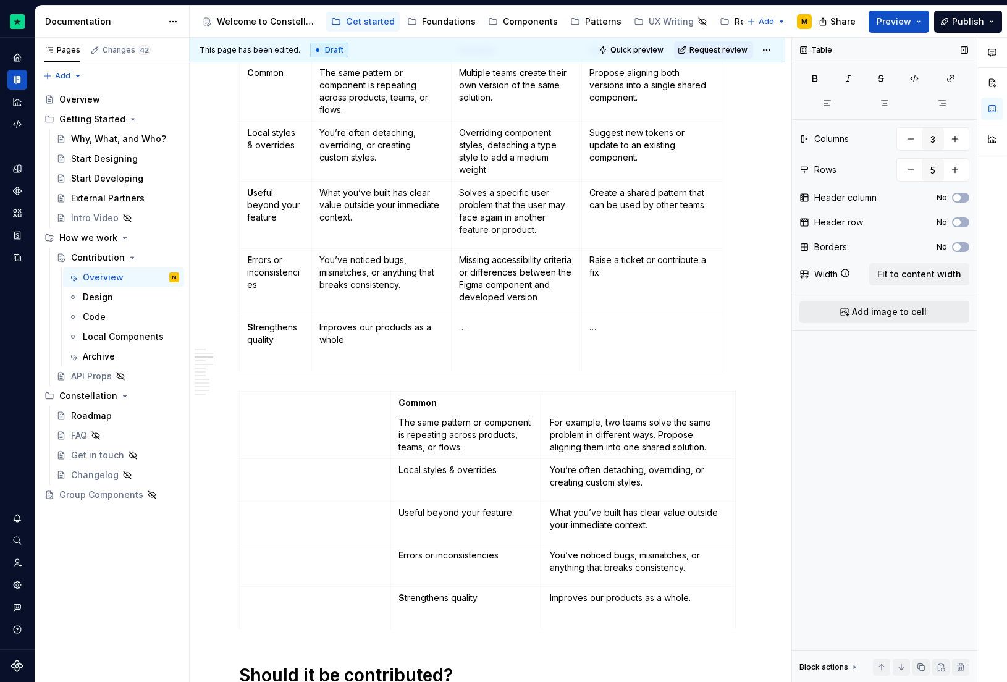
click at [853, 313] on span "Add image to cell" at bounding box center [889, 312] width 75 height 12
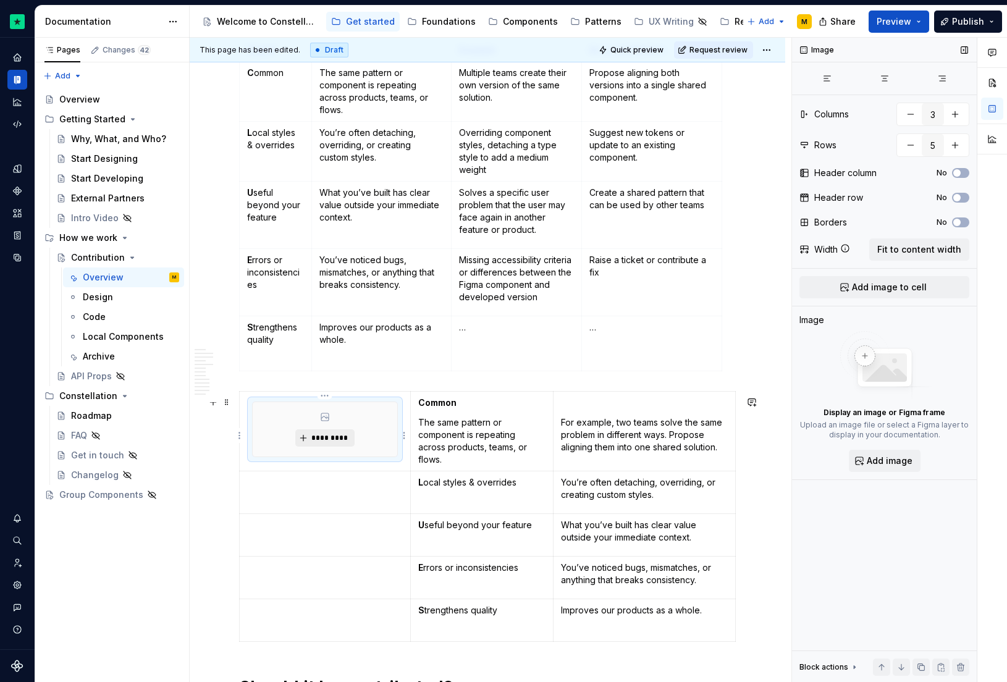
click at [334, 441] on span "*********" at bounding box center [330, 438] width 38 height 10
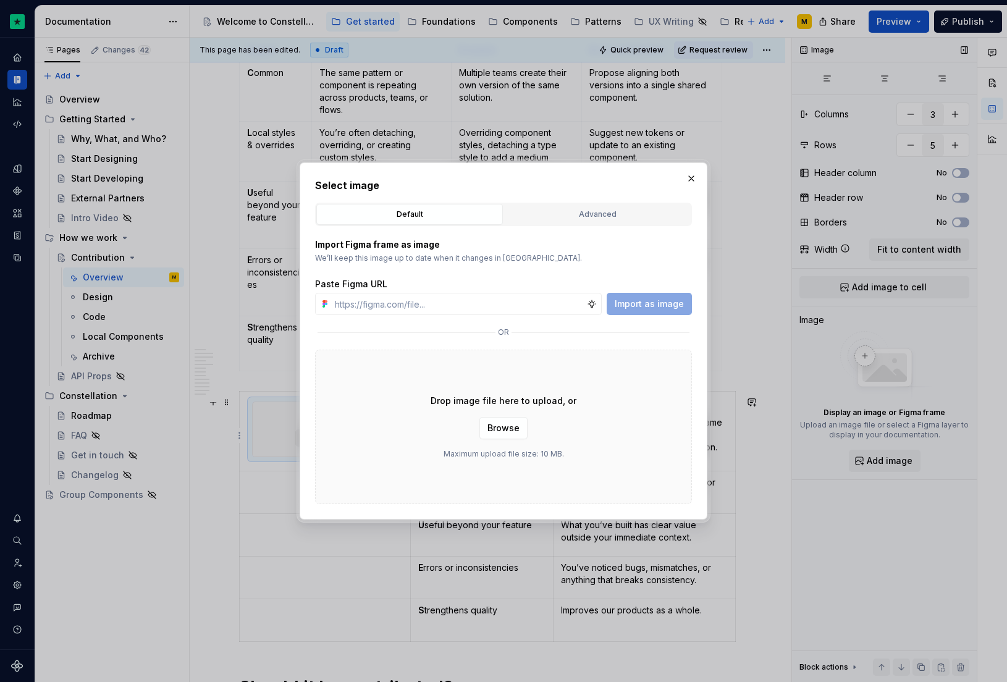
type textarea "*"
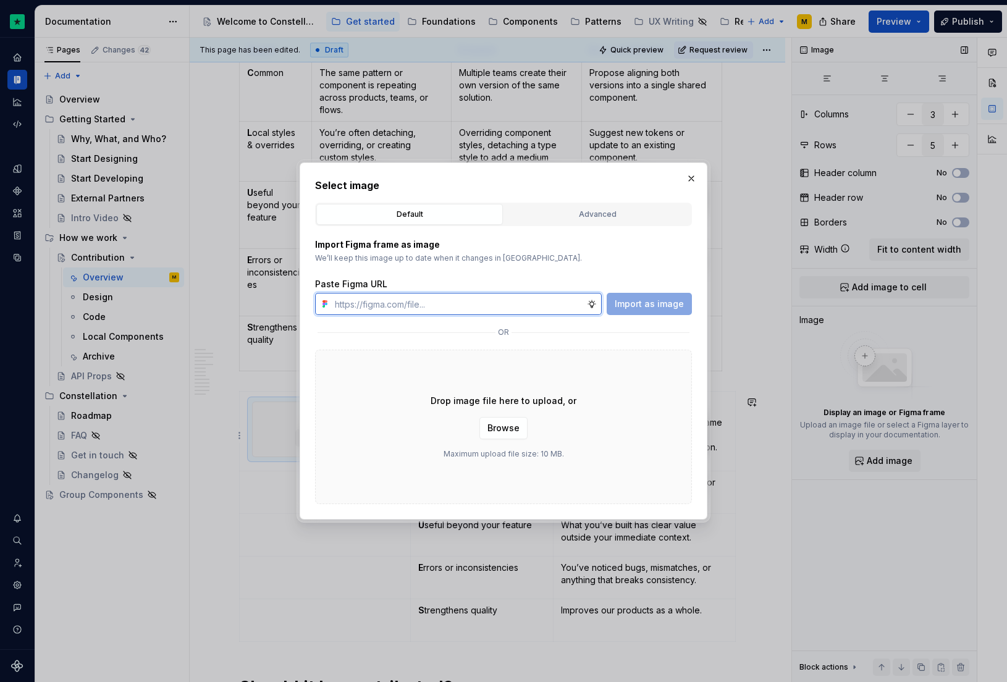
paste input "[URL][DOMAIN_NAME]"
type input "[URL][DOMAIN_NAME]"
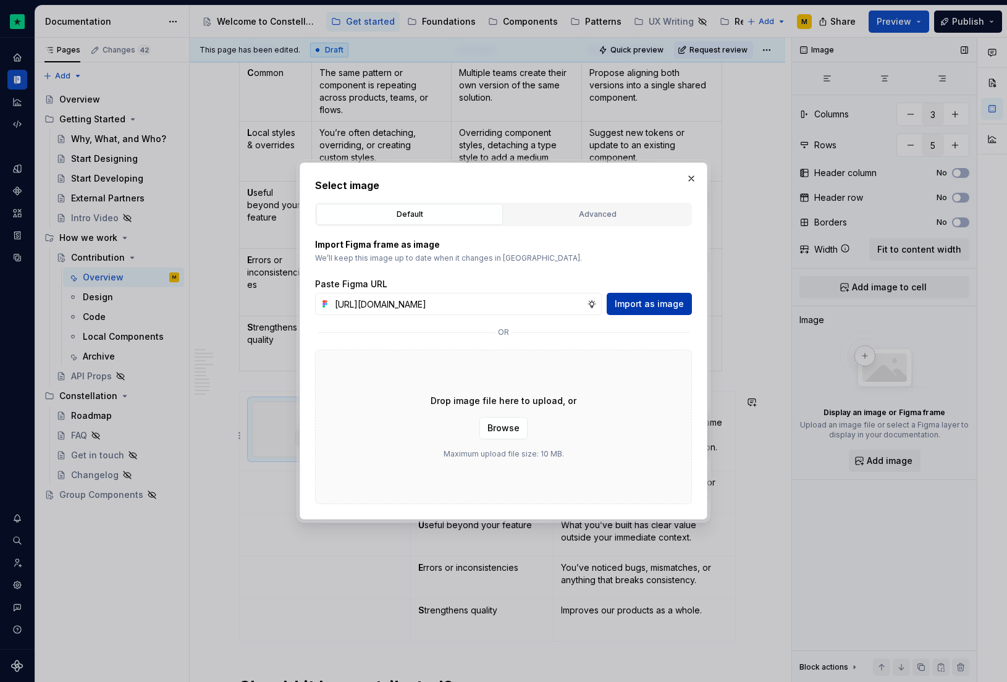
click at [649, 308] on span "Import as image" at bounding box center [649, 304] width 69 height 12
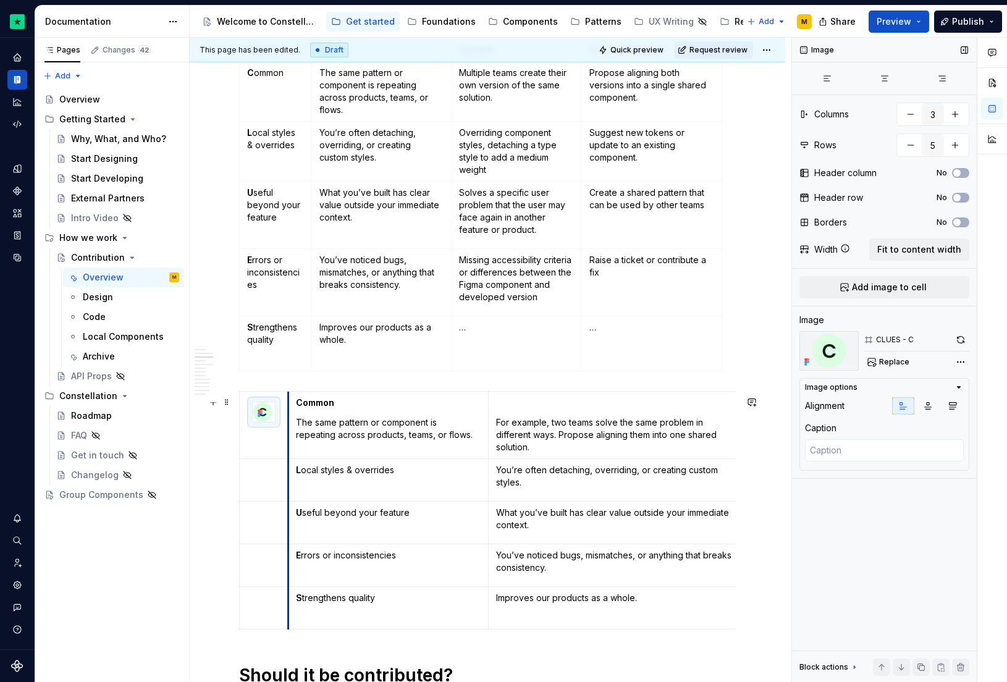
drag, startPoint x: 402, startPoint y: 410, endPoint x: 278, endPoint y: 421, distance: 124.7
click at [629, 54] on span "Quick preview" at bounding box center [636, 50] width 53 height 10
type textarea "*"
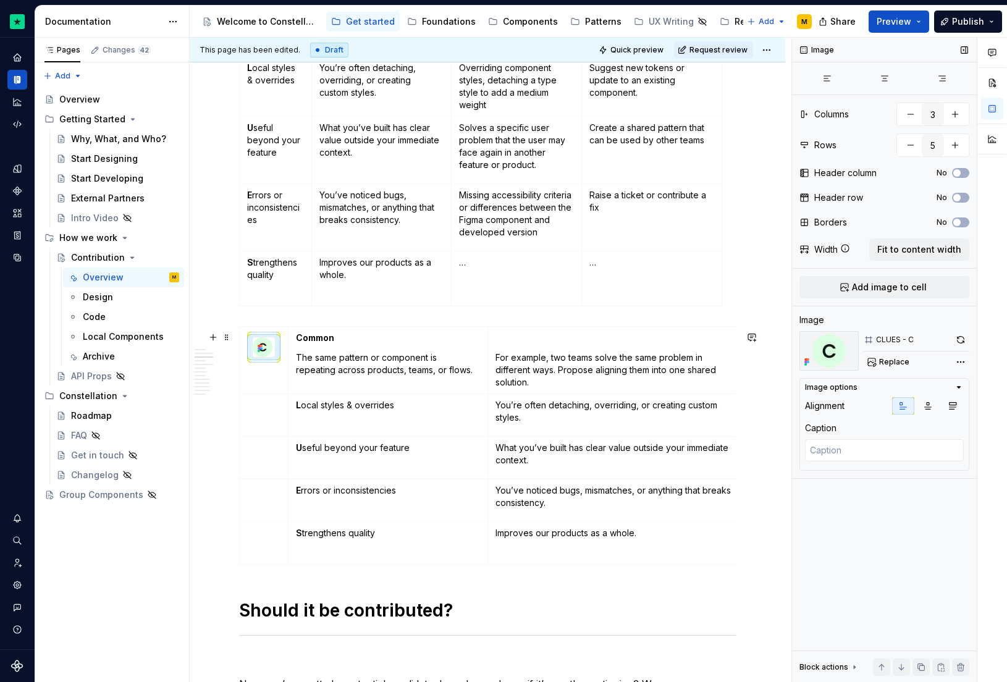
scroll to position [734, 0]
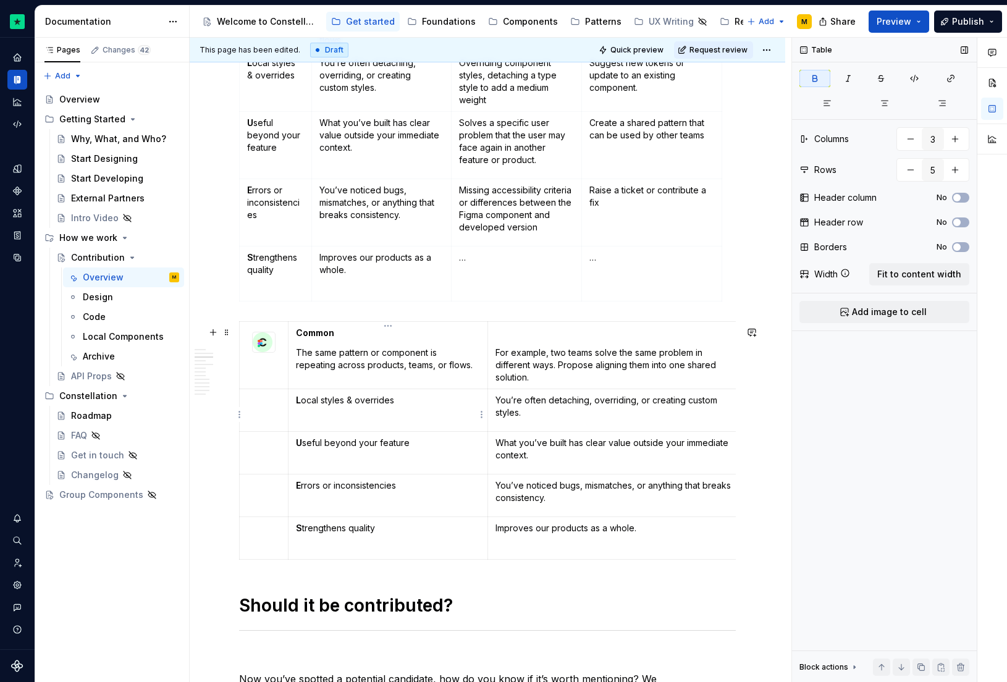
click at [303, 407] on p "L ocal styles & overrides" at bounding box center [388, 400] width 184 height 12
click at [407, 405] on p "Local styles & overrides" at bounding box center [388, 400] width 184 height 12
drag, startPoint x: 581, startPoint y: 417, endPoint x: 494, endPoint y: 400, distance: 88.7
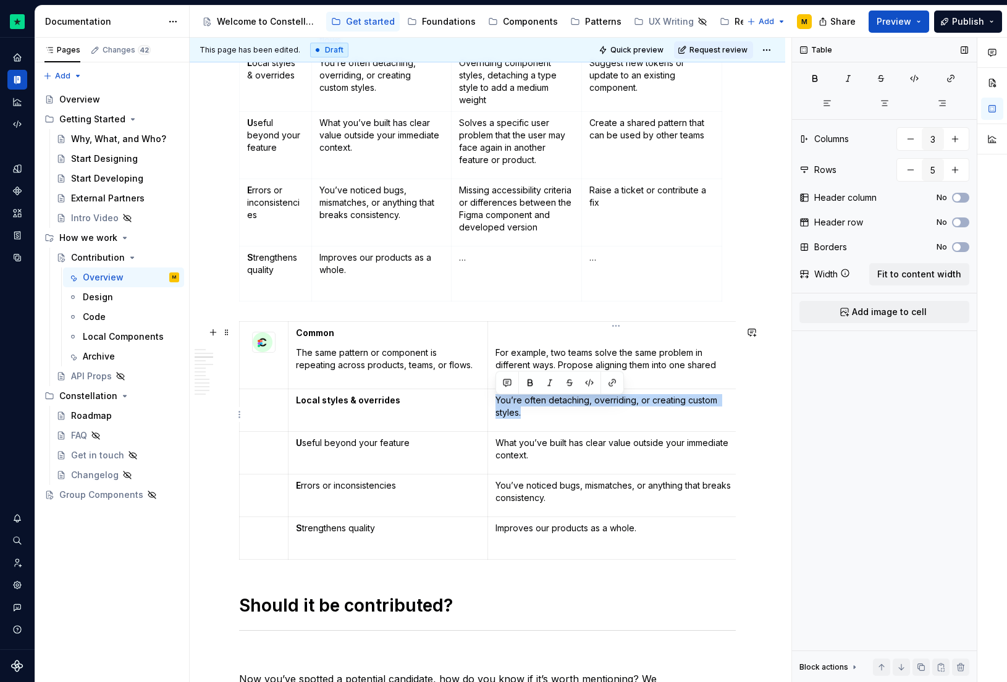
click at [494, 400] on td "You’re often detaching, overriding, or creating custom styles." at bounding box center [616, 410] width 257 height 43
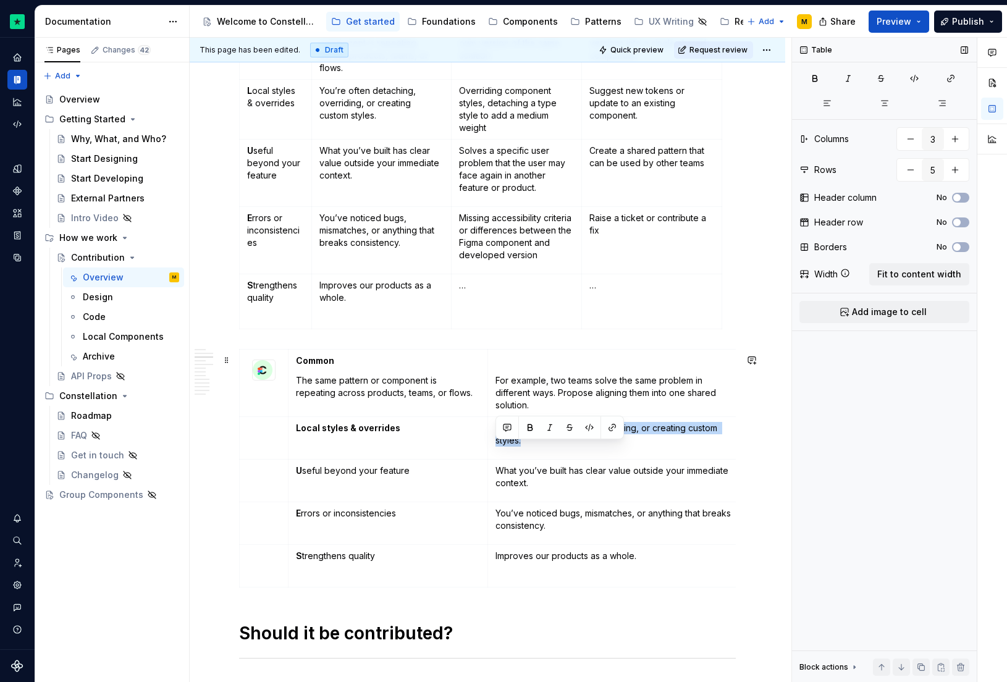
scroll to position [497, 0]
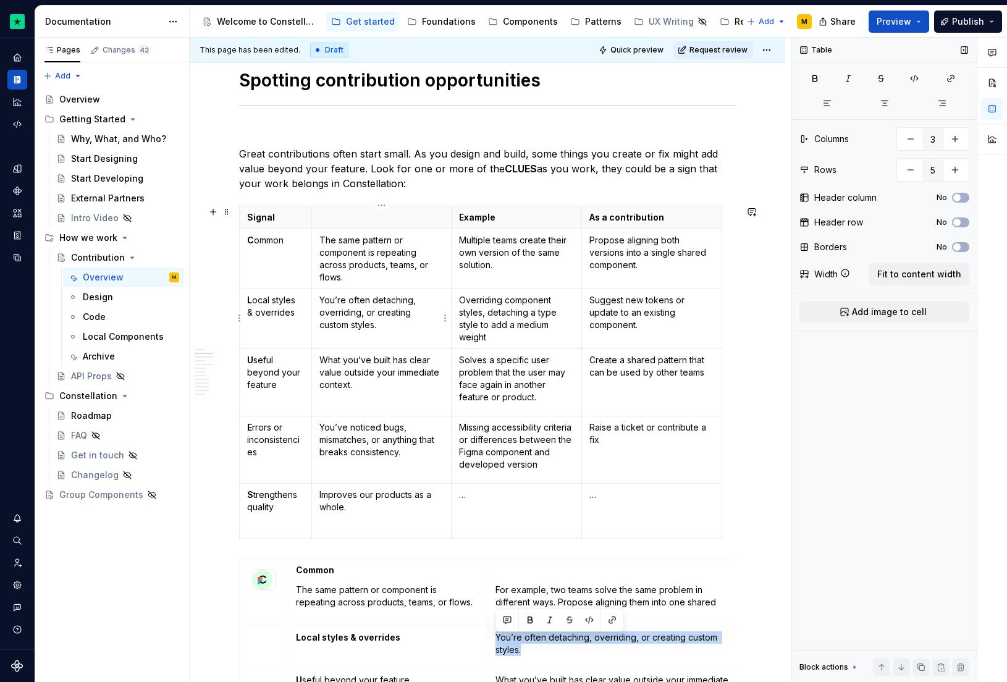
click at [345, 316] on p "You’re often detaching, overriding, or creating custom styles." at bounding box center [381, 312] width 124 height 37
type input "4"
type input "6"
click at [345, 316] on p "You’re often detaching, overriding, or creating custom styles." at bounding box center [381, 312] width 124 height 37
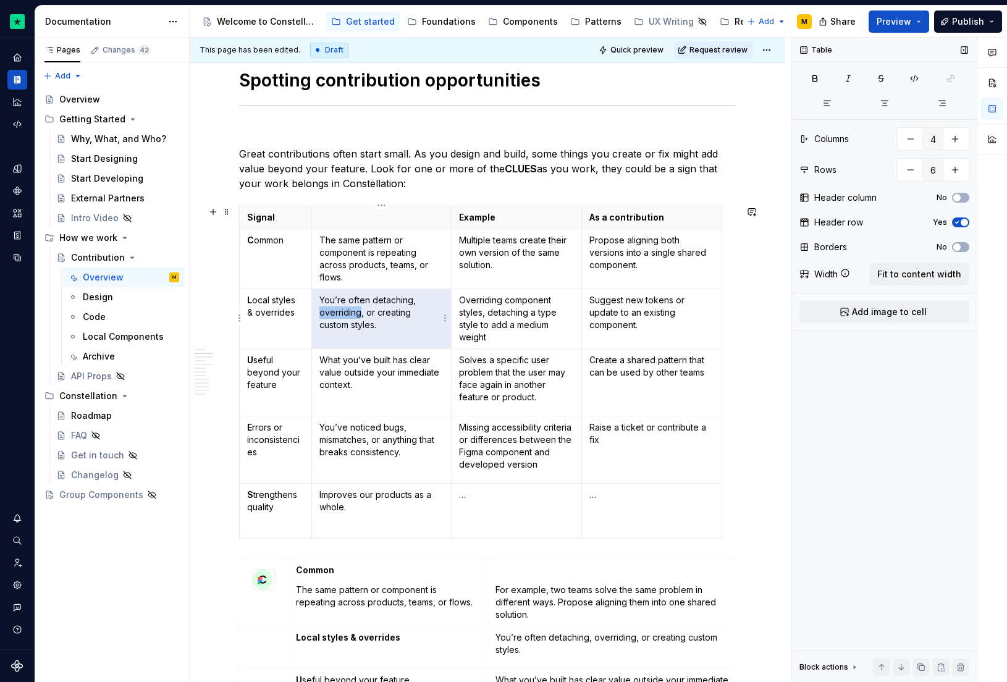
click at [345, 316] on p "You’re often detaching, overriding, or creating custom styles." at bounding box center [381, 312] width 124 height 37
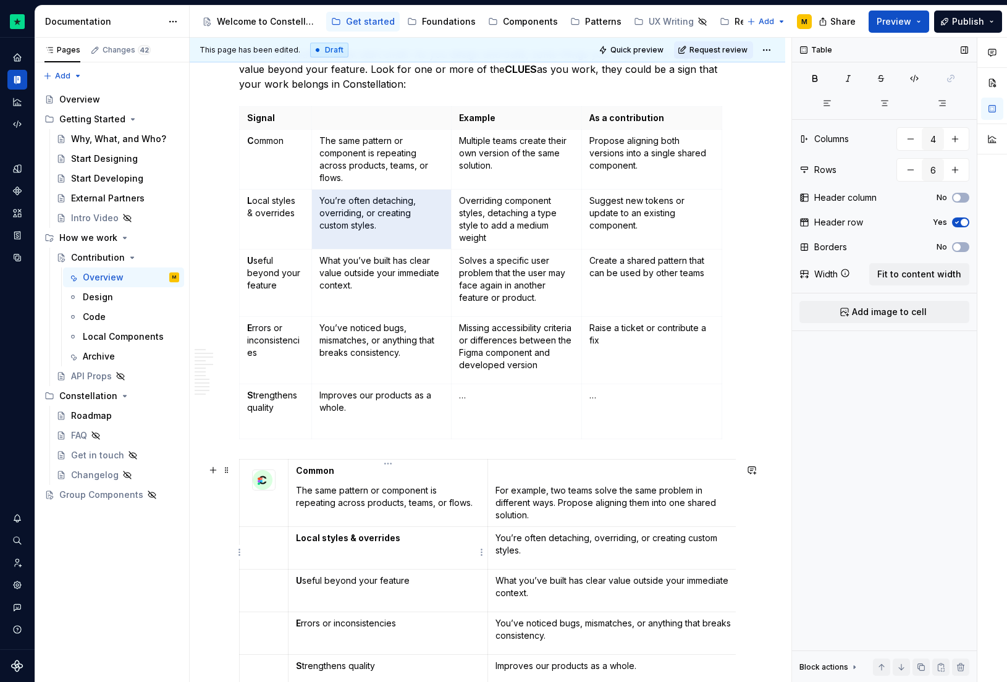
type input "3"
type input "5"
click at [365, 557] on p at bounding box center [388, 558] width 184 height 12
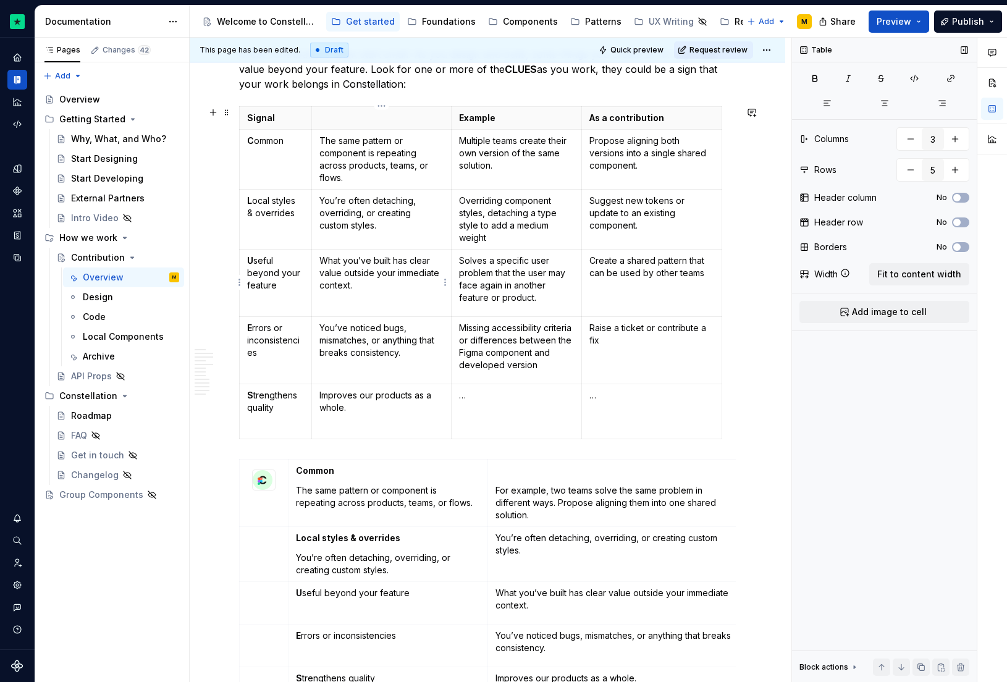
click at [351, 274] on p "What you’ve built has clear value outside your immediate context." at bounding box center [381, 273] width 124 height 37
type input "4"
type input "6"
click at [351, 274] on p "What you’ve built has clear value outside your immediate context." at bounding box center [381, 273] width 124 height 37
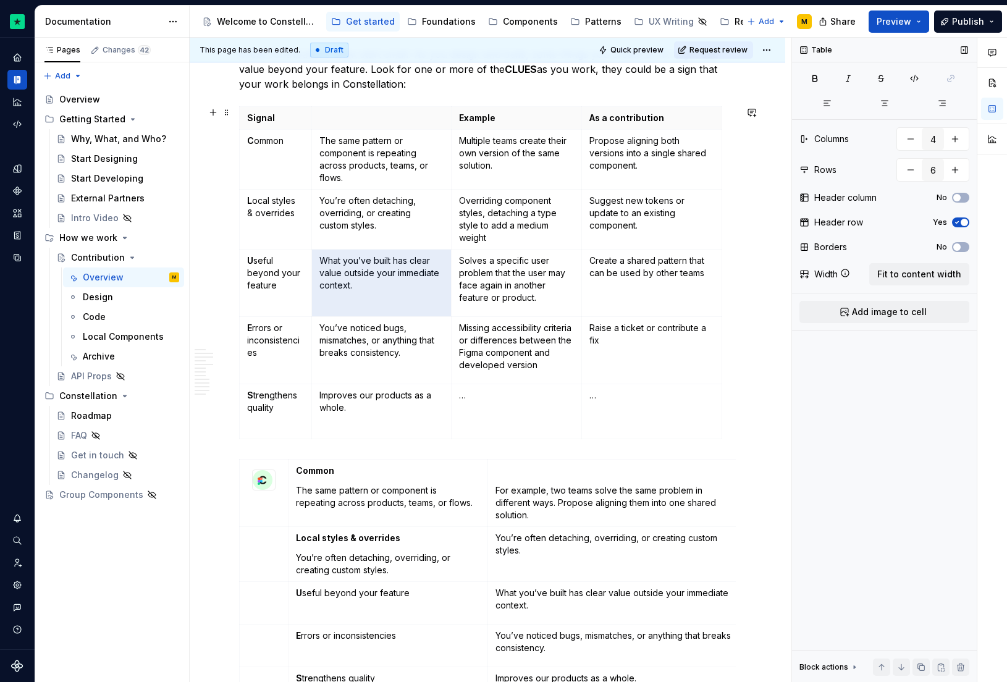
scroll to position [702, 0]
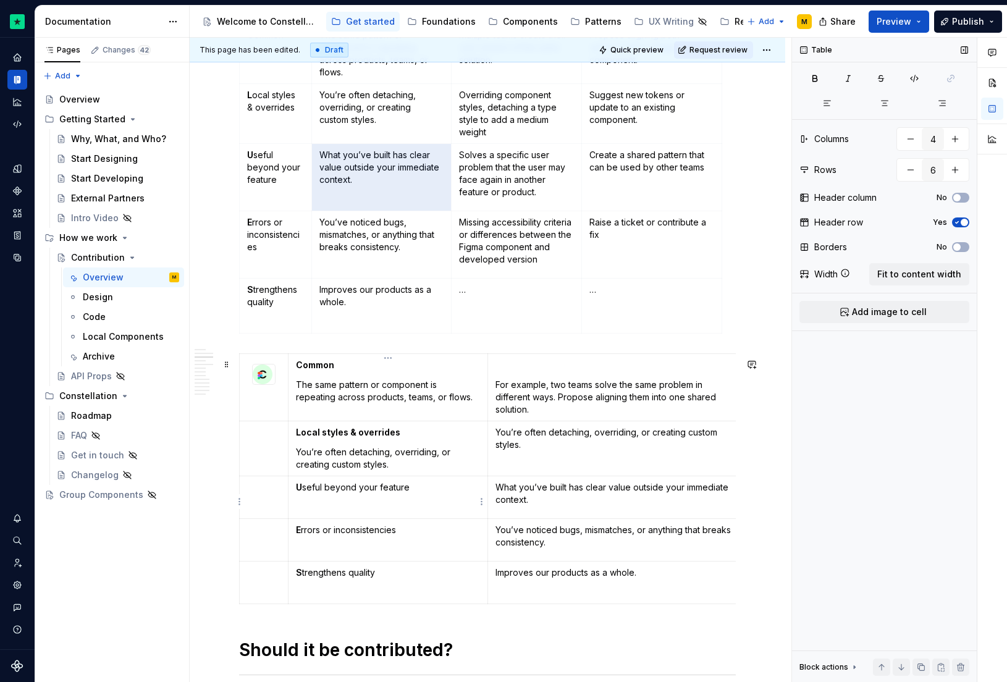
type input "3"
type input "5"
click at [337, 507] on p at bounding box center [388, 507] width 184 height 12
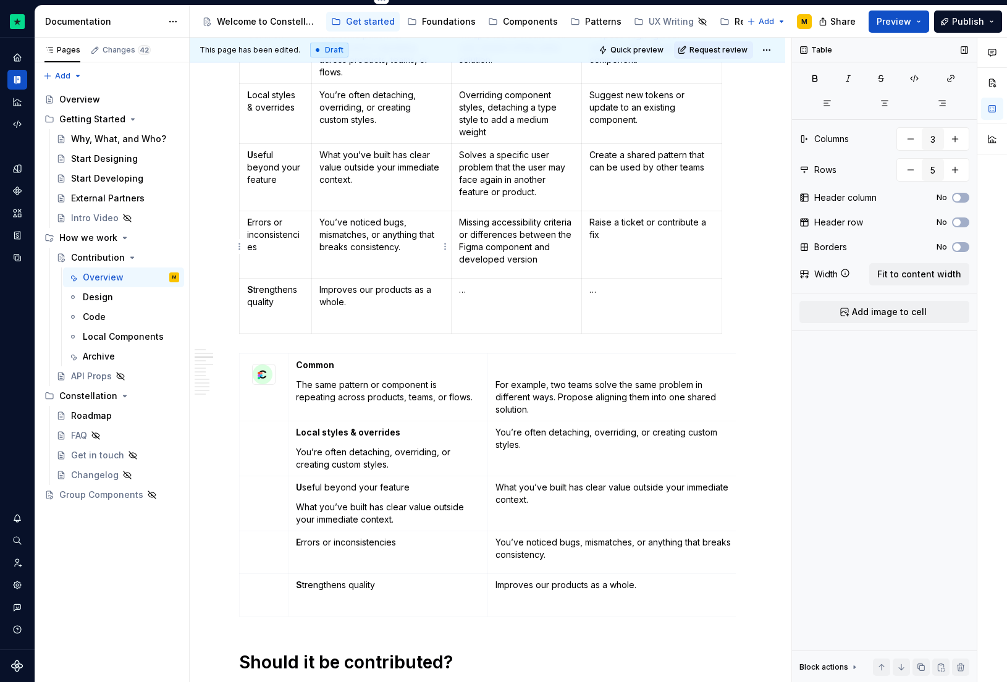
type input "4"
type input "6"
click at [363, 237] on p "You’ve noticed bugs, mismatches, or anything that breaks consistency." at bounding box center [381, 234] width 124 height 37
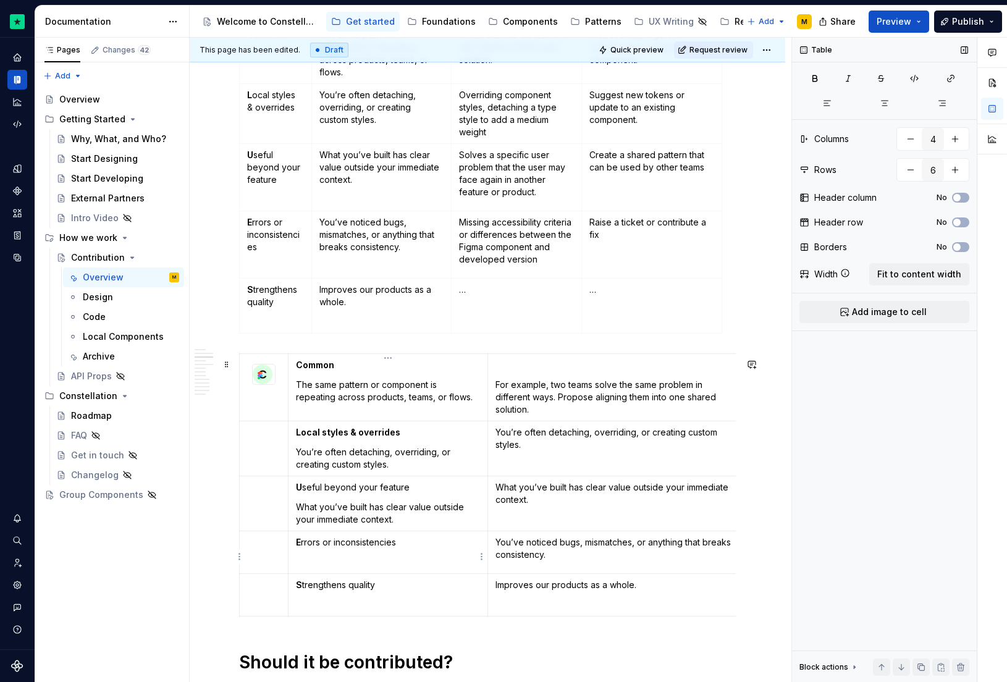
type input "3"
type input "5"
click at [330, 560] on p at bounding box center [388, 562] width 184 height 12
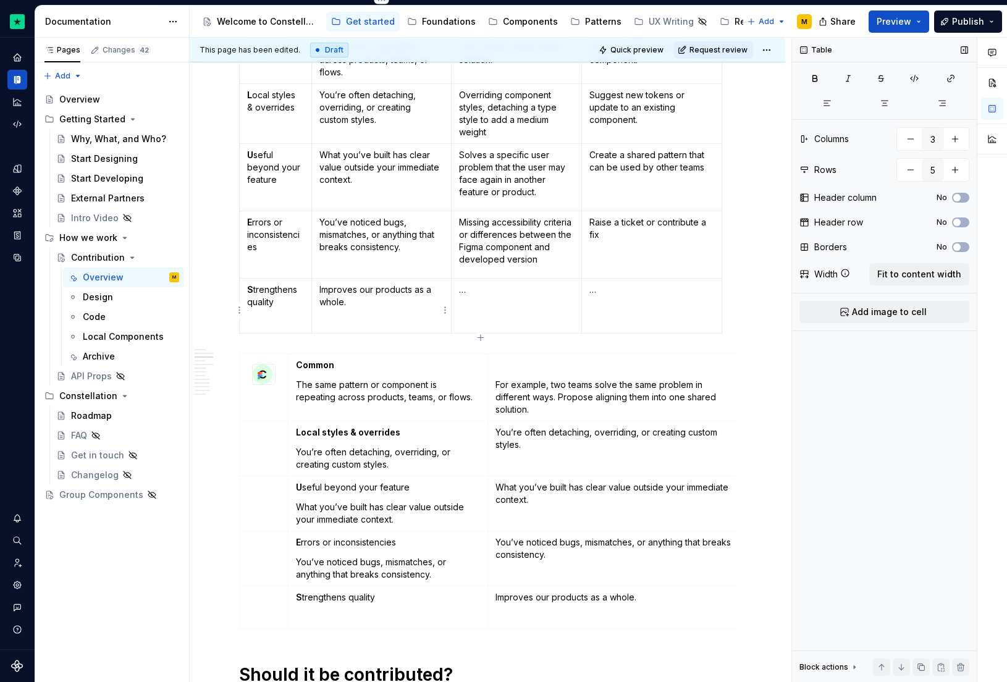
type input "4"
type input "6"
click at [342, 297] on p "Improves our products as a whole." at bounding box center [381, 296] width 124 height 25
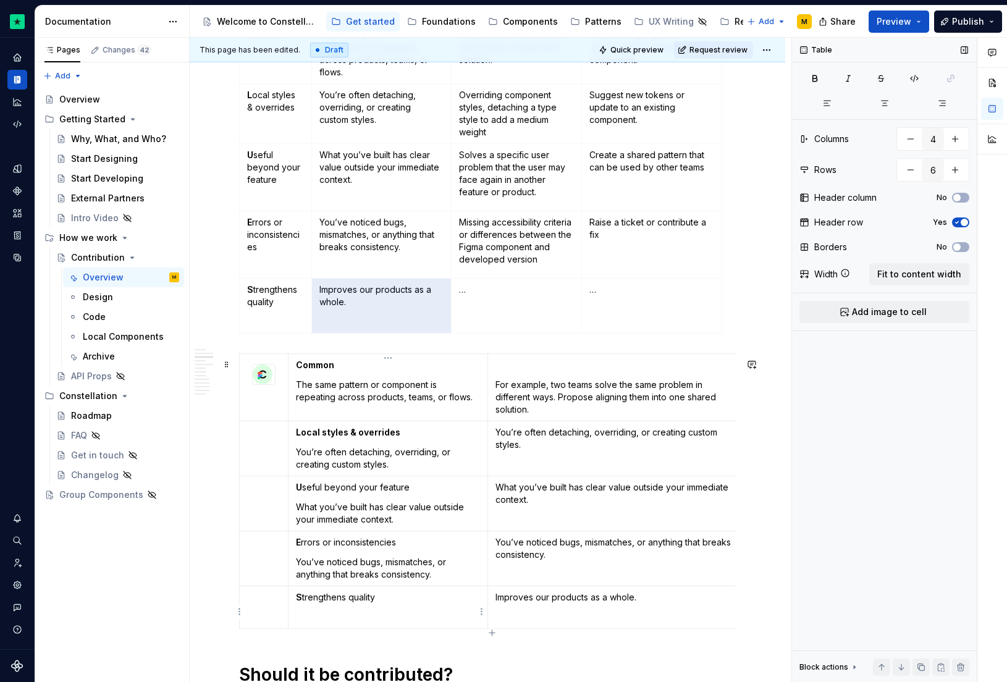
type input "3"
type input "5"
click at [332, 620] on p at bounding box center [388, 617] width 184 height 12
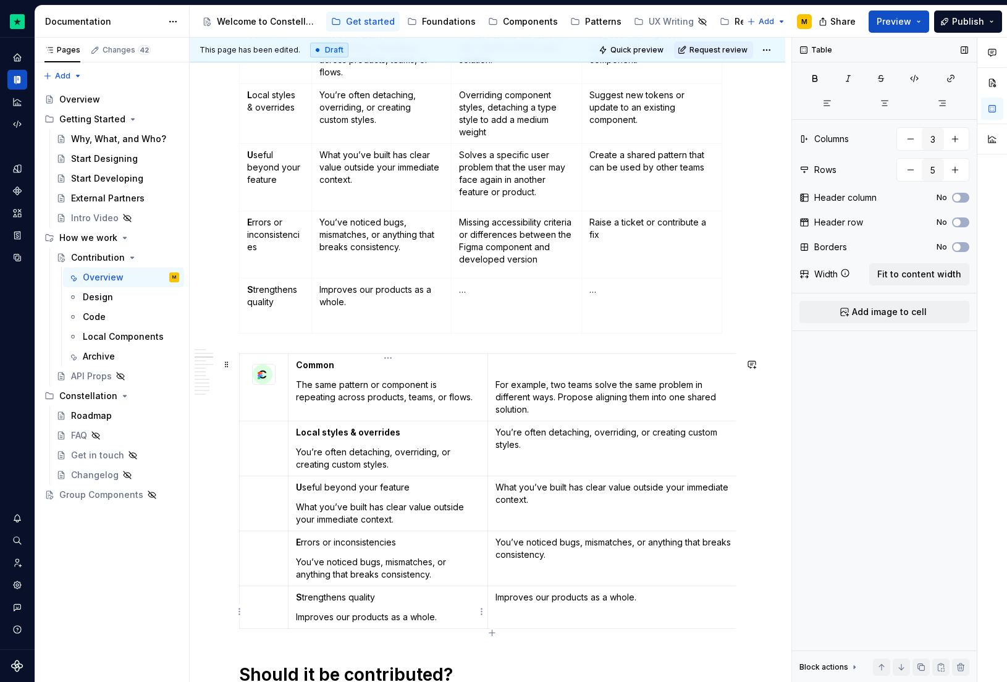
click at [327, 596] on p "S trengthens quality" at bounding box center [388, 597] width 184 height 12
click at [326, 600] on p "S trengthens quality" at bounding box center [388, 597] width 184 height 12
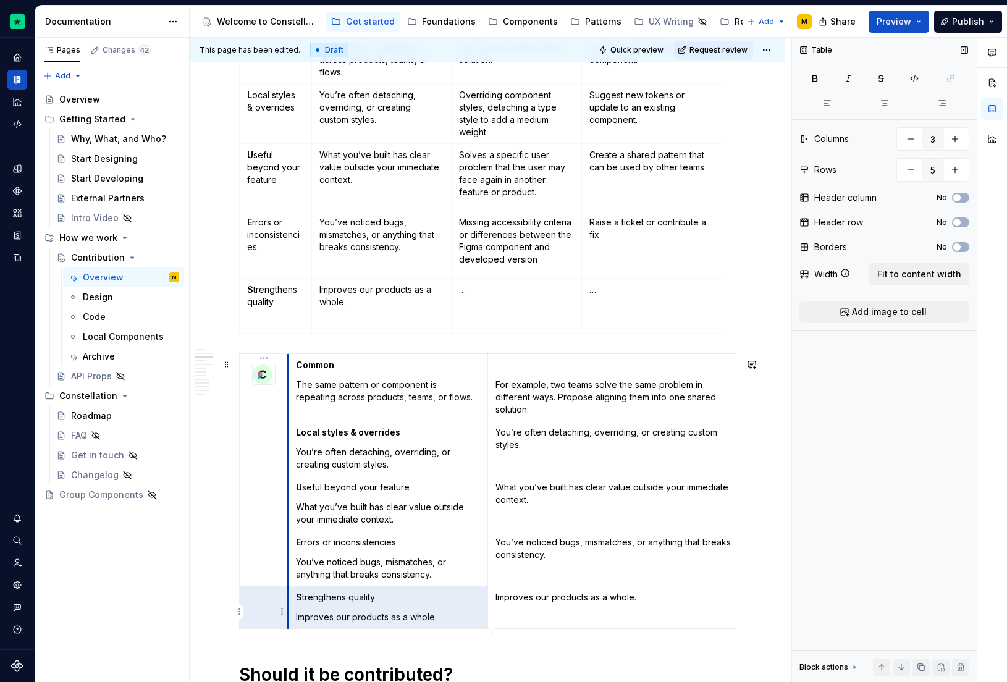
drag, startPoint x: 384, startPoint y: 606, endPoint x: 287, endPoint y: 599, distance: 96.6
click at [287, 599] on tr "S trengthens quality Improves our products as a whole. Improves our products as…" at bounding box center [492, 607] width 505 height 43
click at [300, 601] on strong "S" at bounding box center [299, 597] width 6 height 11
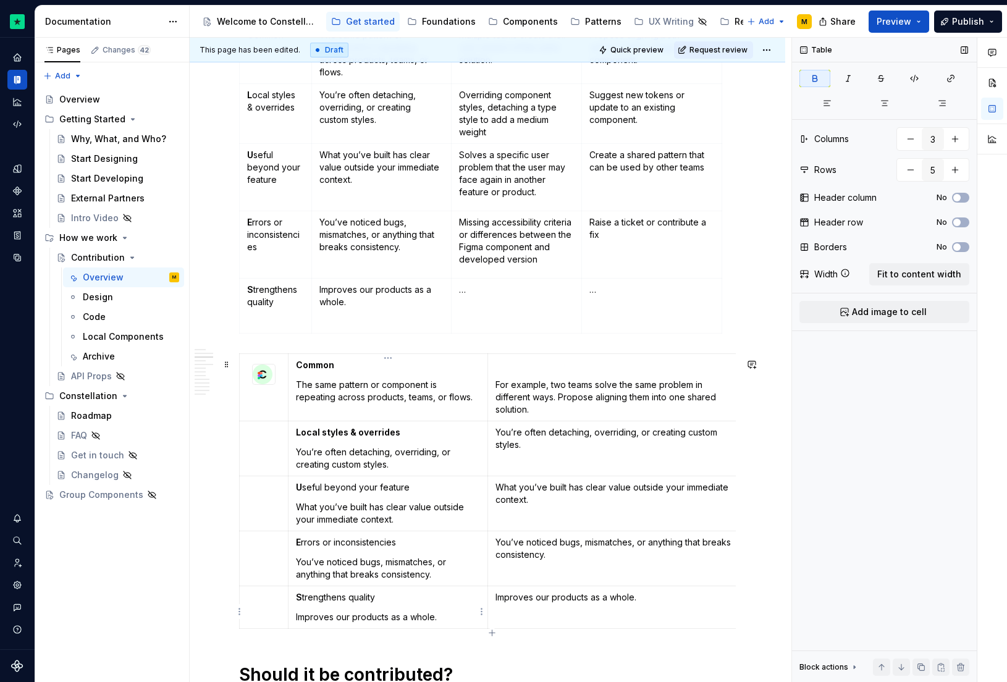
click at [423, 604] on p "S trengthens quality" at bounding box center [388, 597] width 184 height 12
click at [415, 603] on p "Strengthens quality" at bounding box center [388, 597] width 184 height 12
click at [297, 602] on strong "Strengthens quality" at bounding box center [340, 597] width 88 height 11
drag, startPoint x: 295, startPoint y: 548, endPoint x: 397, endPoint y: 544, distance: 102.0
click at [397, 544] on p "E rrors or inconsistencies" at bounding box center [388, 542] width 184 height 12
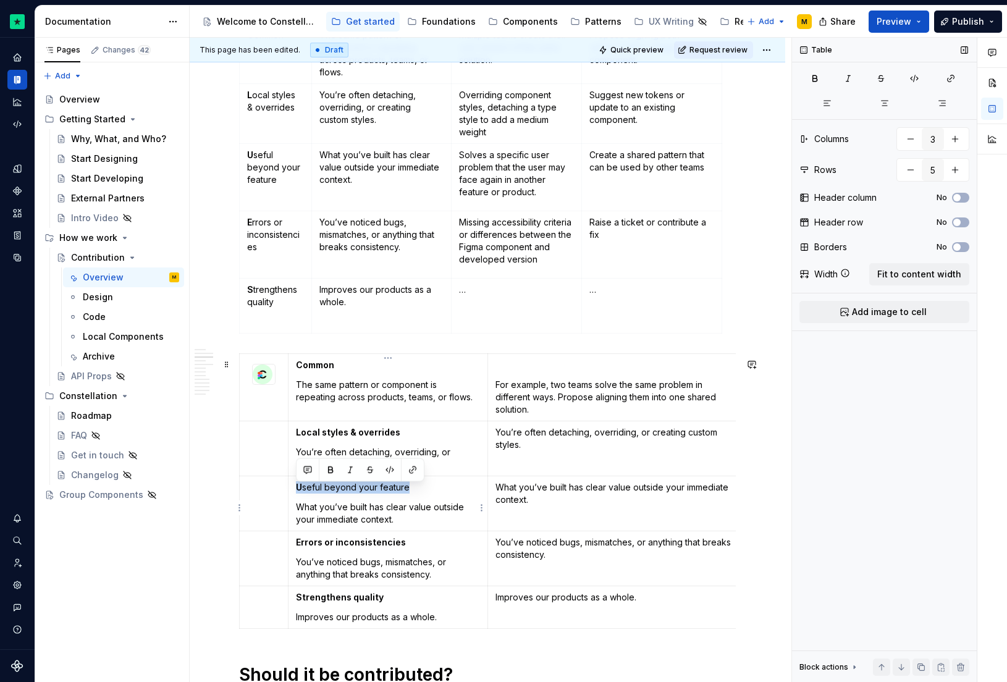
drag, startPoint x: 297, startPoint y: 491, endPoint x: 440, endPoint y: 488, distance: 142.8
click at [440, 488] on p "U seful beyond your feature" at bounding box center [388, 487] width 184 height 12
click at [489, 505] on td "What you’ve built has clear value outside your immediate context." at bounding box center [616, 503] width 257 height 55
click at [268, 378] on img at bounding box center [263, 375] width 20 height 20
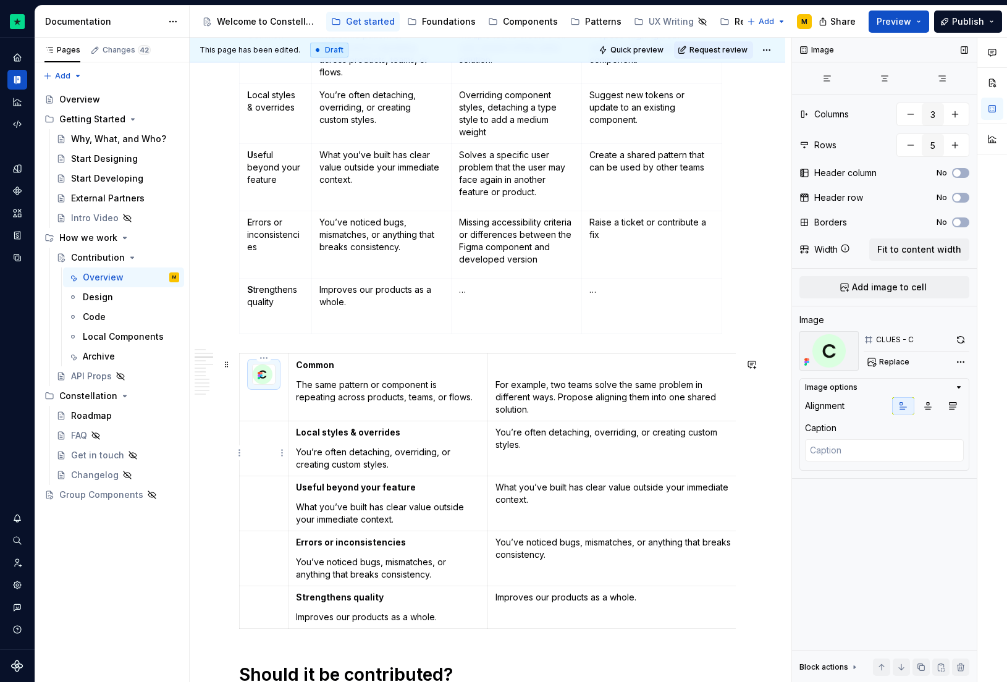
click at [263, 456] on td at bounding box center [264, 448] width 49 height 55
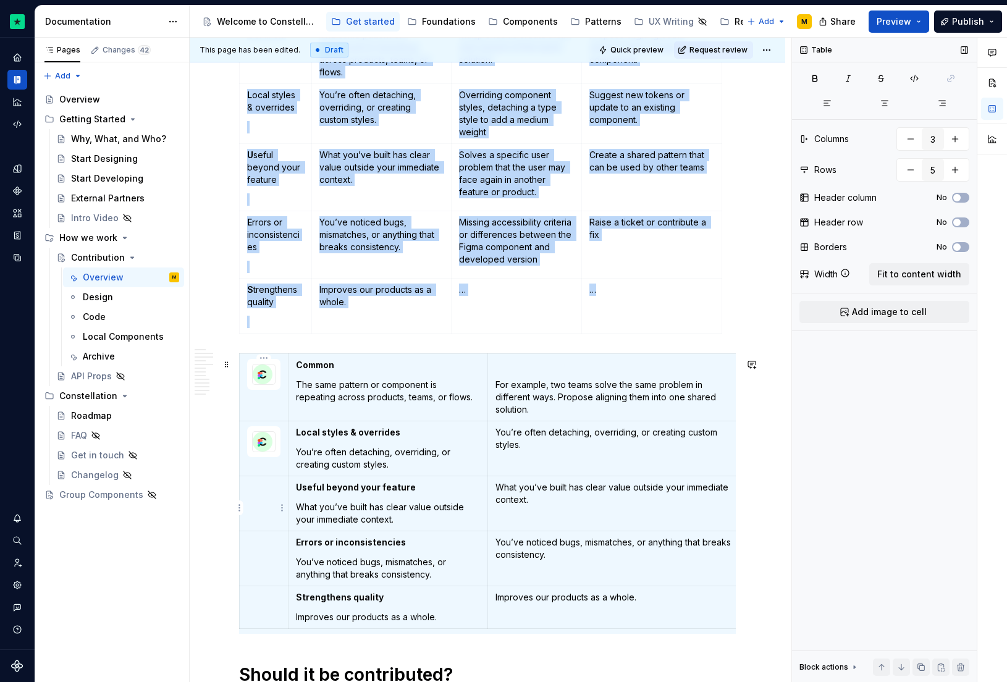
click at [261, 507] on td at bounding box center [264, 503] width 49 height 55
click at [271, 573] on td at bounding box center [264, 558] width 49 height 55
click at [258, 611] on td at bounding box center [264, 607] width 49 height 43
click at [639, 51] on span "Quick preview" at bounding box center [636, 50] width 53 height 10
type textarea "*"
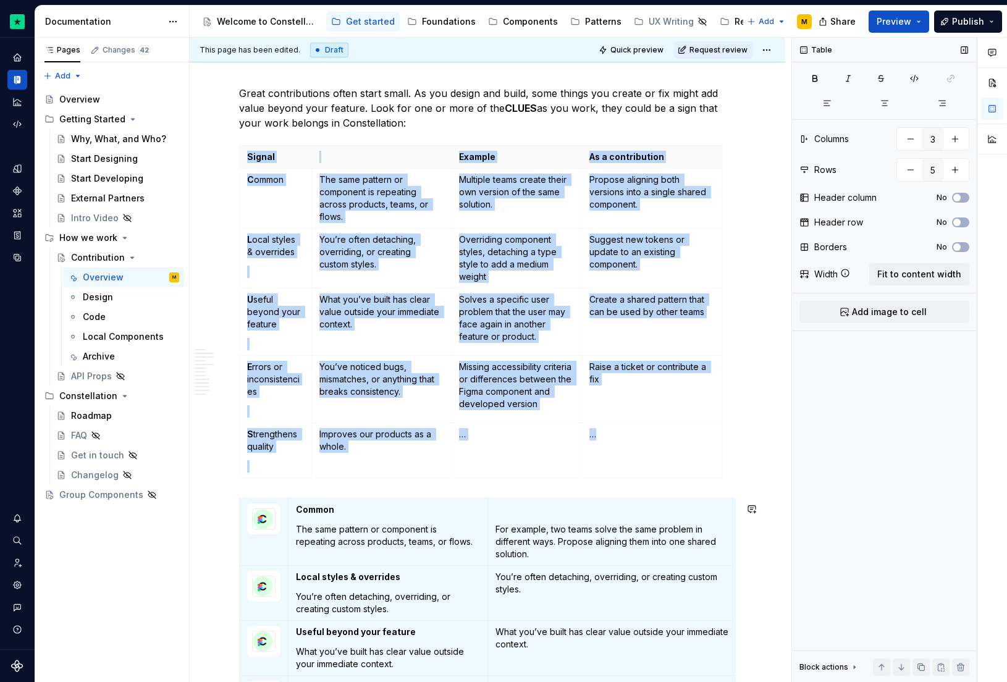
scroll to position [467, 0]
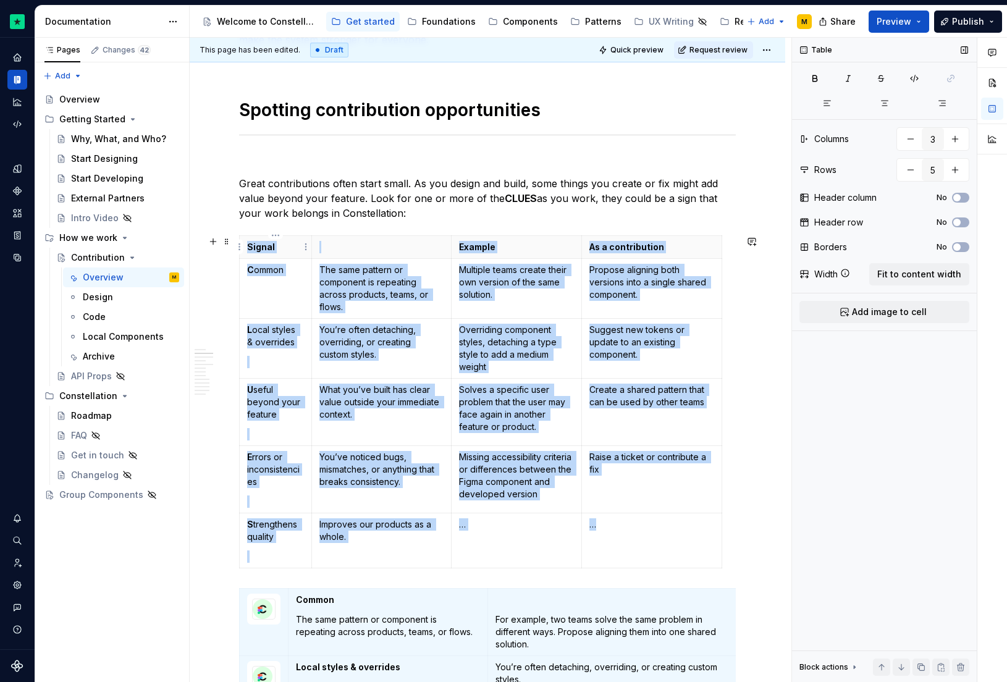
type input "4"
type input "6"
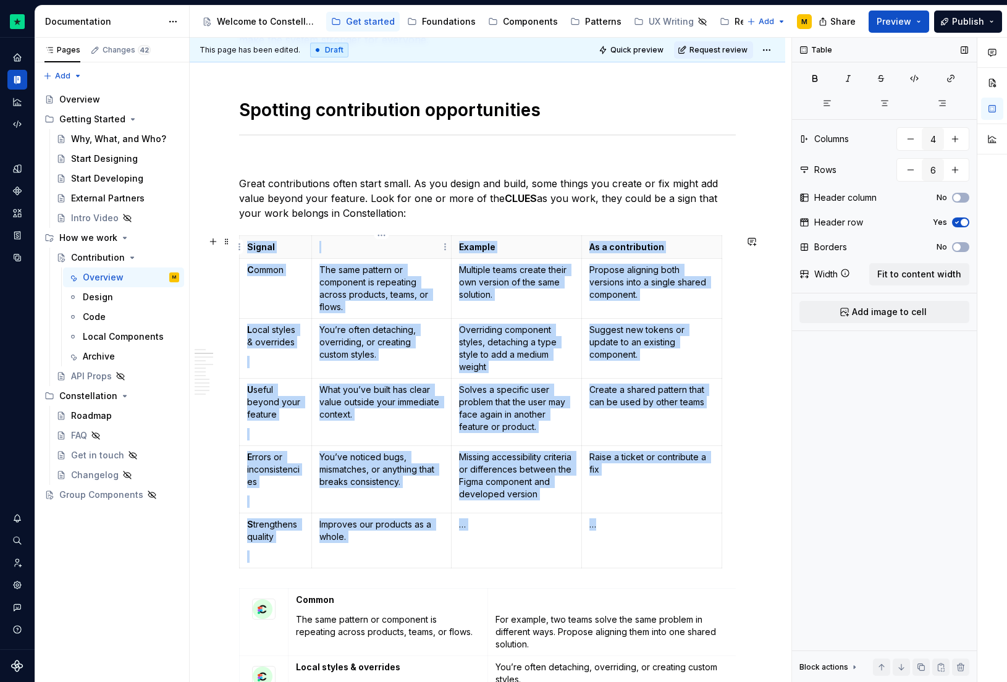
click at [358, 252] on p at bounding box center [381, 247] width 124 height 12
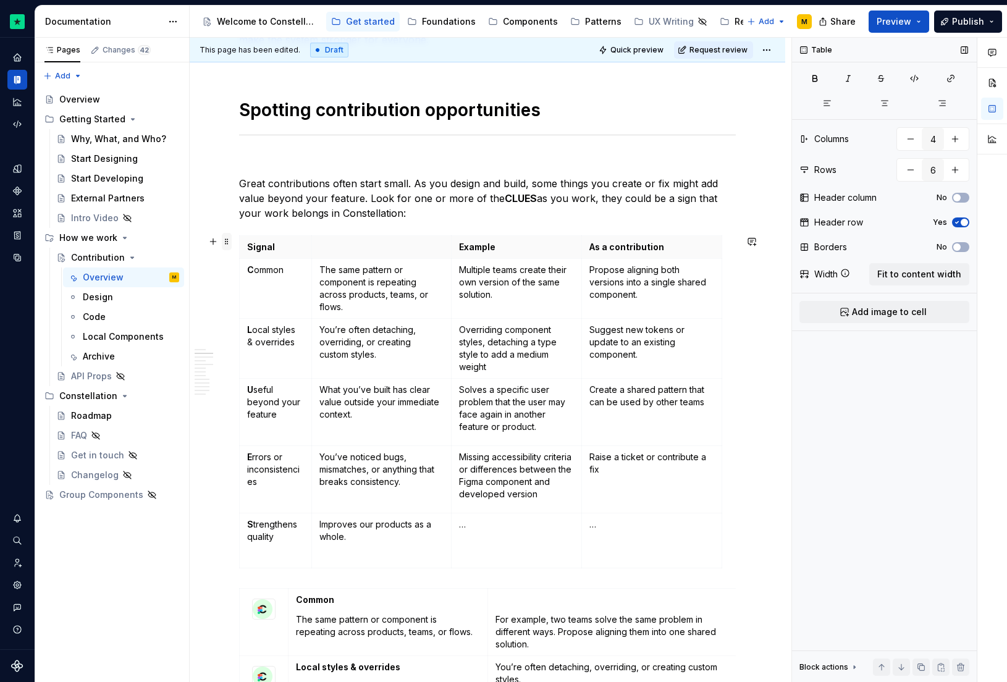
click at [226, 237] on span at bounding box center [227, 241] width 10 height 17
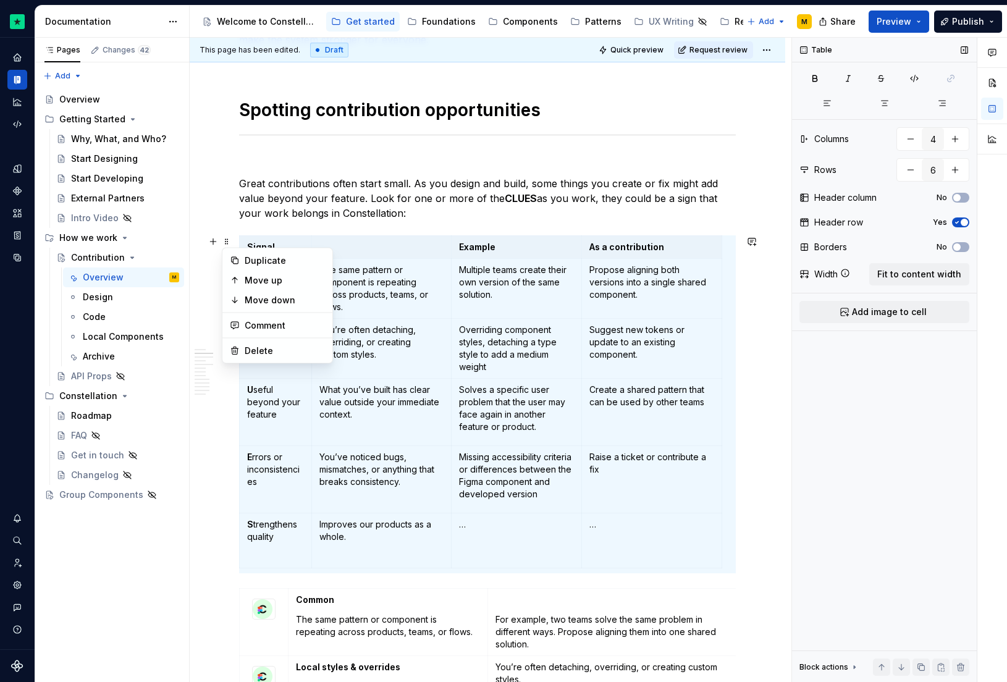
click at [445, 216] on p "Great contributions often start small. As you design and build, some things you…" at bounding box center [487, 198] width 497 height 44
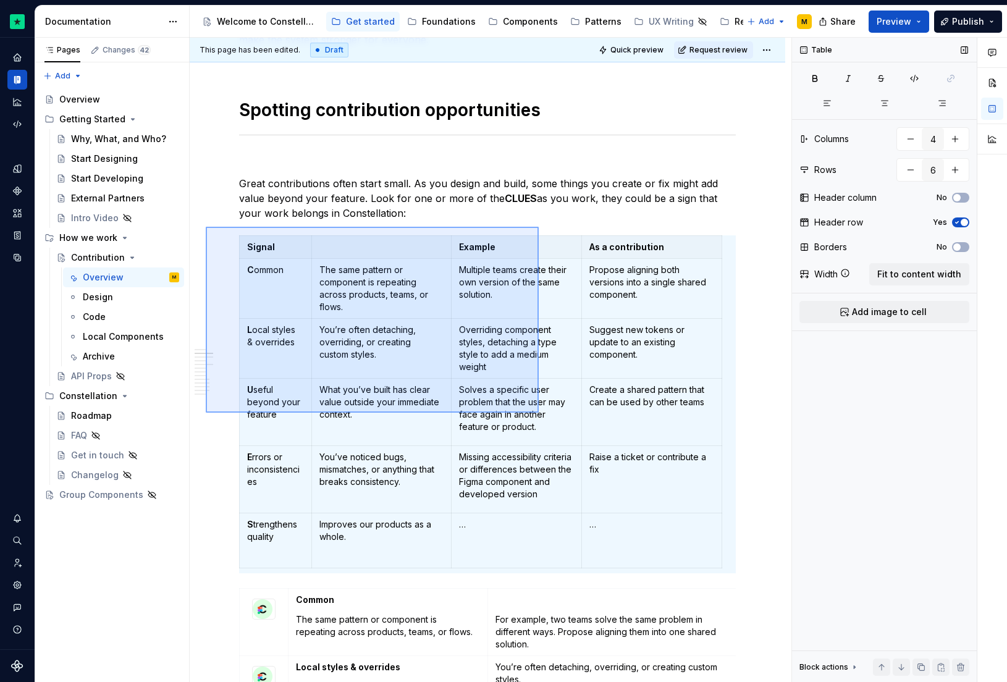
drag, startPoint x: 442, startPoint y: 352, endPoint x: 631, endPoint y: 491, distance: 234.7
click at [632, 492] on div "This page has been edited. Draft Quick preview Request review Contribution Ever…" at bounding box center [491, 360] width 602 height 645
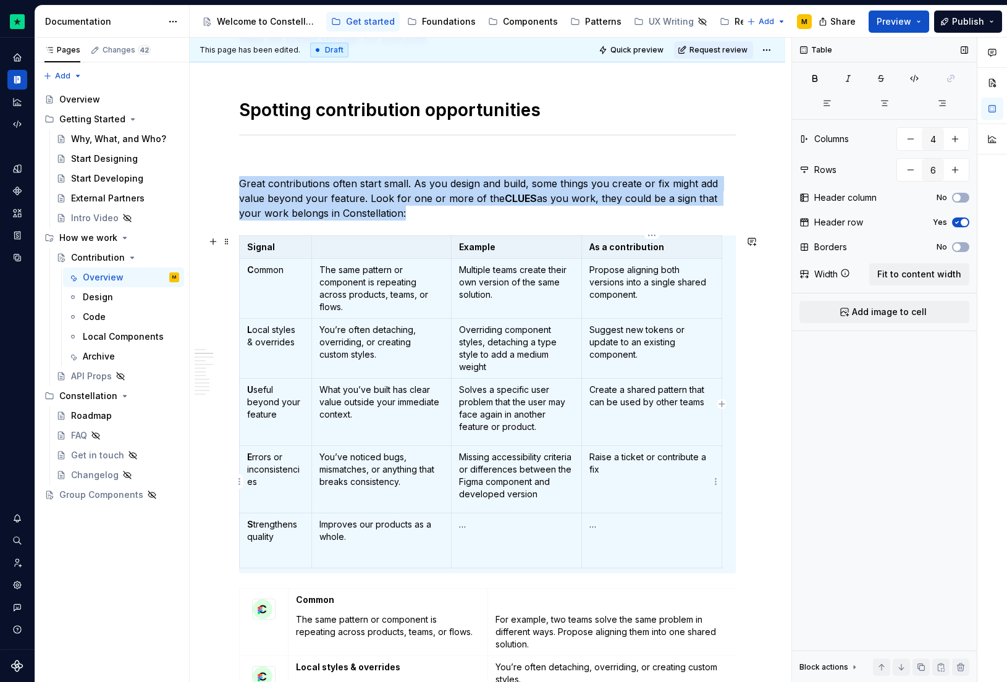
type input "3"
type input "5"
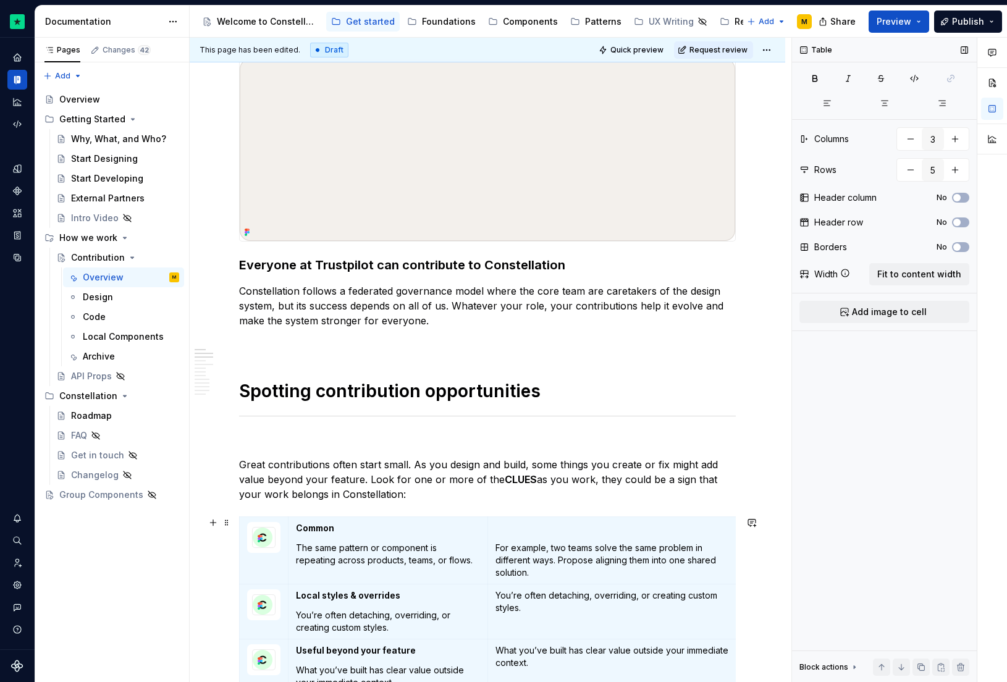
scroll to position [40, 0]
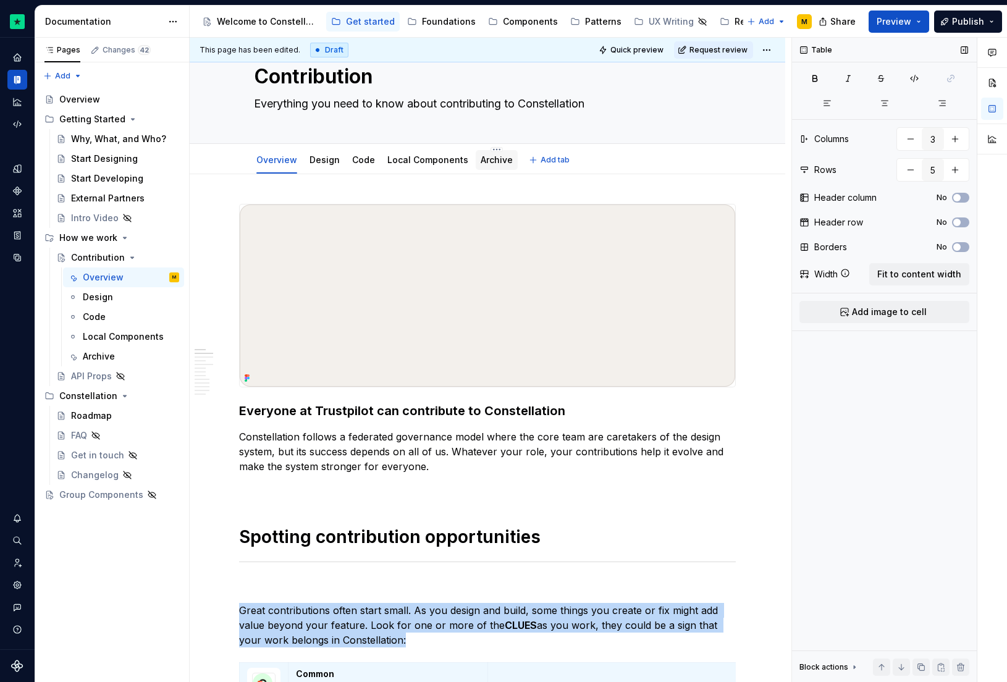
click at [484, 156] on link "Archive" at bounding box center [497, 159] width 32 height 11
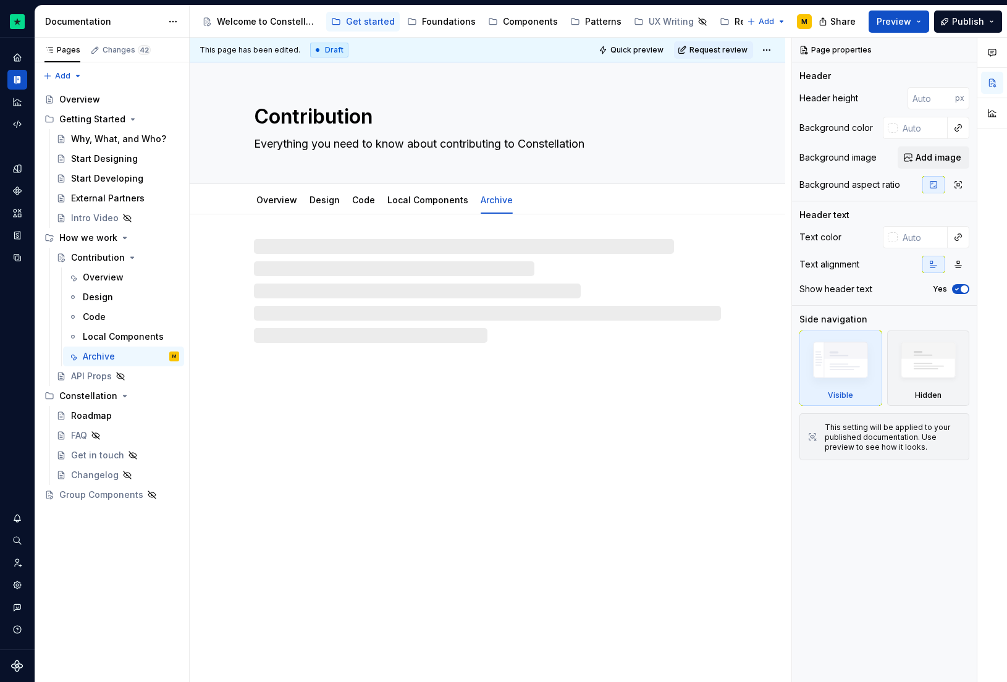
type textarea "*"
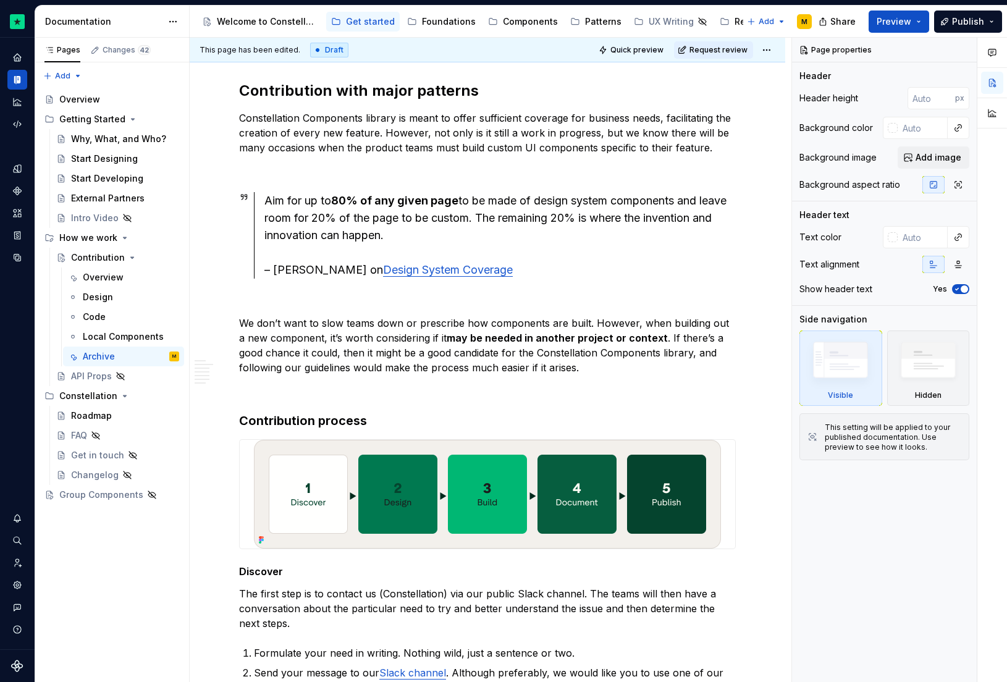
scroll to position [2619, 0]
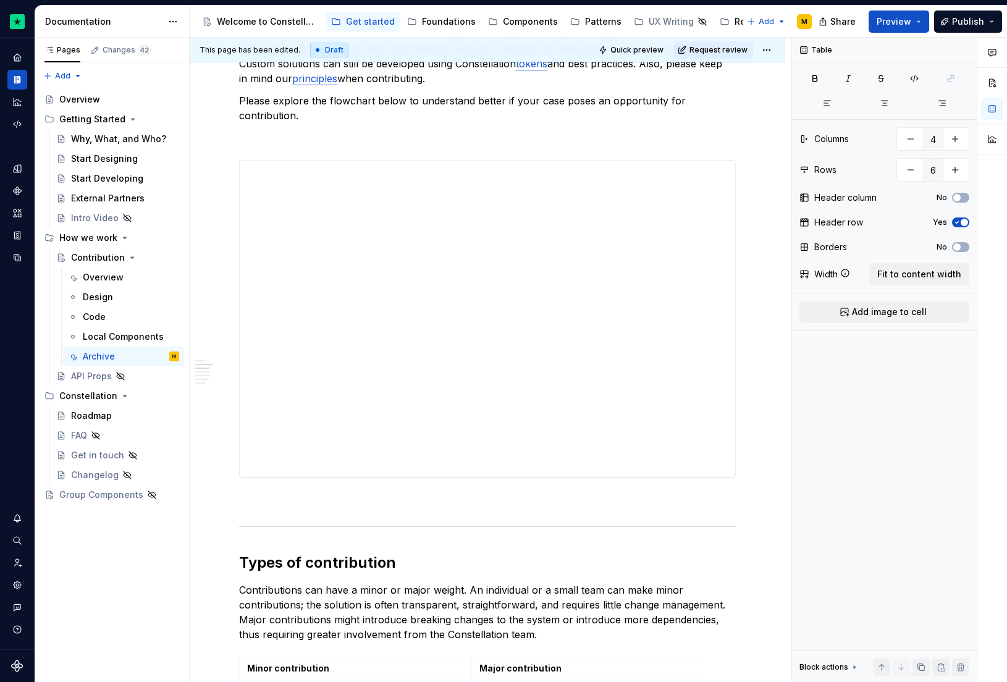
scroll to position [0, 0]
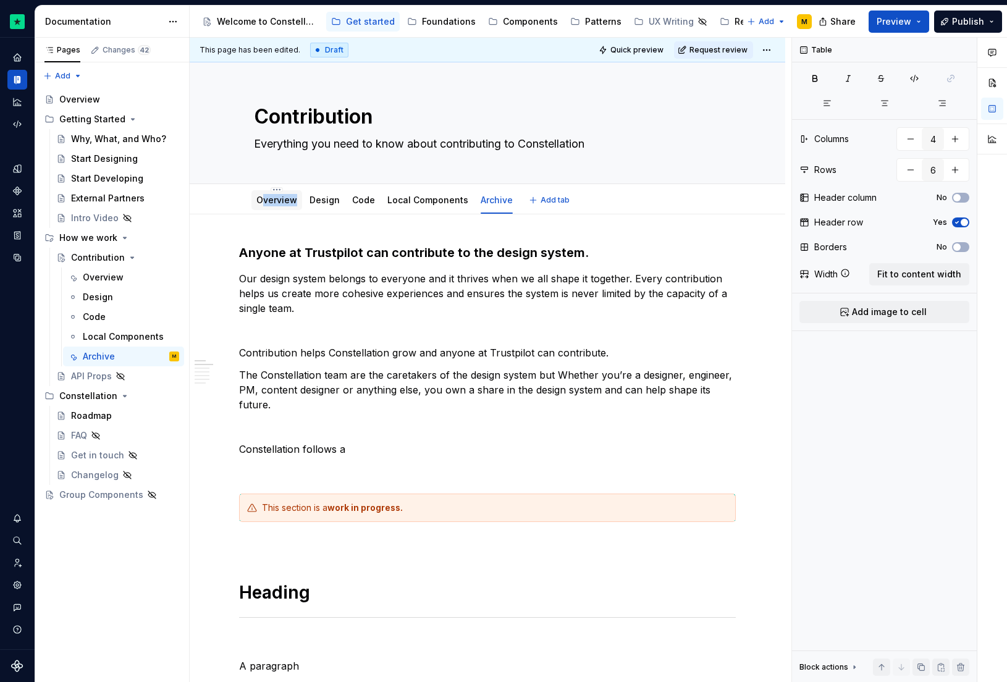
click at [264, 205] on div "Overview" at bounding box center [276, 200] width 41 height 15
click at [263, 203] on link "Overview" at bounding box center [276, 200] width 41 height 11
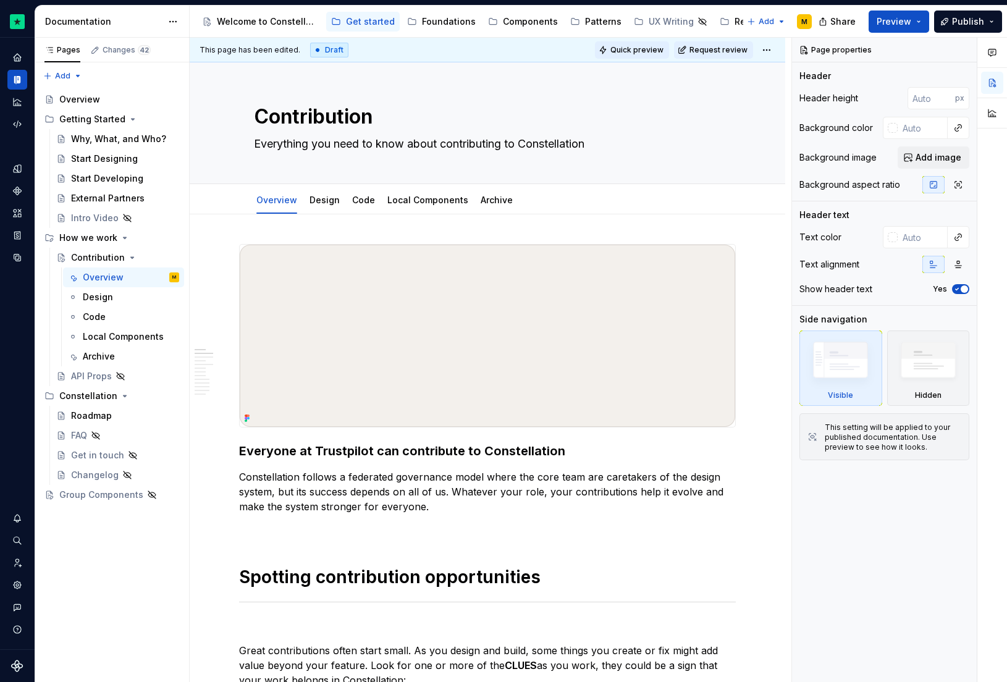
click at [642, 49] on span "Quick preview" at bounding box center [636, 50] width 53 height 10
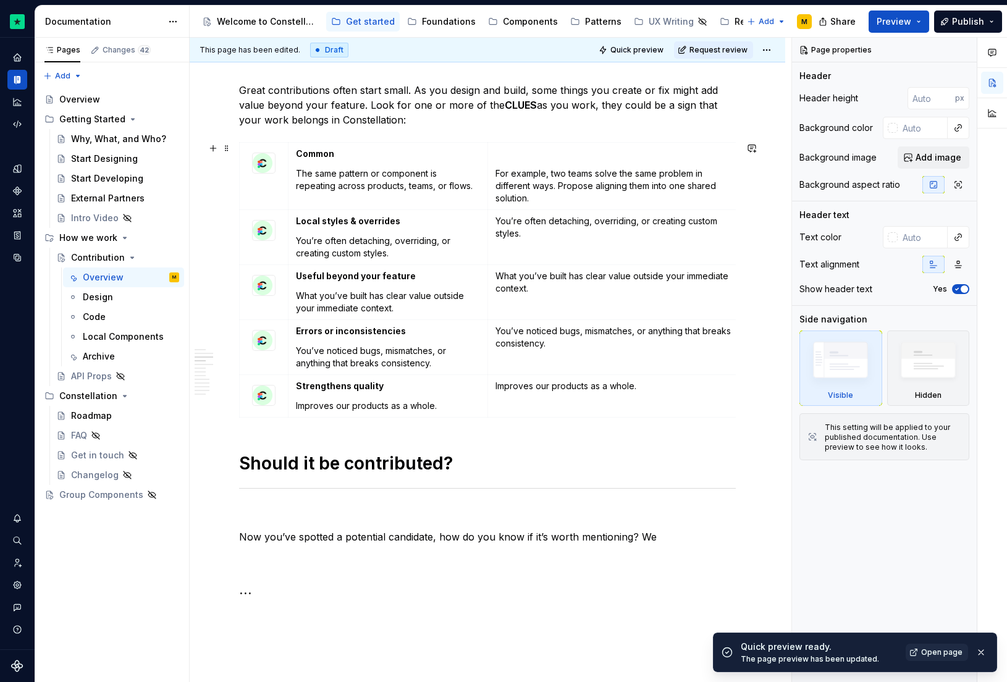
scroll to position [547, 0]
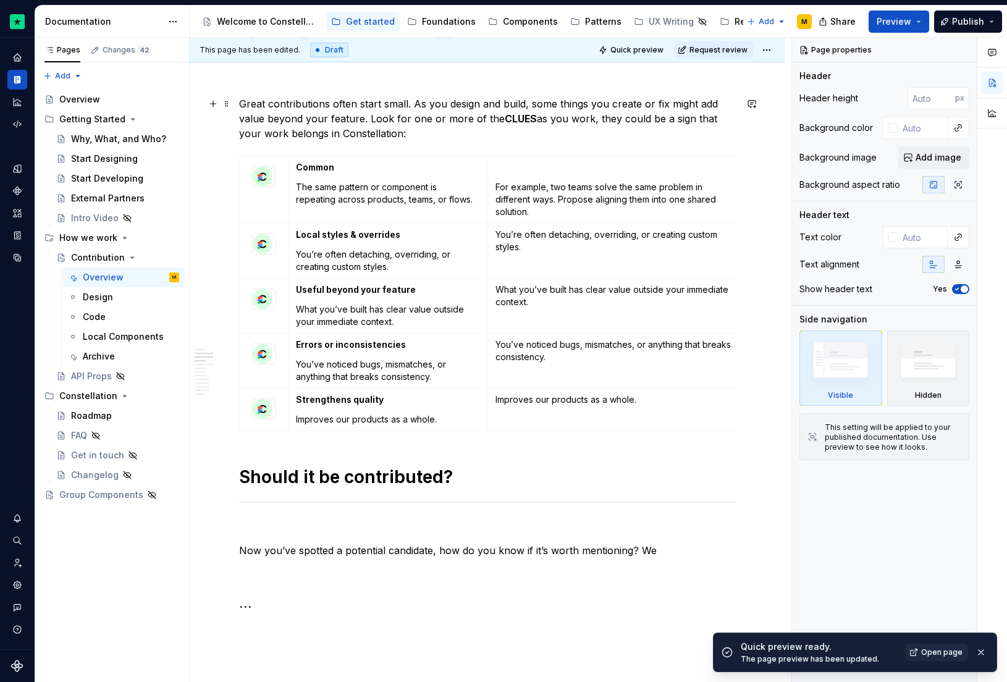
click at [444, 129] on p "Great contributions often start small. As you design and build, some things you…" at bounding box center [487, 118] width 497 height 44
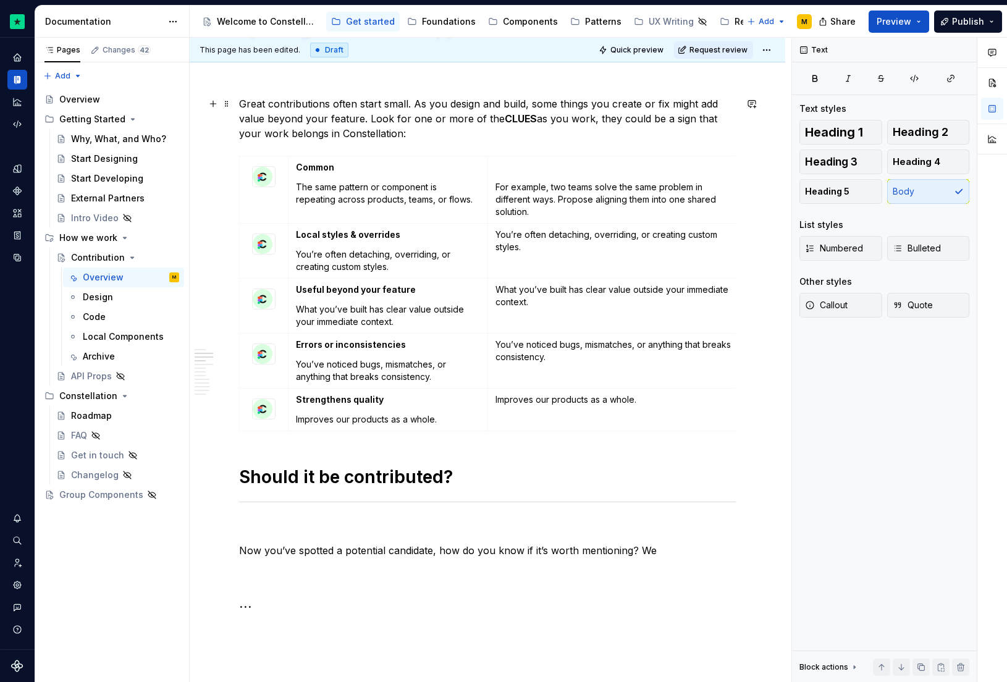
type textarea "*"
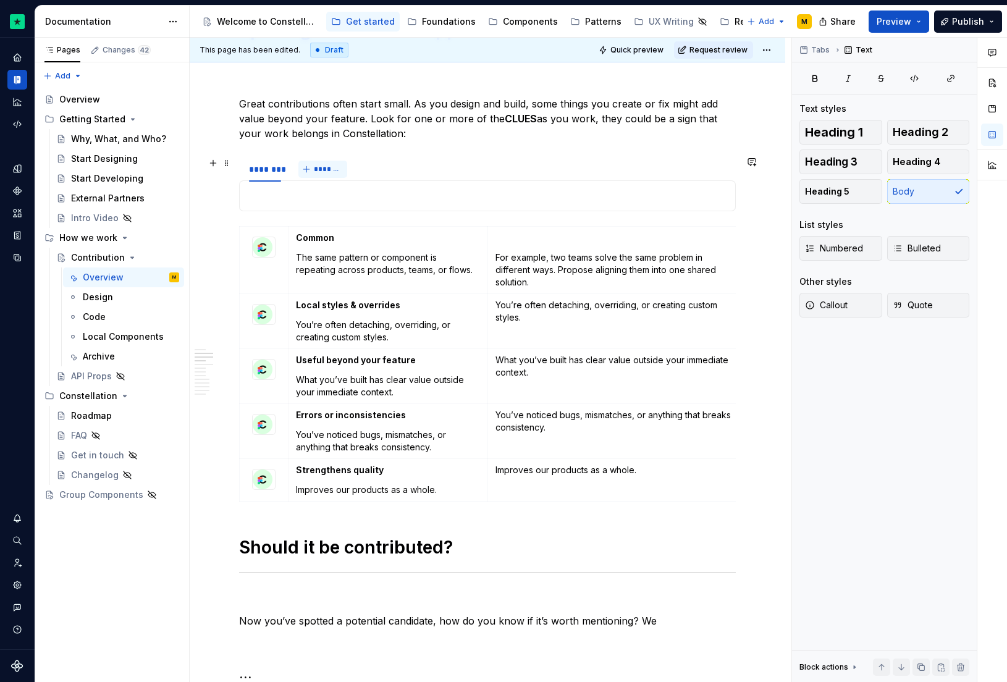
click at [327, 163] on button "*******" at bounding box center [322, 169] width 49 height 17
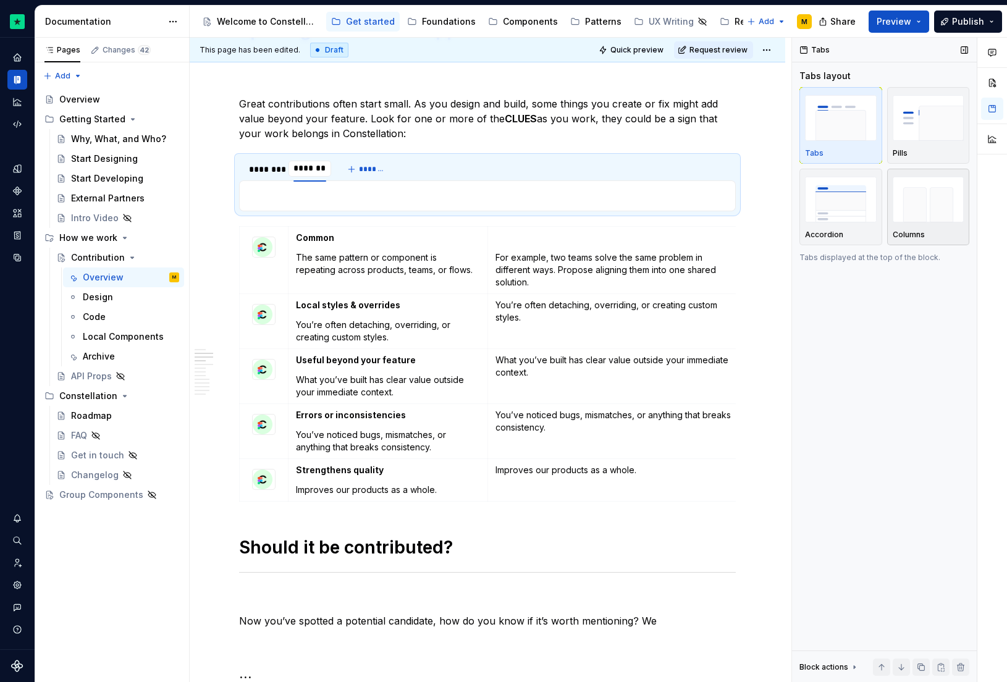
click at [923, 221] on img "button" at bounding box center [929, 199] width 72 height 45
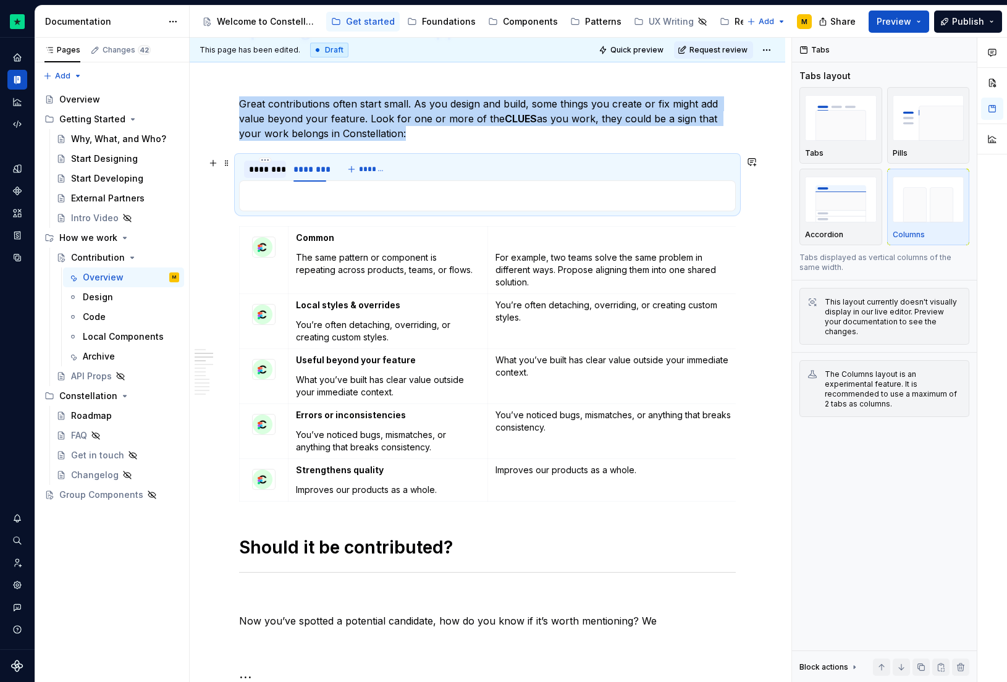
click at [270, 170] on div "********" at bounding box center [265, 169] width 32 height 12
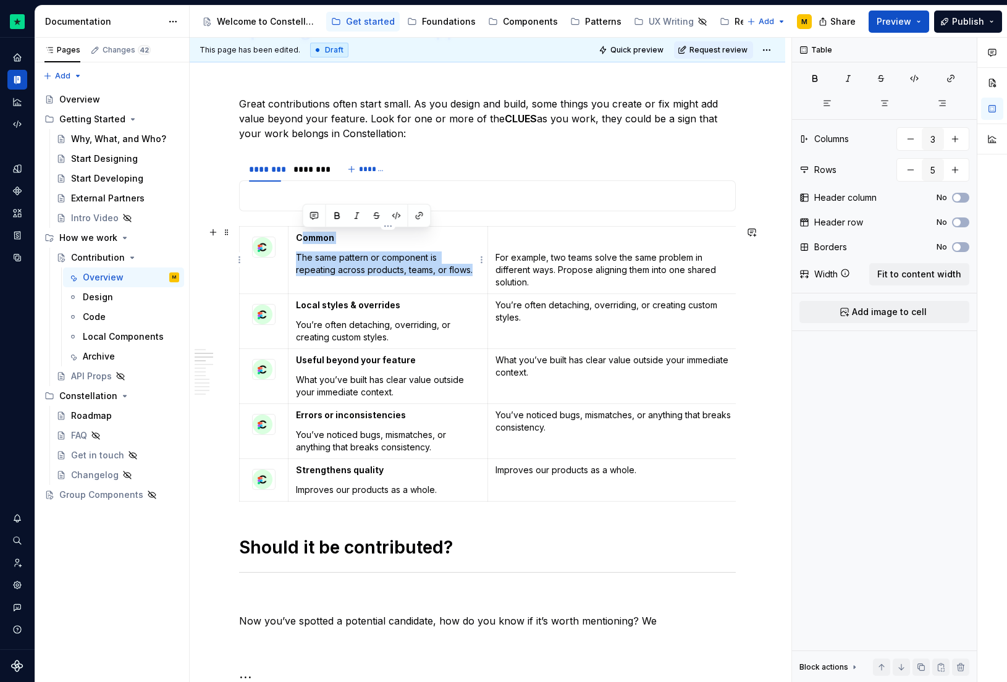
drag, startPoint x: 473, startPoint y: 273, endPoint x: 301, endPoint y: 242, distance: 174.6
click at [301, 242] on td "Common The same pattern or component is repeating across products, teams, or fl…" at bounding box center [389, 259] width 200 height 67
click at [298, 240] on strong "Common" at bounding box center [315, 237] width 38 height 11
click at [268, 195] on p at bounding box center [487, 195] width 481 height 15
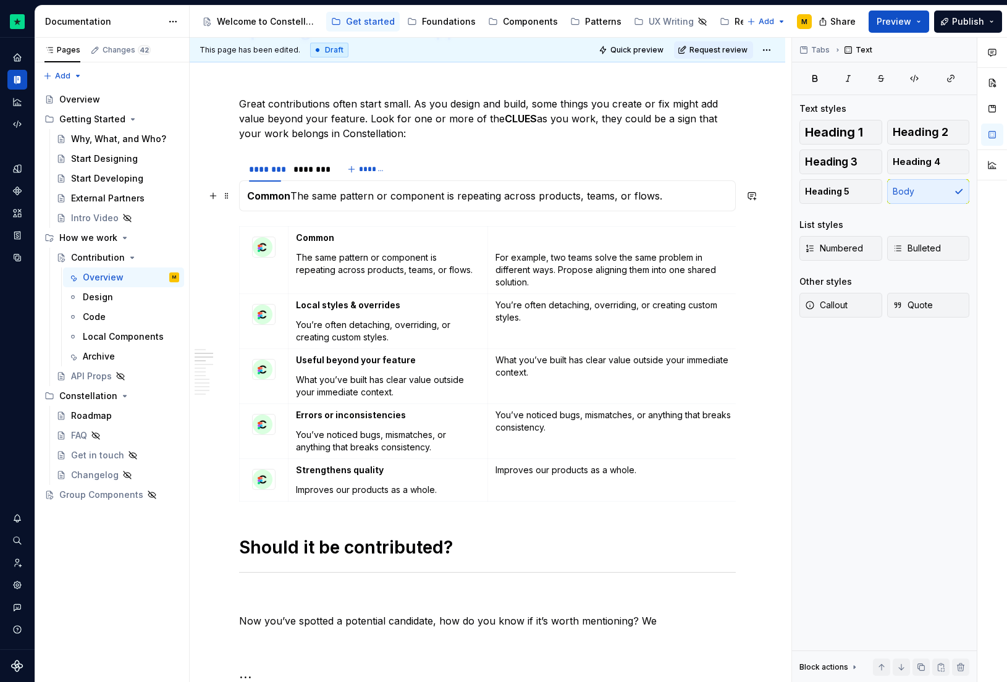
click at [292, 195] on p "Common The same pattern or component is repeating across products, teams, or fl…" at bounding box center [487, 195] width 481 height 15
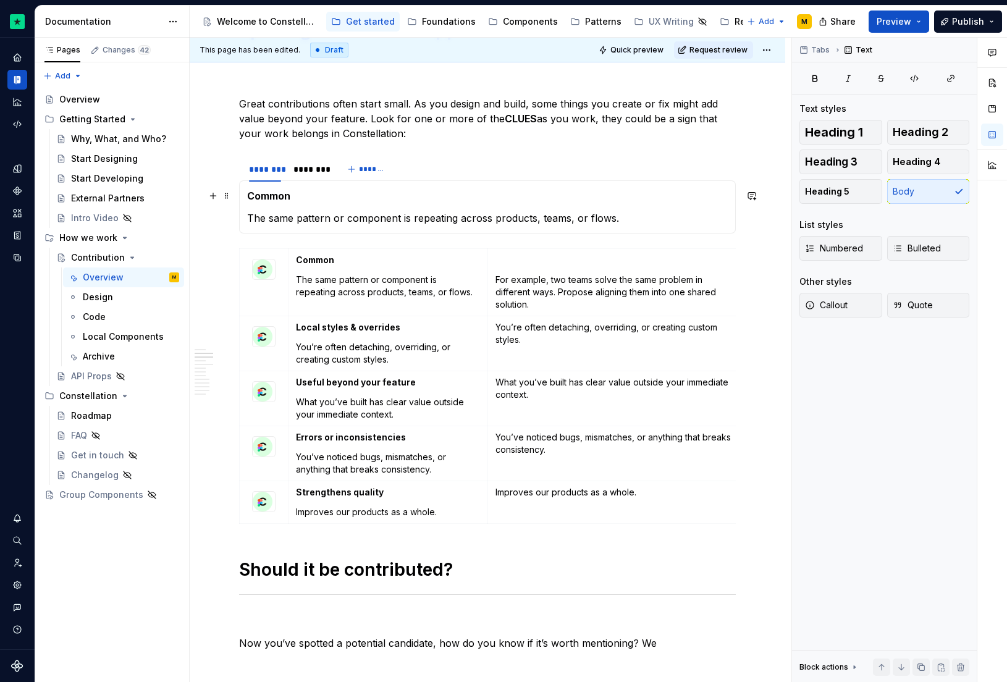
click at [258, 198] on strong "Common" at bounding box center [268, 196] width 43 height 12
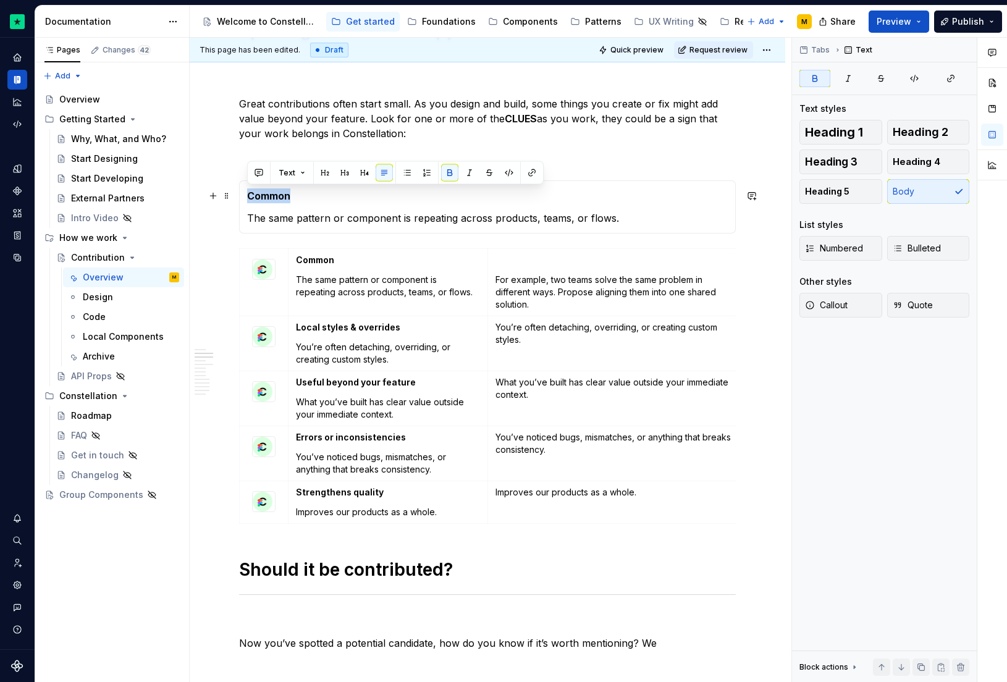
click at [258, 198] on strong "Common" at bounding box center [268, 196] width 43 height 12
click at [847, 189] on button "Heading 5" at bounding box center [841, 191] width 83 height 25
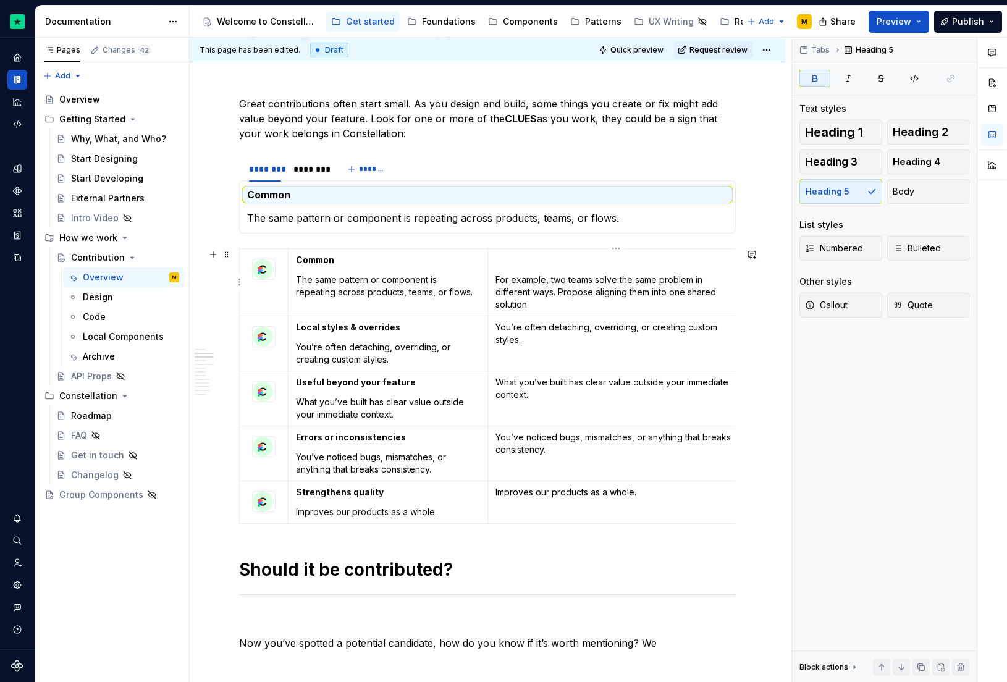
click at [561, 290] on p "For example, two teams solve the same problem in different ways. Propose aligni…" at bounding box center [617, 292] width 242 height 37
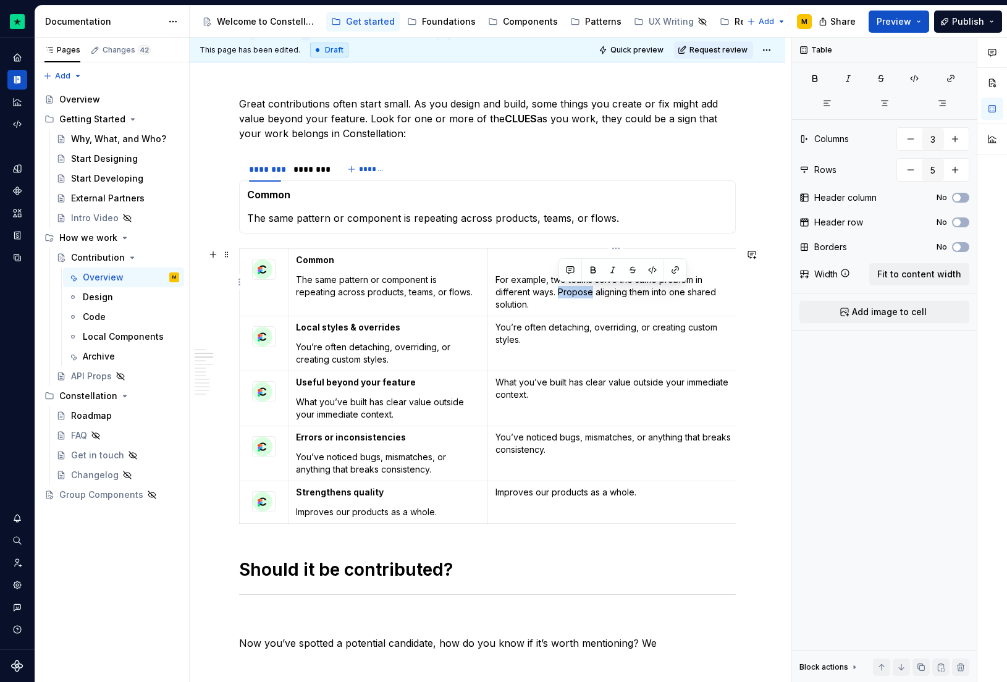
click at [561, 290] on p "For example, two teams solve the same problem in different ways. Propose aligni…" at bounding box center [617, 292] width 242 height 37
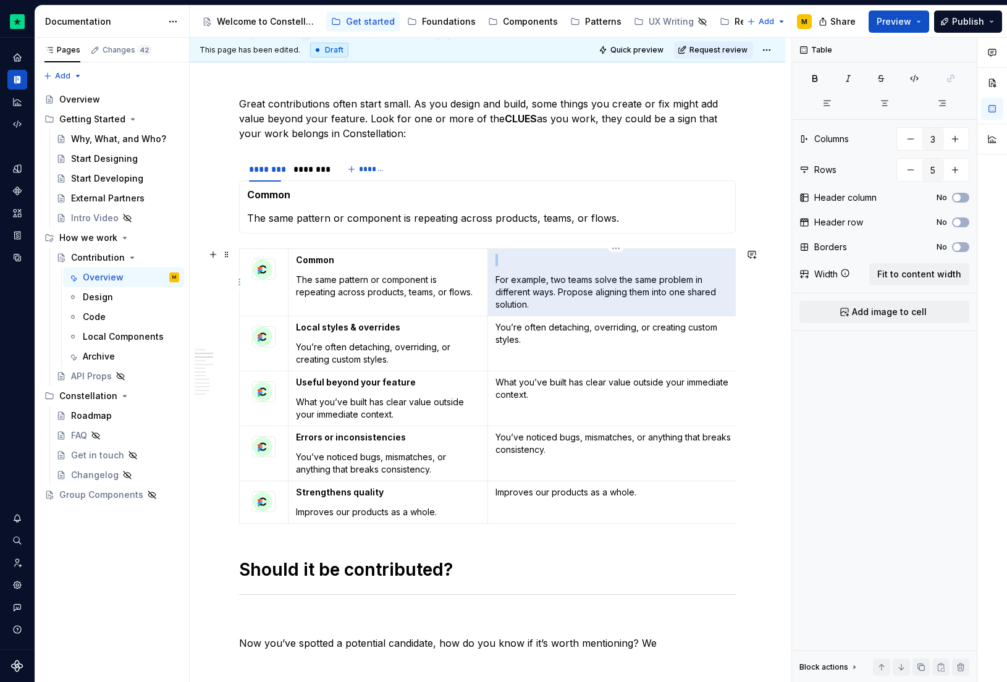
click at [504, 279] on p "For example, two teams solve the same problem in different ways. Propose aligni…" at bounding box center [617, 292] width 242 height 37
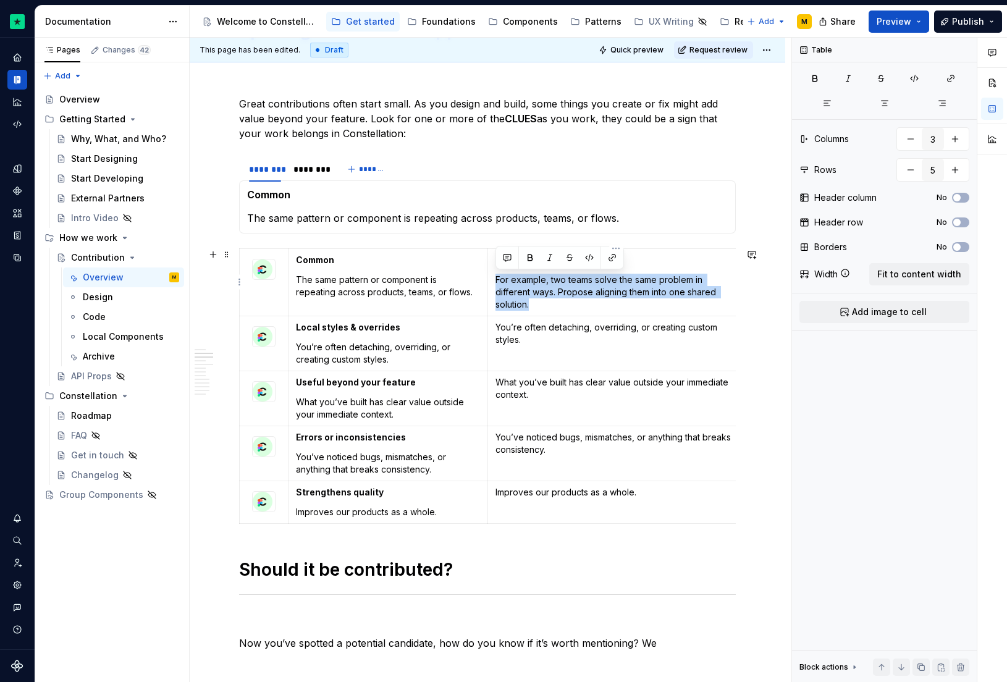
drag, startPoint x: 497, startPoint y: 279, endPoint x: 564, endPoint y: 305, distance: 71.6
click at [564, 305] on p "For example, two teams solve the same problem in different ways. Propose aligni…" at bounding box center [617, 292] width 242 height 37
copy p "For example, two teams solve the same problem in different ways. Propose aligni…"
click at [321, 166] on div "********" at bounding box center [310, 169] width 32 height 12
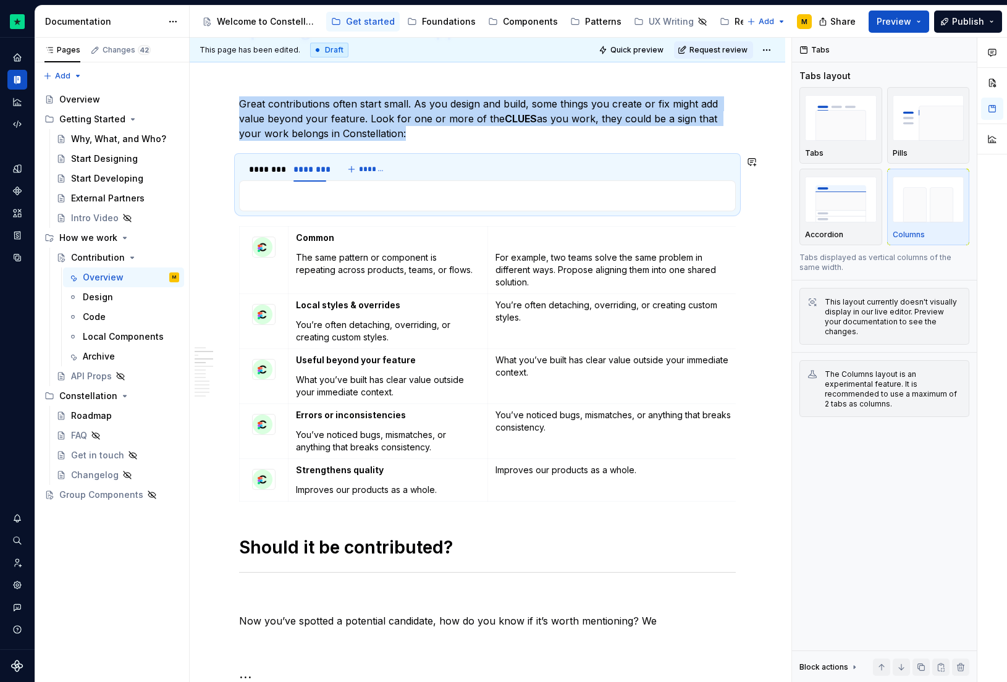
click at [342, 203] on p at bounding box center [487, 195] width 481 height 15
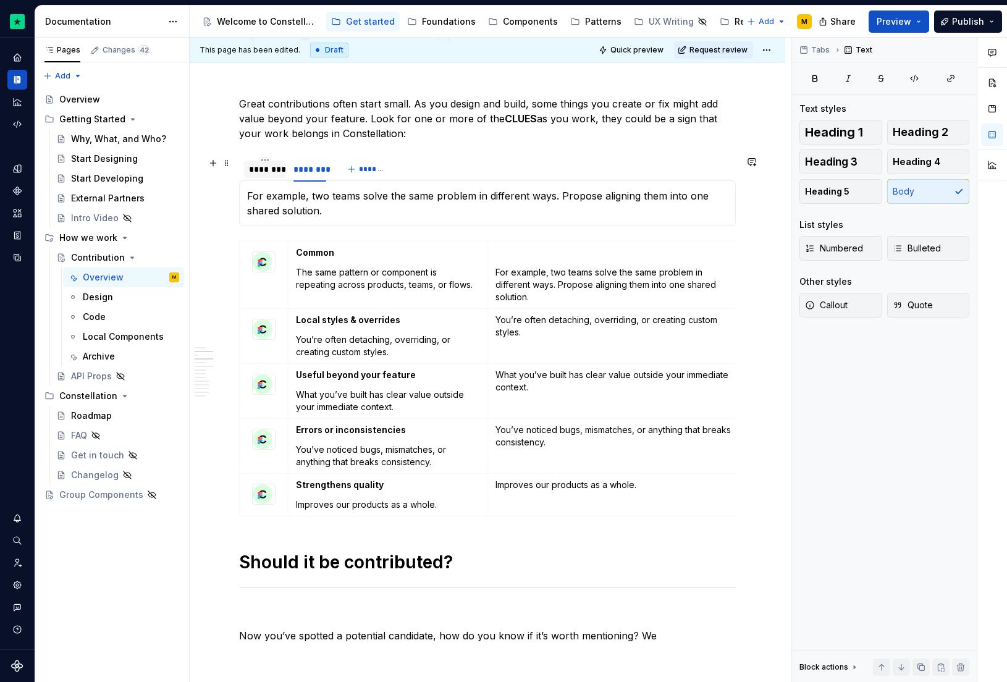
click at [276, 174] on div "********" at bounding box center [265, 169] width 32 height 12
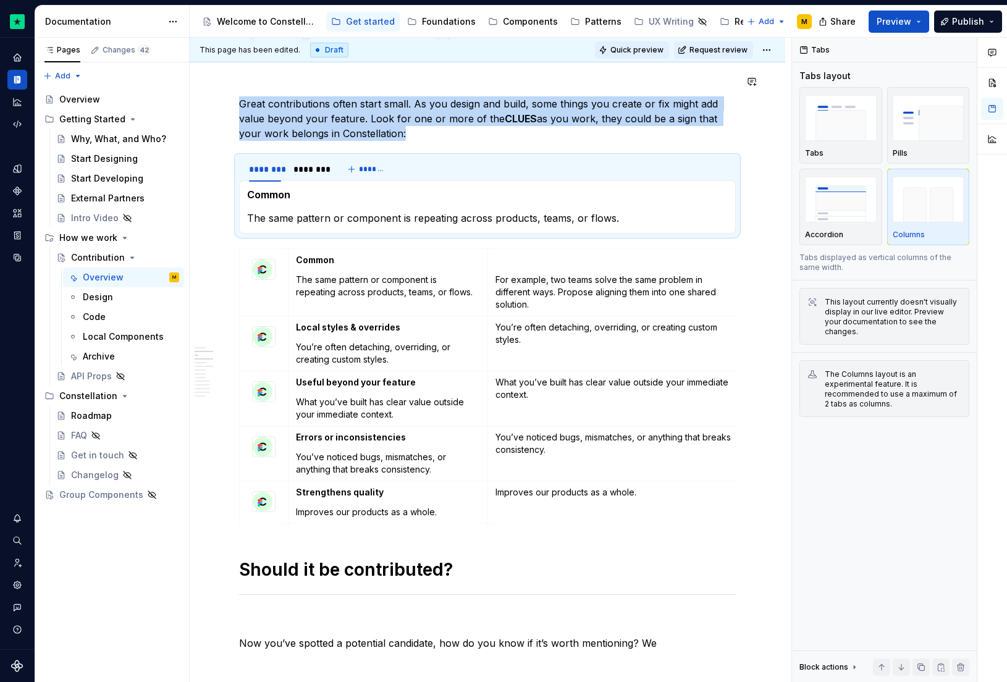
click at [627, 48] on span "Quick preview" at bounding box center [636, 50] width 53 height 10
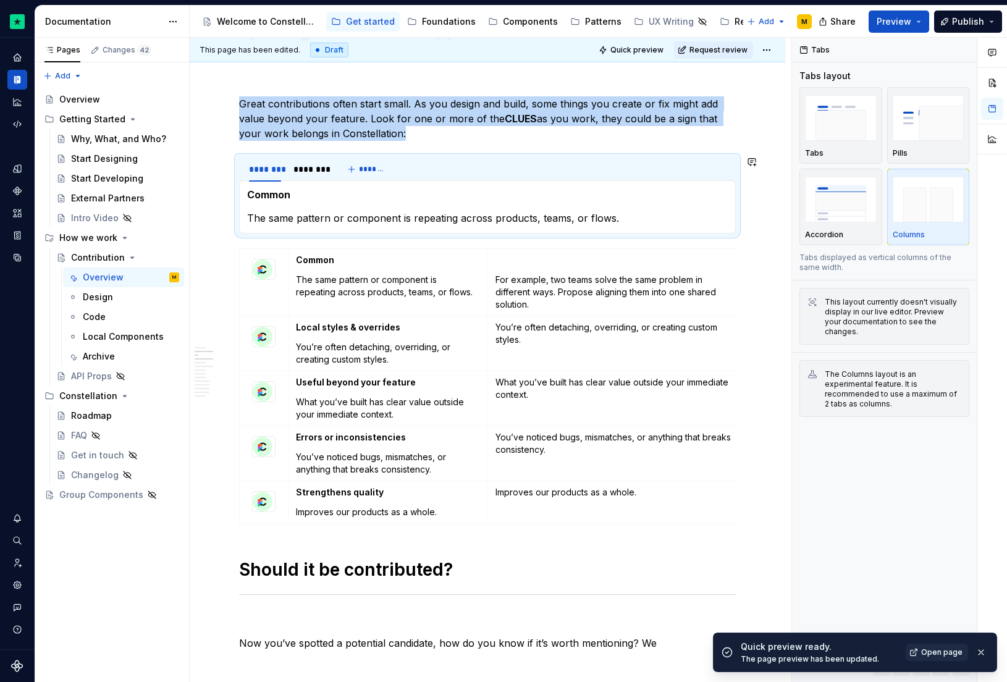
click at [240, 188] on div "Common The same pattern or component is repeating across products, teams, or fl…" at bounding box center [487, 206] width 497 height 53
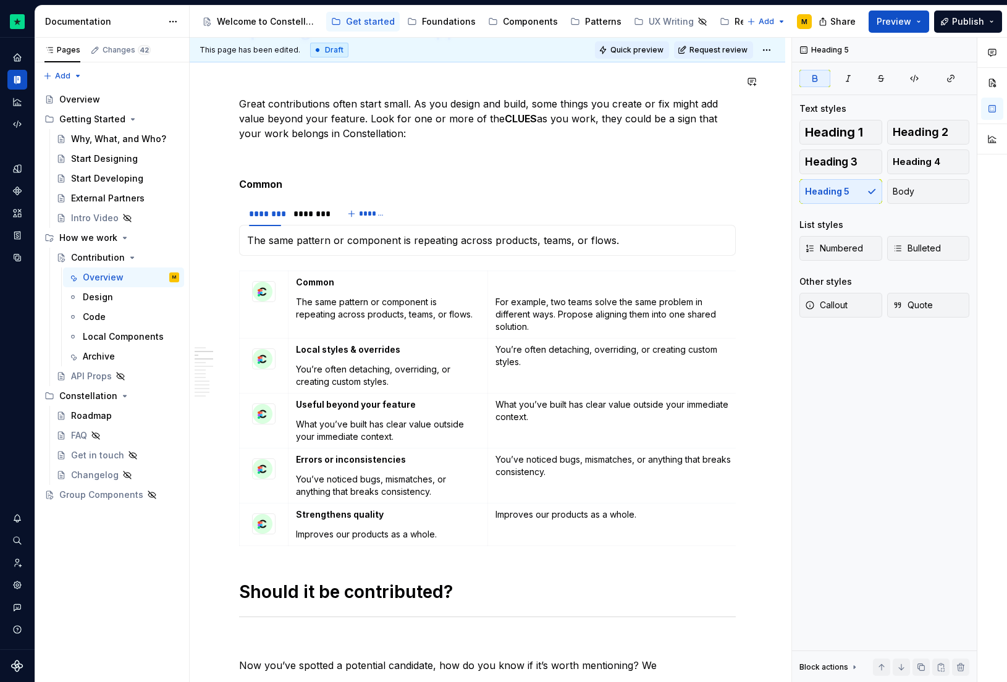
click at [631, 43] on button "Quick preview" at bounding box center [632, 49] width 74 height 17
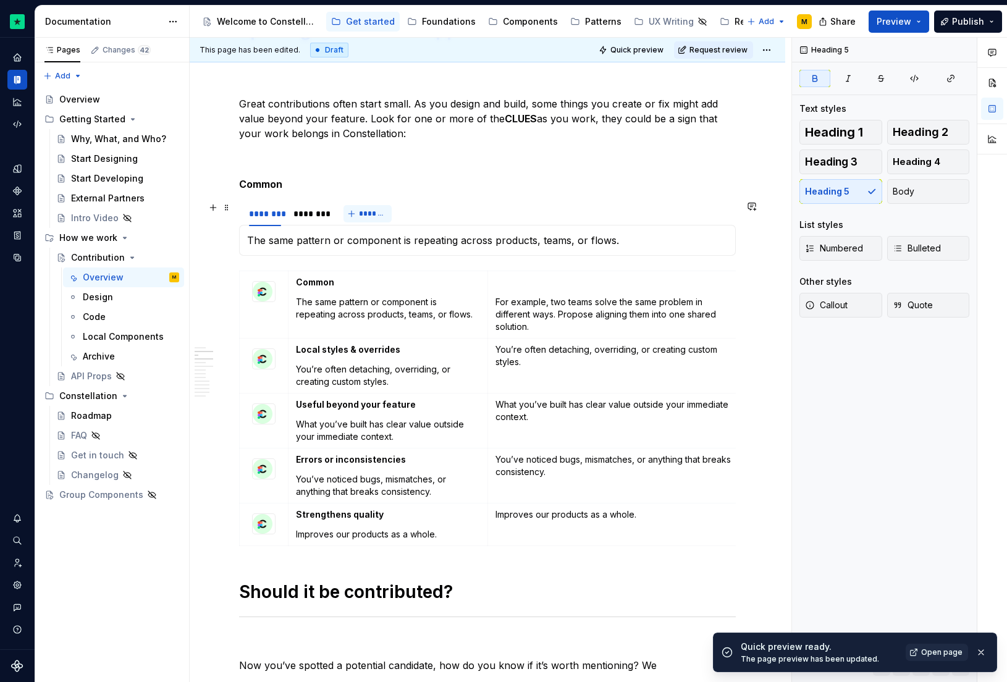
click at [363, 210] on span "*******" at bounding box center [373, 214] width 28 height 10
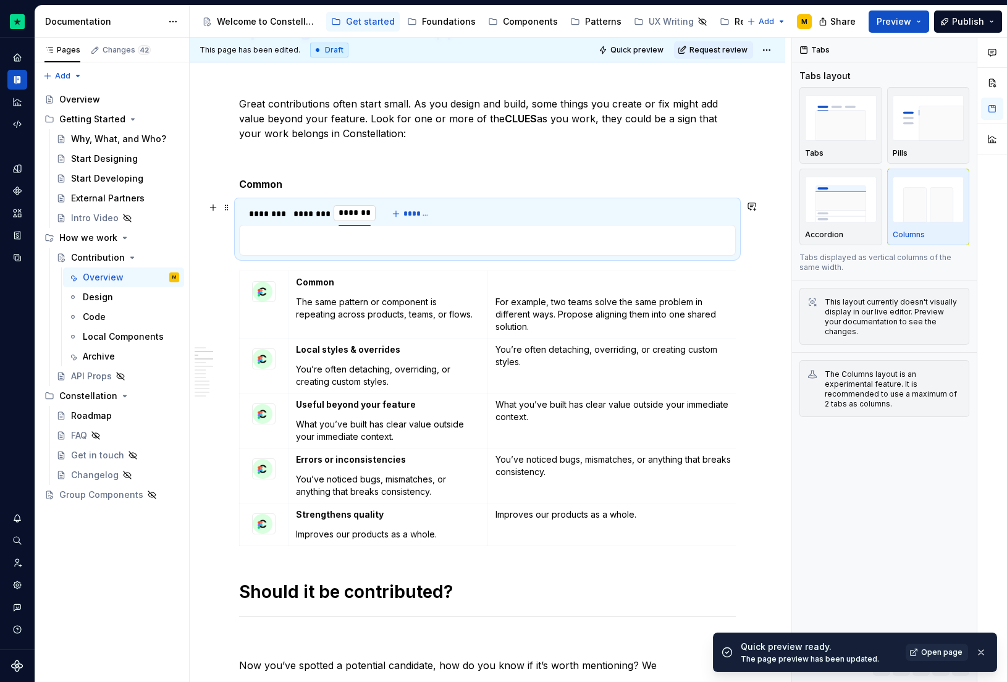
click at [348, 222] on input "********" at bounding box center [355, 213] width 42 height 22
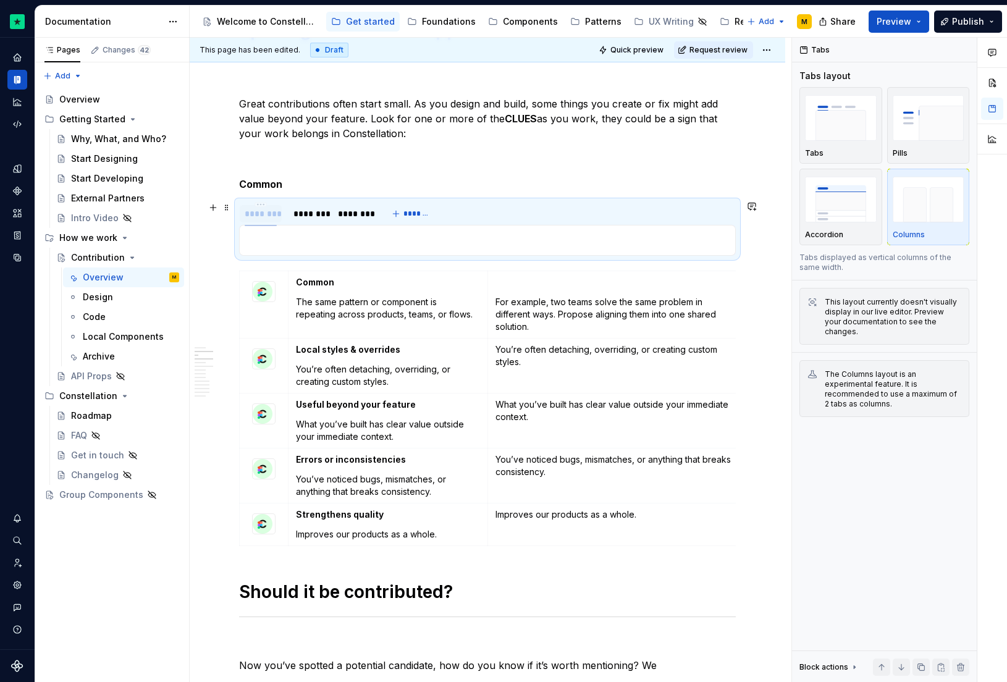
drag, startPoint x: 353, startPoint y: 214, endPoint x: 248, endPoint y: 211, distance: 105.1
click at [248, 211] on div "********" at bounding box center [261, 214] width 32 height 12
click at [255, 289] on icon at bounding box center [260, 293] width 10 height 10
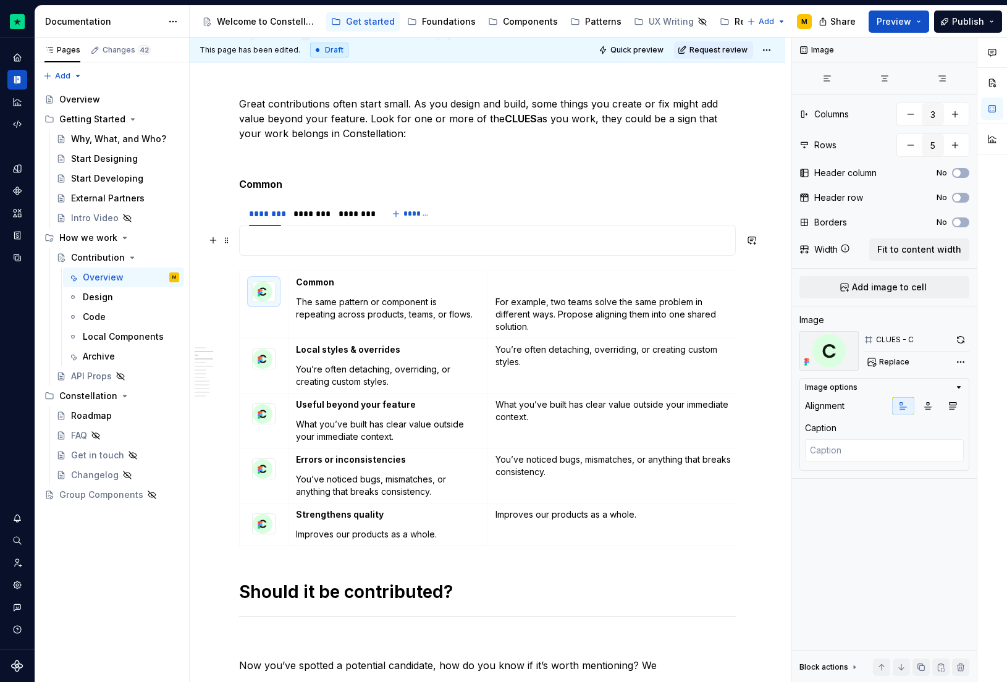
click at [269, 245] on p at bounding box center [487, 240] width 481 height 15
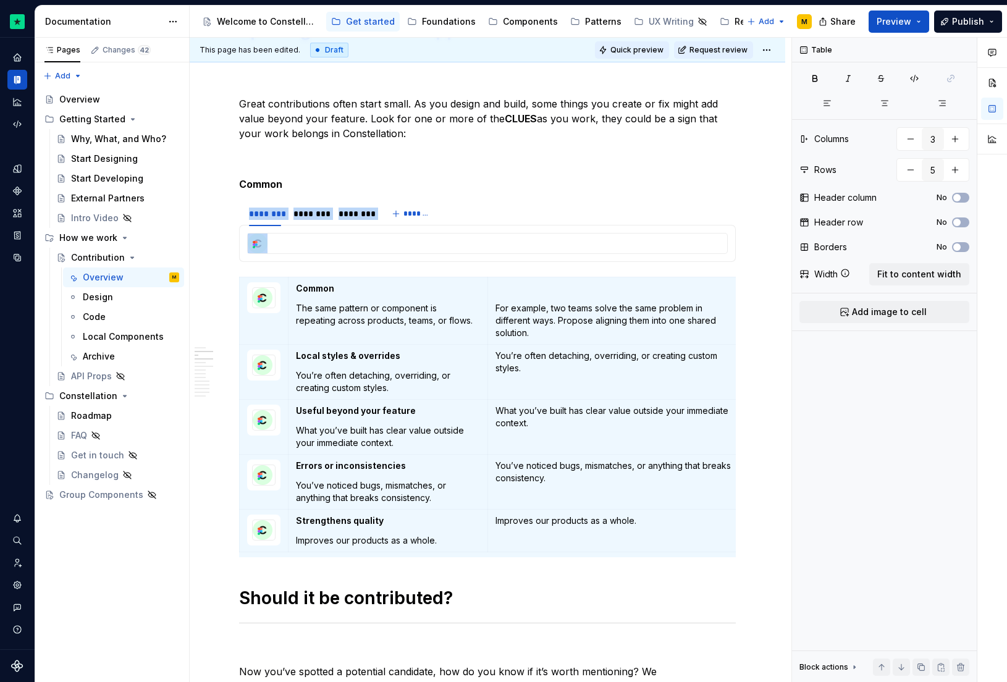
click at [652, 44] on button "Quick preview" at bounding box center [632, 49] width 74 height 17
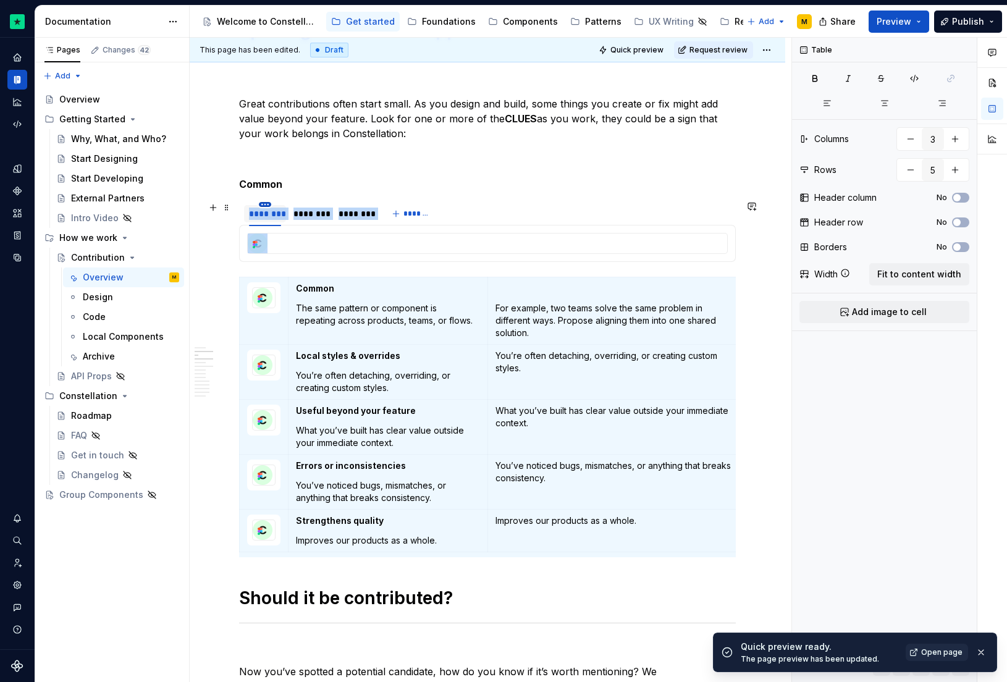
click at [268, 205] on html "Constellation Design System M Dataset Default Documentation Accessibility guide…" at bounding box center [503, 341] width 1007 height 682
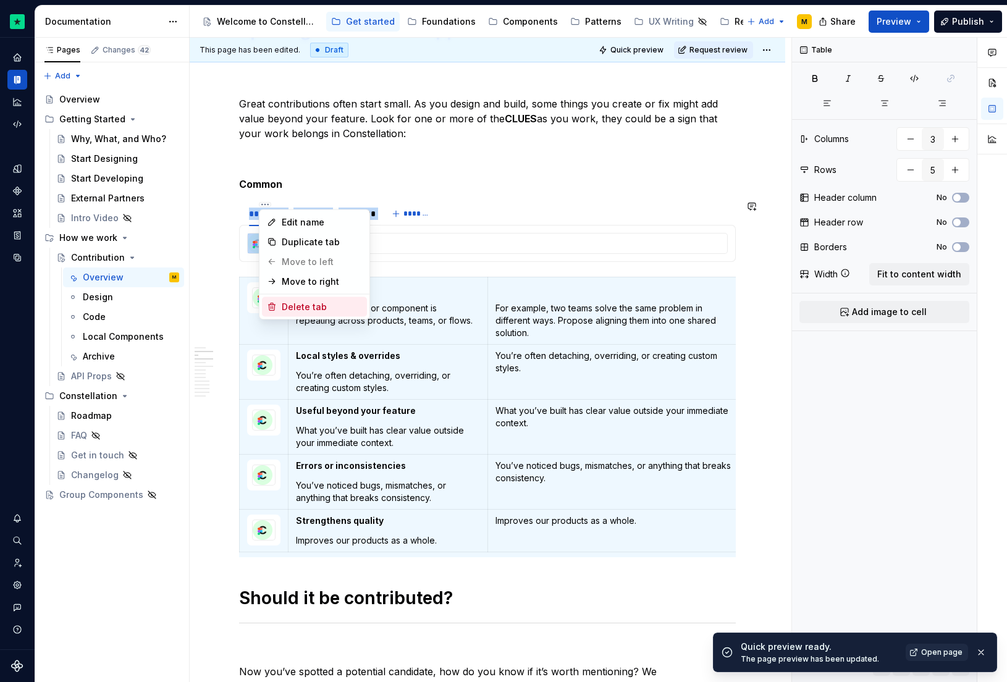
click at [298, 306] on div "Delete tab" at bounding box center [322, 307] width 80 height 12
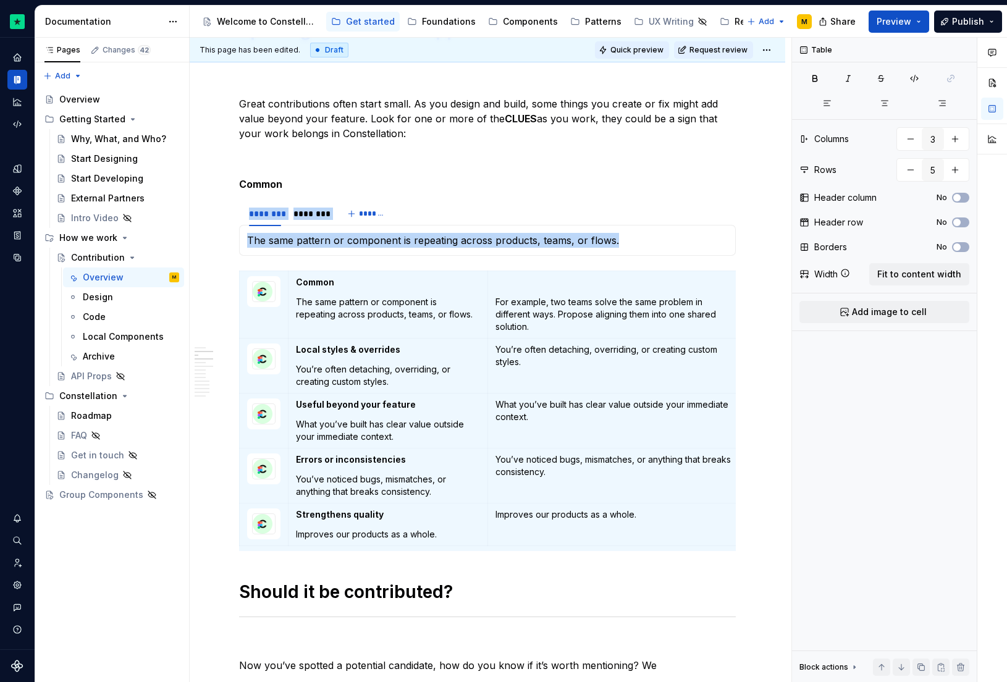
click at [630, 51] on span "Quick preview" at bounding box center [636, 50] width 53 height 10
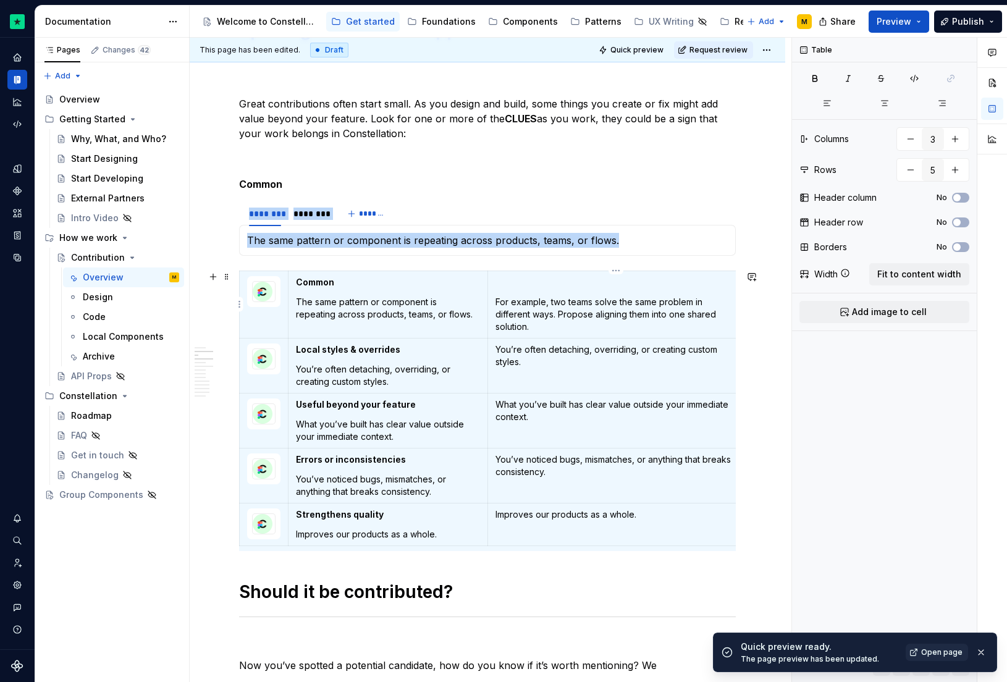
click at [587, 334] on td "For example, two teams solve the same problem in different ways. Propose aligni…" at bounding box center [616, 304] width 257 height 67
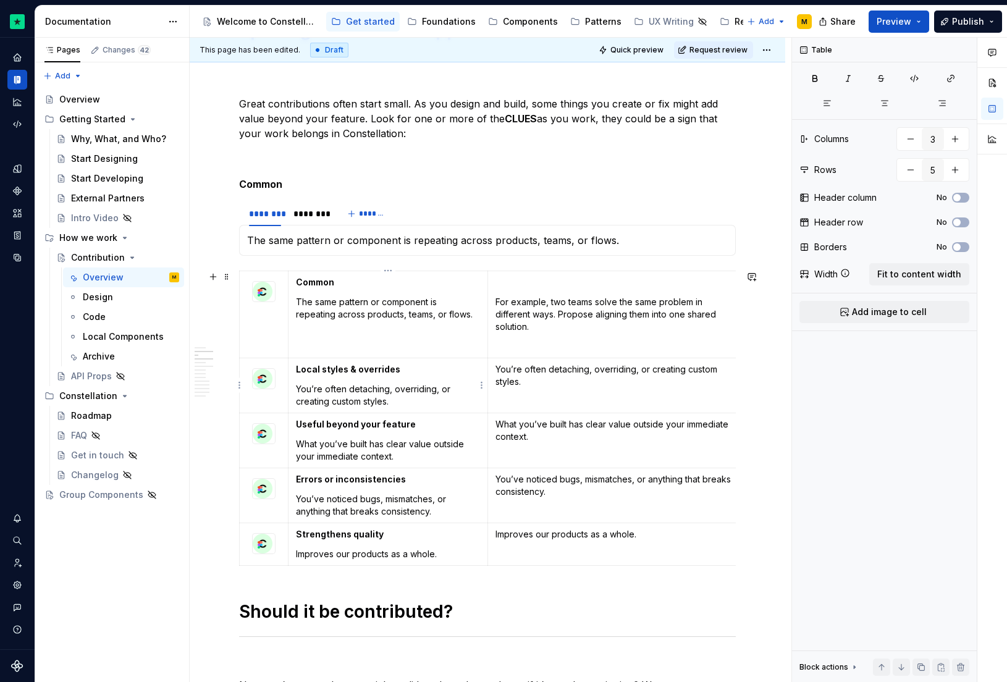
click at [441, 403] on p "You’re often detaching, overriding, or creating custom styles." at bounding box center [388, 395] width 184 height 25
click at [496, 368] on p "You’re often detaching, overriding, or creating custom styles." at bounding box center [617, 375] width 242 height 25
click at [532, 401] on p "You’re often detaching, overriding, or creating custom styles." at bounding box center [617, 395] width 242 height 25
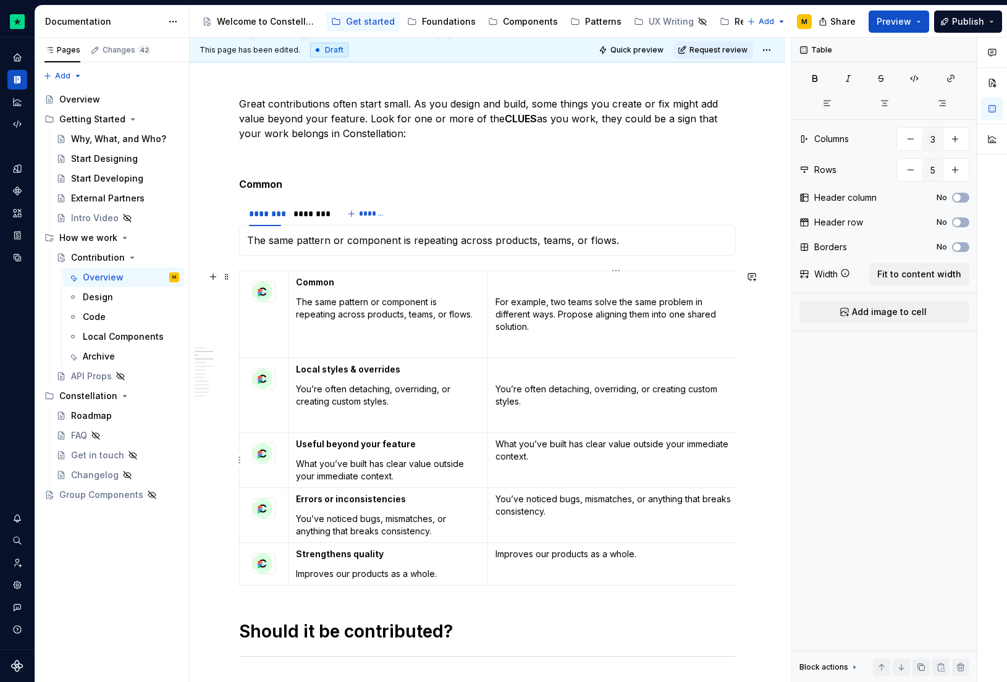
click at [494, 446] on td "What you’ve built has clear value outside your immediate context." at bounding box center [616, 460] width 257 height 55
click at [554, 471] on p "What you’ve built has clear value outside your immediate context." at bounding box center [617, 470] width 242 height 25
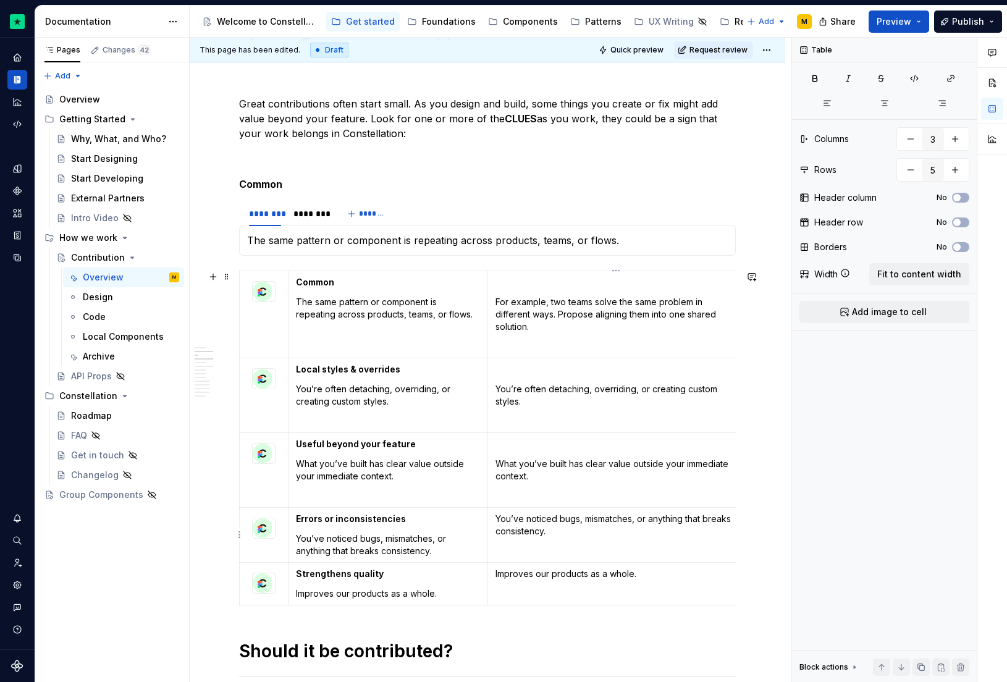
click at [489, 517] on td "You’ve noticed bugs, mismatches, or anything that breaks consistency." at bounding box center [616, 534] width 257 height 55
click at [494, 516] on td "You’ve noticed bugs, mismatches, or anything that breaks consistency." at bounding box center [616, 534] width 257 height 55
click at [574, 550] on p "You’ve noticed bugs, mismatches, or anything that breaks consistency." at bounding box center [617, 545] width 242 height 25
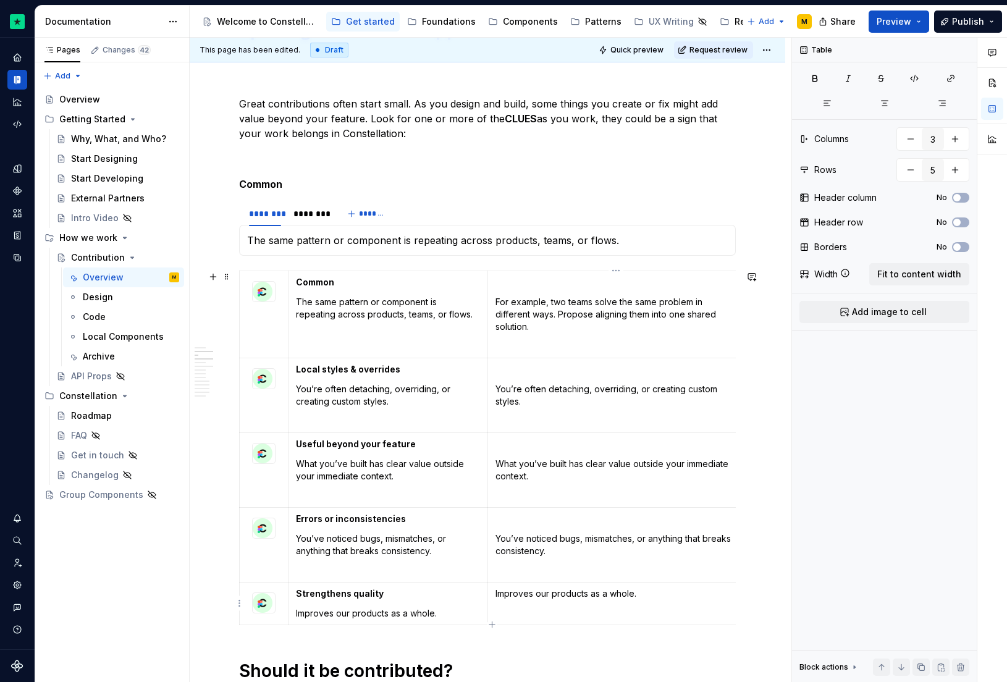
click at [494, 593] on td "Improves our products as a whole." at bounding box center [616, 603] width 257 height 43
click at [659, 614] on p "Improves our products as a whole." at bounding box center [617, 613] width 242 height 12
click at [228, 207] on span at bounding box center [227, 207] width 10 height 17
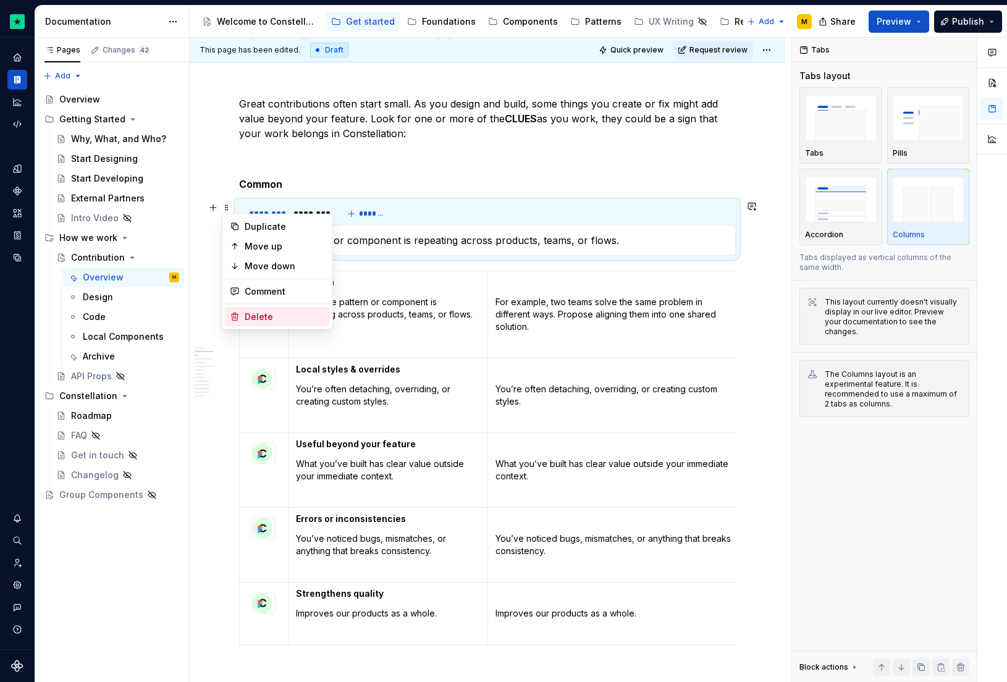
click at [267, 313] on div "Delete" at bounding box center [285, 317] width 80 height 12
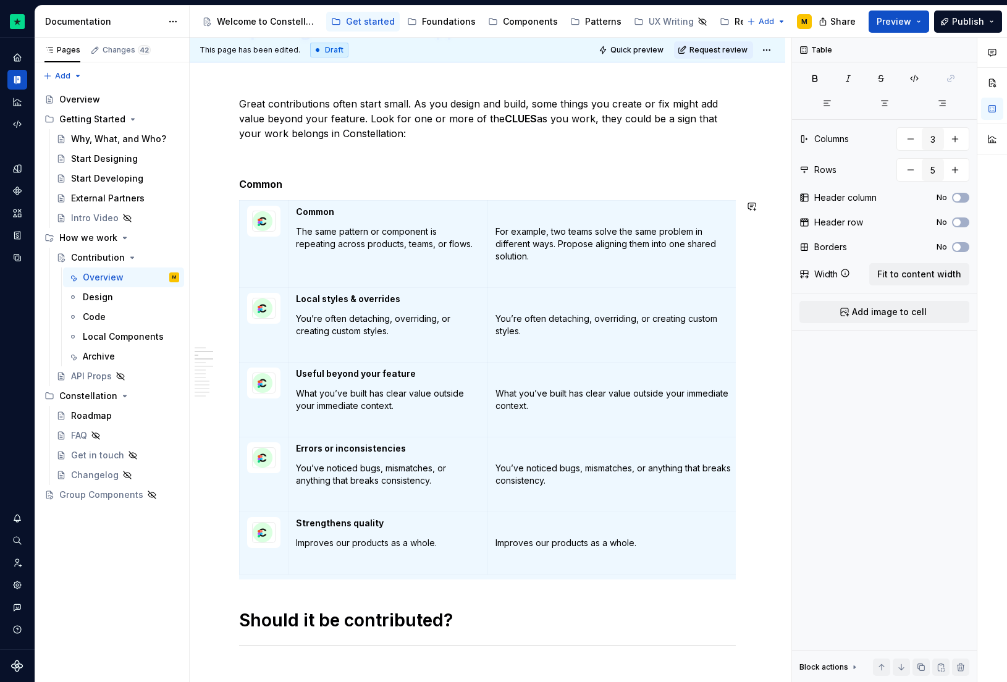
click at [258, 182] on strong "Common" at bounding box center [260, 184] width 43 height 12
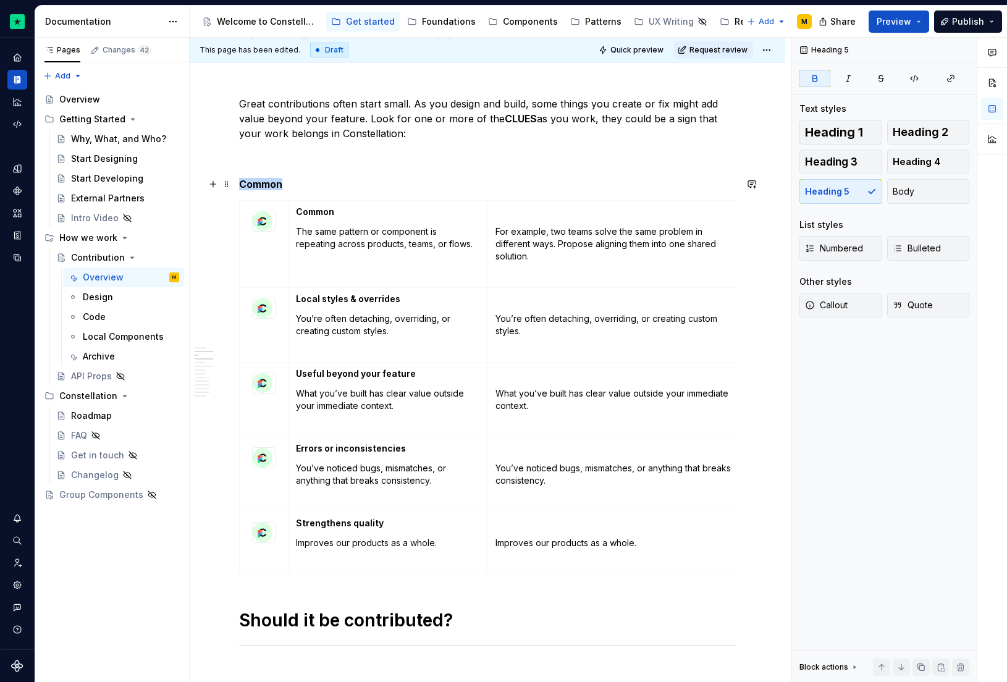
click at [258, 182] on strong "Common" at bounding box center [260, 184] width 43 height 12
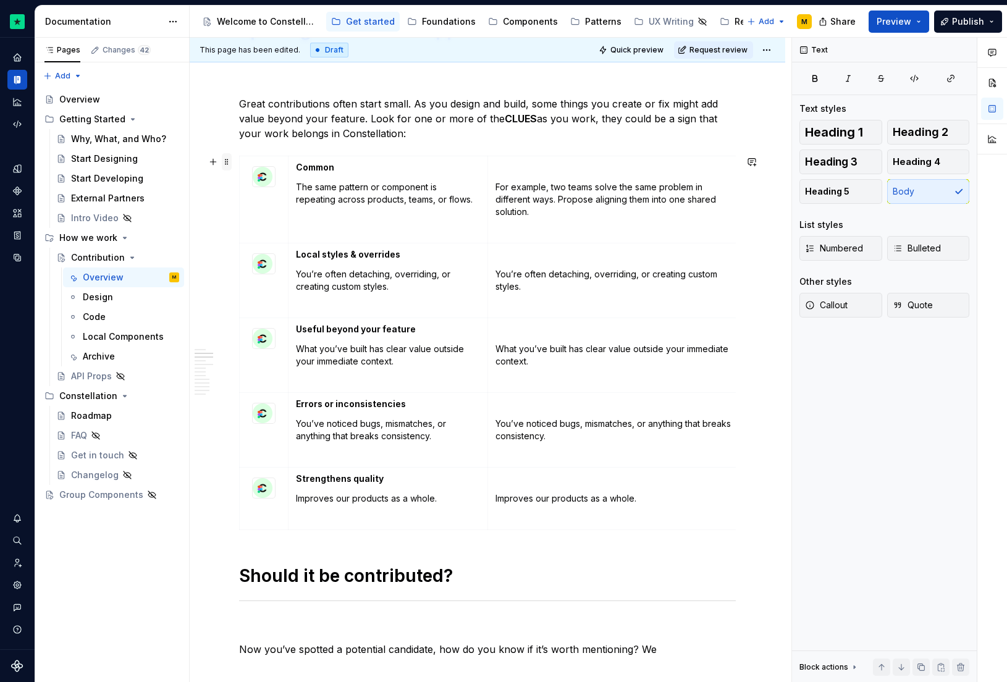
click at [223, 158] on span at bounding box center [227, 161] width 10 height 17
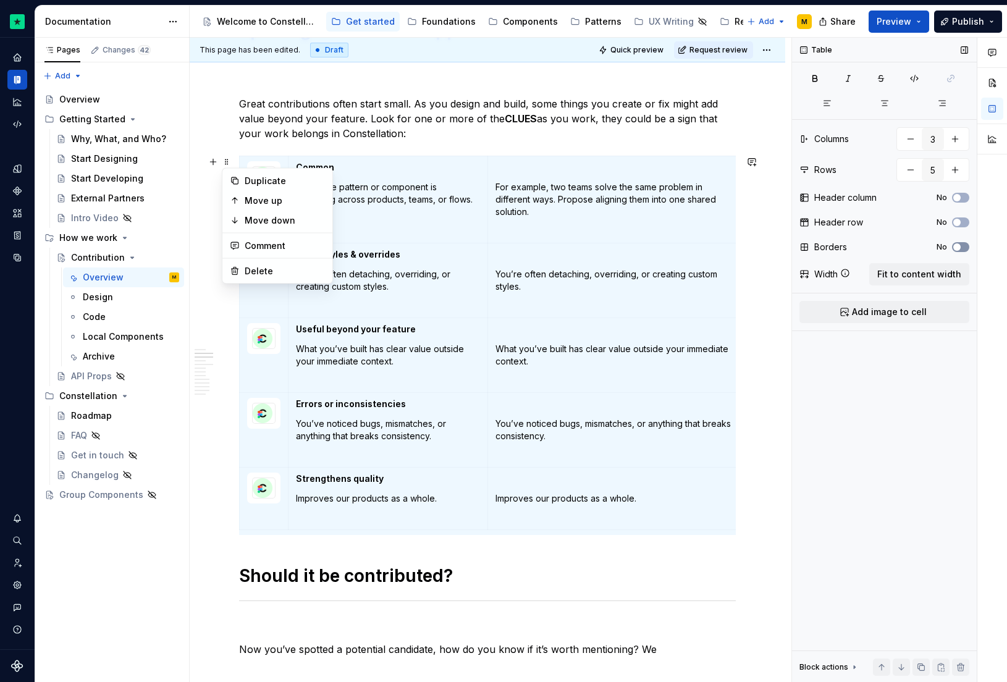
click at [954, 245] on span "button" at bounding box center [956, 246] width 7 height 7
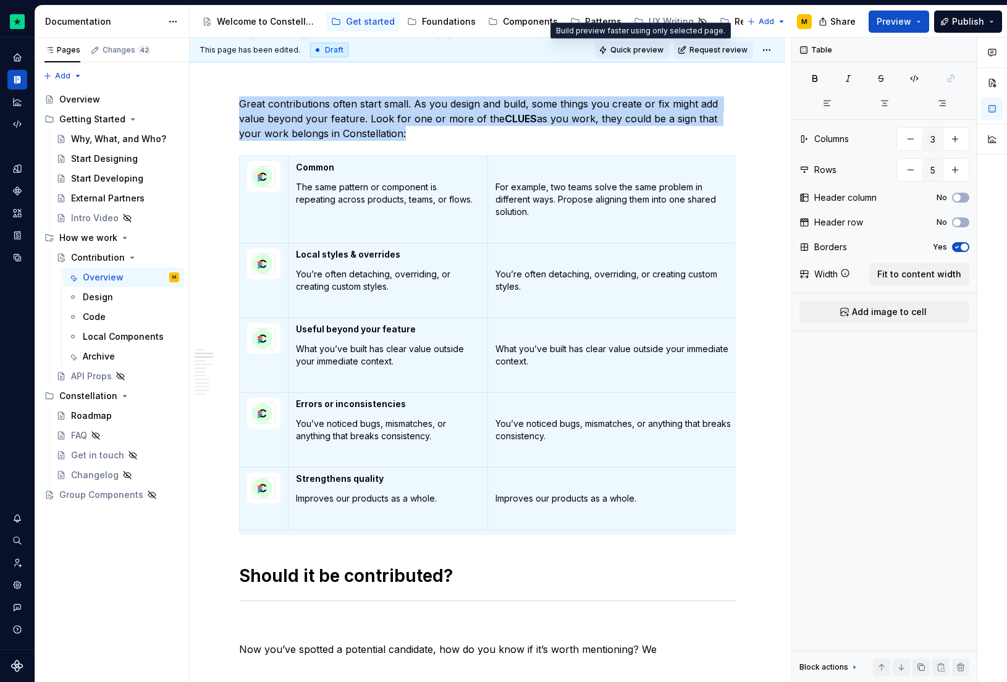
click at [618, 46] on span "Quick preview" at bounding box center [636, 50] width 53 height 10
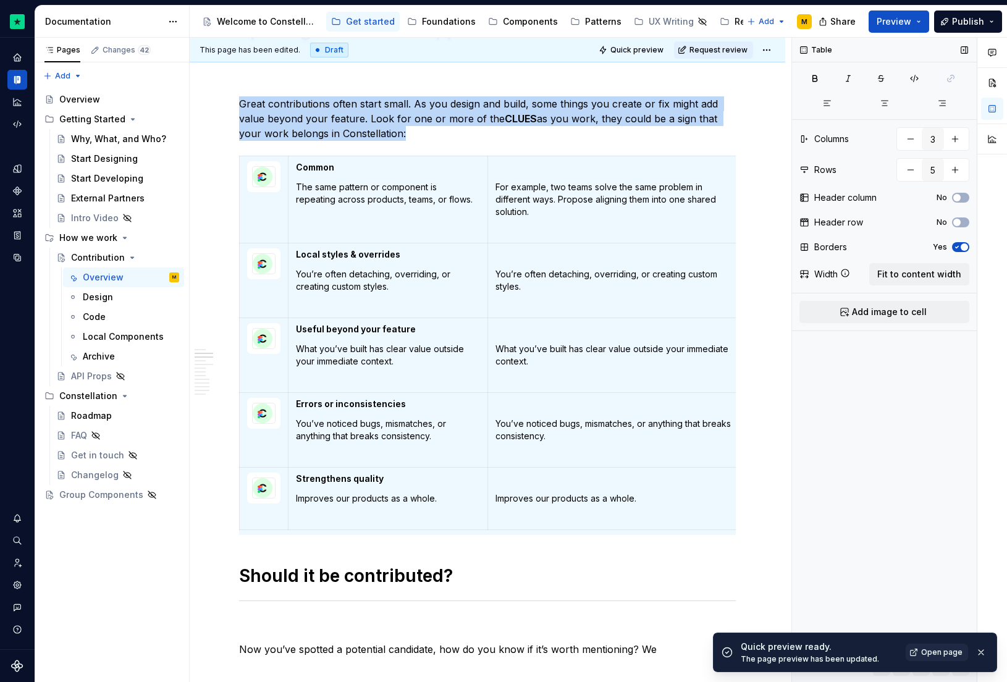
click at [965, 242] on button "Yes" at bounding box center [960, 247] width 17 height 10
click at [641, 49] on span "Quick preview" at bounding box center [636, 50] width 53 height 10
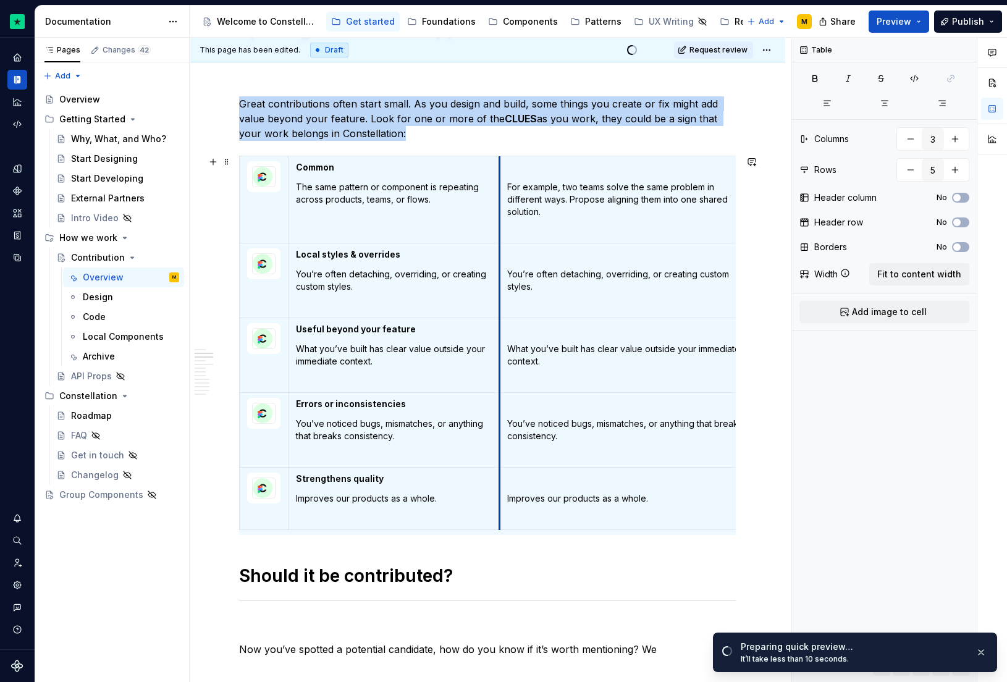
drag, startPoint x: 488, startPoint y: 173, endPoint x: 500, endPoint y: 171, distance: 12.0
click at [500, 171] on td "For example, two teams solve the same problem in different ways. Propose aligni…" at bounding box center [627, 199] width 257 height 87
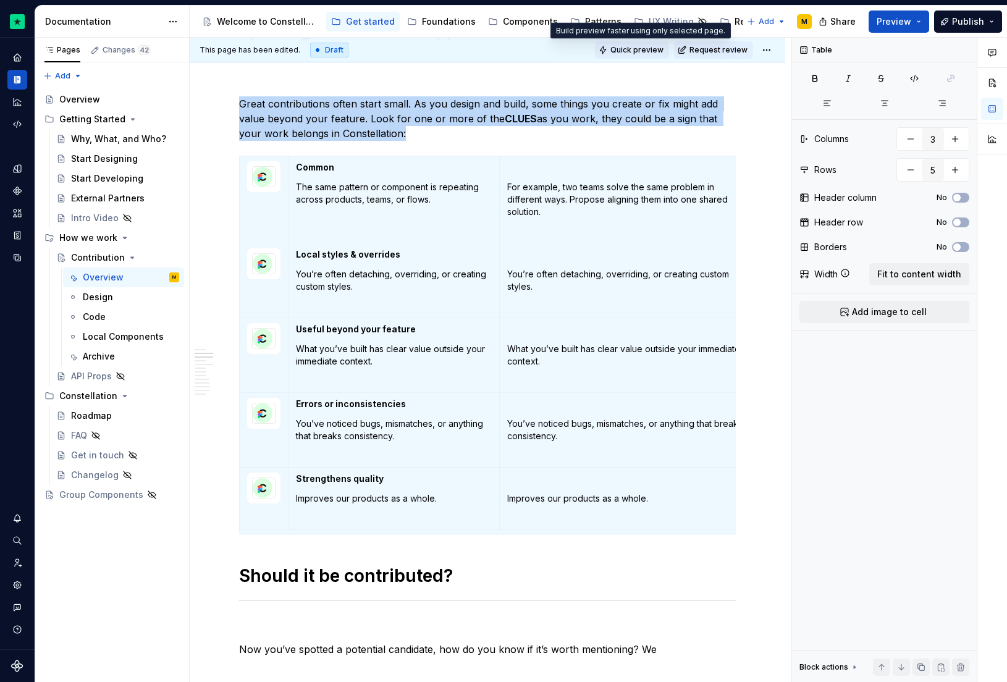
click at [640, 50] on span "Quick preview" at bounding box center [636, 50] width 53 height 10
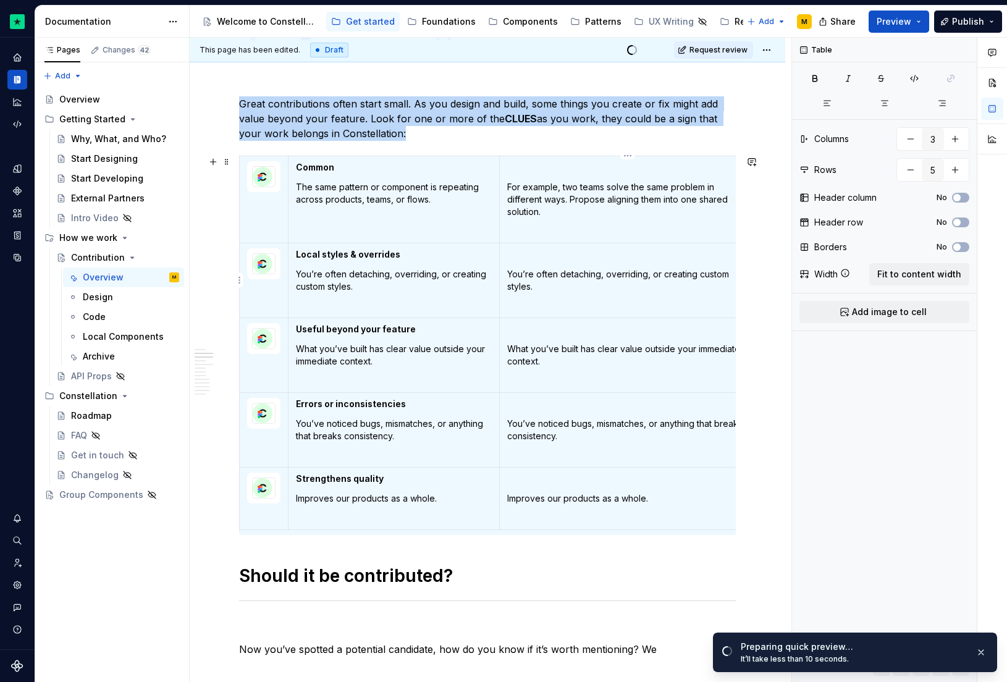
click at [578, 258] on p at bounding box center [628, 254] width 242 height 12
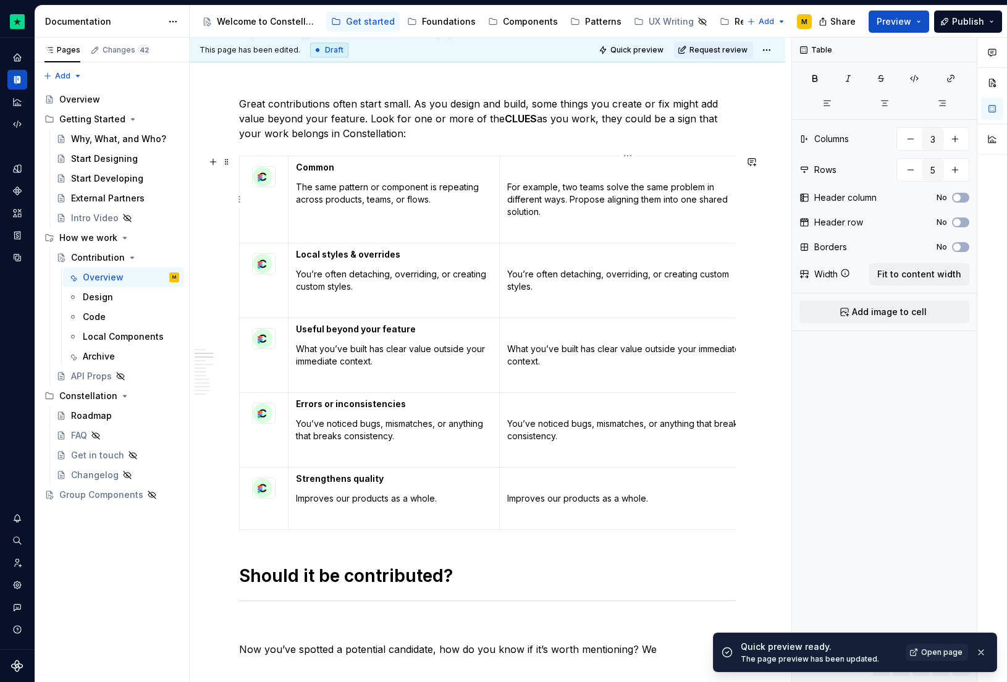
click at [578, 221] on td "For example, two teams solve the same problem in different ways. Propose aligni…" at bounding box center [627, 199] width 257 height 87
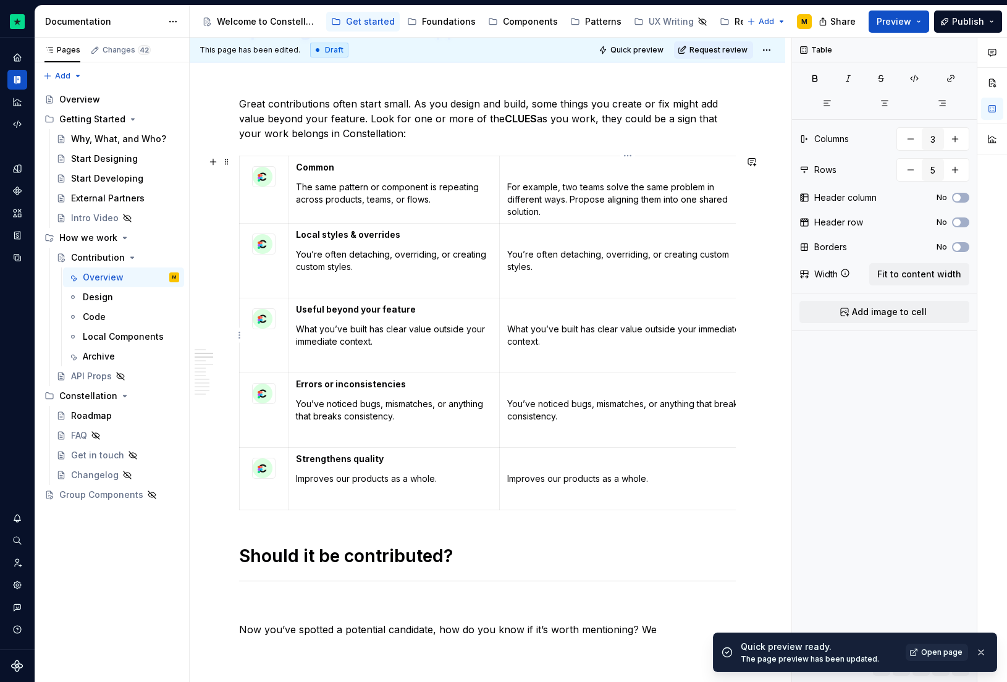
click at [523, 306] on p at bounding box center [628, 309] width 242 height 12
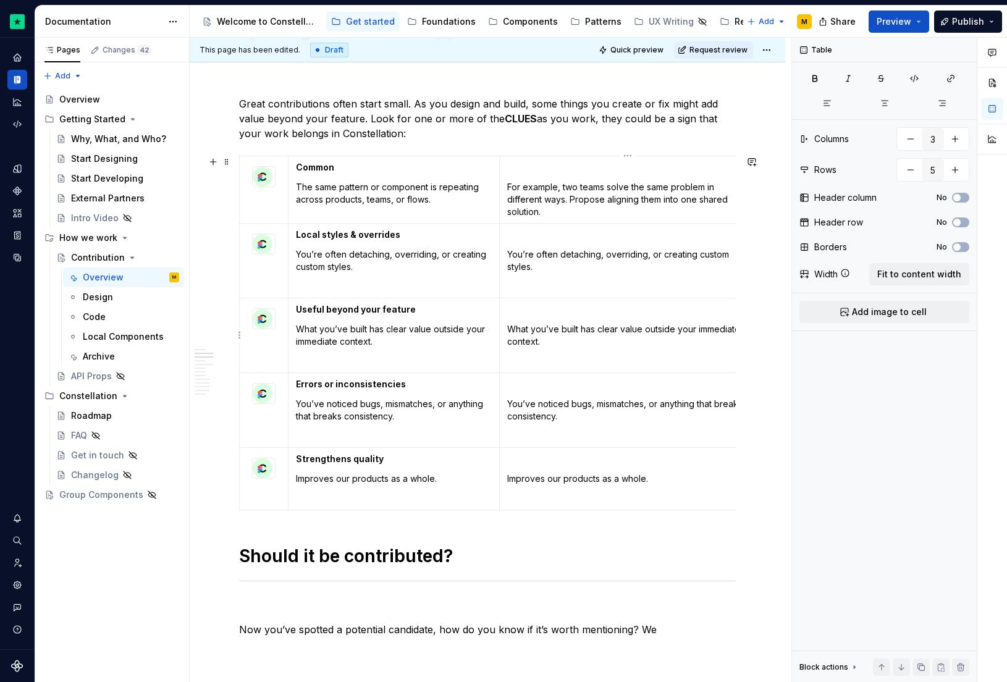
click at [519, 372] on td "What you’ve built has clear value outside your immediate context." at bounding box center [627, 335] width 257 height 75
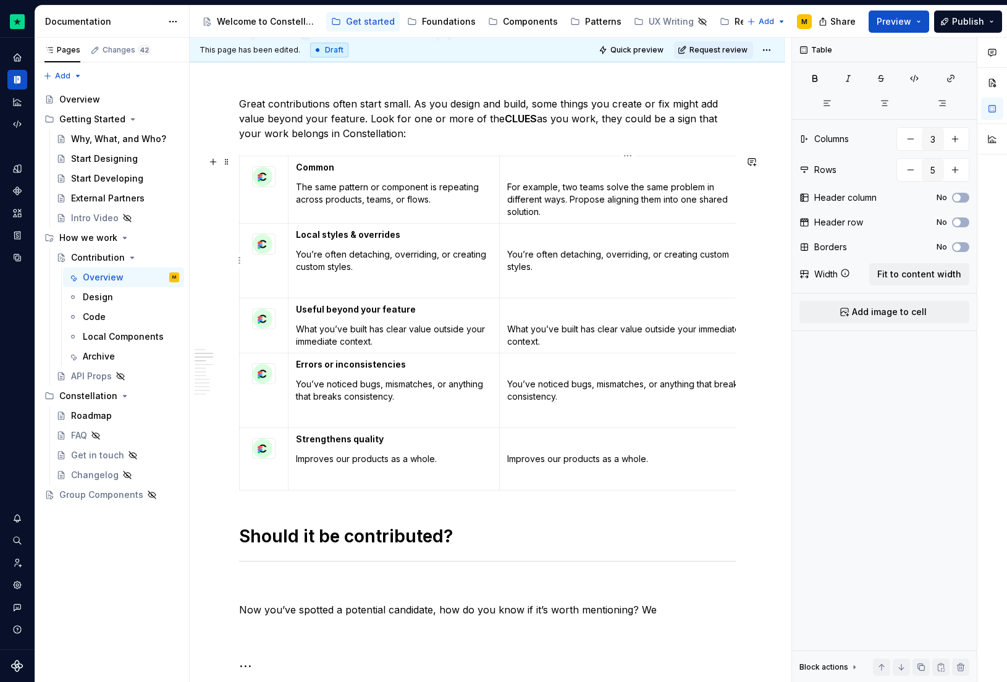
click at [522, 286] on p at bounding box center [628, 287] width 242 height 12
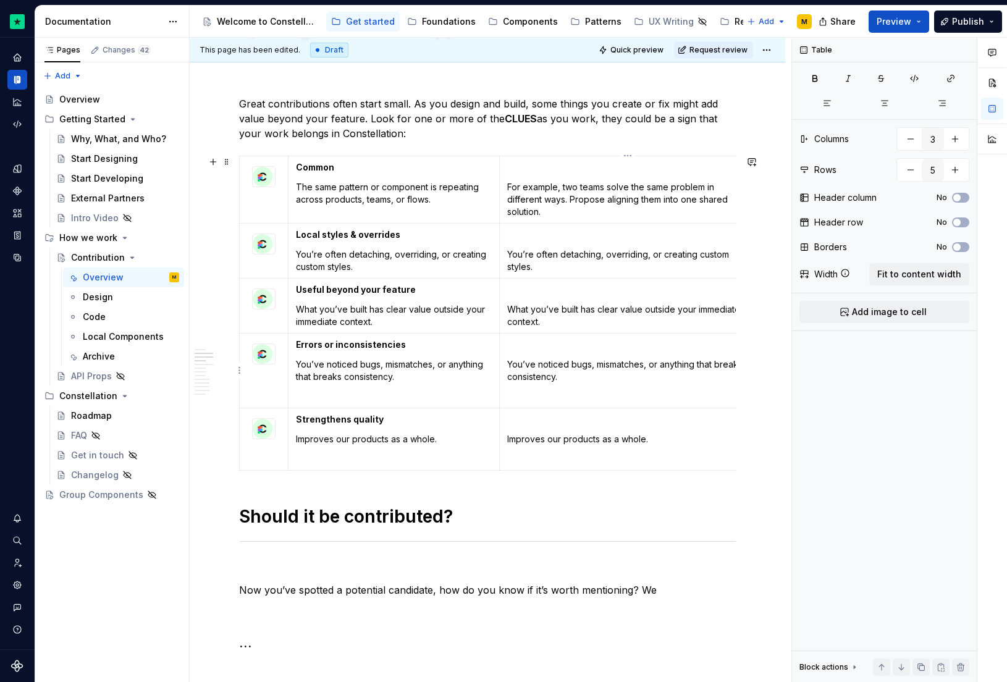
click at [513, 391] on p at bounding box center [628, 397] width 242 height 12
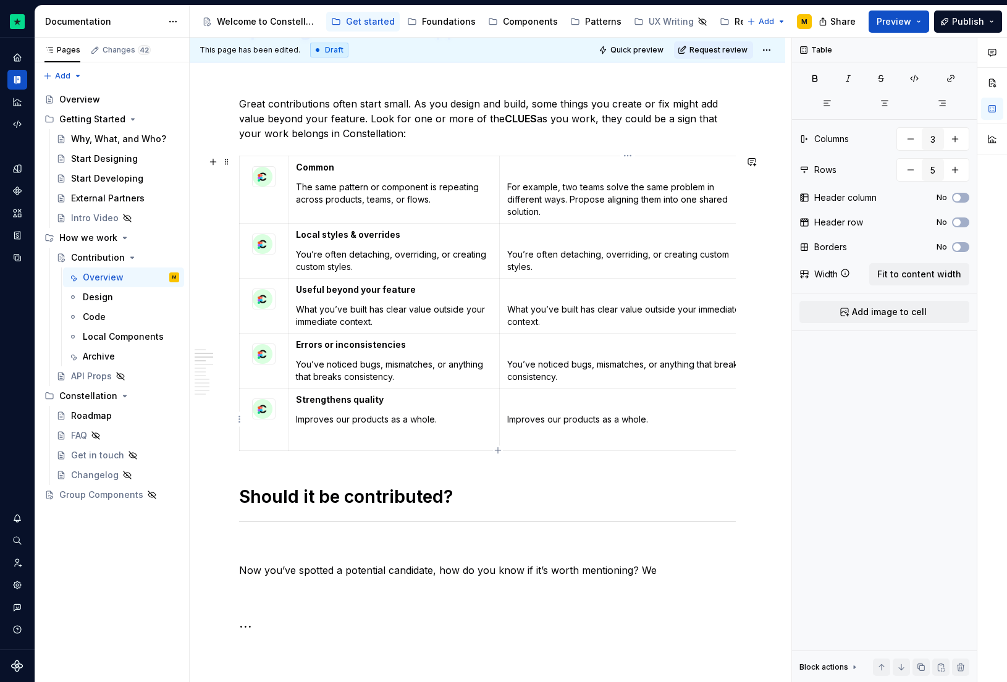
click at [522, 440] on p at bounding box center [628, 439] width 242 height 12
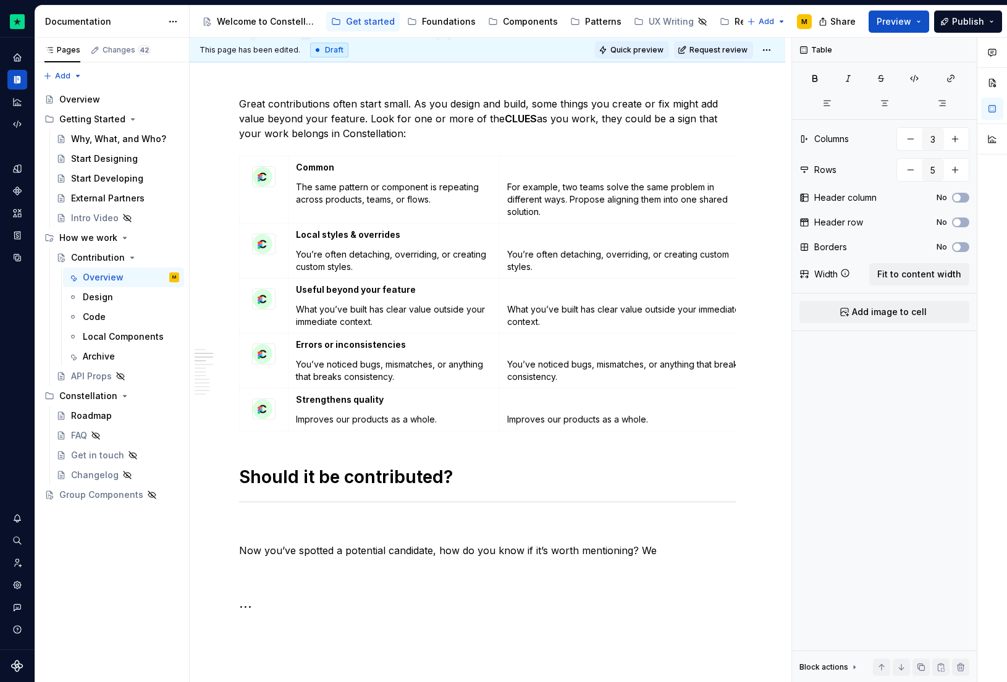
click at [640, 41] on button "Quick preview" at bounding box center [632, 49] width 74 height 17
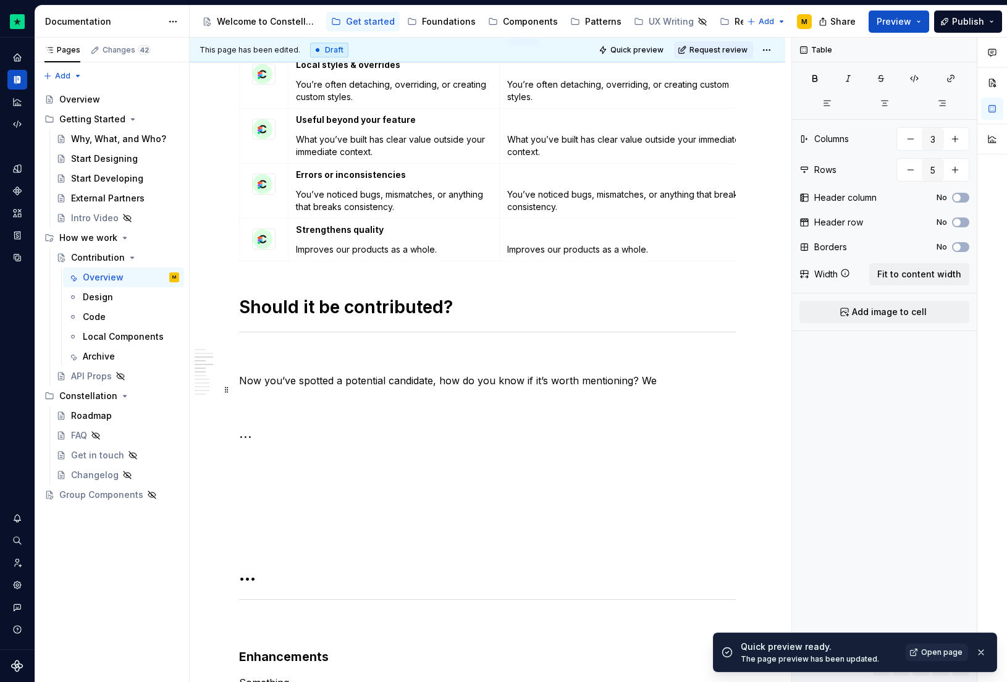
scroll to position [781, 0]
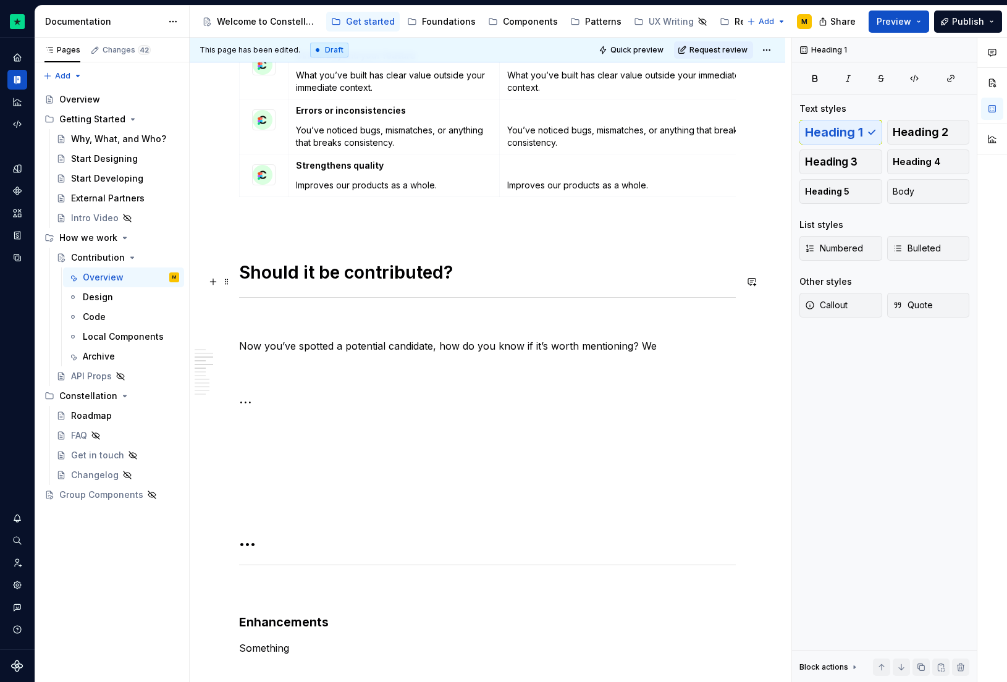
click at [362, 281] on h1 "Should it be contributed?" at bounding box center [487, 272] width 497 height 22
click at [340, 256] on button "button" at bounding box center [335, 253] width 17 height 17
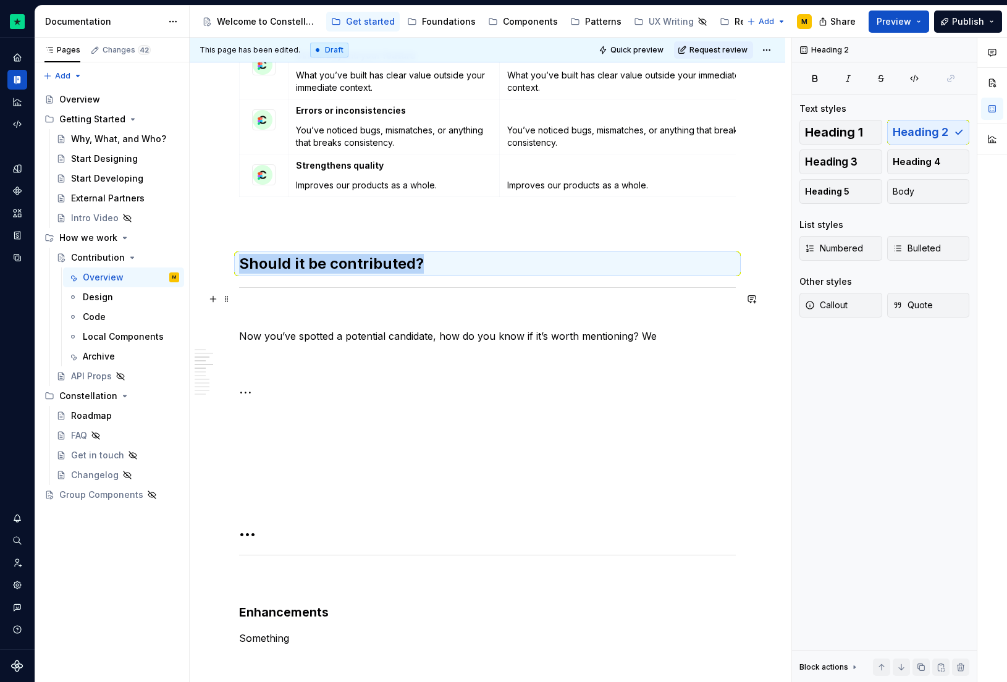
click at [303, 292] on div at bounding box center [487, 288] width 497 height 8
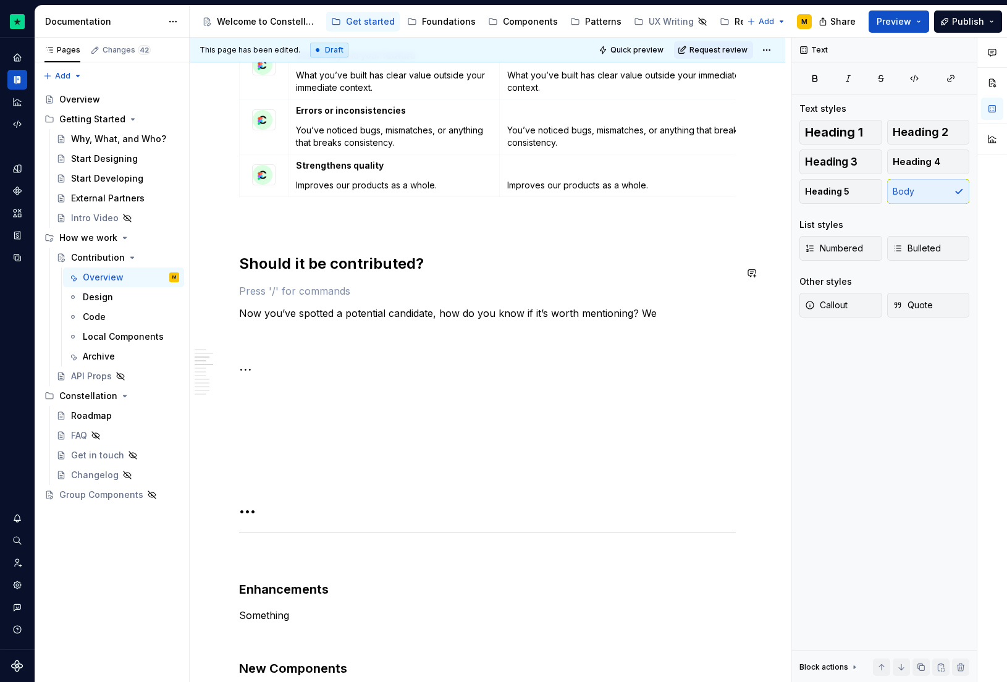
scroll to position [227, 0]
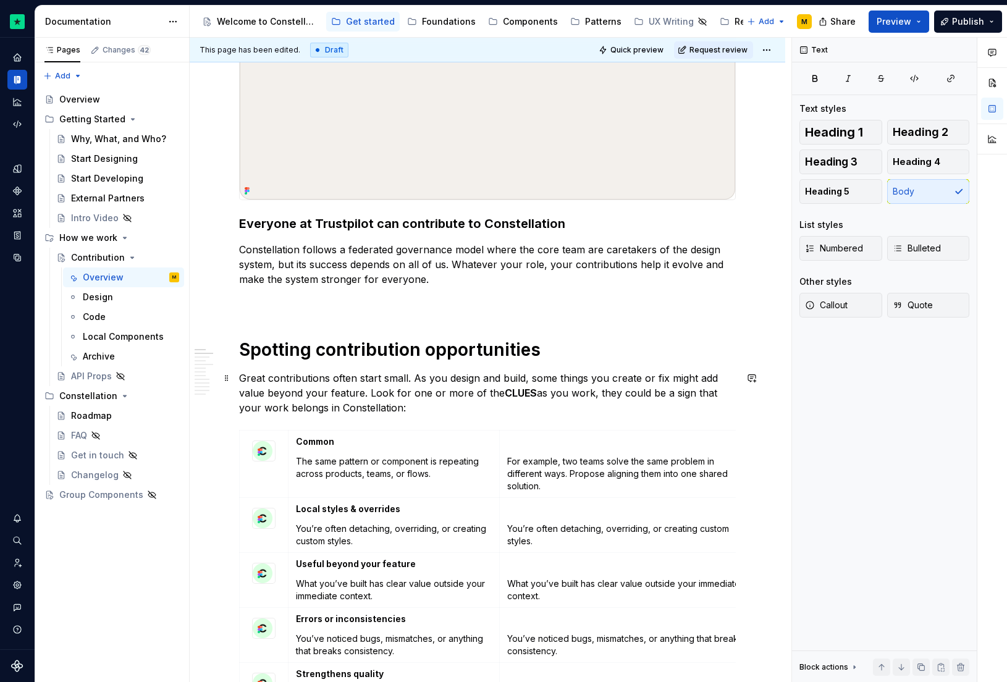
click at [334, 372] on p "Great contributions often start small. As you design and build, some things you…" at bounding box center [487, 393] width 497 height 44
click at [329, 353] on h1 "Spotting contribution opportunities" at bounding box center [487, 350] width 497 height 22
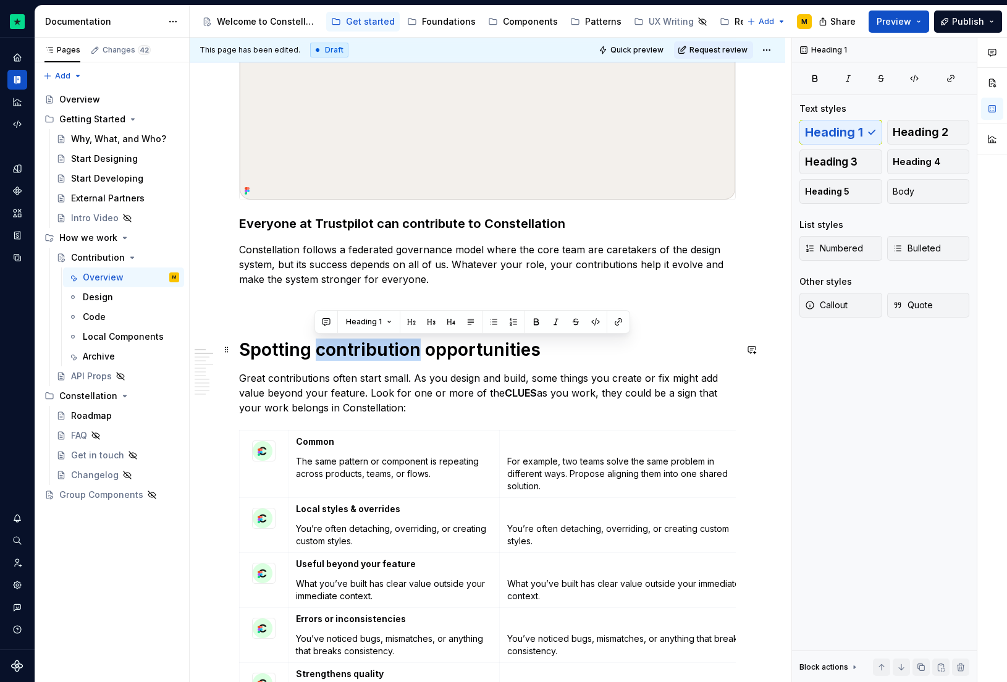
click at [329, 353] on h1 "Spotting contribution opportunities" at bounding box center [487, 350] width 497 height 22
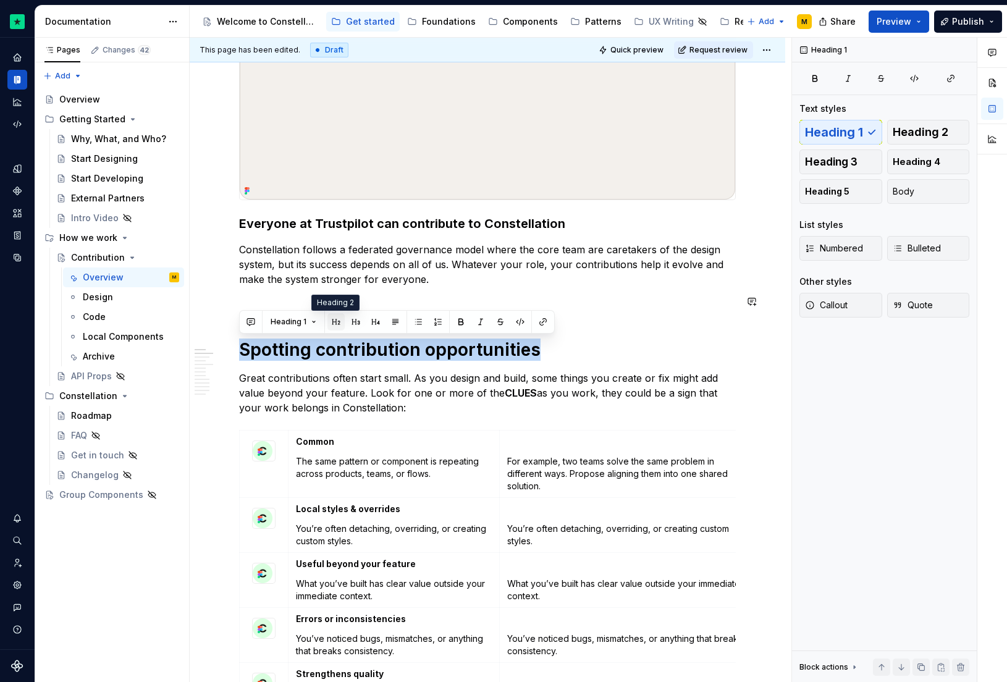
click at [331, 324] on button "button" at bounding box center [335, 321] width 17 height 17
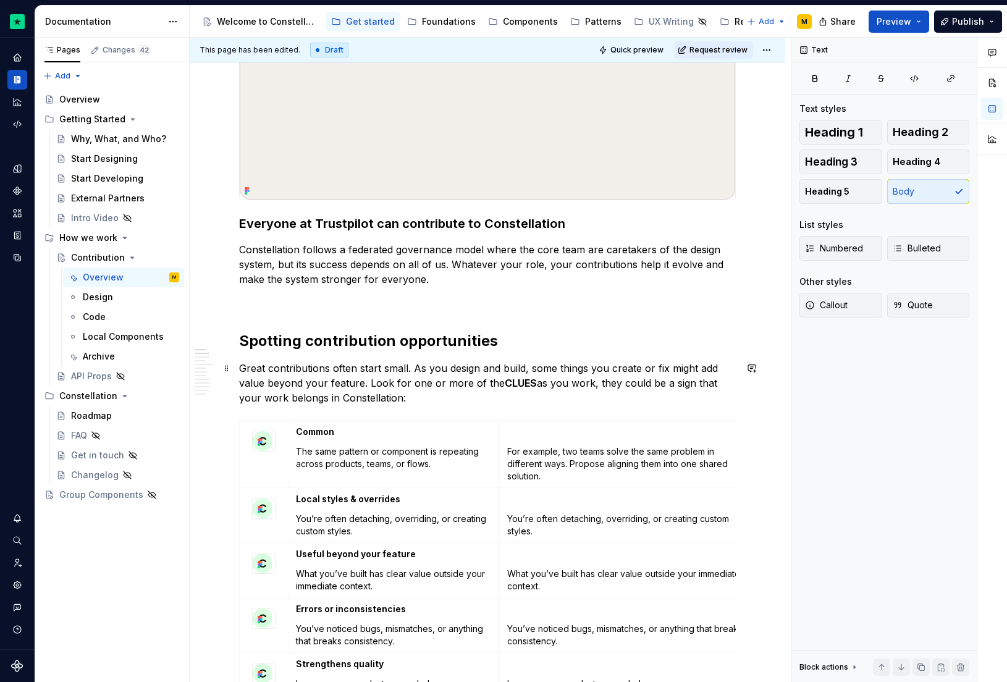
click at [344, 386] on p "Great contributions often start small. As you design and build, some things you…" at bounding box center [487, 383] width 497 height 44
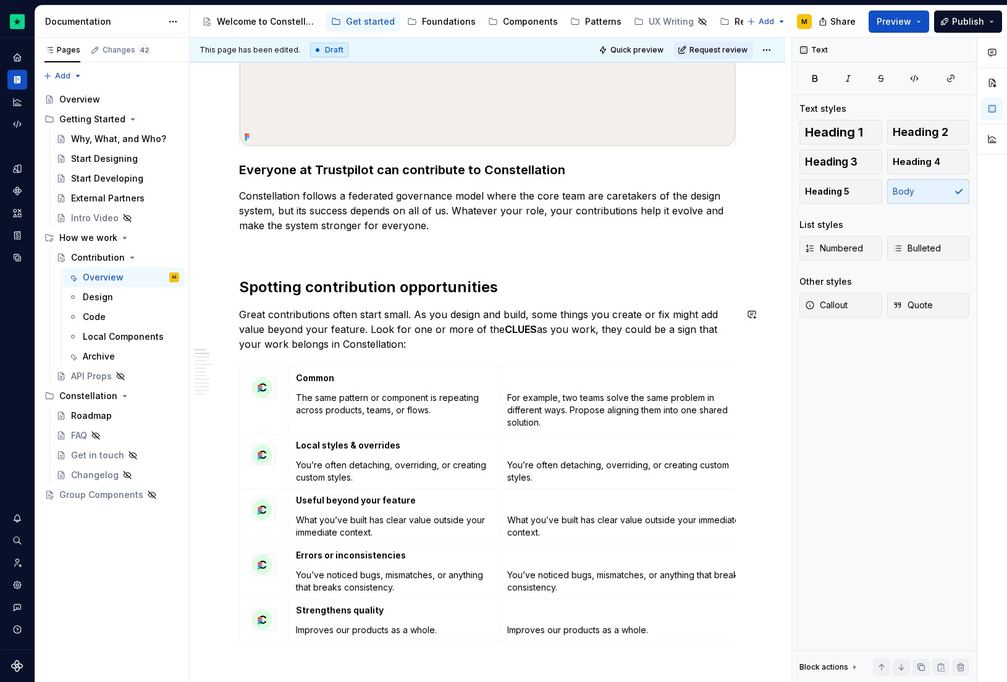
scroll to position [454, 0]
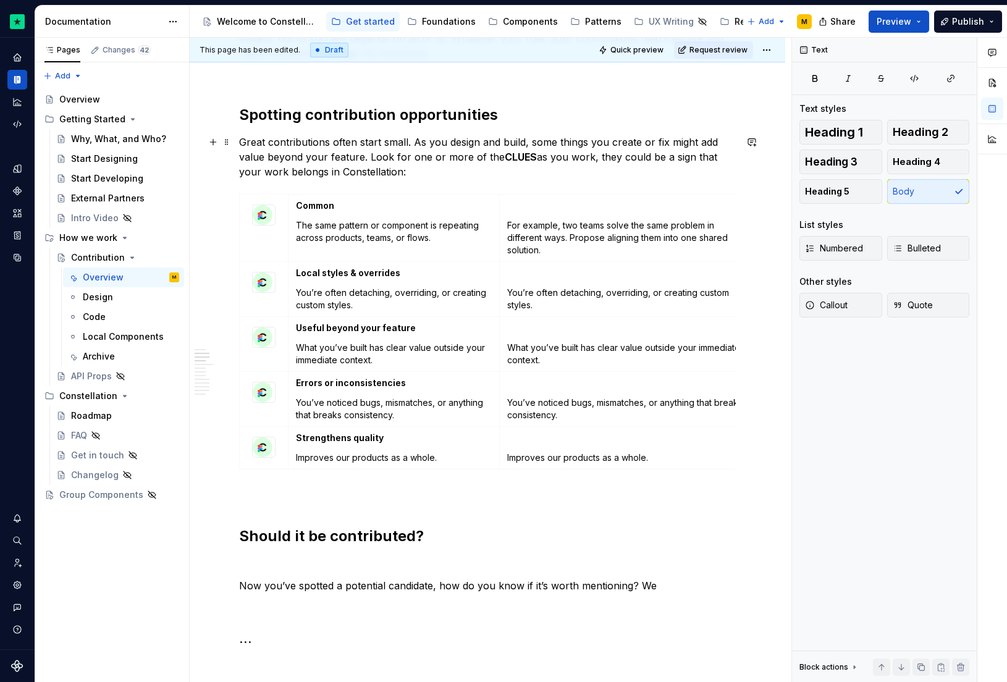
click at [412, 177] on p "Great contributions often start small. As you design and build, some things you…" at bounding box center [487, 157] width 497 height 44
click at [327, 546] on h2 "Should it be contributed?" at bounding box center [487, 536] width 497 height 20
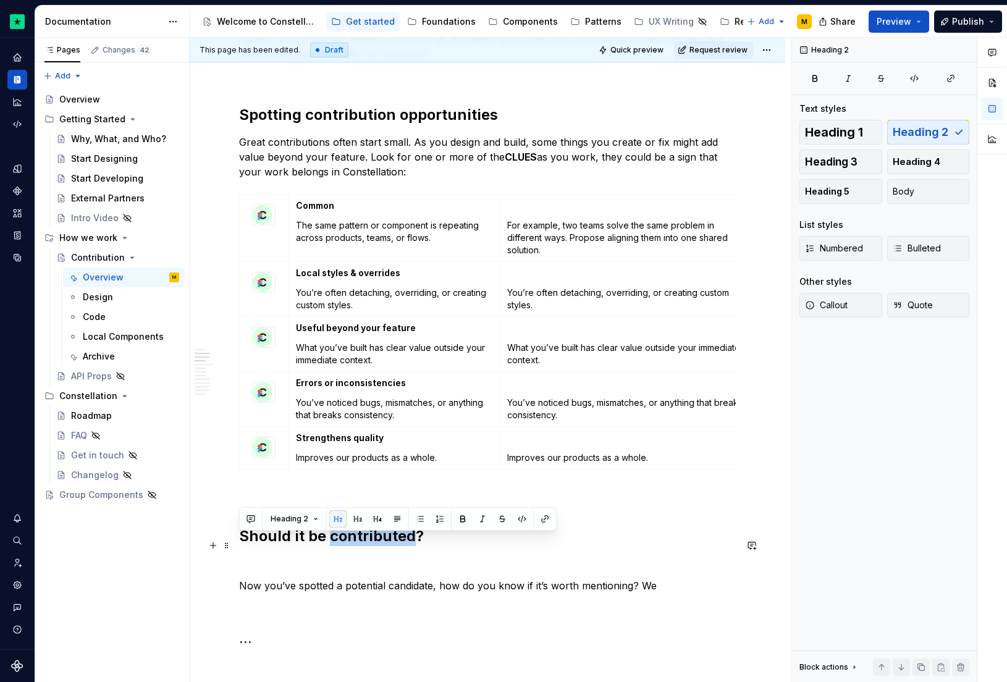
click at [327, 546] on h2 "Should it be contributed?" at bounding box center [487, 536] width 497 height 20
click at [643, 48] on span "Quick preview" at bounding box center [636, 50] width 53 height 10
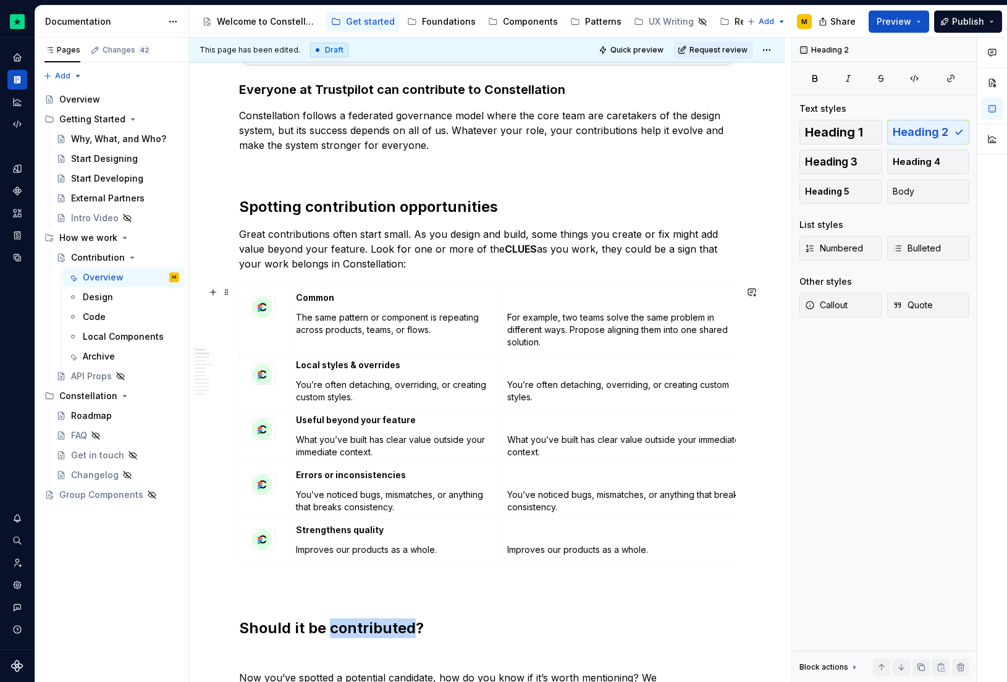
scroll to position [261, 0]
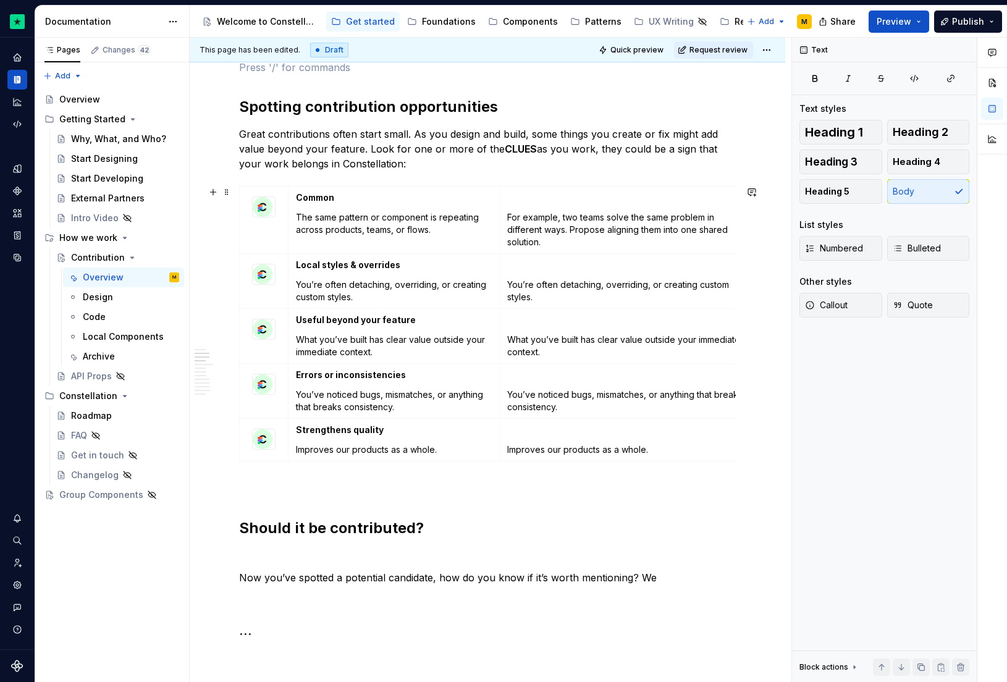
scroll to position [560, 0]
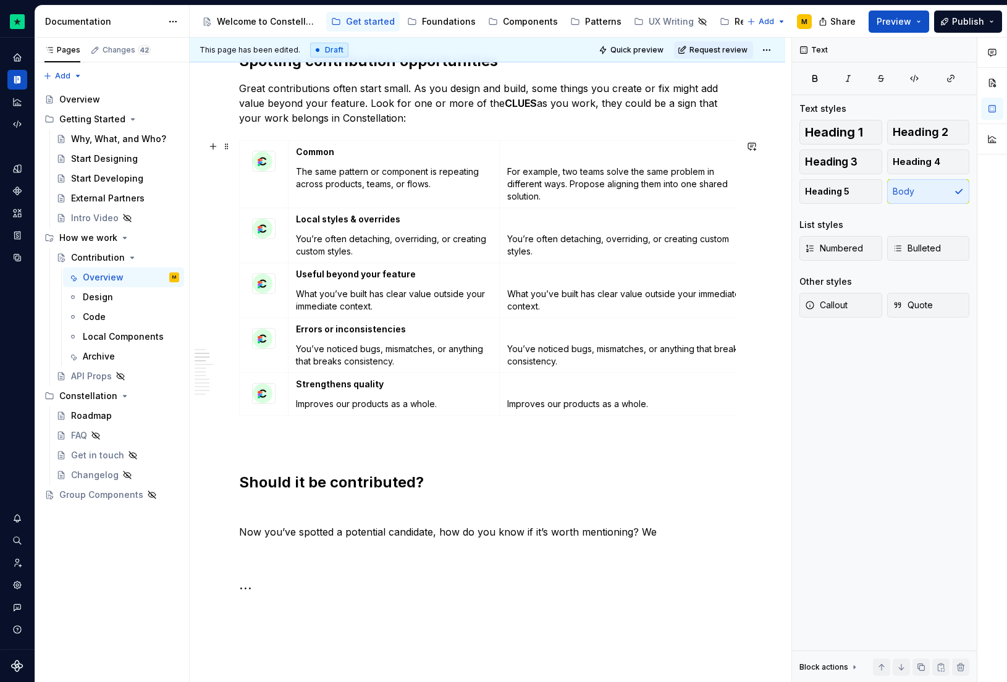
click at [402, 319] on td "Errors or inconsistencies You’ve noticed bugs, mismatches, or anything that bre…" at bounding box center [394, 345] width 211 height 55
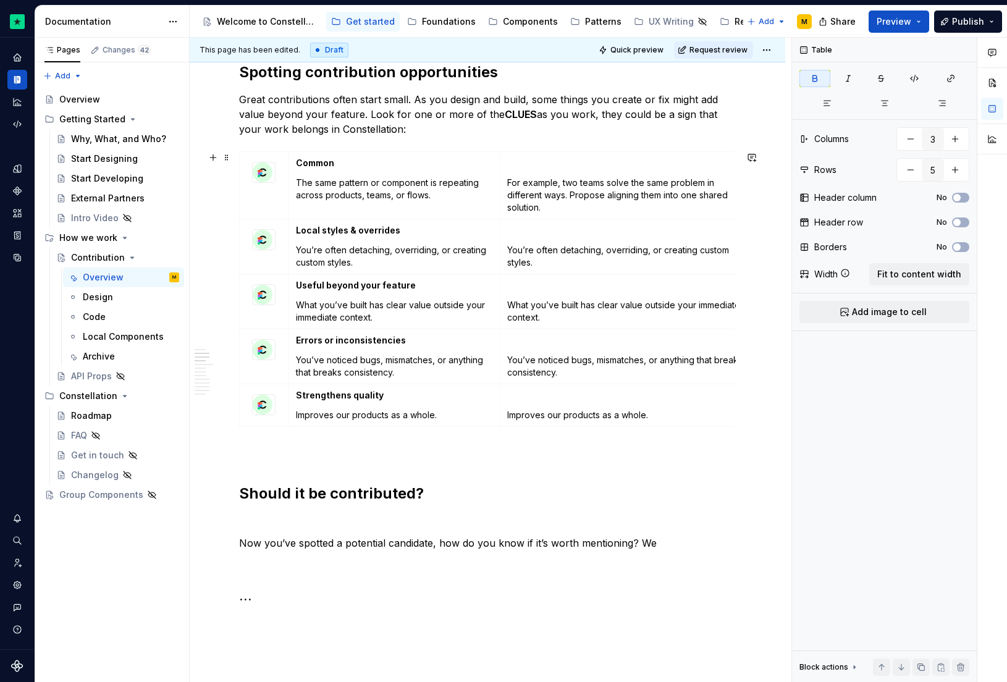
scroll to position [549, 0]
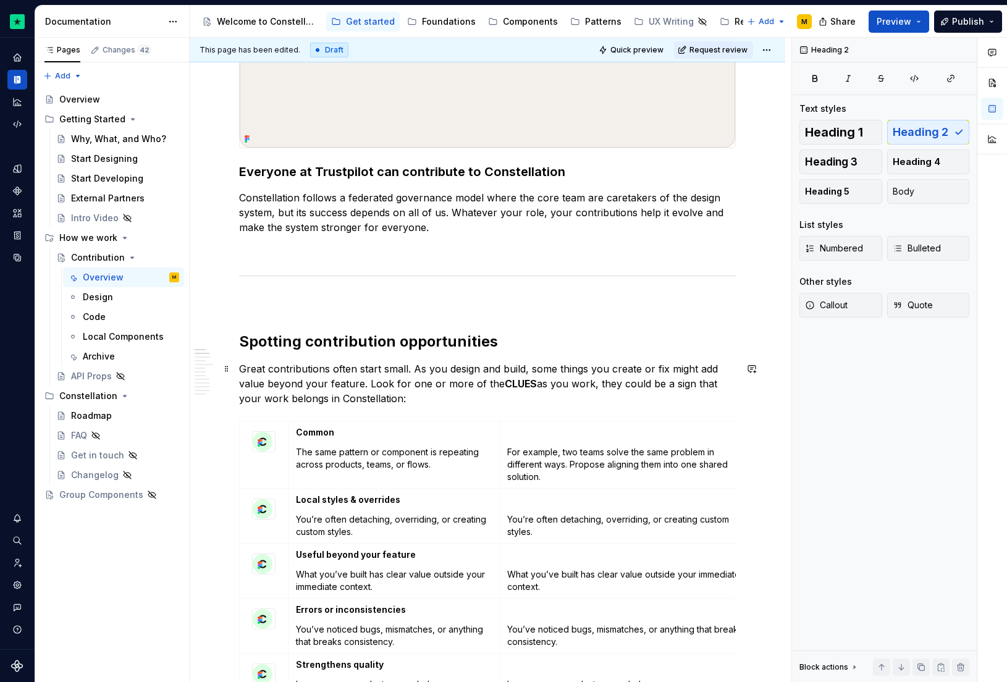
scroll to position [268, 0]
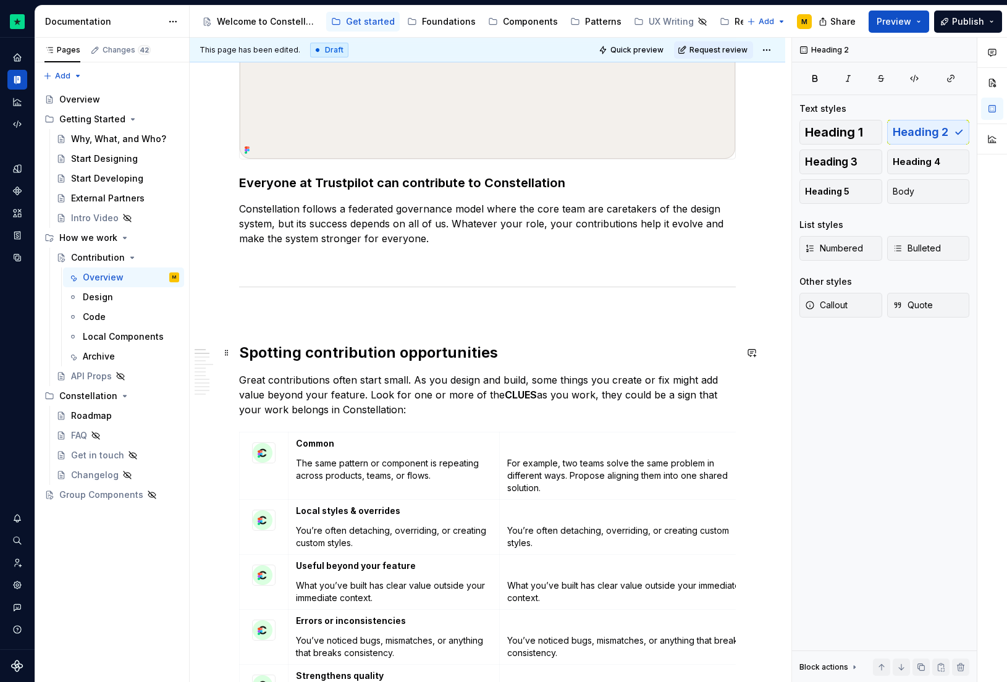
click at [341, 361] on h2 "Spotting contribution opportunities" at bounding box center [487, 353] width 497 height 20
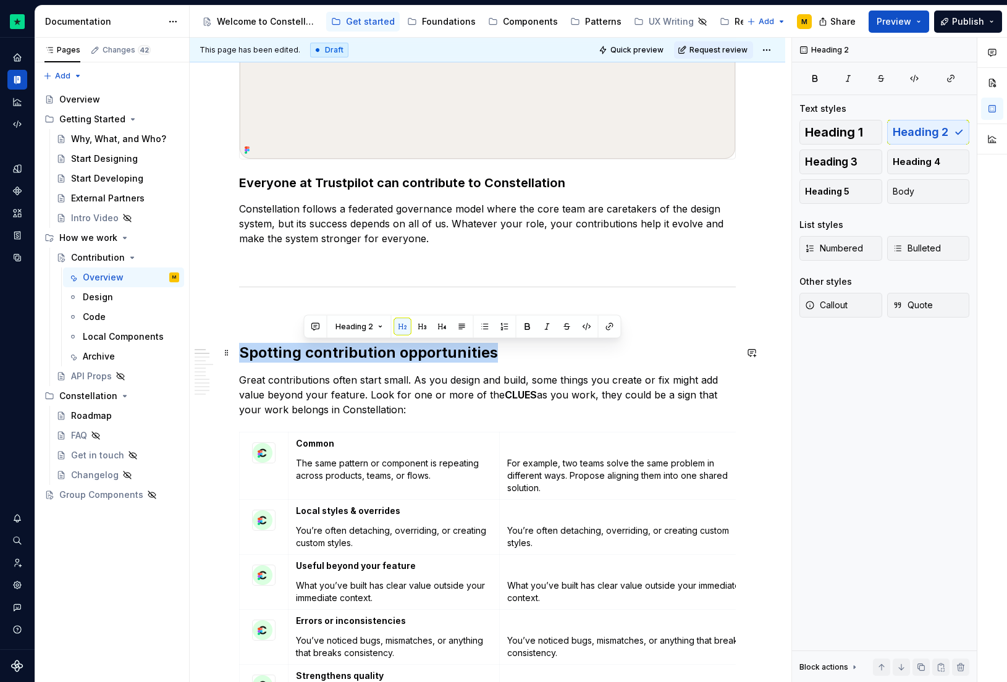
click at [341, 361] on h2 "Spotting contribution opportunities" at bounding box center [487, 353] width 497 height 20
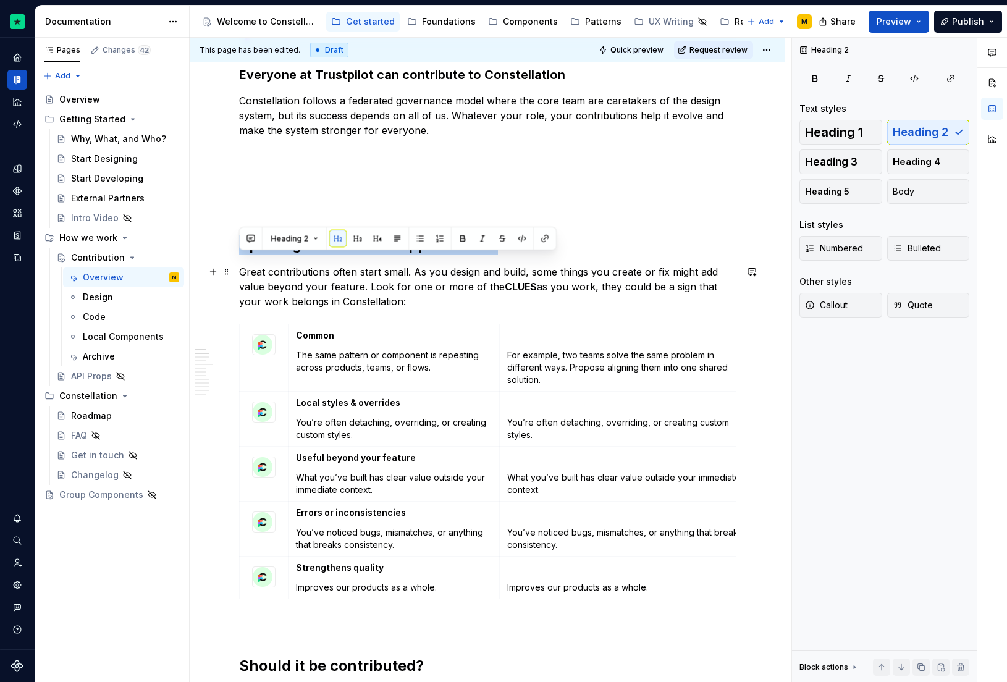
scroll to position [377, 0]
click at [485, 301] on p "Great contributions often start small. As you design and build, some things you…" at bounding box center [487, 286] width 497 height 44
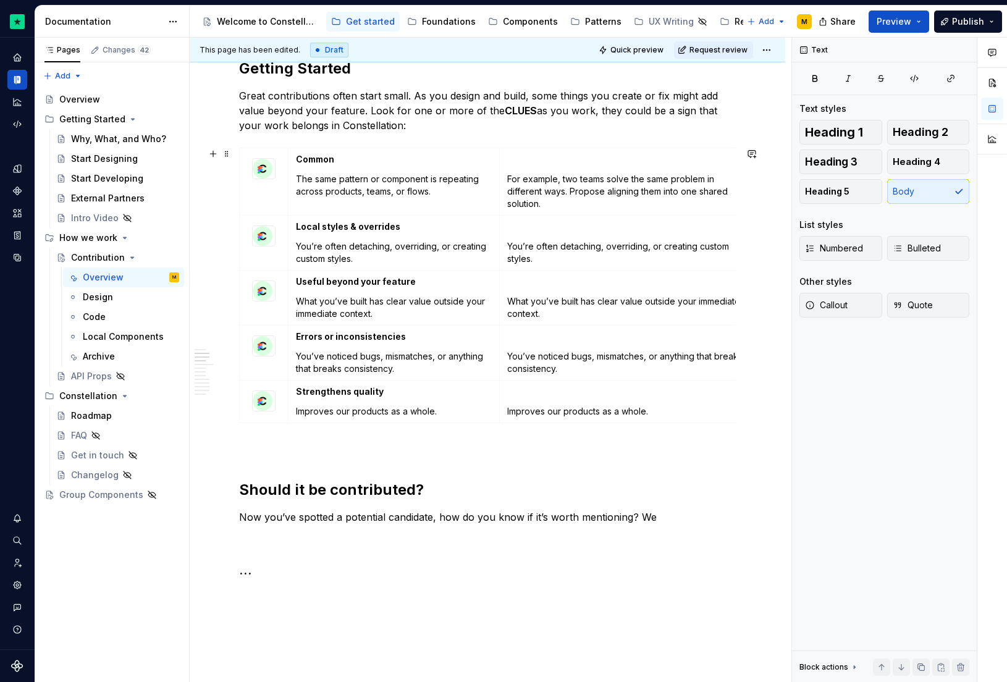
scroll to position [355, 0]
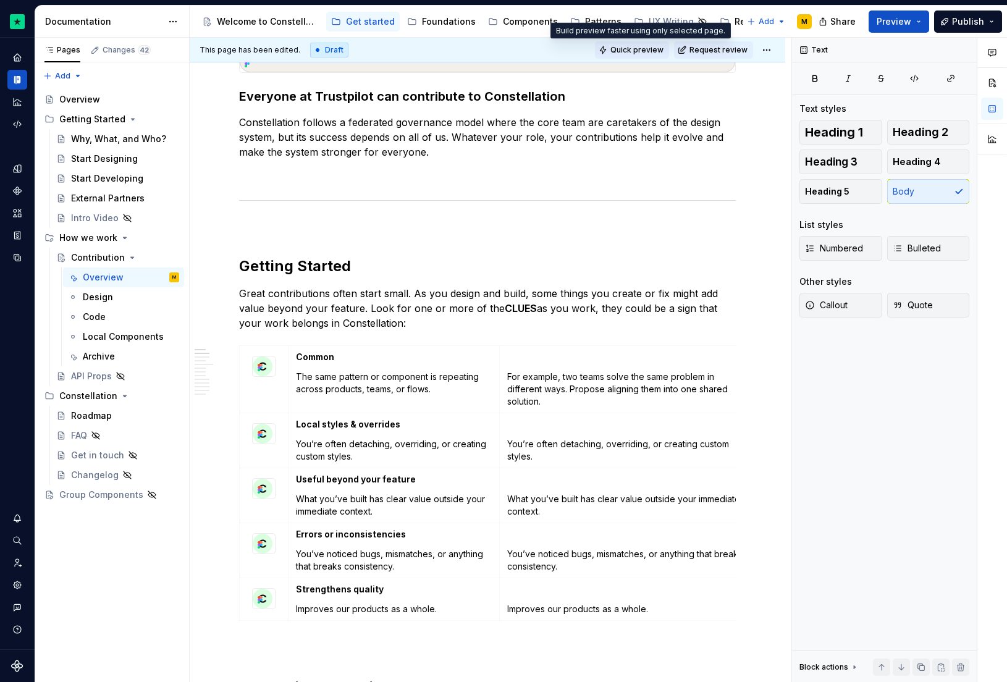
click at [639, 48] on span "Quick preview" at bounding box center [636, 50] width 53 height 10
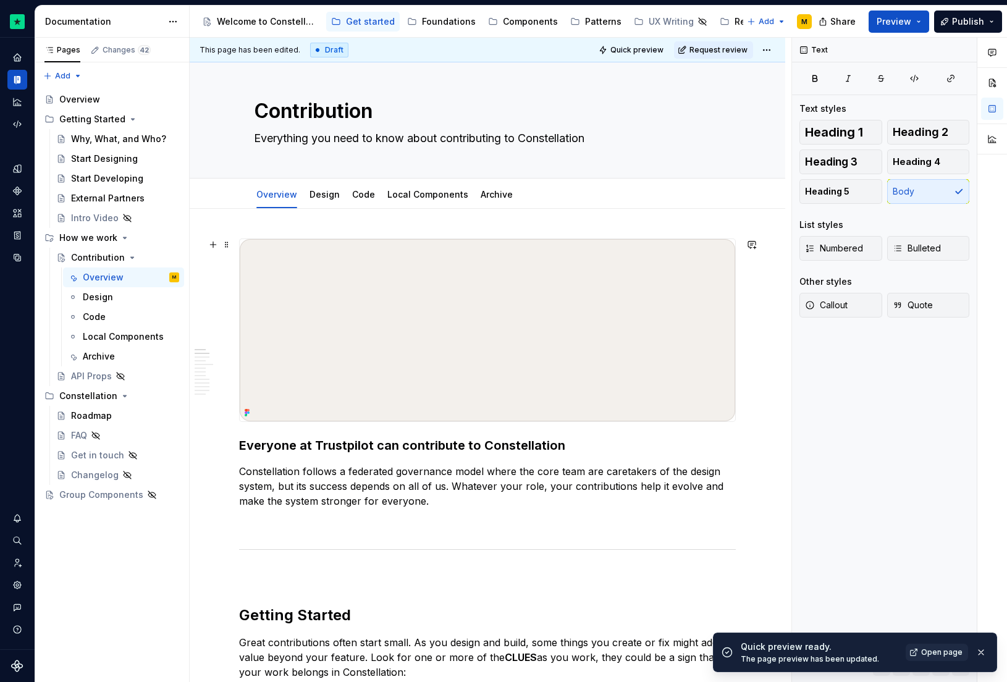
scroll to position [11, 0]
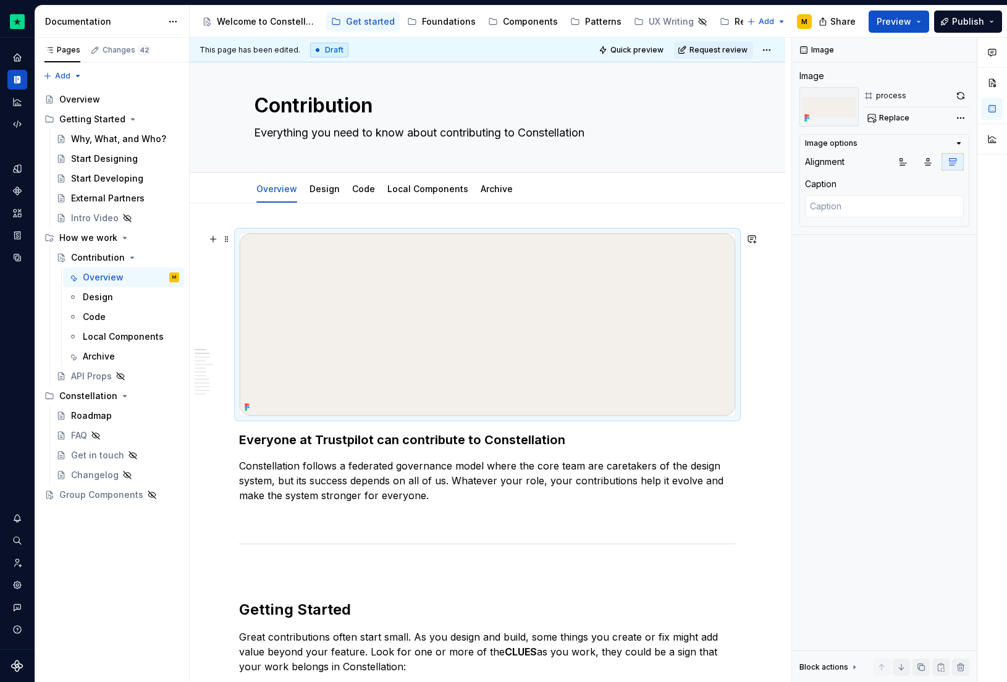
click at [262, 366] on img at bounding box center [488, 325] width 496 height 182
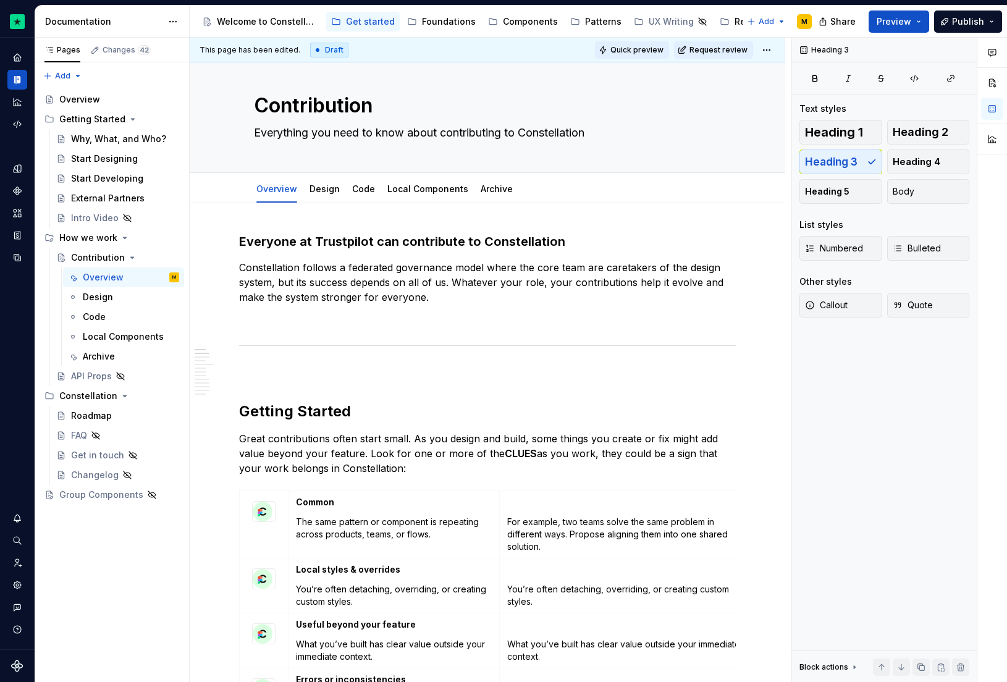
click at [626, 44] on button "Quick preview" at bounding box center [632, 49] width 74 height 17
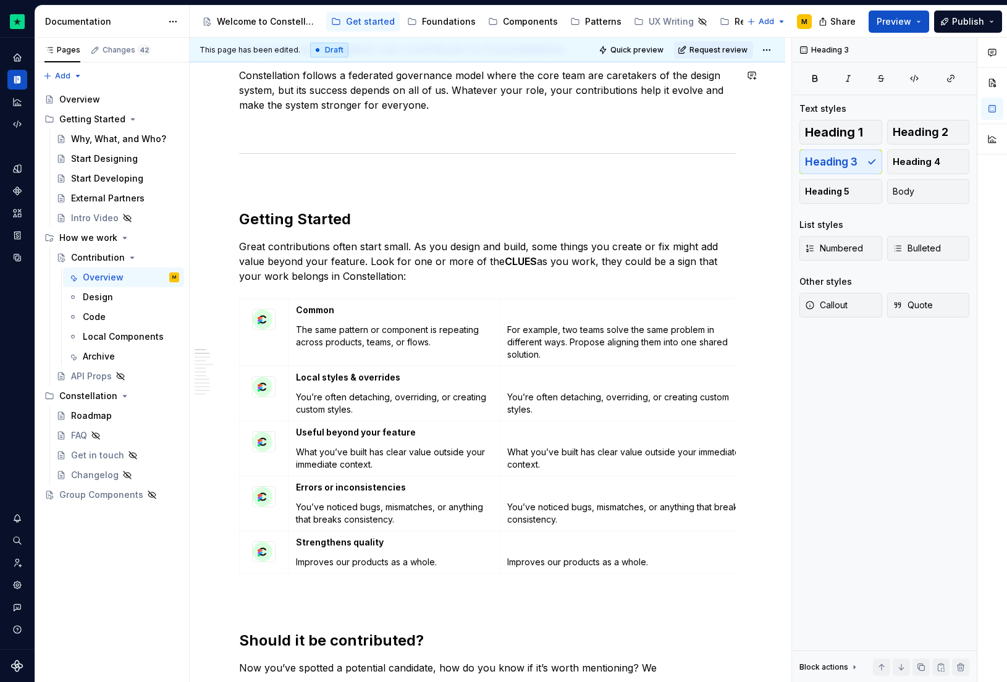
scroll to position [0, 0]
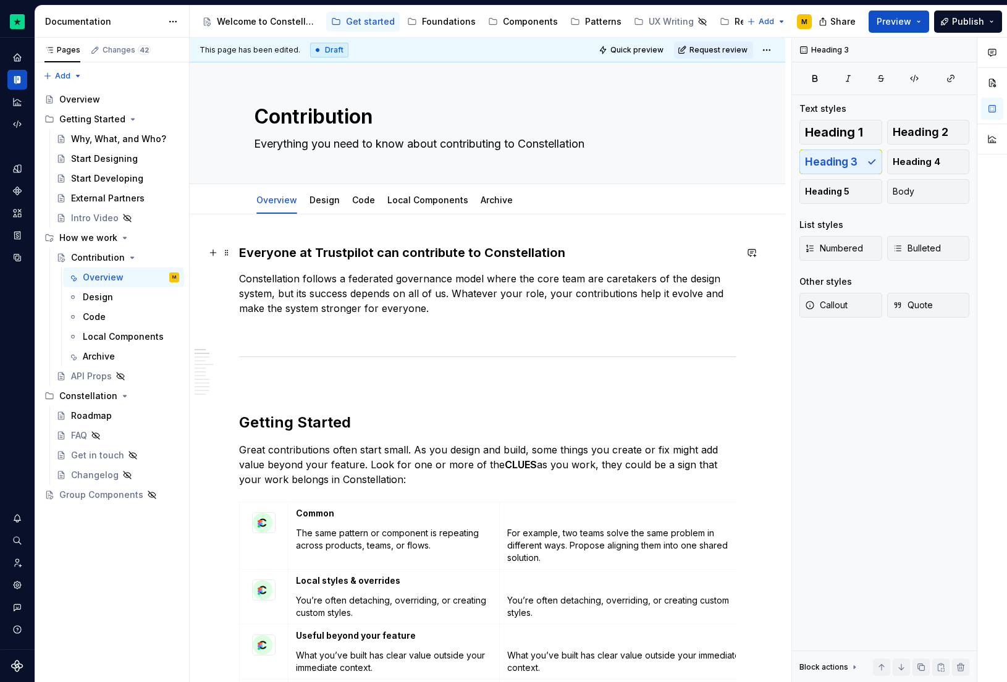
click at [385, 248] on h3 "Everyone at Trustpilot can contribute to Constellation" at bounding box center [487, 252] width 497 height 17
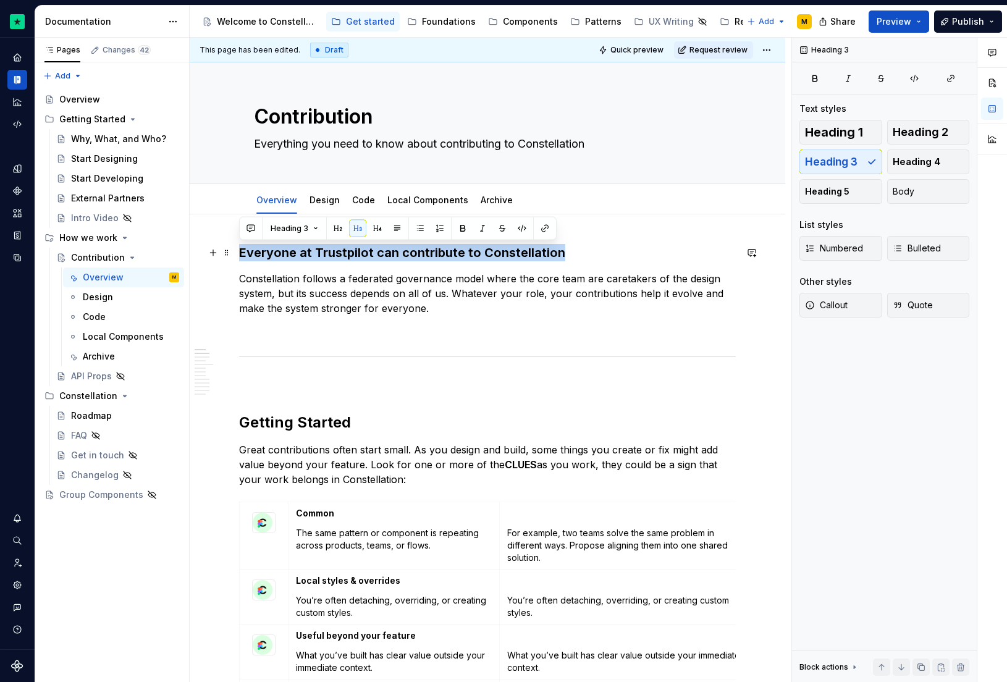
click at [385, 248] on h3 "Everyone at Trustpilot can contribute to Constellation" at bounding box center [487, 252] width 497 height 17
click at [925, 133] on span "Heading 2" at bounding box center [921, 132] width 56 height 12
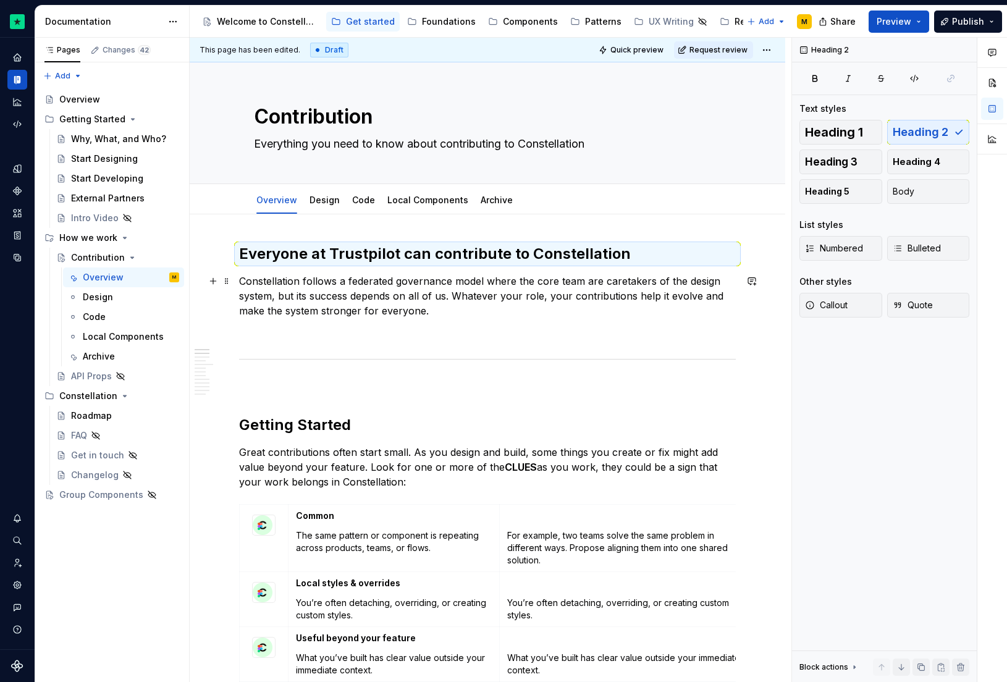
click at [338, 329] on p at bounding box center [487, 333] width 497 height 15
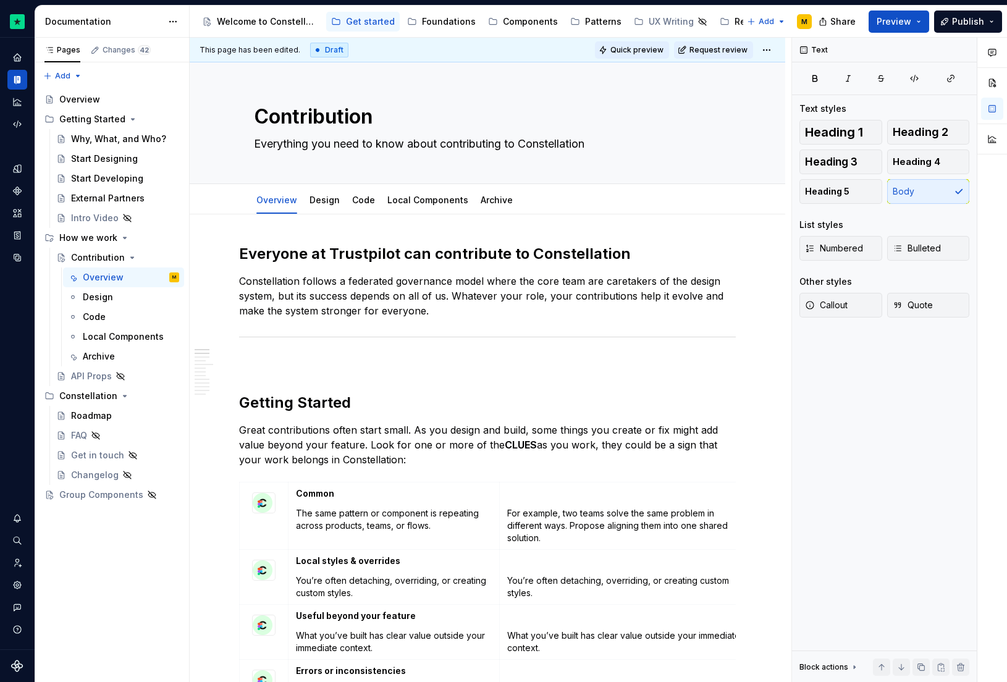
click at [612, 47] on button "Quick preview" at bounding box center [632, 49] width 74 height 17
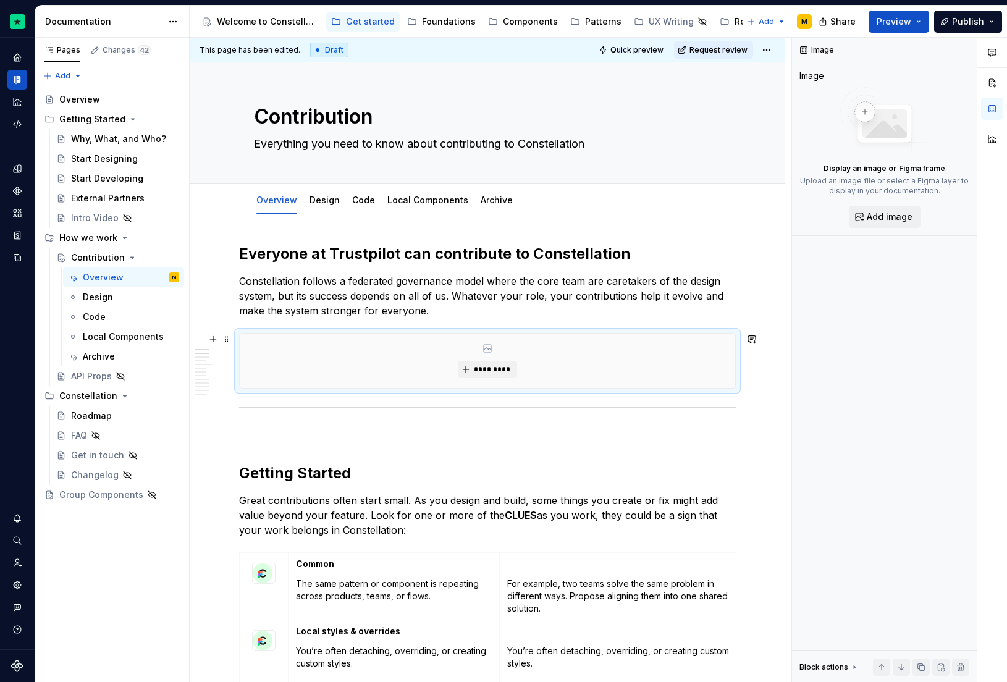
click at [471, 379] on div "*********" at bounding box center [488, 361] width 496 height 54
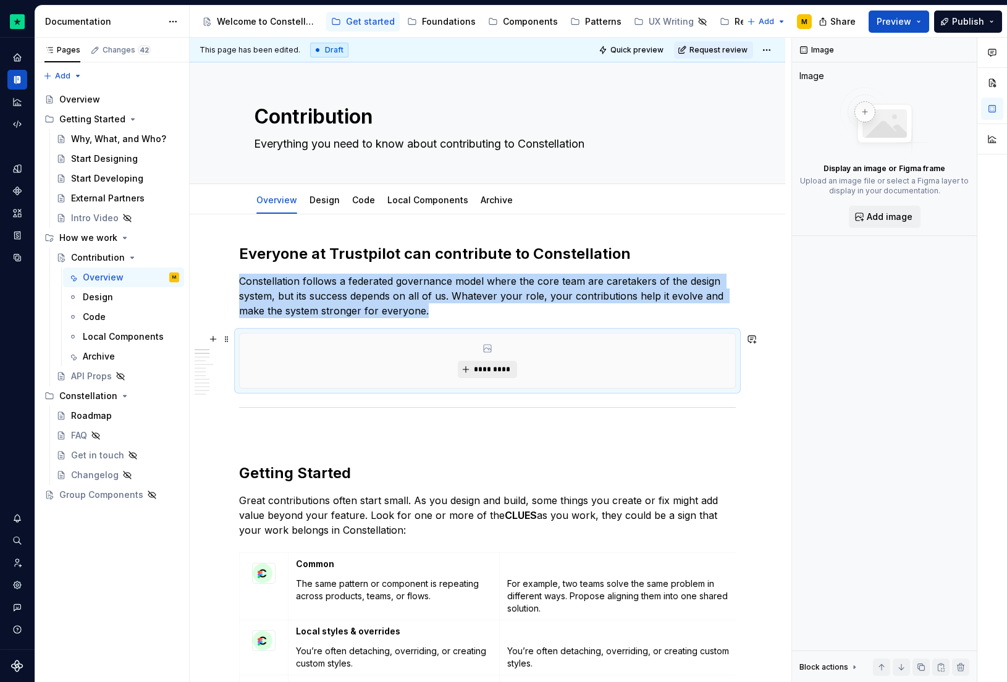
click at [474, 373] on span "*********" at bounding box center [492, 370] width 38 height 10
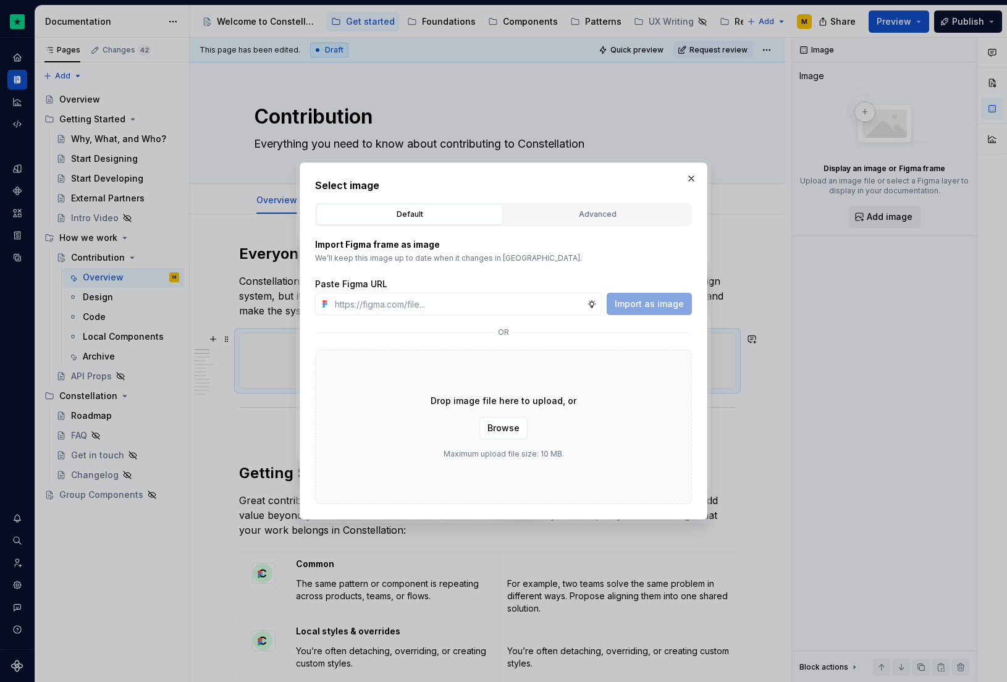
type textarea "*"
type input "https://www.figma.com/design/dLg6WixRMTNfnHQpTtxbXb/Constellation---Documentati…"
click at [648, 302] on span "Import as image" at bounding box center [649, 304] width 69 height 12
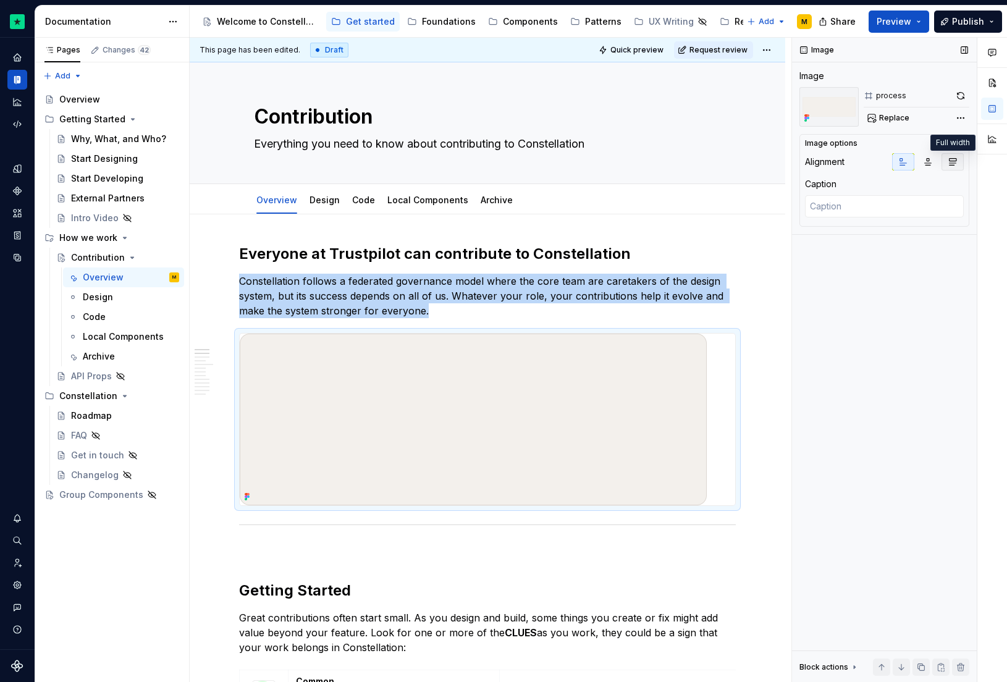
click at [953, 163] on icon "button" at bounding box center [953, 162] width 7 height 7
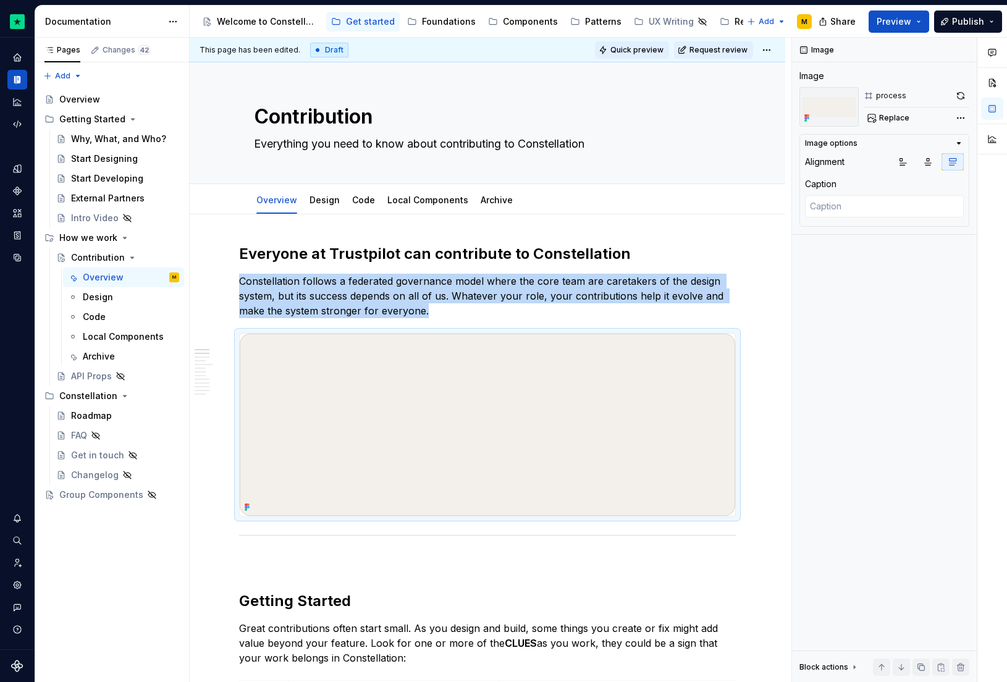
click at [654, 51] on span "Quick preview" at bounding box center [636, 50] width 53 height 10
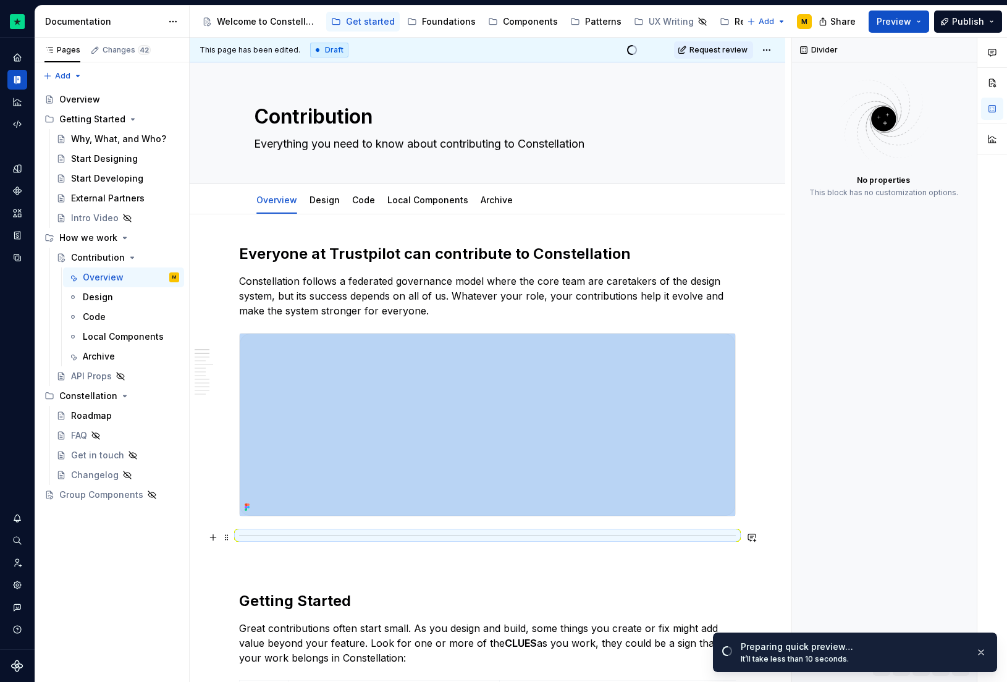
click at [332, 534] on div at bounding box center [487, 535] width 497 height 8
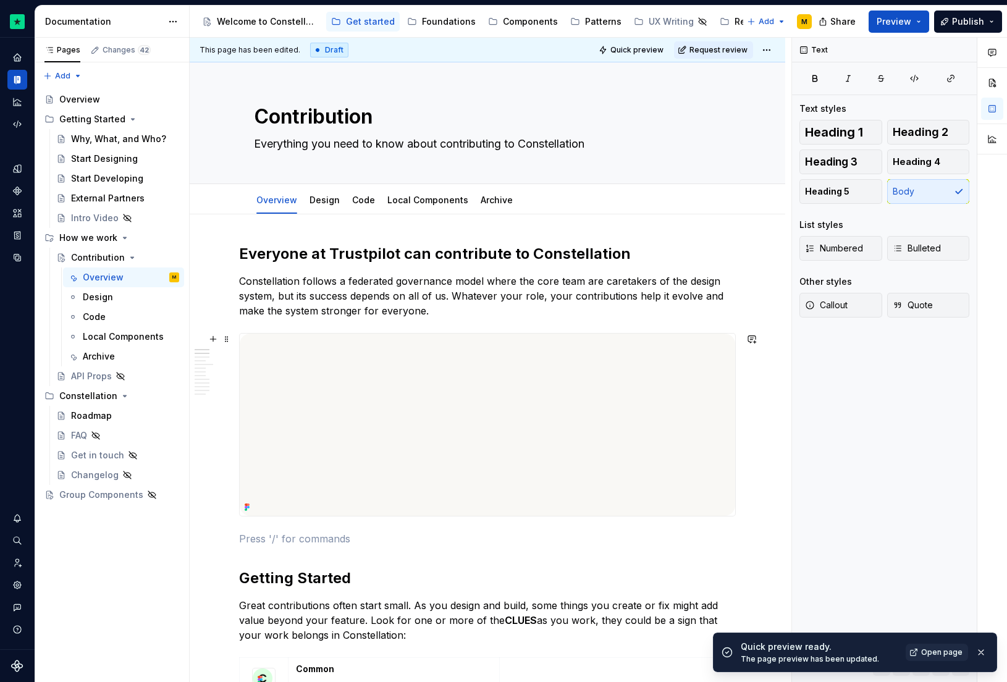
scroll to position [230, 0]
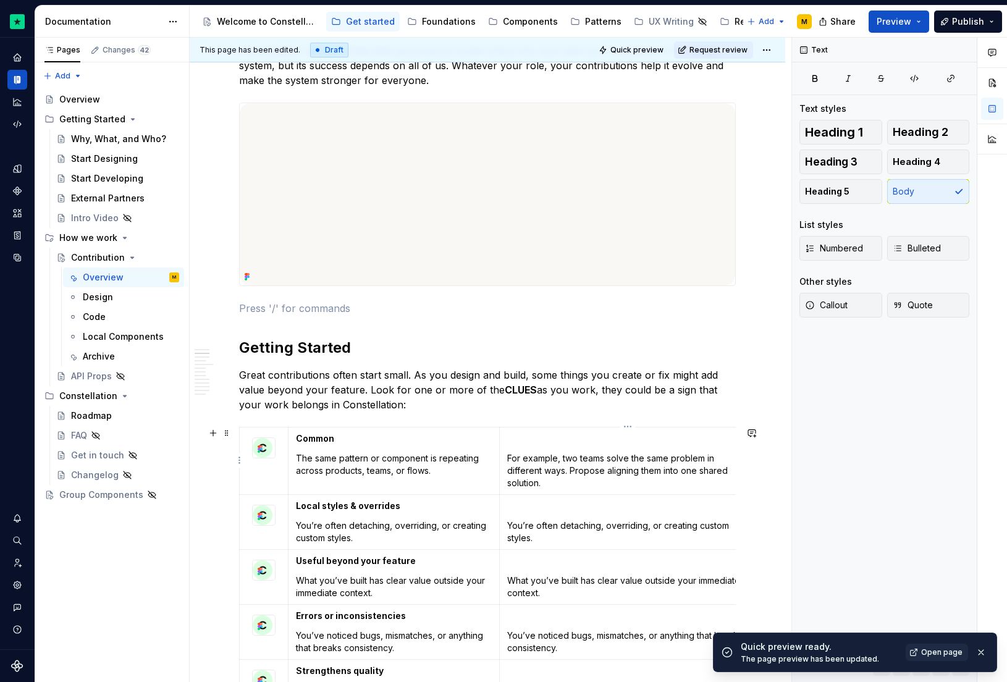
click at [507, 458] on p "For example, two teams solve the same problem in different ways. Propose aligni…" at bounding box center [628, 470] width 242 height 37
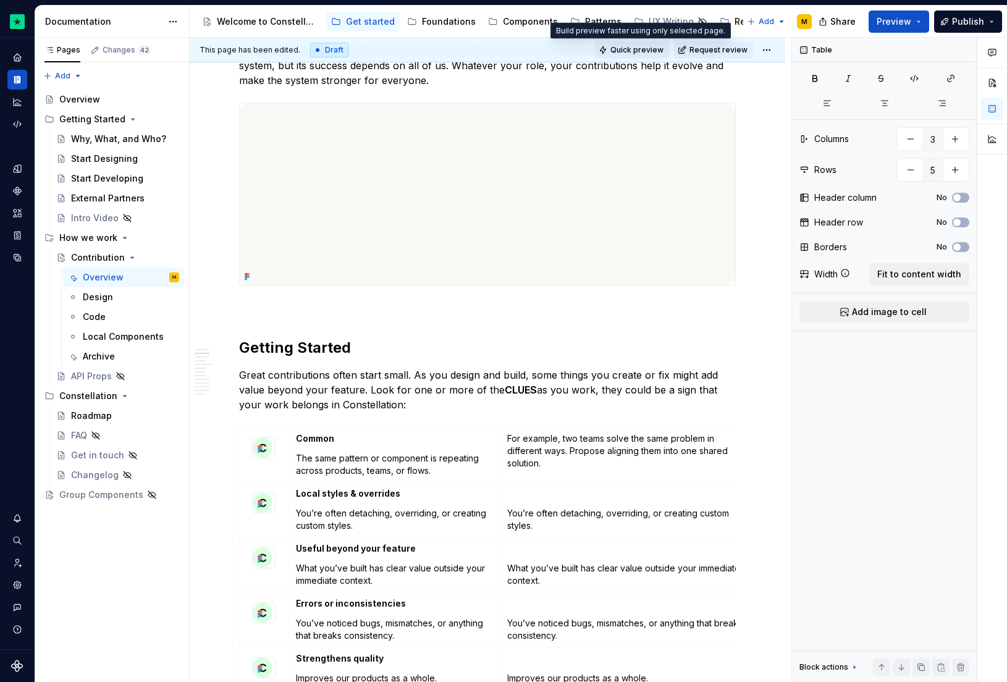
click at [614, 49] on button "Quick preview" at bounding box center [632, 49] width 74 height 17
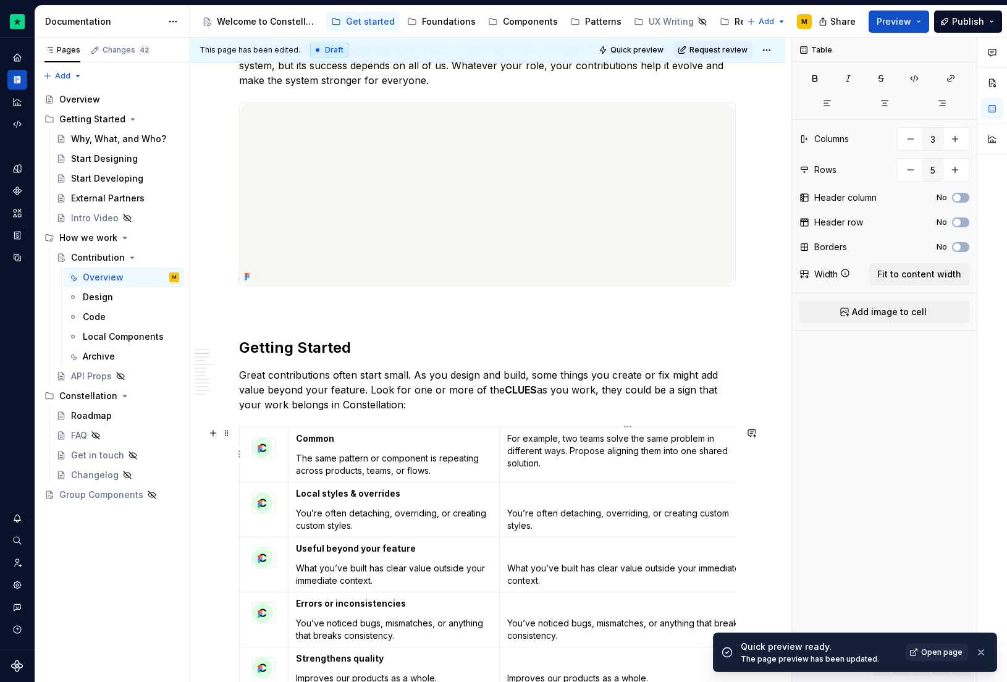
click at [512, 431] on td "For example, two teams solve the same problem in different ways. Propose aligni…" at bounding box center [627, 454] width 257 height 55
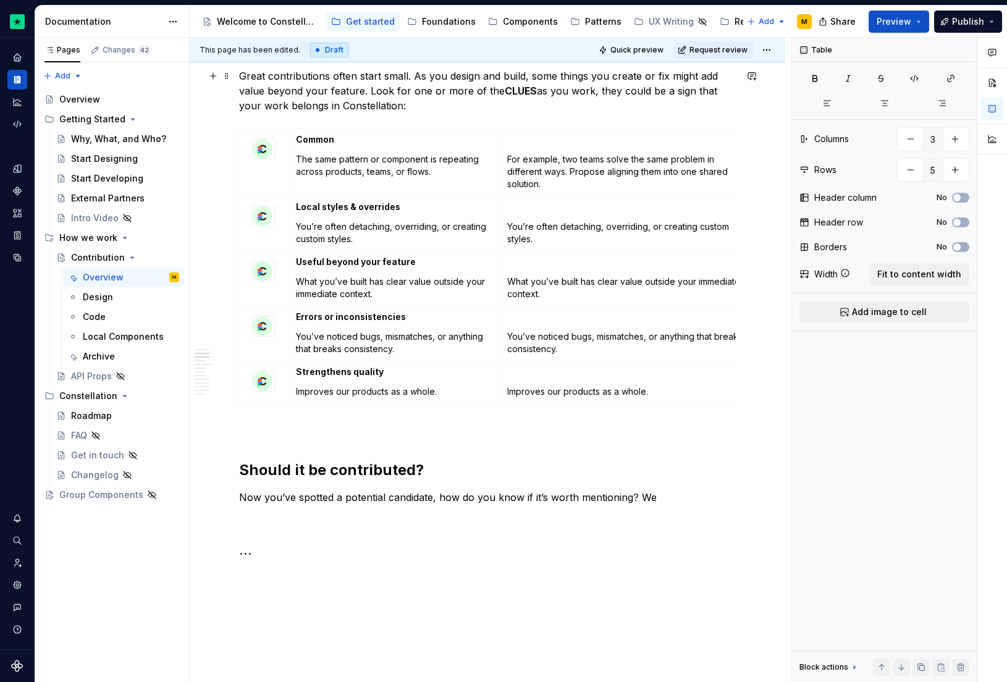
scroll to position [542, 0]
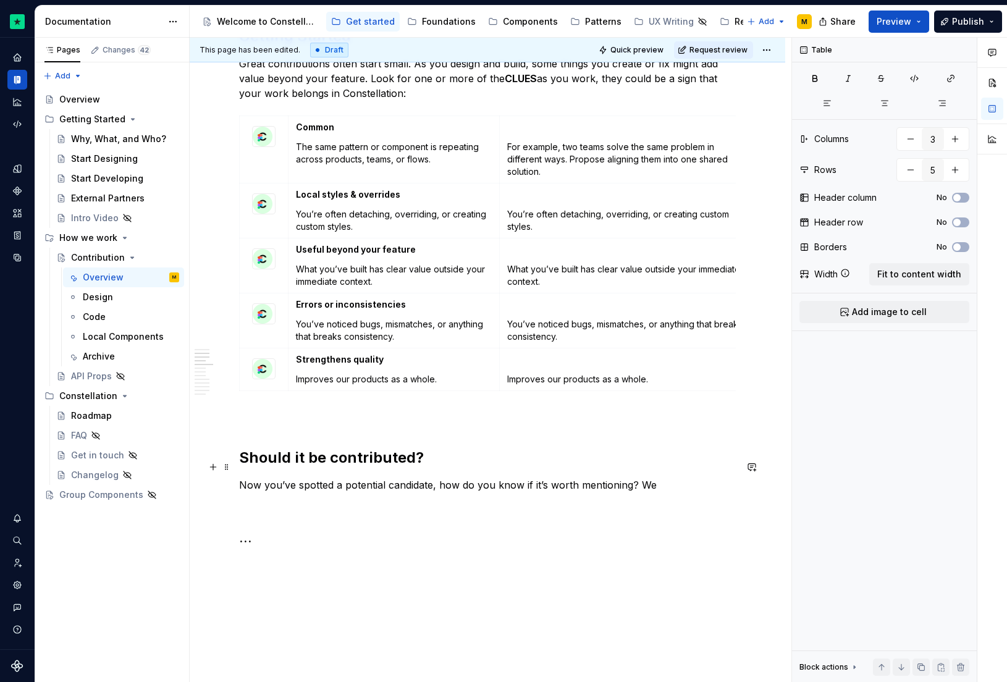
click at [349, 468] on h2 "Should it be contributed?" at bounding box center [487, 458] width 497 height 20
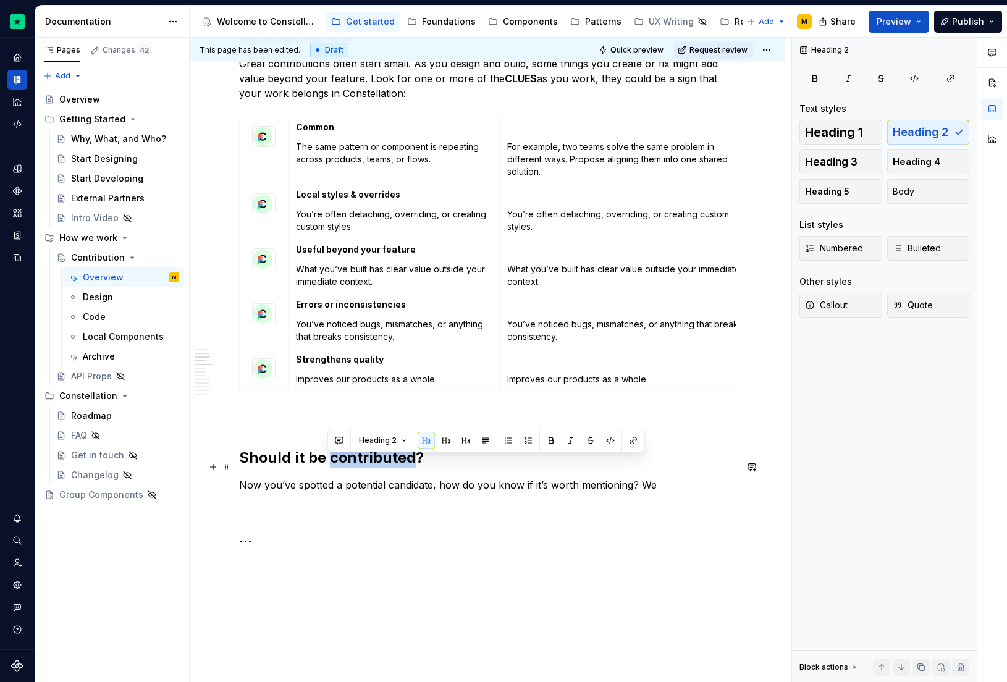
click at [349, 468] on h2 "Should it be contributed?" at bounding box center [487, 458] width 497 height 20
click at [350, 468] on h2 "Should it be contributed?" at bounding box center [487, 458] width 497 height 20
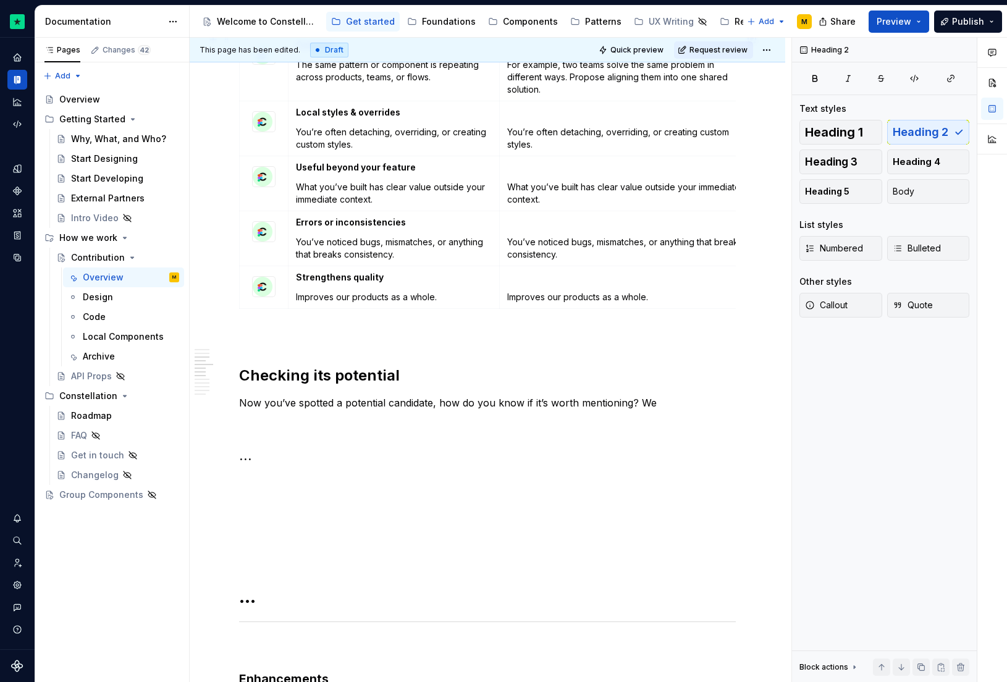
scroll to position [767, 0]
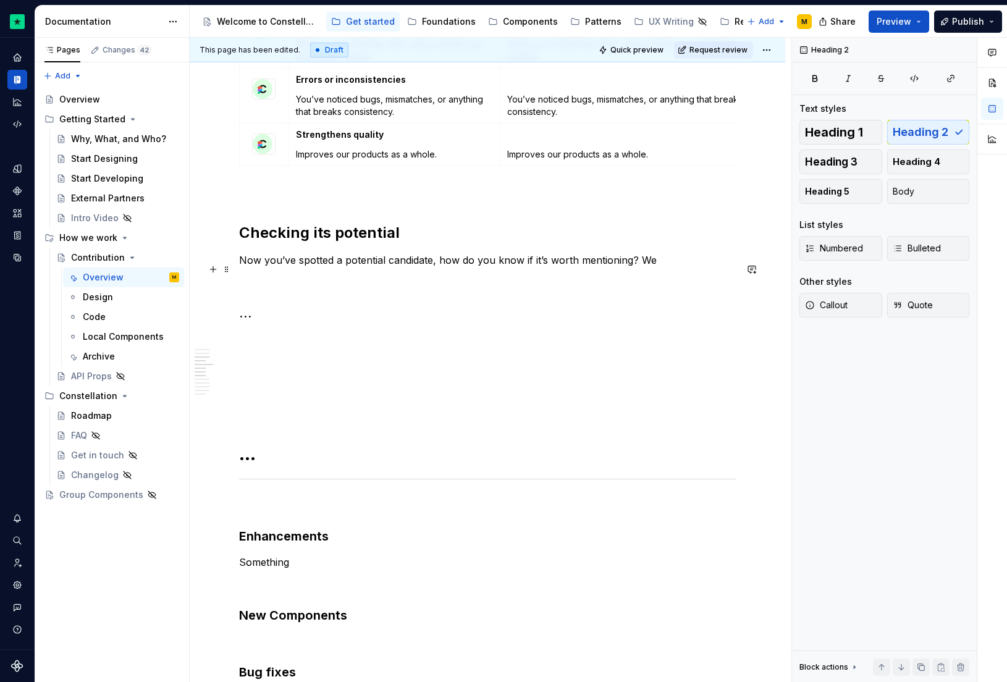
click at [688, 263] on p "Now you’ve spotted a potential candidate, how do you know if it’s worth mention…" at bounding box center [487, 260] width 497 height 15
click at [645, 268] on p "Now you’ve spotted a potential candidate, how do you know if it’s worth mention…" at bounding box center [487, 260] width 497 height 15
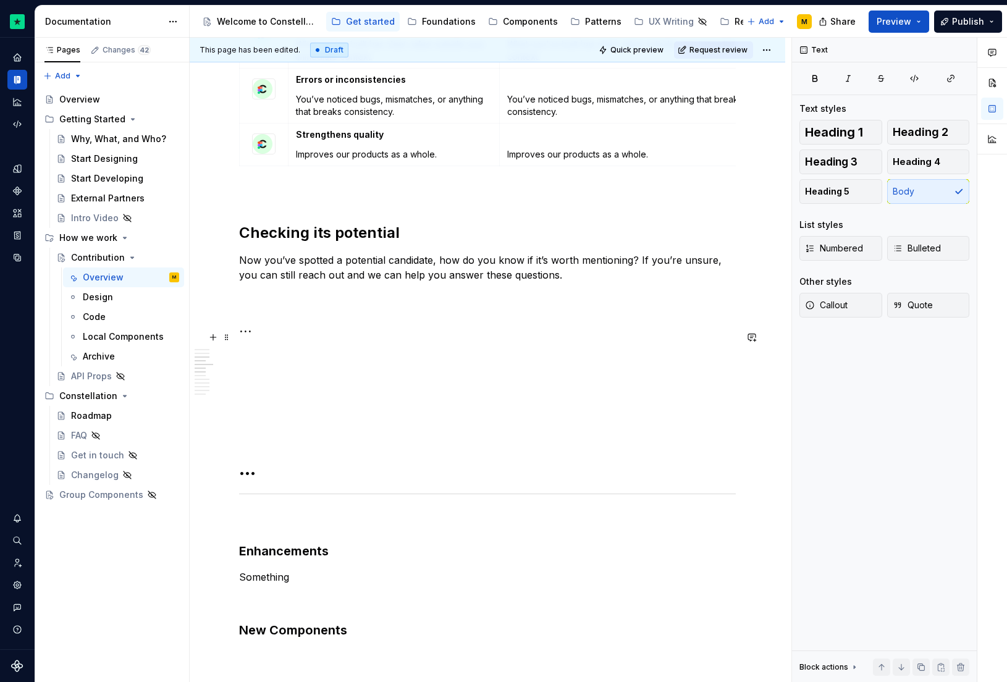
drag, startPoint x: 258, startPoint y: 340, endPoint x: 251, endPoint y: 339, distance: 6.9
click at [257, 337] on h3 "…" at bounding box center [487, 327] width 497 height 17
click at [245, 337] on h3 "…" at bounding box center [487, 327] width 497 height 17
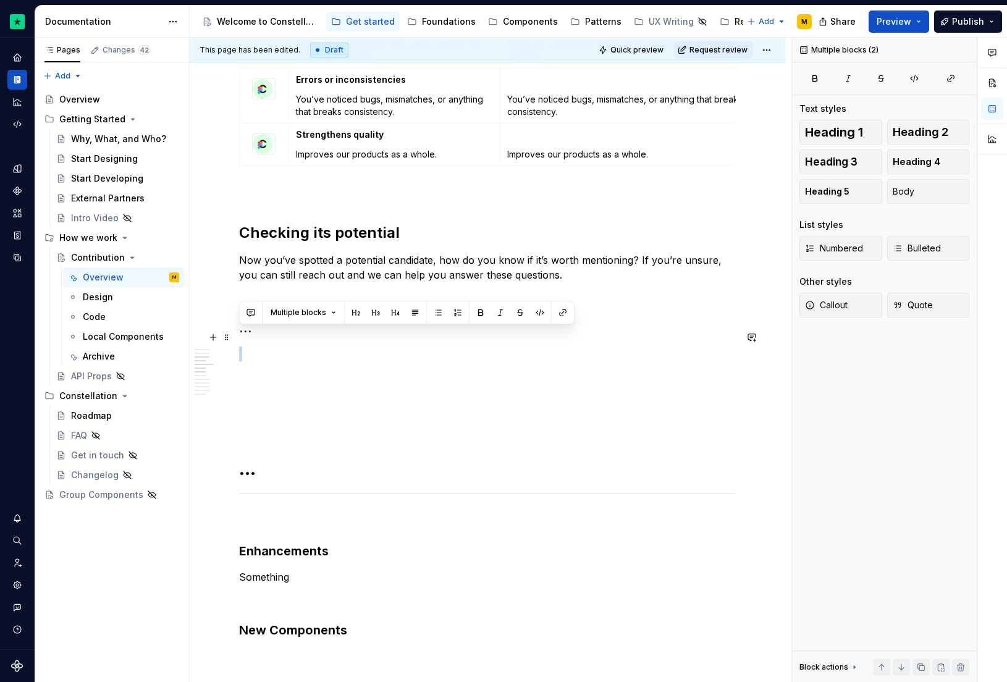
click at [245, 337] on h3 "…" at bounding box center [487, 327] width 497 height 17
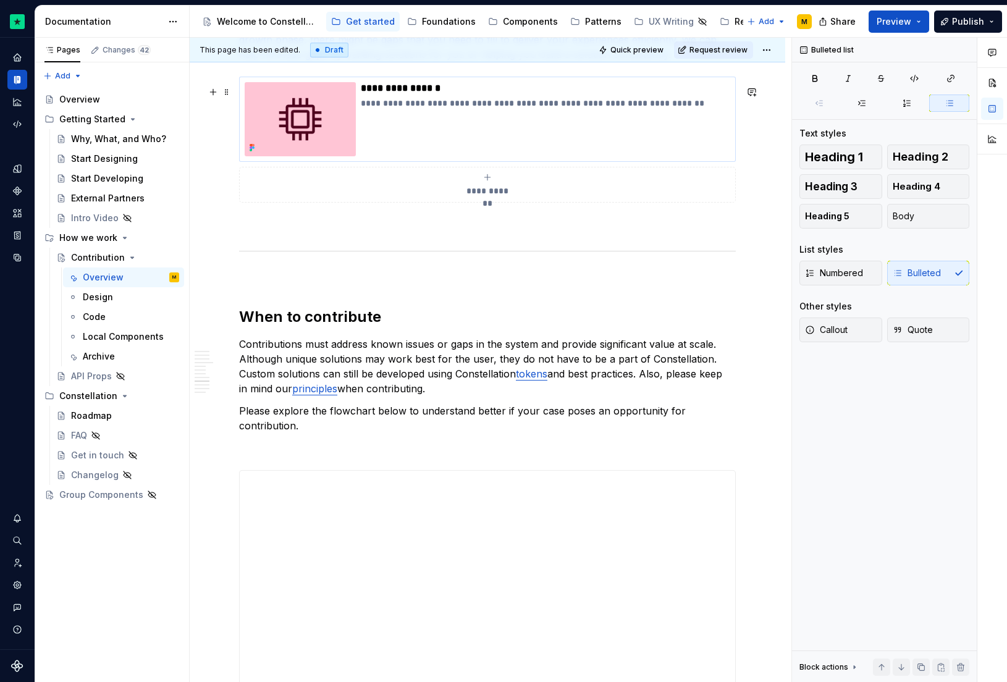
scroll to position [1728, 0]
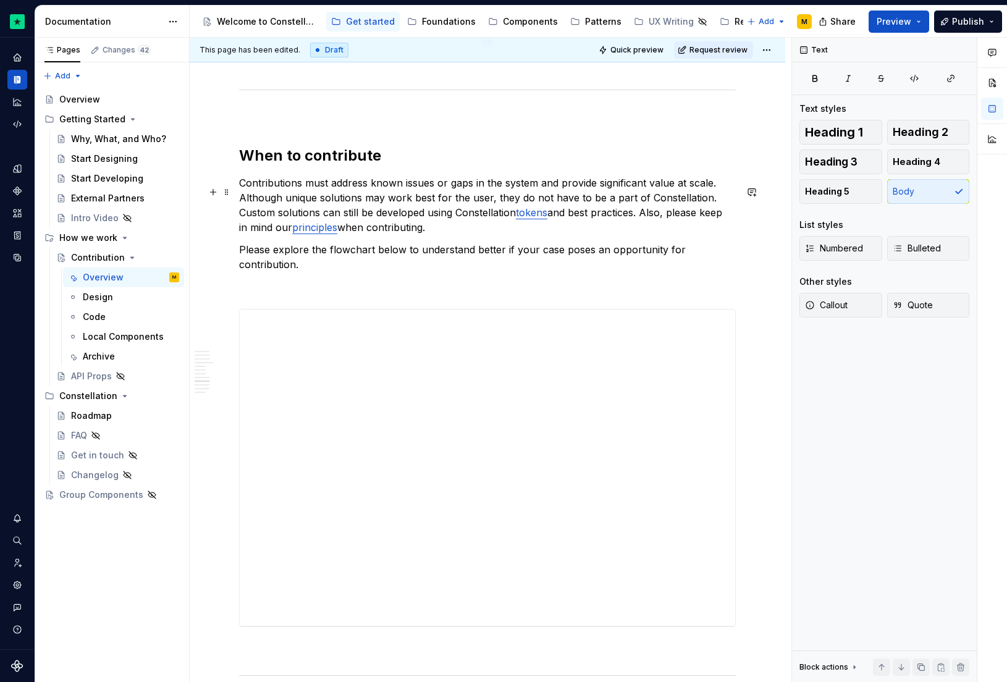
click at [407, 235] on p "Contributions must address known issues or gaps in the system and provide signi…" at bounding box center [487, 204] width 497 height 59
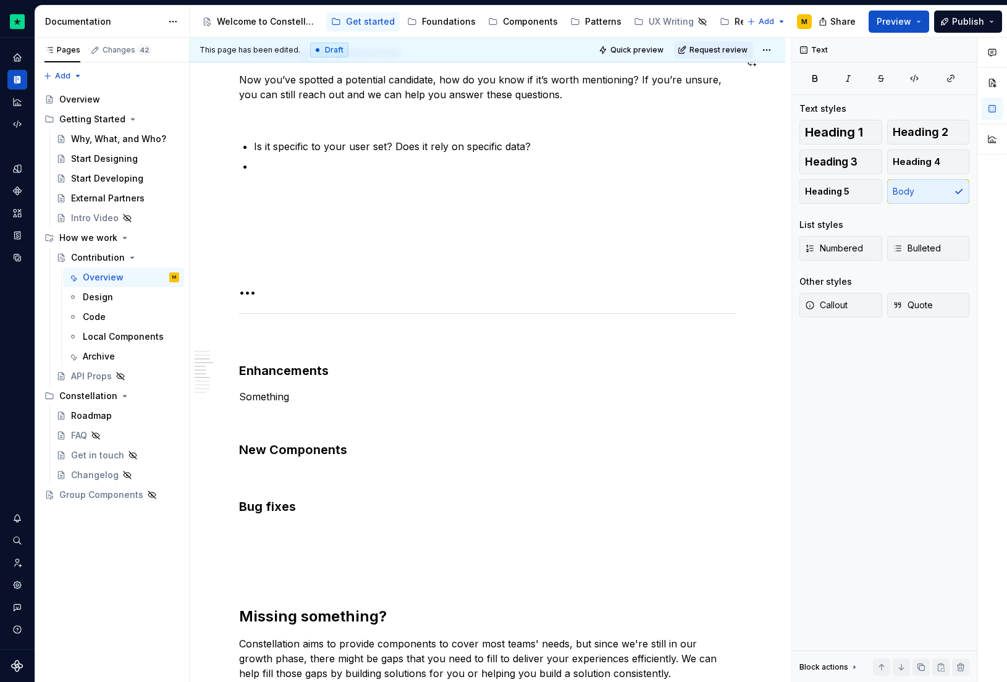
scroll to position [725, 0]
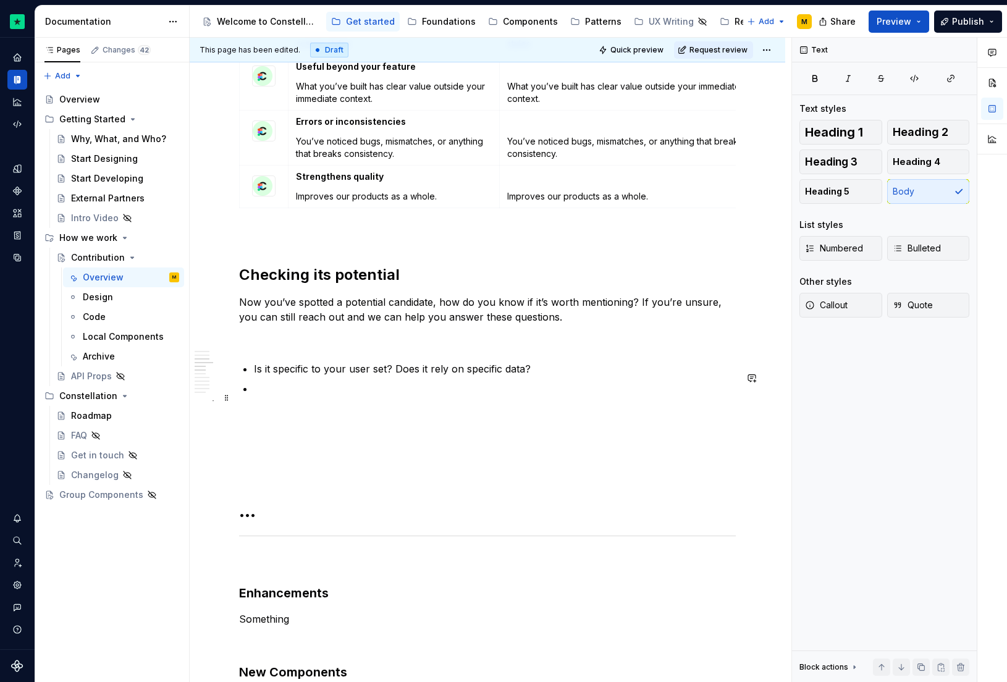
click at [300, 394] on p at bounding box center [495, 388] width 482 height 15
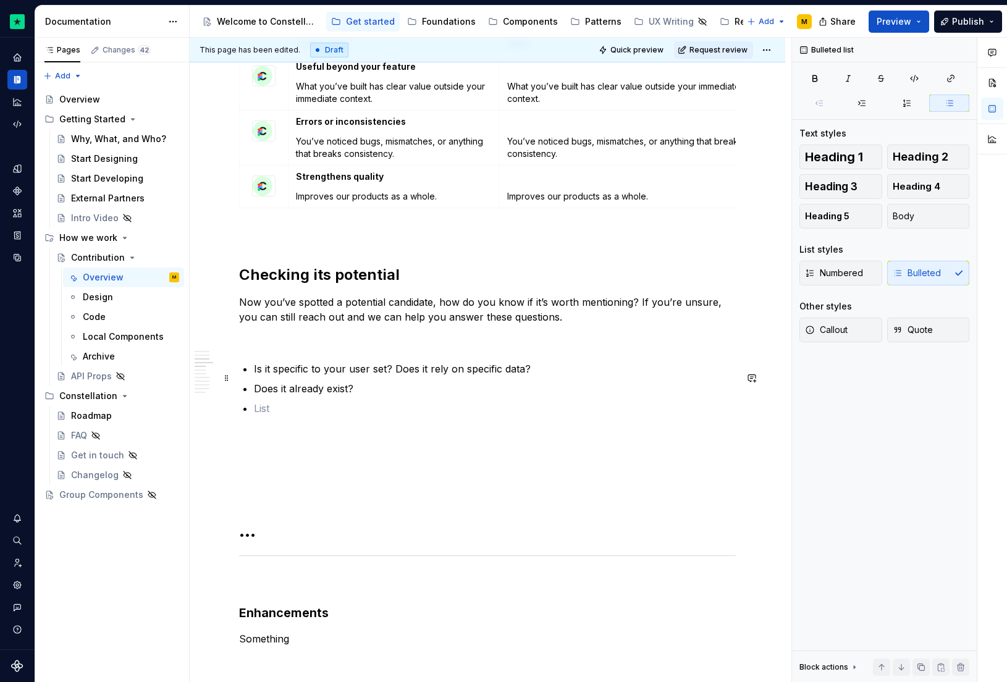
click at [394, 376] on p "Is it specific to your user set? Does it rely on specific data?" at bounding box center [495, 368] width 482 height 15
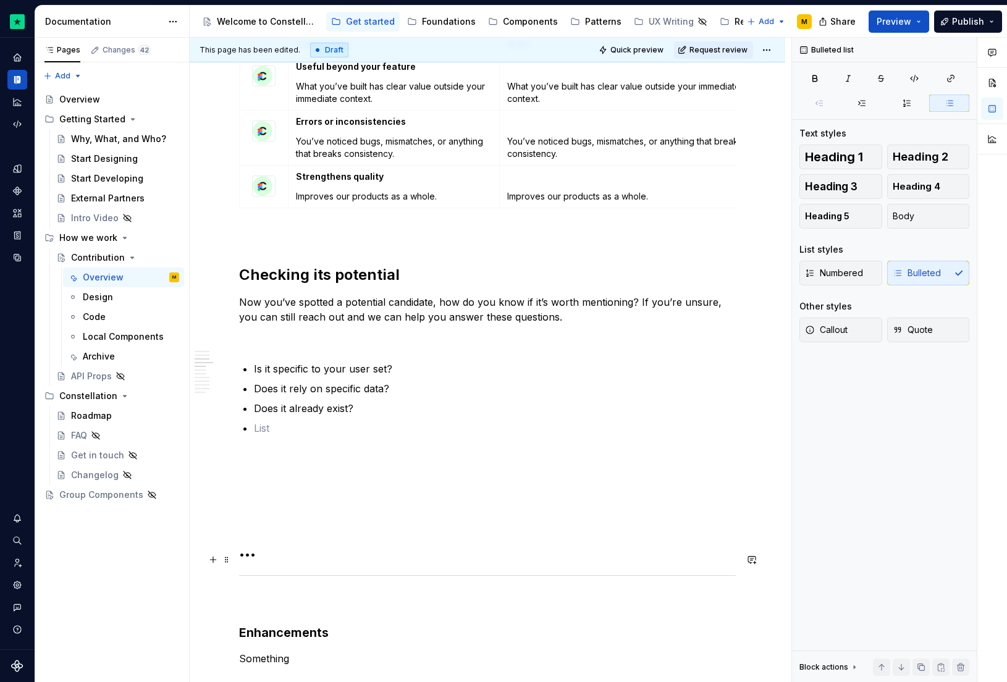
click at [248, 562] on h1 "…" at bounding box center [487, 550] width 497 height 22
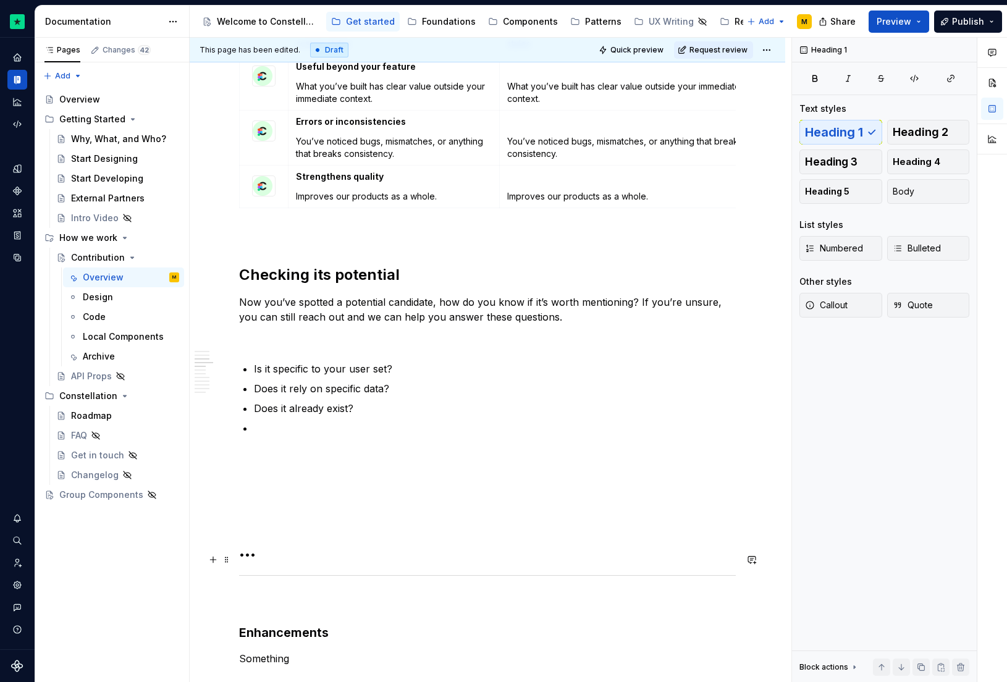
click at [248, 562] on h1 "…" at bounding box center [487, 550] width 497 height 22
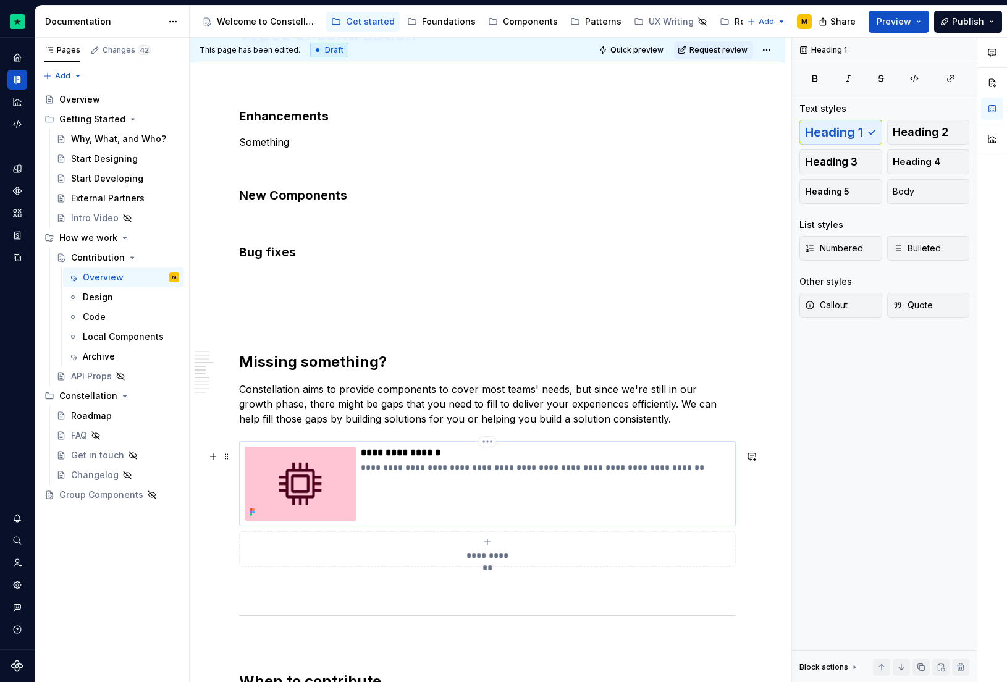
scroll to position [1010, 0]
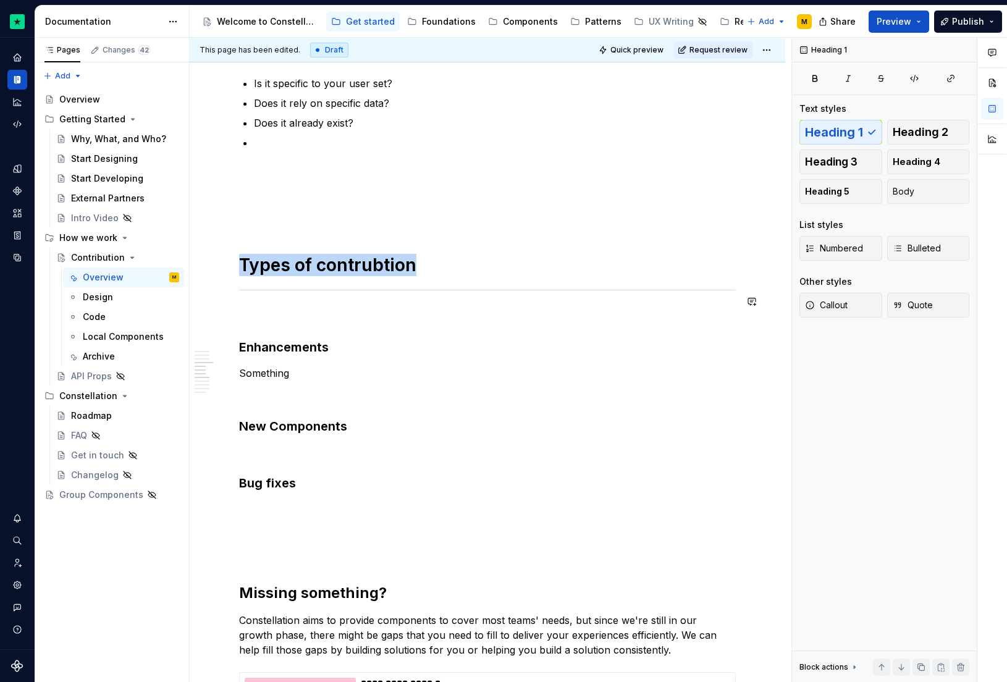
click at [304, 294] on div at bounding box center [487, 290] width 497 height 8
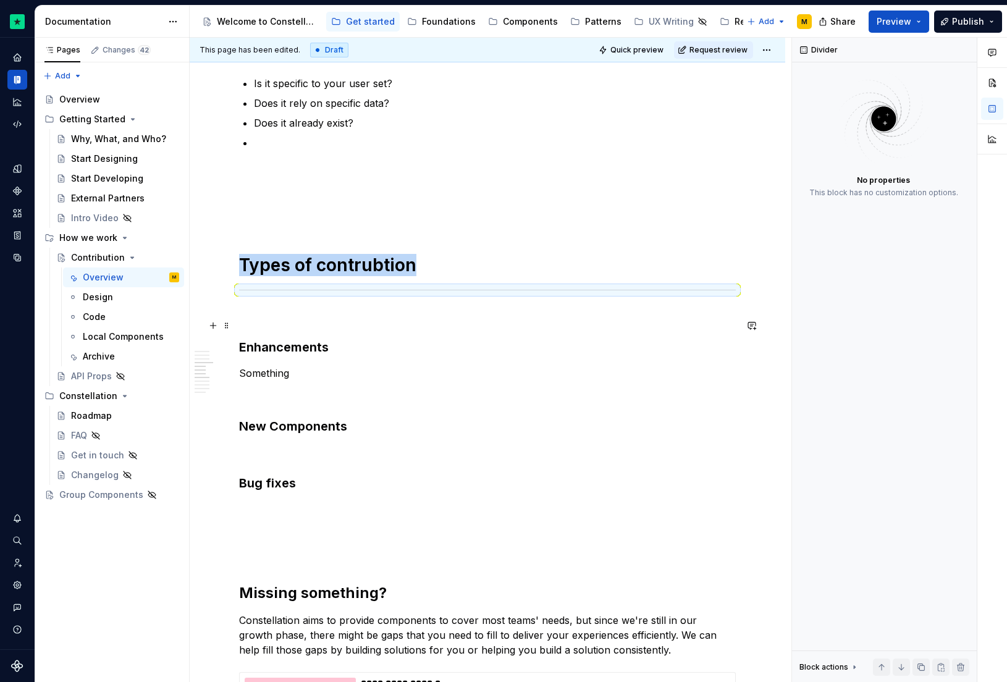
click at [277, 323] on p at bounding box center [487, 316] width 497 height 15
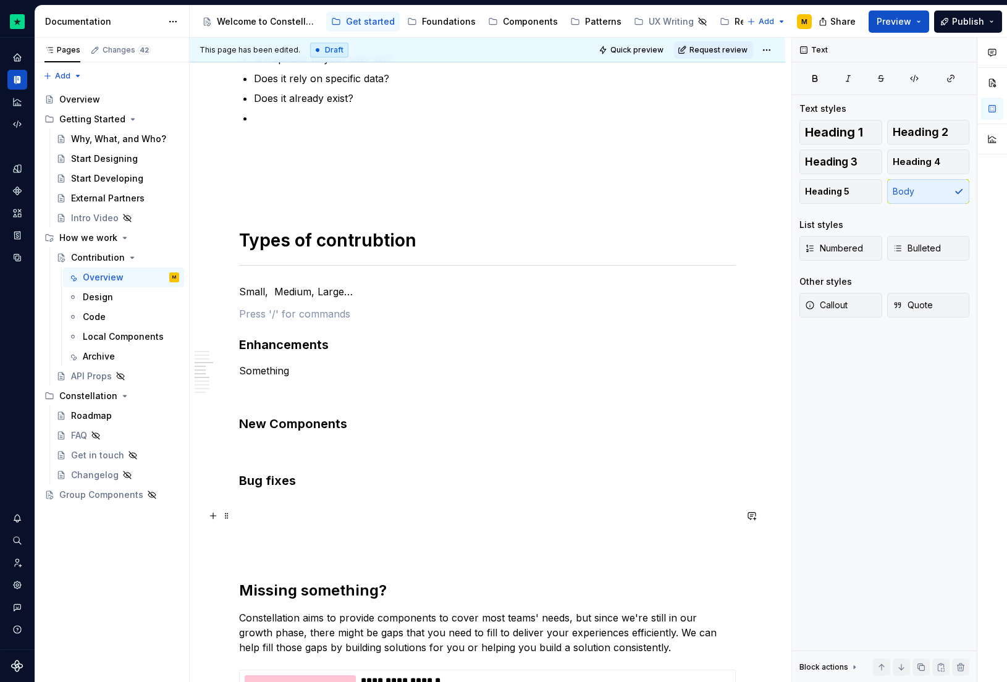
scroll to position [1035, 0]
click at [382, 511] on p at bounding box center [487, 506] width 497 height 15
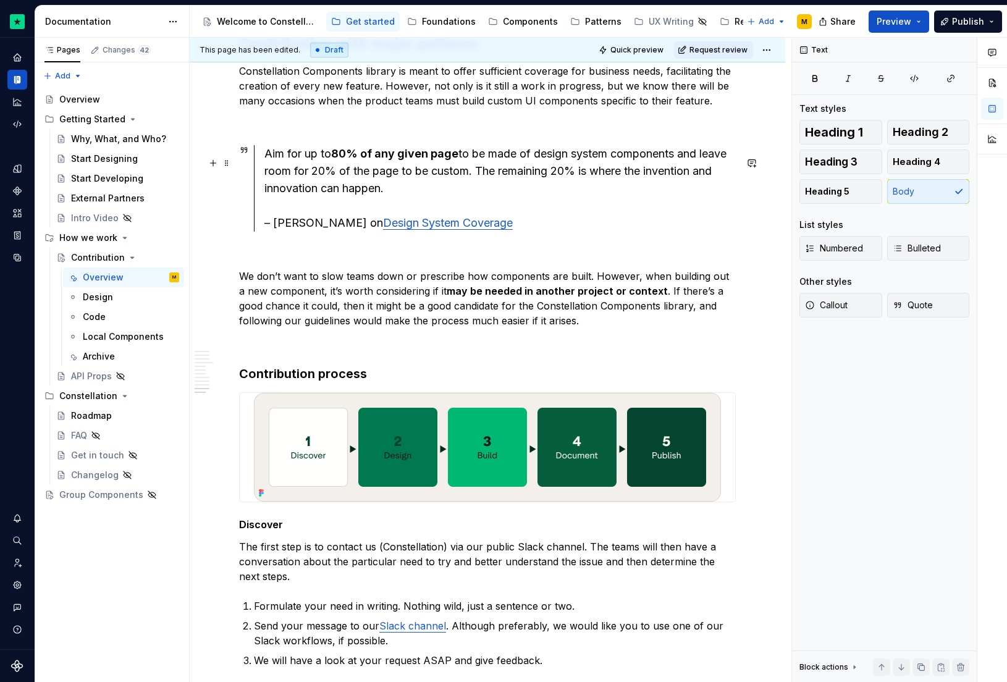
scroll to position [2803, 0]
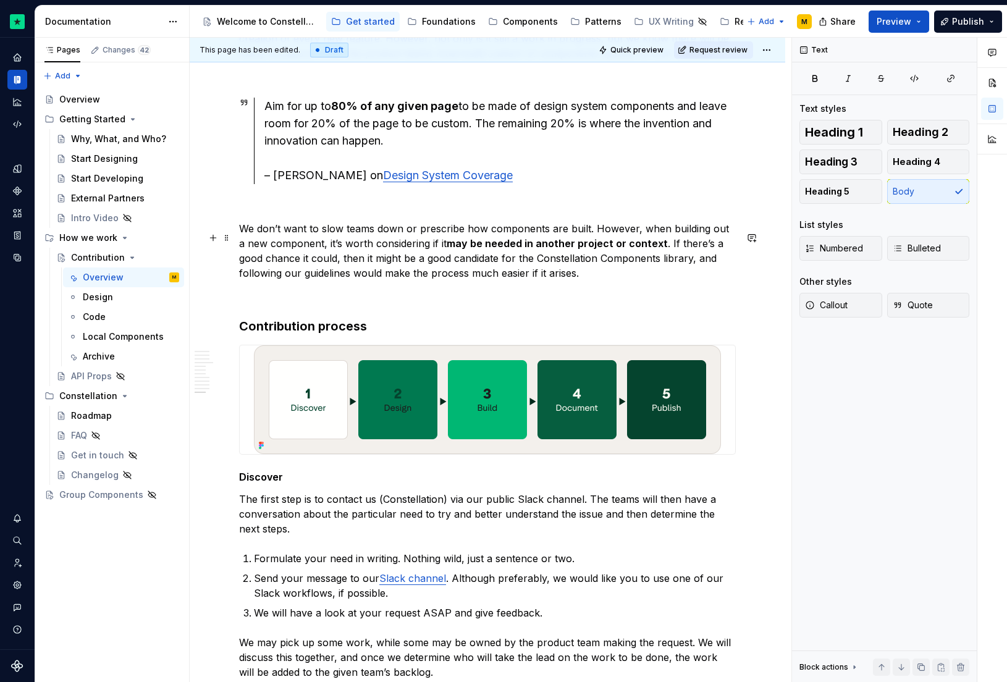
click at [543, 281] on p "We don’t want to slow teams down or prescribe how components are built. However…" at bounding box center [487, 250] width 497 height 59
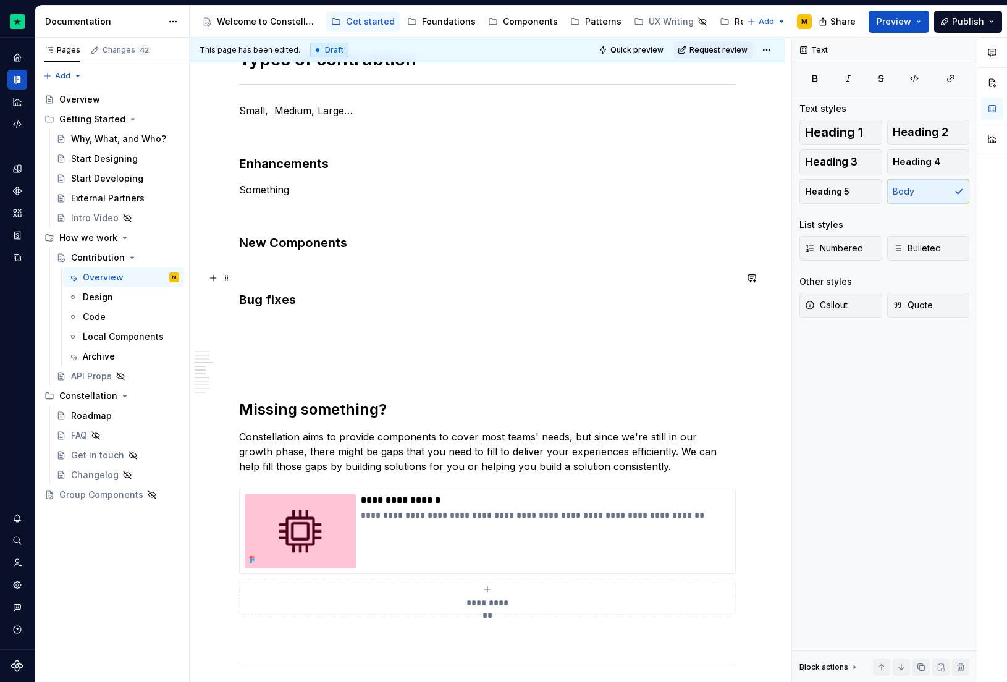
scroll to position [1192, 0]
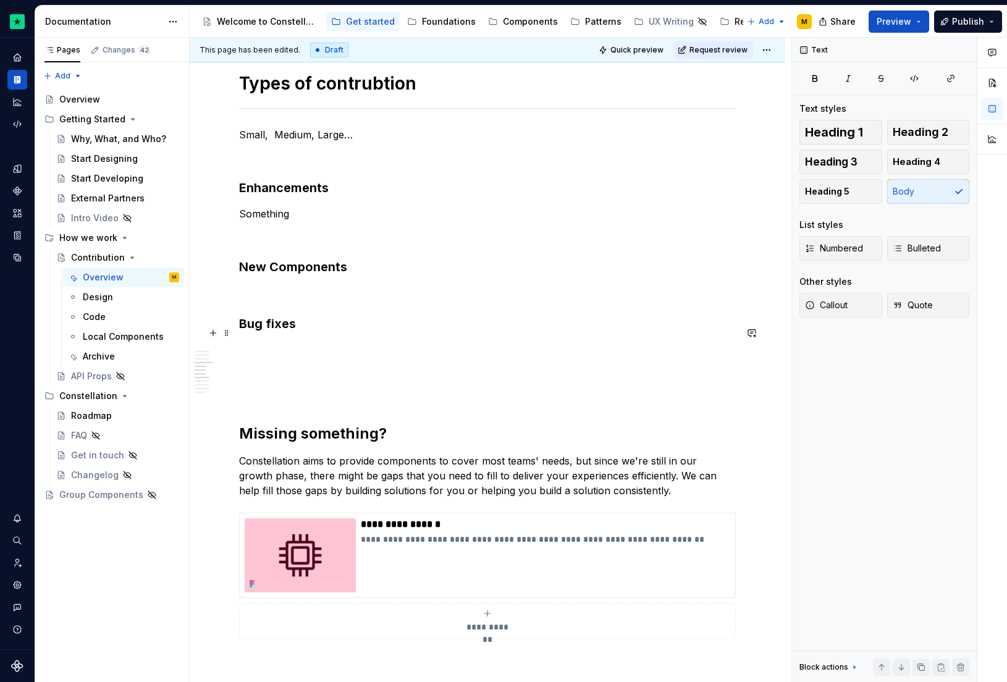
click at [411, 332] on h3 "Bug fixes" at bounding box center [487, 323] width 497 height 17
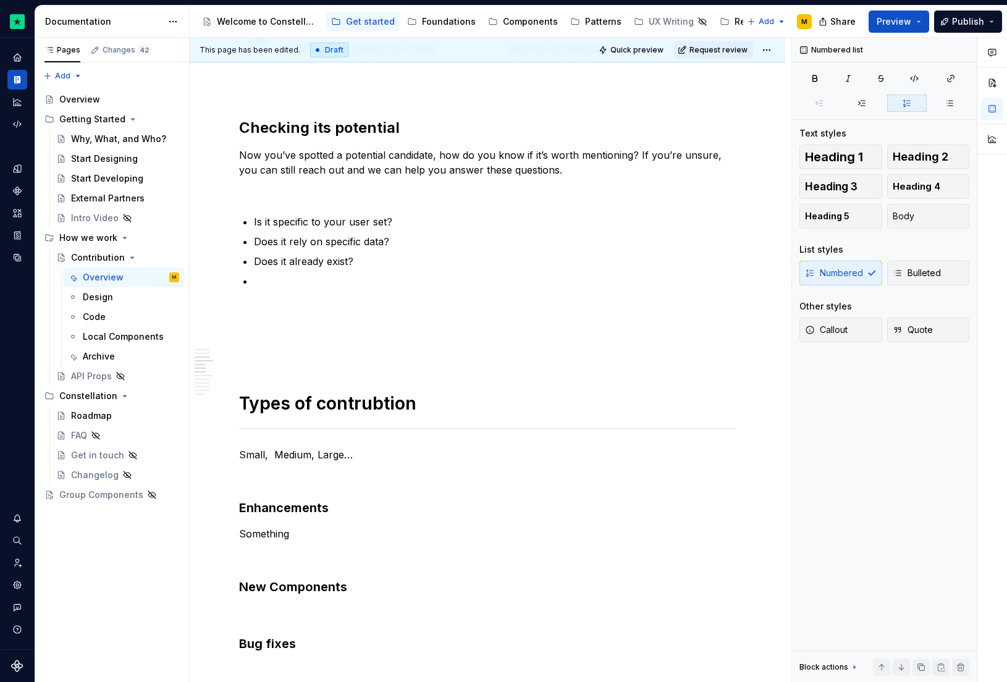
scroll to position [0, 0]
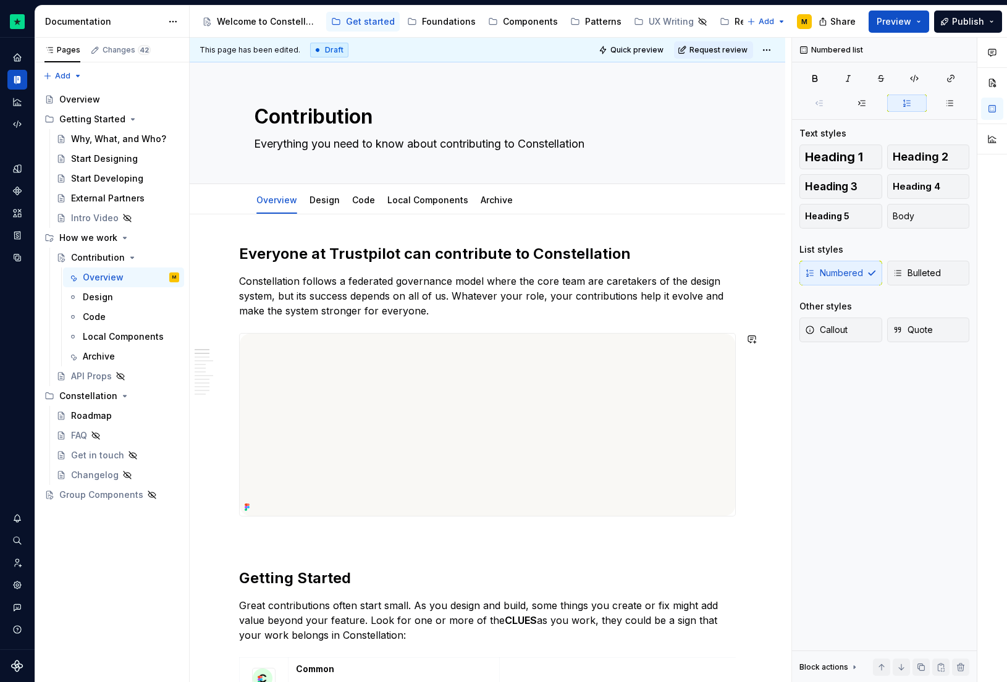
click at [467, 315] on p "Constellation follows a federated governance model where the core team are care…" at bounding box center [487, 296] width 497 height 44
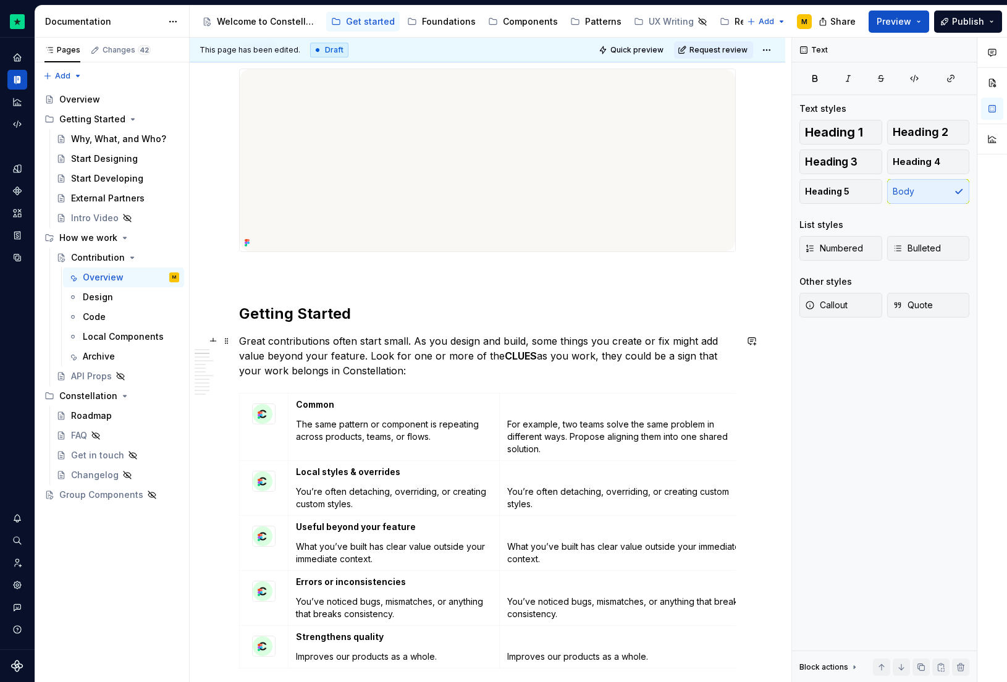
scroll to position [360, 0]
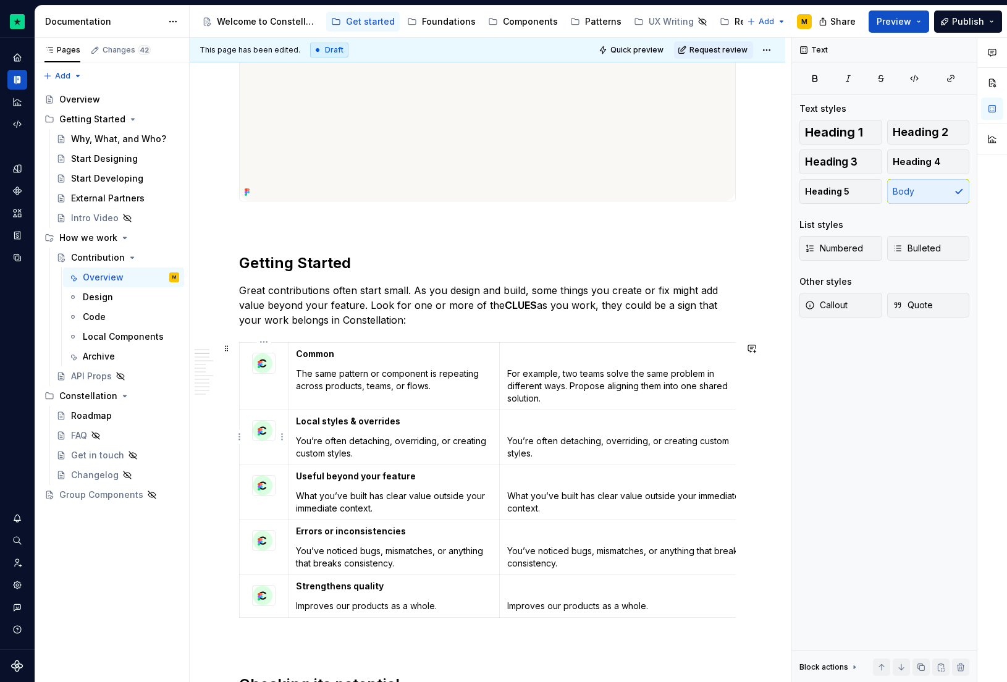
click at [263, 430] on icon at bounding box center [260, 432] width 10 height 10
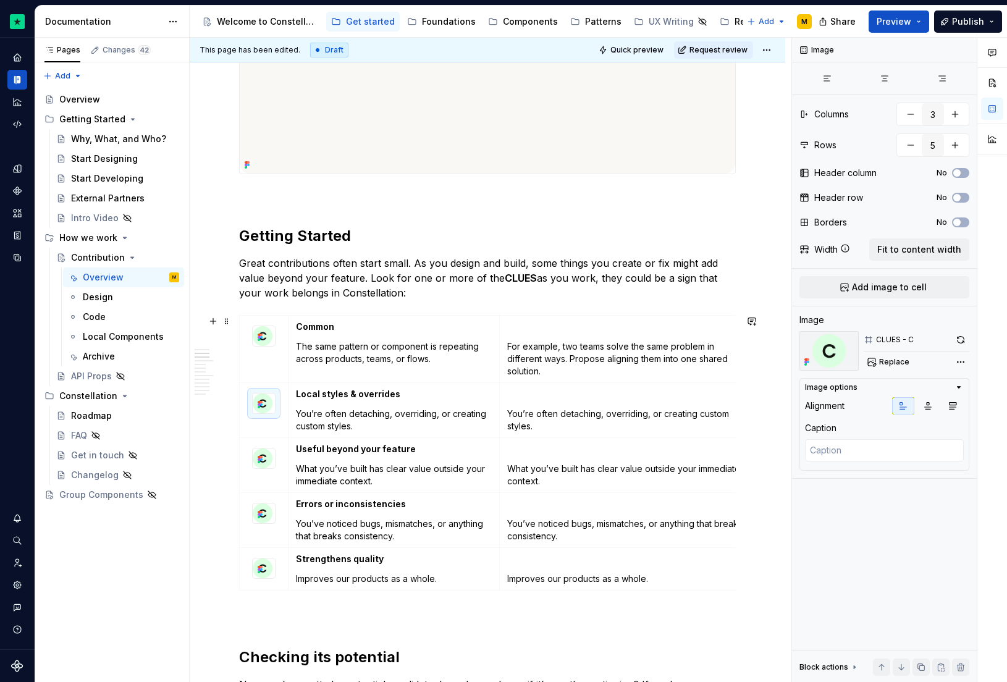
scroll to position [452, 0]
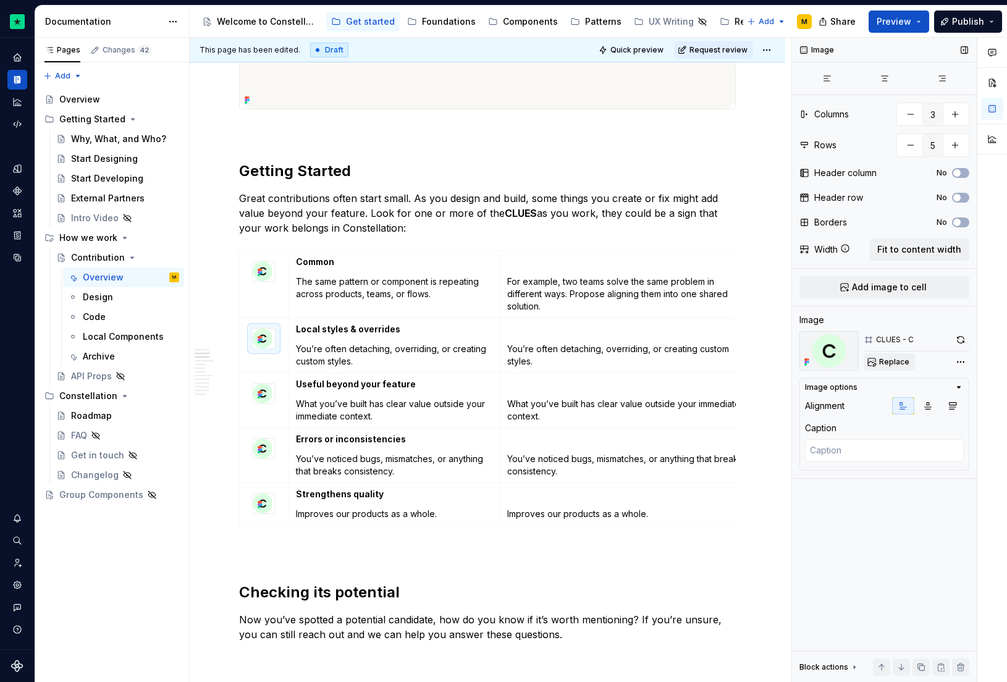
click at [900, 365] on span "Replace" at bounding box center [894, 362] width 30 height 10
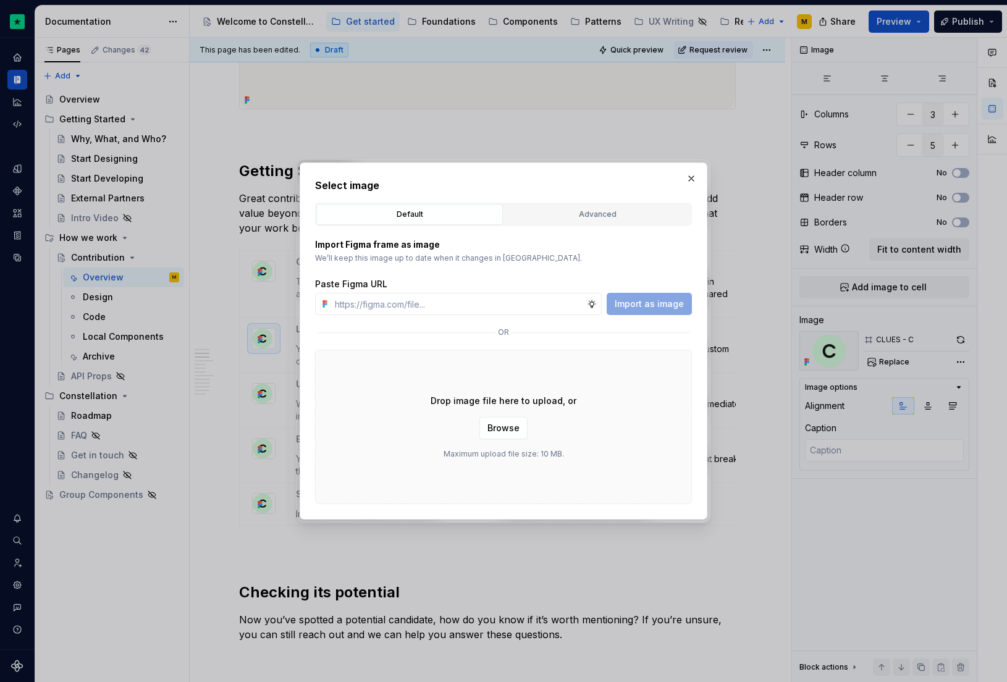
type textarea "*"
type input "[URL][DOMAIN_NAME]"
type textarea "*"
type input "[URL][DOMAIN_NAME]"
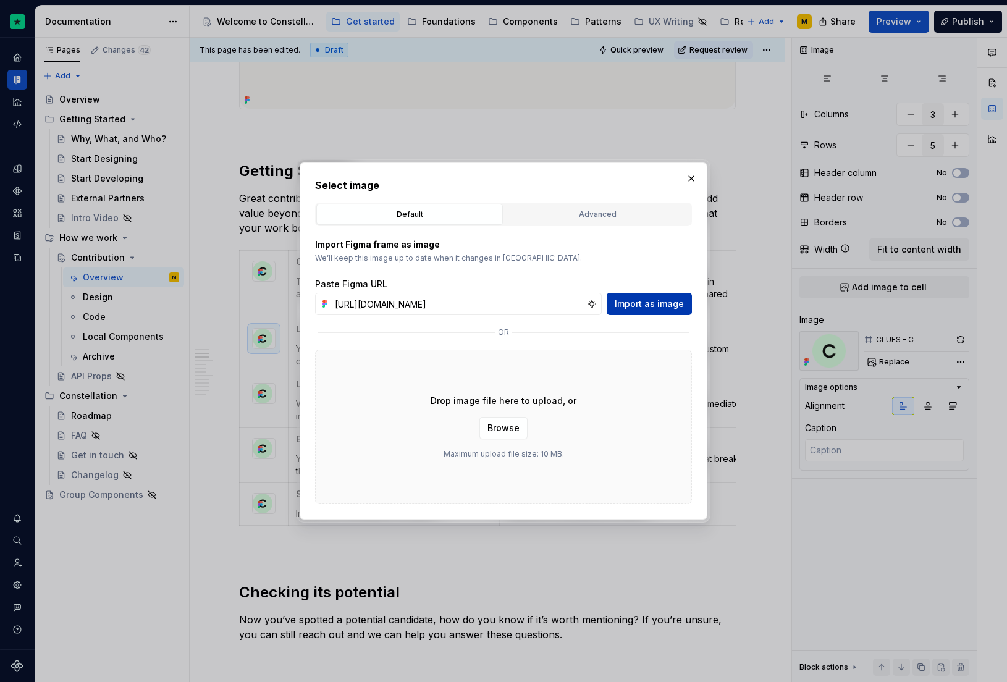
click at [674, 294] on button "Import as image" at bounding box center [649, 304] width 85 height 22
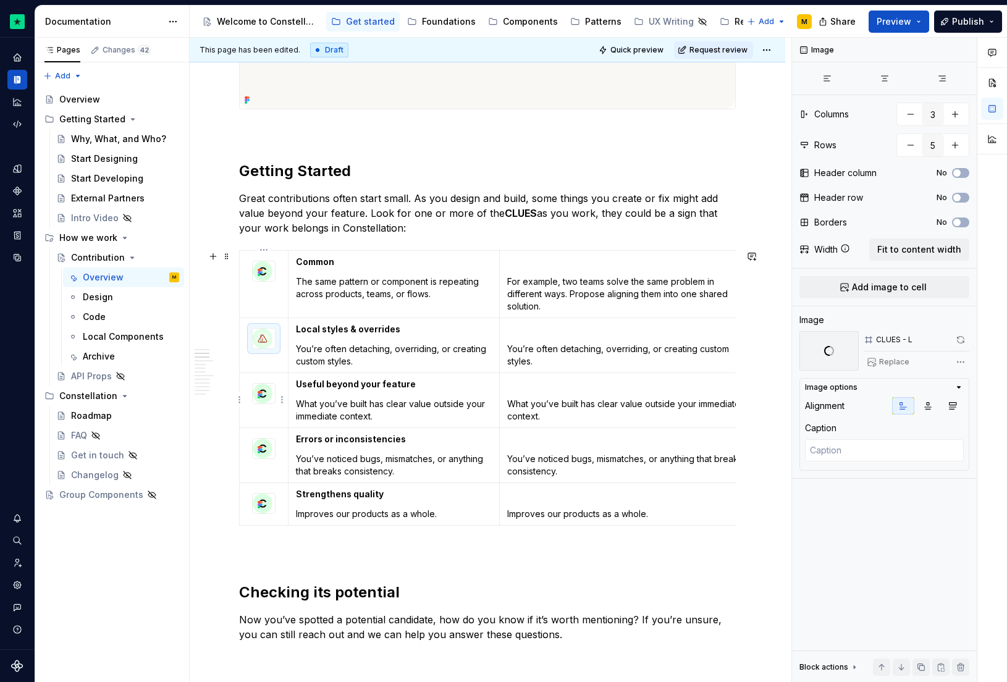
click at [267, 403] on div at bounding box center [263, 393] width 23 height 21
click at [890, 357] on span "Replace" at bounding box center [894, 362] width 30 height 10
type textarea "*"
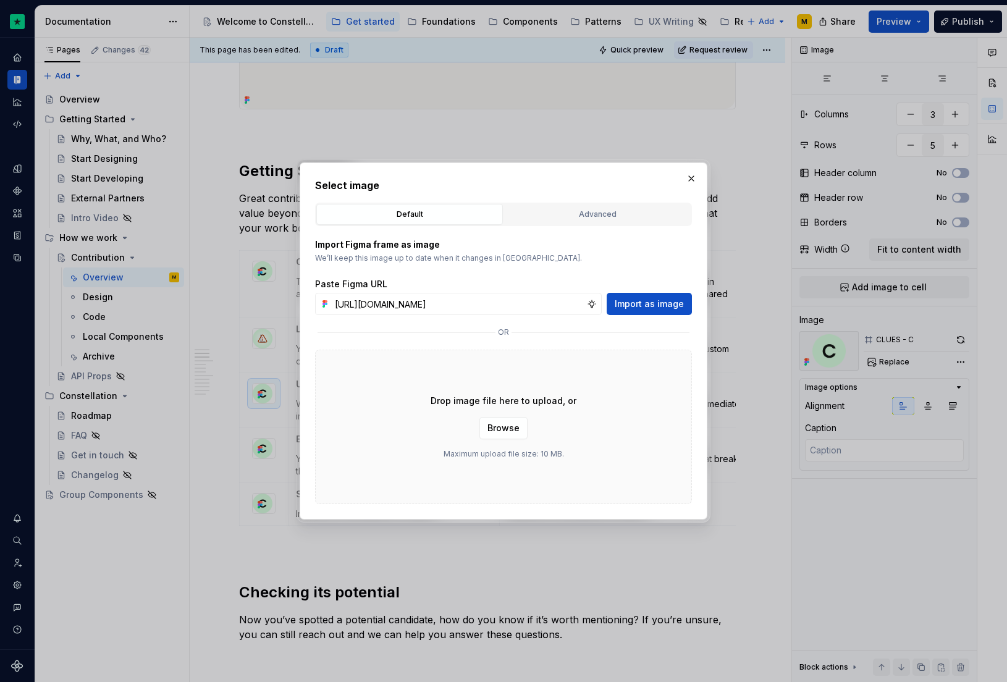
scroll to position [0, 348]
type input "[URL][DOMAIN_NAME]"
click at [654, 302] on span "Import as image" at bounding box center [649, 304] width 69 height 12
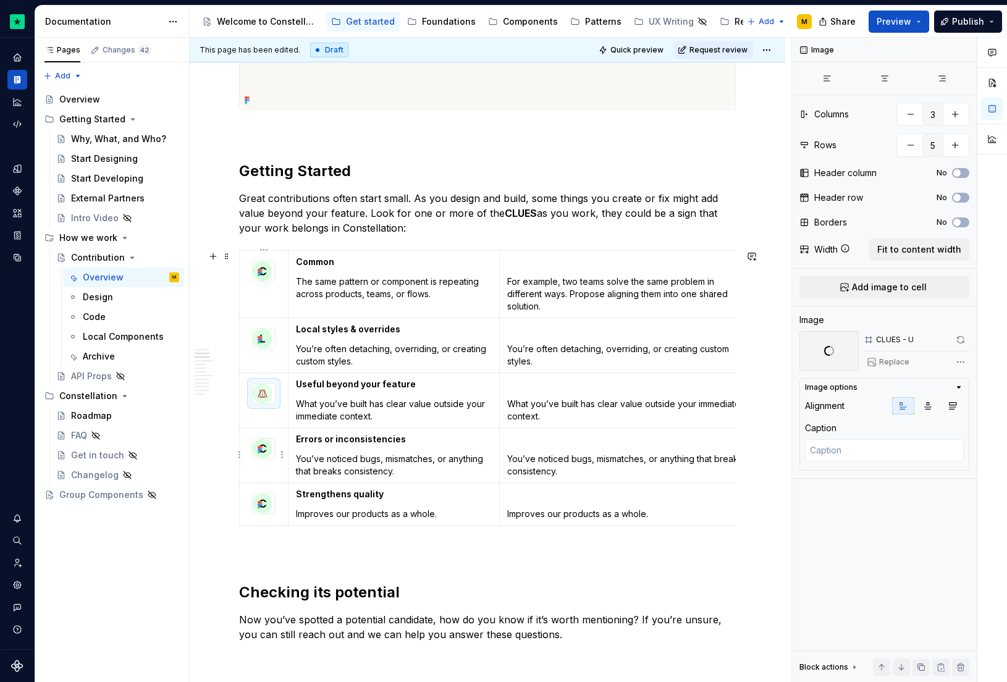
click at [276, 444] on div at bounding box center [263, 448] width 23 height 21
click at [902, 363] on span "Replace" at bounding box center [894, 362] width 30 height 10
type textarea "*"
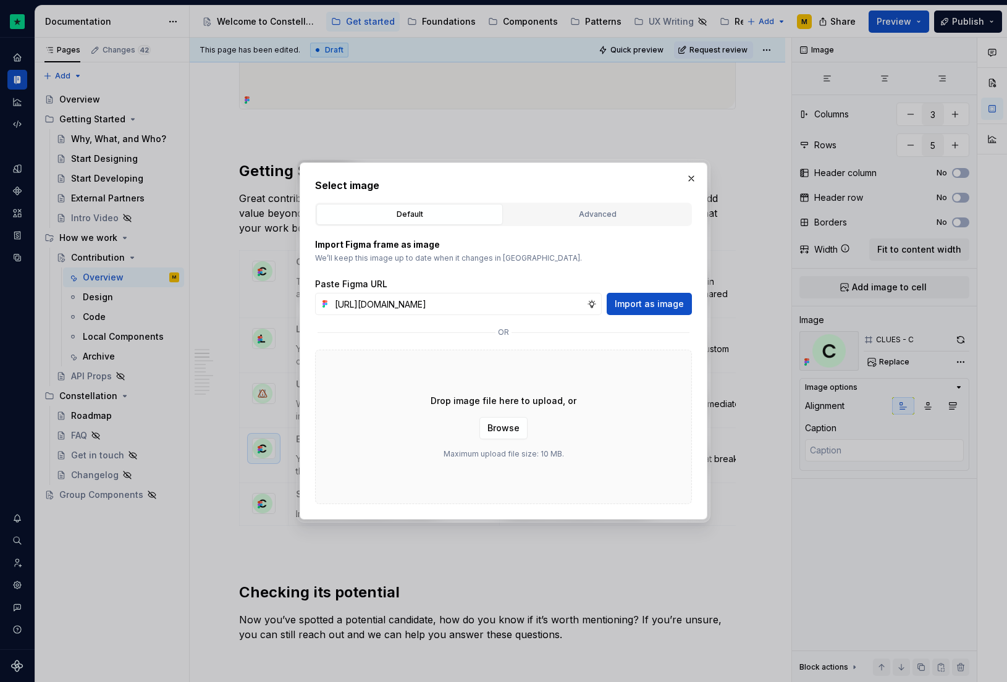
scroll to position [0, 350]
type input "[URL][DOMAIN_NAME]"
click at [670, 305] on span "Import as image" at bounding box center [649, 304] width 69 height 12
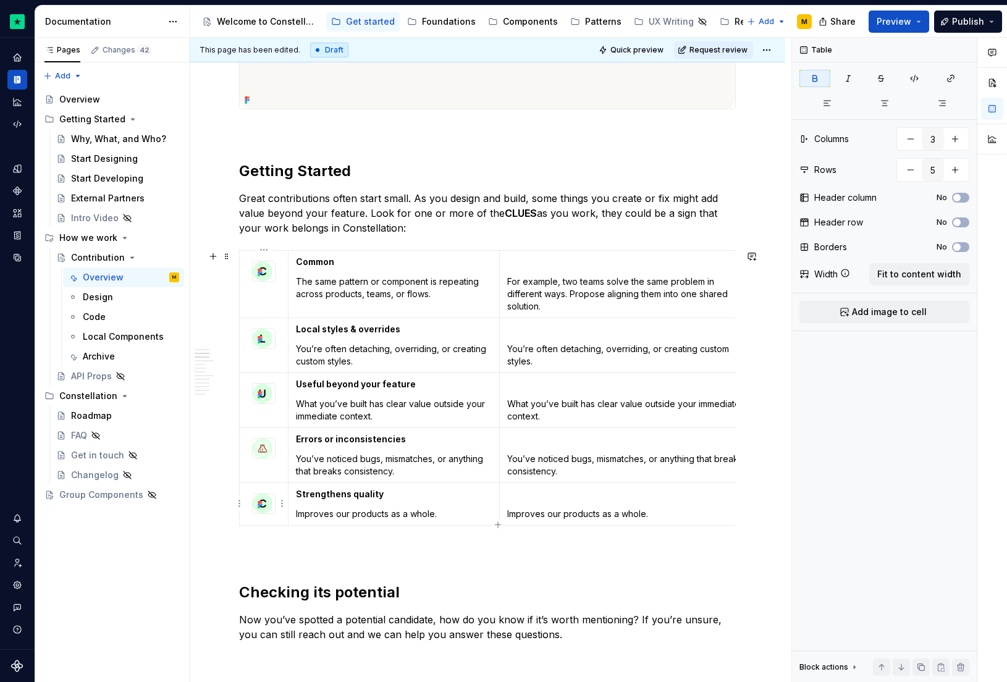
click at [277, 518] on td at bounding box center [264, 504] width 49 height 43
click at [273, 513] on div at bounding box center [263, 503] width 23 height 21
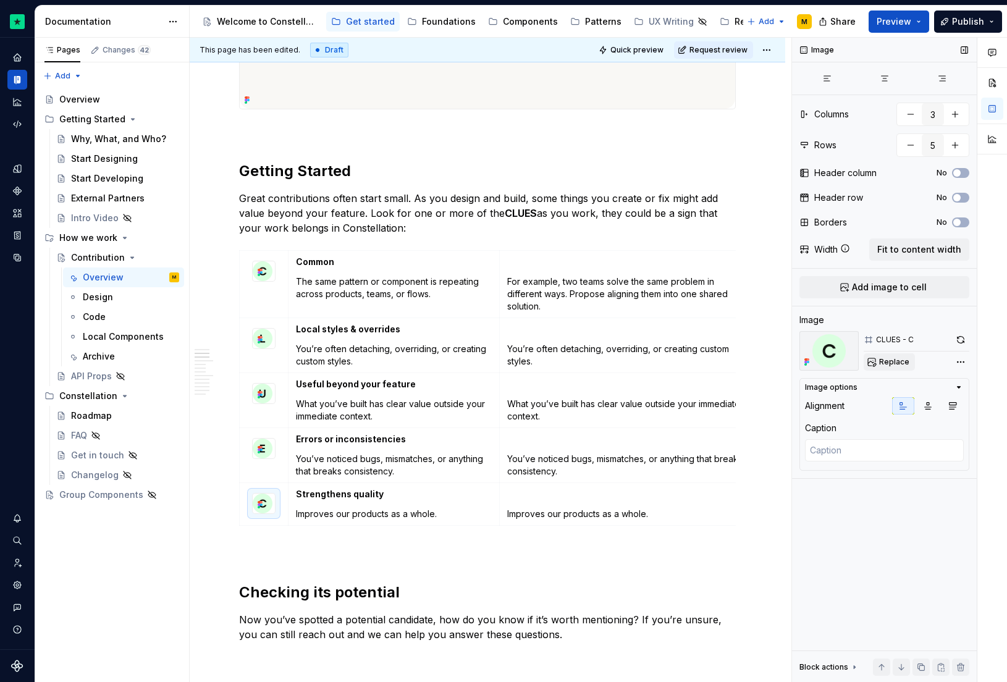
click at [908, 366] on button "Replace" at bounding box center [889, 361] width 51 height 17
type textarea "*"
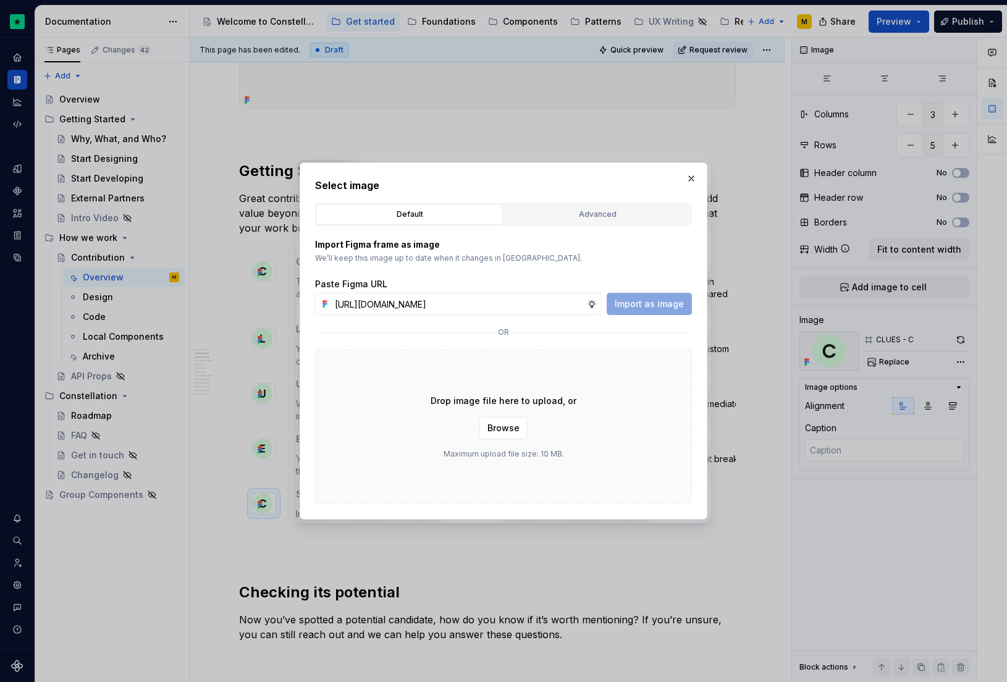
scroll to position [0, 350]
type input "[URL][DOMAIN_NAME]"
click at [679, 306] on span "Import as image" at bounding box center [649, 304] width 69 height 12
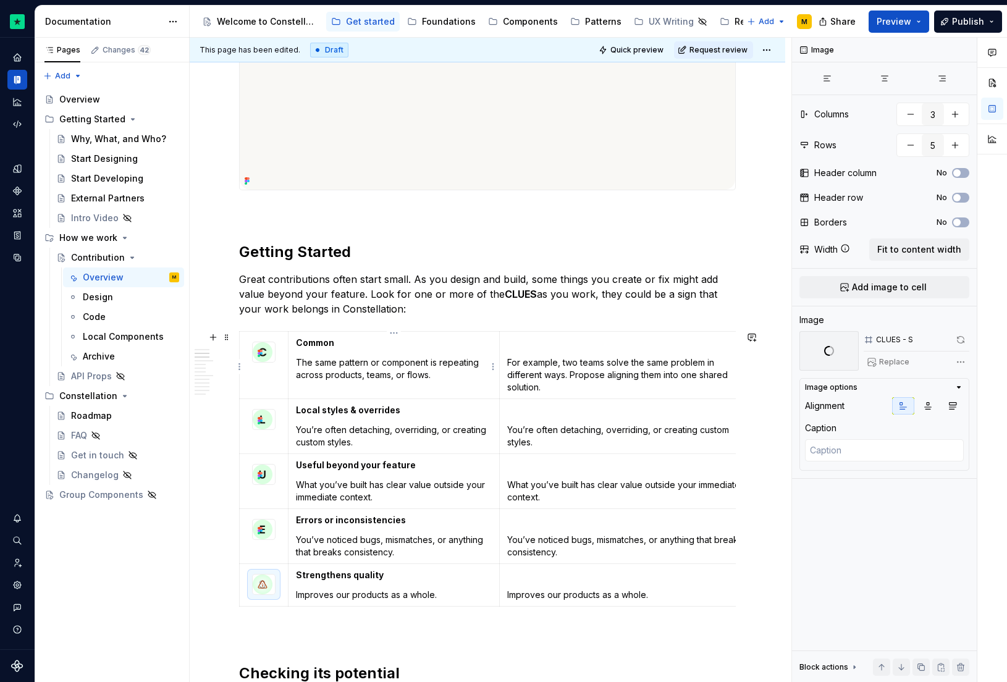
scroll to position [380, 0]
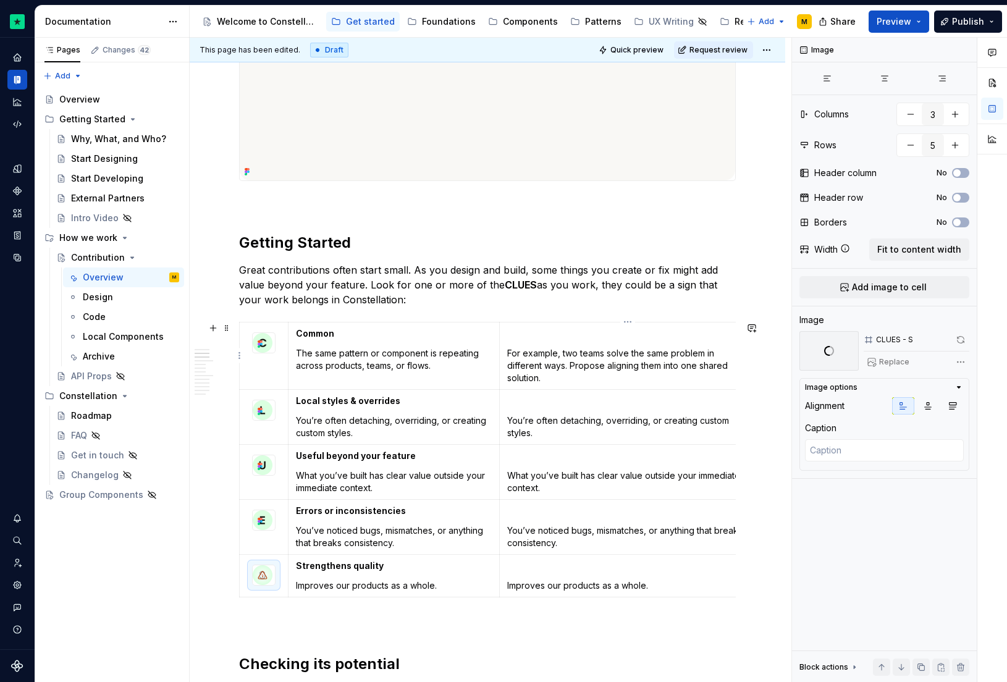
click at [575, 360] on p "For example, two teams solve the same problem in different ways. Propose aligni…" at bounding box center [628, 365] width 242 height 37
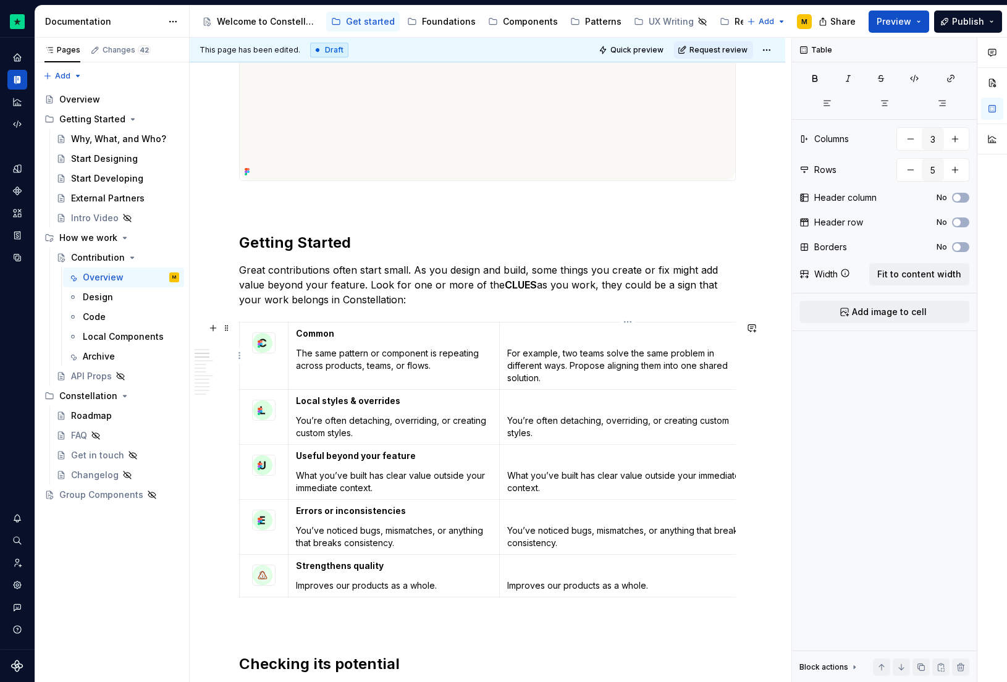
click at [575, 360] on p "For example, two teams solve the same problem in different ways. Propose aligni…" at bounding box center [628, 365] width 242 height 37
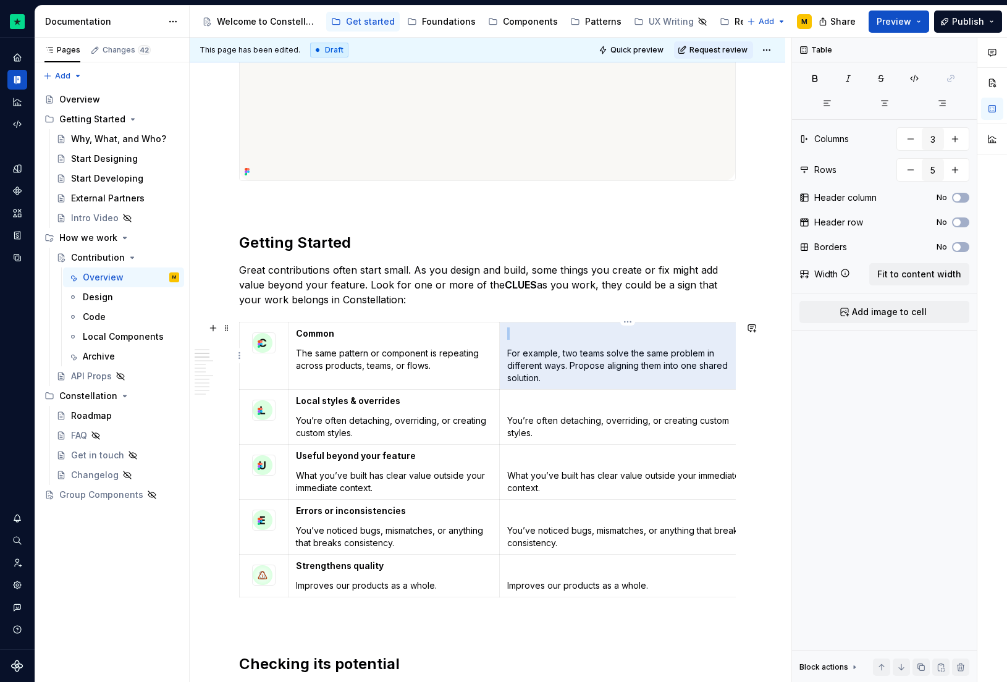
click at [612, 373] on p "For example, two teams solve the same problem in different ways. Propose aligni…" at bounding box center [628, 365] width 242 height 37
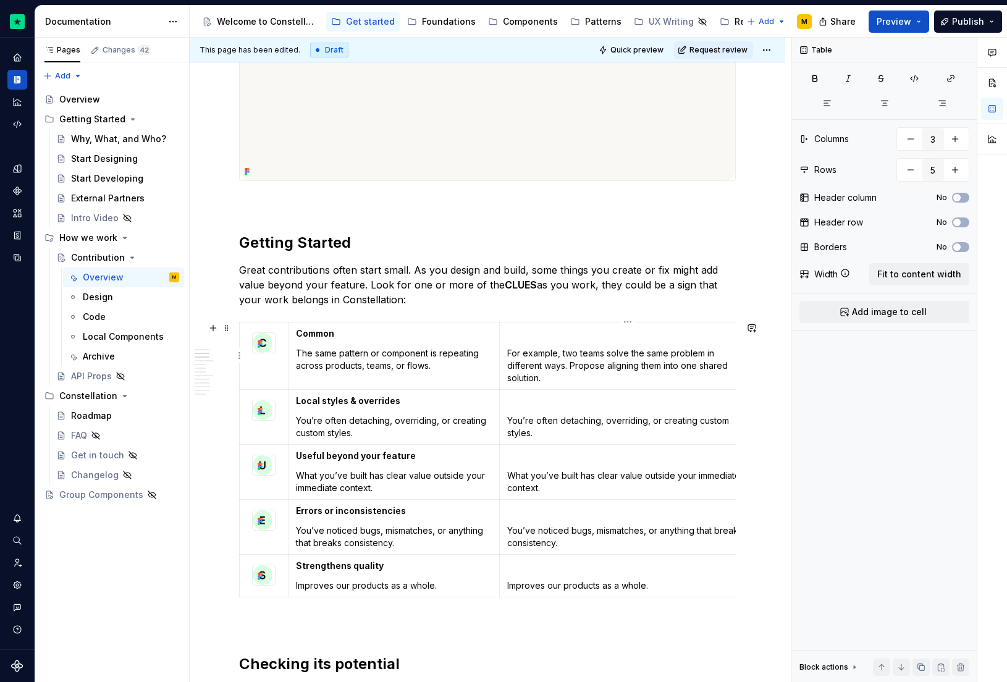
click at [541, 361] on p "For example, two teams solve the same problem in different ways. Propose aligni…" at bounding box center [628, 365] width 242 height 37
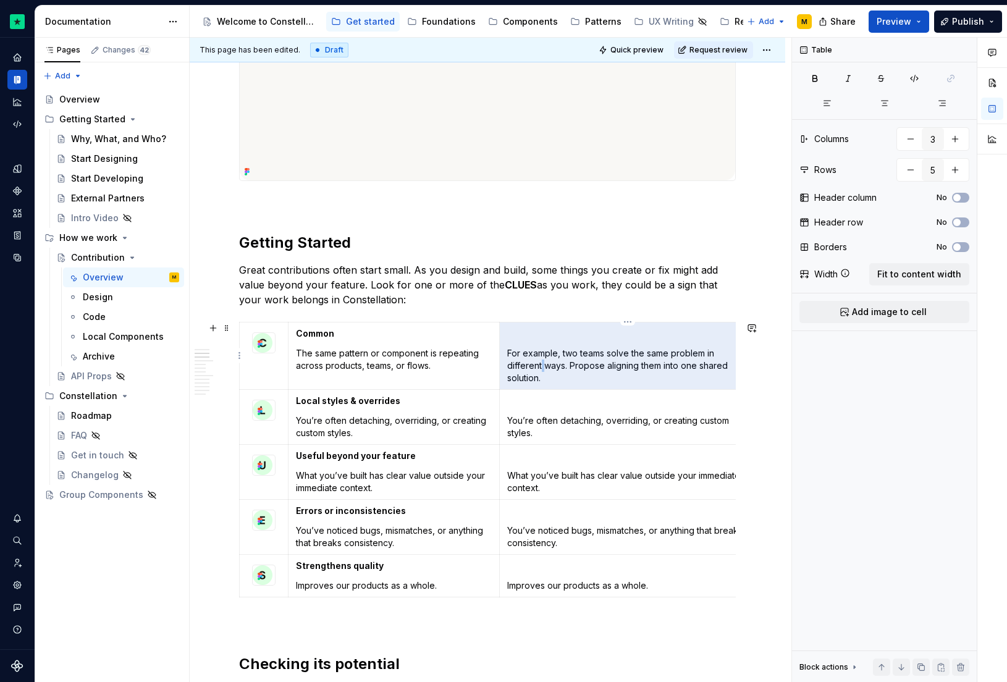
click at [541, 361] on p "For example, two teams solve the same problem in different ways. Propose aligni…" at bounding box center [628, 365] width 242 height 37
click at [547, 365] on p "For example, two teams solve the same problem in different ways. Propose aligni…" at bounding box center [628, 365] width 242 height 37
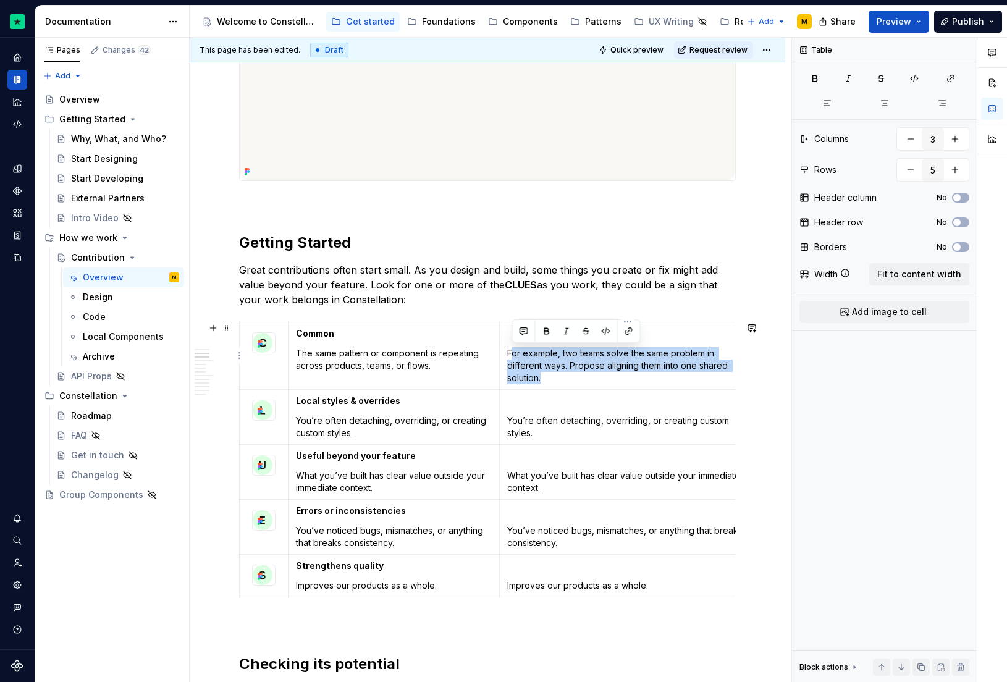
drag, startPoint x: 550, startPoint y: 376, endPoint x: 510, endPoint y: 357, distance: 44.5
click at [510, 357] on p "For example, two teams solve the same problem in different ways. Propose aligni…" at bounding box center [628, 365] width 242 height 37
click at [507, 356] on p "For example, two teams solve the same problem in different ways. Propose aligni…" at bounding box center [628, 365] width 242 height 37
click at [548, 376] on p "For example, two teams solve the same problem in different ways. Propose aligni…" at bounding box center [628, 365] width 242 height 37
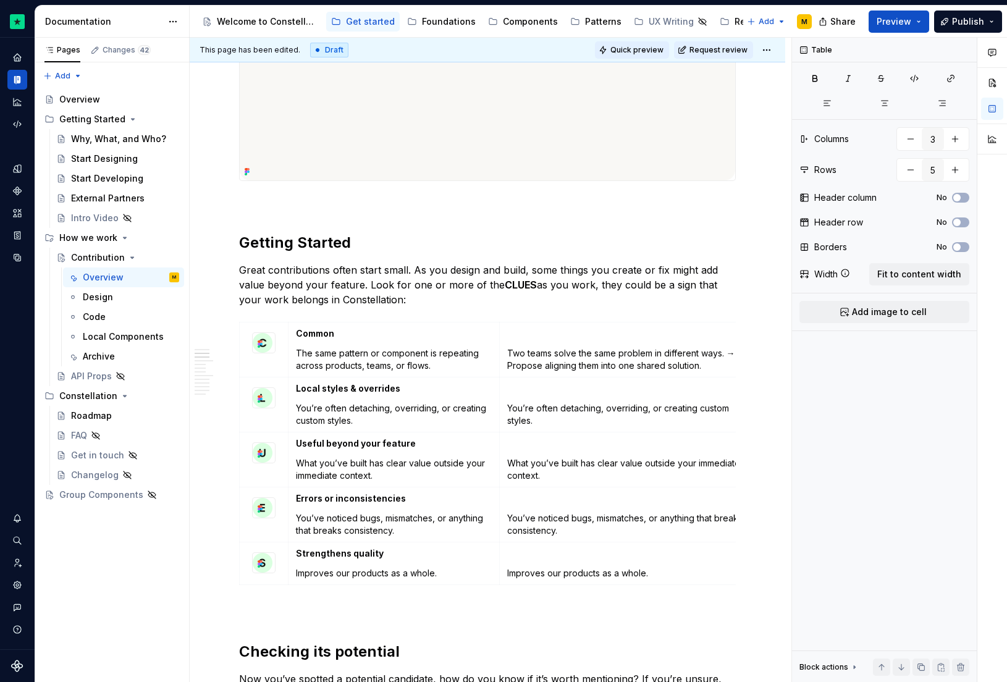
click at [644, 47] on span "Quick preview" at bounding box center [636, 50] width 53 height 10
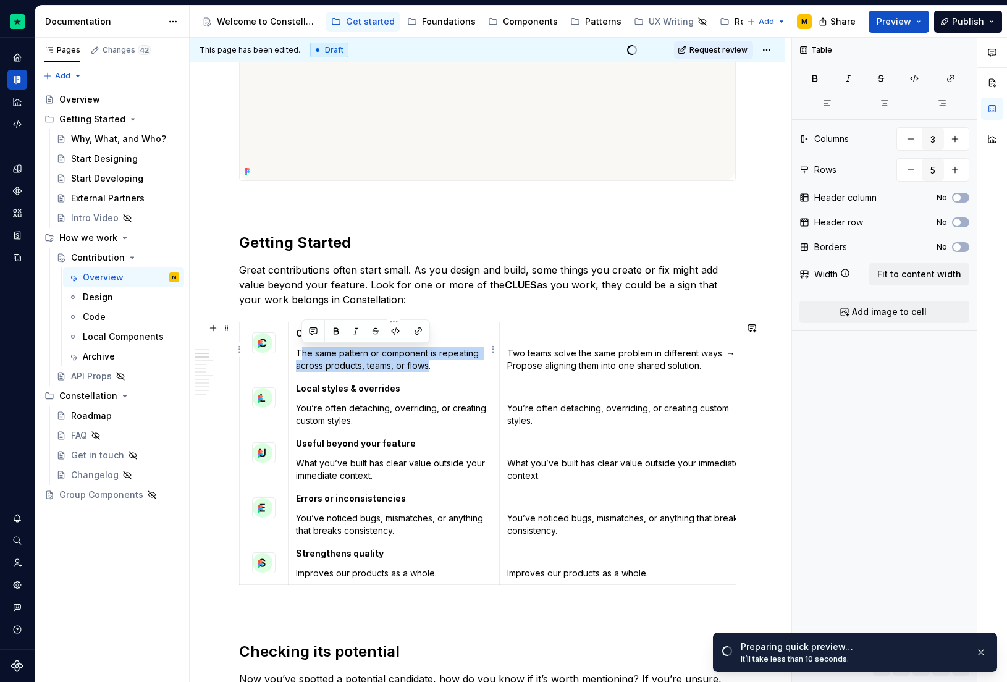
drag, startPoint x: 428, startPoint y: 367, endPoint x: 302, endPoint y: 353, distance: 126.8
click at [302, 353] on p "The same pattern or component is repeating across products, teams, or flows." at bounding box center [394, 359] width 196 height 25
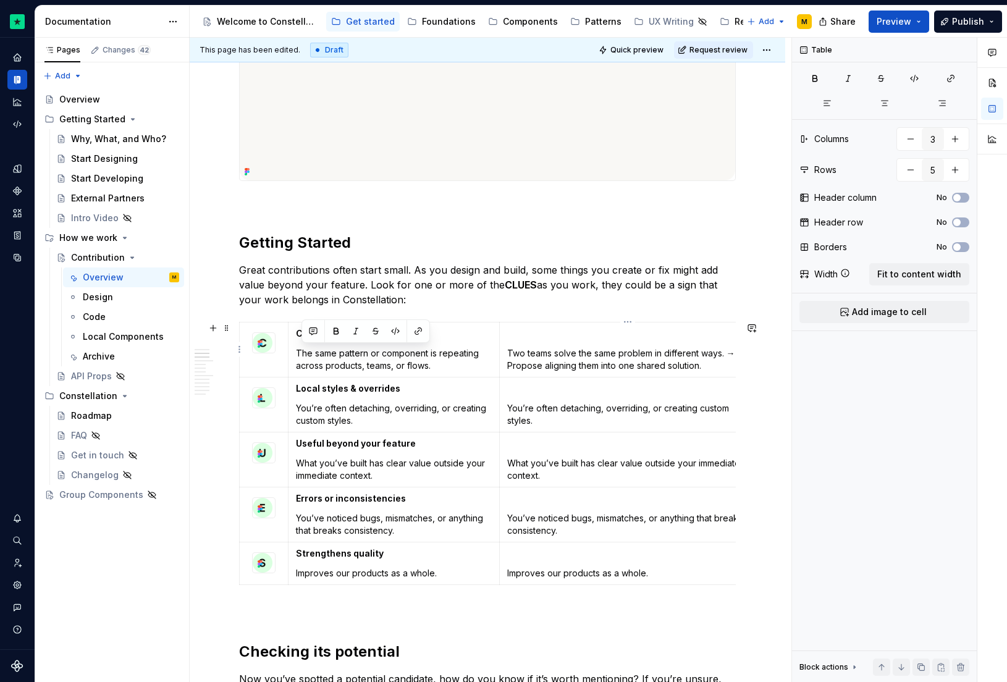
click at [531, 360] on p "Two teams solve the same problem in different ways. → Propose aligning them int…" at bounding box center [628, 359] width 242 height 25
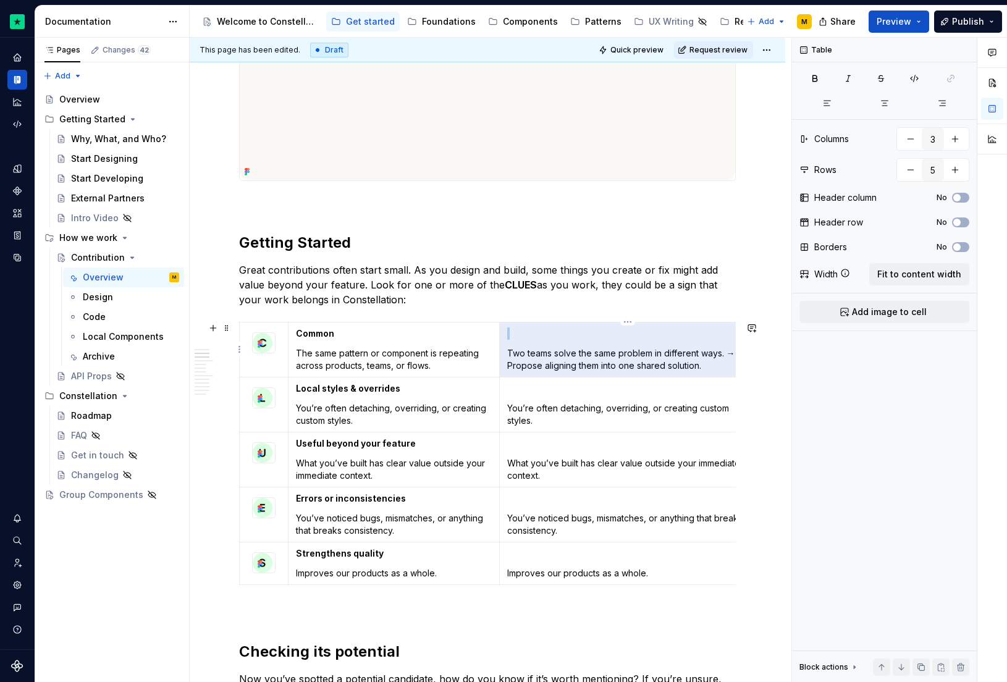
click at [531, 338] on p at bounding box center [628, 333] width 242 height 12
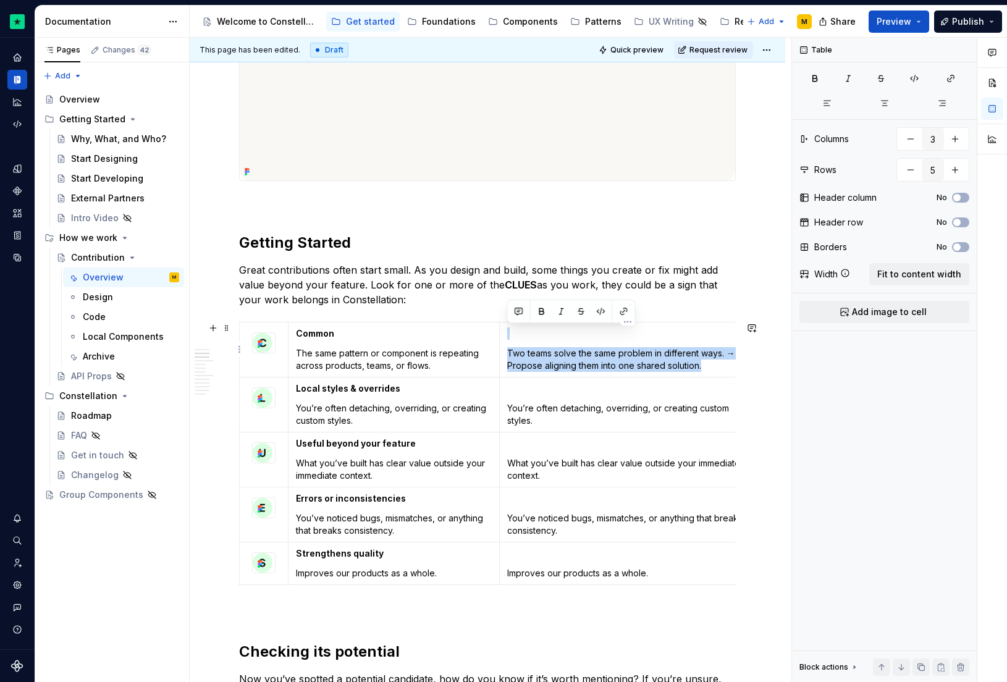
drag, startPoint x: 512, startPoint y: 334, endPoint x: 714, endPoint y: 362, distance: 204.7
click at [714, 362] on td "Two teams solve the same problem in different ways. → Propose aligning them int…" at bounding box center [627, 349] width 257 height 55
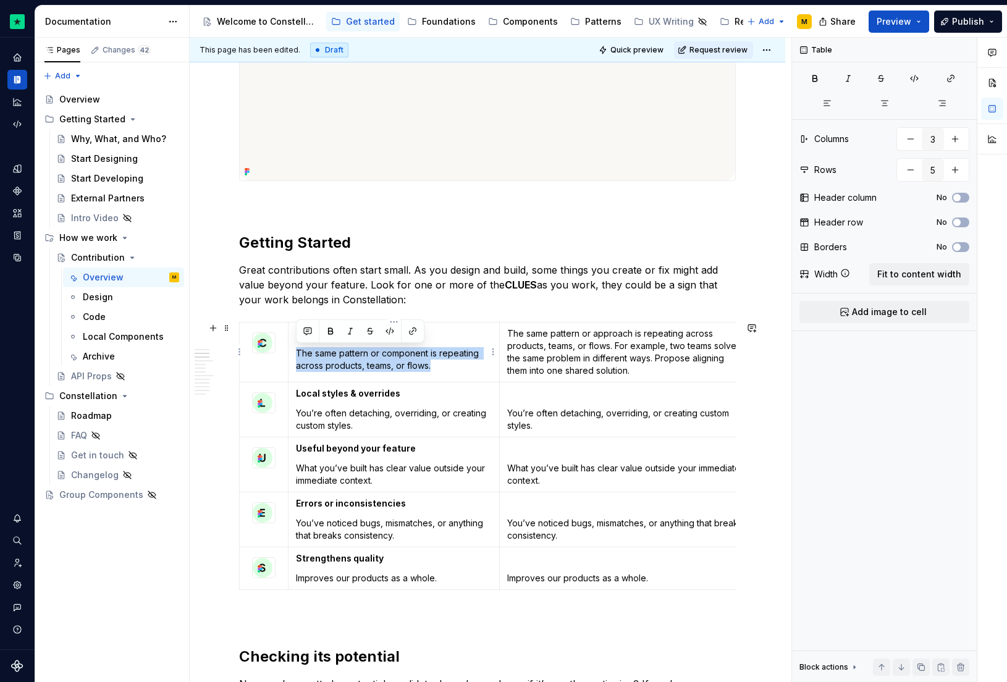
drag, startPoint x: 464, startPoint y: 363, endPoint x: 292, endPoint y: 355, distance: 171.9
click at [292, 355] on td "Common The same pattern or component is repeating across products, teams, or fl…" at bounding box center [394, 352] width 211 height 60
click at [646, 49] on span "Quick preview" at bounding box center [636, 50] width 53 height 10
click at [562, 347] on p "The same pattern or approach is repeating across products, teams, or flows. For…" at bounding box center [628, 351] width 242 height 49
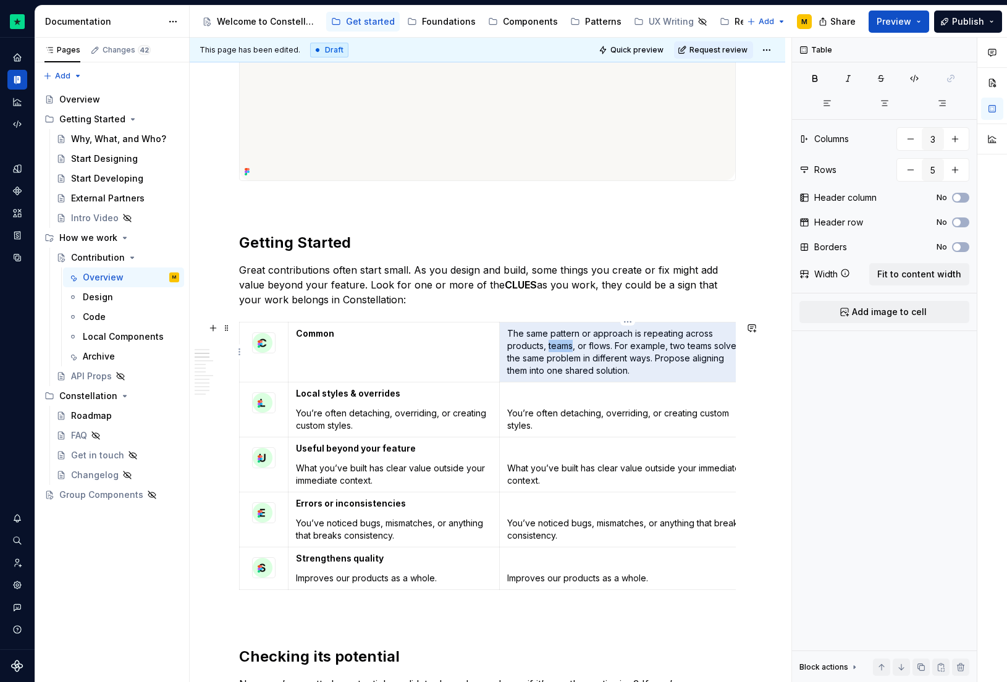
click at [562, 347] on p "The same pattern or approach is repeating across products, teams, or flows. For…" at bounding box center [628, 351] width 242 height 49
drag, startPoint x: 583, startPoint y: 357, endPoint x: 507, endPoint y: 329, distance: 80.6
click at [507, 329] on p "The same pattern or approach is repeating across products, teams, or flows. For…" at bounding box center [628, 351] width 242 height 49
click at [360, 336] on p "Common" at bounding box center [394, 333] width 196 height 12
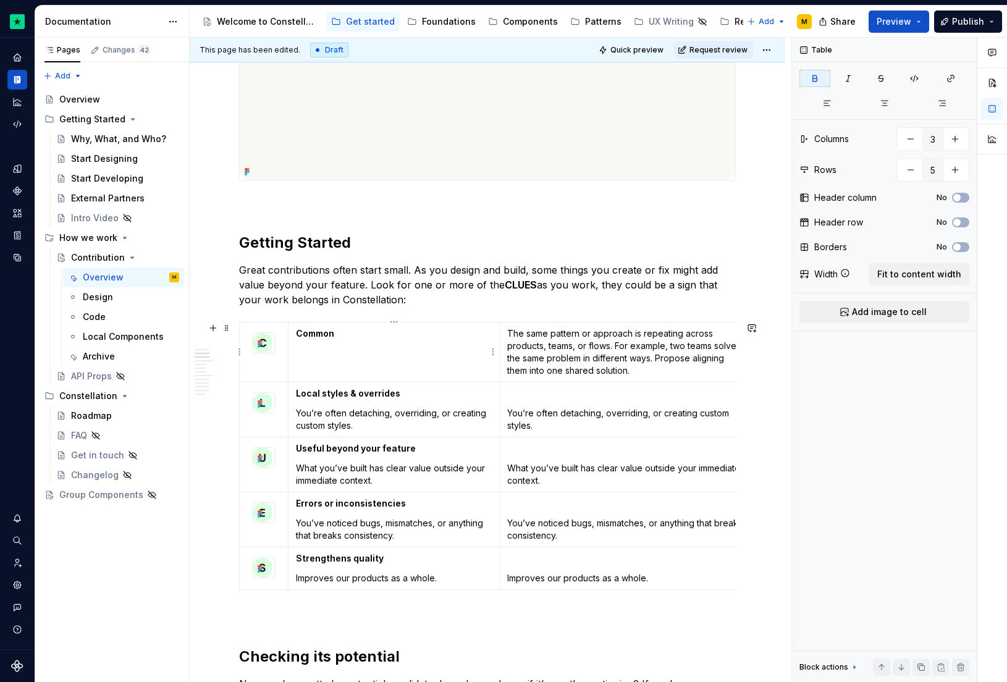
click at [329, 356] on td "Common" at bounding box center [394, 352] width 211 height 60
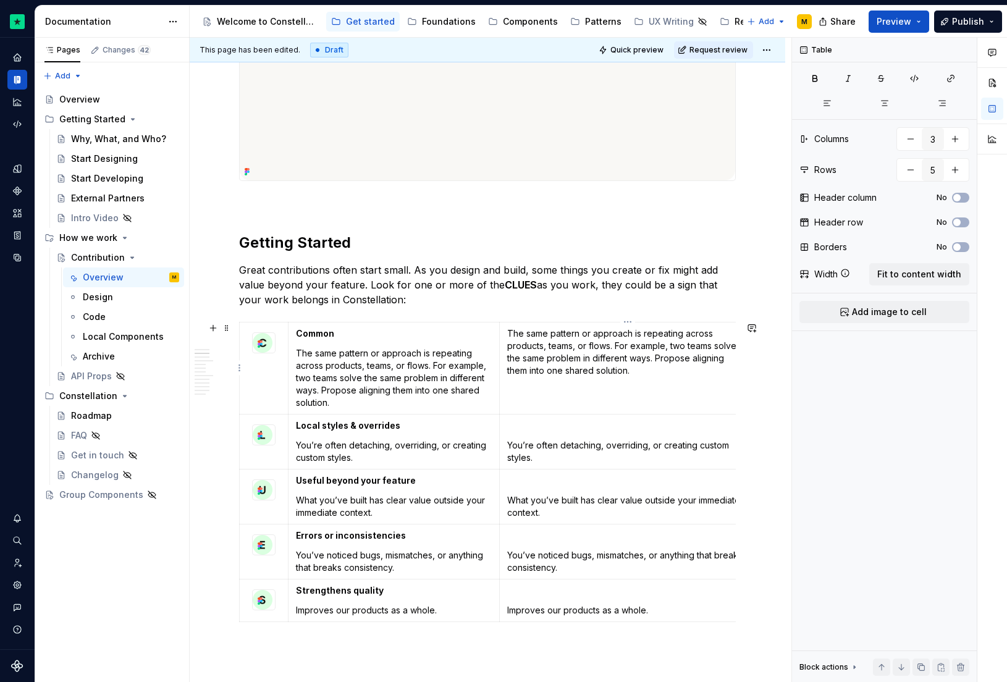
click at [596, 358] on p "The same pattern or approach is repeating across products, teams, or flows. For…" at bounding box center [628, 351] width 242 height 49
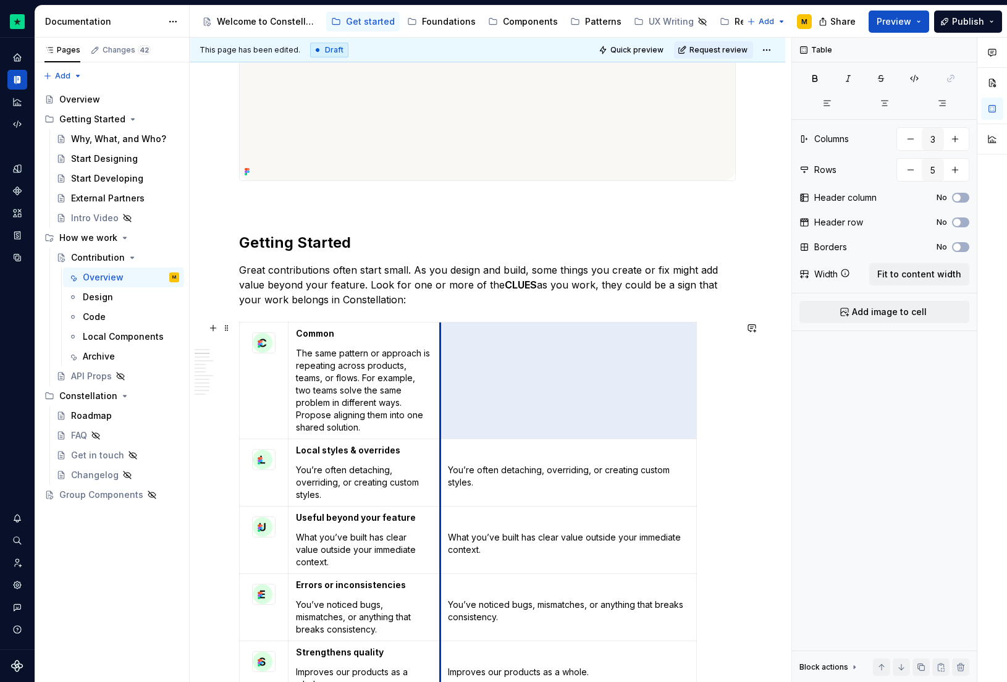
drag, startPoint x: 500, startPoint y: 336, endPoint x: 441, endPoint y: 337, distance: 59.9
click at [441, 337] on td at bounding box center [569, 380] width 256 height 117
click at [356, 366] on p "The same pattern or approach is repeating across products, teams, or flows. For…" at bounding box center [364, 390] width 137 height 87
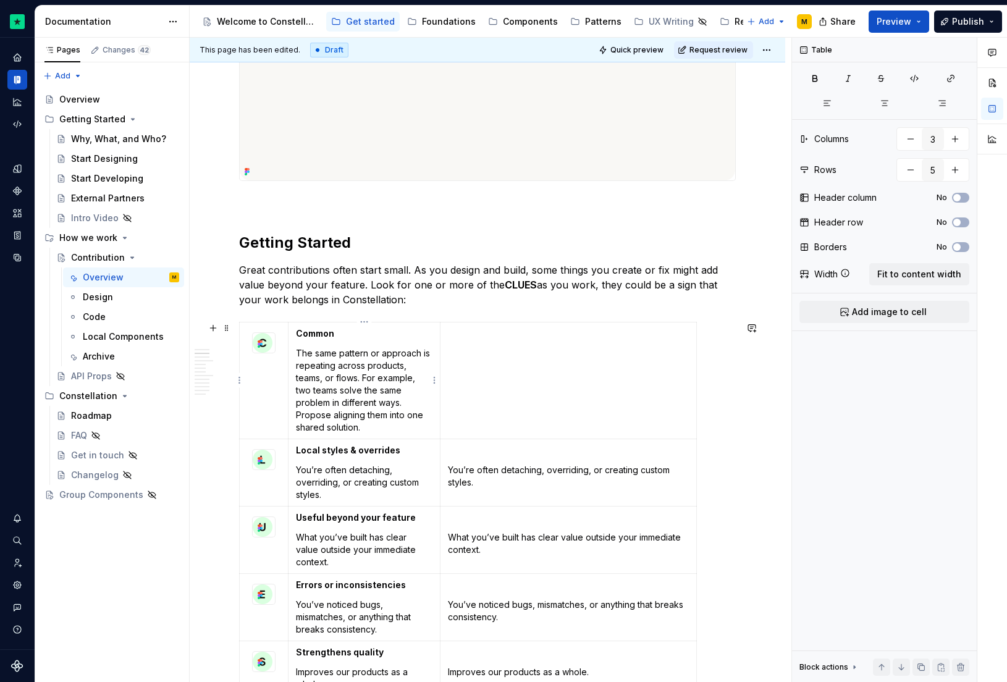
click at [355, 366] on p "The same pattern or approach is repeating across products, teams, or flows. For…" at bounding box center [364, 390] width 137 height 87
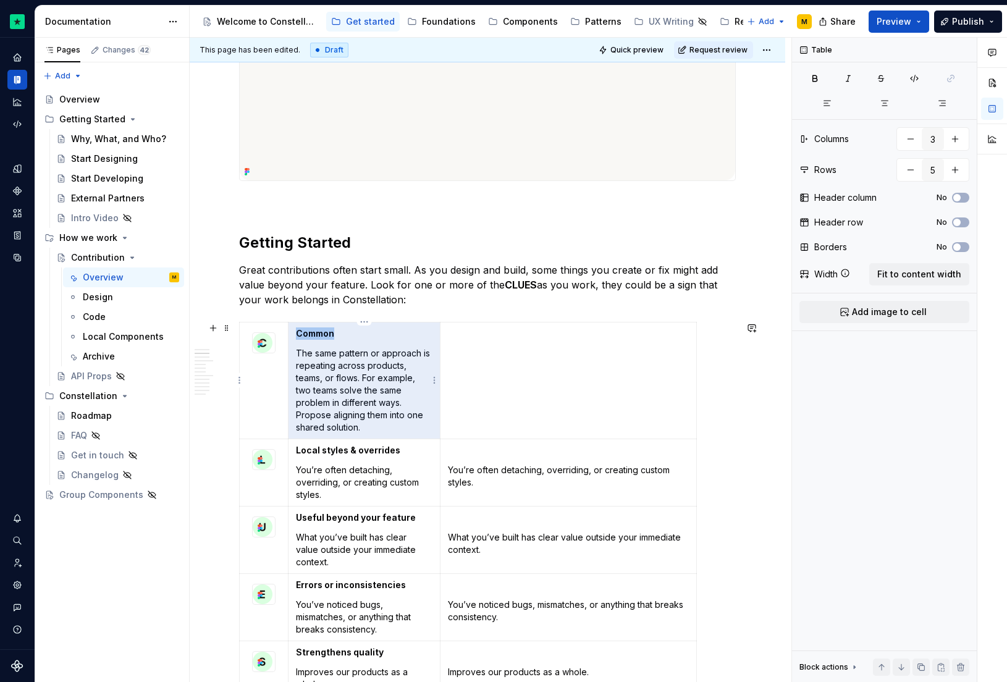
click at [372, 360] on p "The same pattern or approach is repeating across products, teams, or flows. For…" at bounding box center [364, 390] width 137 height 87
drag, startPoint x: 368, startPoint y: 429, endPoint x: 293, endPoint y: 348, distance: 110.6
click at [293, 348] on td "Common The same pattern or approach is repeating across products, teams, or flo…" at bounding box center [365, 380] width 152 height 117
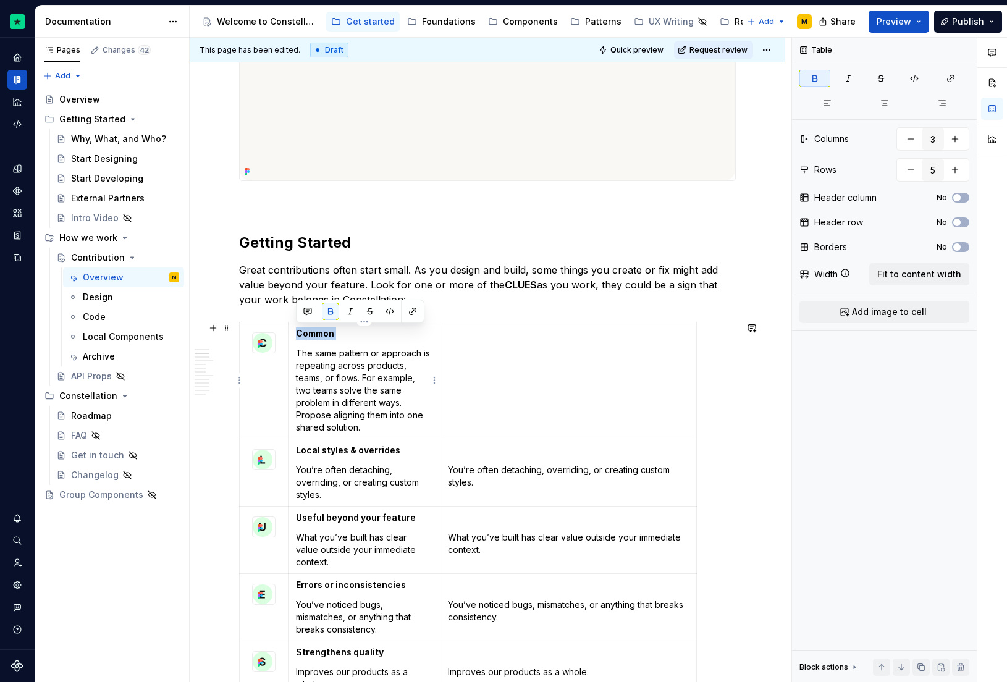
click at [298, 352] on p "The same pattern or approach is repeating across products, teams, or flows. For…" at bounding box center [364, 390] width 137 height 87
click at [395, 428] on p "The same pattern or approach is repeating across products, teams, or flows. For…" at bounding box center [364, 390] width 137 height 87
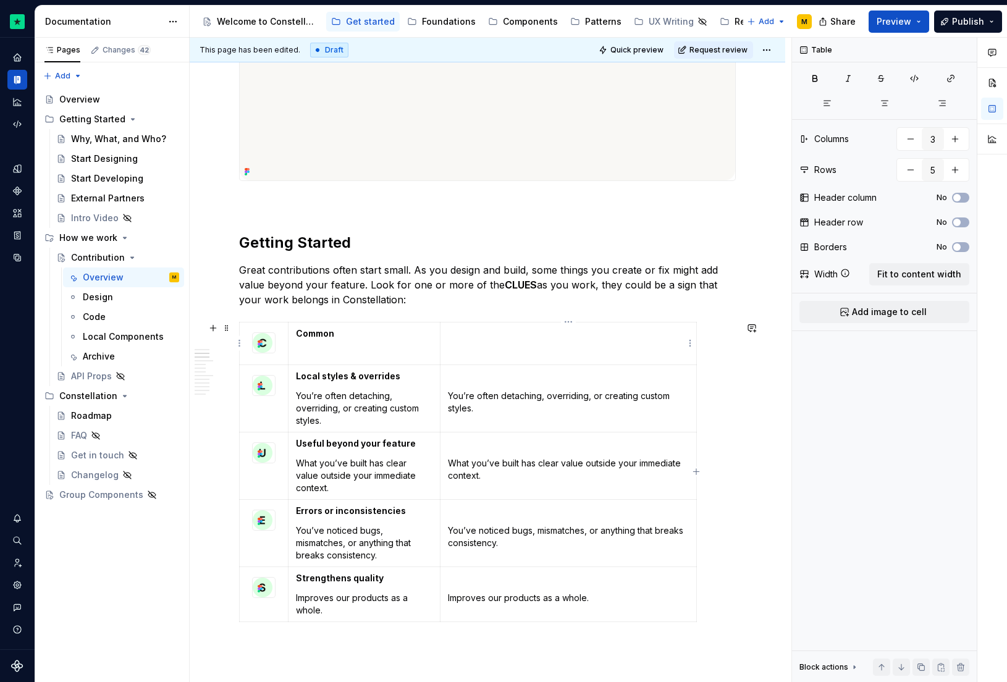
click at [555, 347] on td at bounding box center [569, 343] width 256 height 43
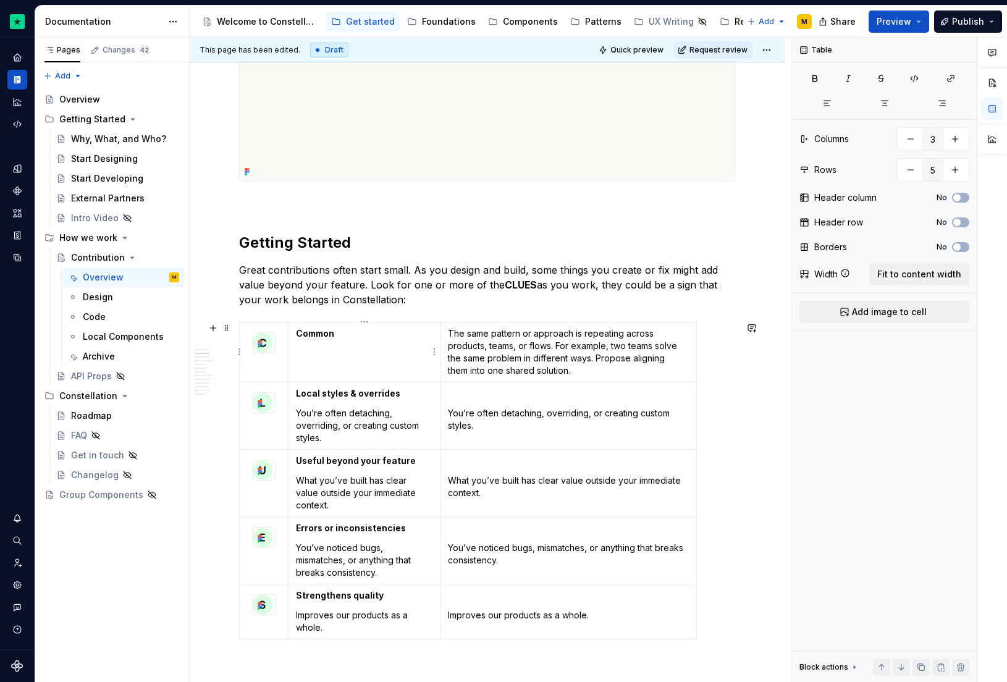
click at [387, 347] on p at bounding box center [364, 353] width 137 height 12
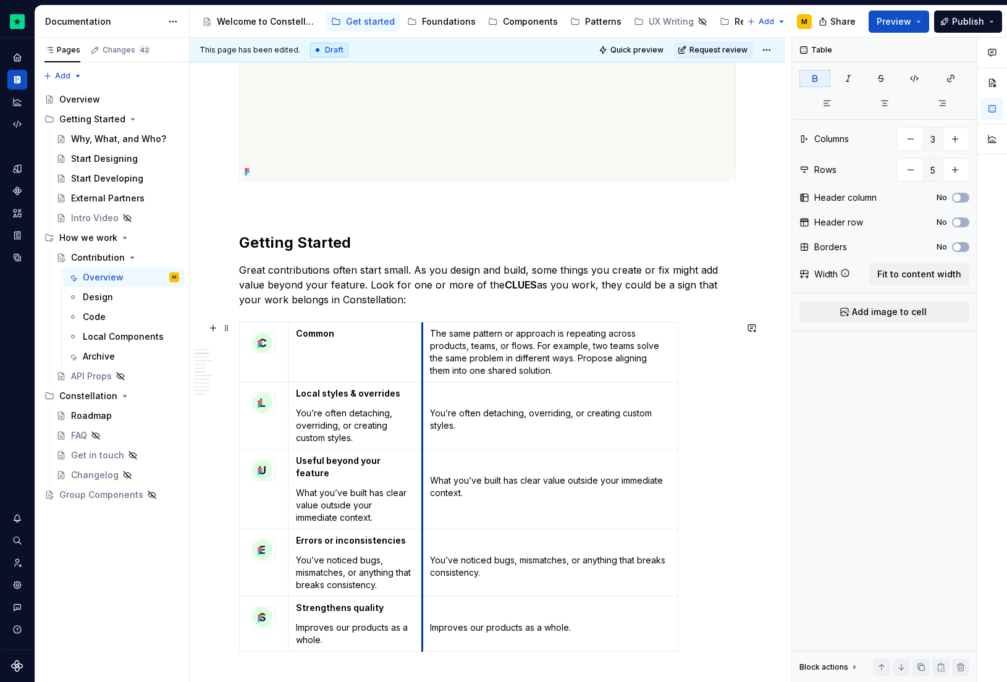
drag, startPoint x: 442, startPoint y: 342, endPoint x: 424, endPoint y: 342, distance: 18.5
click at [424, 342] on td "The same pattern or approach is repeating across products, teams, or flows. For…" at bounding box center [550, 352] width 255 height 60
click at [648, 51] on span "Quick preview" at bounding box center [636, 50] width 53 height 10
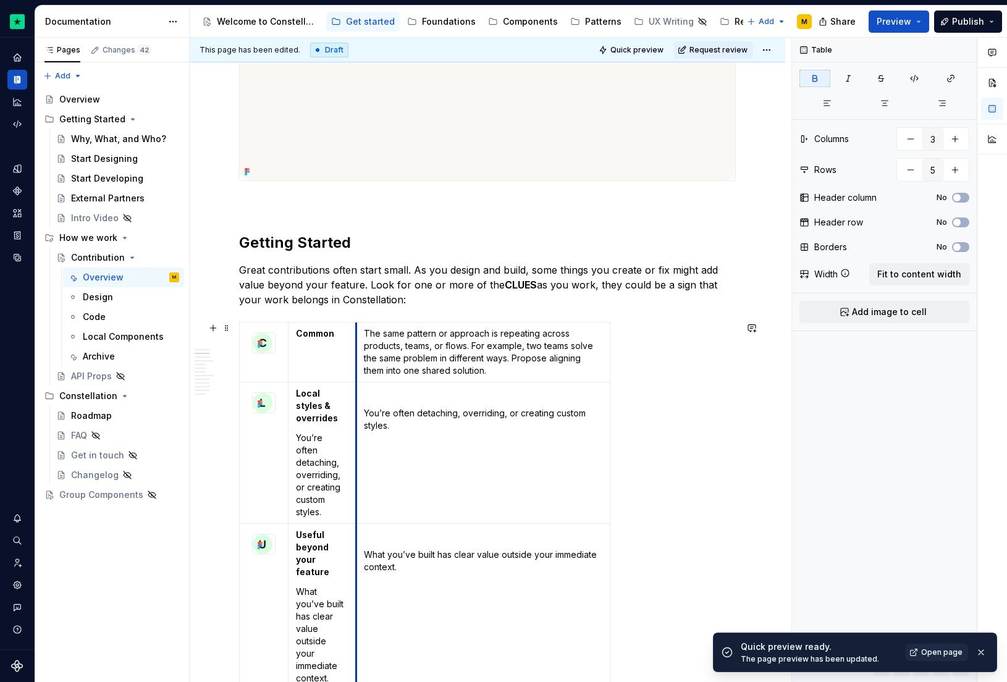
drag, startPoint x: 421, startPoint y: 335, endPoint x: 353, endPoint y: 333, distance: 68.0
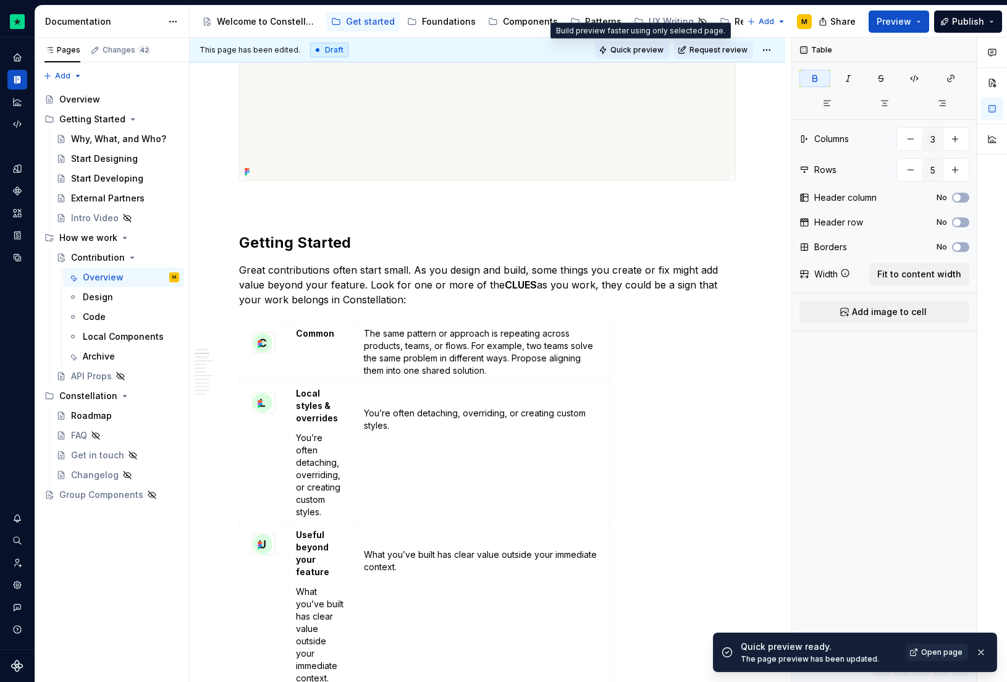
click at [620, 50] on span "Quick preview" at bounding box center [636, 50] width 53 height 10
click at [319, 446] on p "You’re often detaching, overriding, or creating custom styles." at bounding box center [322, 475] width 53 height 87
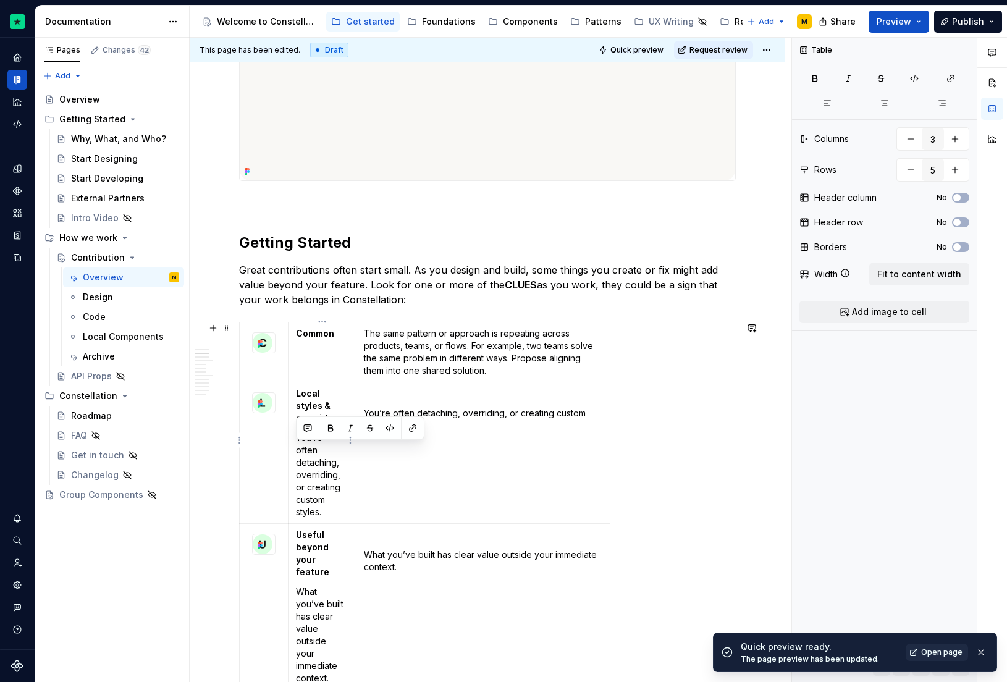
click at [319, 446] on p "You’re often detaching, overriding, or creating custom styles." at bounding box center [322, 475] width 53 height 87
click at [318, 446] on p "You’re often detaching, overriding, or creating custom styles." at bounding box center [322, 475] width 53 height 87
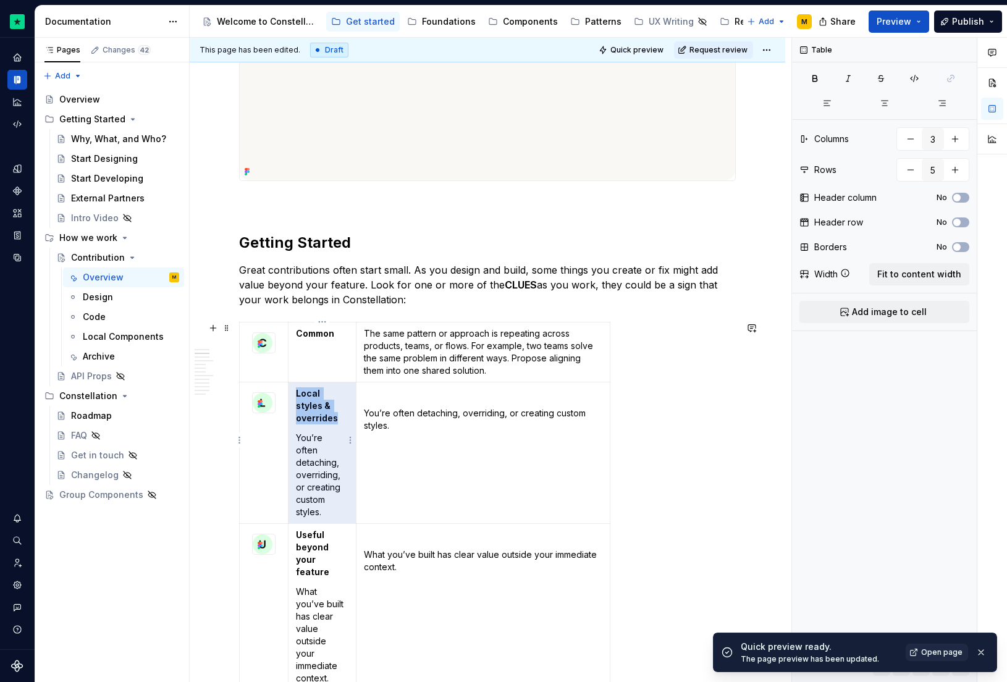
click at [319, 434] on p "You’re often detaching, overriding, or creating custom styles." at bounding box center [322, 475] width 53 height 87
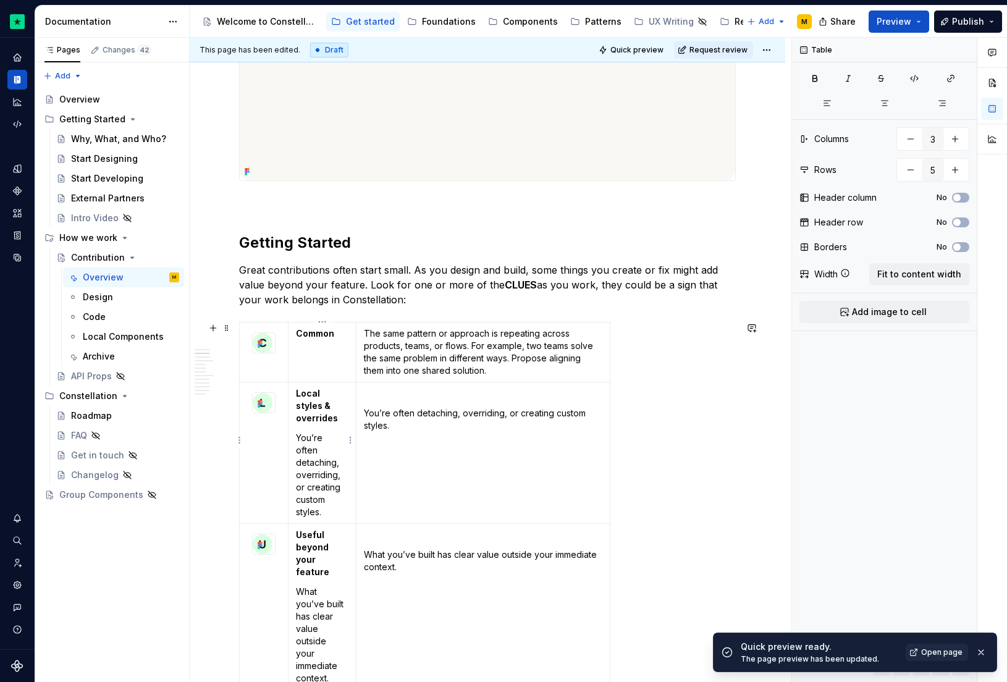
click at [294, 428] on td "Local styles & overrides You’re often detaching, overriding, or creating custom…" at bounding box center [323, 452] width 68 height 141
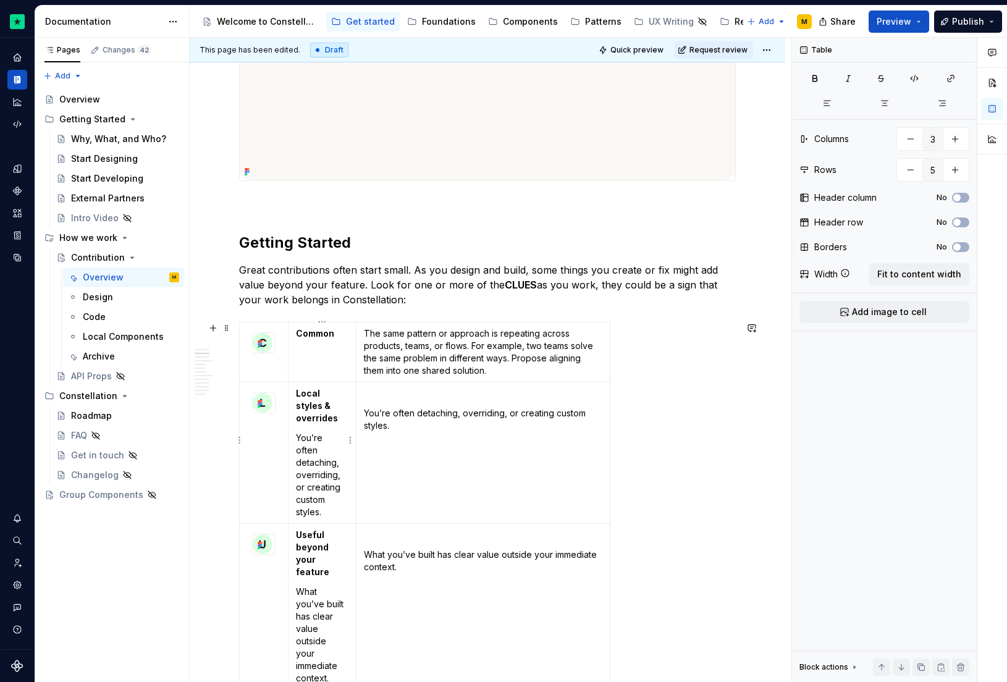
click at [336, 491] on p "You’re often detaching, overriding, or creating custom styles." at bounding box center [322, 475] width 53 height 87
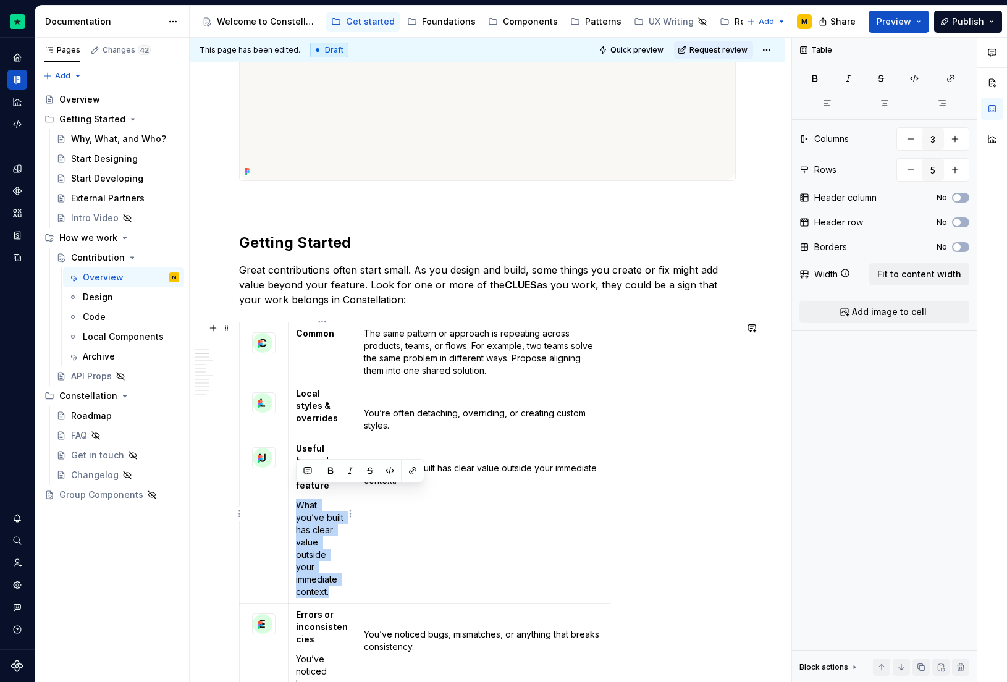
drag, startPoint x: 297, startPoint y: 493, endPoint x: 347, endPoint y: 583, distance: 102.6
click at [347, 583] on p "What you’ve built has clear value outside your immediate context." at bounding box center [322, 548] width 53 height 99
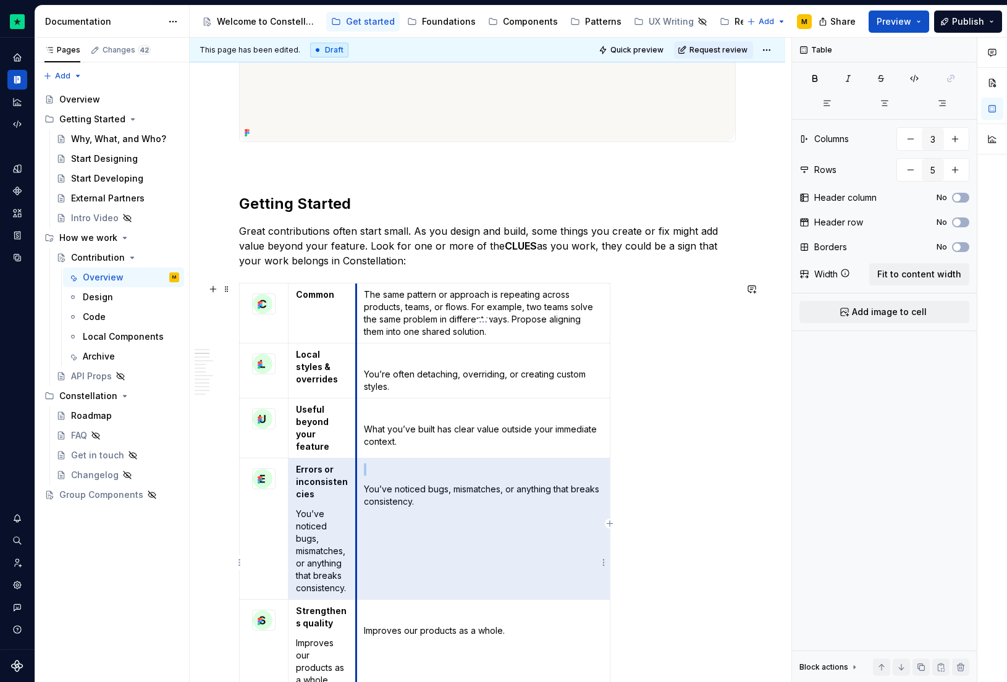
scroll to position [430, 0]
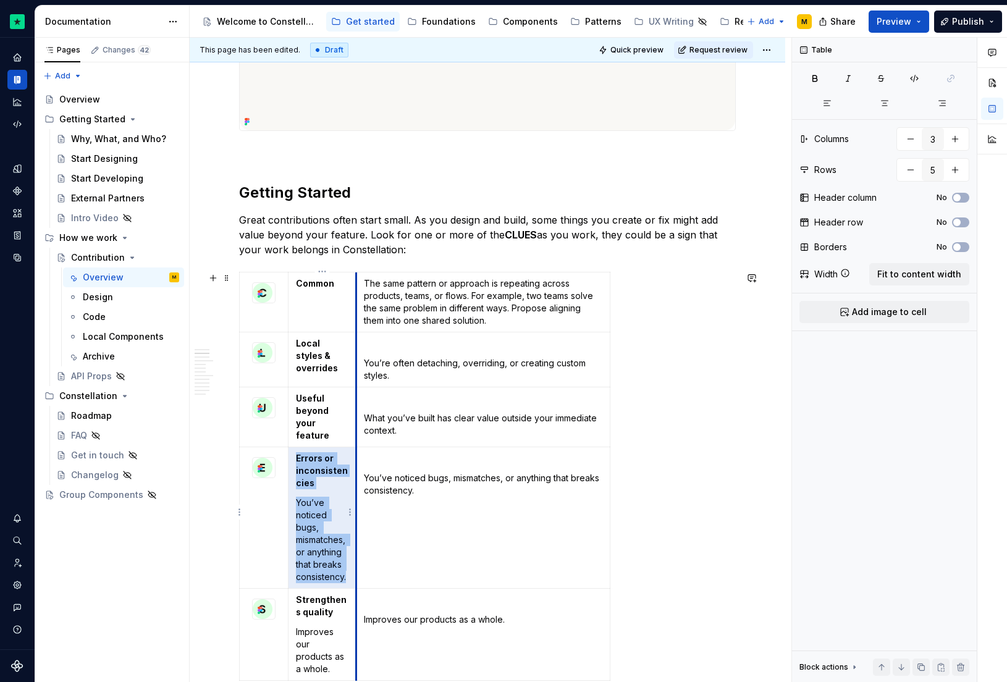
drag, startPoint x: 297, startPoint y: 546, endPoint x: 354, endPoint y: 568, distance: 61.4
click at [354, 568] on td "Errors or inconsistencies You’ve noticed bugs, mismatches, or anything that bre…" at bounding box center [323, 517] width 68 height 141
click at [352, 573] on td "Errors or inconsistencies You’ve noticed bugs, mismatches, or anything that bre…" at bounding box center [323, 517] width 68 height 141
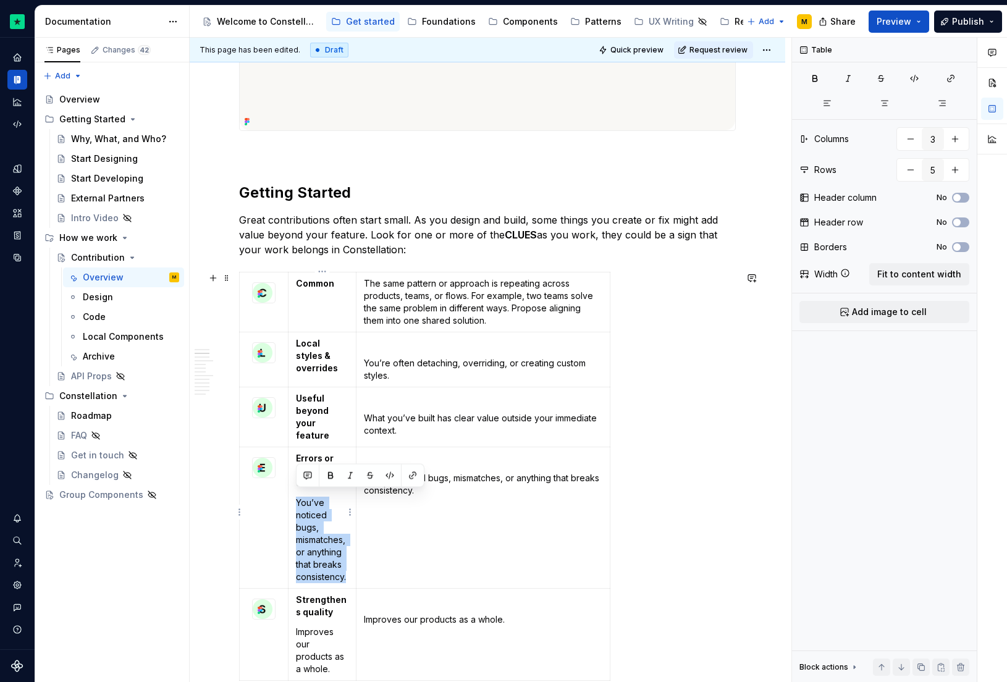
drag, startPoint x: 352, startPoint y: 573, endPoint x: 296, endPoint y: 492, distance: 99.1
click at [296, 492] on td "Errors or inconsistencies You’ve noticed bugs, mismatches, or anything that bre…" at bounding box center [323, 517] width 68 height 141
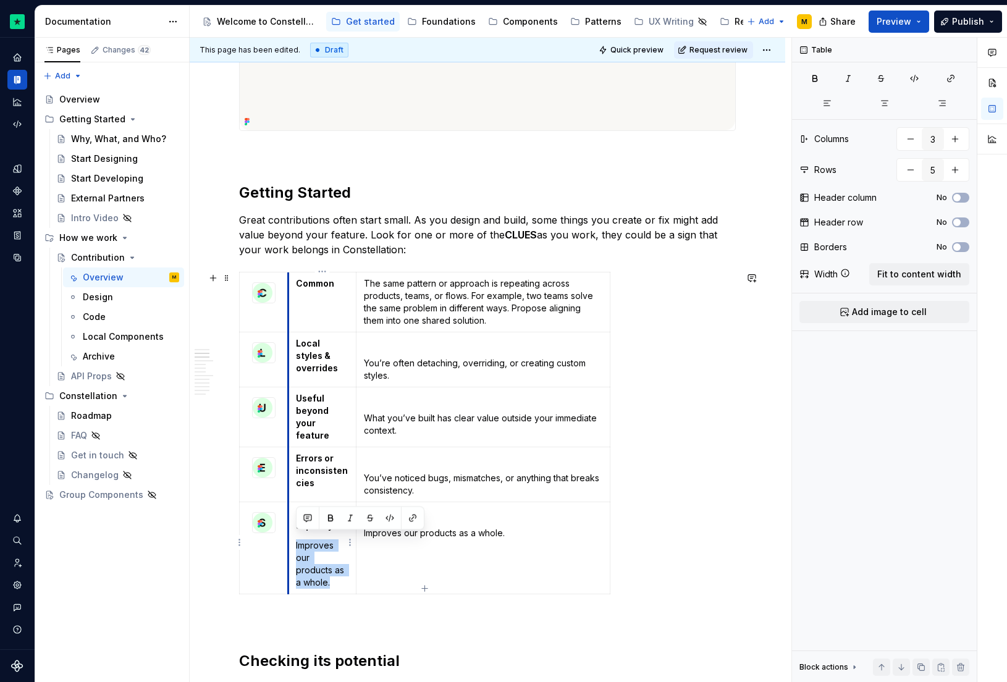
drag, startPoint x: 334, startPoint y: 576, endPoint x: 289, endPoint y: 532, distance: 63.4
click at [289, 532] on td "Strengthens quality Improves our products as a whole." at bounding box center [323, 548] width 68 height 92
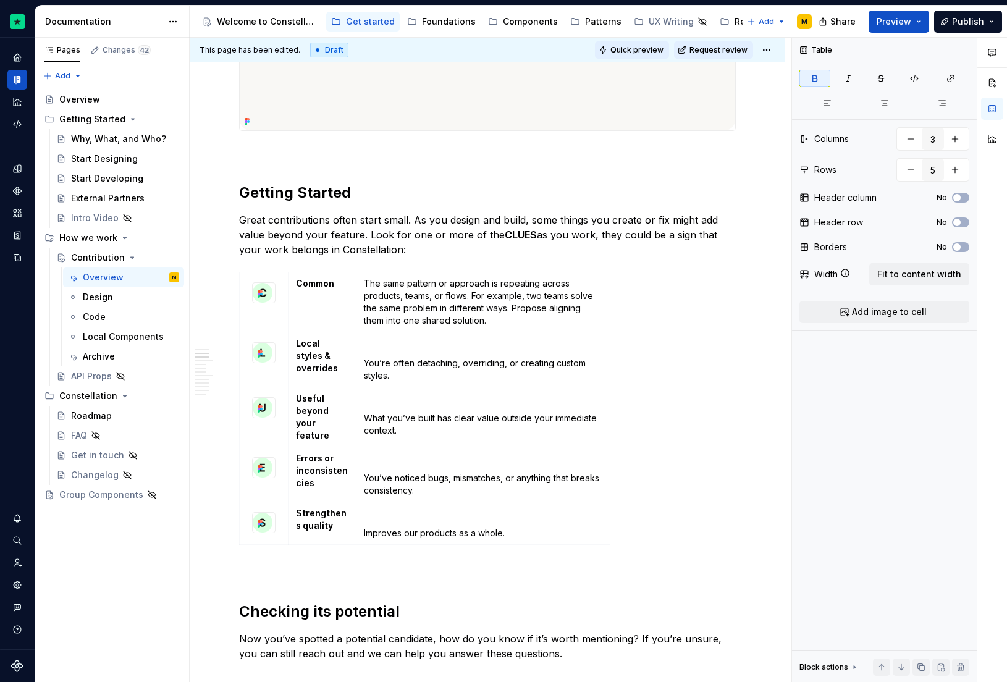
click at [635, 54] on span "Quick preview" at bounding box center [636, 50] width 53 height 10
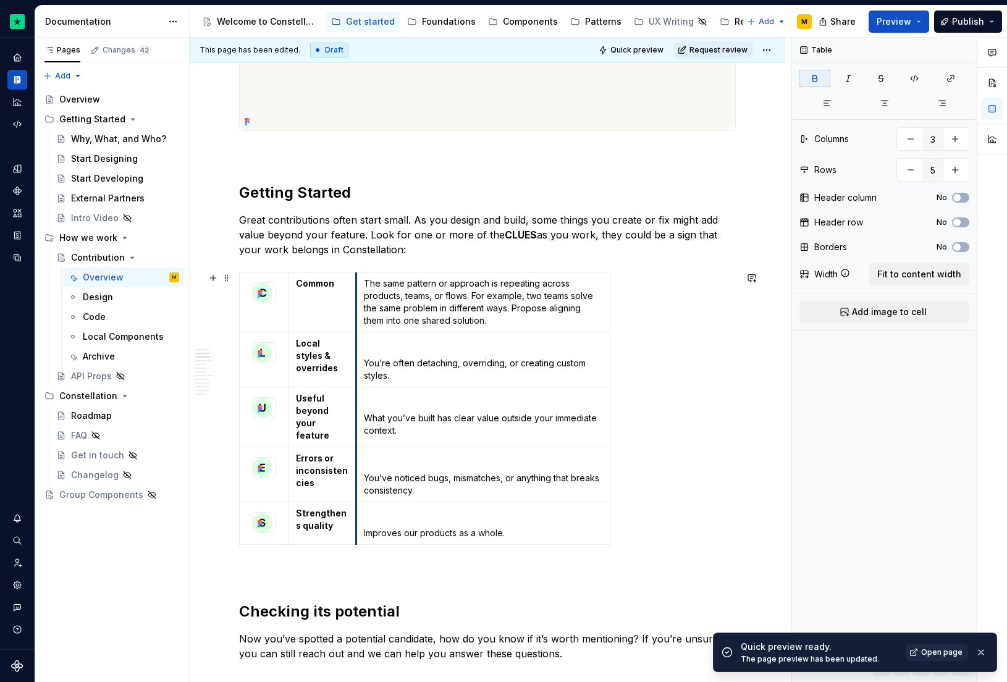
drag, startPoint x: 358, startPoint y: 287, endPoint x: 389, endPoint y: 285, distance: 31.6
click at [389, 285] on td "The same pattern or approach is repeating across products, teams, or flows. For…" at bounding box center [483, 302] width 253 height 60
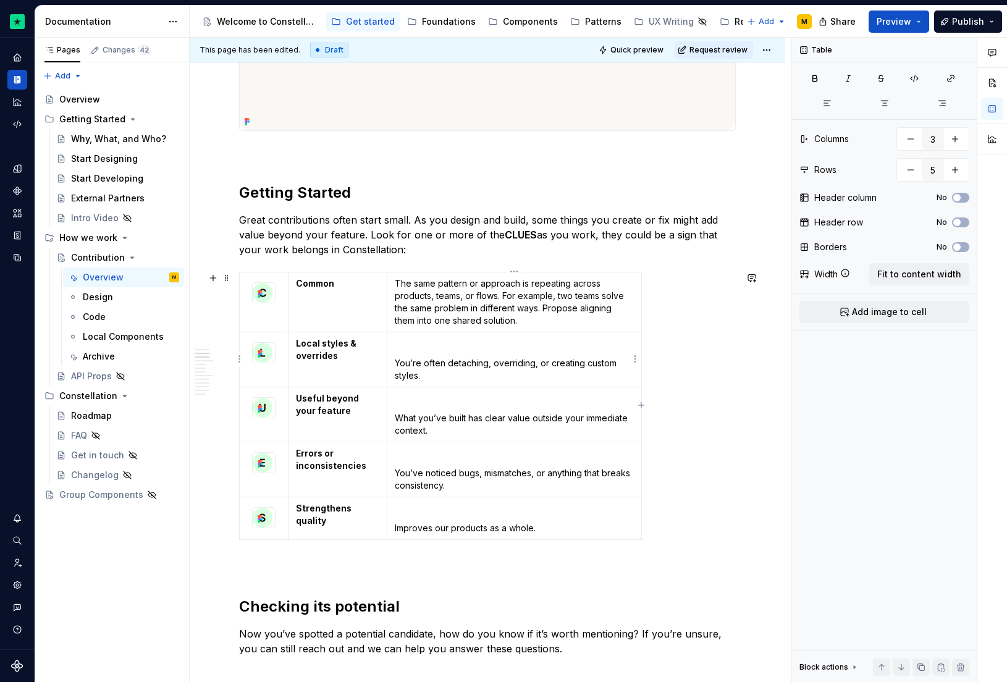
click at [446, 366] on p "You’re often detaching, overriding, or creating custom styles." at bounding box center [514, 369] width 239 height 25
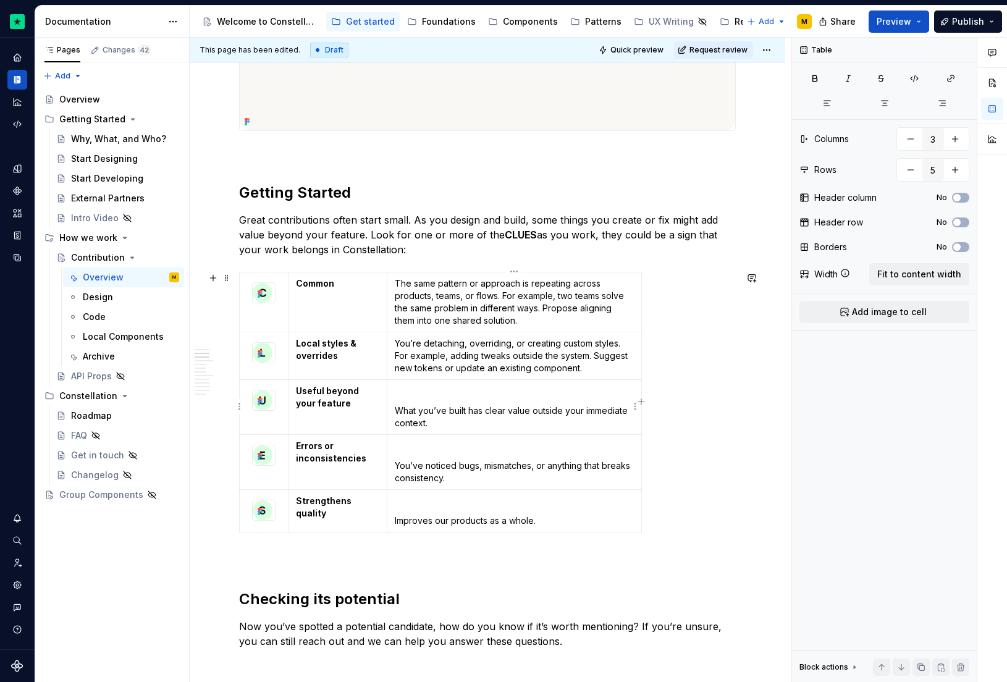
click at [446, 407] on p "What you’ve built has clear value outside your immediate context." at bounding box center [514, 417] width 239 height 25
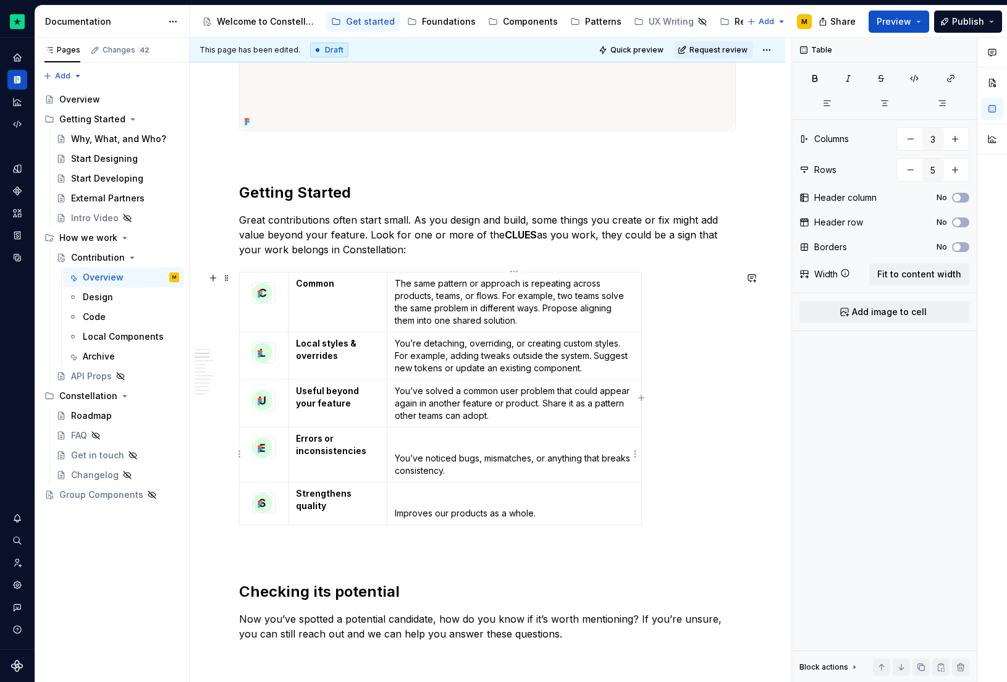
click at [446, 463] on p "You’ve noticed bugs, mismatches, or anything that breaks consistency." at bounding box center [514, 464] width 239 height 25
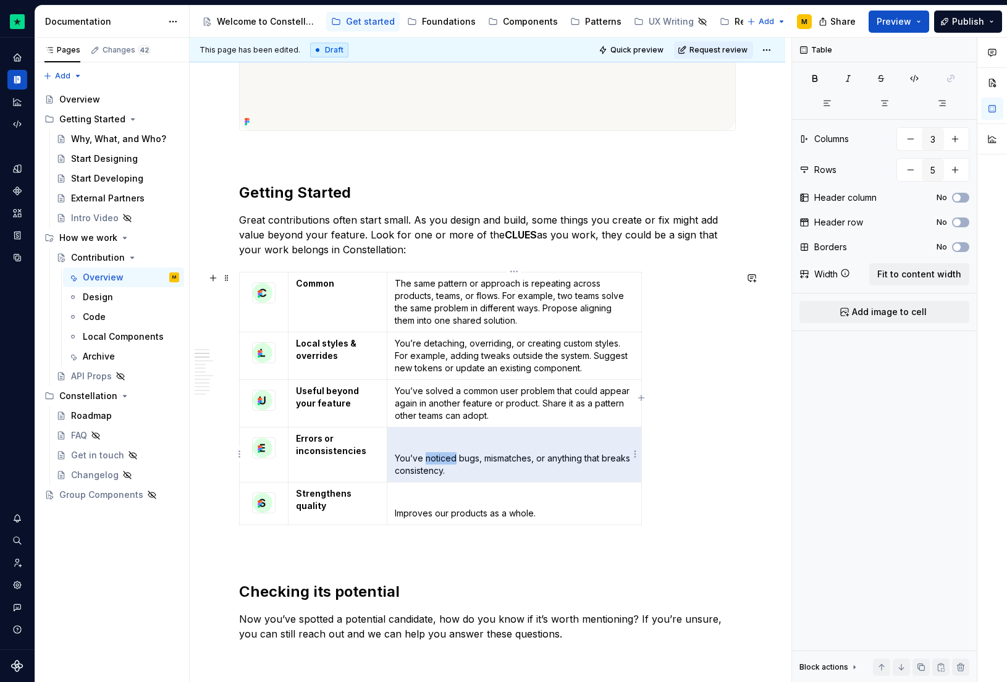
click at [446, 463] on p "You’ve noticed bugs, mismatches, or anything that breaks consistency." at bounding box center [514, 464] width 239 height 25
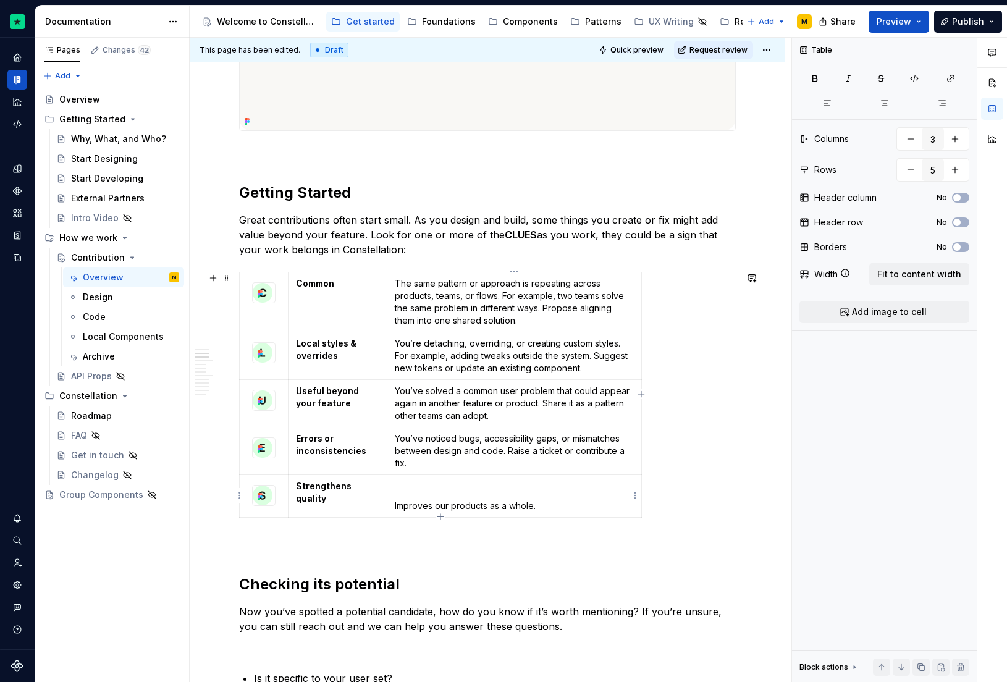
click at [434, 504] on p "Improves our products as a whole." at bounding box center [514, 506] width 239 height 12
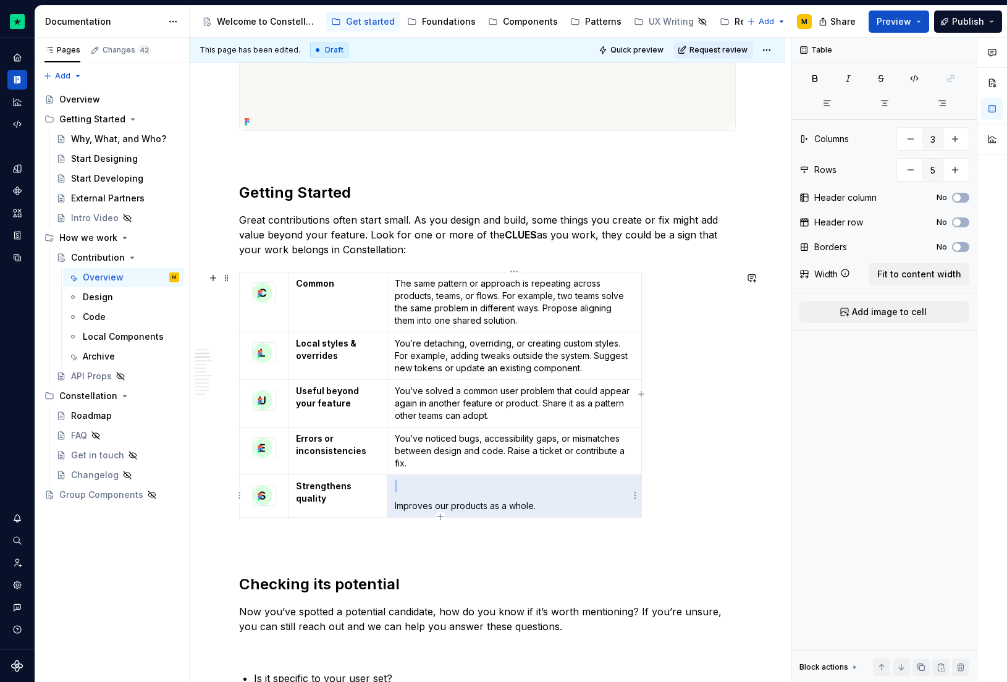
click at [434, 504] on p "Improves our products as a whole." at bounding box center [514, 506] width 239 height 12
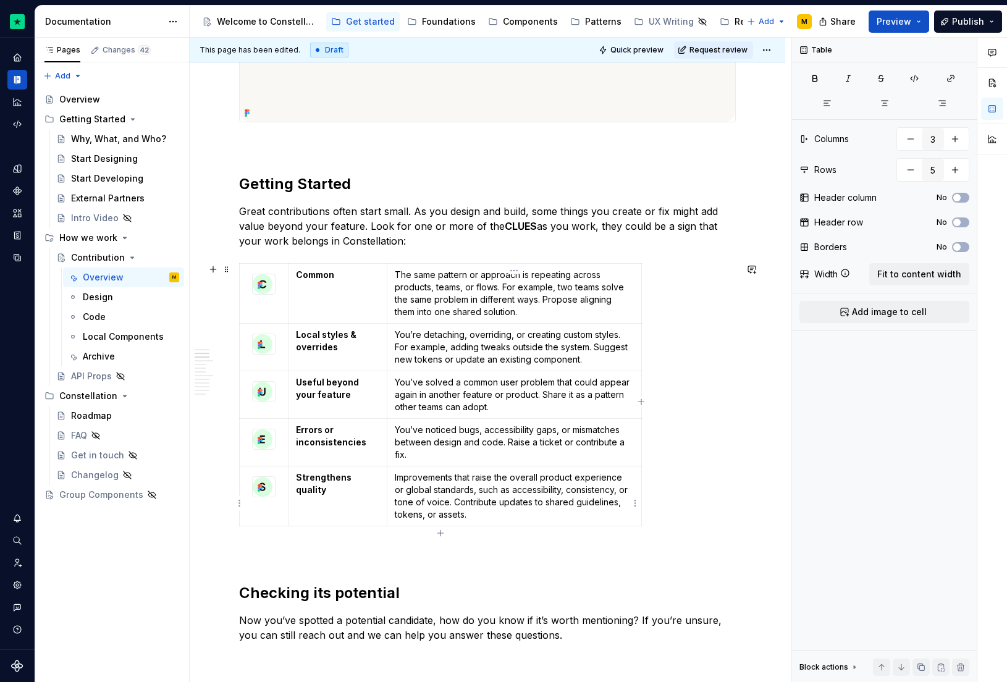
scroll to position [450, 0]
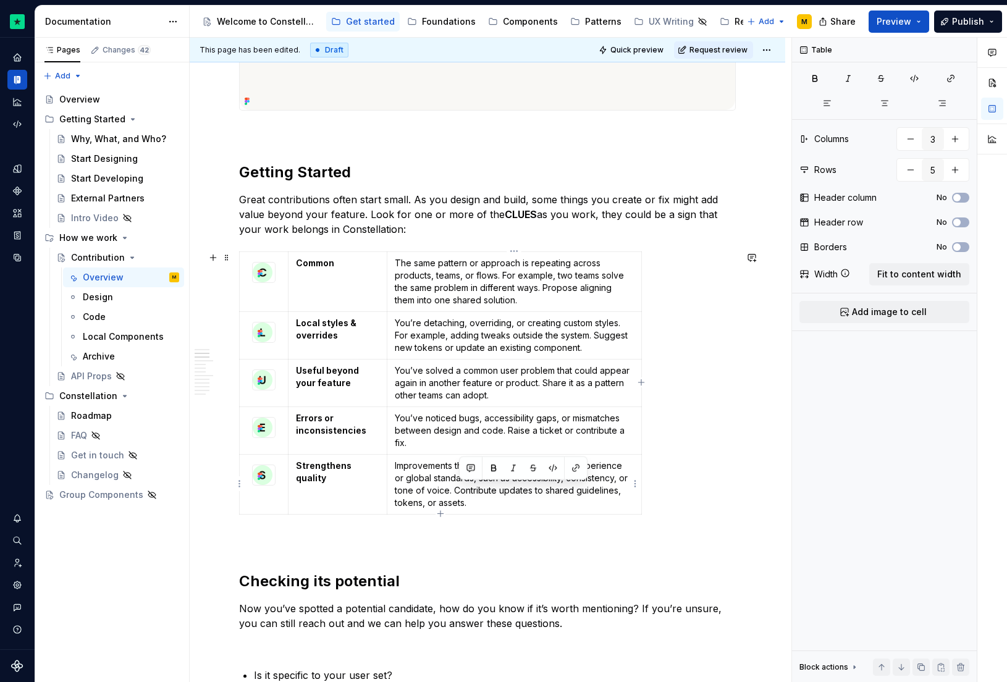
click at [460, 494] on p "Improvements that raise the overall product experience or global standards, suc…" at bounding box center [514, 484] width 239 height 49
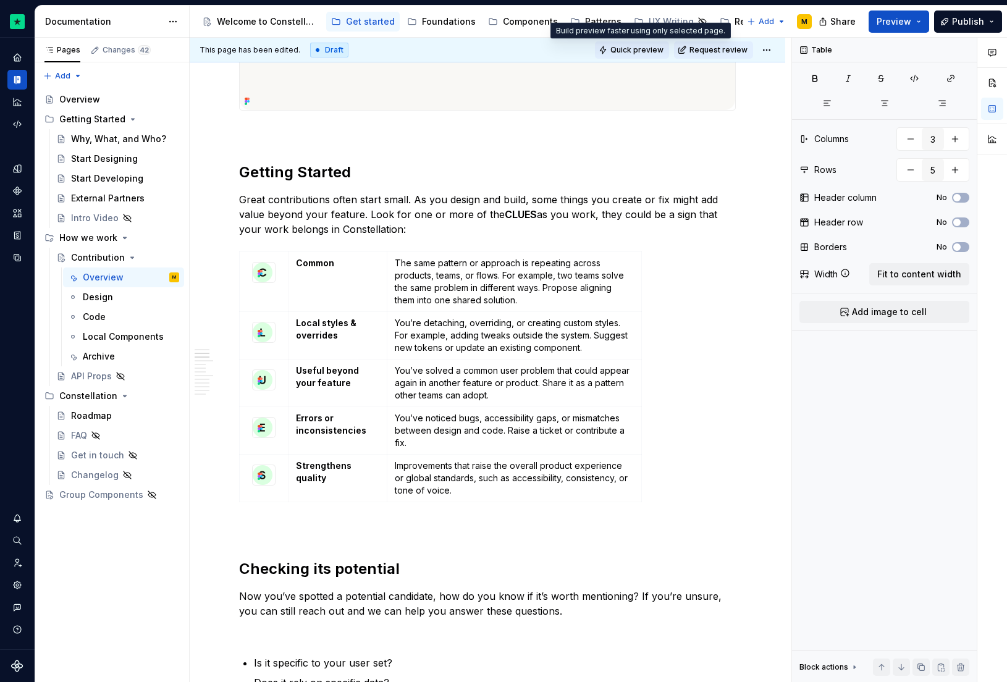
click at [654, 51] on span "Quick preview" at bounding box center [636, 50] width 53 height 10
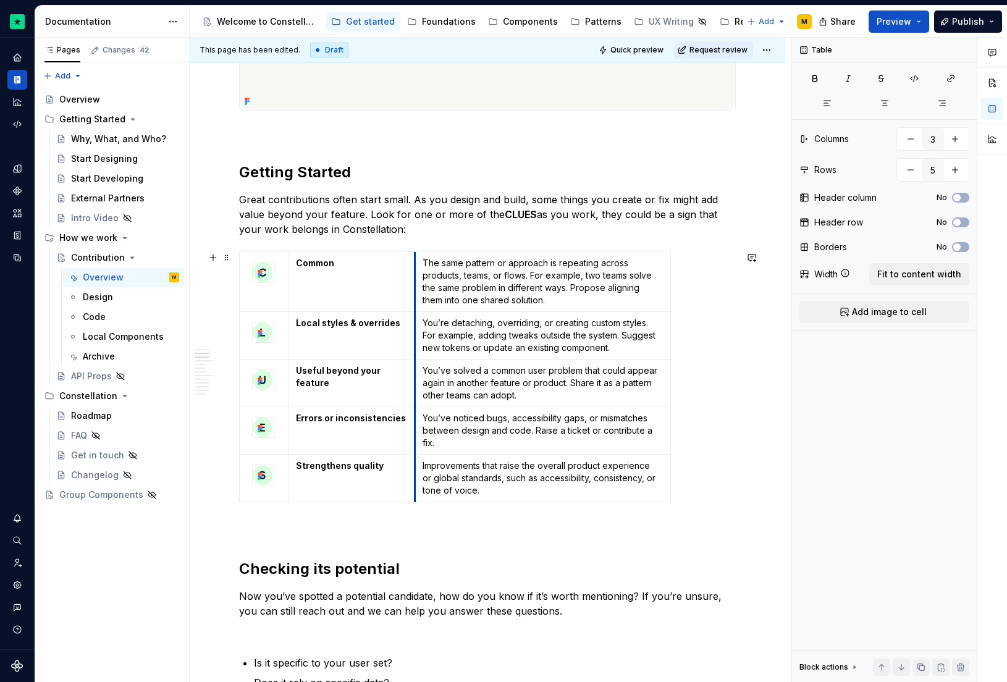
drag, startPoint x: 388, startPoint y: 269, endPoint x: 417, endPoint y: 266, distance: 29.2
click at [417, 266] on td "The same pattern or approach is repeating across products, teams, or flows. For…" at bounding box center [542, 281] width 255 height 60
click at [653, 48] on span "Quick preview" at bounding box center [636, 50] width 53 height 10
click at [308, 259] on strong "Common" at bounding box center [315, 263] width 38 height 11
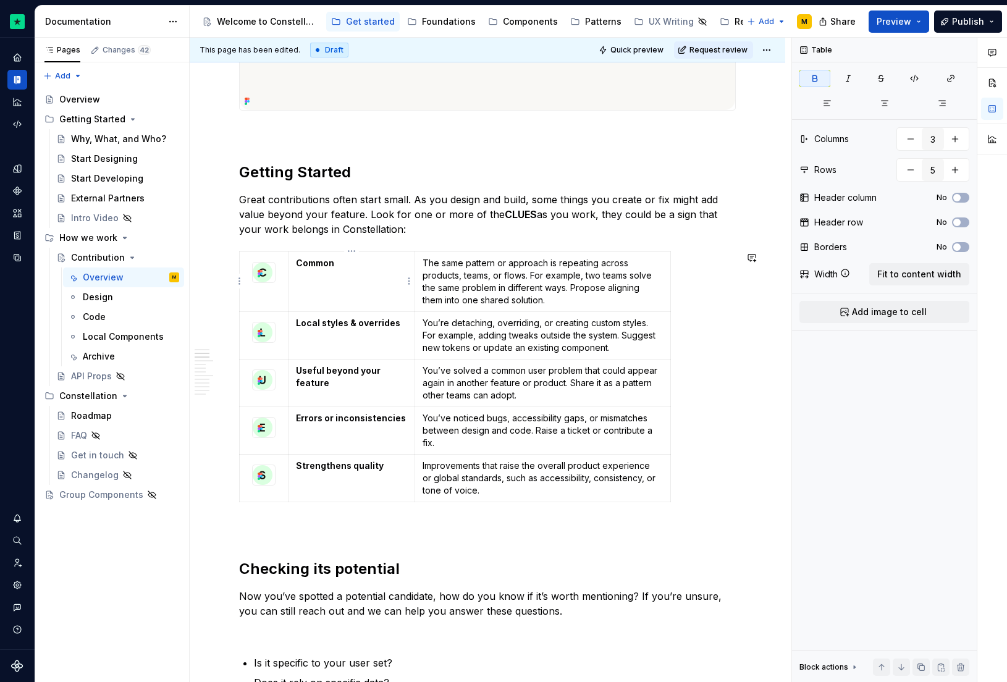
click at [308, 259] on strong "Common" at bounding box center [315, 263] width 38 height 11
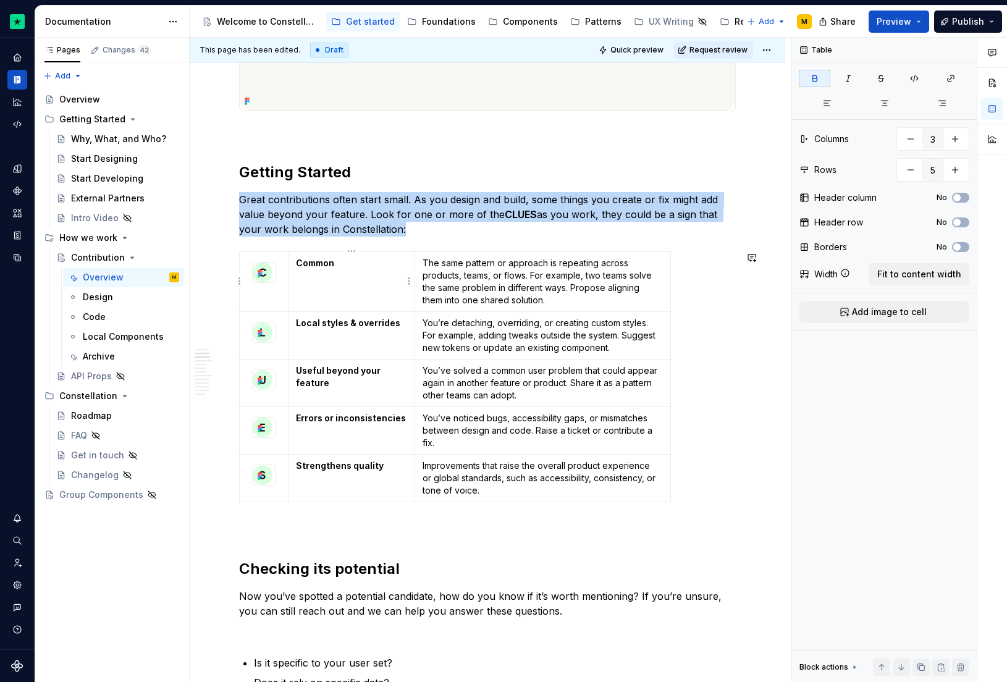
click at [308, 259] on strong "Common" at bounding box center [315, 263] width 38 height 11
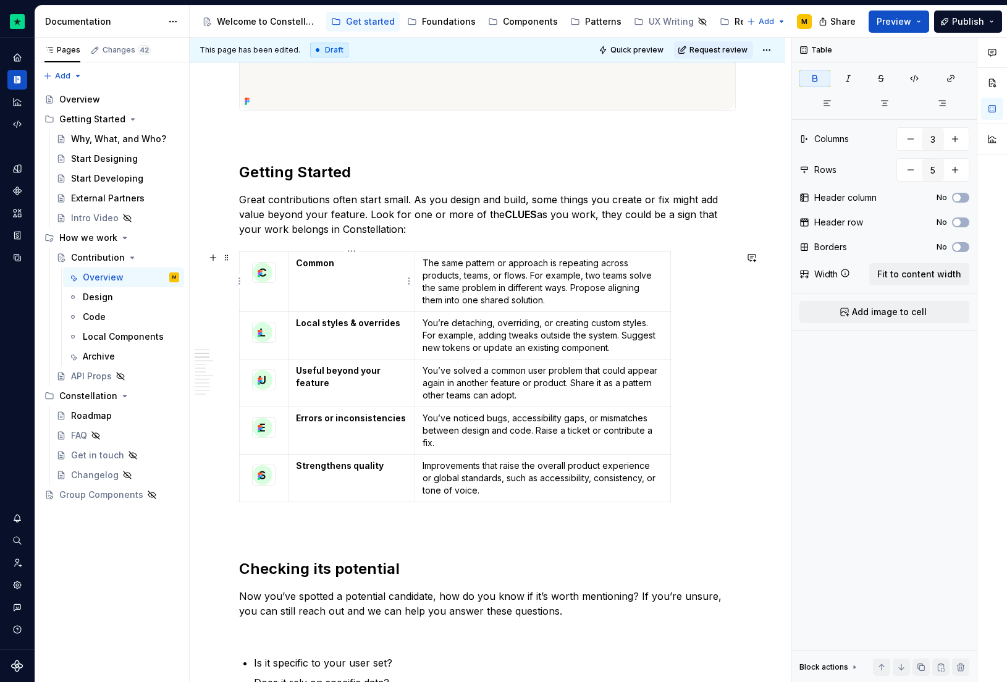
click at [308, 263] on strong "Common" at bounding box center [315, 263] width 38 height 11
click at [337, 260] on p "Common" at bounding box center [351, 263] width 111 height 12
click at [296, 264] on strong "Common" at bounding box center [315, 263] width 38 height 11
click at [645, 40] on div "This page has been edited. Draft Quick preview Request review" at bounding box center [488, 50] width 596 height 25
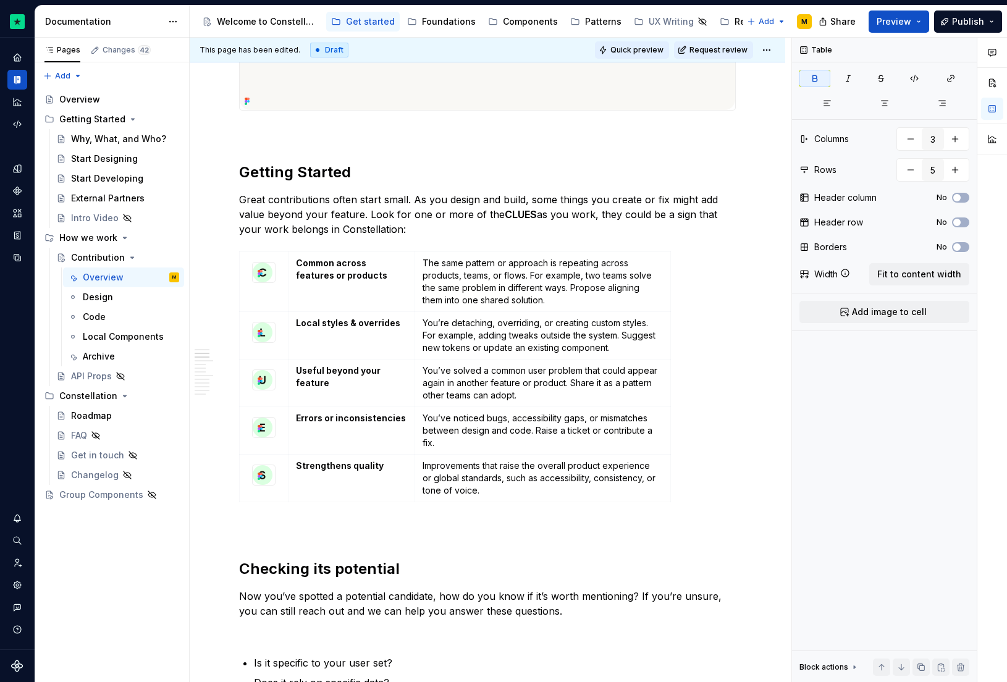
click at [645, 51] on span "Quick preview" at bounding box center [636, 50] width 53 height 10
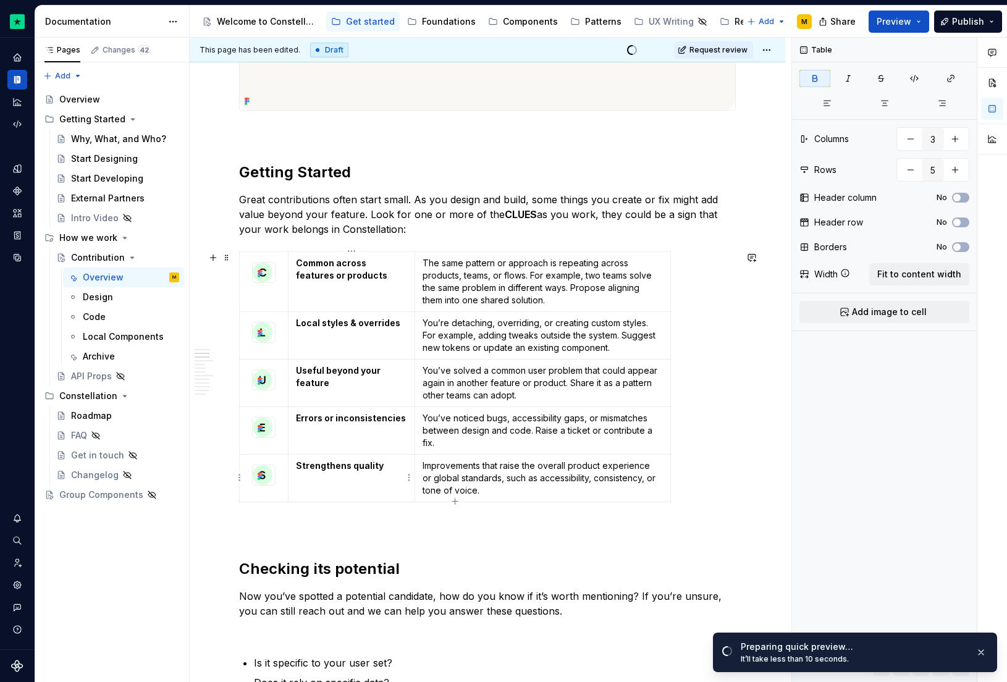
click at [350, 465] on strong "Strengthens quality" at bounding box center [340, 465] width 88 height 11
click at [455, 485] on p "Improvements that raise the overall product experience or global standards, suc…" at bounding box center [543, 478] width 240 height 37
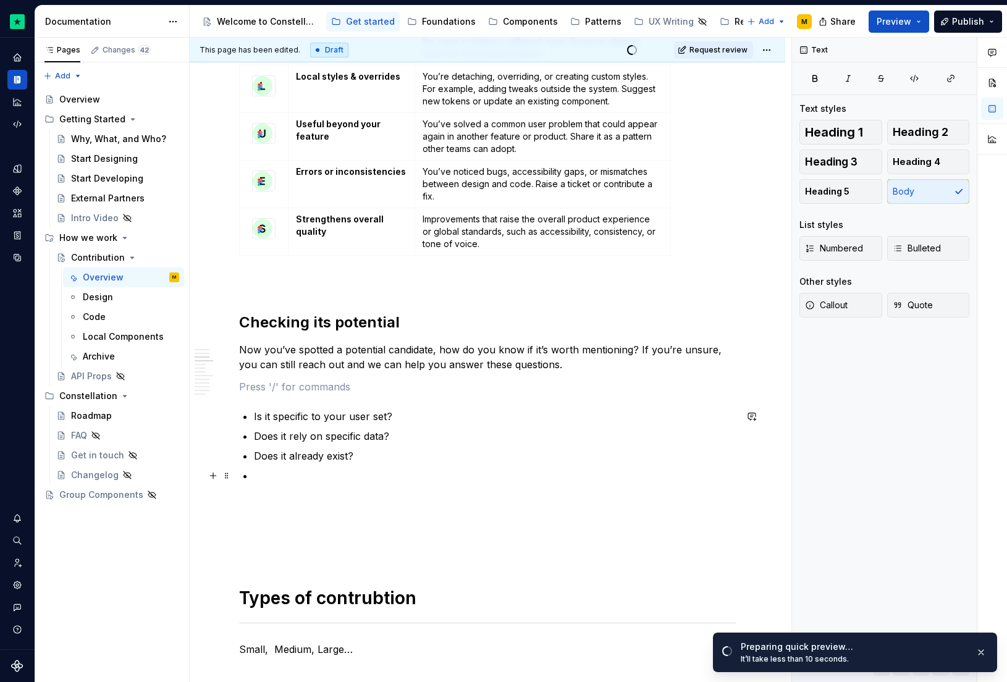
click at [504, 481] on p at bounding box center [495, 475] width 482 height 15
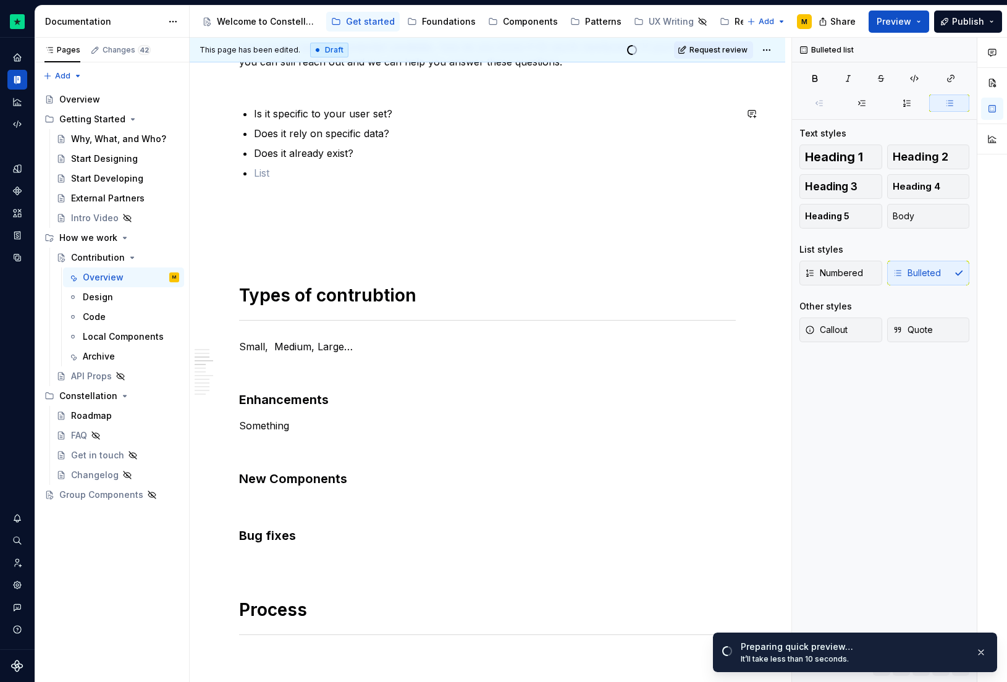
scroll to position [1015, 0]
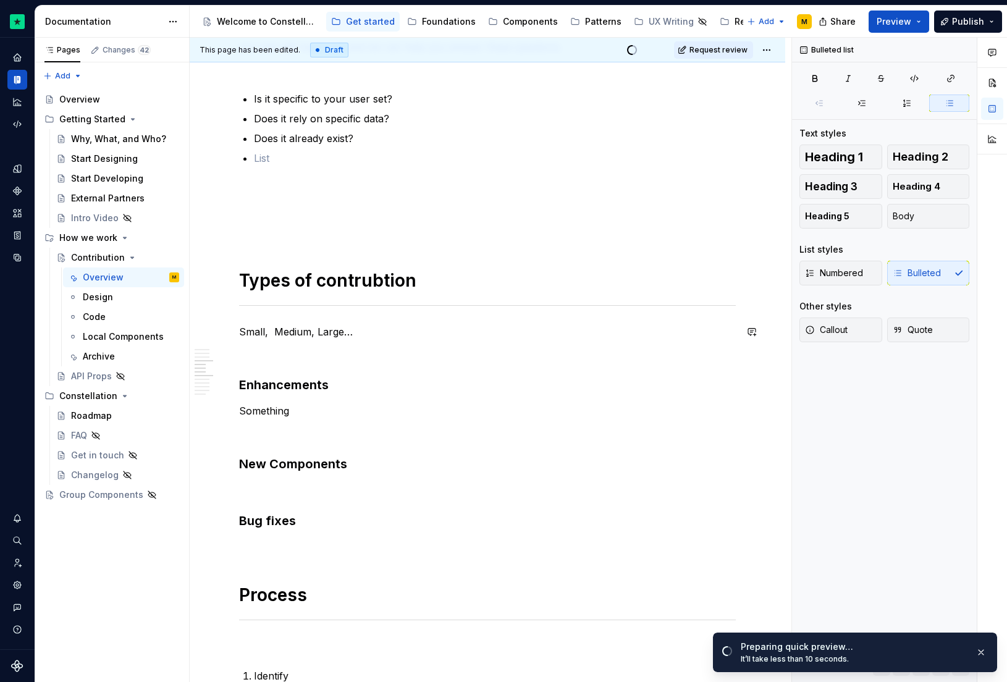
click at [342, 277] on h1 "Types of contrubtion" at bounding box center [487, 280] width 497 height 22
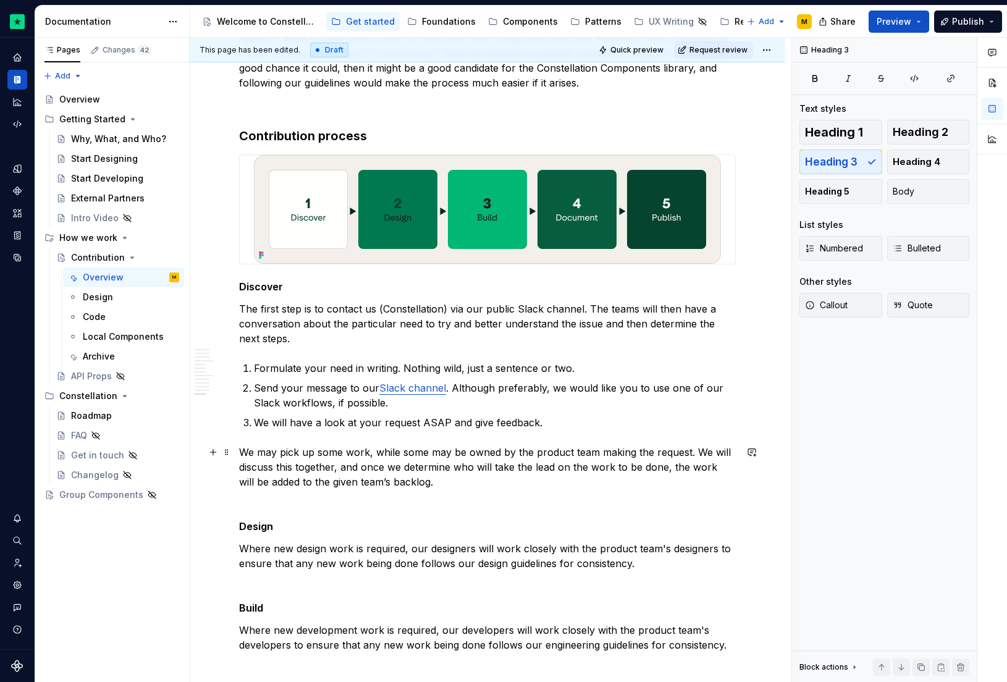
scroll to position [3144, 0]
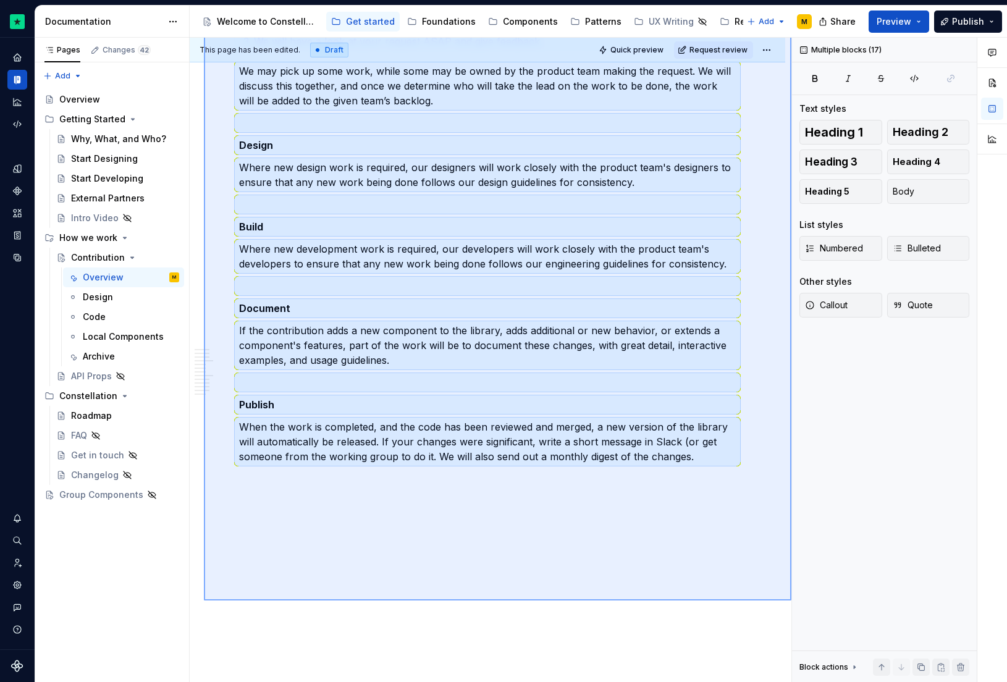
drag, startPoint x: 204, startPoint y: 233, endPoint x: 735, endPoint y: 557, distance: 622.6
click at [761, 575] on div "This page has been edited. Draft Quick preview Request review Contribution Ever…" at bounding box center [491, 360] width 602 height 645
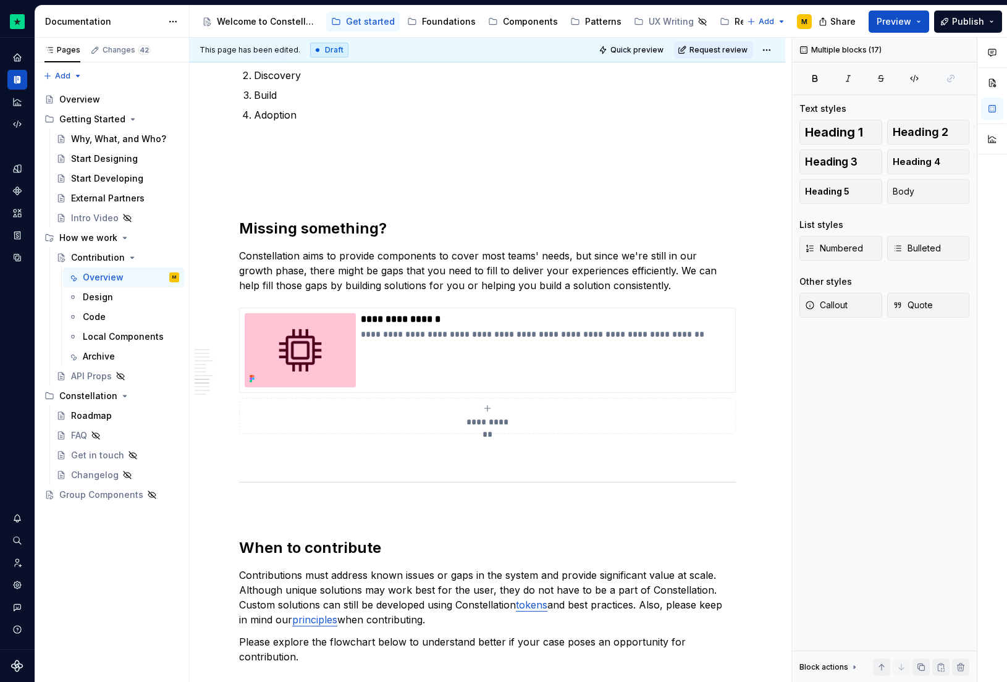
scroll to position [1408, 0]
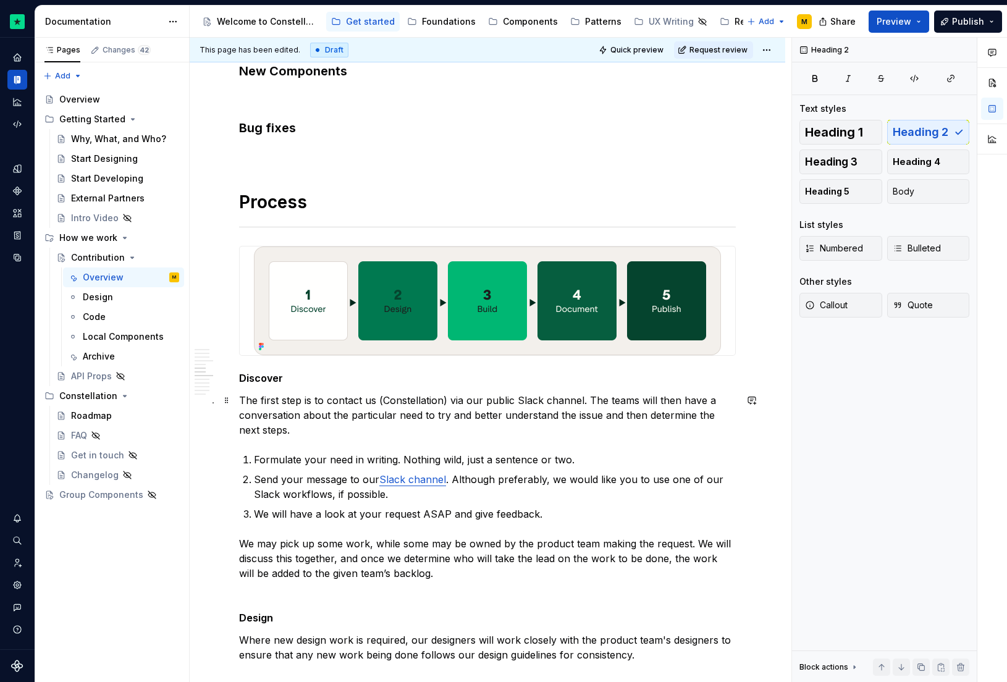
scroll to position [1466, 0]
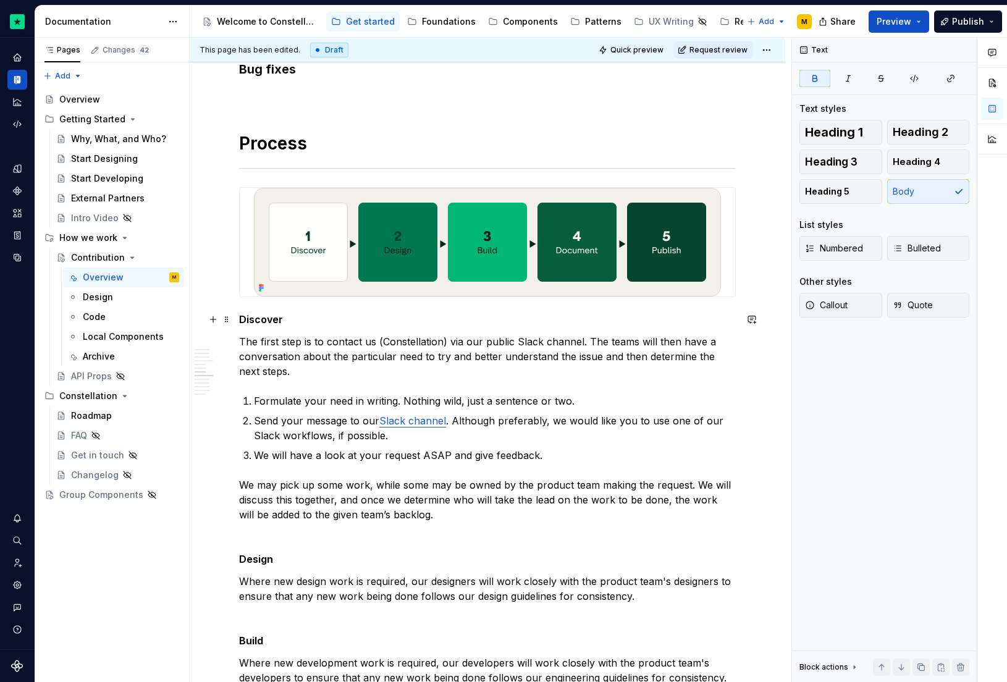
click at [241, 317] on strong "Discover" at bounding box center [261, 319] width 44 height 12
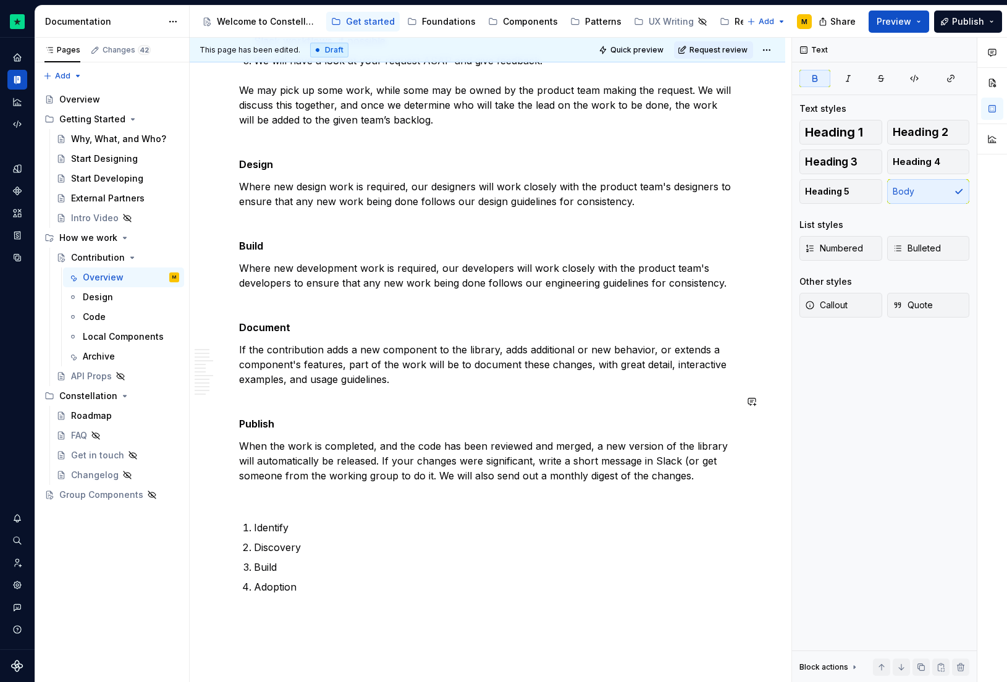
scroll to position [1883, 0]
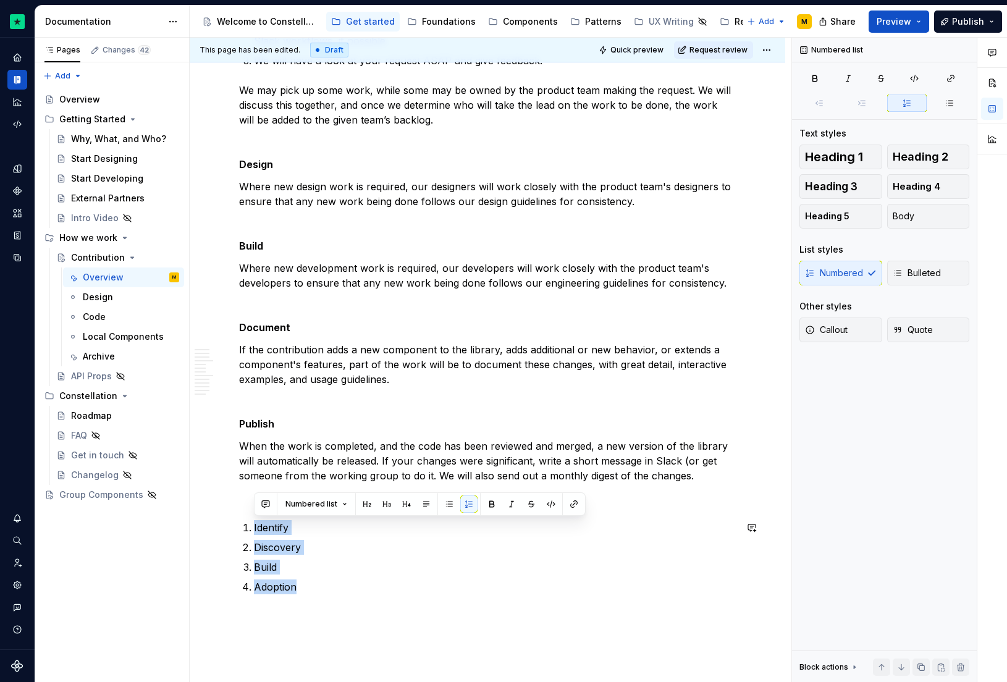
drag, startPoint x: 329, startPoint y: 585, endPoint x: 245, endPoint y: 517, distance: 107.7
click at [245, 517] on div "Everyone at Trustpilot can contribute to Constellation Constellation follows a …" at bounding box center [487, 287] width 497 height 3853
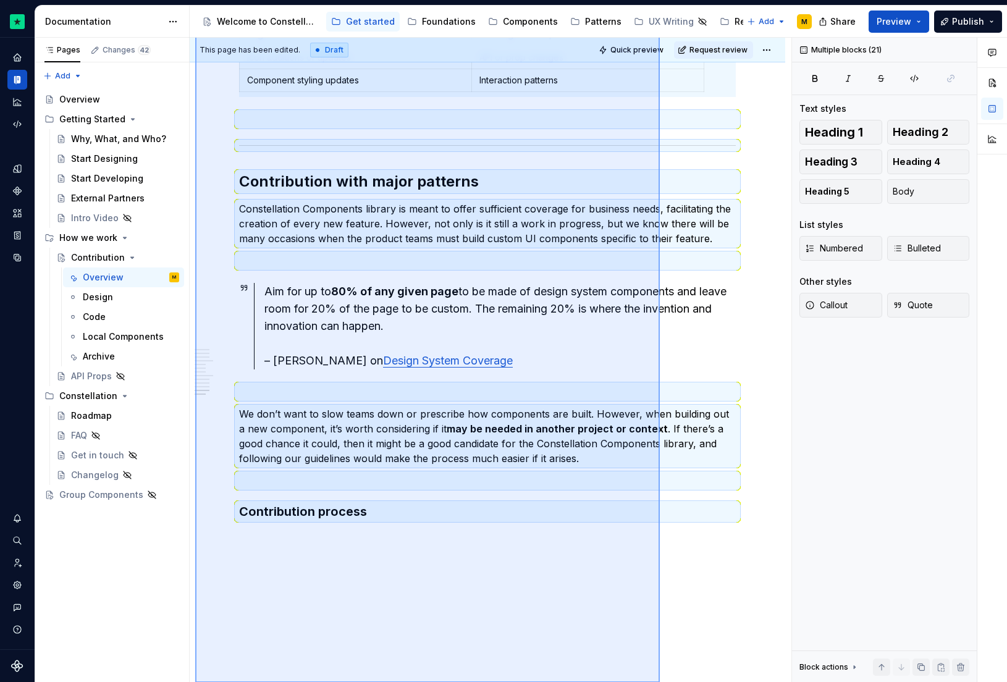
scroll to position [3576, 0]
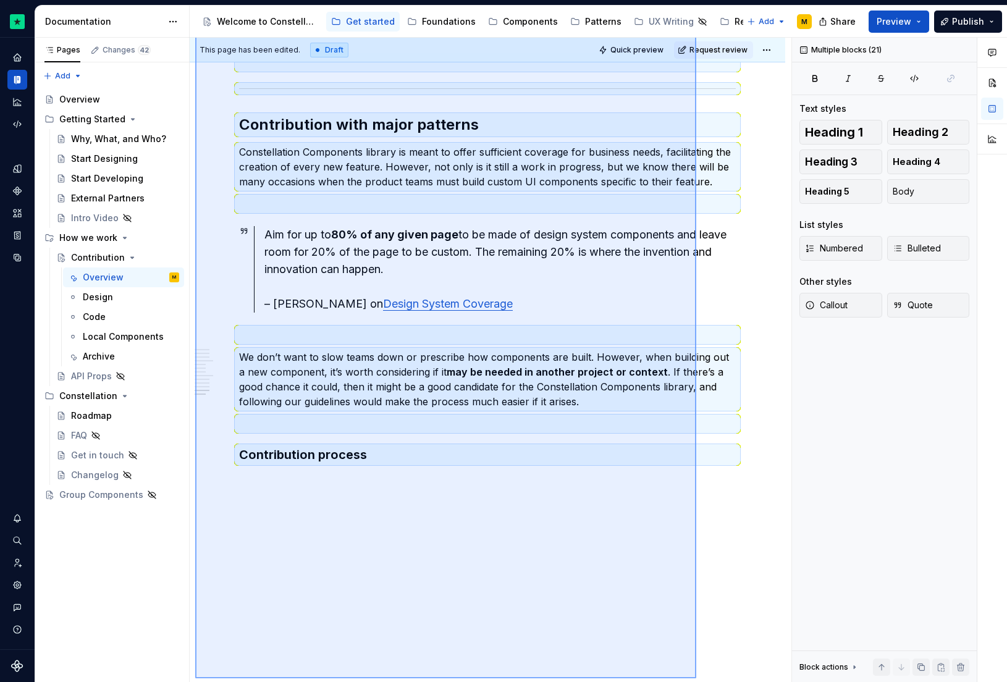
drag, startPoint x: 195, startPoint y: 130, endPoint x: 708, endPoint y: 630, distance: 716.2
click at [708, 630] on div "This page has been edited. Draft Quick preview Request review Contribution Ever…" at bounding box center [491, 360] width 602 height 645
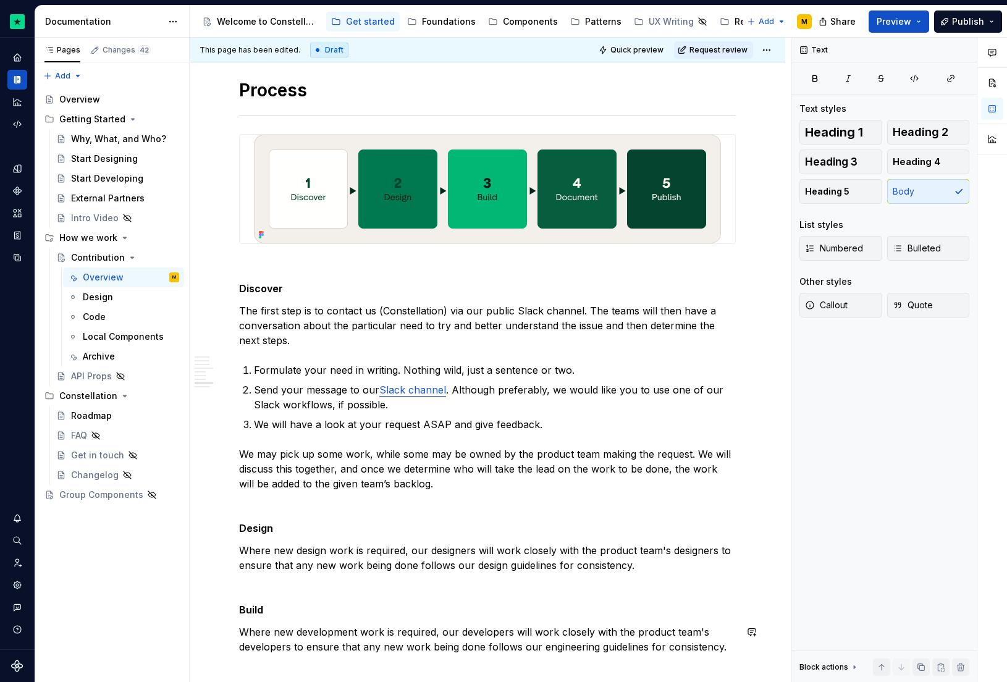
scroll to position [1349, 0]
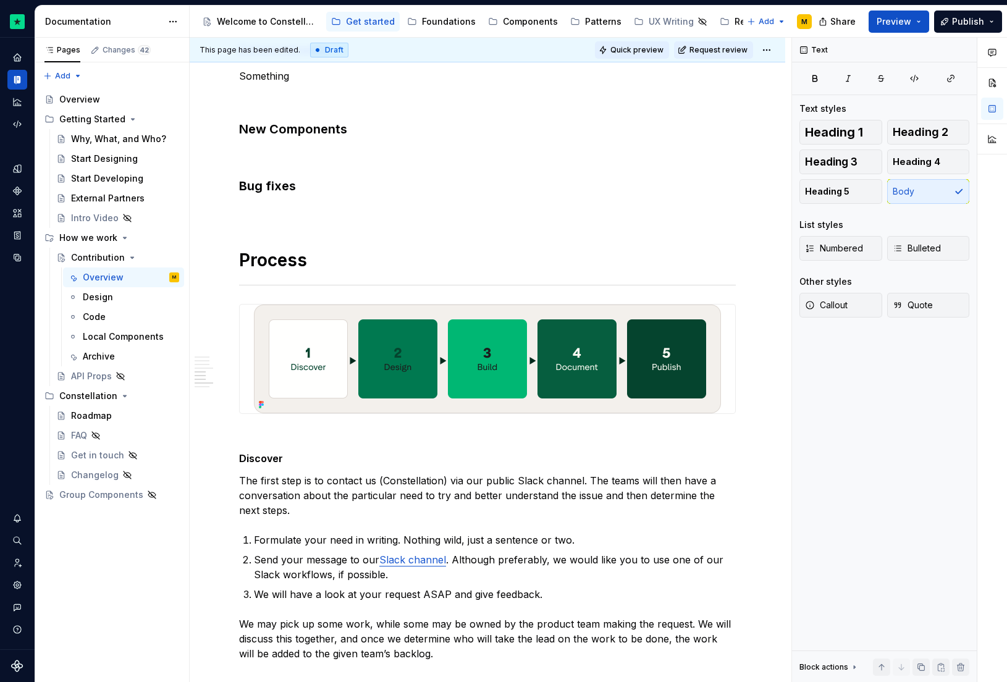
click at [654, 57] on button "Quick preview" at bounding box center [632, 49] width 74 height 17
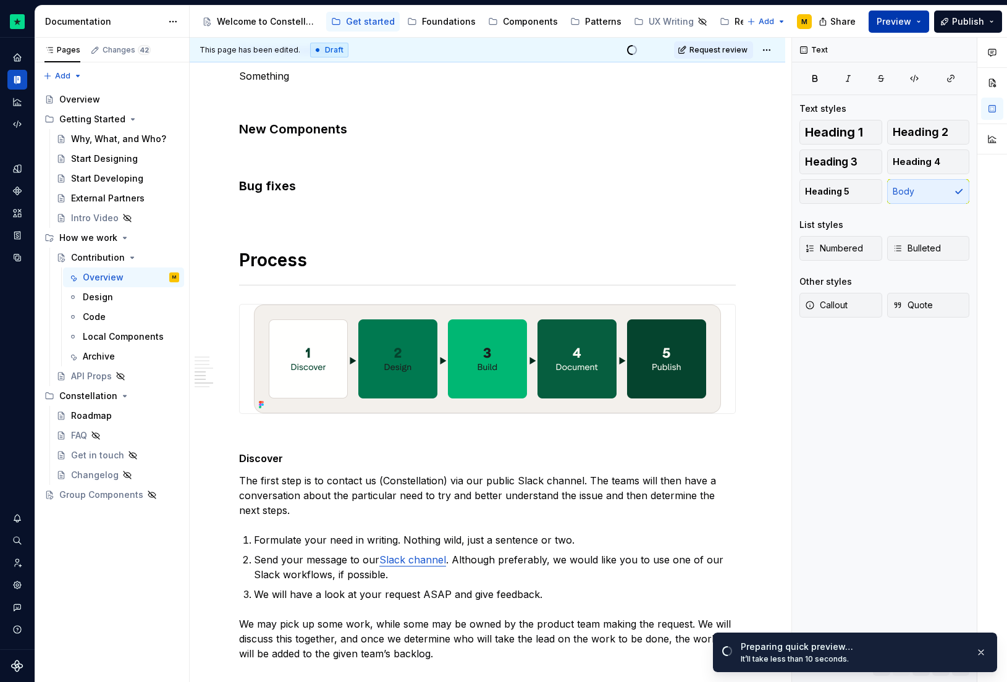
click at [900, 23] on span "Preview" at bounding box center [894, 21] width 35 height 12
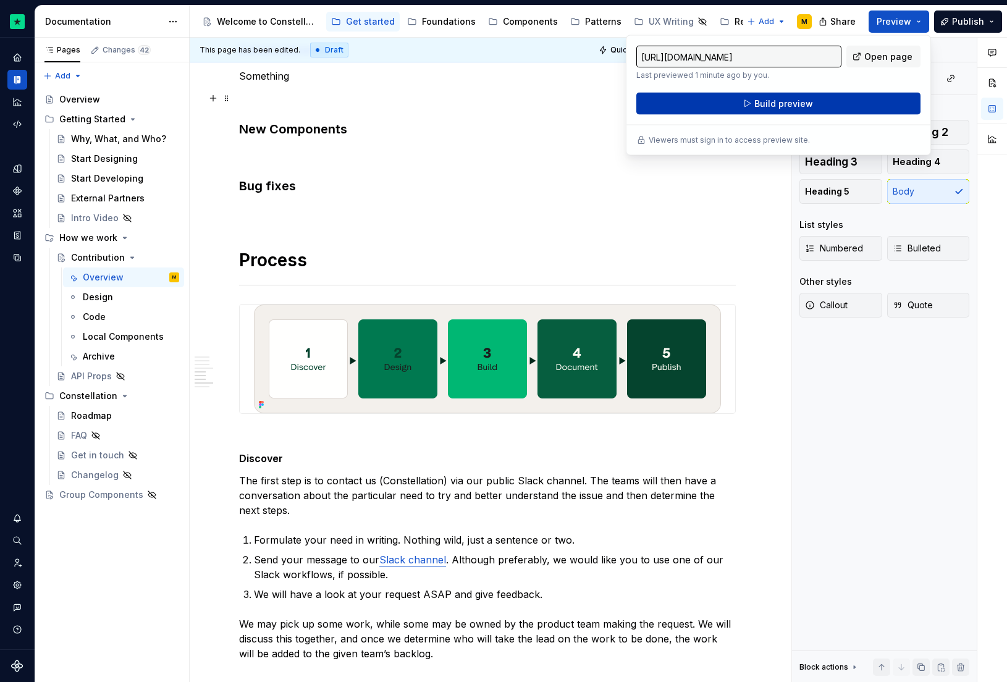
click at [741, 98] on button "Build preview" at bounding box center [778, 104] width 284 height 22
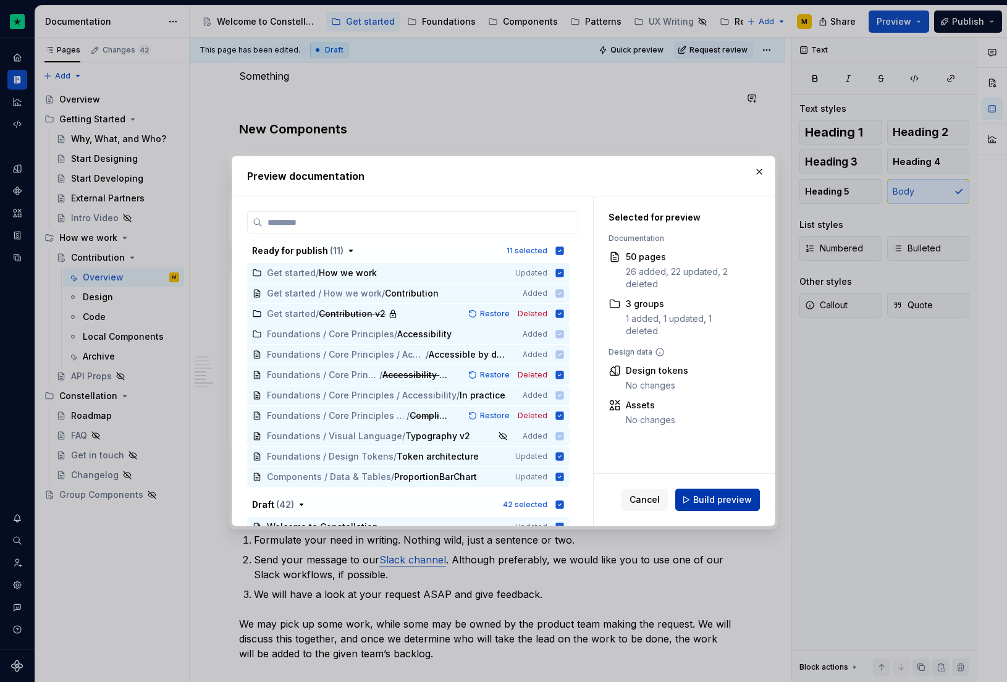
click at [724, 503] on span "Build preview" at bounding box center [722, 500] width 59 height 12
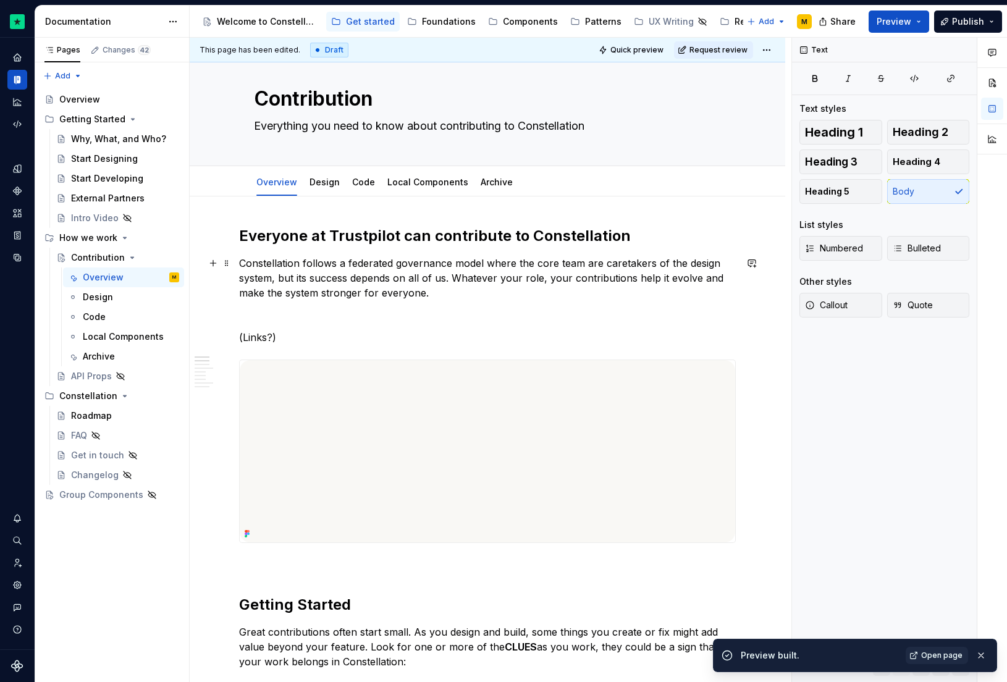
scroll to position [26, 0]
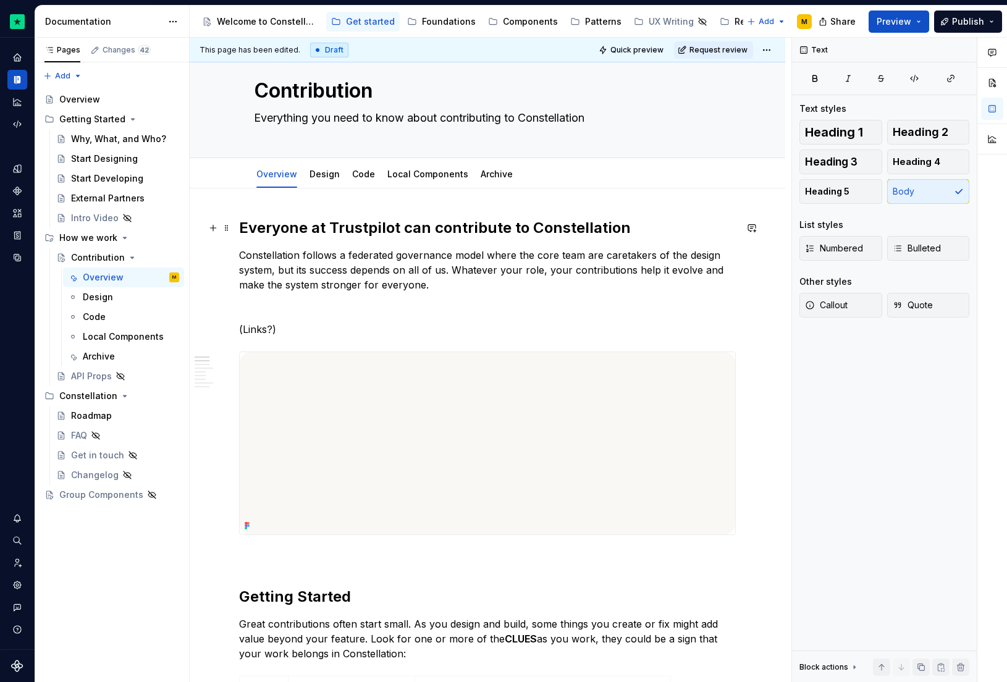
click at [243, 226] on h2 "Everyone at Trustpilot can contribute to Constellation" at bounding box center [487, 228] width 497 height 20
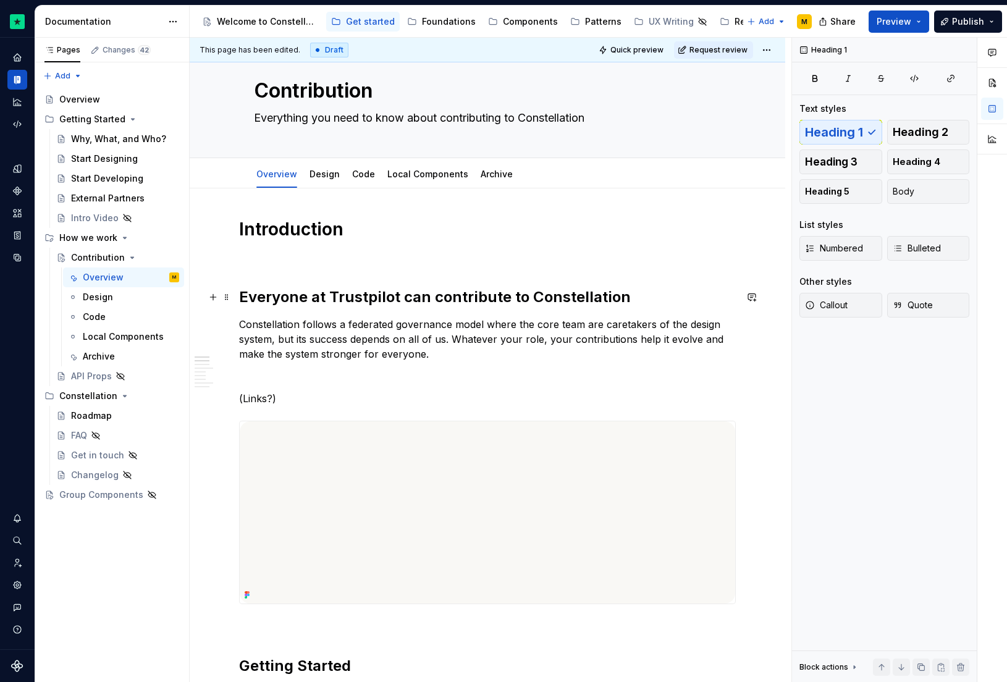
click at [407, 300] on h2 "Everyone at Trustpilot can contribute to Constellation" at bounding box center [487, 297] width 497 height 20
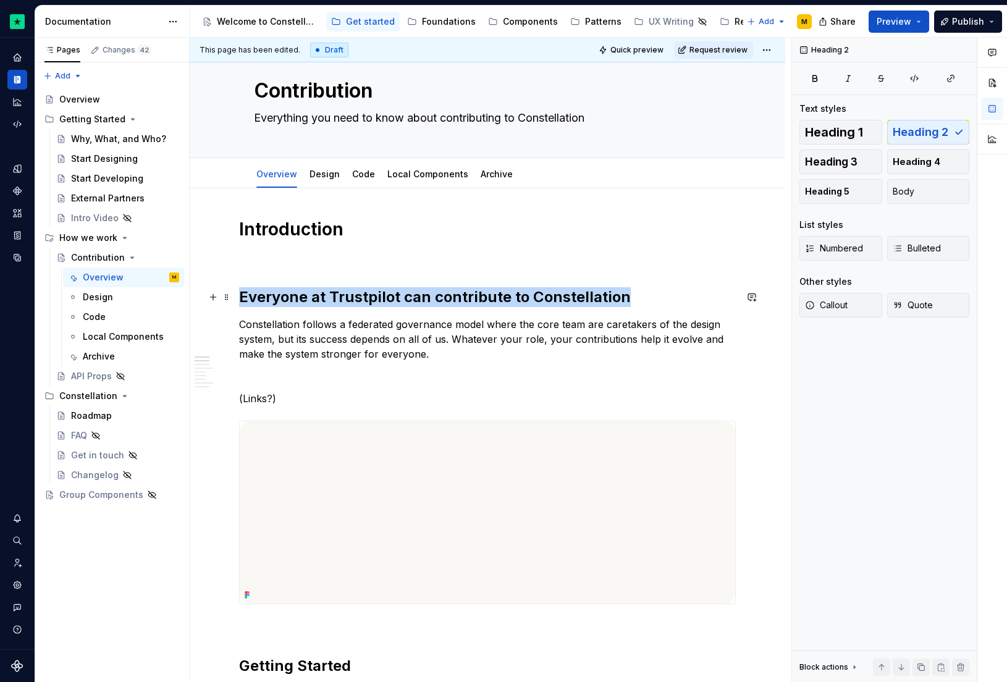
click at [407, 300] on h2 "Everyone at Trustpilot can contribute to Constellation" at bounding box center [487, 297] width 497 height 20
drag, startPoint x: 823, startPoint y: 165, endPoint x: 817, endPoint y: 172, distance: 8.8
click at [824, 165] on span "Heading 3" at bounding box center [831, 162] width 53 height 12
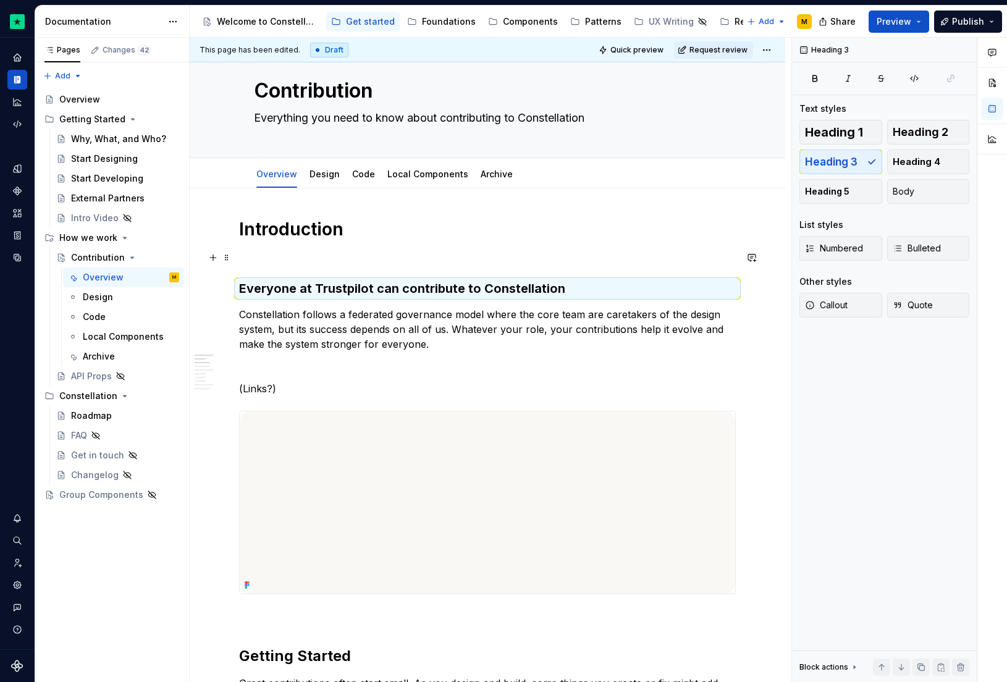
click at [296, 260] on p at bounding box center [487, 257] width 497 height 15
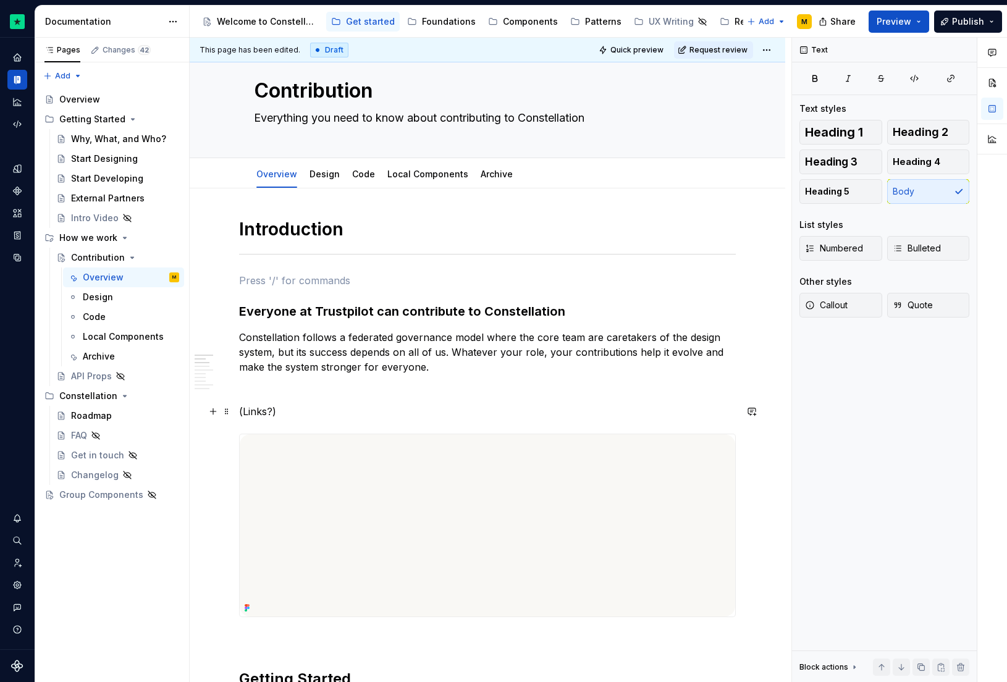
click at [295, 417] on p "(Links?)" at bounding box center [487, 411] width 497 height 15
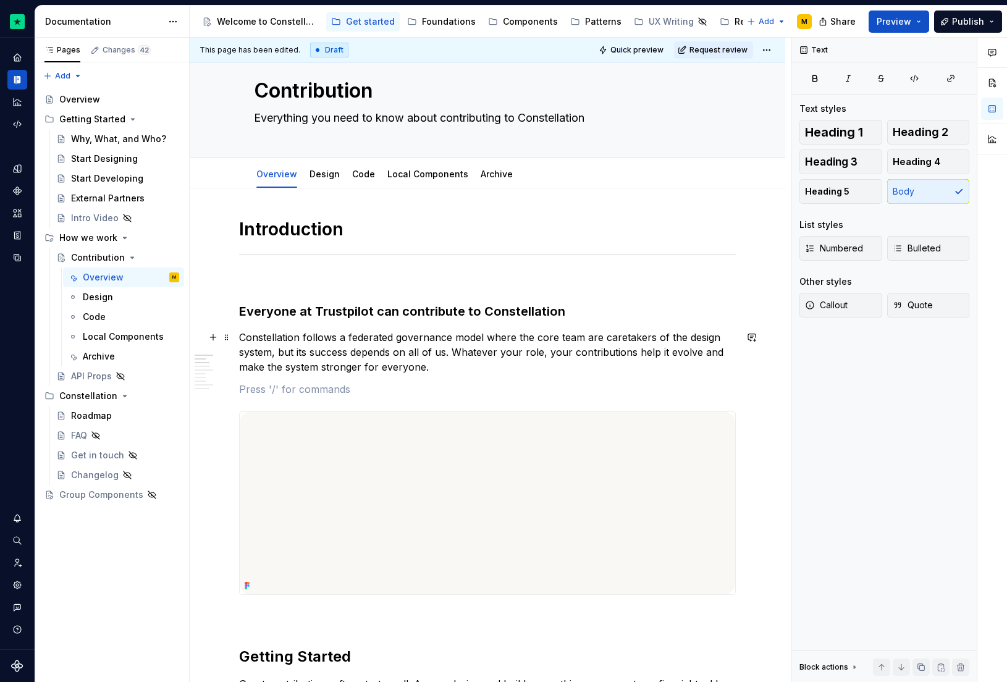
click at [460, 360] on p "Constellation follows a federated governance model where the core team are care…" at bounding box center [487, 352] width 497 height 44
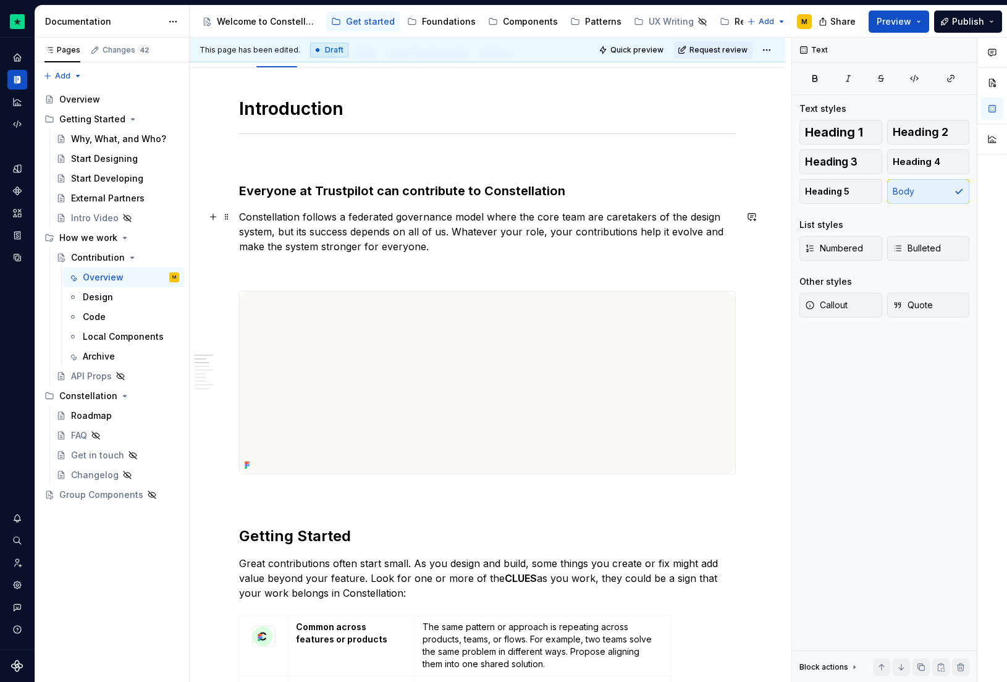
click at [584, 185] on h3 "Everyone at Trustpilot can contribute to Constellation" at bounding box center [487, 190] width 497 height 17
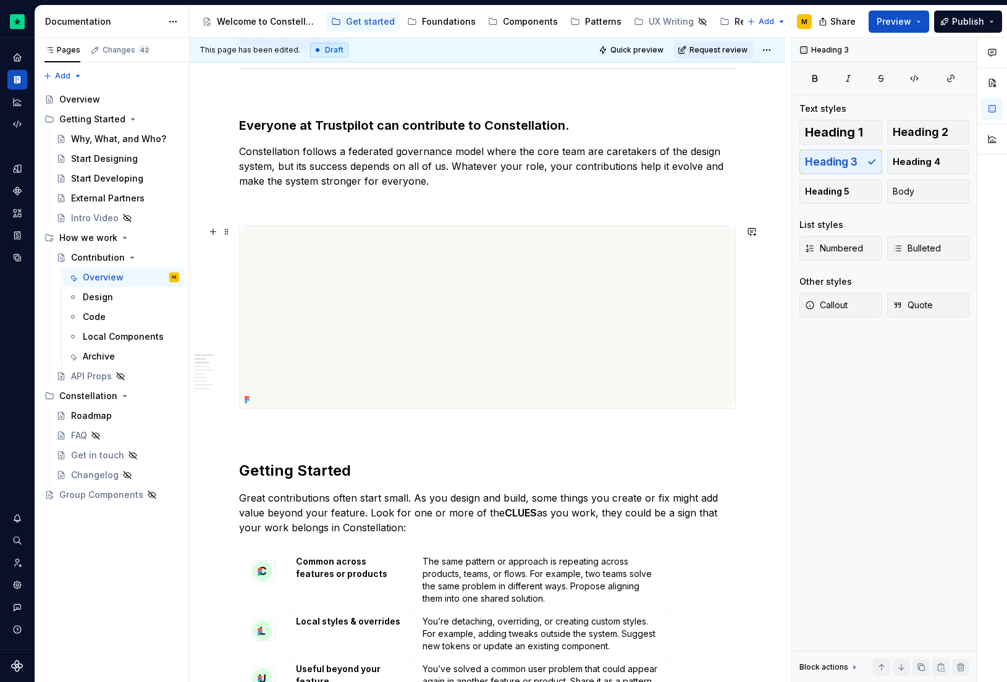
scroll to position [218, 0]
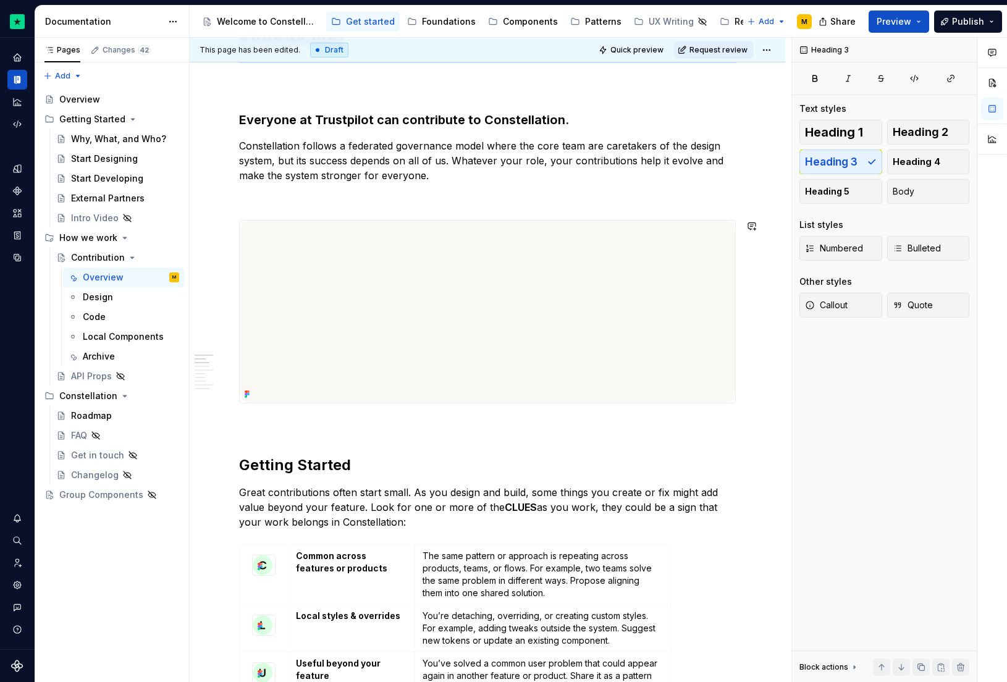
click at [373, 201] on p at bounding box center [487, 197] width 497 height 15
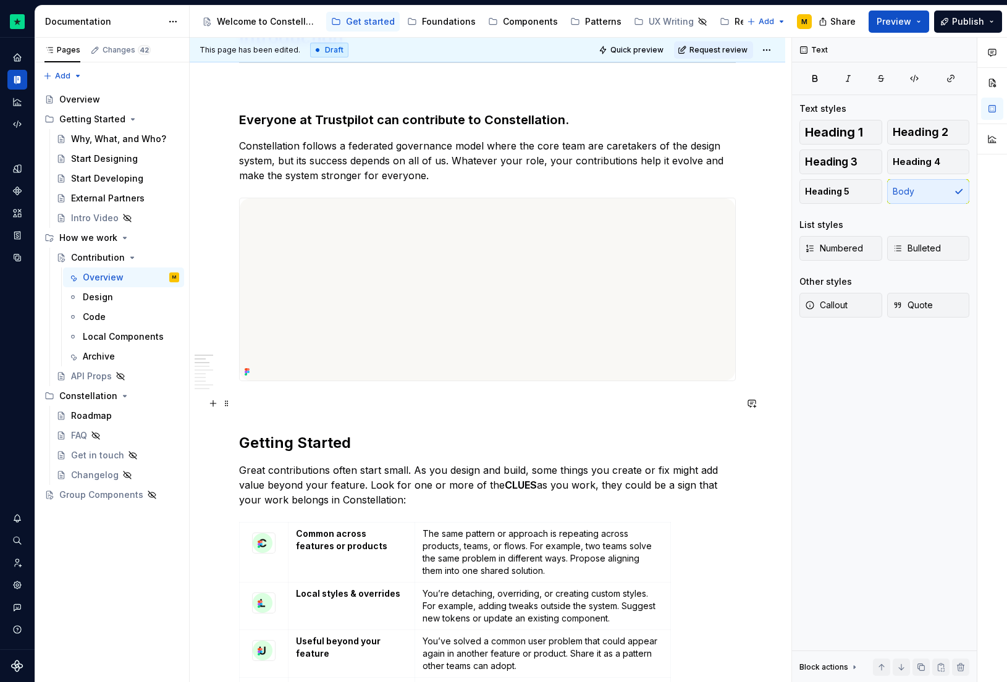
click at [298, 403] on p at bounding box center [487, 403] width 497 height 15
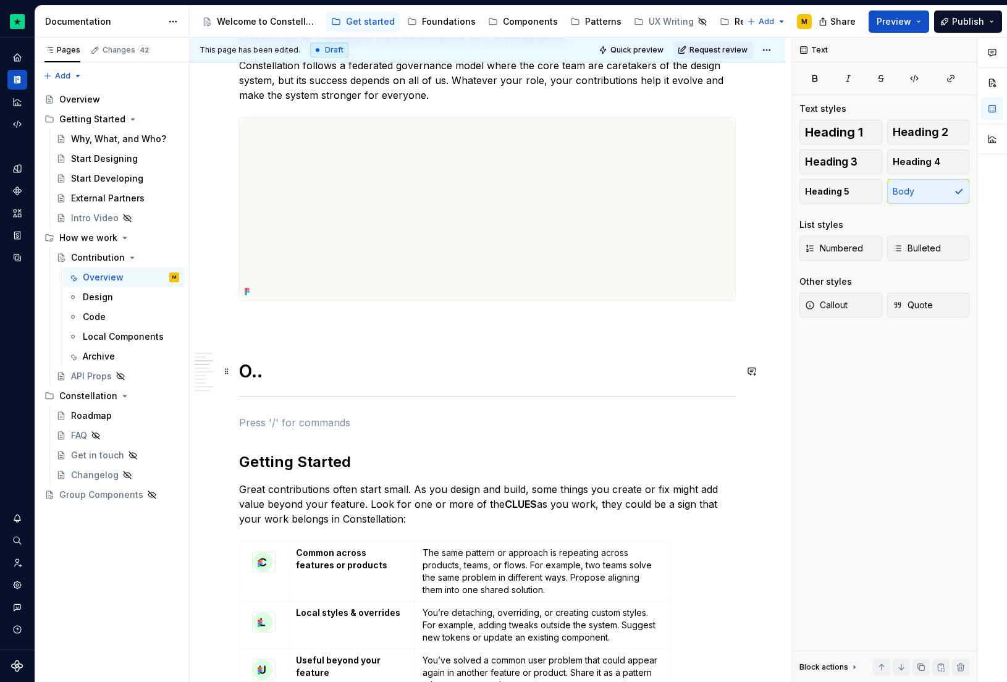
scroll to position [454, 0]
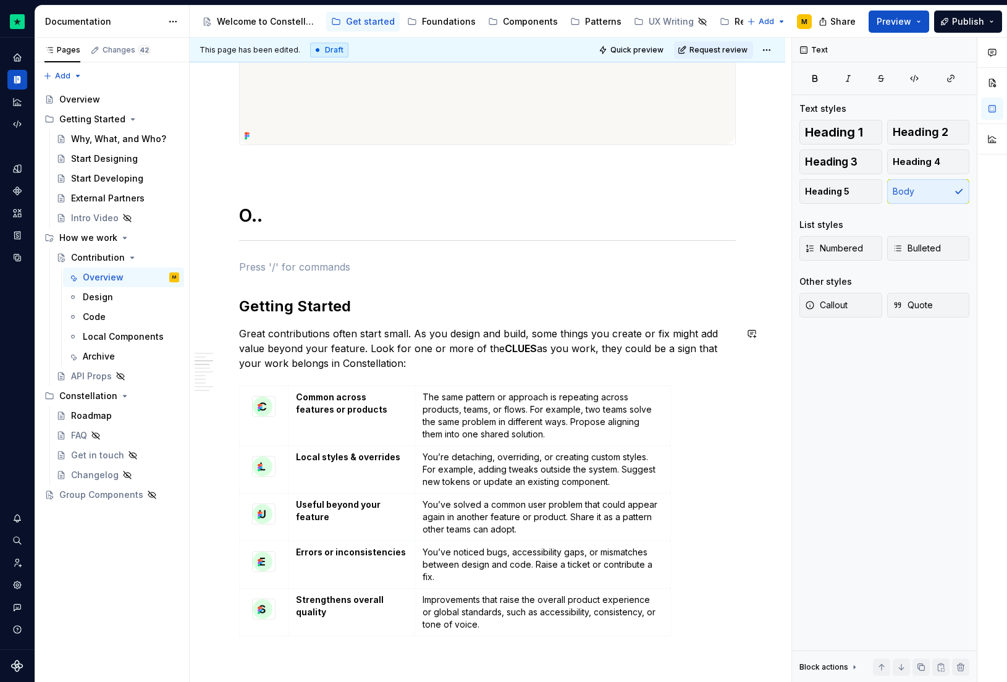
click at [288, 305] on h2 "Getting Started" at bounding box center [487, 307] width 497 height 20
click at [443, 305] on h2 "Identifying contribution opportunities" at bounding box center [487, 307] width 497 height 20
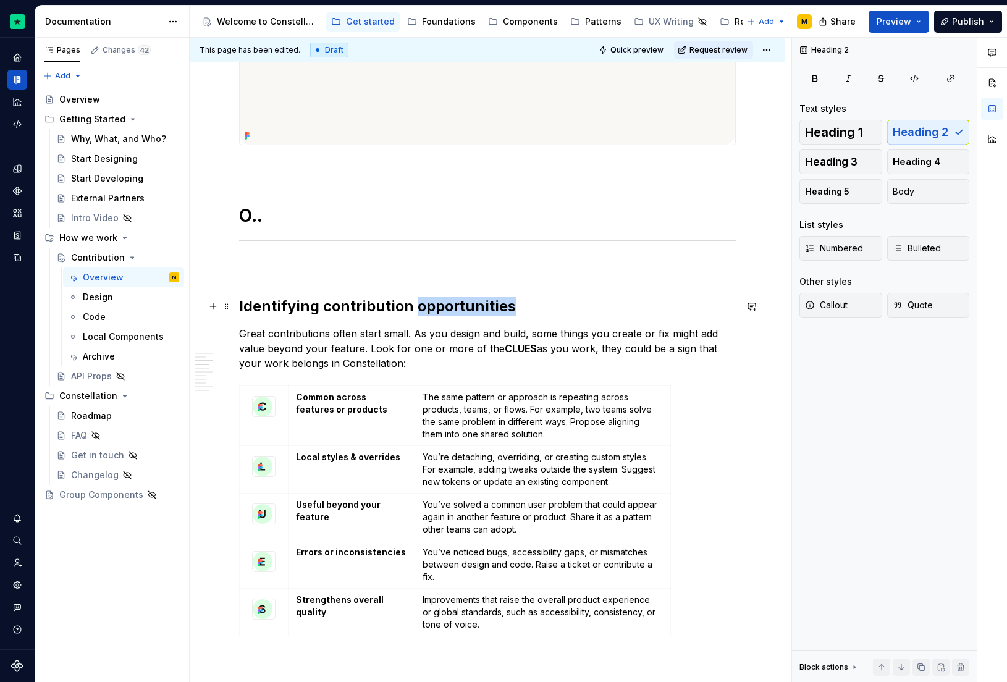
click at [443, 305] on h2 "Identifying contribution opportunities" at bounding box center [487, 307] width 497 height 20
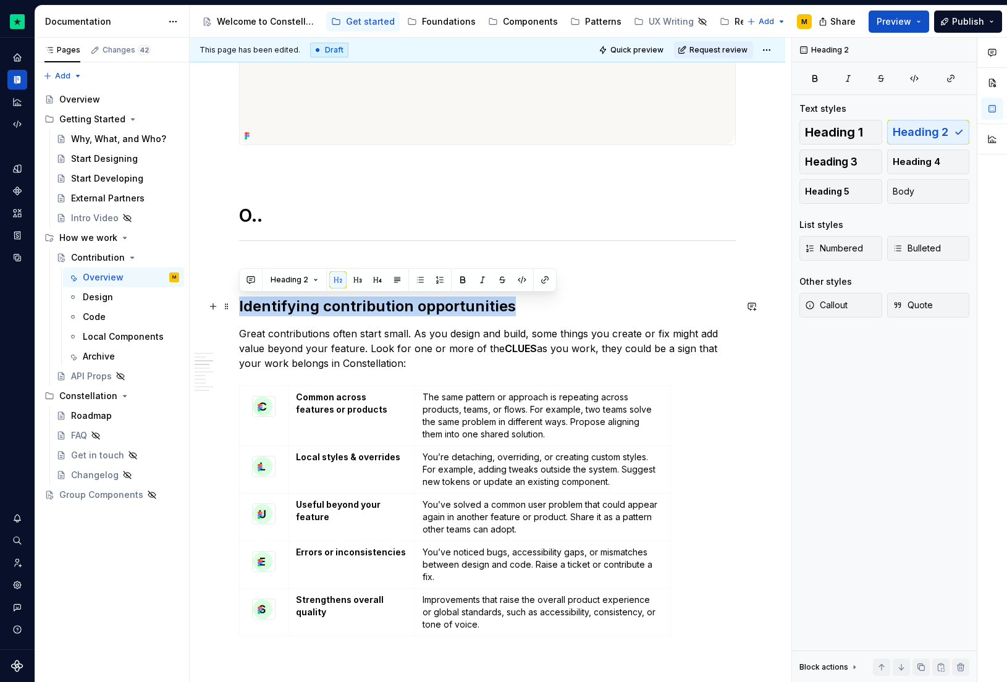
click at [443, 305] on h2 "Identifying contribution opportunities" at bounding box center [487, 307] width 497 height 20
click at [851, 164] on span "Heading 3" at bounding box center [831, 162] width 53 height 12
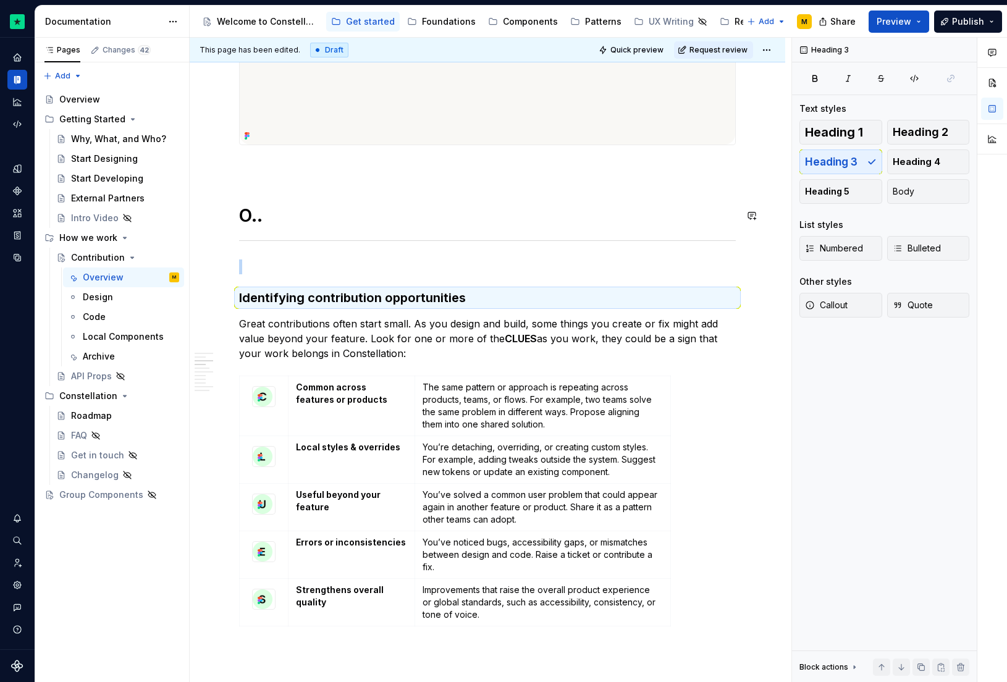
click at [243, 213] on h1 "O.." at bounding box center [487, 216] width 497 height 22
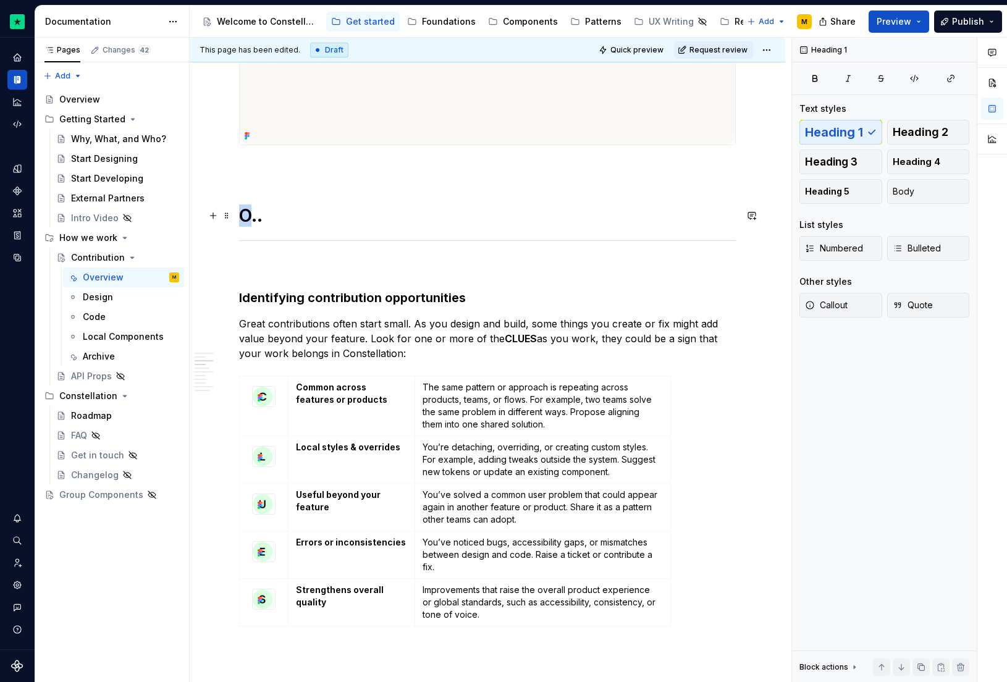
click at [243, 213] on h1 "O.." at bounding box center [487, 216] width 497 height 22
click at [635, 49] on span "Quick preview" at bounding box center [636, 50] width 53 height 10
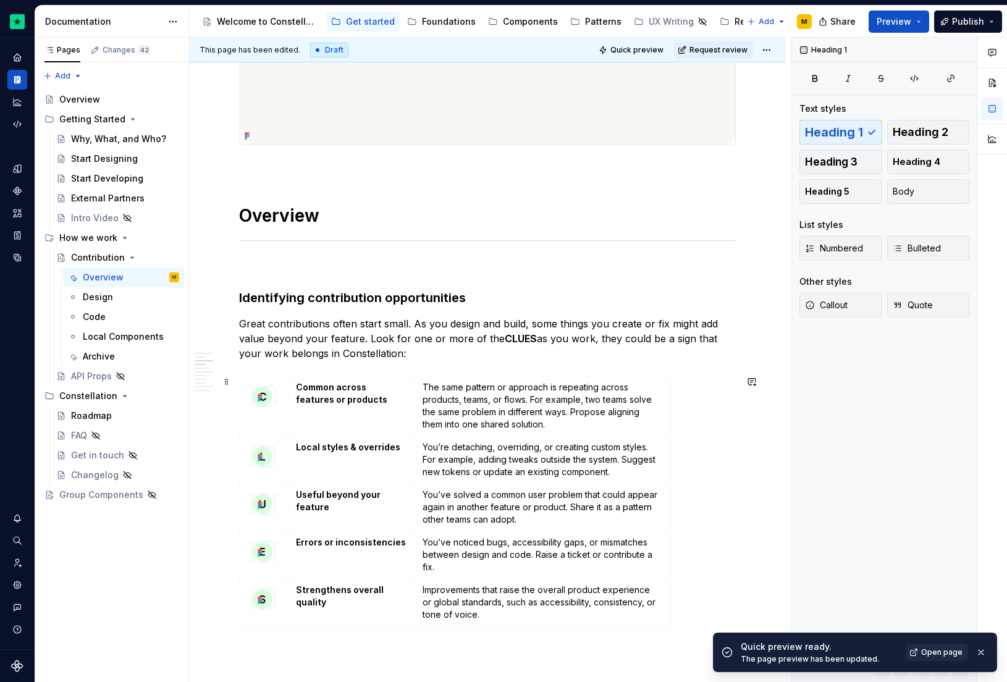
scroll to position [0, 0]
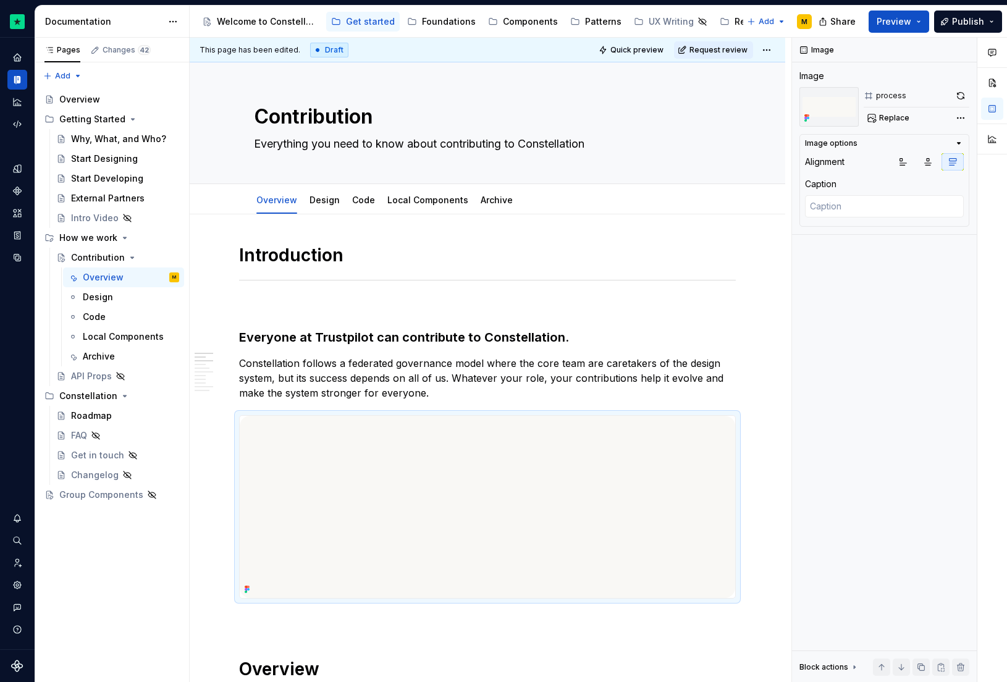
drag, startPoint x: 395, startPoint y: 479, endPoint x: 805, endPoint y: 2, distance: 628.4
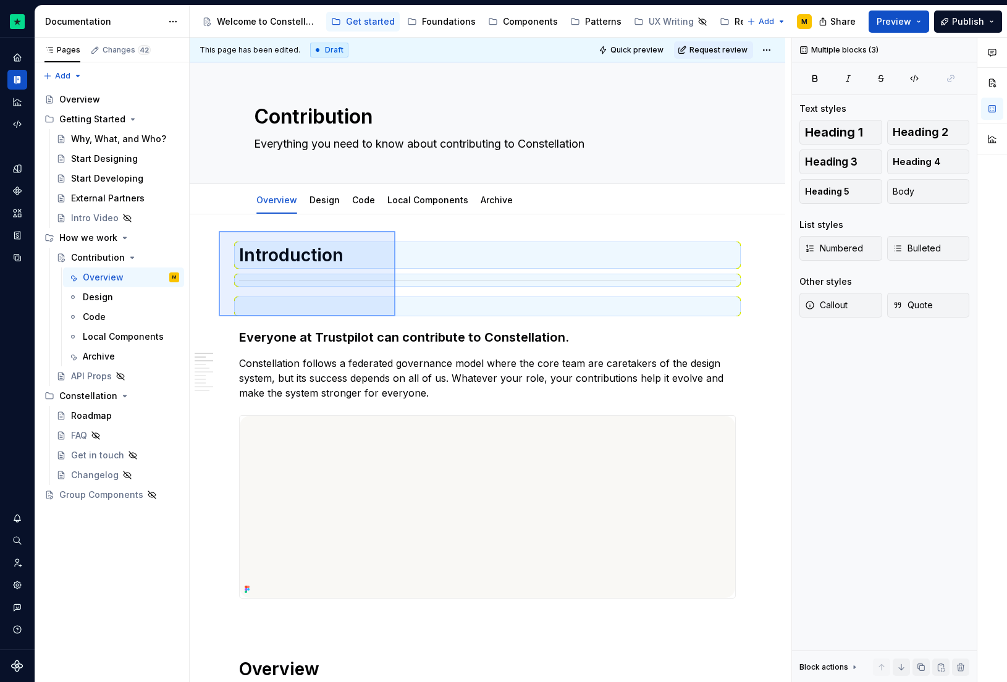
drag, startPoint x: 219, startPoint y: 231, endPoint x: 395, endPoint y: 316, distance: 196.2
click at [395, 316] on div "This page has been edited. Draft Quick preview Request review Contribution Ever…" at bounding box center [491, 360] width 602 height 645
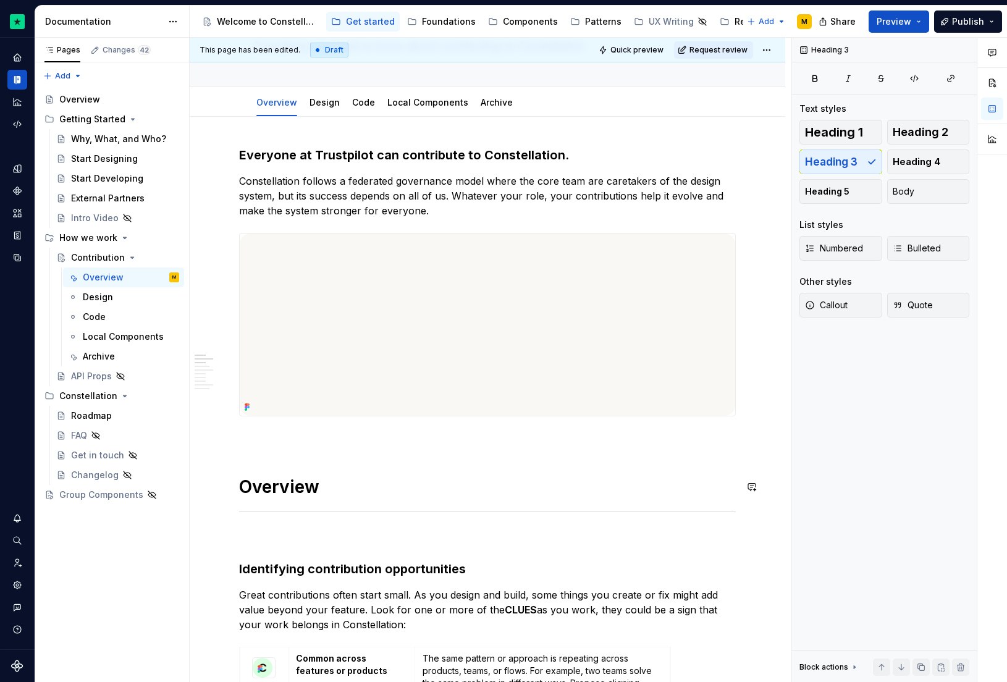
scroll to position [348, 0]
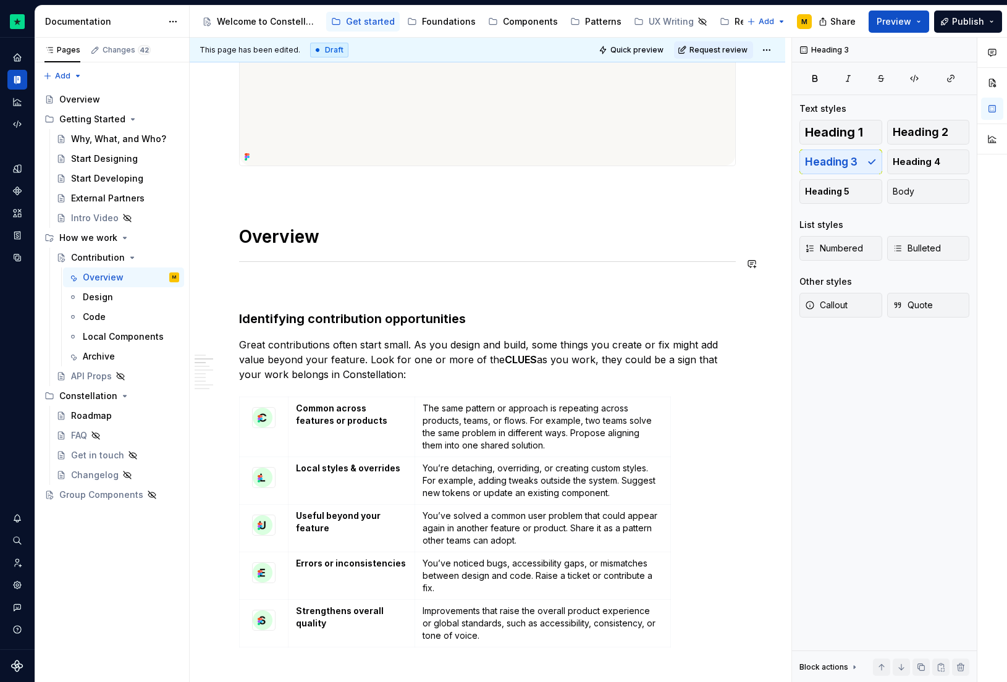
click at [262, 226] on h1 "Overview" at bounding box center [487, 237] width 497 height 22
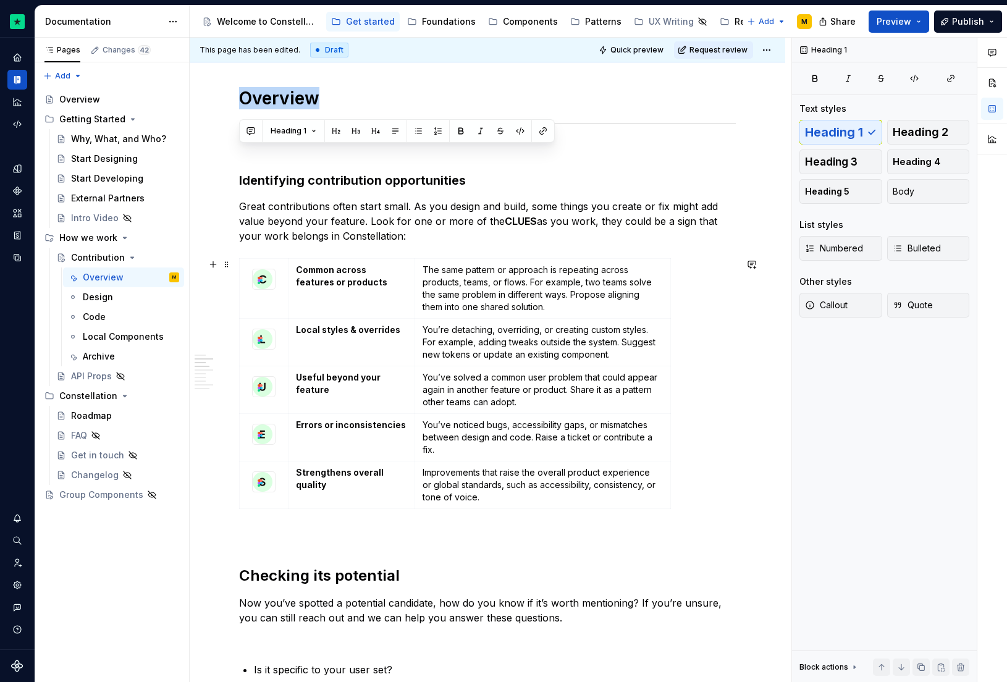
scroll to position [426, 0]
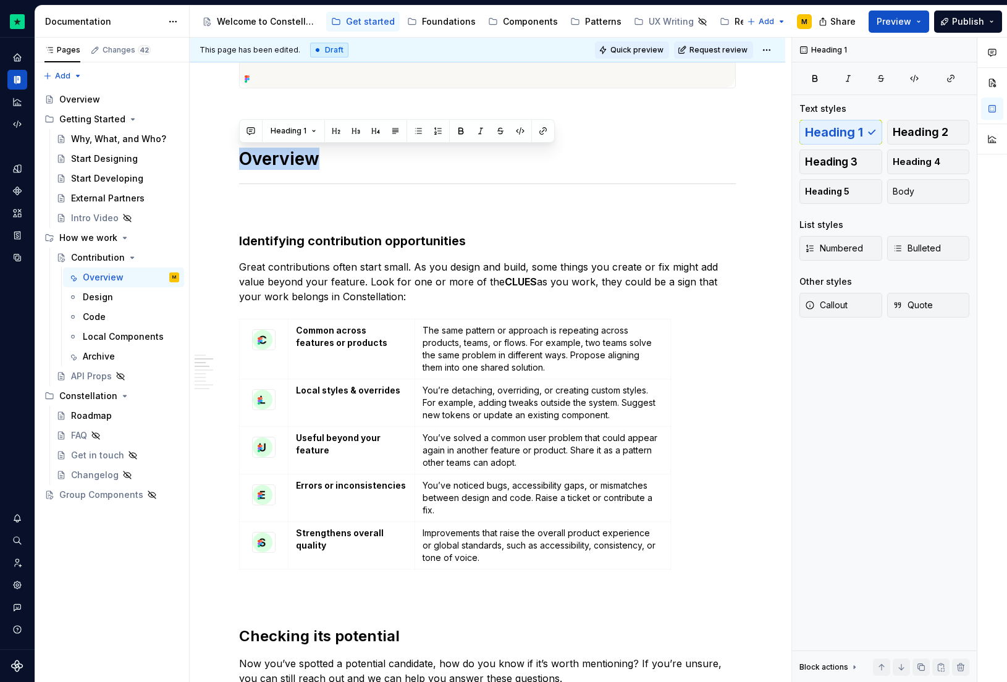
click at [643, 49] on span "Quick preview" at bounding box center [636, 50] width 53 height 10
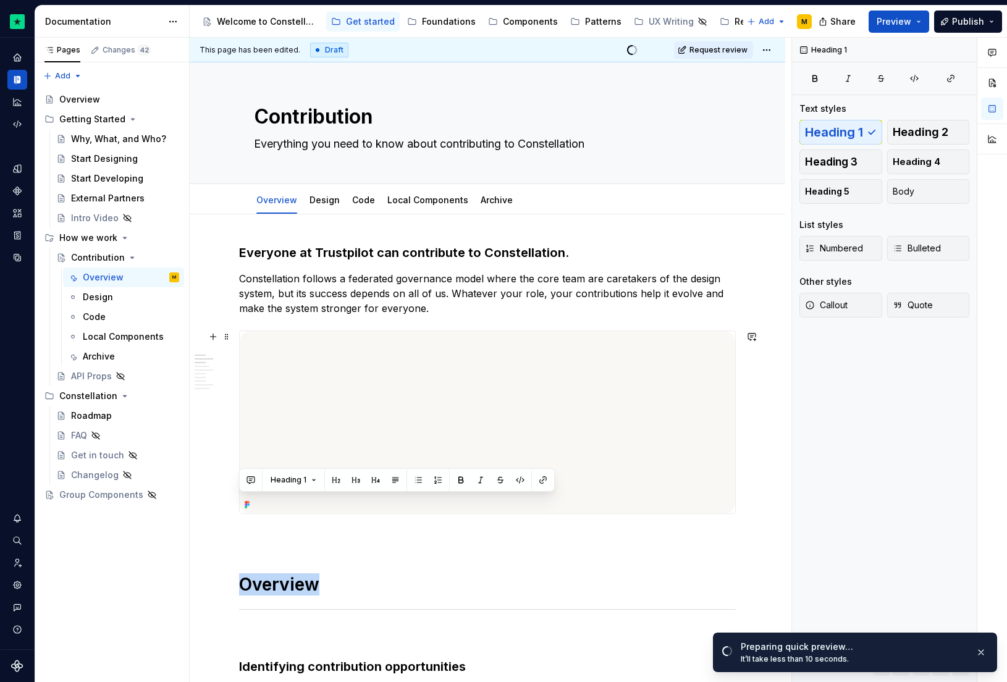
scroll to position [434, 0]
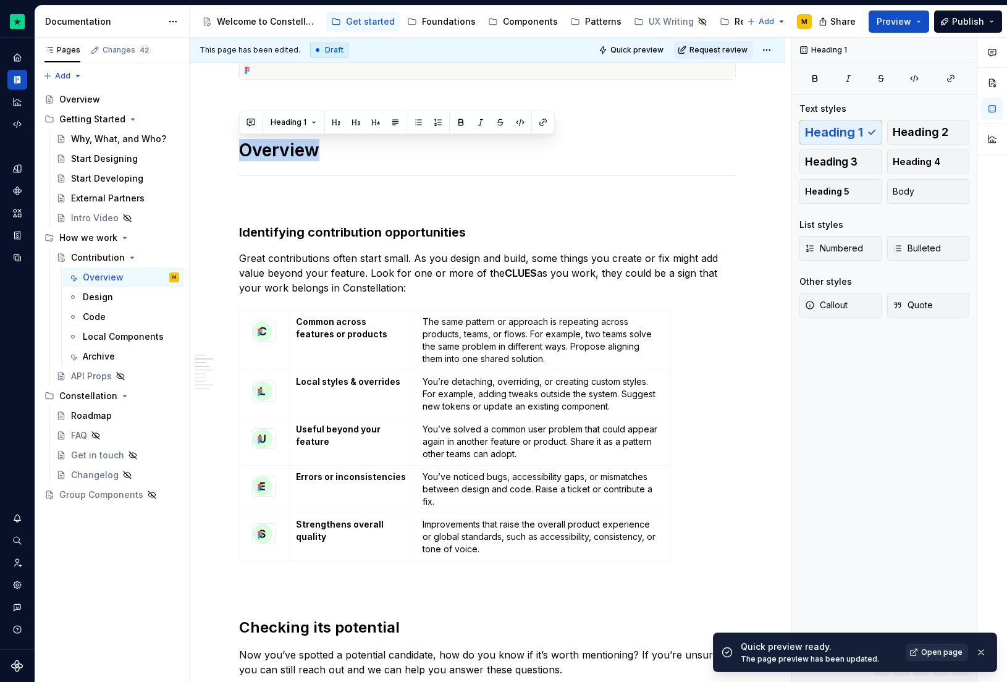
click at [935, 656] on span "Open page" at bounding box center [941, 653] width 41 height 10
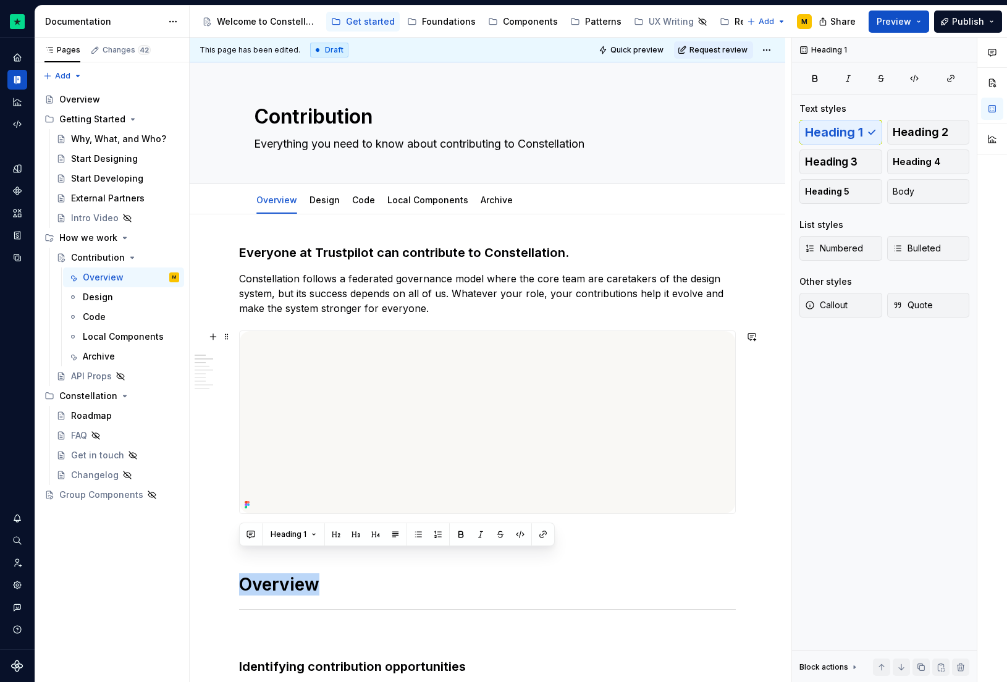
scroll to position [0, 0]
click at [389, 293] on p "Constellation follows a federated governance model where the core team are care…" at bounding box center [487, 293] width 497 height 44
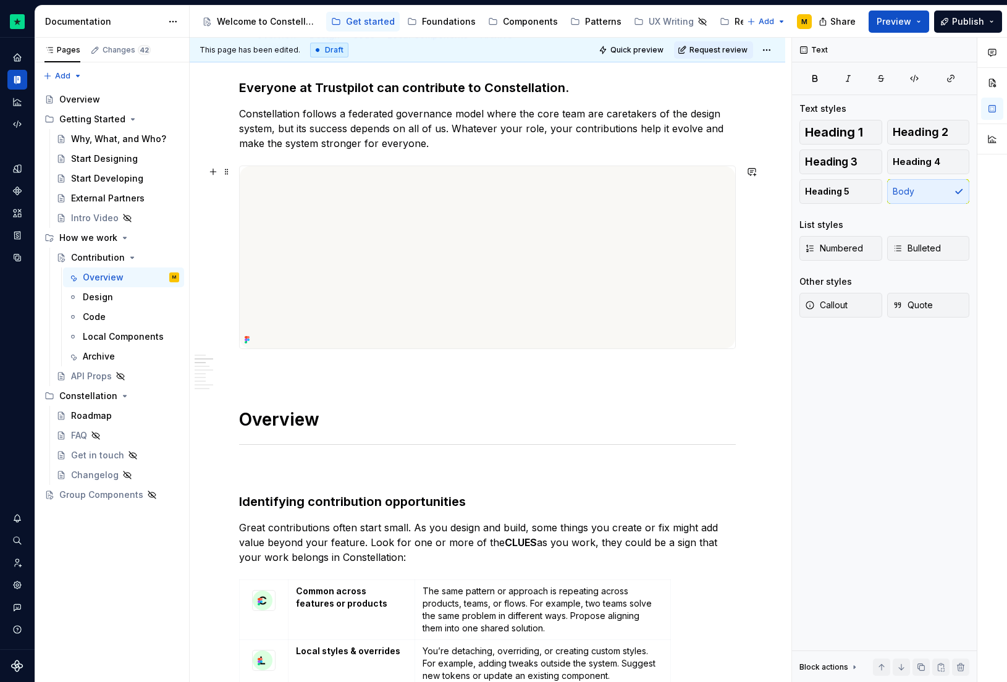
scroll to position [421, 0]
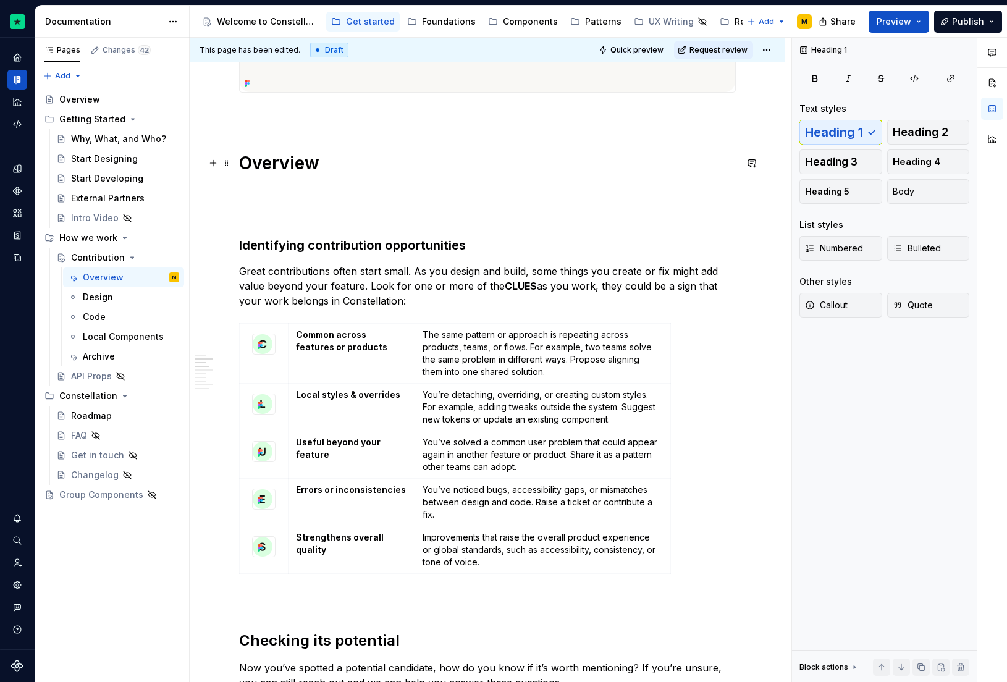
click at [287, 159] on h1 "Overview" at bounding box center [487, 163] width 497 height 22
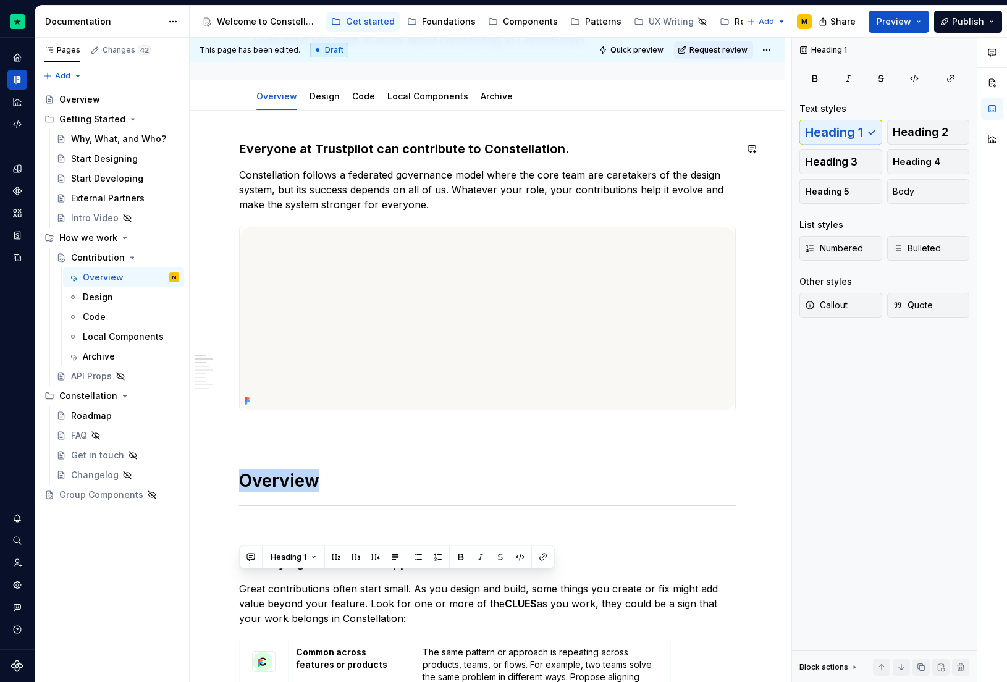
scroll to position [0, 0]
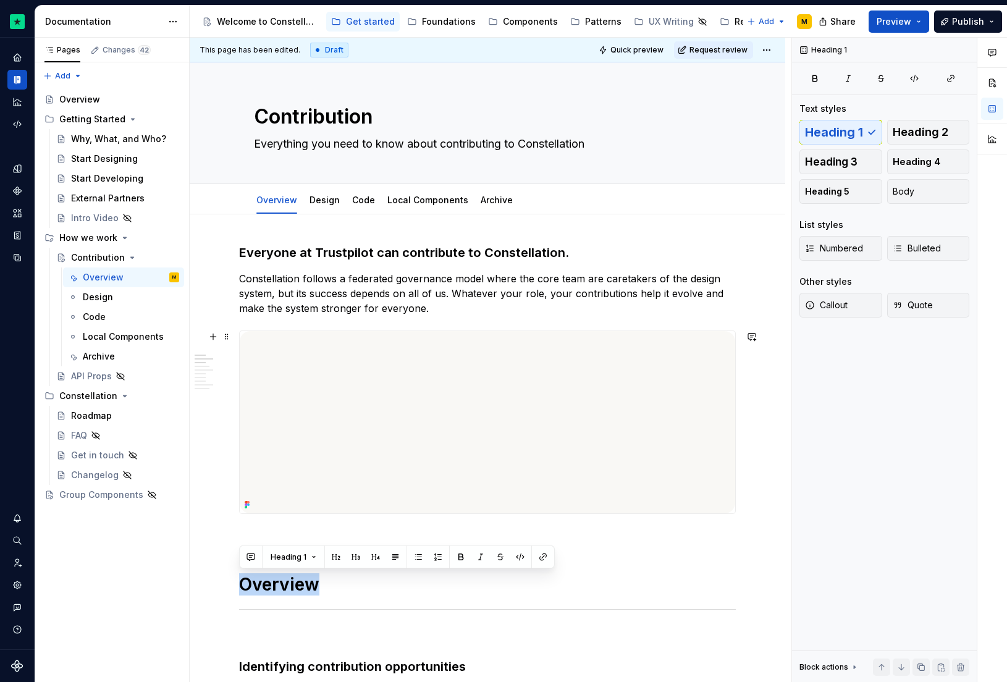
click at [497, 415] on img at bounding box center [488, 422] width 496 height 182
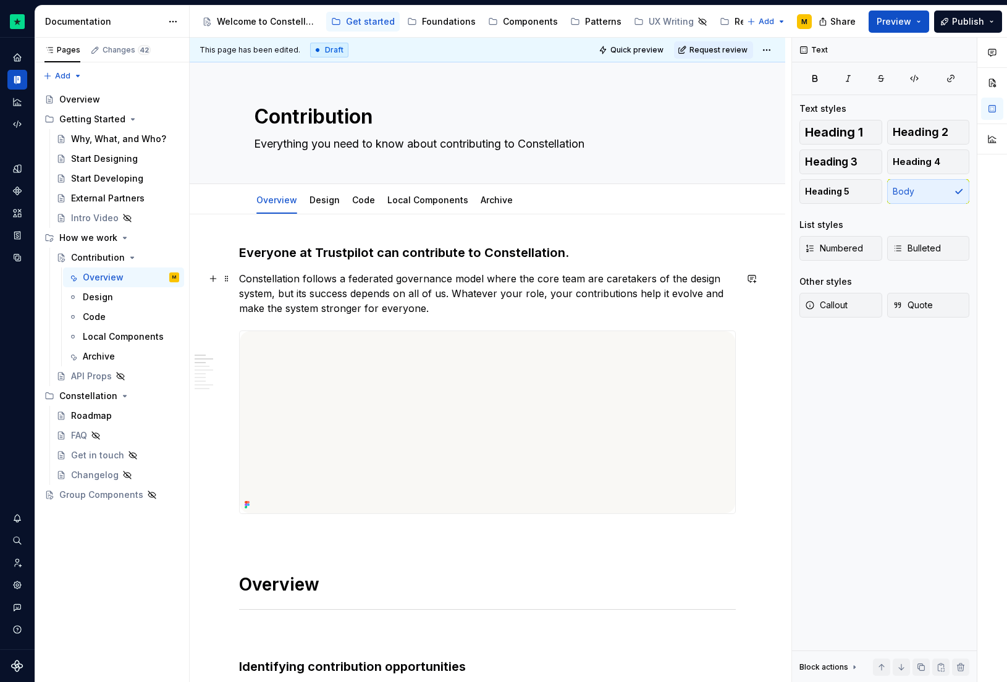
click at [470, 282] on p "Constellation follows a federated governance model where the core team are care…" at bounding box center [487, 293] width 497 height 44
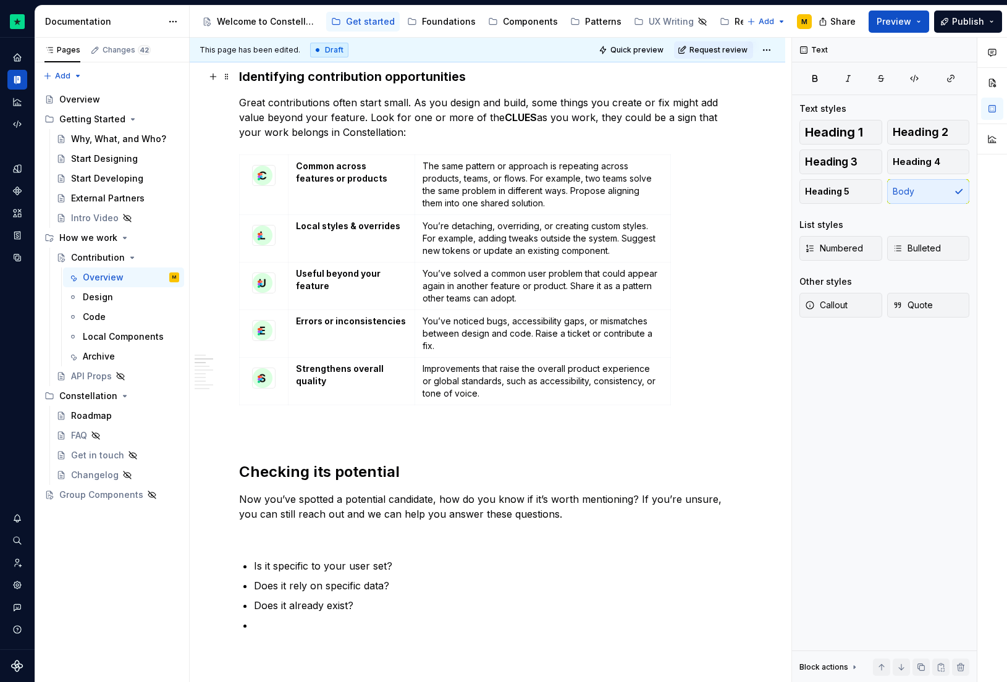
scroll to position [737, 0]
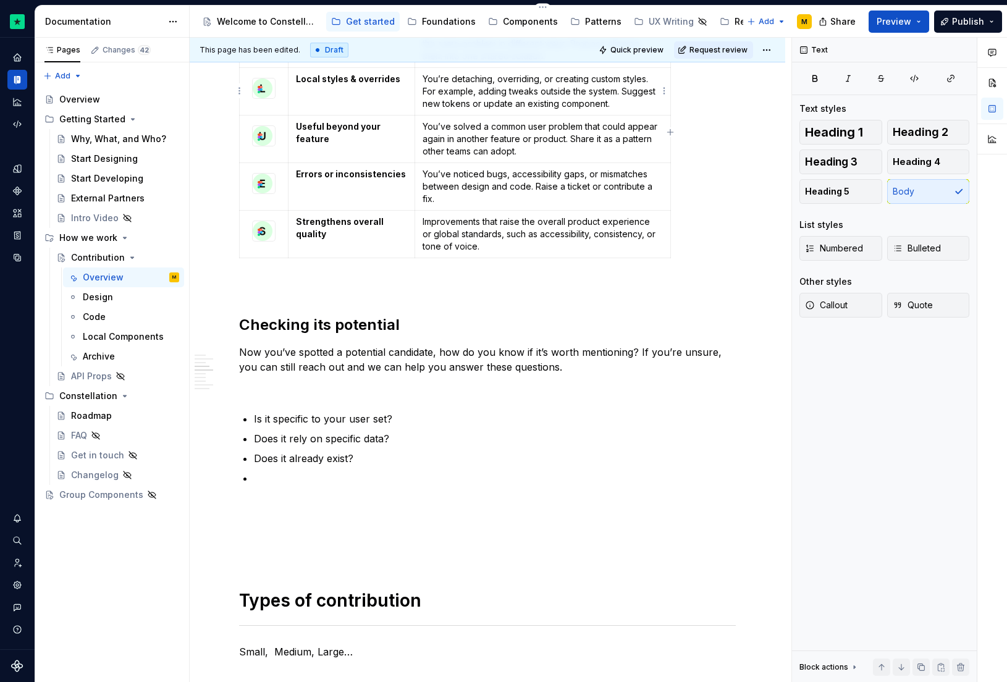
type textarea "*"
